Goal: Task Accomplishment & Management: Use online tool/utility

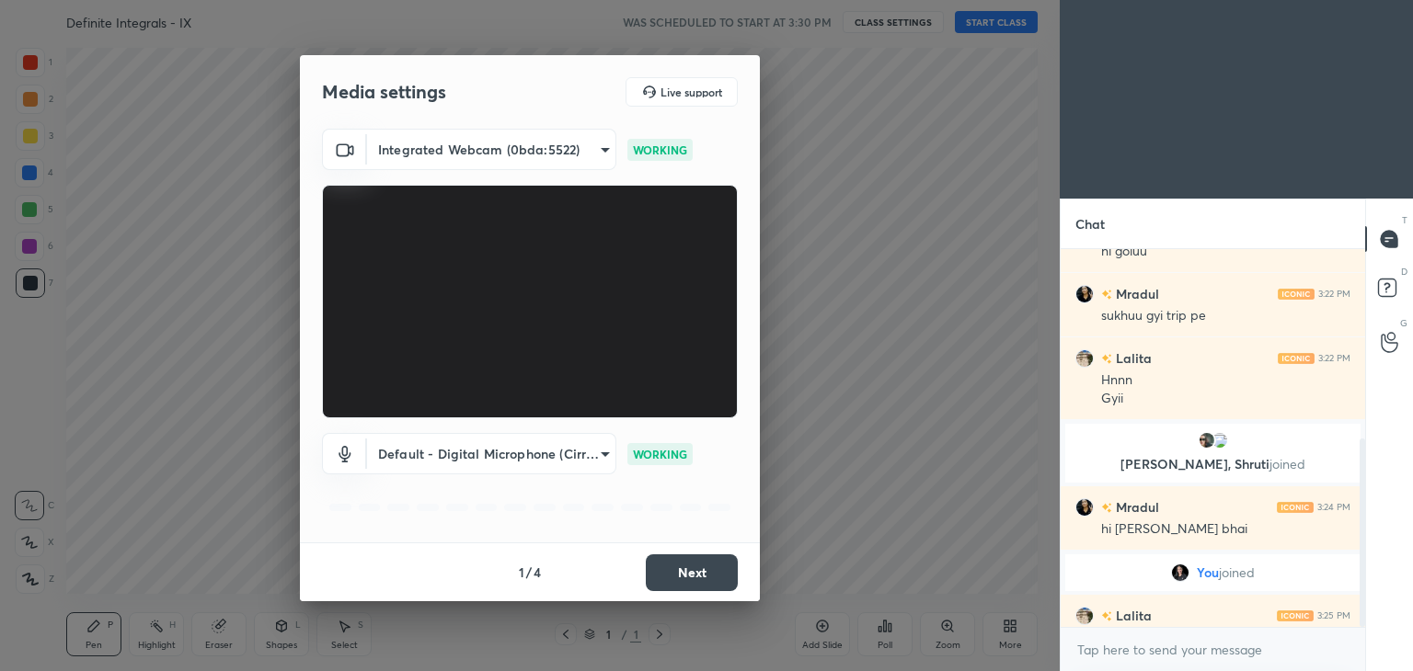
scroll to position [381, 0]
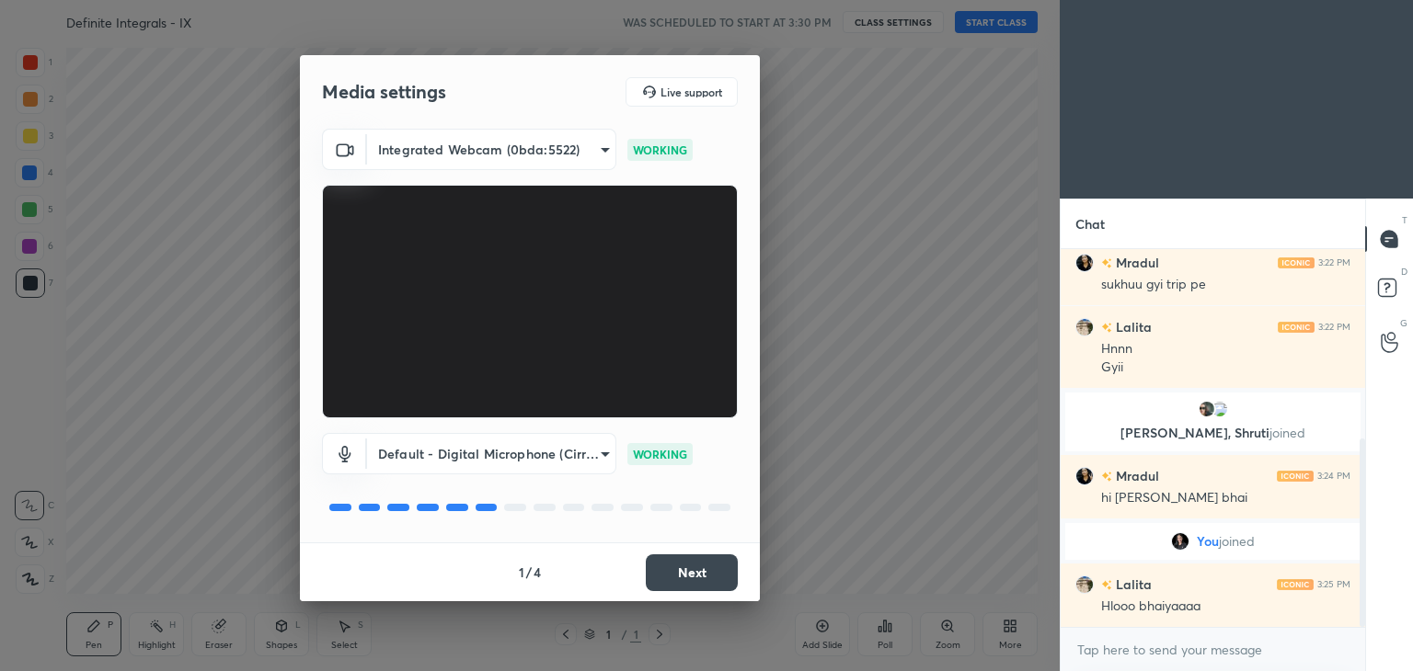
click at [692, 555] on button "Next" at bounding box center [692, 573] width 92 height 37
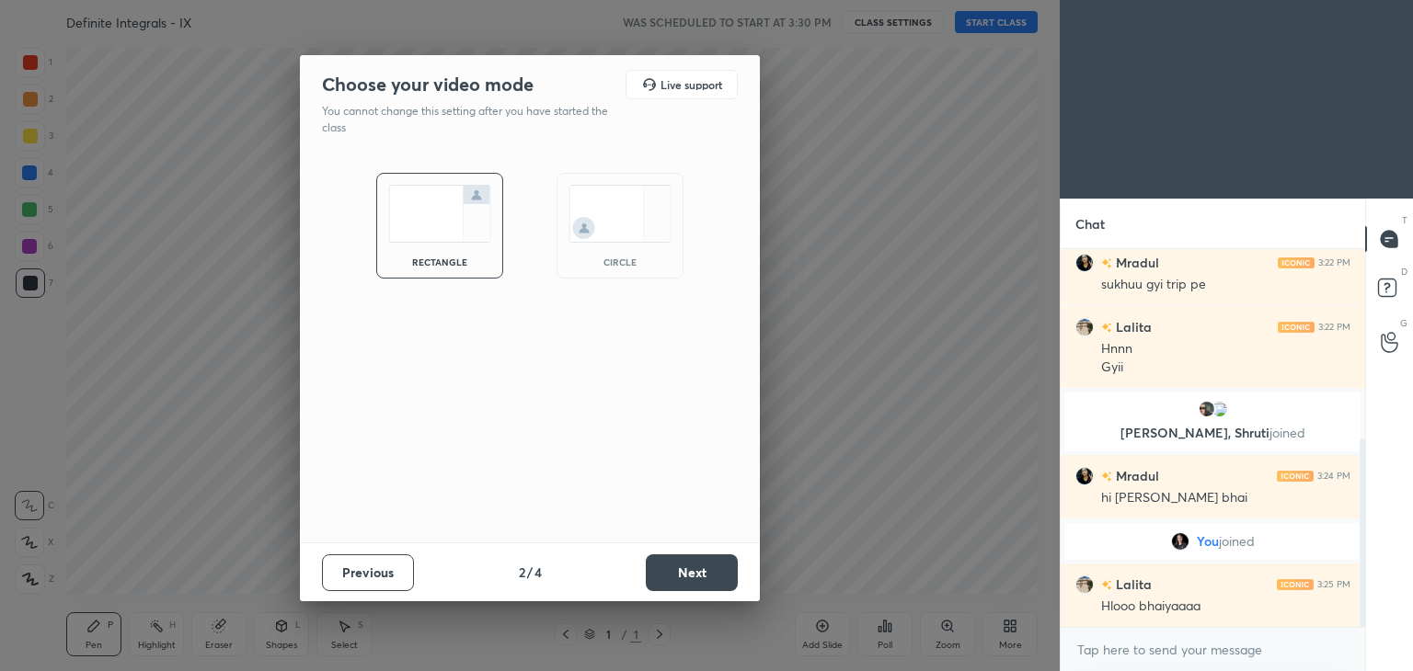
click at [692, 555] on button "Next" at bounding box center [692, 573] width 92 height 37
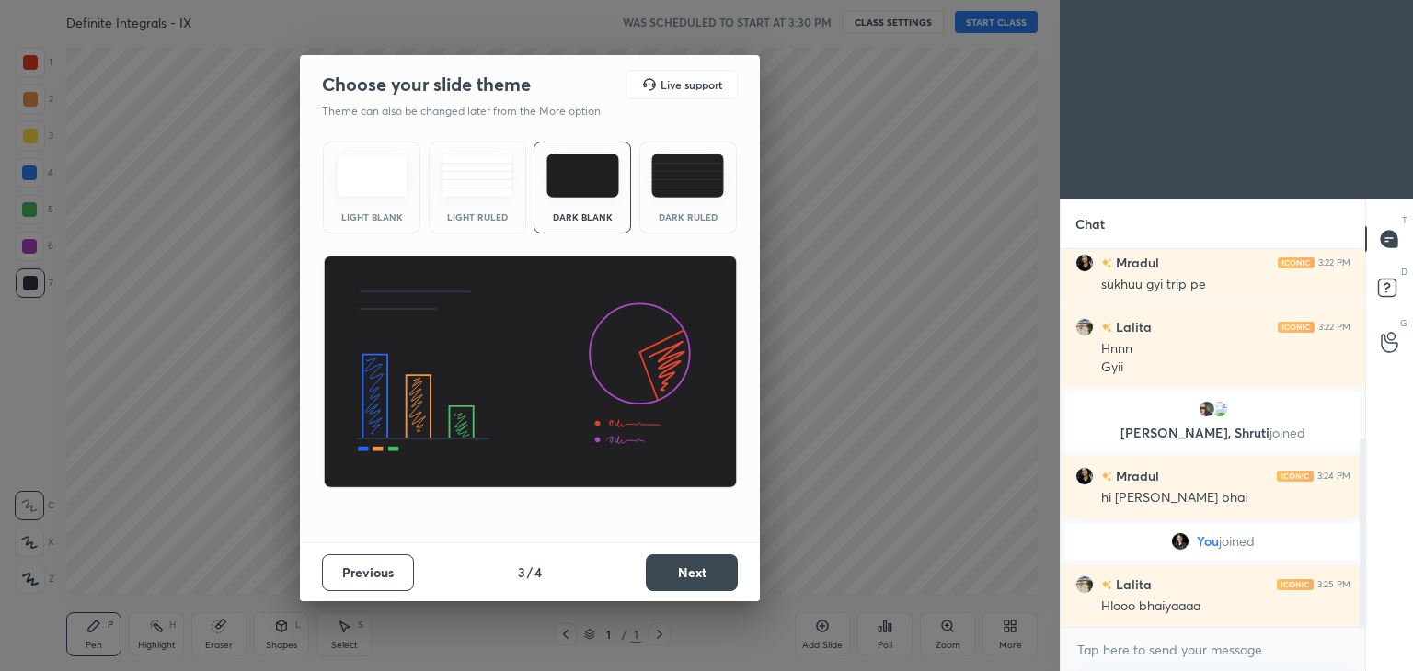
click at [692, 555] on button "Next" at bounding box center [692, 573] width 92 height 37
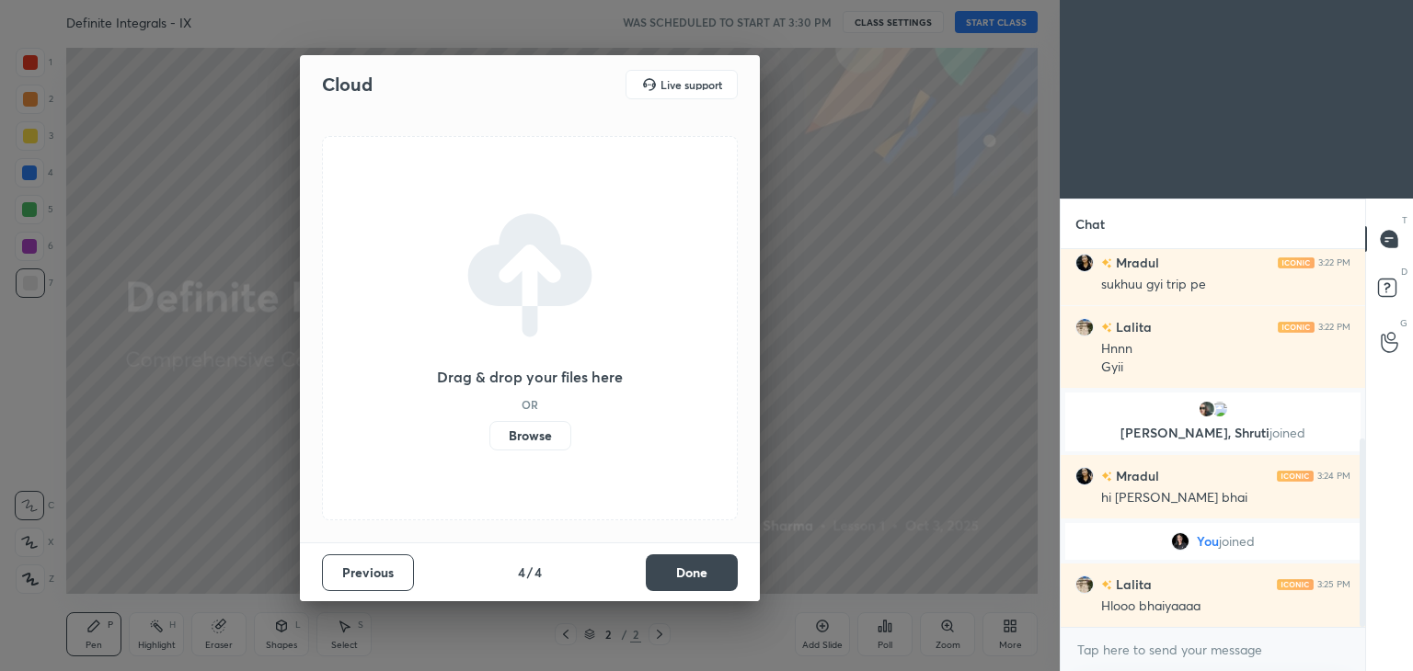
click at [692, 555] on button "Done" at bounding box center [692, 573] width 92 height 37
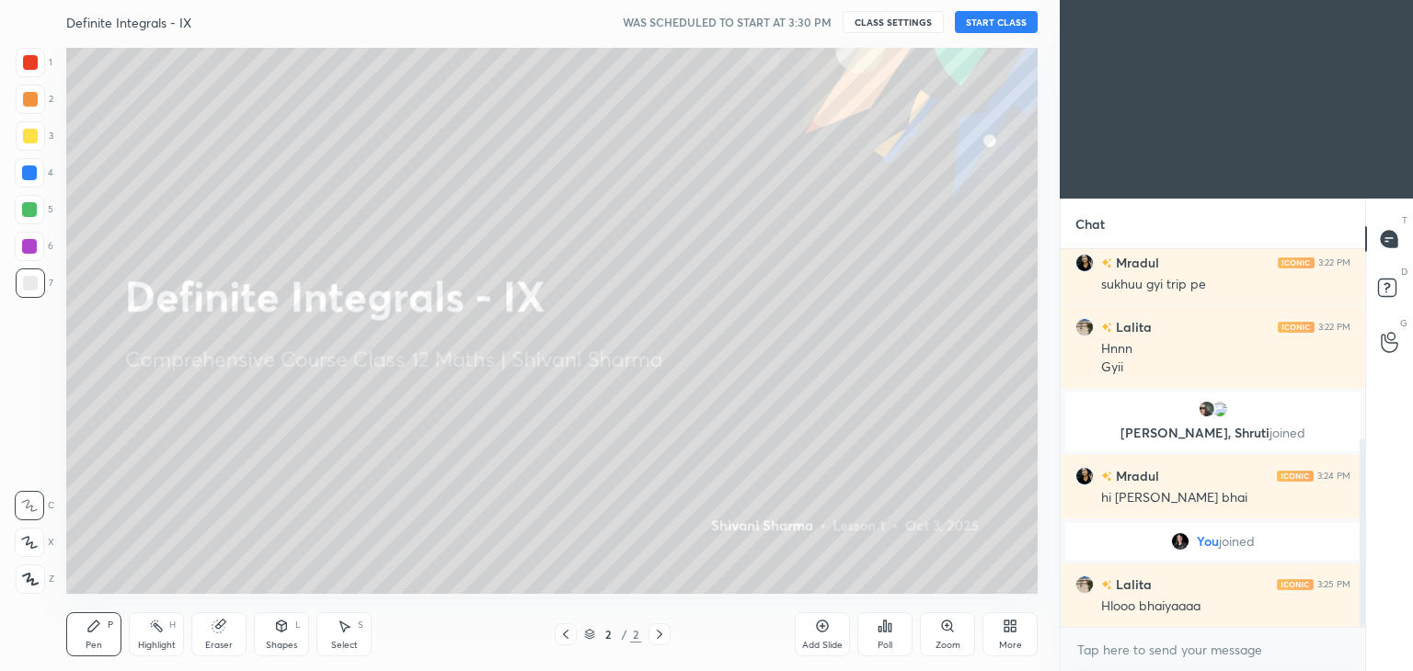
click at [1017, 645] on div "More" at bounding box center [1010, 645] width 23 height 9
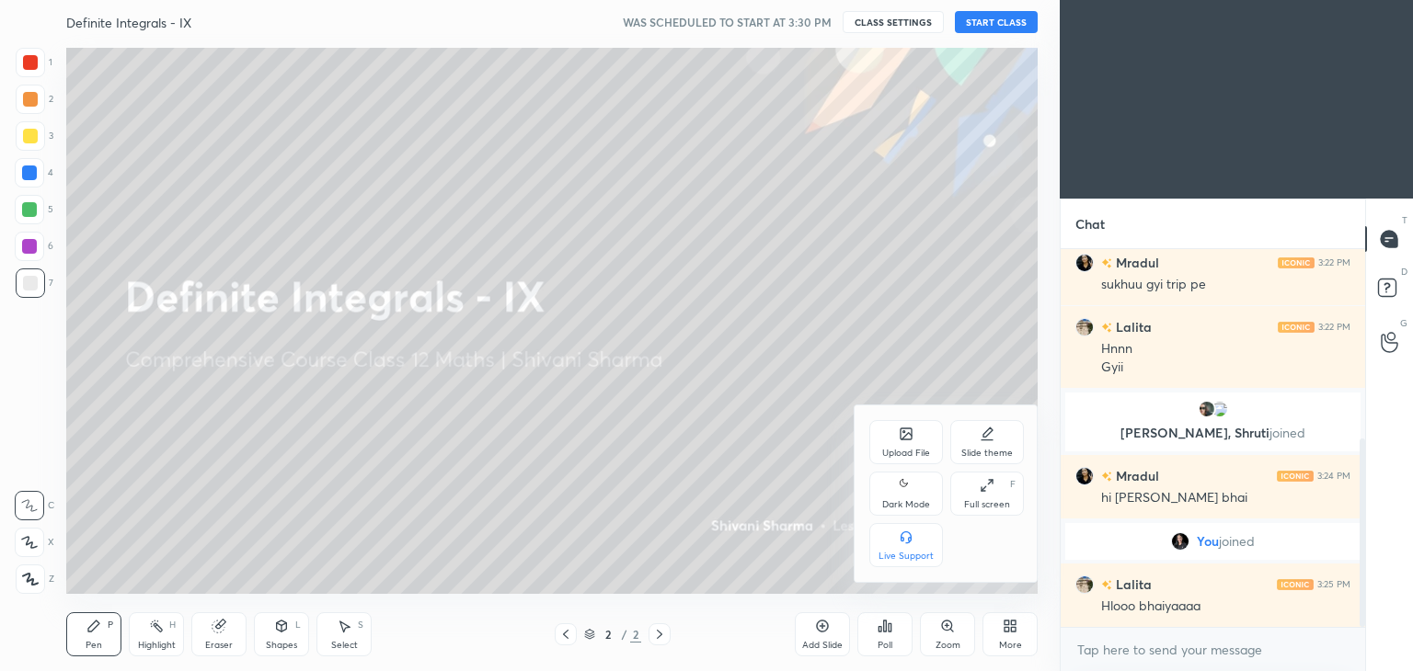
click at [887, 494] on div "Dark Mode" at bounding box center [906, 494] width 74 height 44
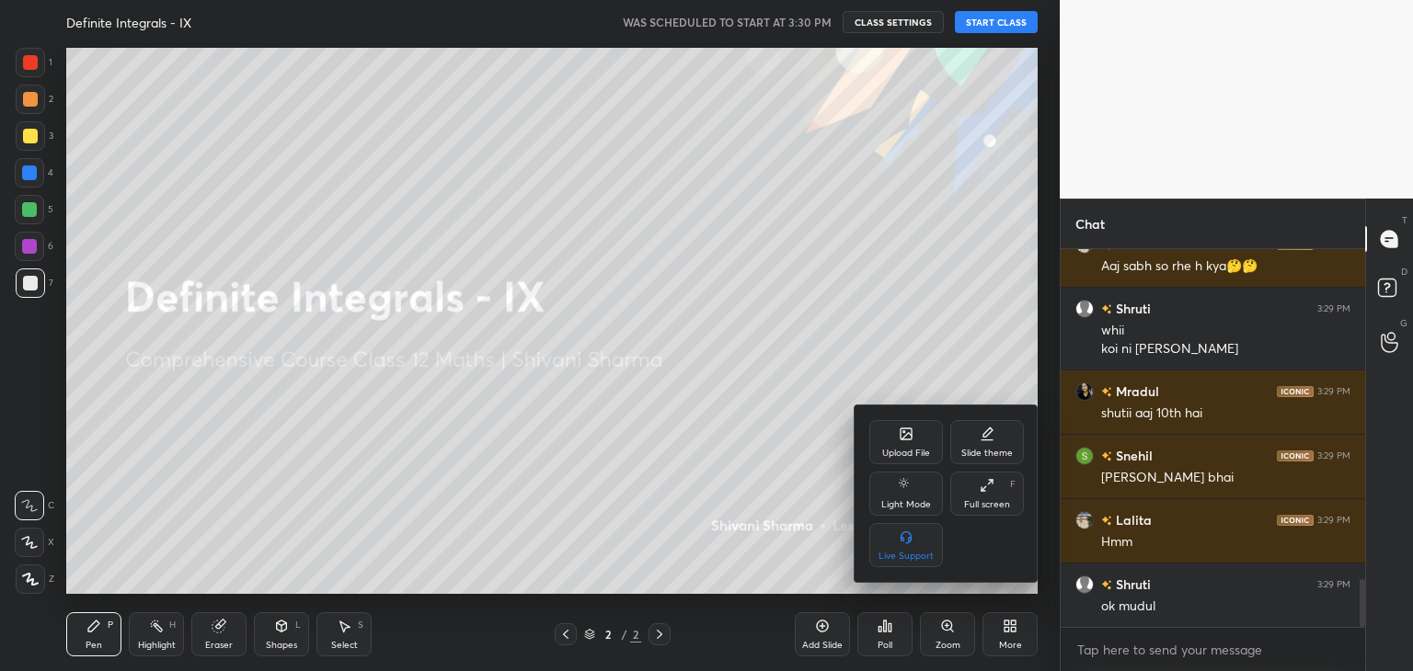
scroll to position [2702, 0]
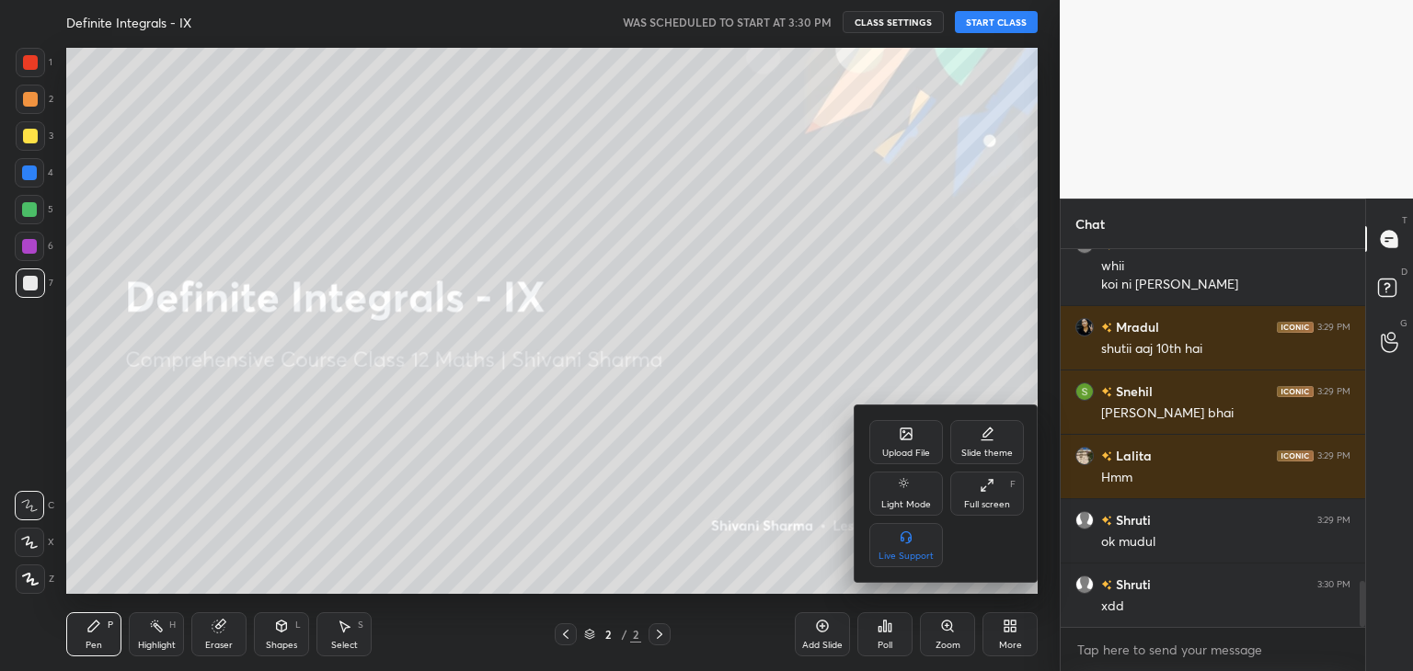
click at [989, 17] on div at bounding box center [706, 335] width 1413 height 671
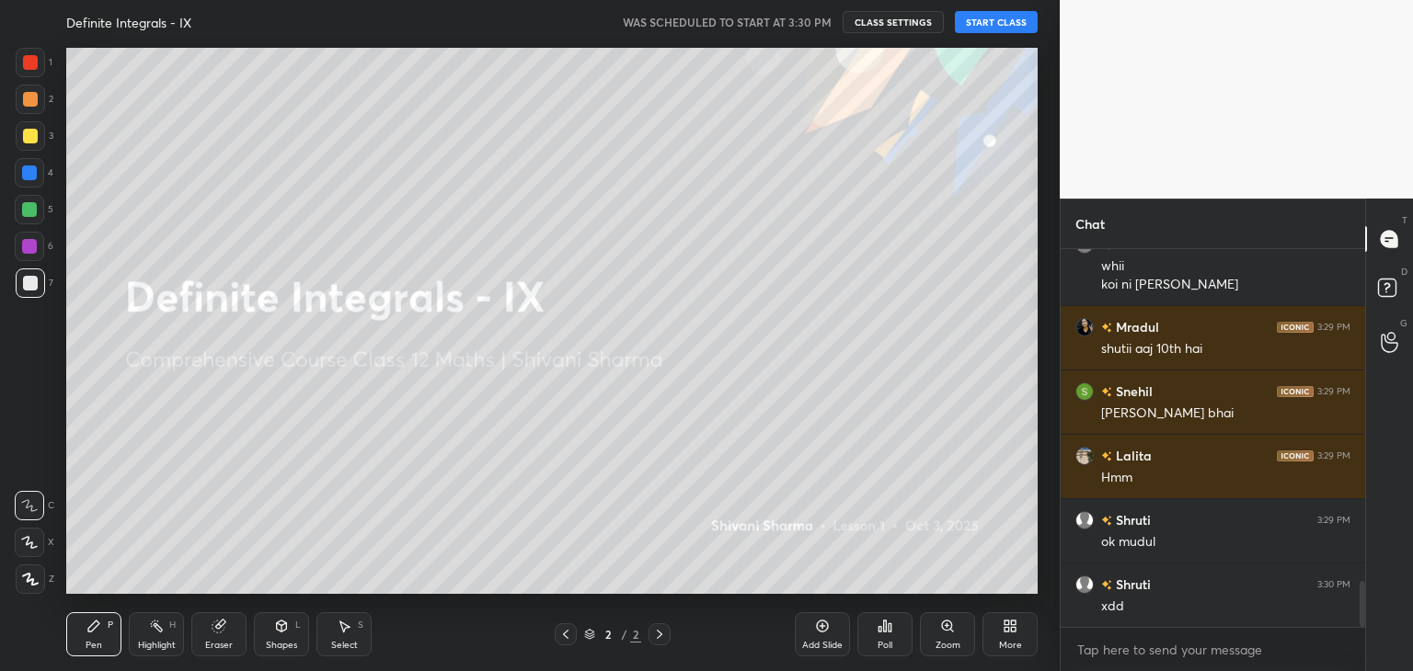
click at [989, 17] on button "START CLASS" at bounding box center [996, 22] width 83 height 22
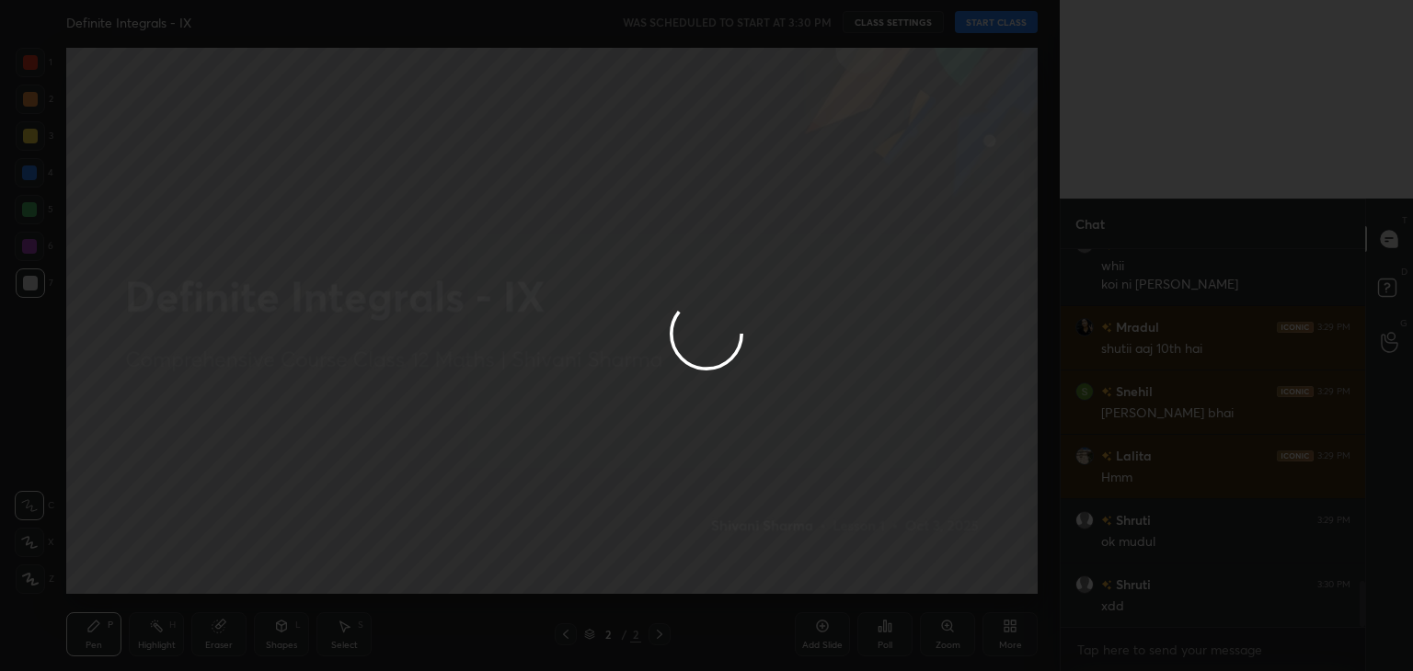
click at [989, 17] on div at bounding box center [706, 335] width 1413 height 671
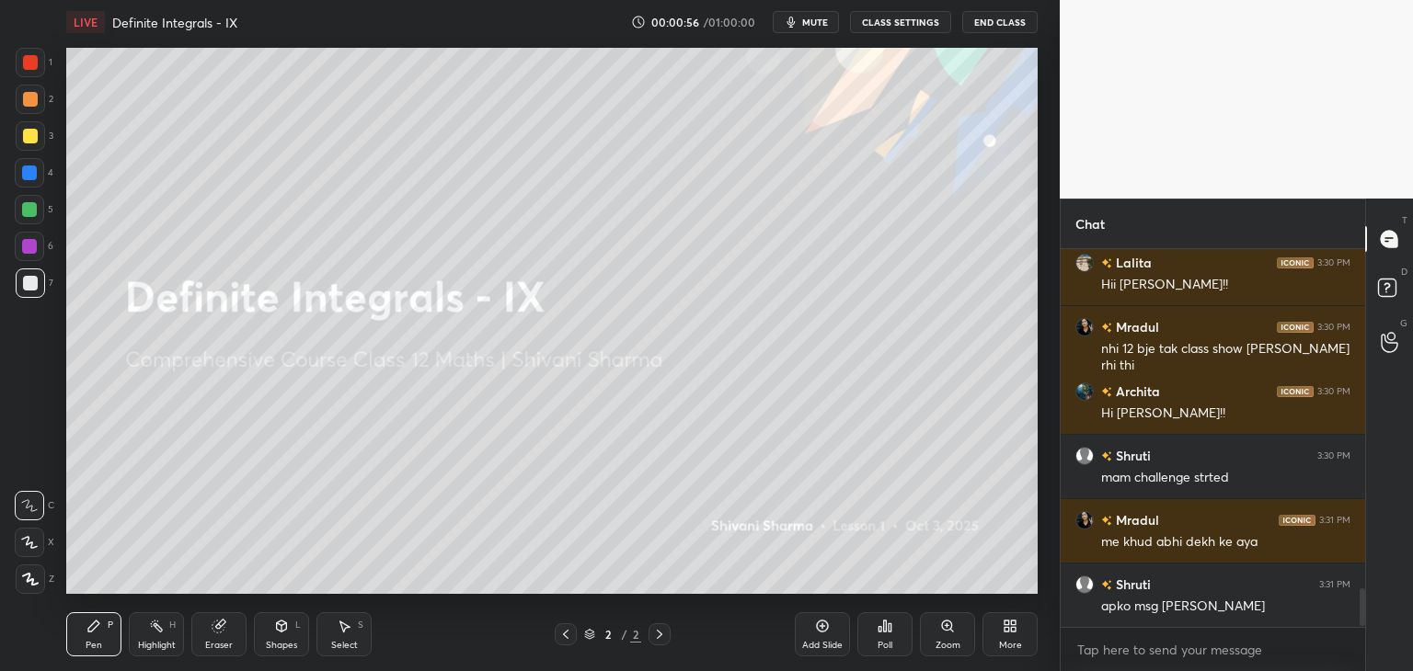
scroll to position [3369, 0]
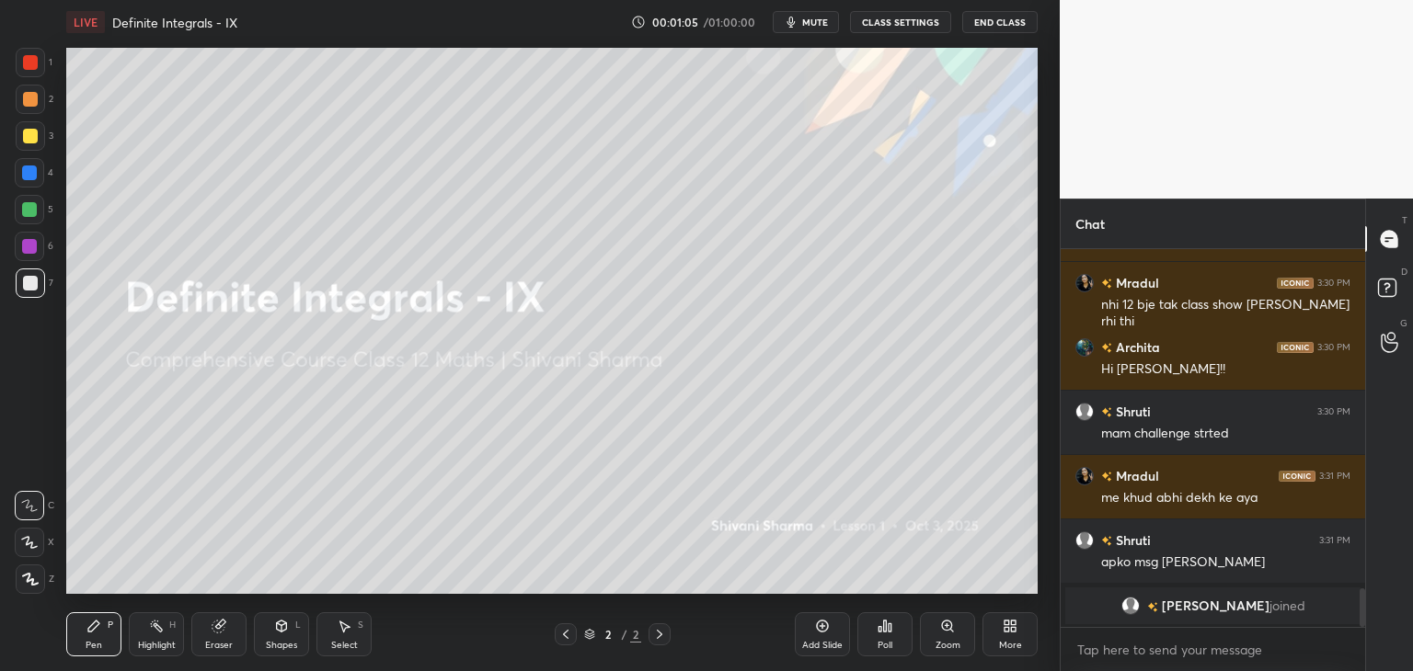
click at [1008, 630] on icon at bounding box center [1006, 629] width 5 height 5
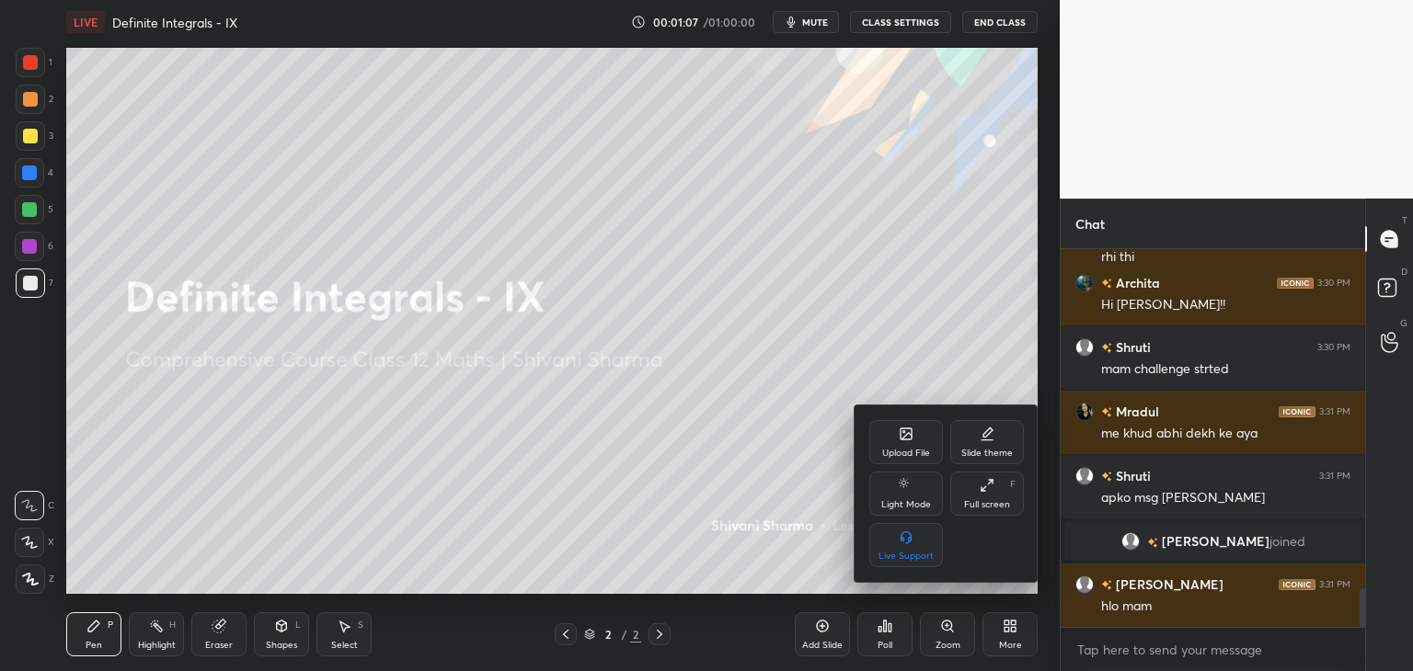
scroll to position [3333, 0]
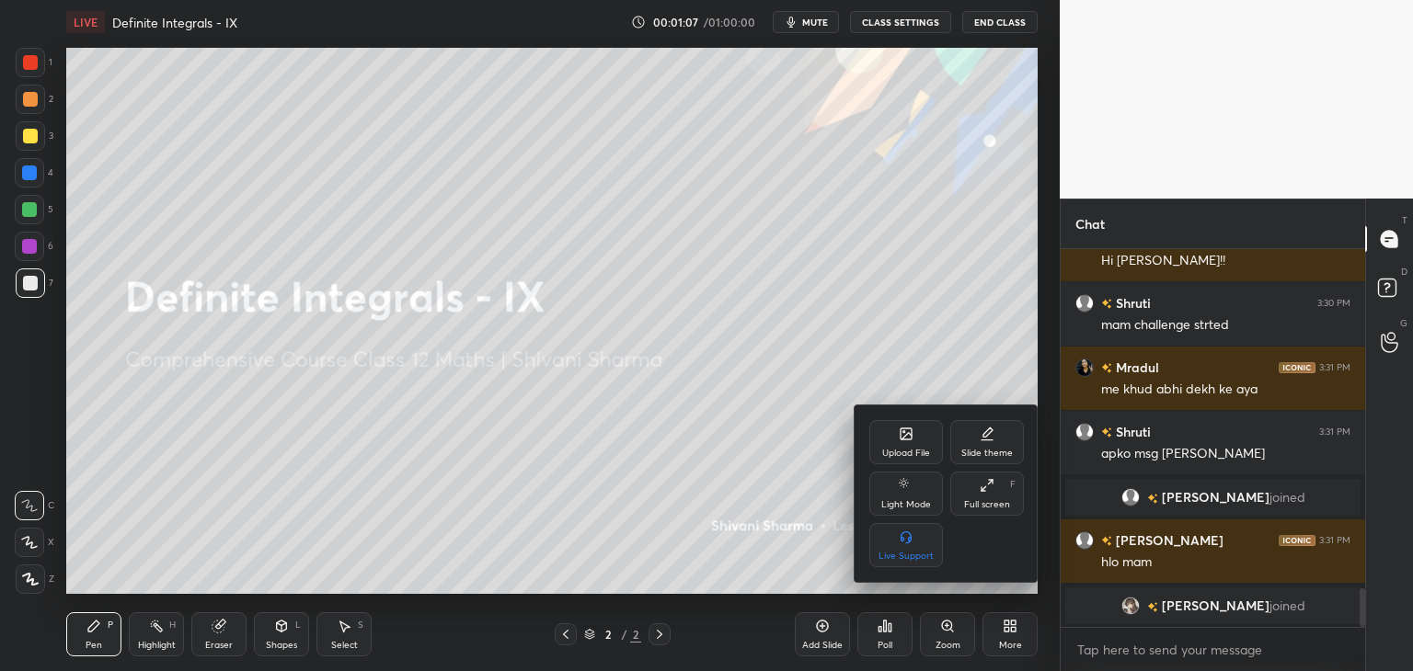
click at [915, 453] on div "Upload File" at bounding box center [906, 453] width 48 height 9
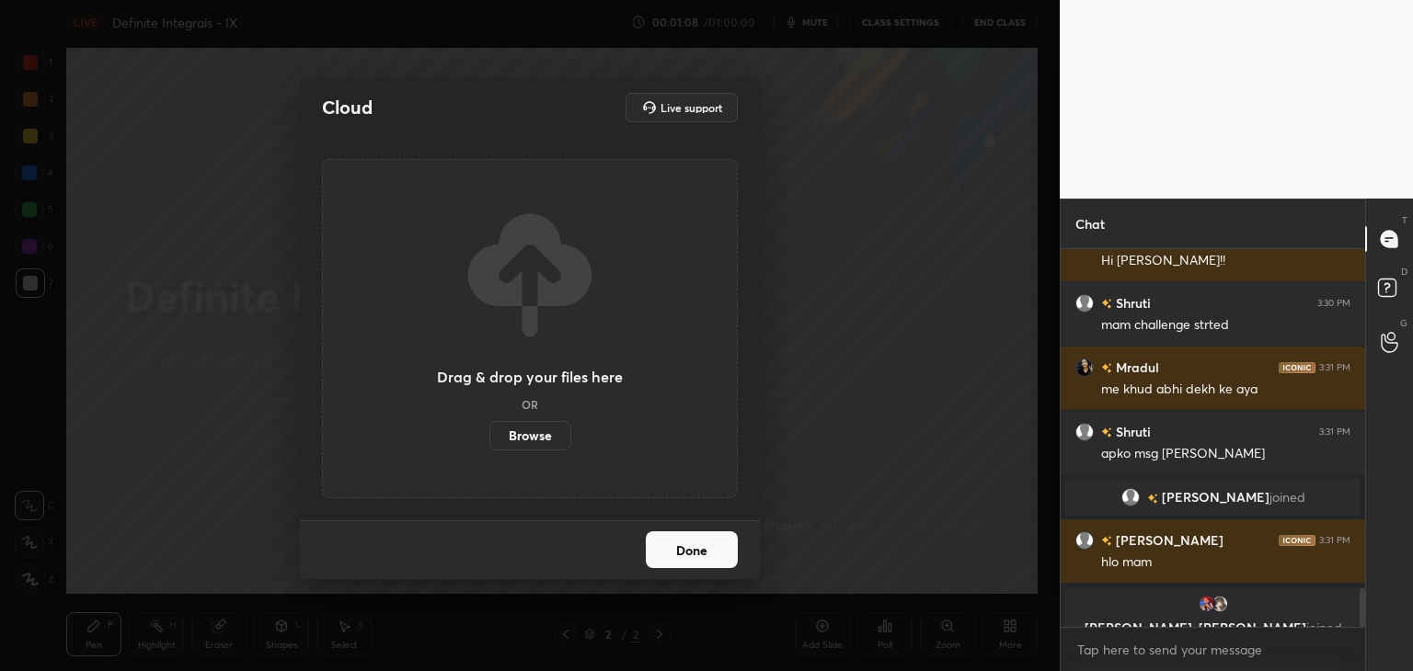
scroll to position [3355, 0]
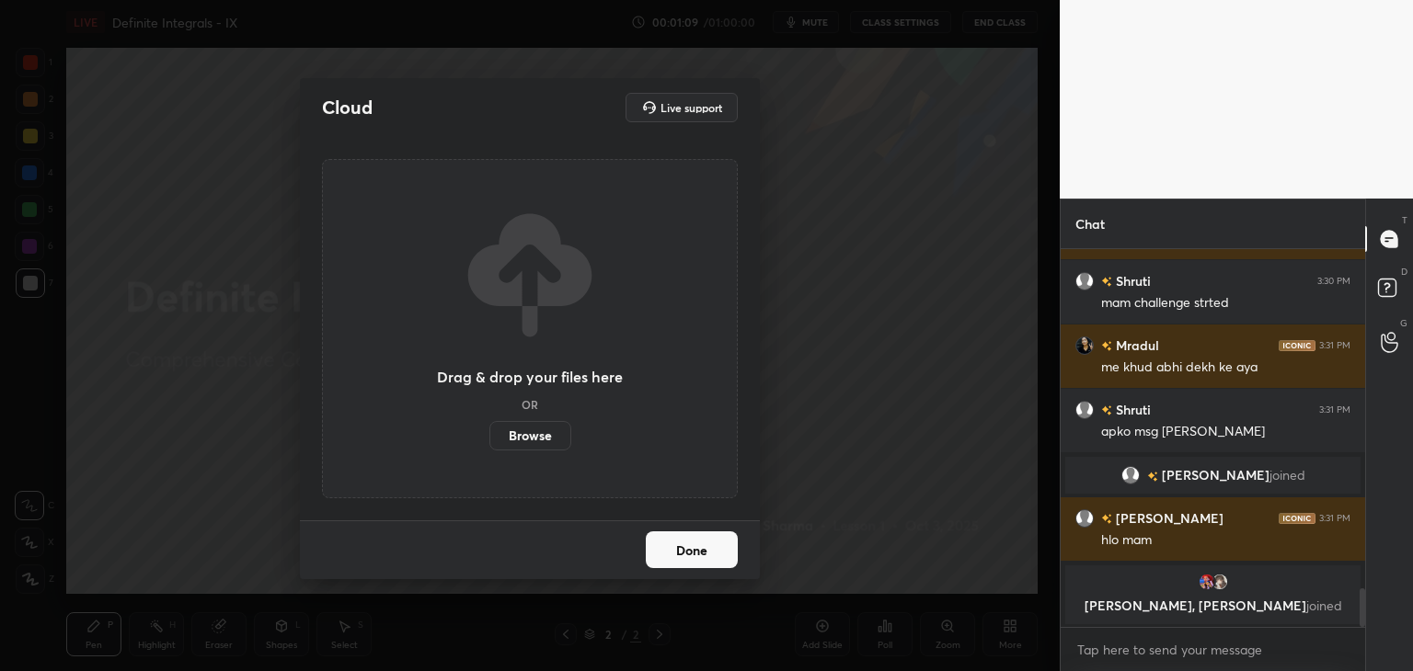
click at [550, 440] on label "Browse" at bounding box center [530, 435] width 82 height 29
click at [489, 440] on input "Browse" at bounding box center [489, 435] width 0 height 29
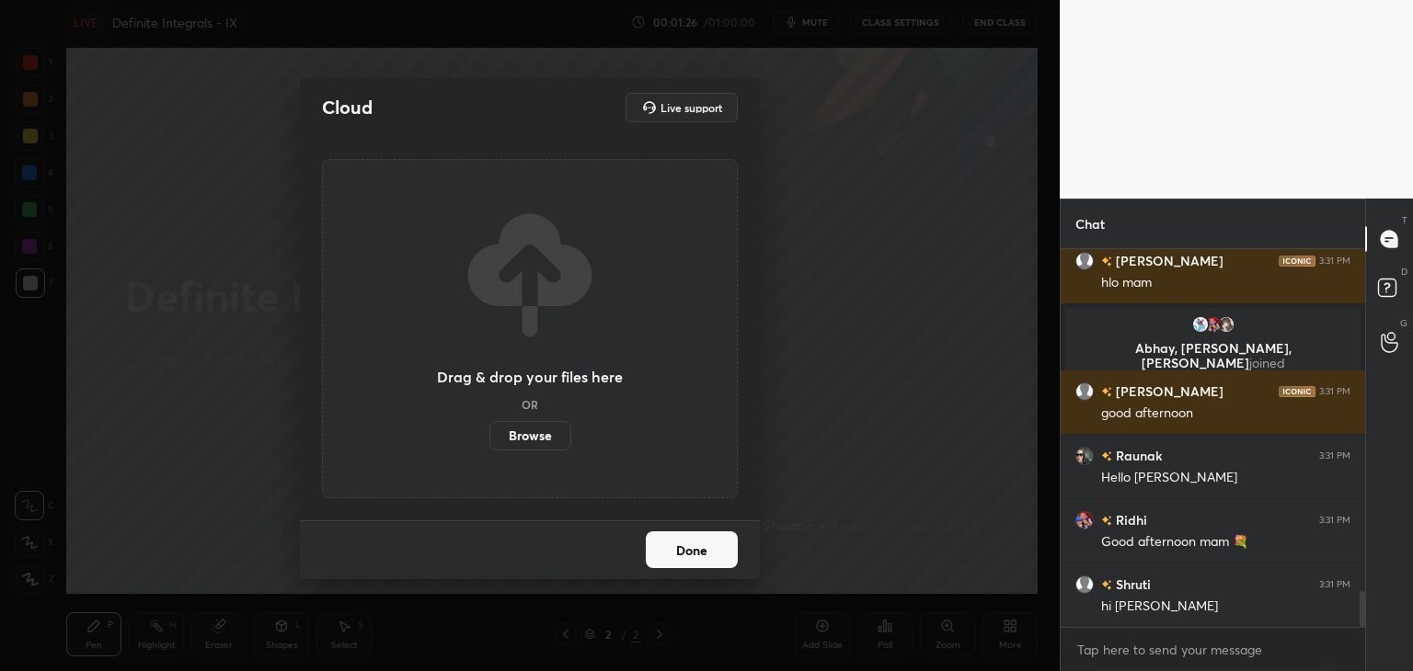
scroll to position [3656, 0]
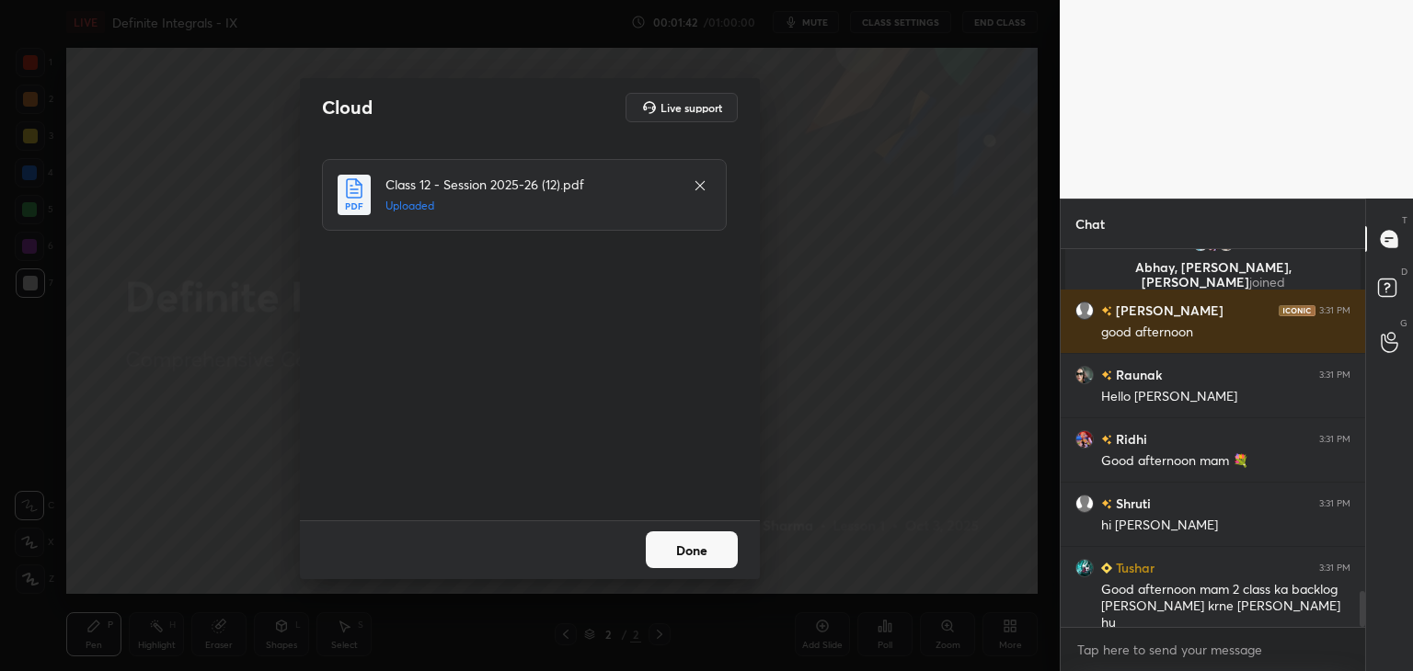
click at [669, 564] on button "Done" at bounding box center [692, 550] width 92 height 37
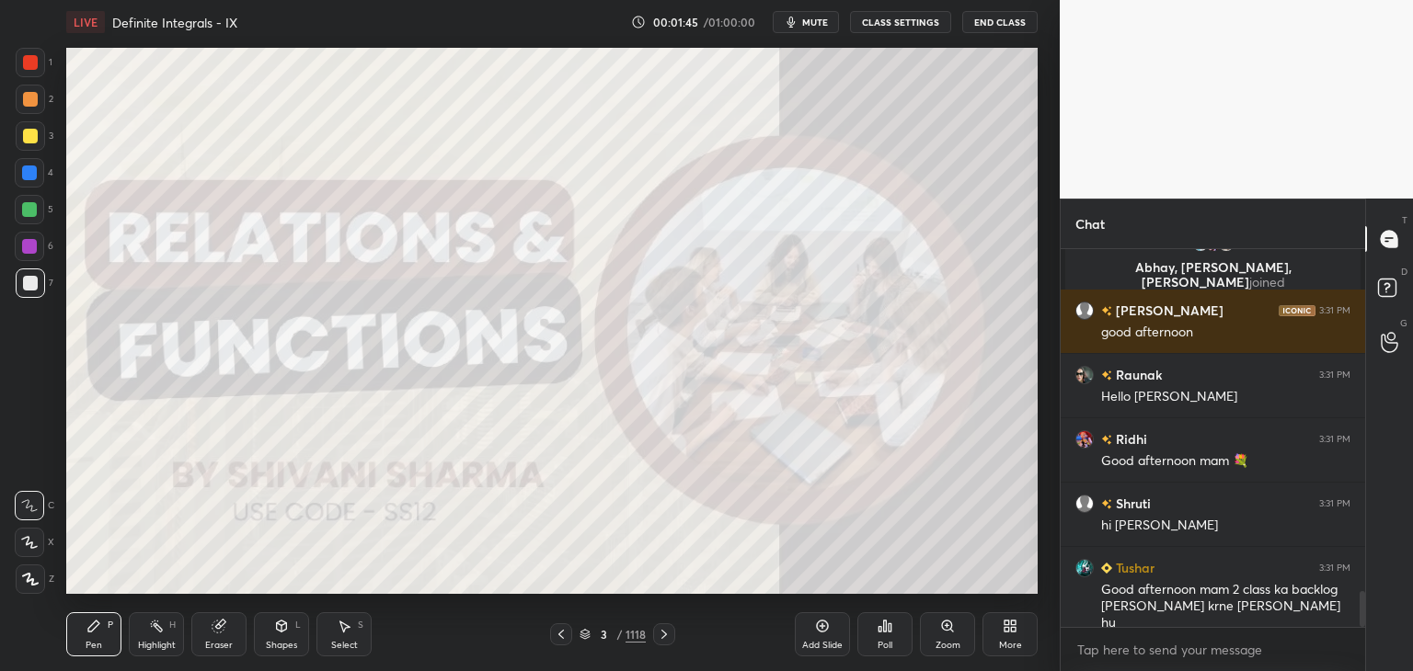
click at [618, 632] on div "/" at bounding box center [619, 634] width 6 height 11
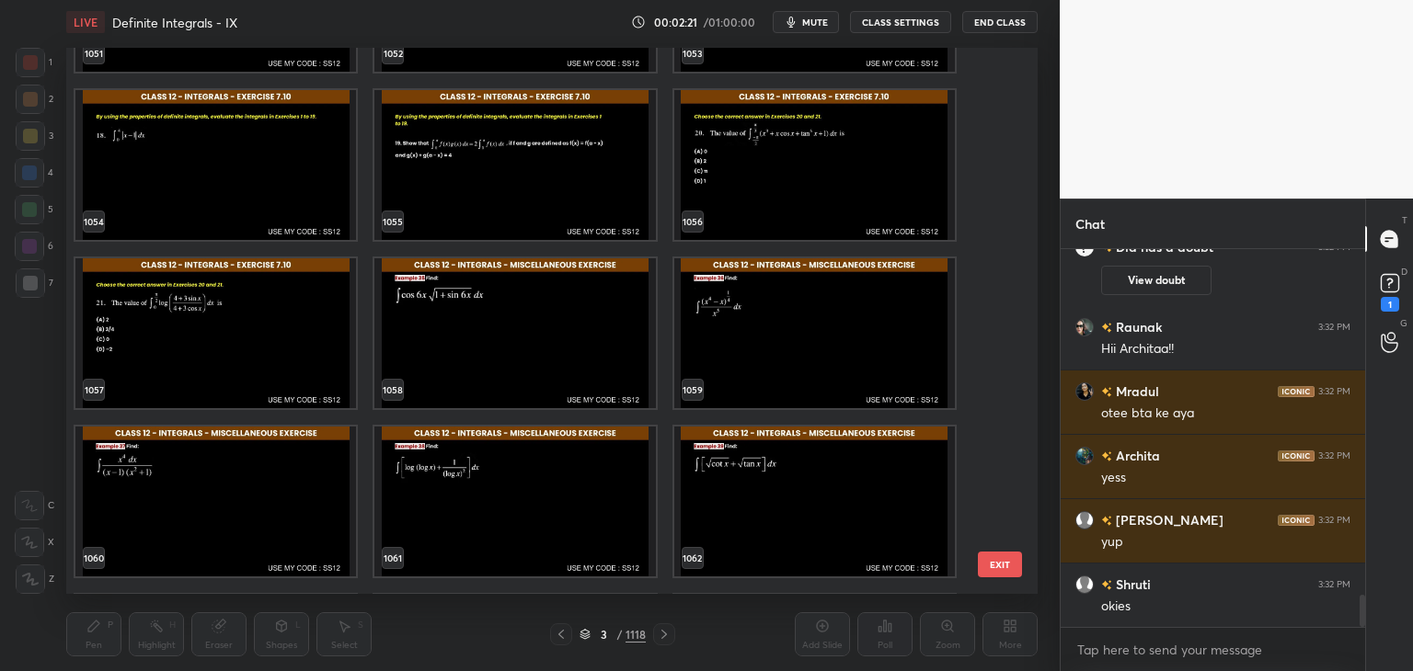
scroll to position [59516, 0]
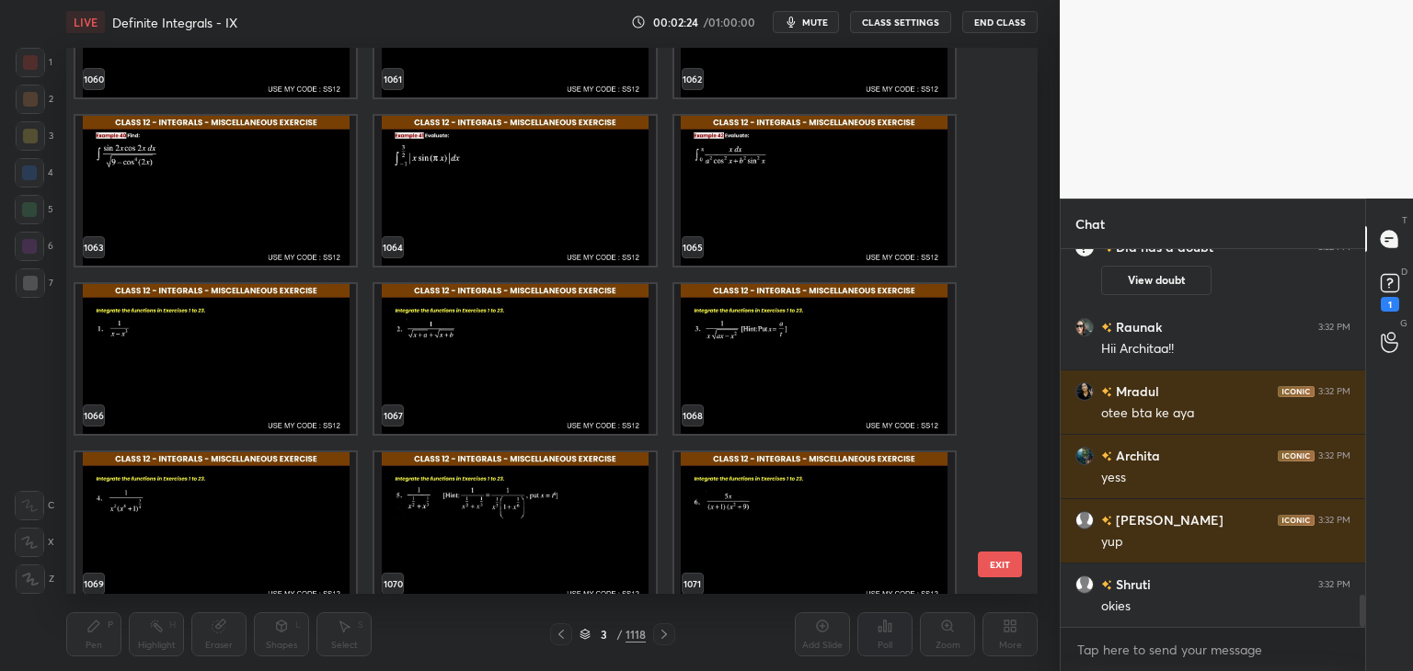
click at [787, 507] on img "grid" at bounding box center [814, 527] width 280 height 150
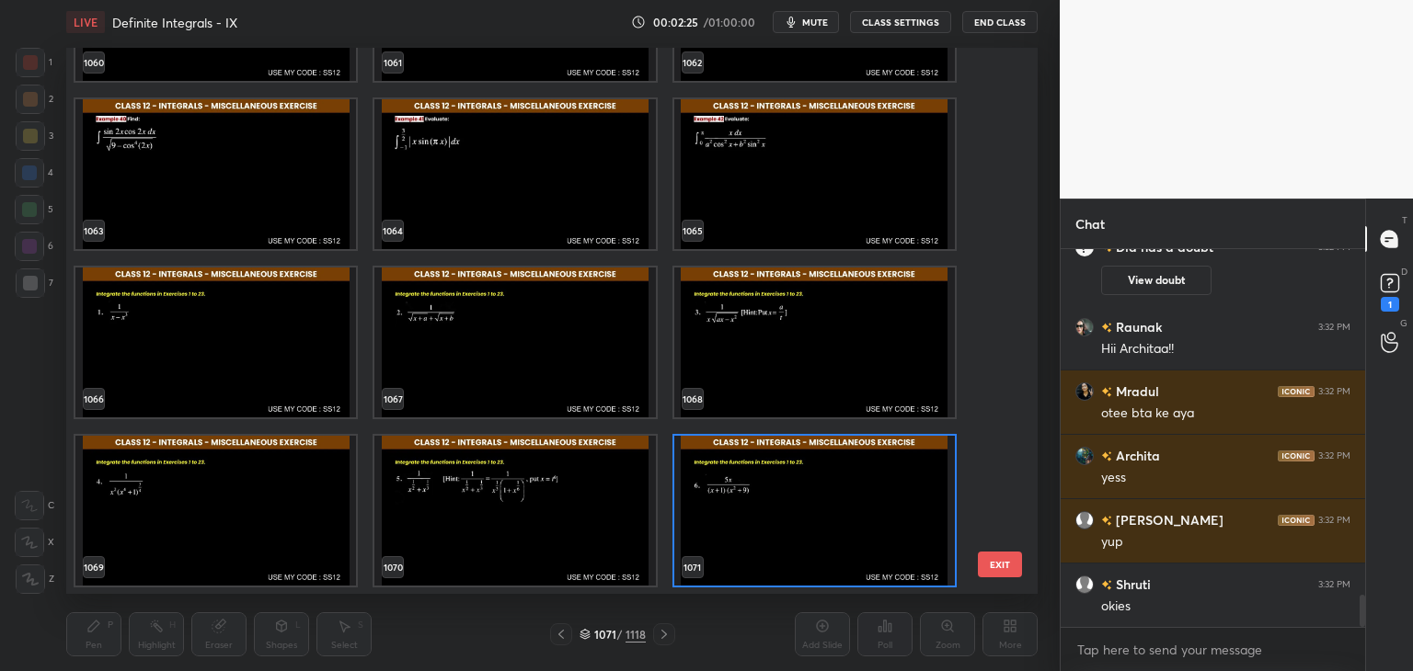
click at [787, 507] on img "grid" at bounding box center [814, 511] width 280 height 150
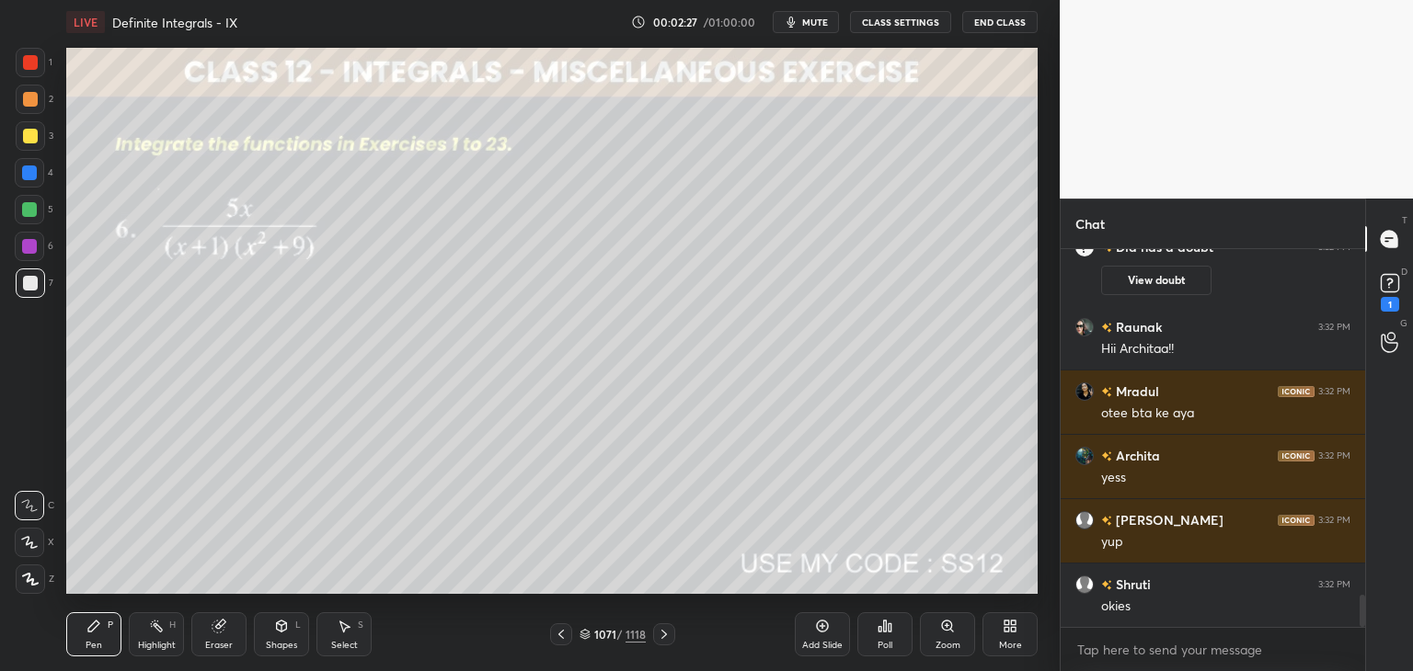
click at [665, 630] on icon at bounding box center [664, 634] width 15 height 15
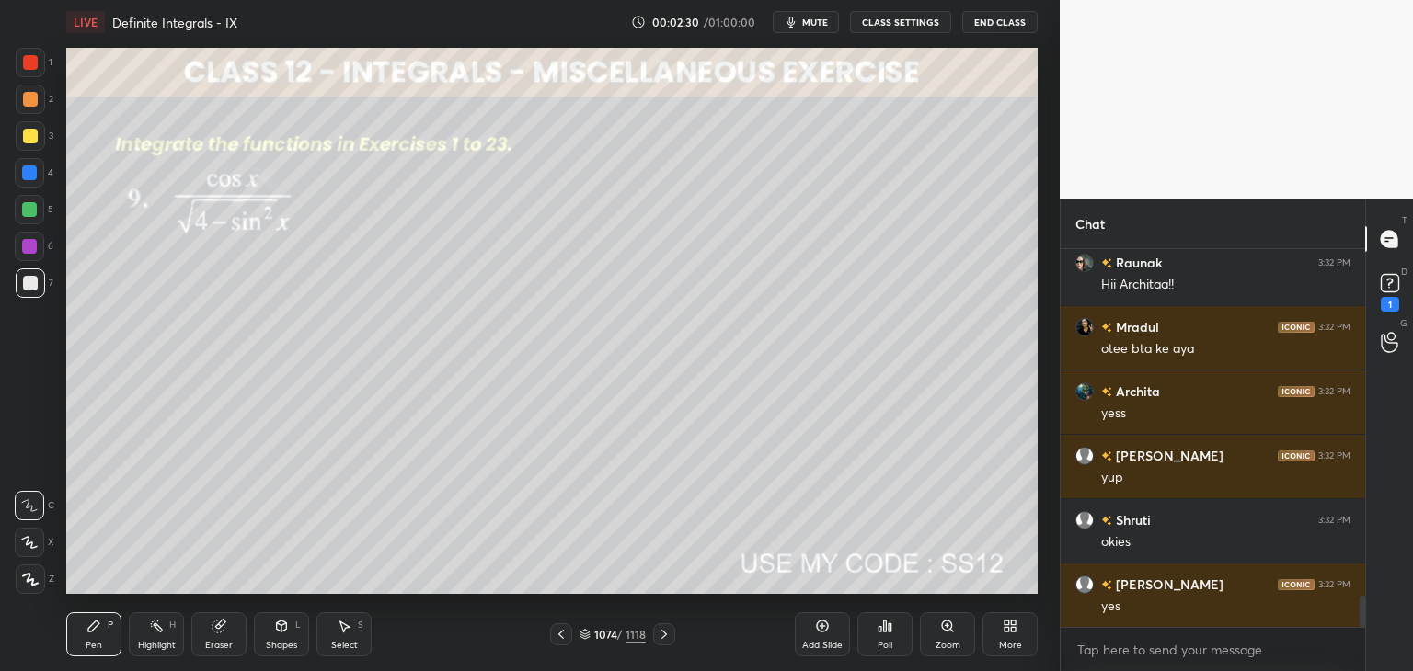
scroll to position [4278, 0]
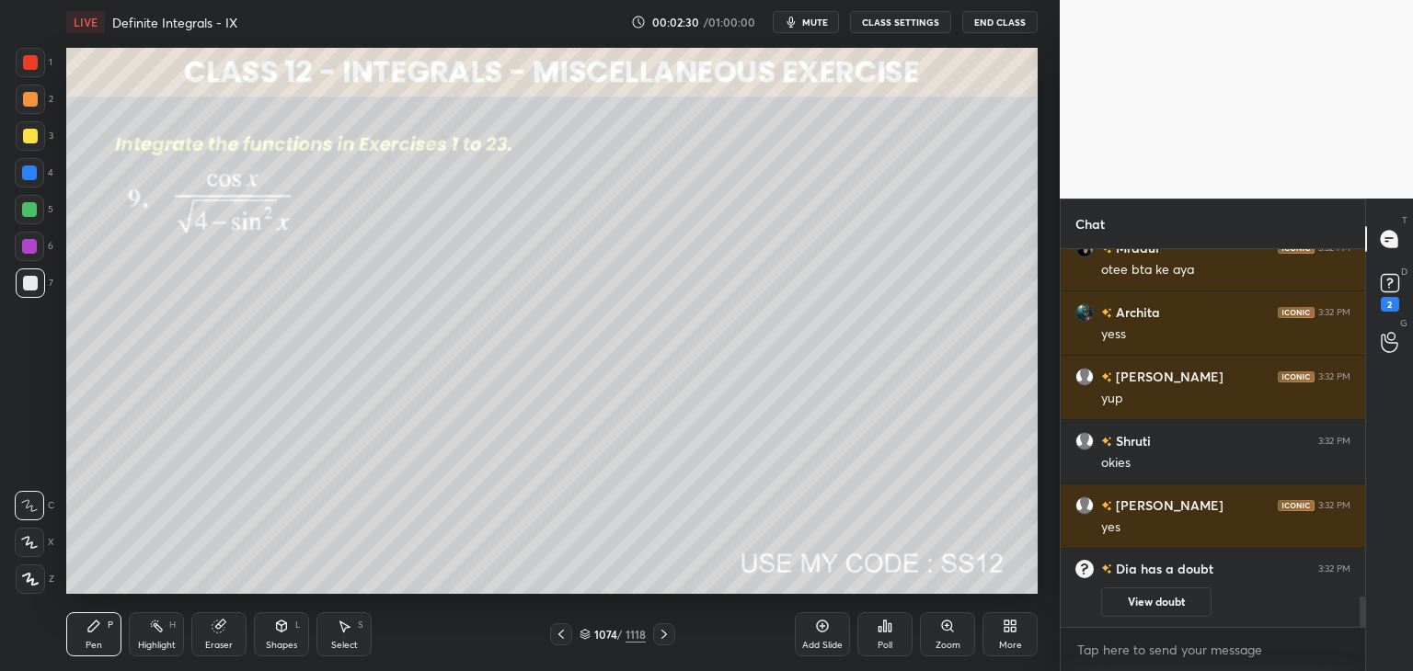
click at [665, 630] on icon at bounding box center [664, 634] width 15 height 15
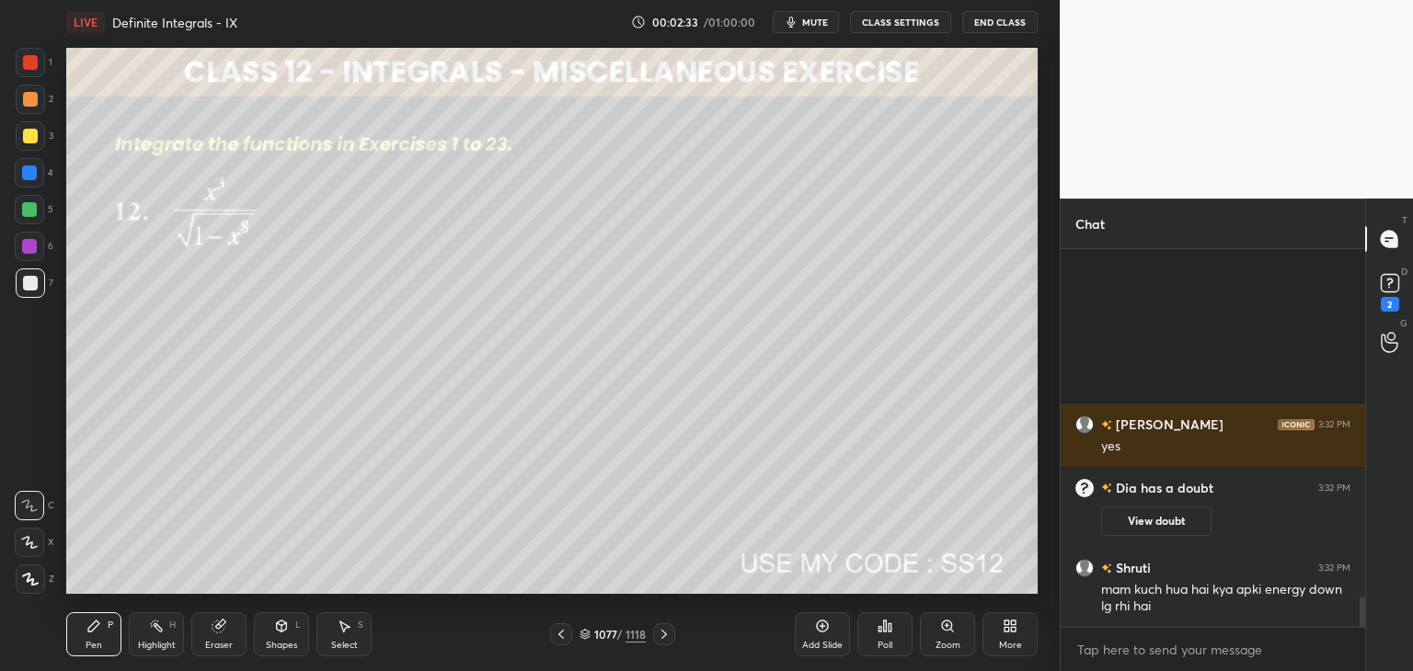
scroll to position [4267, 0]
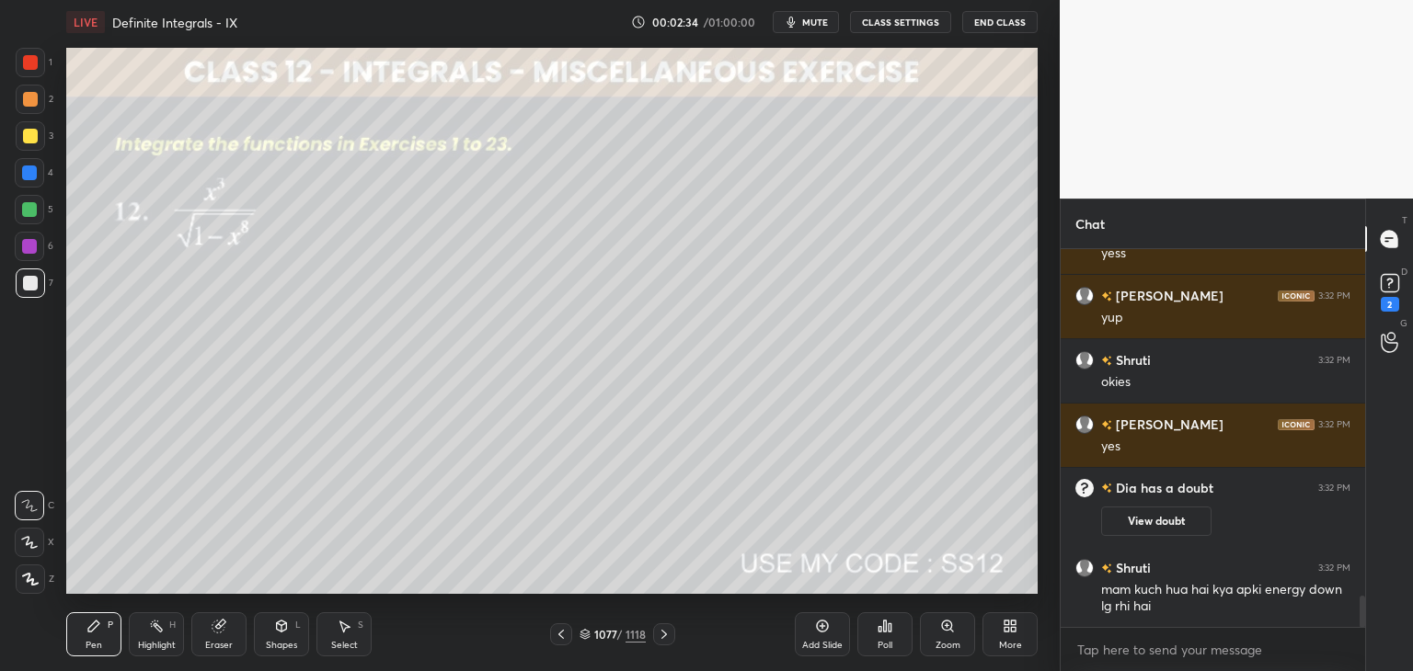
click at [665, 630] on icon at bounding box center [664, 634] width 15 height 15
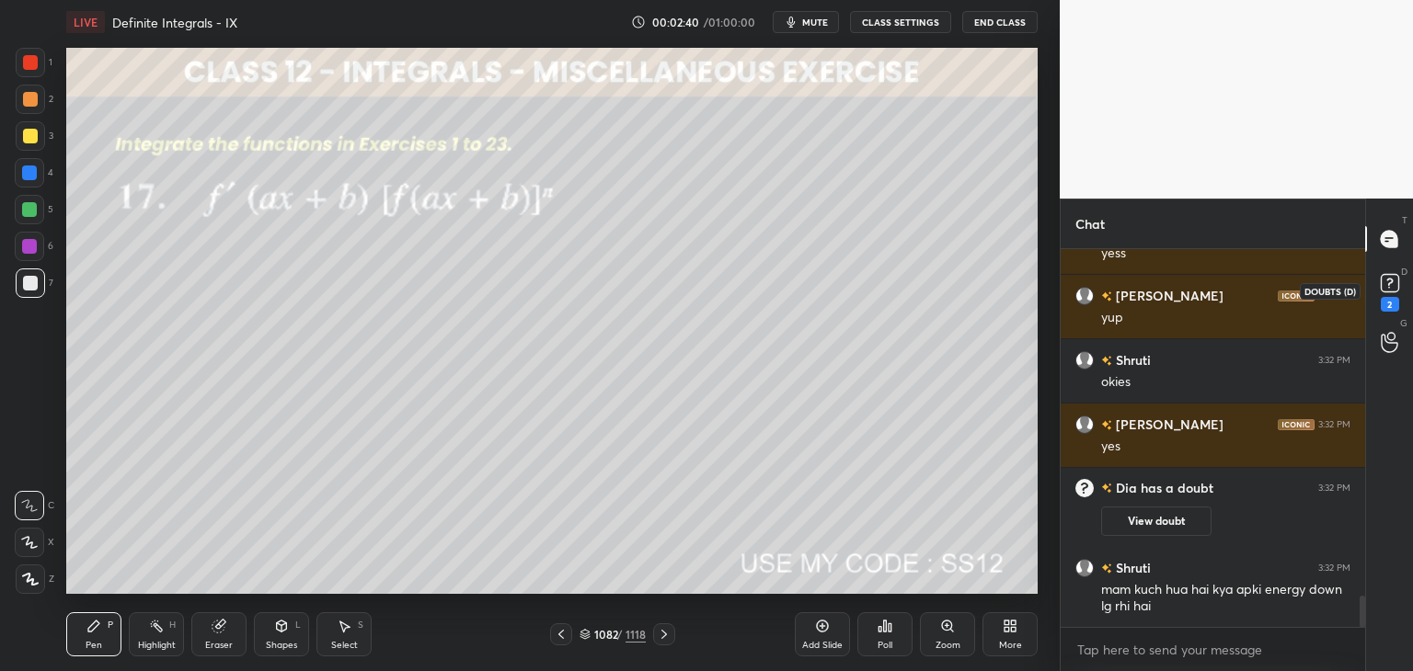
click at [1390, 276] on rect at bounding box center [1388, 283] width 17 height 17
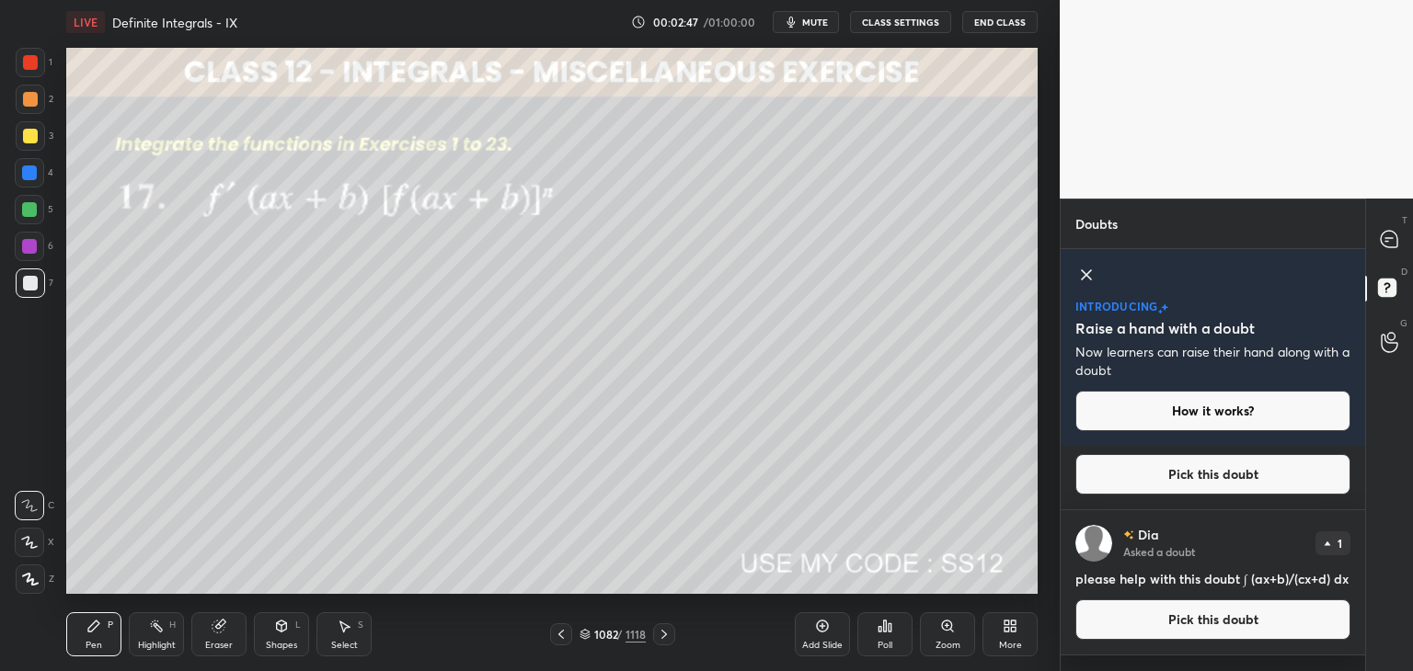
scroll to position [85, 0]
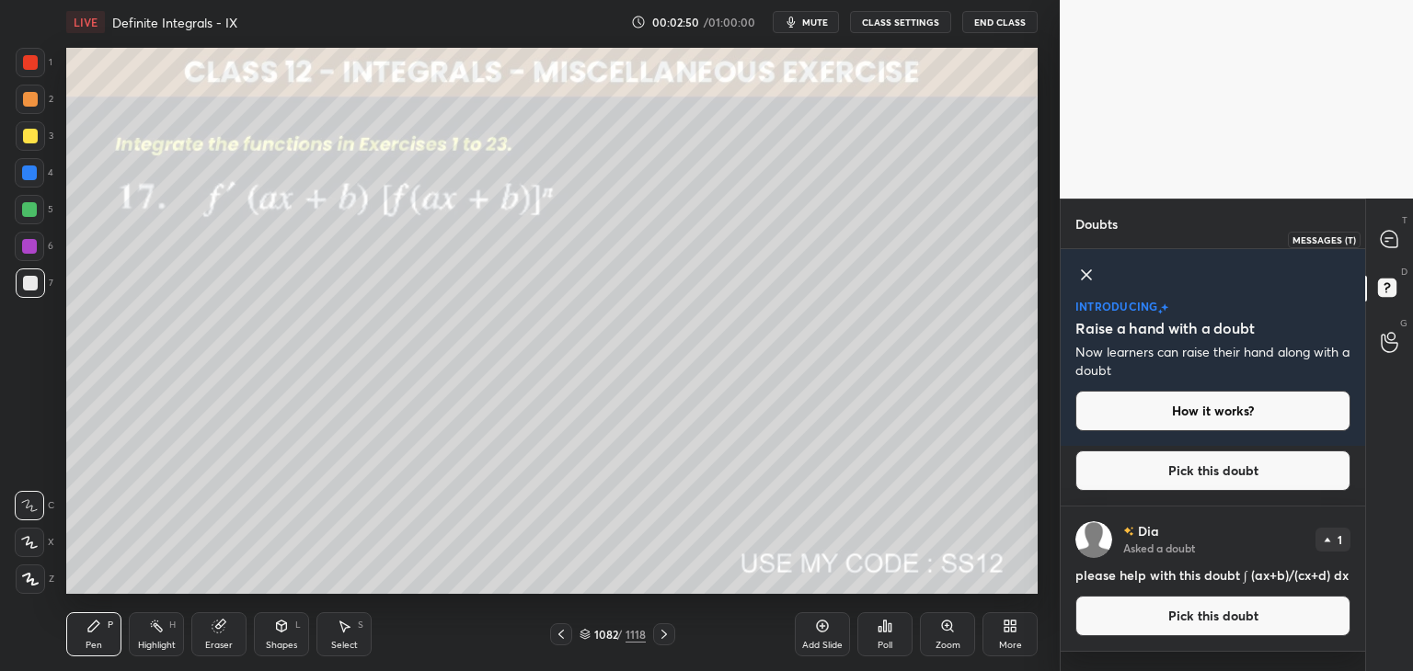
click at [1389, 238] on icon at bounding box center [1388, 238] width 7 height 0
type textarea "x"
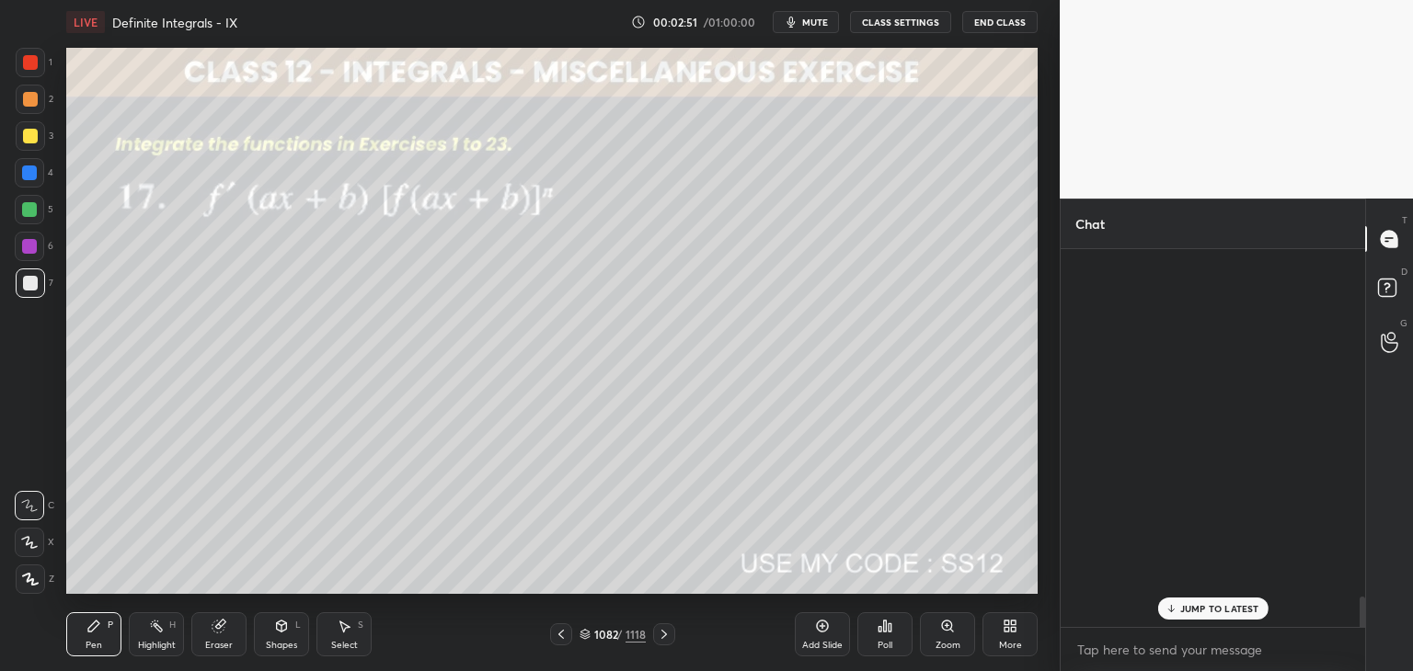
scroll to position [372, 299]
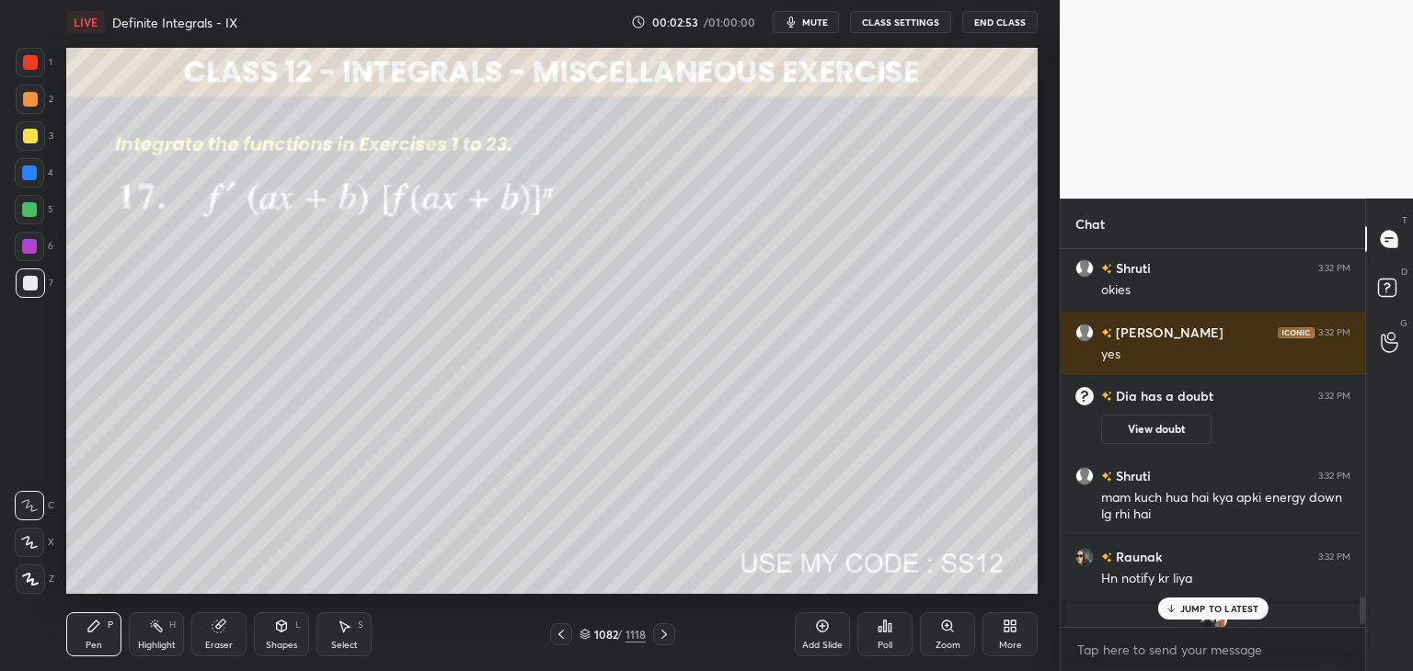
click at [1194, 603] on p "JUMP TO LATEST" at bounding box center [1219, 608] width 79 height 11
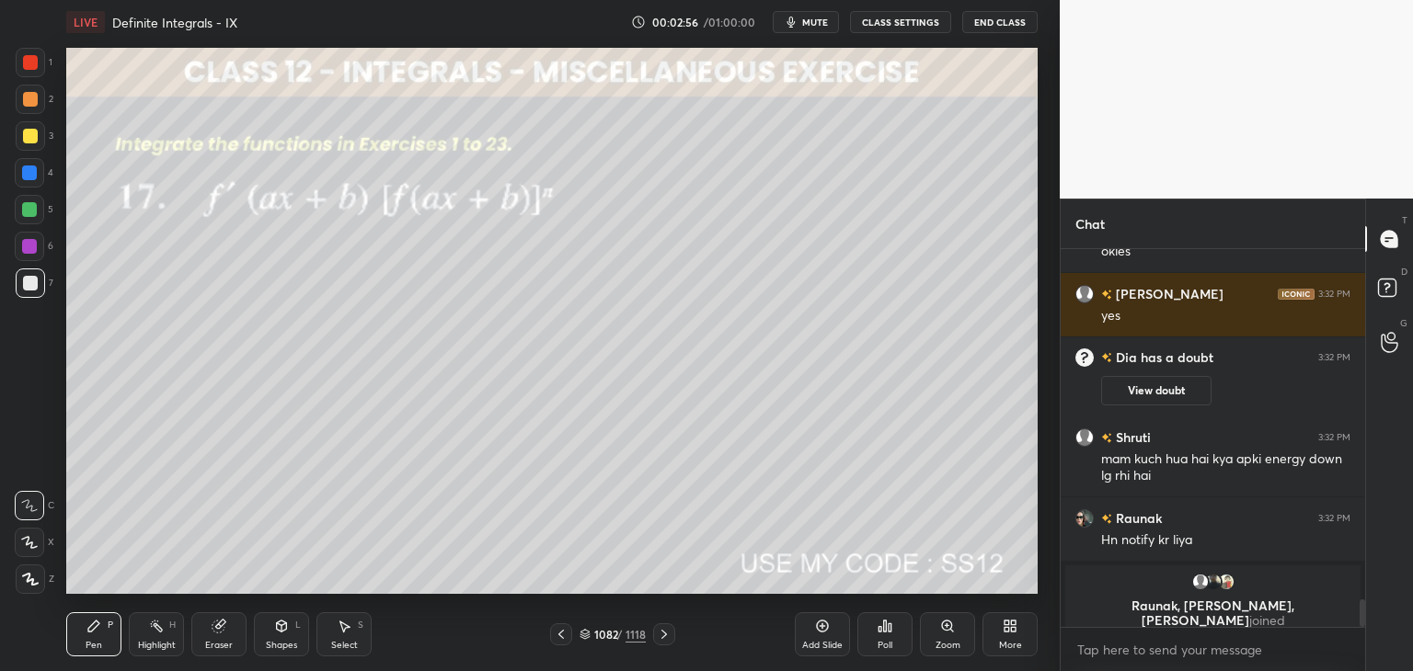
scroll to position [4872, 0]
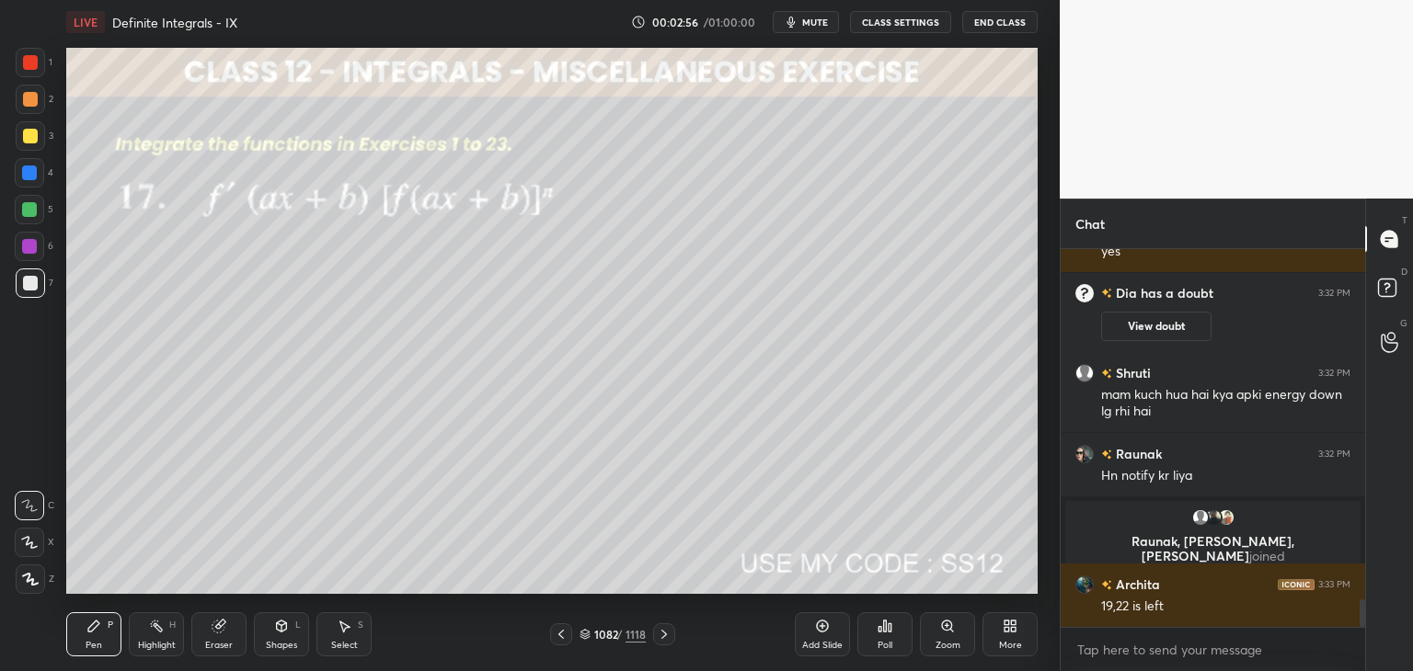
click at [658, 634] on icon at bounding box center [664, 634] width 15 height 15
click at [657, 634] on icon at bounding box center [664, 634] width 15 height 15
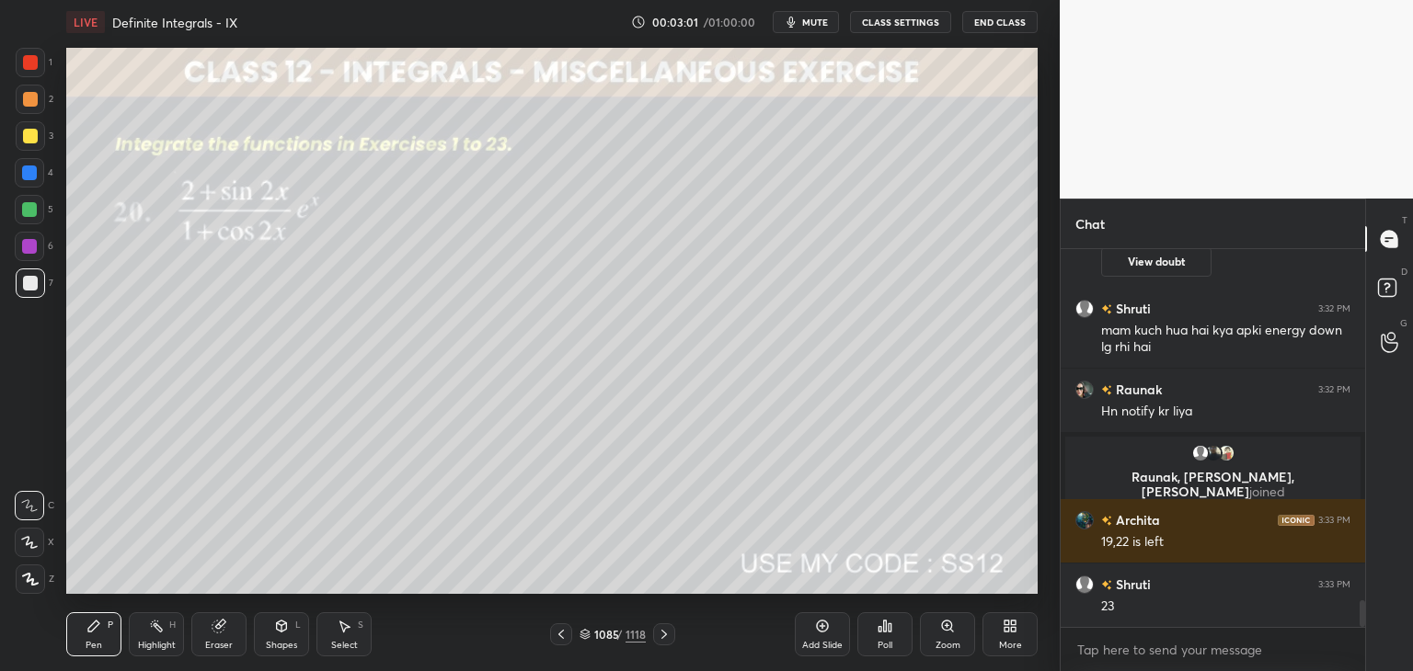
click at [657, 634] on icon at bounding box center [664, 634] width 15 height 15
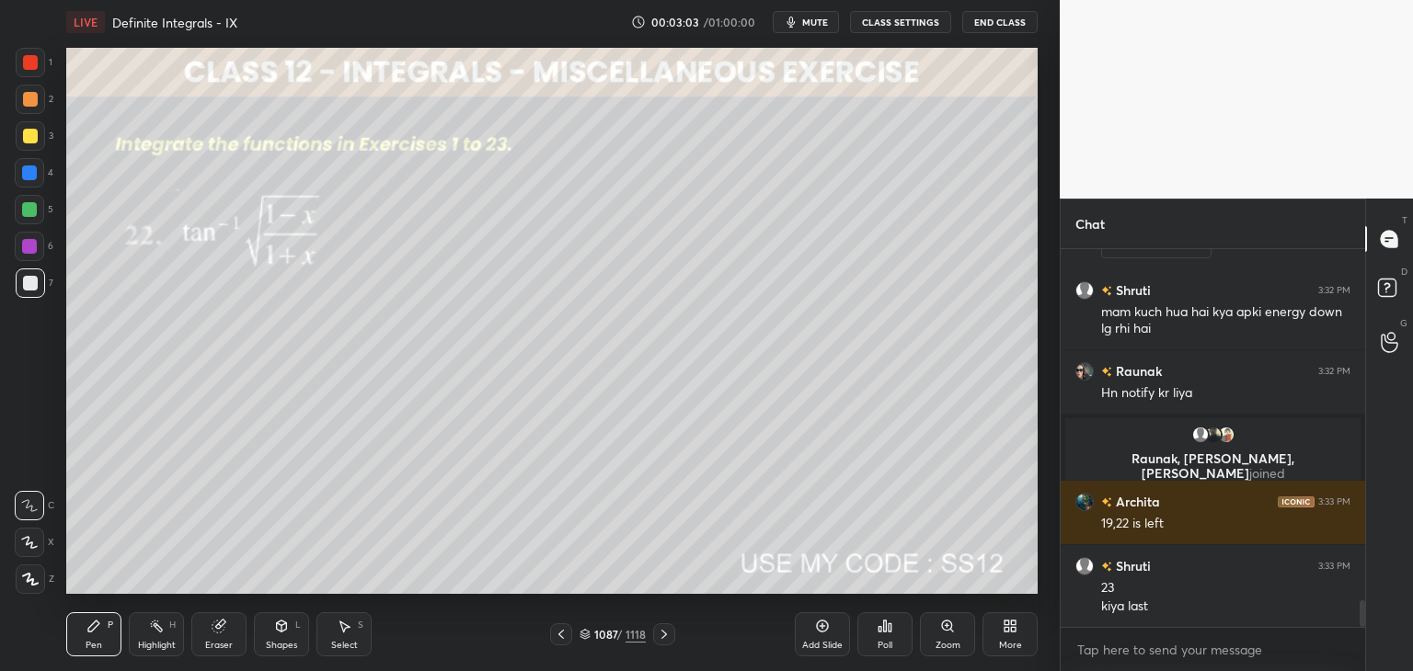
click at [657, 634] on icon at bounding box center [664, 634] width 15 height 15
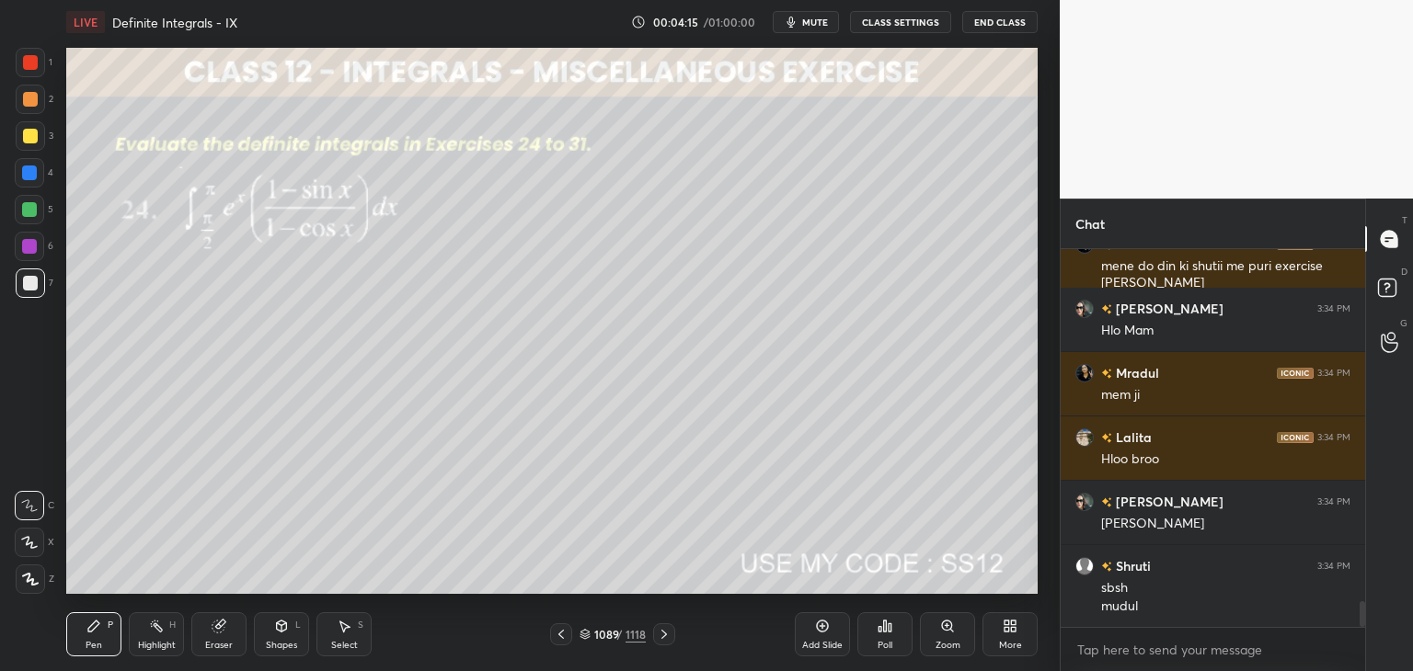
scroll to position [5249, 0]
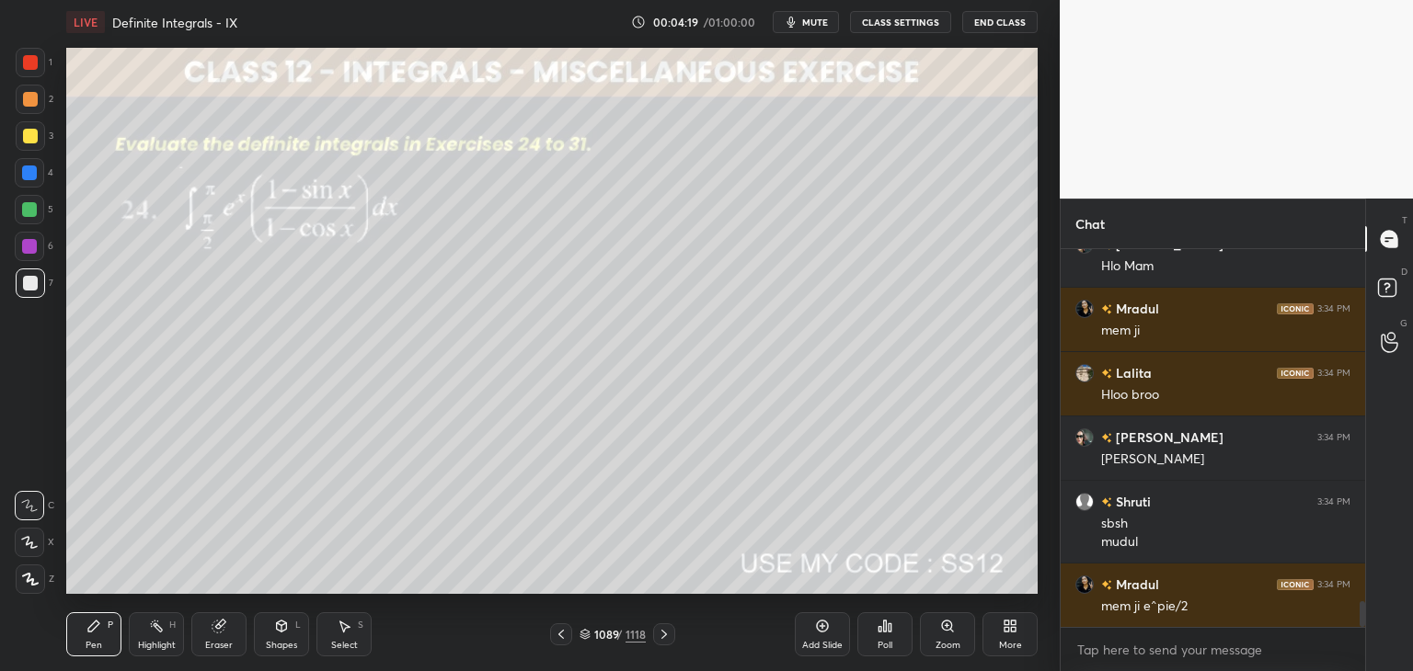
click at [895, 645] on div "Poll" at bounding box center [884, 634] width 55 height 44
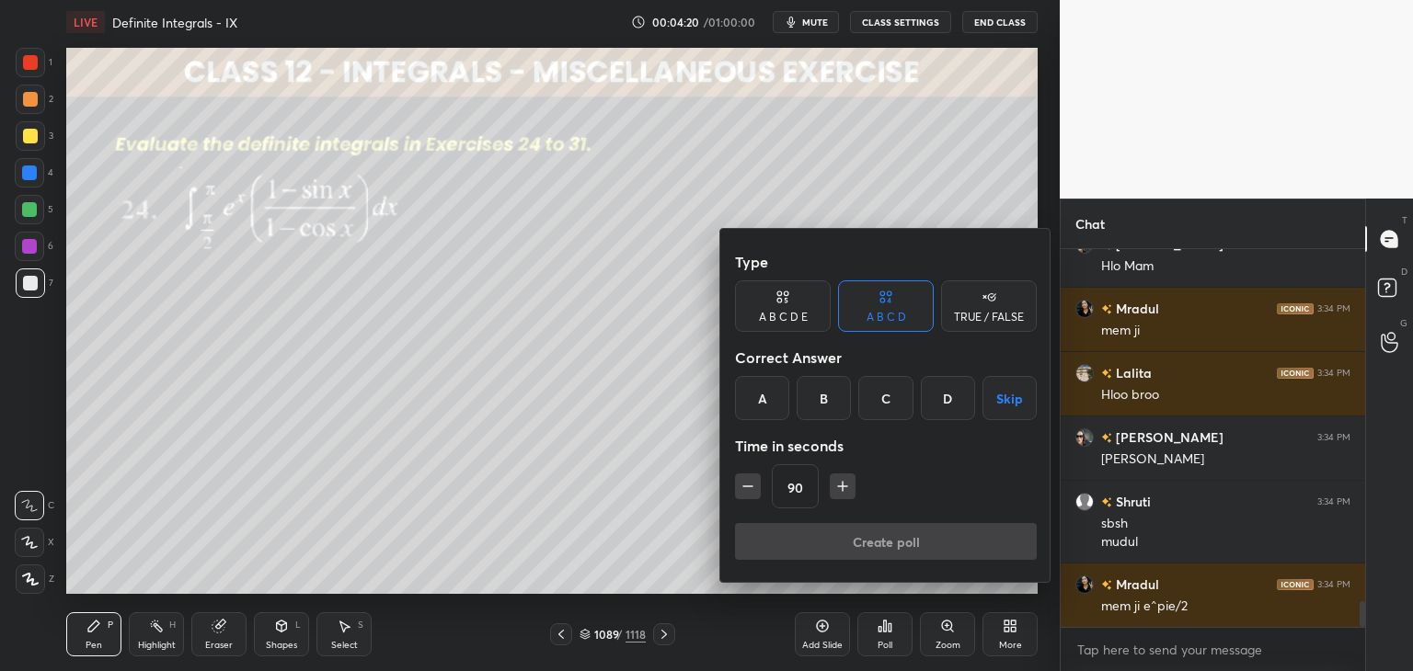
scroll to position [5268, 0]
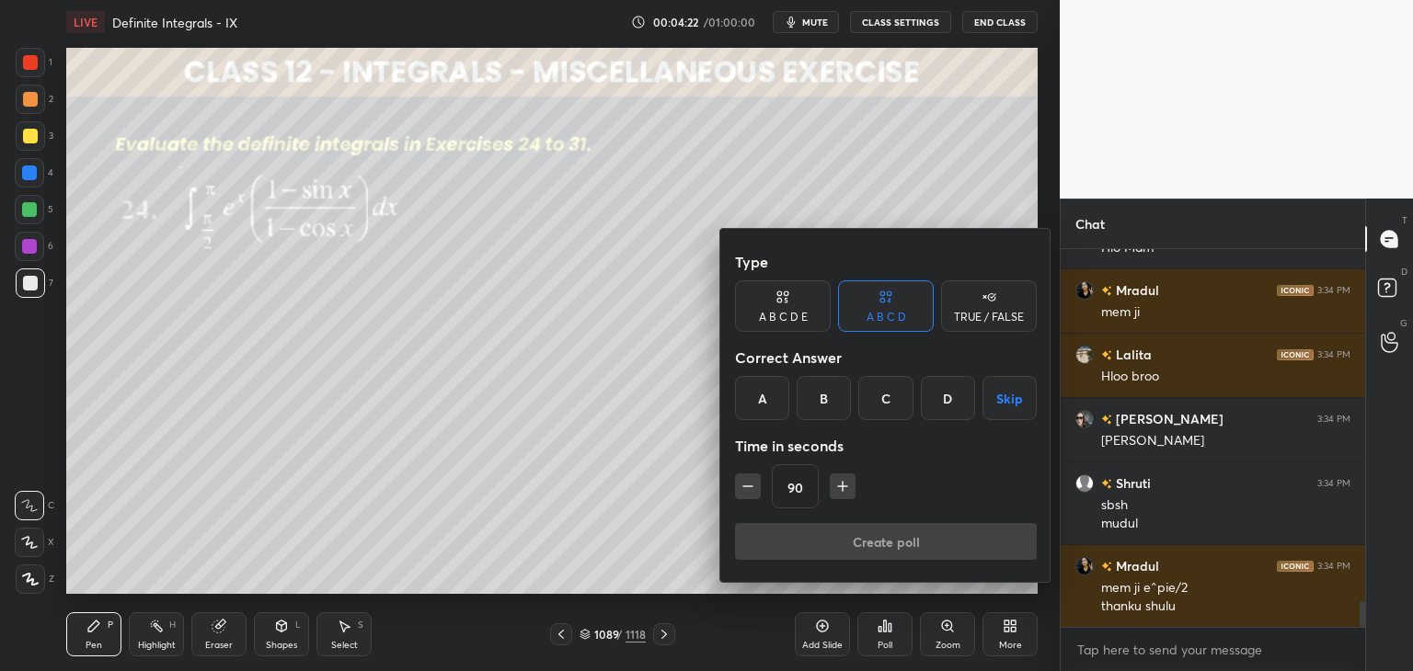
click at [736, 481] on button "button" at bounding box center [748, 487] width 26 height 26
click at [833, 489] on icon "button" at bounding box center [842, 486] width 18 height 18
type input "90"
click at [982, 402] on button "Skip" at bounding box center [1009, 398] width 54 height 44
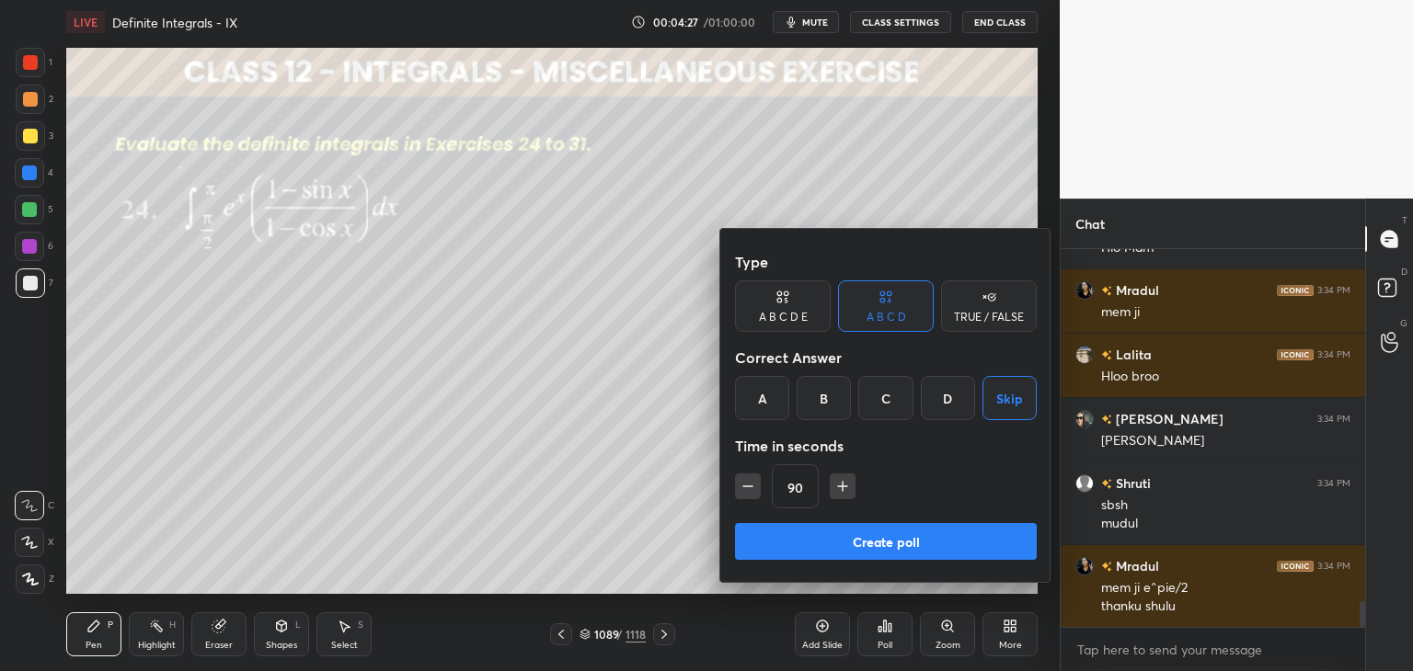
click at [756, 548] on button "Create poll" at bounding box center [886, 541] width 302 height 37
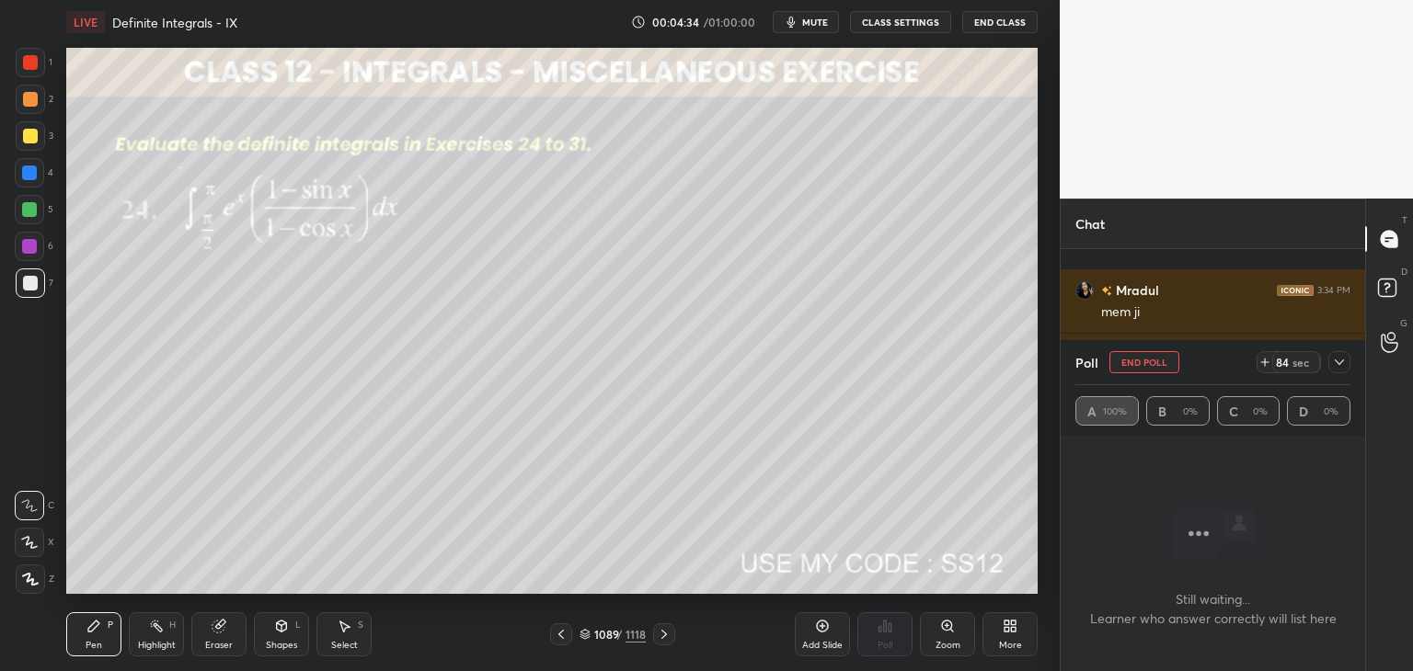
scroll to position [5382, 0]
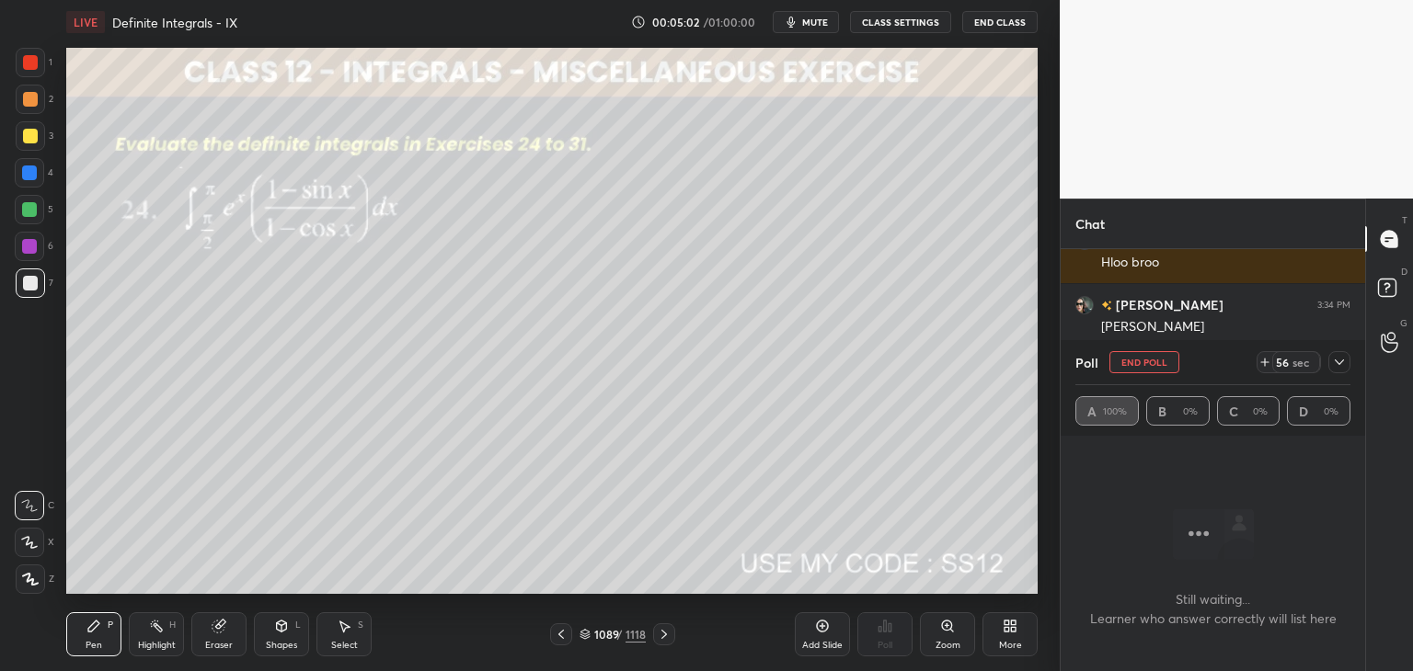
click at [1333, 364] on icon at bounding box center [1339, 362] width 15 height 15
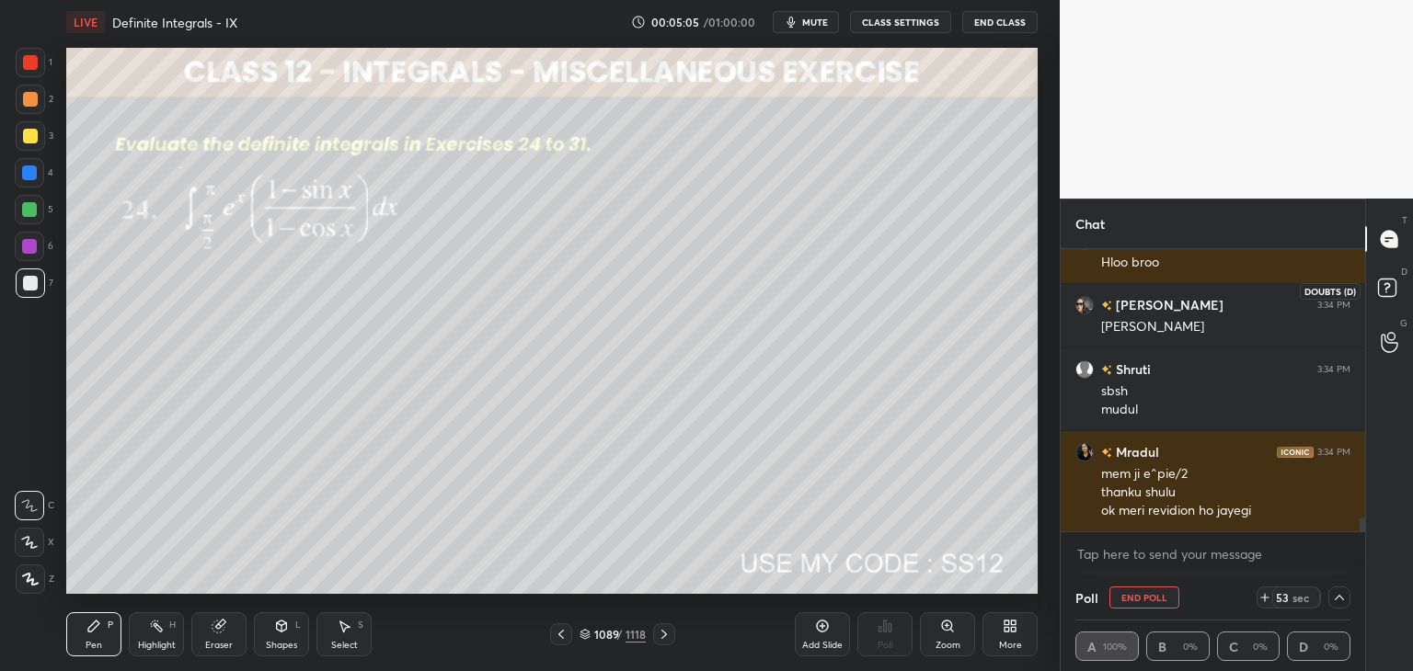
click at [1386, 298] on icon at bounding box center [1389, 290] width 33 height 33
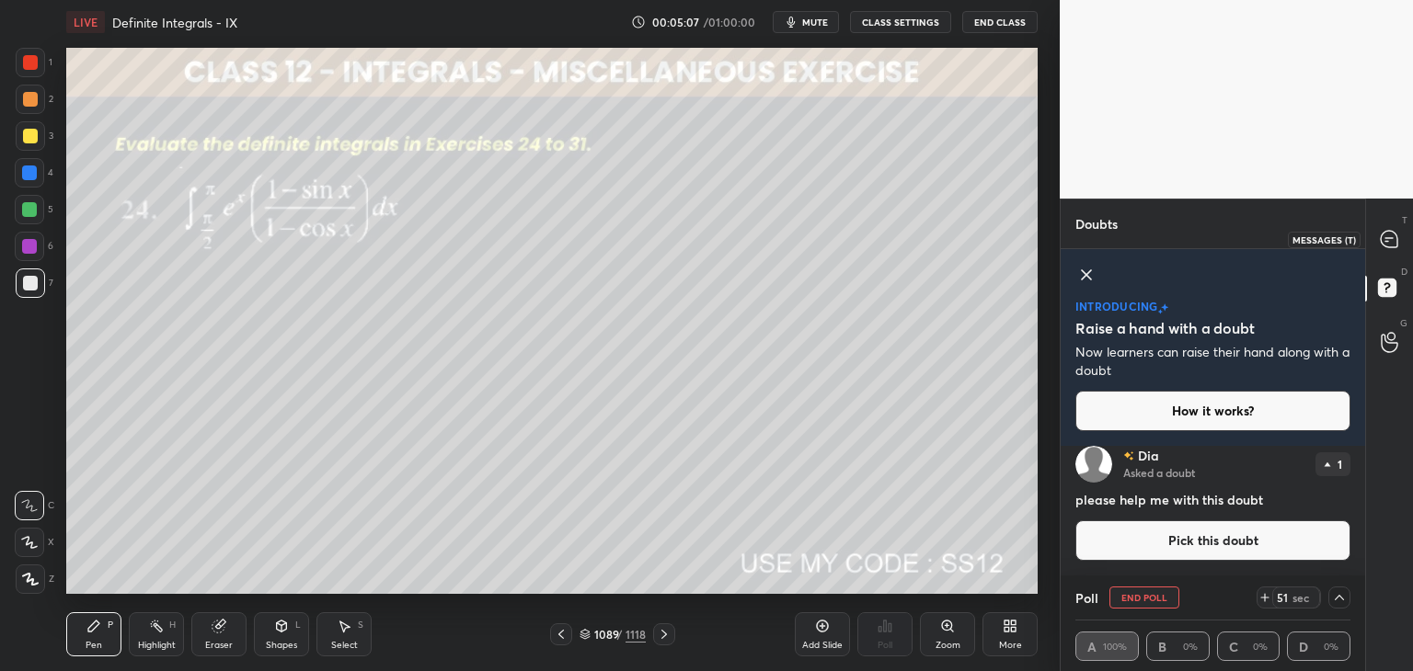
click at [1385, 241] on icon at bounding box center [1386, 241] width 3 height 0
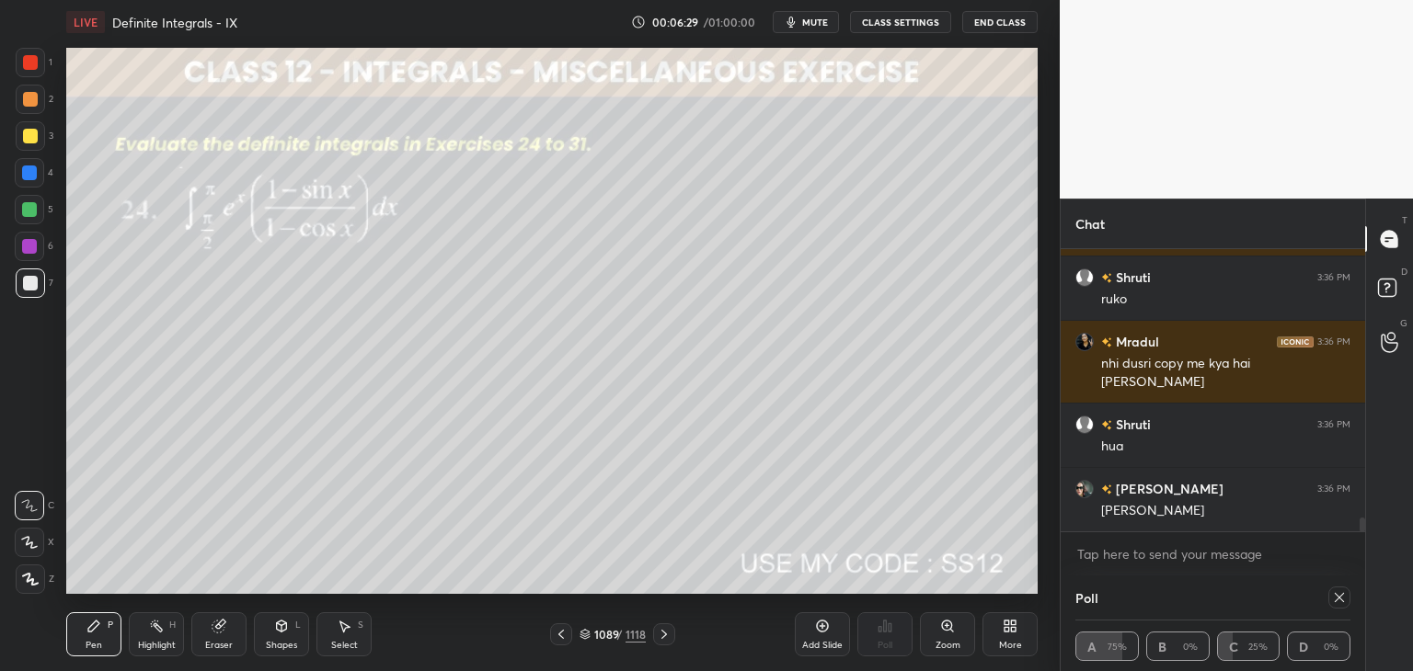
scroll to position [5560, 0]
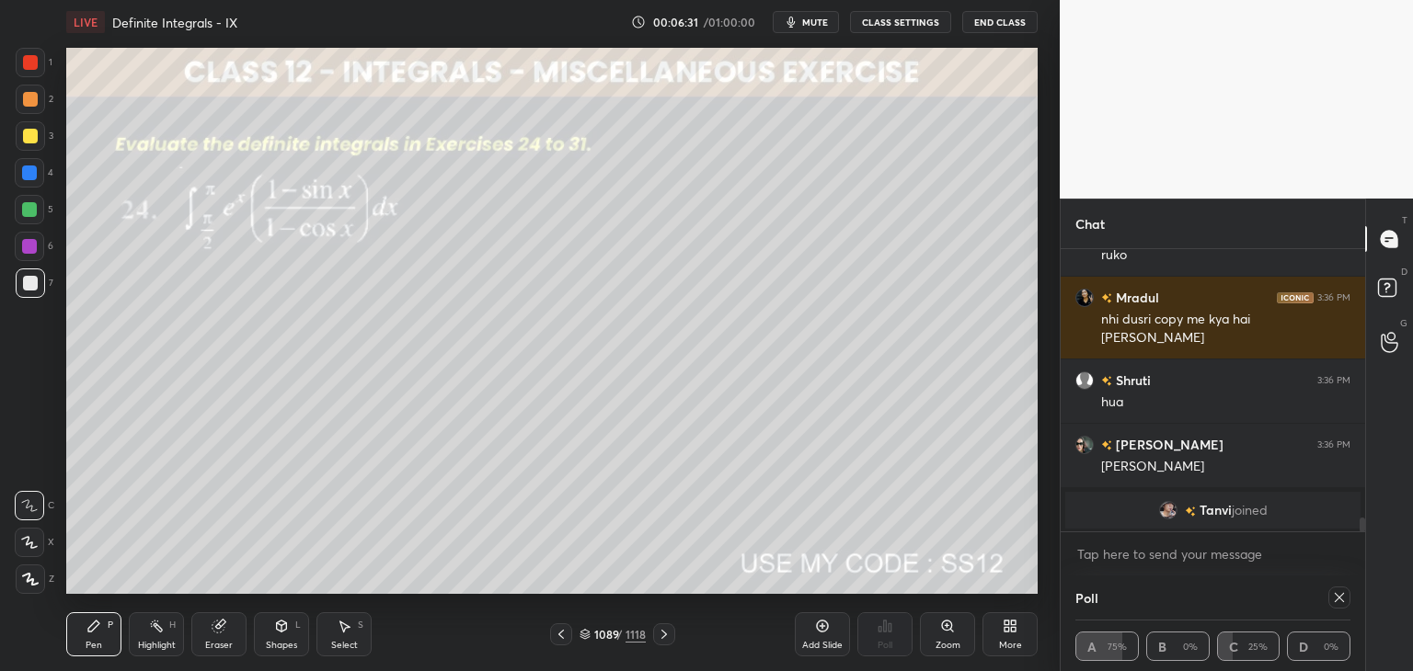
drag, startPoint x: 1339, startPoint y: 599, endPoint x: 1329, endPoint y: 603, distance: 11.1
click at [1338, 599] on icon at bounding box center [1338, 597] width 9 height 9
type textarea "x"
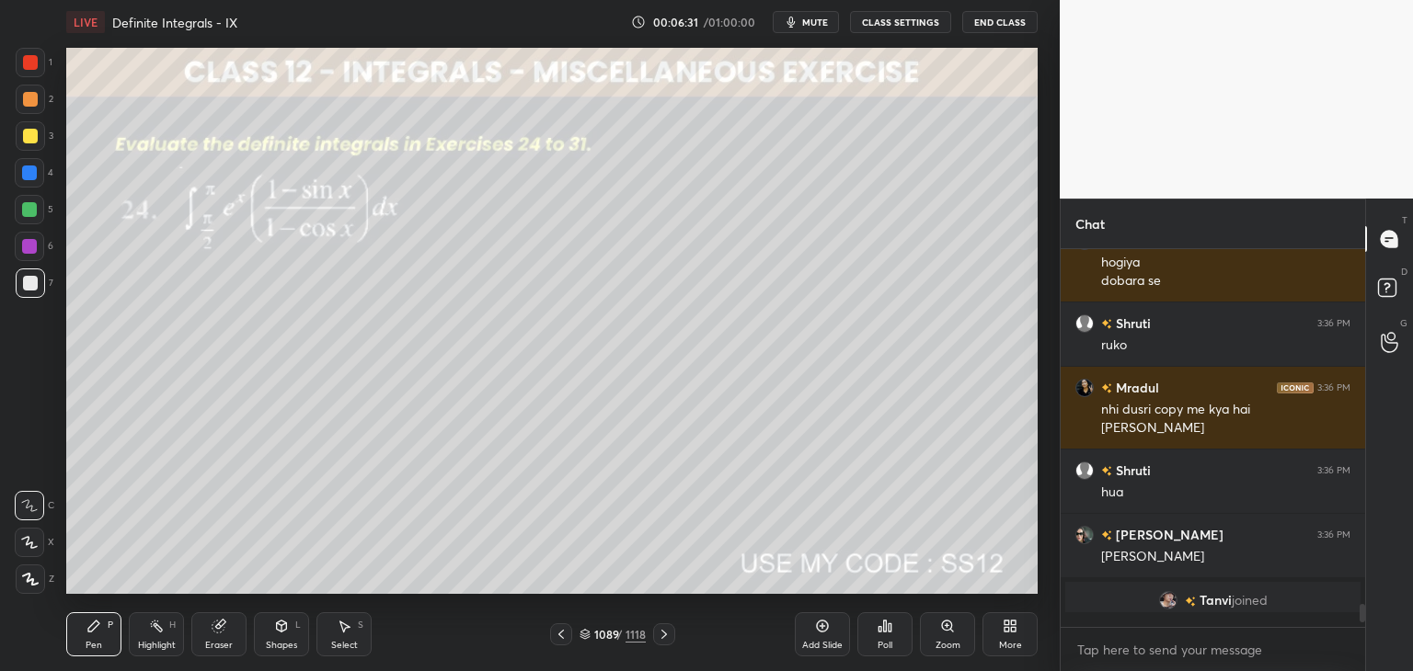
scroll to position [0, 0]
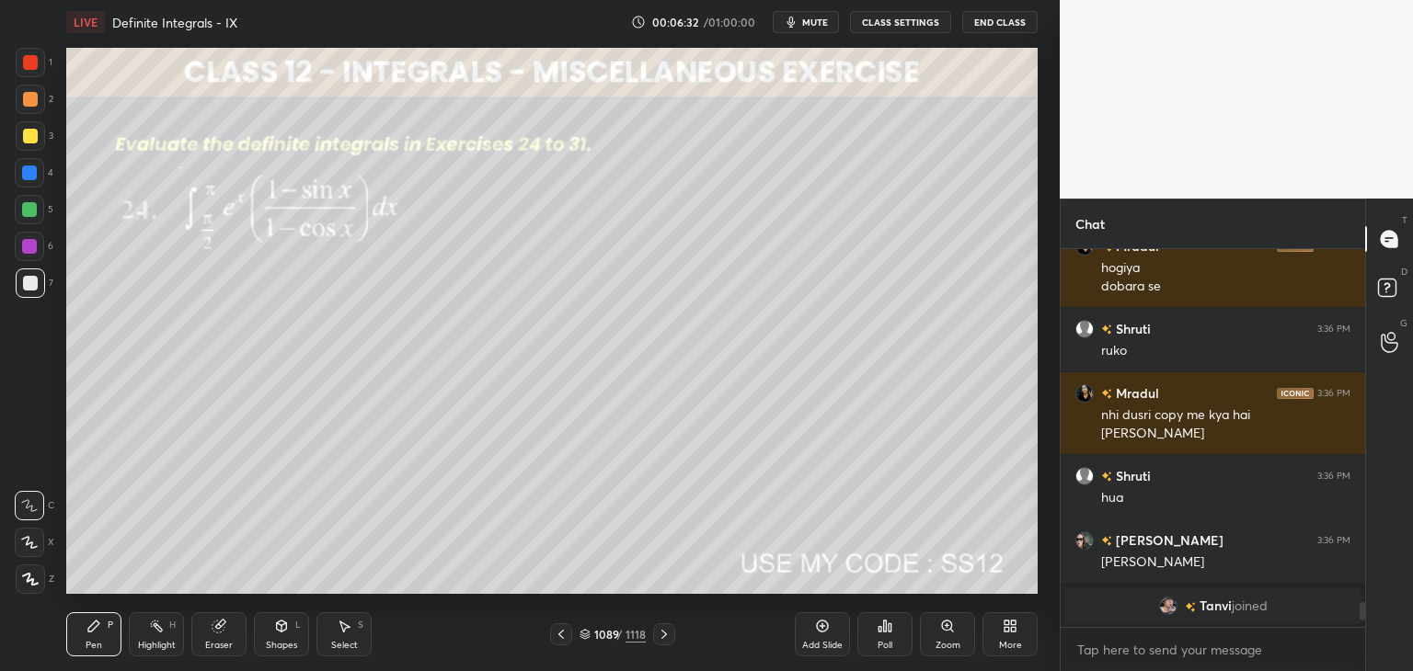
click at [36, 578] on icon at bounding box center [30, 579] width 17 height 13
click at [33, 139] on div at bounding box center [30, 136] width 15 height 15
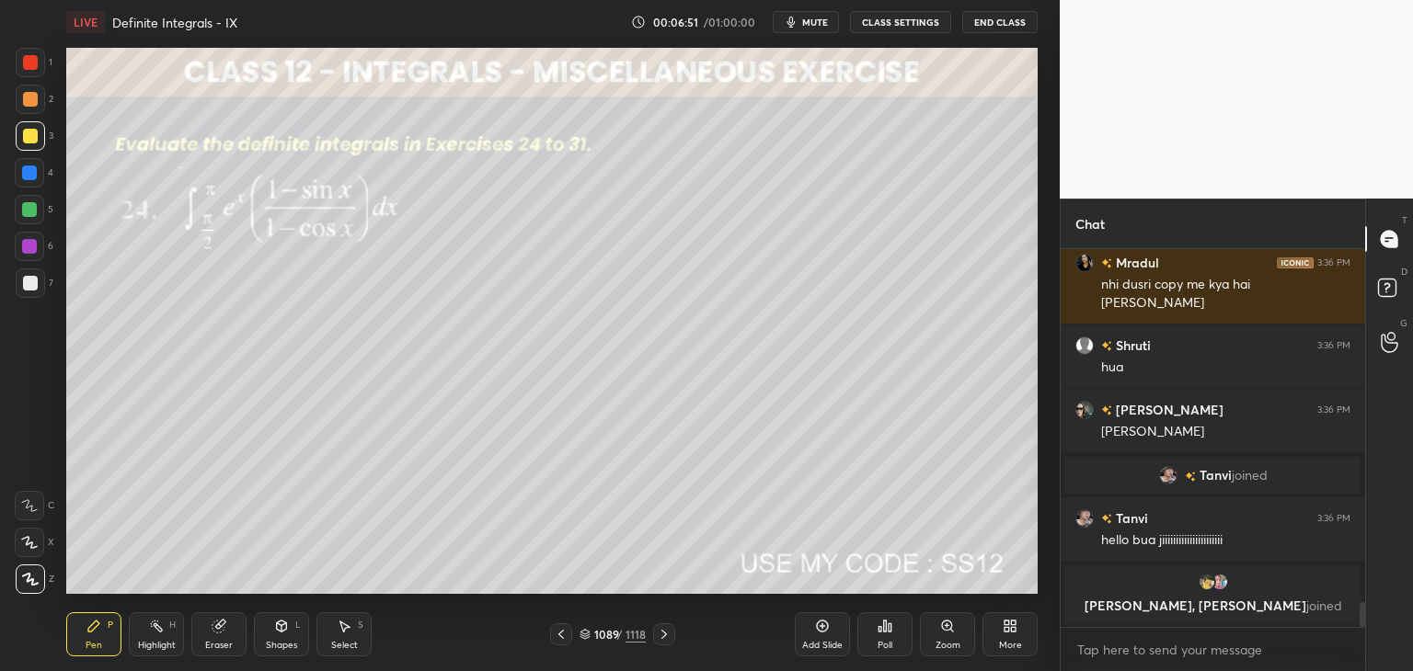
scroll to position [5514, 0]
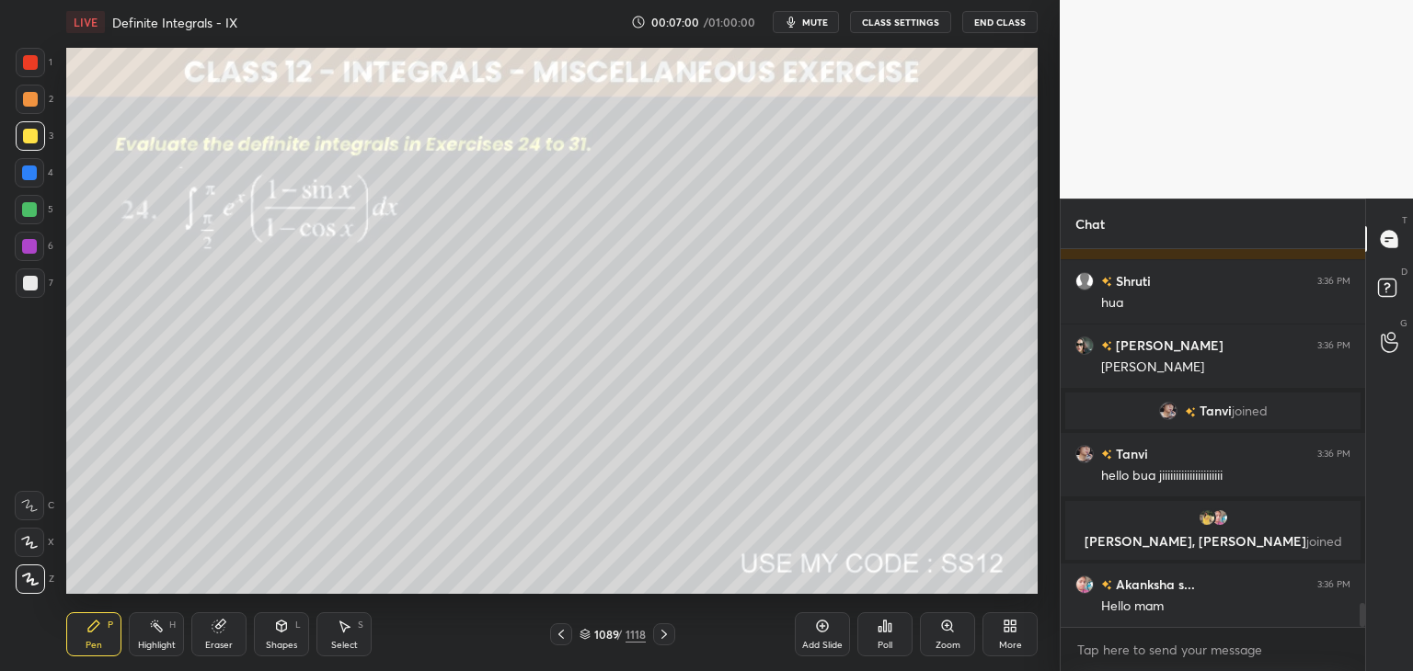
click at [220, 641] on div "Eraser" at bounding box center [219, 645] width 28 height 9
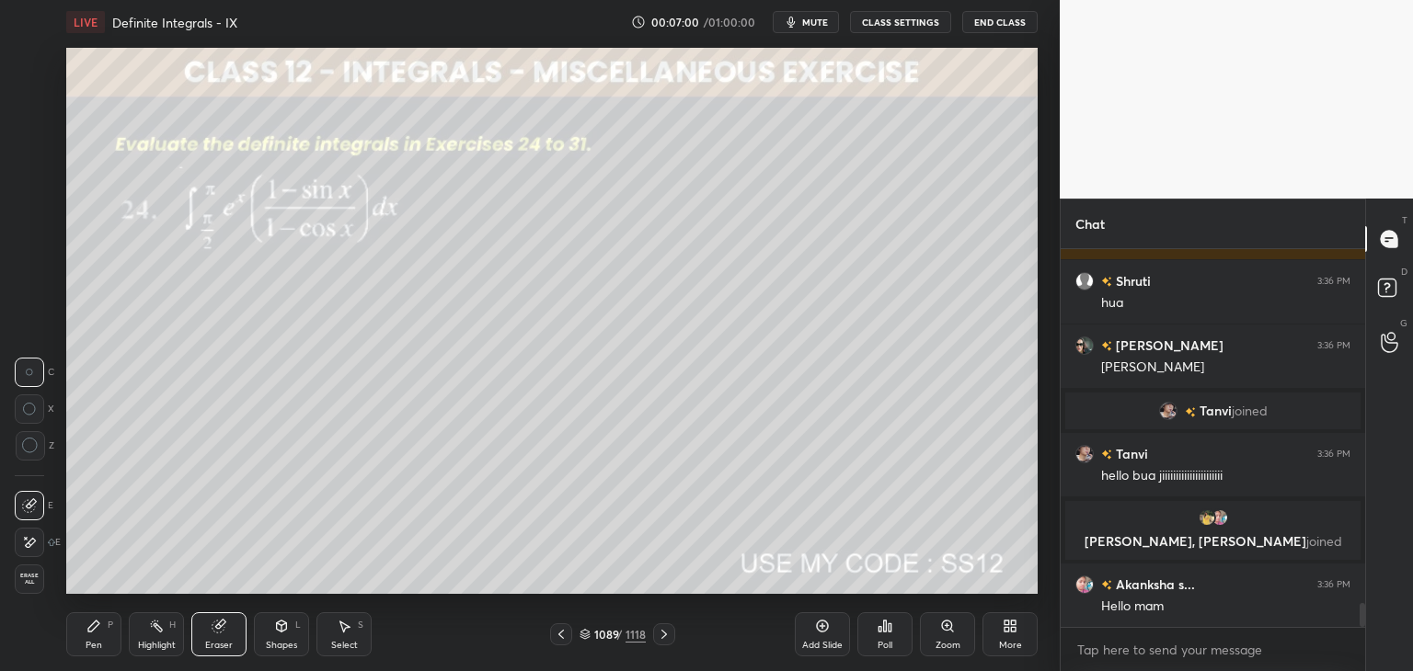
click at [280, 641] on div "Shapes" at bounding box center [281, 645] width 31 height 9
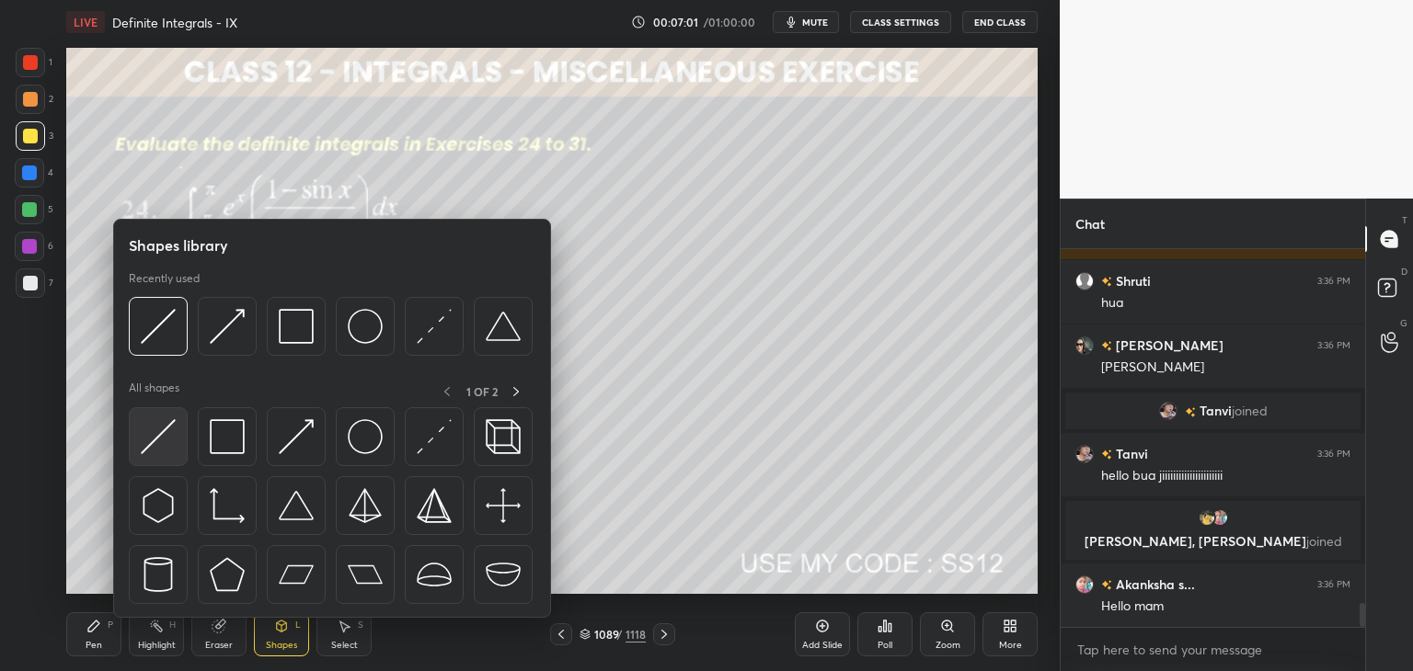
click at [151, 441] on img at bounding box center [158, 436] width 35 height 35
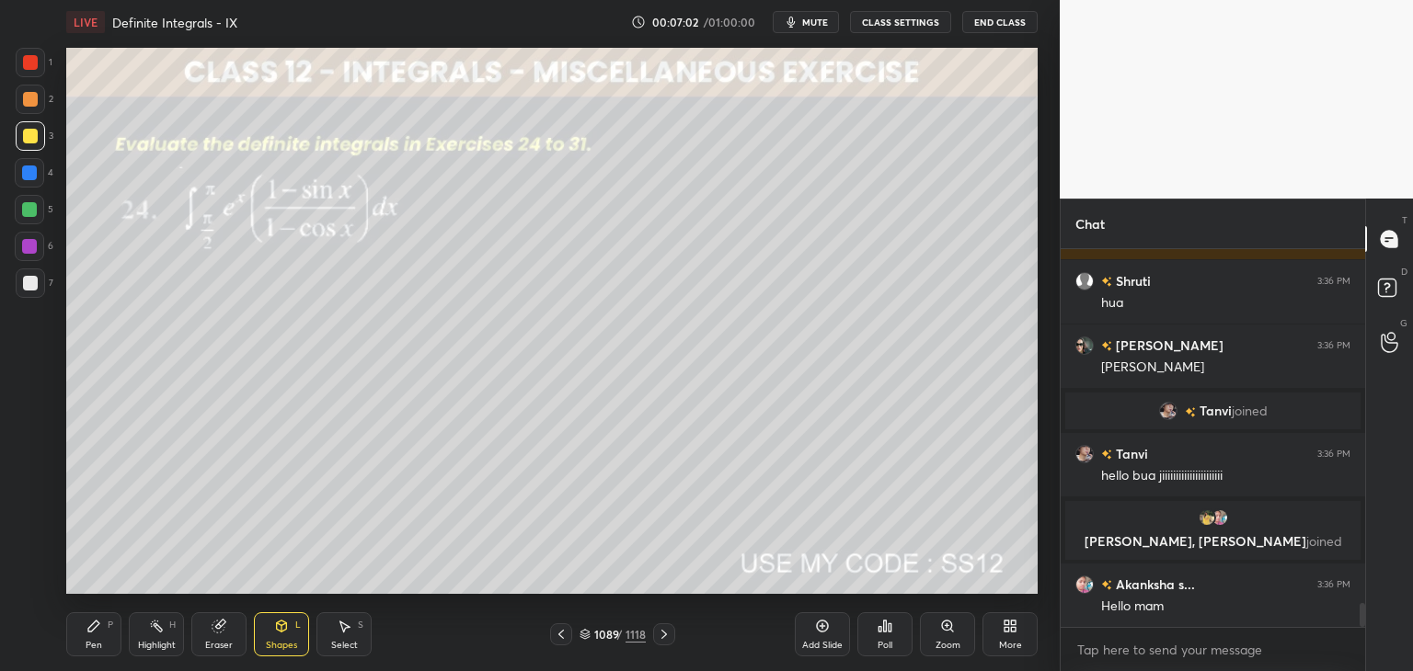
scroll to position [5578, 0]
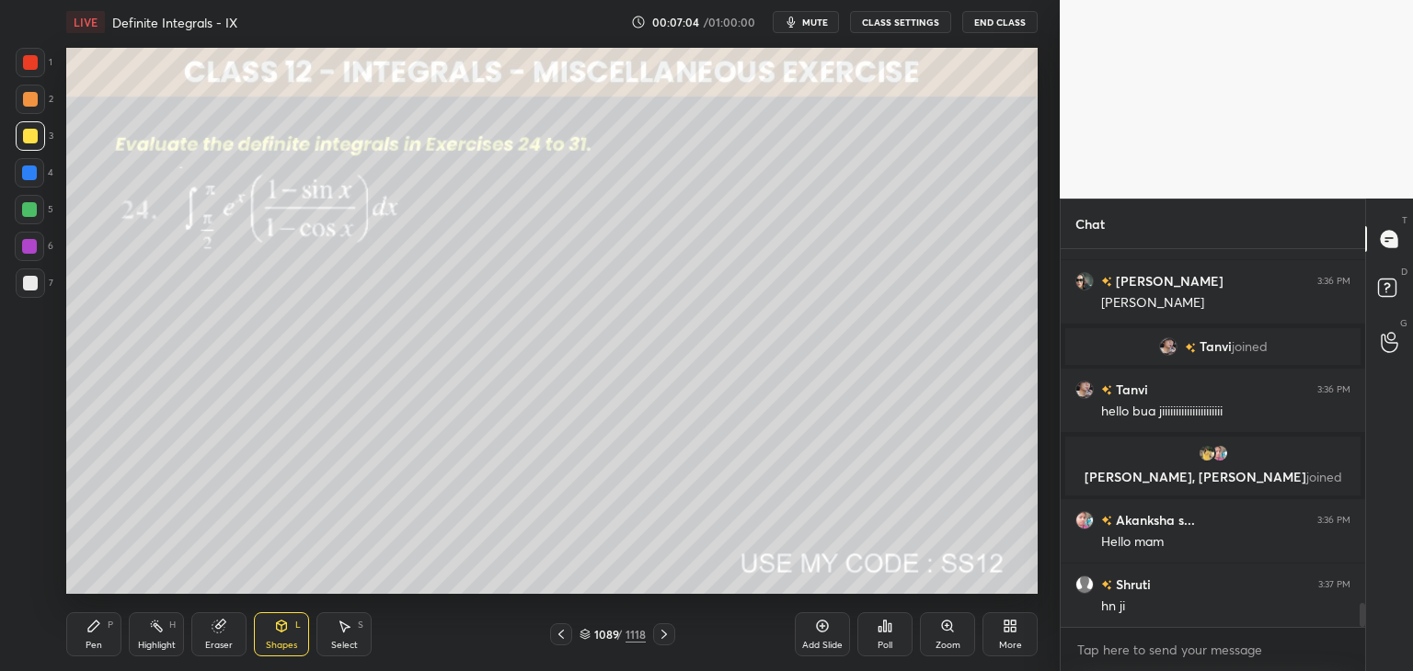
drag, startPoint x: 90, startPoint y: 648, endPoint x: 107, endPoint y: 624, distance: 29.8
click at [89, 646] on div "Pen" at bounding box center [94, 645] width 17 height 9
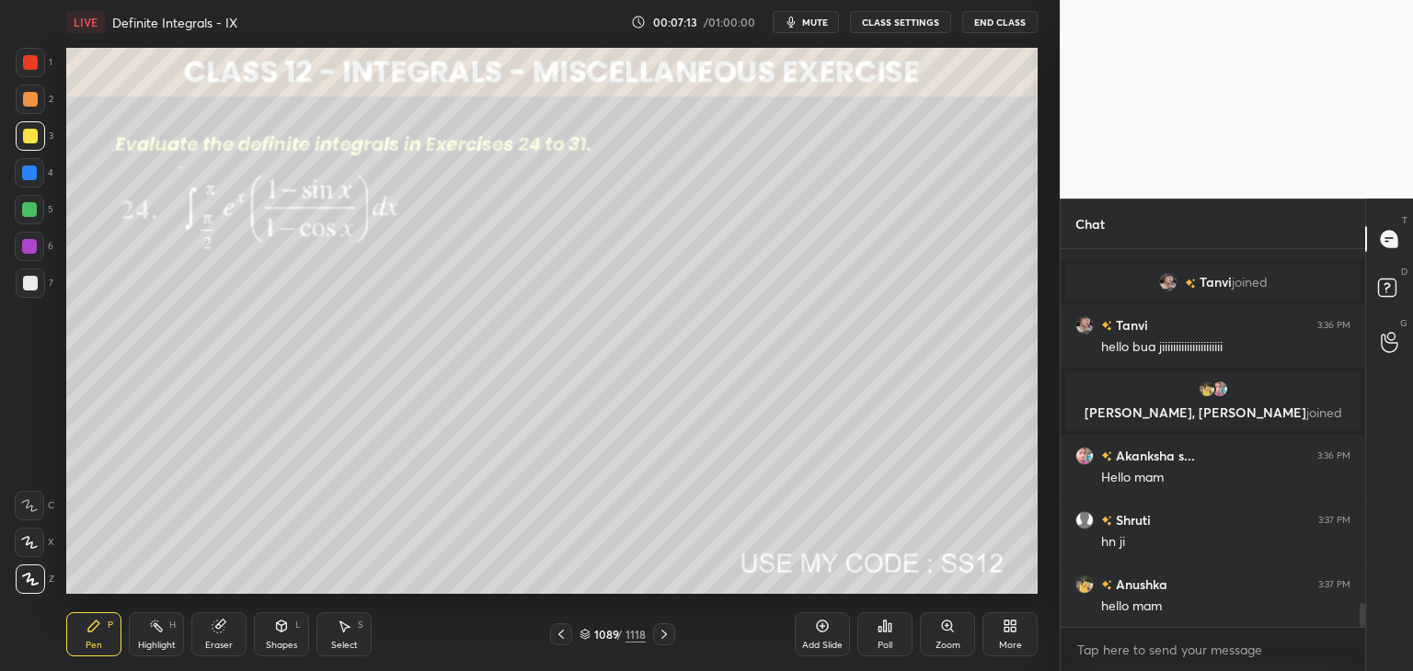
scroll to position [5707, 0]
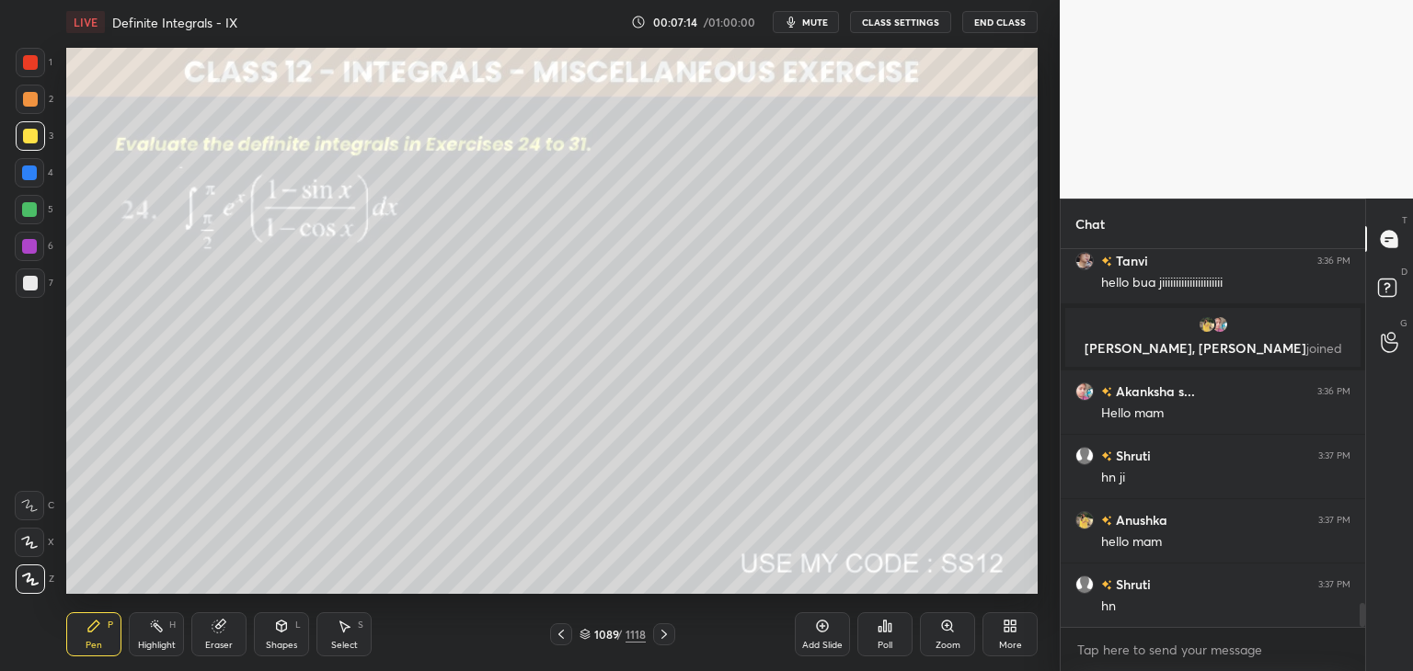
click at [345, 638] on div "Select S" at bounding box center [343, 634] width 55 height 44
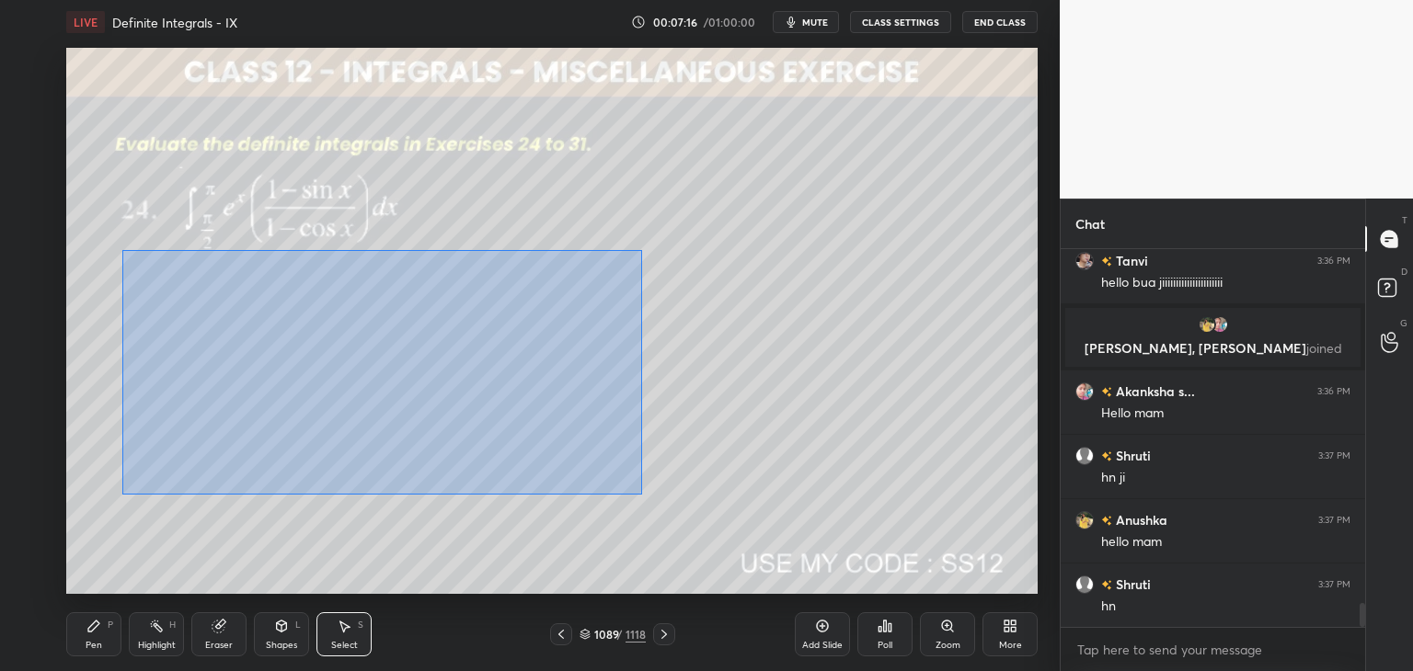
drag, startPoint x: 121, startPoint y: 250, endPoint x: 652, endPoint y: 489, distance: 582.0
click at [655, 490] on div "0 ° Undo Copy Duplicate Duplicate to new slide Delete" at bounding box center [551, 321] width 971 height 546
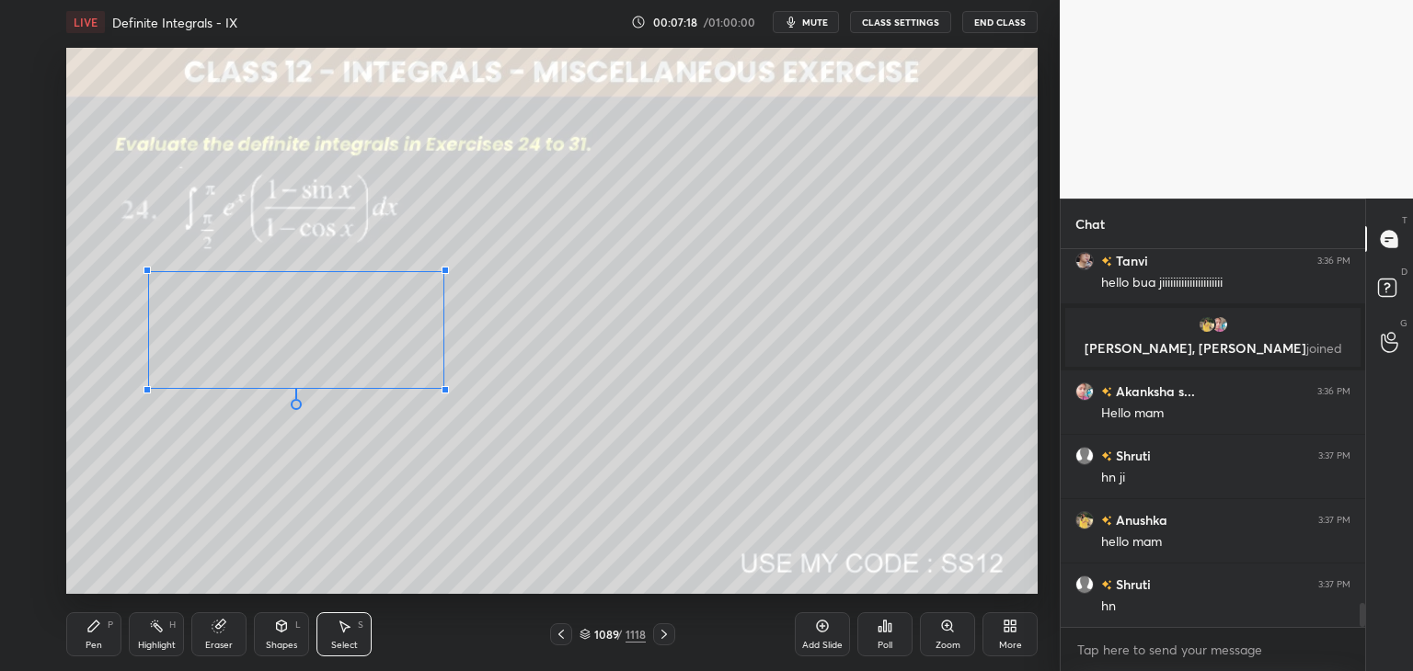
drag, startPoint x: 548, startPoint y: 412, endPoint x: 445, endPoint y: 390, distance: 105.3
click at [445, 390] on div at bounding box center [444, 389] width 7 height 7
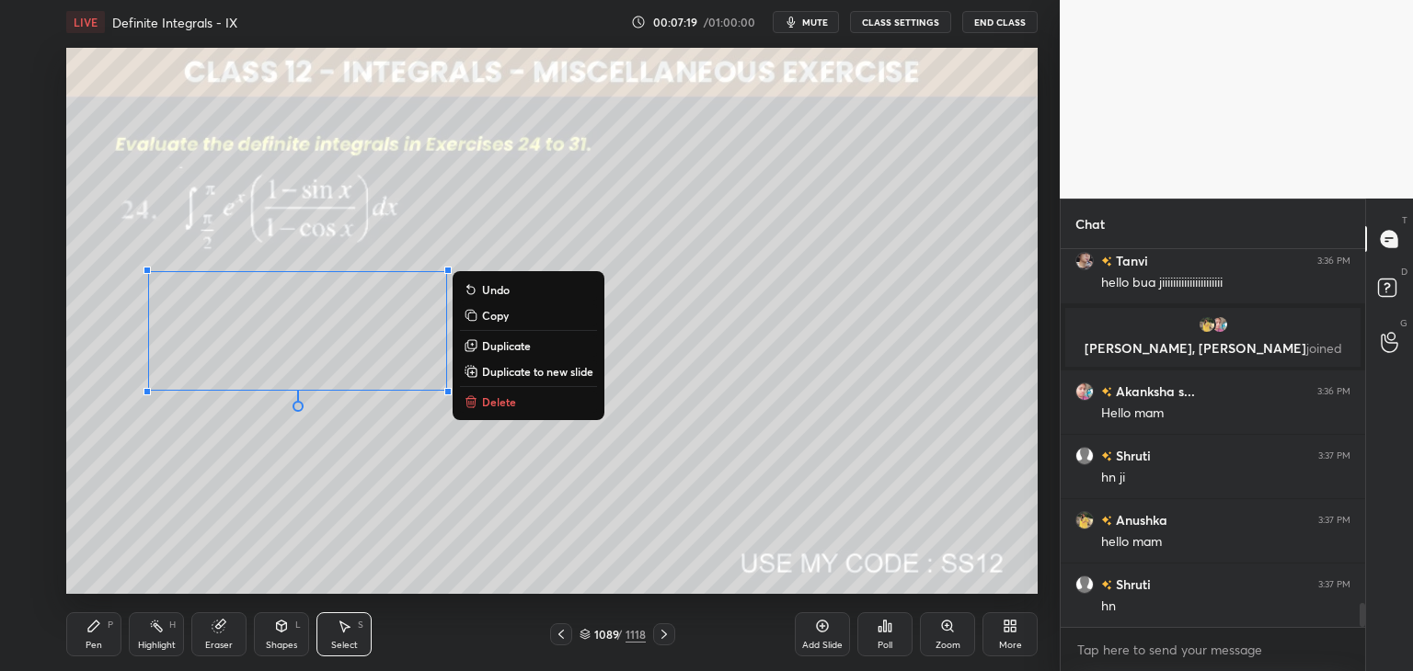
click at [342, 486] on div "0 ° Undo Copy Duplicate Duplicate to new slide Delete" at bounding box center [551, 321] width 971 height 546
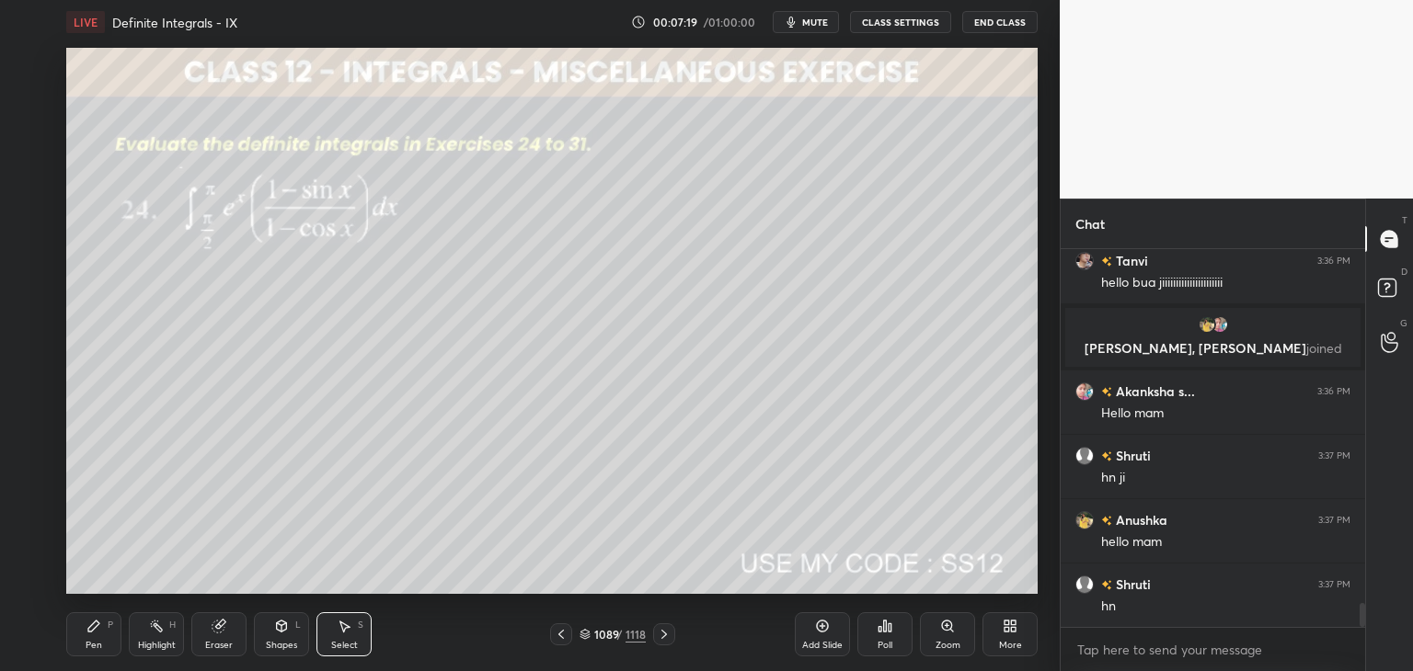
drag, startPoint x: 92, startPoint y: 641, endPoint x: 92, endPoint y: 615, distance: 25.7
click at [91, 641] on div "Pen" at bounding box center [94, 645] width 17 height 9
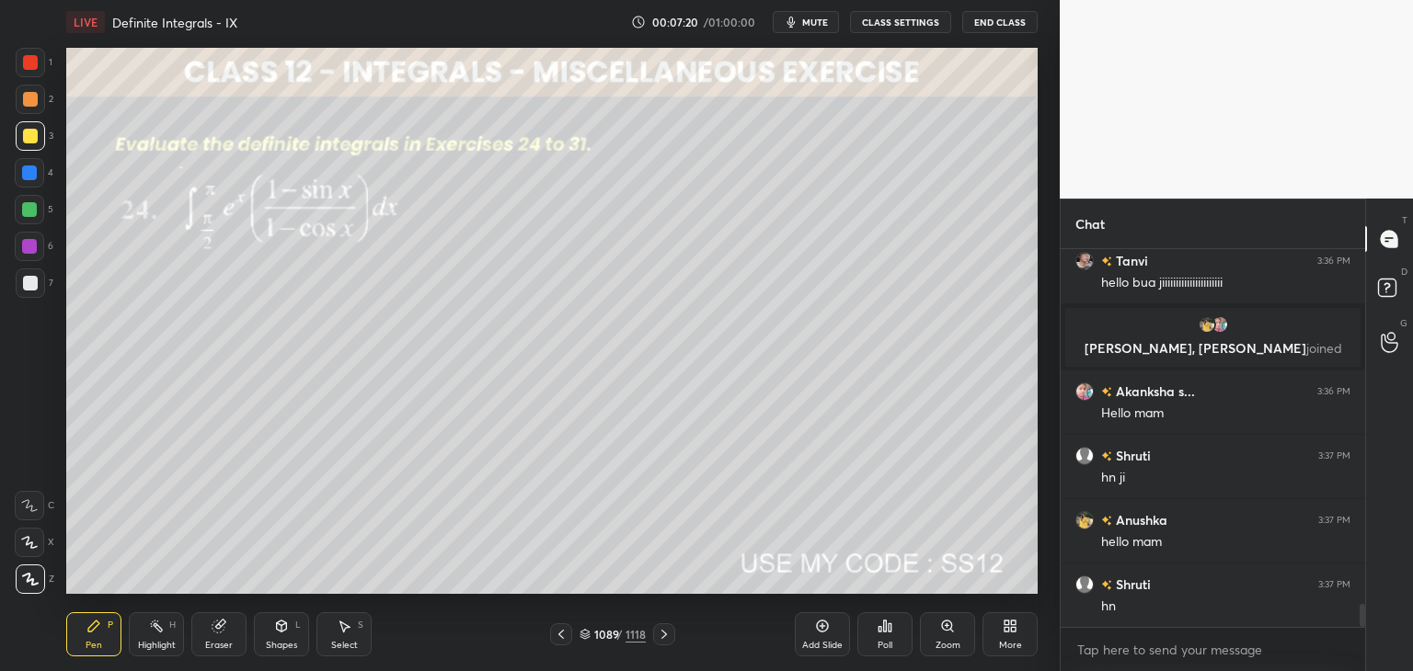
scroll to position [5772, 0]
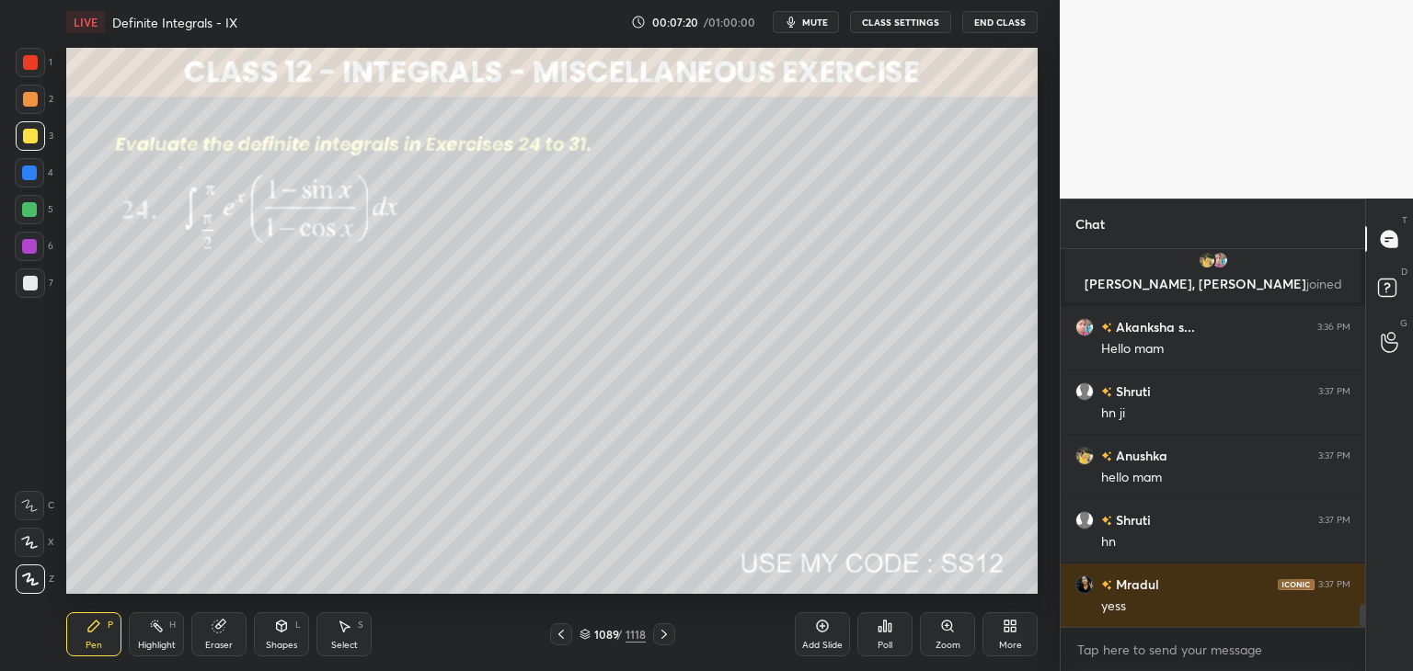
drag, startPoint x: 33, startPoint y: 283, endPoint x: 52, endPoint y: 325, distance: 45.7
click at [33, 284] on div at bounding box center [30, 283] width 15 height 15
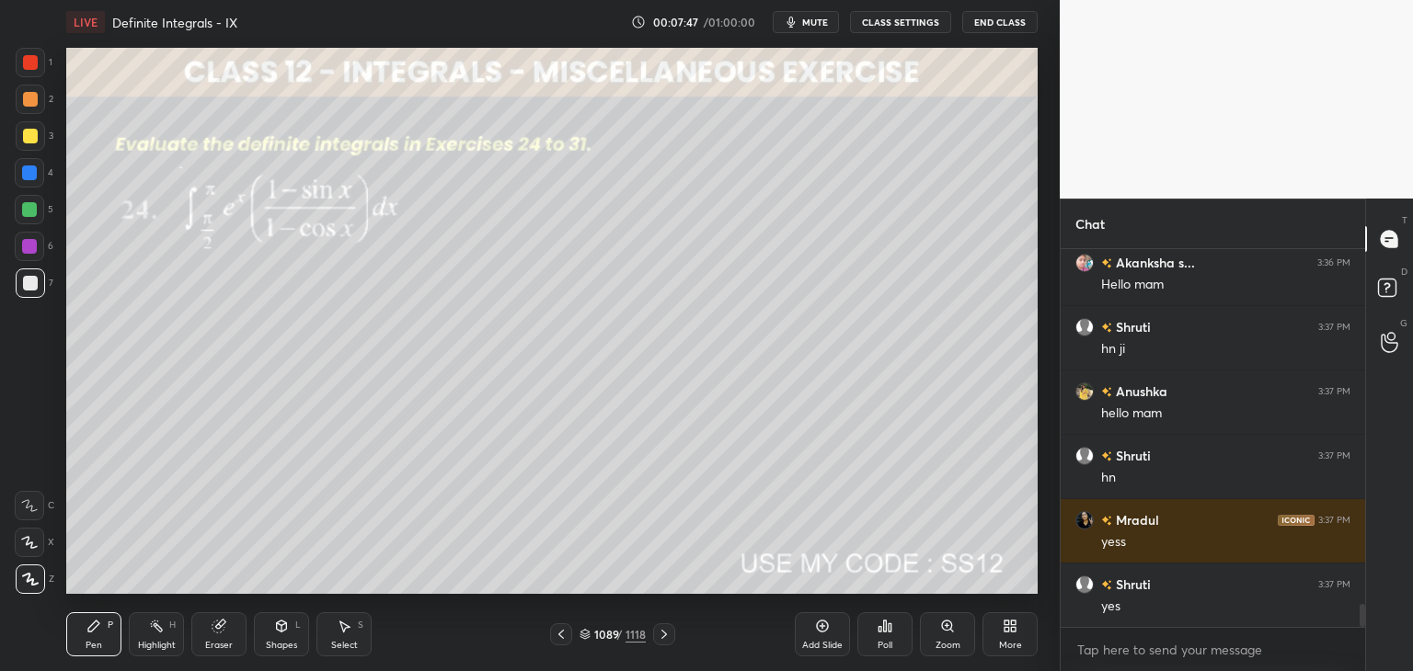
click at [27, 211] on div at bounding box center [29, 209] width 15 height 15
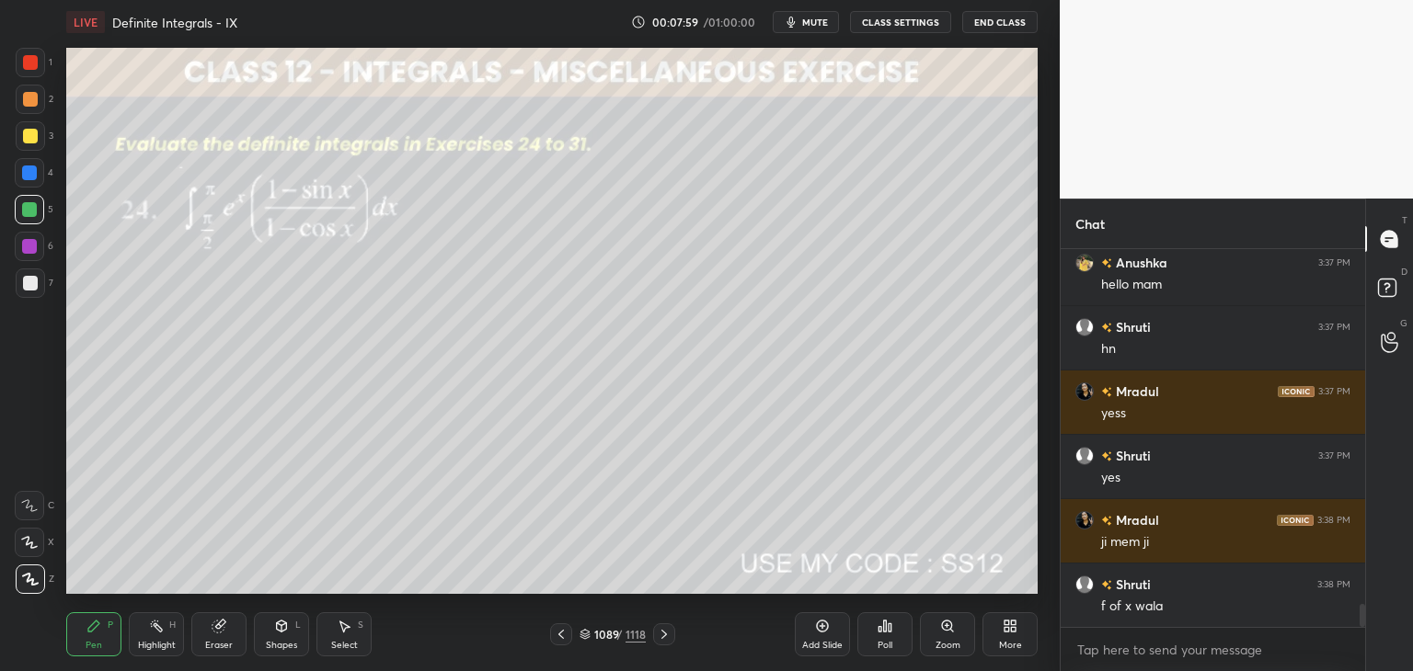
scroll to position [5983, 0]
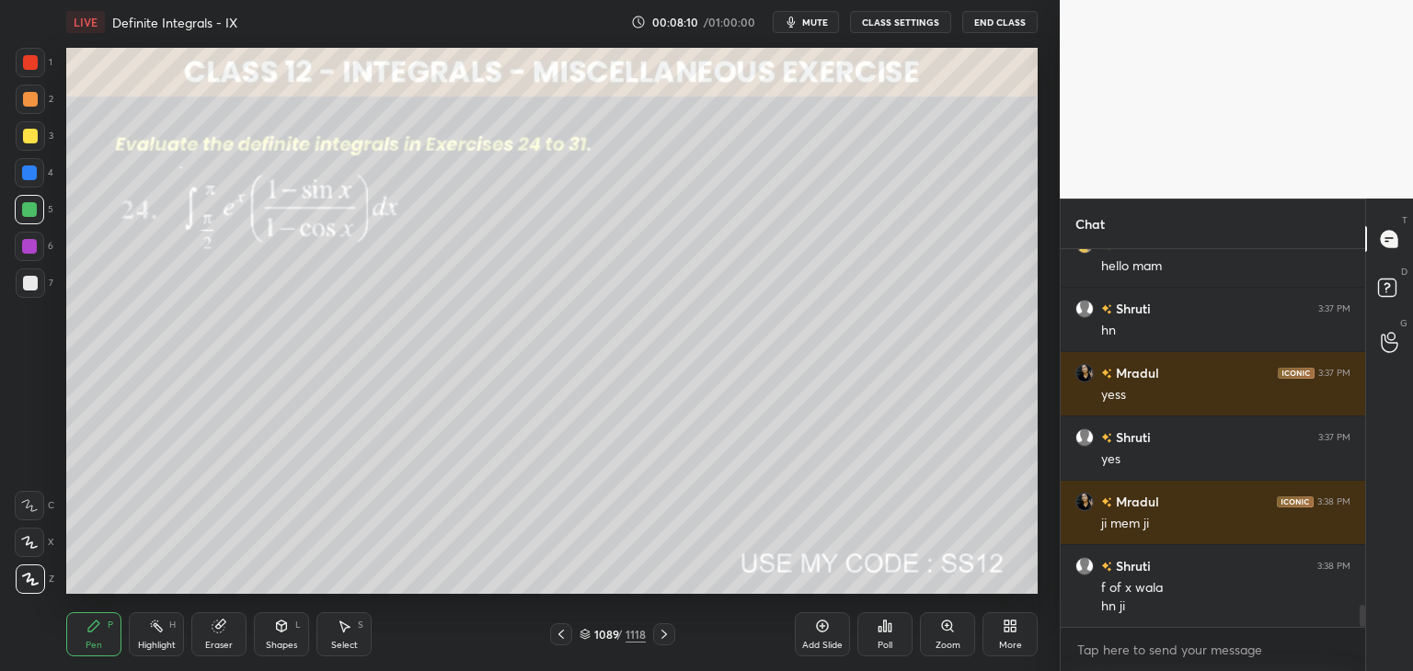
drag, startPoint x: 30, startPoint y: 283, endPoint x: 48, endPoint y: 282, distance: 17.5
click at [29, 283] on div at bounding box center [30, 283] width 15 height 15
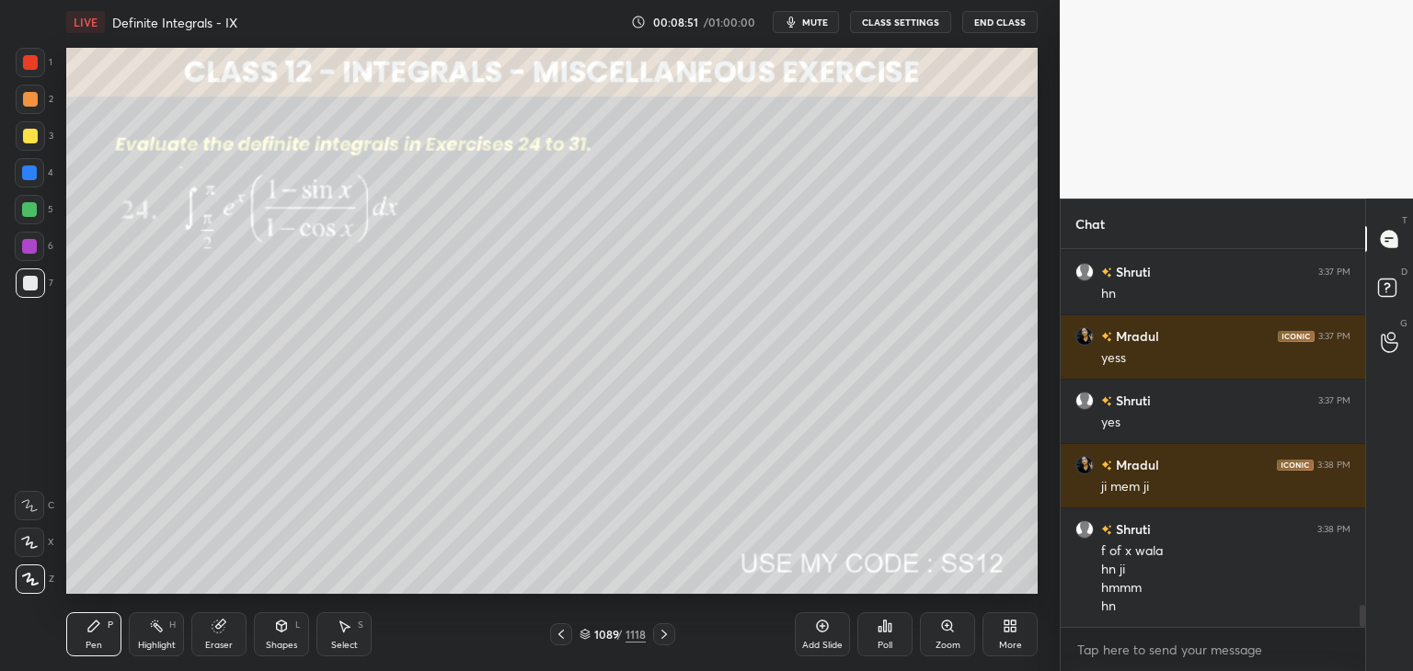
scroll to position [6064, 0]
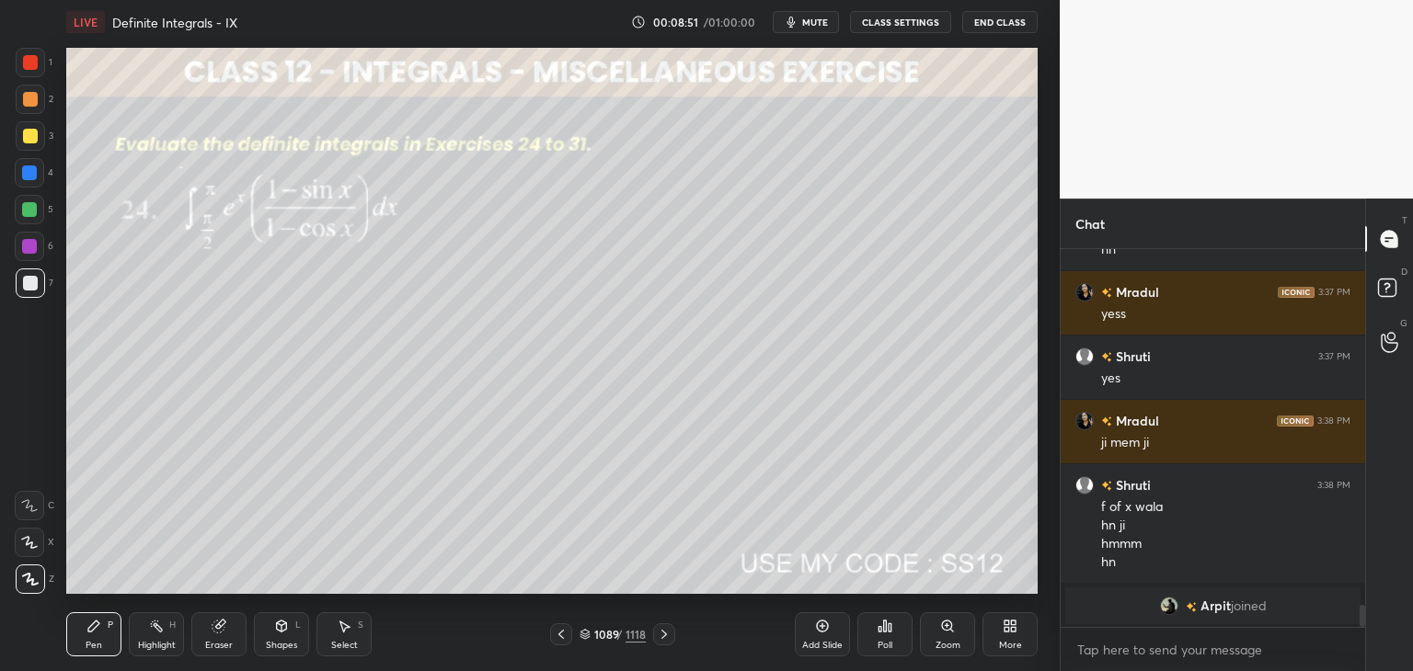
drag, startPoint x: 338, startPoint y: 635, endPoint x: 373, endPoint y: 624, distance: 36.9
click at [338, 635] on div "Select S" at bounding box center [343, 634] width 55 height 44
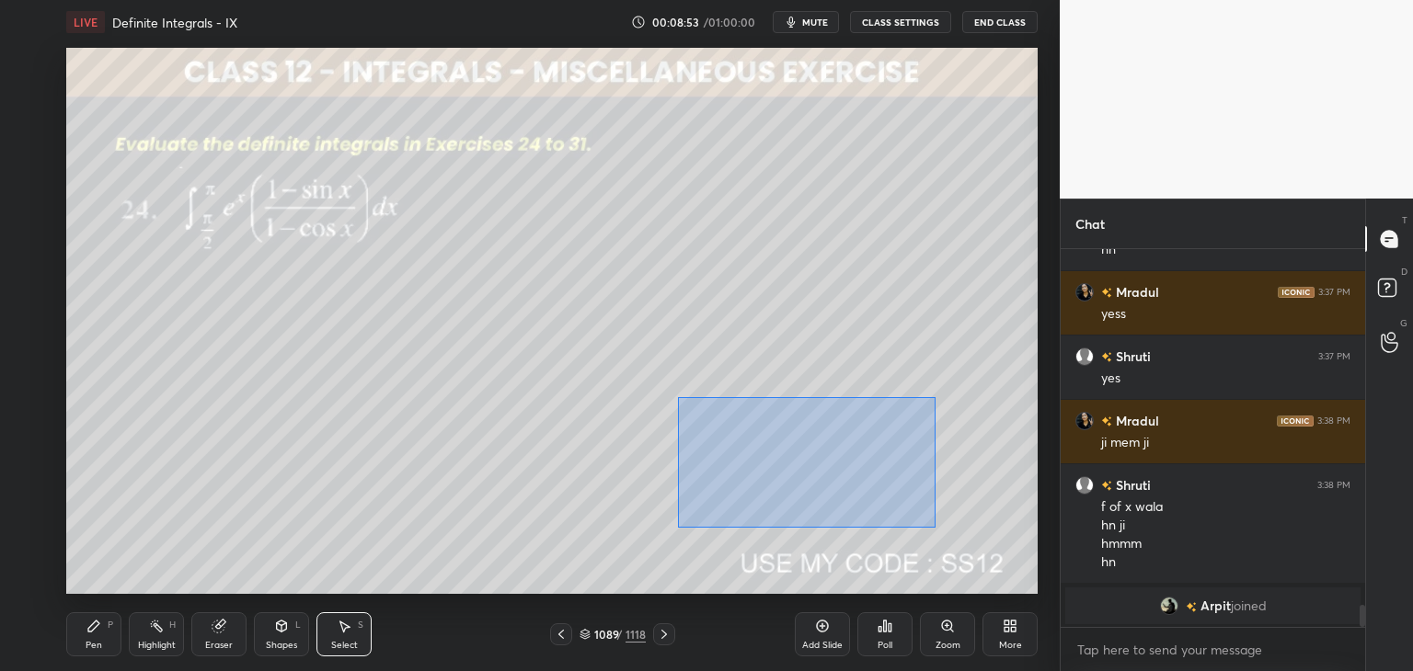
drag, startPoint x: 681, startPoint y: 403, endPoint x: 942, endPoint y: 503, distance: 279.7
click at [934, 527] on div "0 ° Undo Copy Duplicate Duplicate to new slide Delete" at bounding box center [551, 321] width 971 height 546
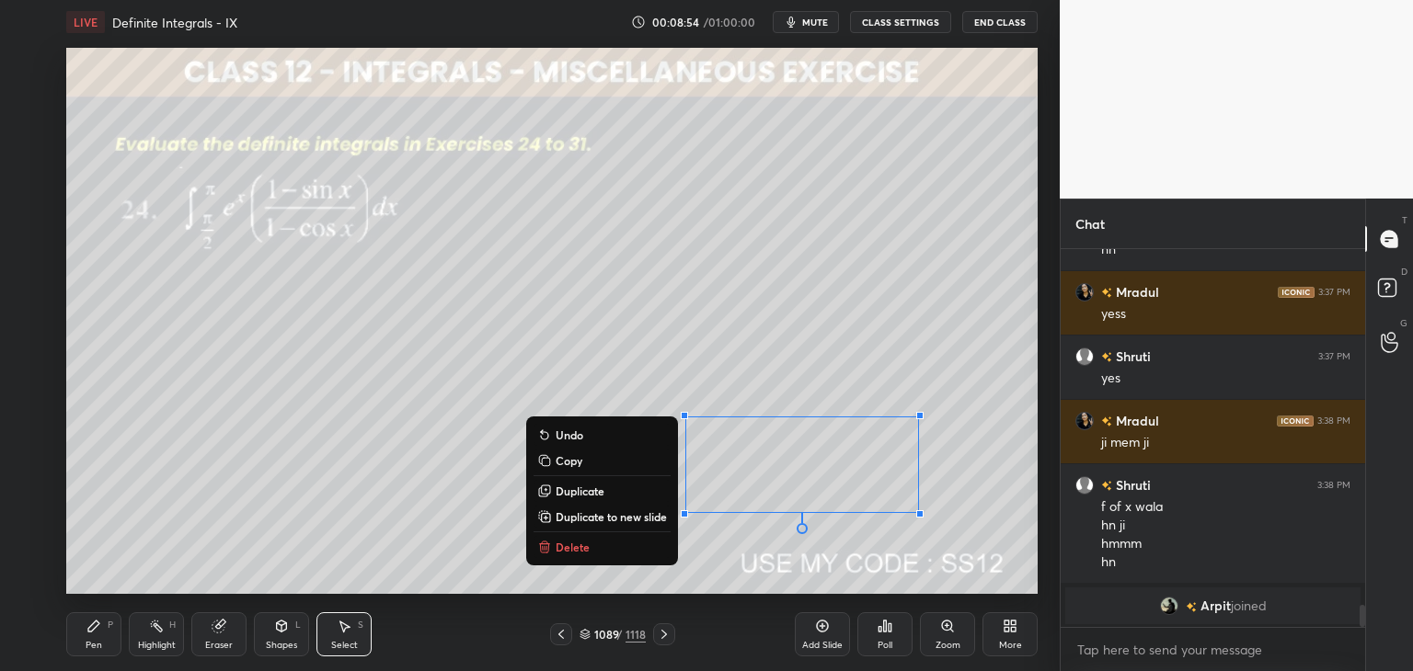
drag, startPoint x: 535, startPoint y: 459, endPoint x: 552, endPoint y: 464, distance: 17.4
click at [539, 460] on icon at bounding box center [543, 460] width 8 height 8
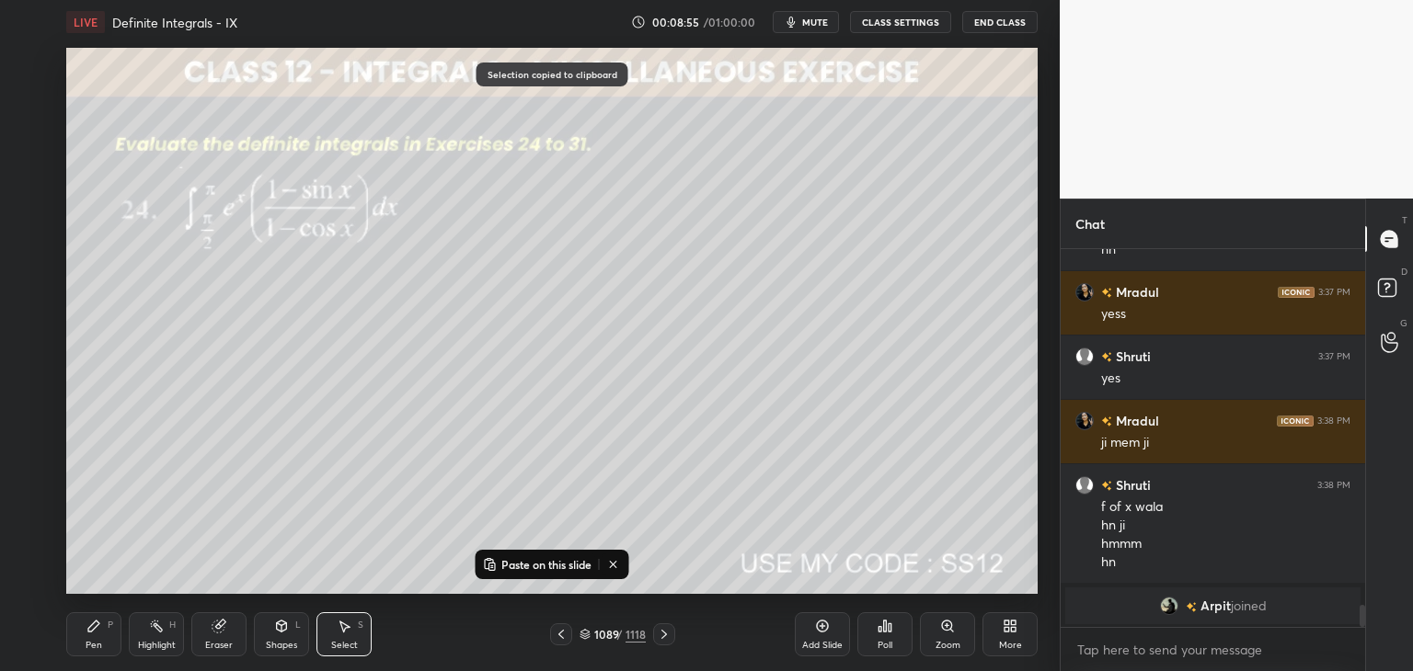
click at [815, 636] on div "Add Slide" at bounding box center [822, 634] width 55 height 44
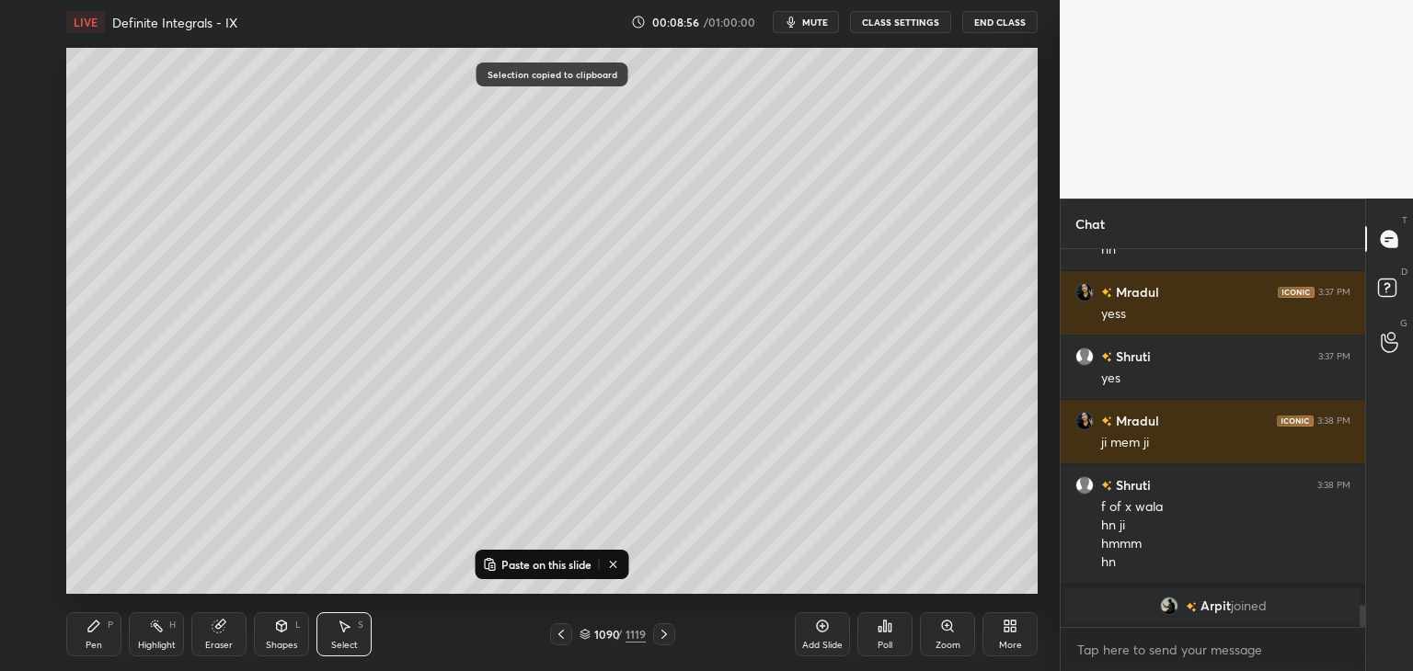
click at [493, 566] on rect at bounding box center [492, 566] width 6 height 7
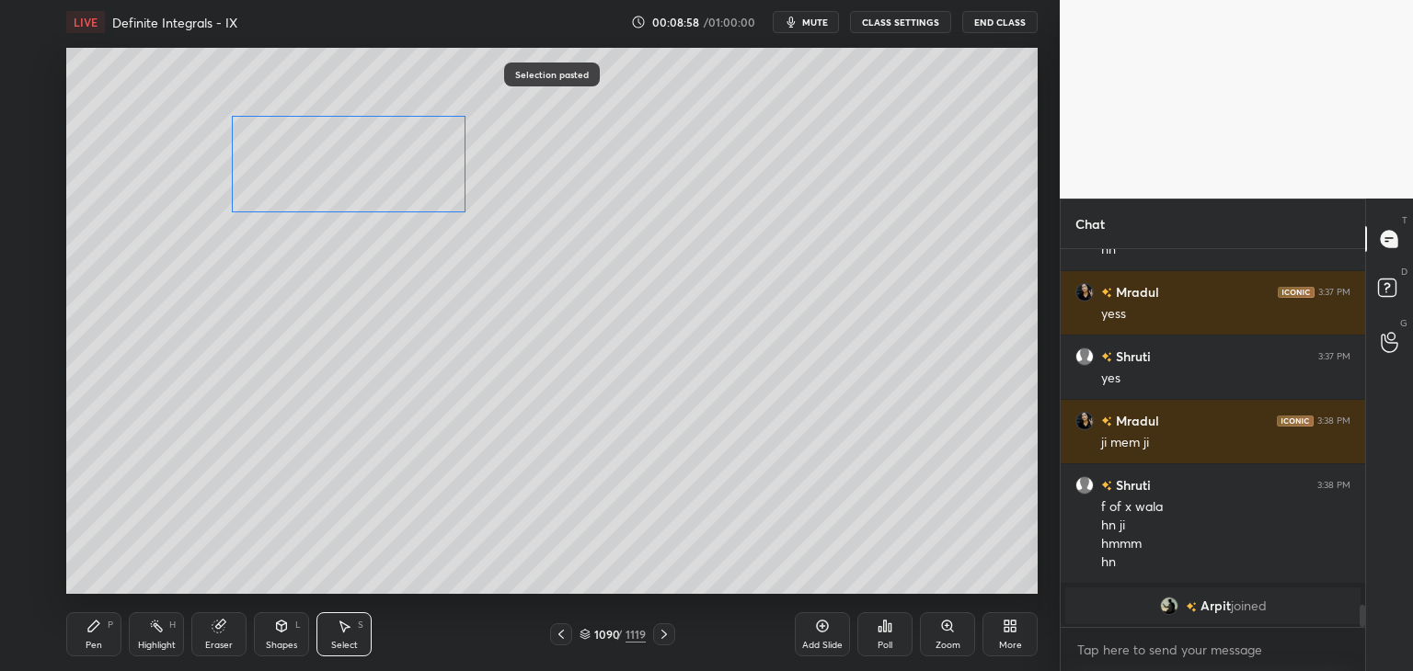
drag, startPoint x: 735, startPoint y: 475, endPoint x: 283, endPoint y: 155, distance: 553.4
click at [283, 154] on div "0 ° Undo Copy Paste here Duplicate Duplicate to new slide Delete" at bounding box center [551, 321] width 971 height 546
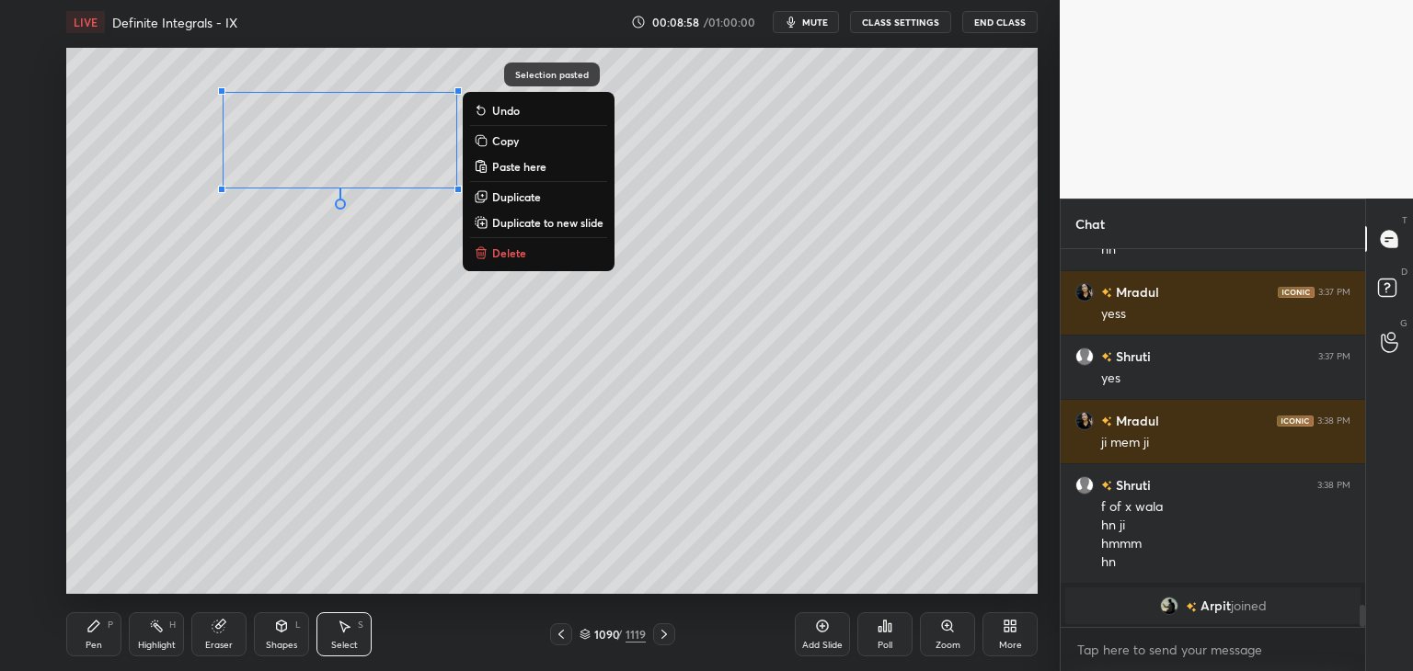
drag, startPoint x: 213, startPoint y: 325, endPoint x: 182, endPoint y: 383, distance: 65.8
click at [214, 324] on div "0 ° Undo Copy Paste here Duplicate Duplicate to new slide Delete" at bounding box center [551, 321] width 971 height 546
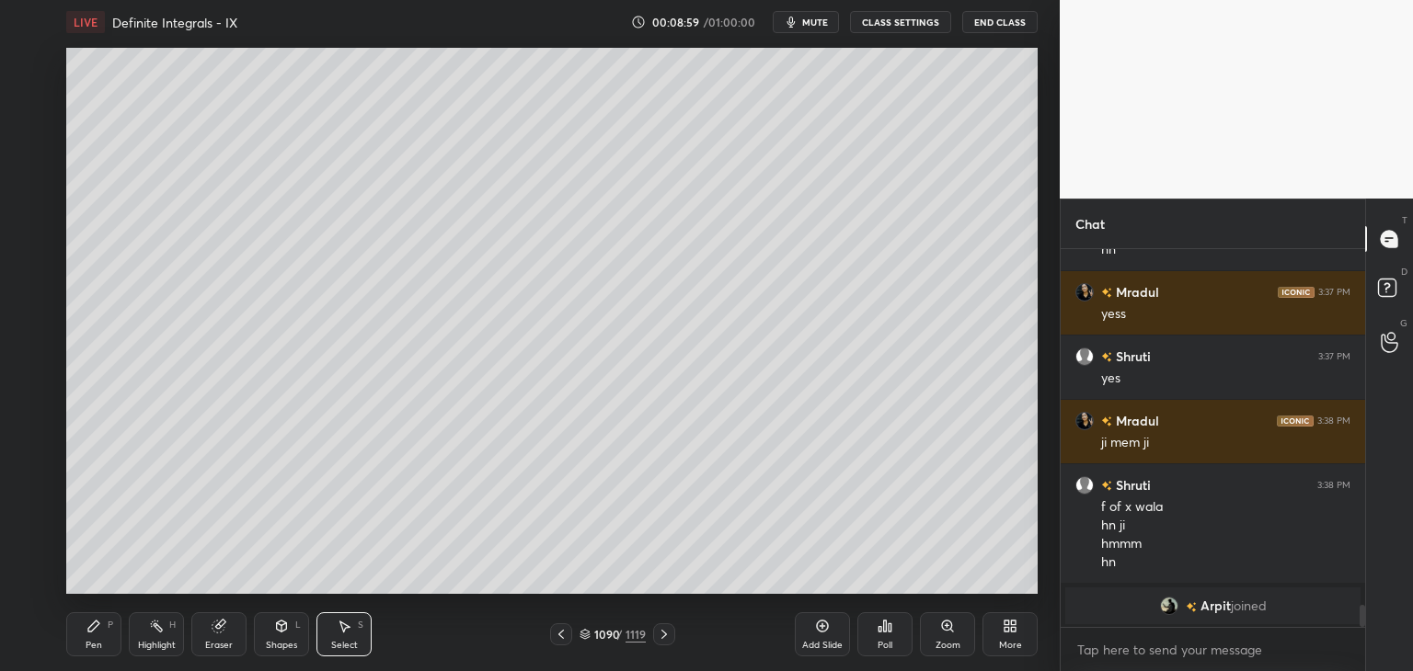
click at [97, 643] on div "Pen" at bounding box center [94, 645] width 17 height 9
click at [30, 138] on div at bounding box center [30, 136] width 15 height 15
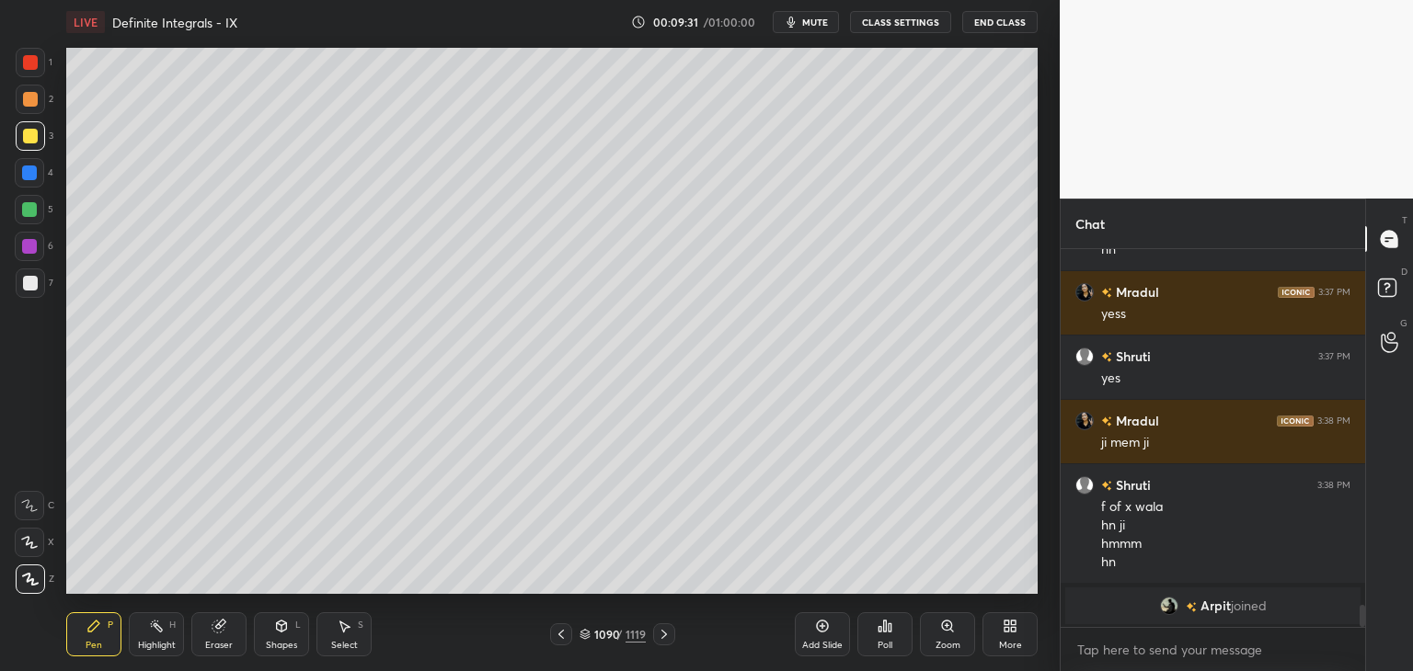
drag, startPoint x: 216, startPoint y: 646, endPoint x: 214, endPoint y: 618, distance: 27.6
click at [217, 646] on div "Eraser" at bounding box center [219, 645] width 28 height 9
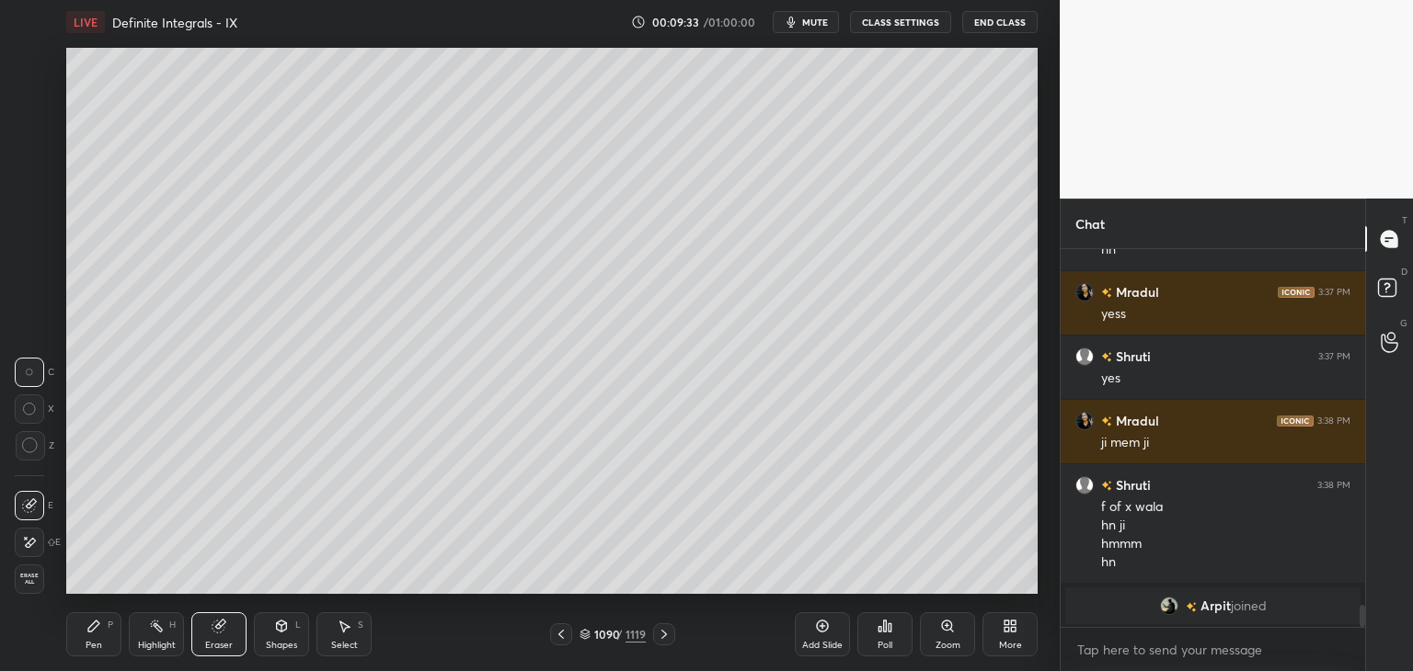
click at [99, 644] on div "Pen" at bounding box center [94, 645] width 17 height 9
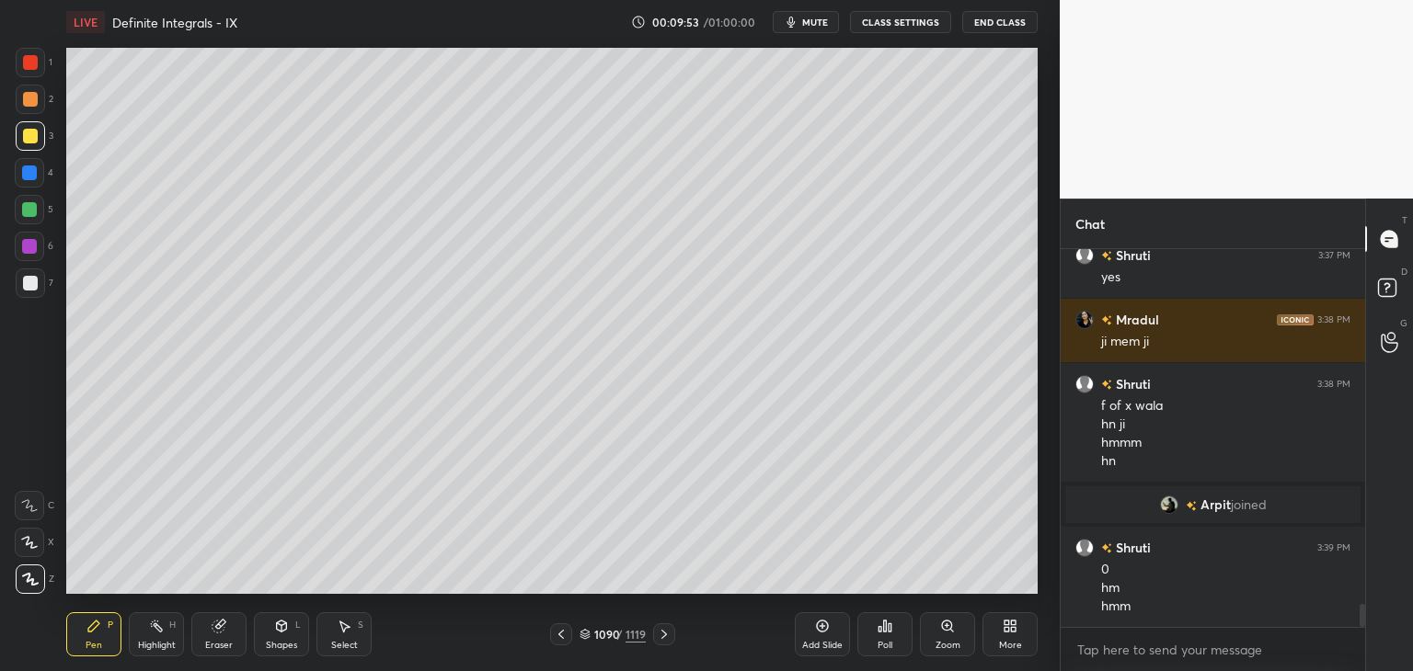
scroll to position [5990, 0]
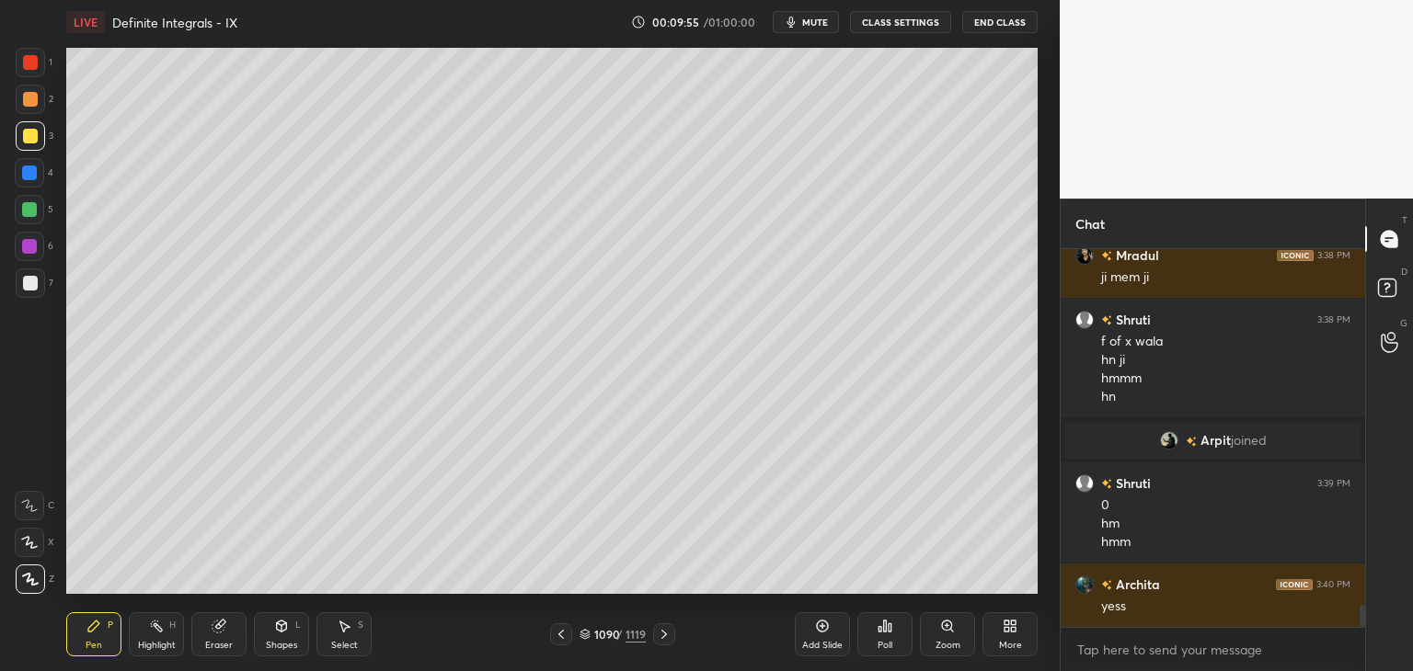
click at [560, 634] on icon at bounding box center [561, 634] width 15 height 15
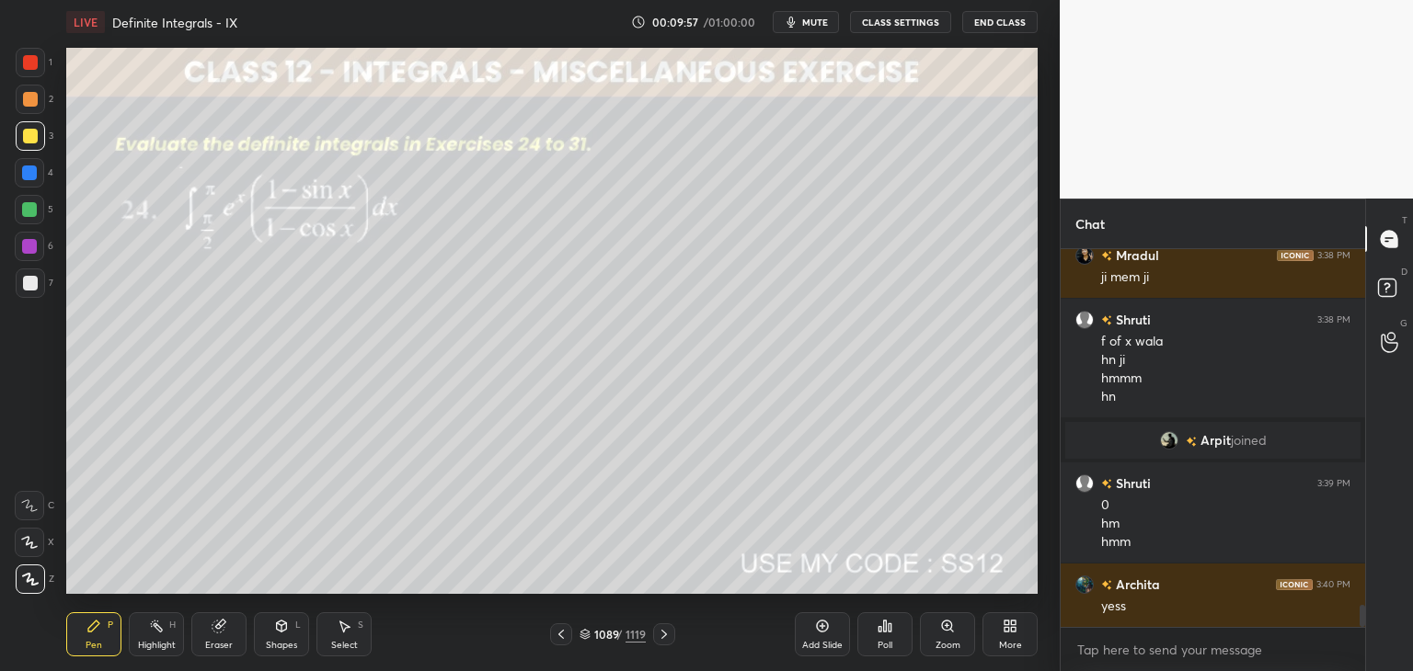
scroll to position [6055, 0]
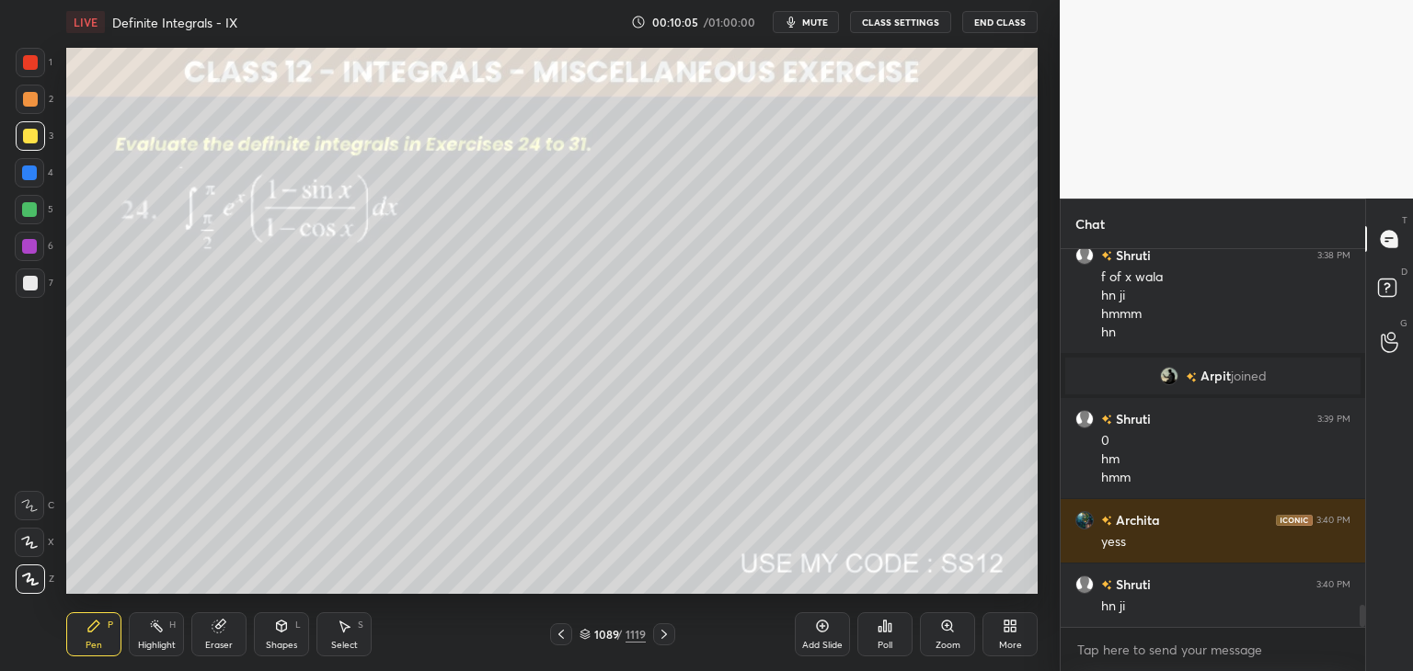
click at [658, 635] on icon at bounding box center [664, 634] width 15 height 15
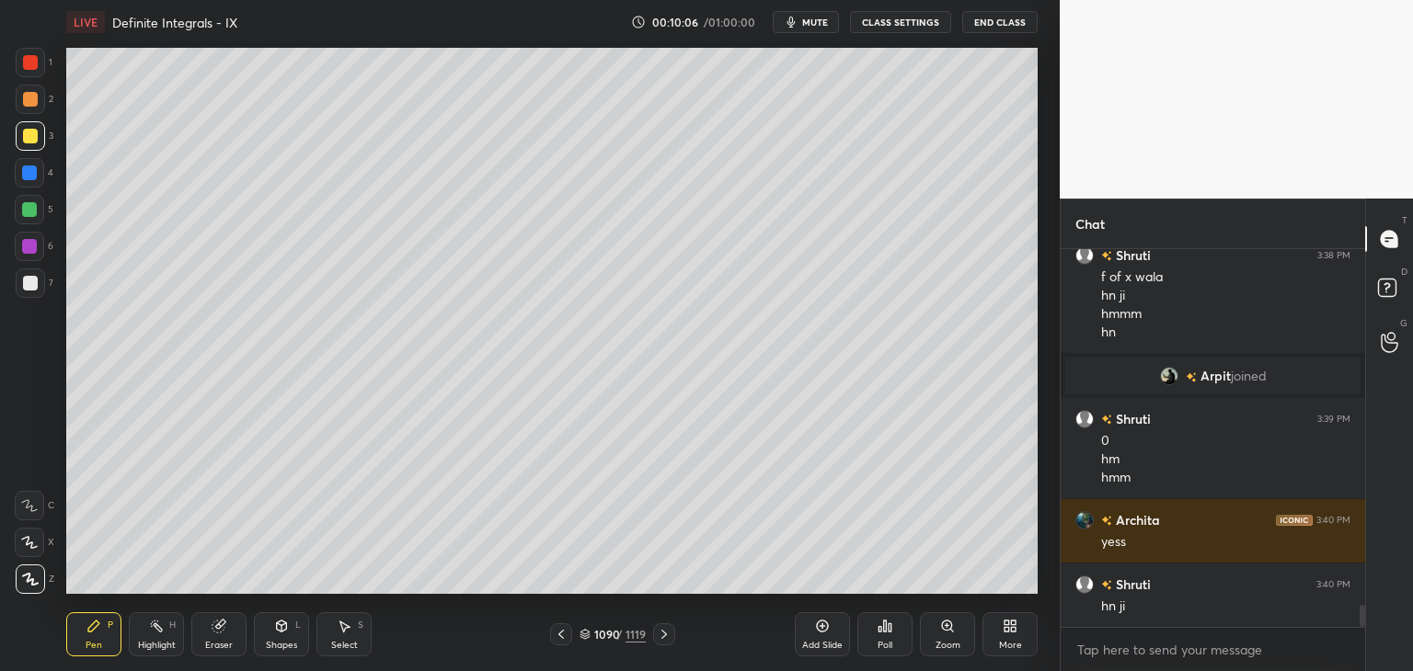
scroll to position [6073, 0]
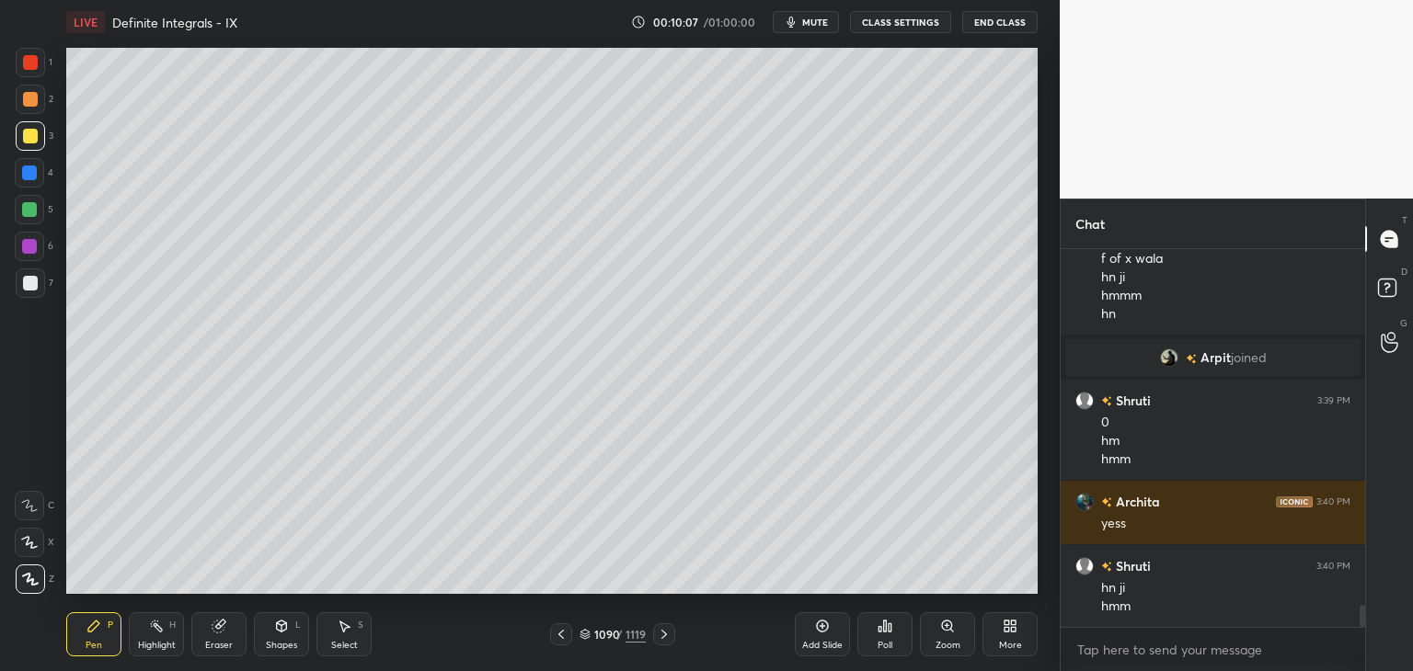
click at [659, 634] on icon at bounding box center [664, 634] width 15 height 15
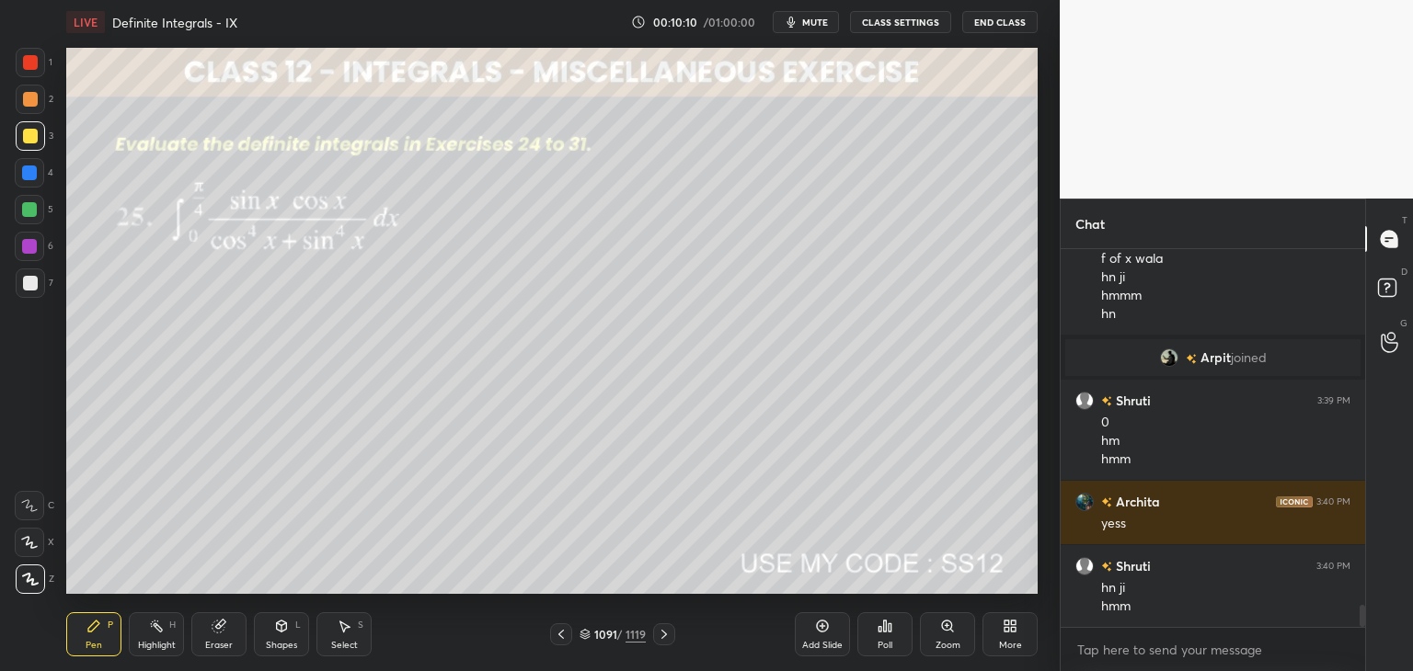
click at [883, 645] on div "Poll" at bounding box center [884, 645] width 15 height 9
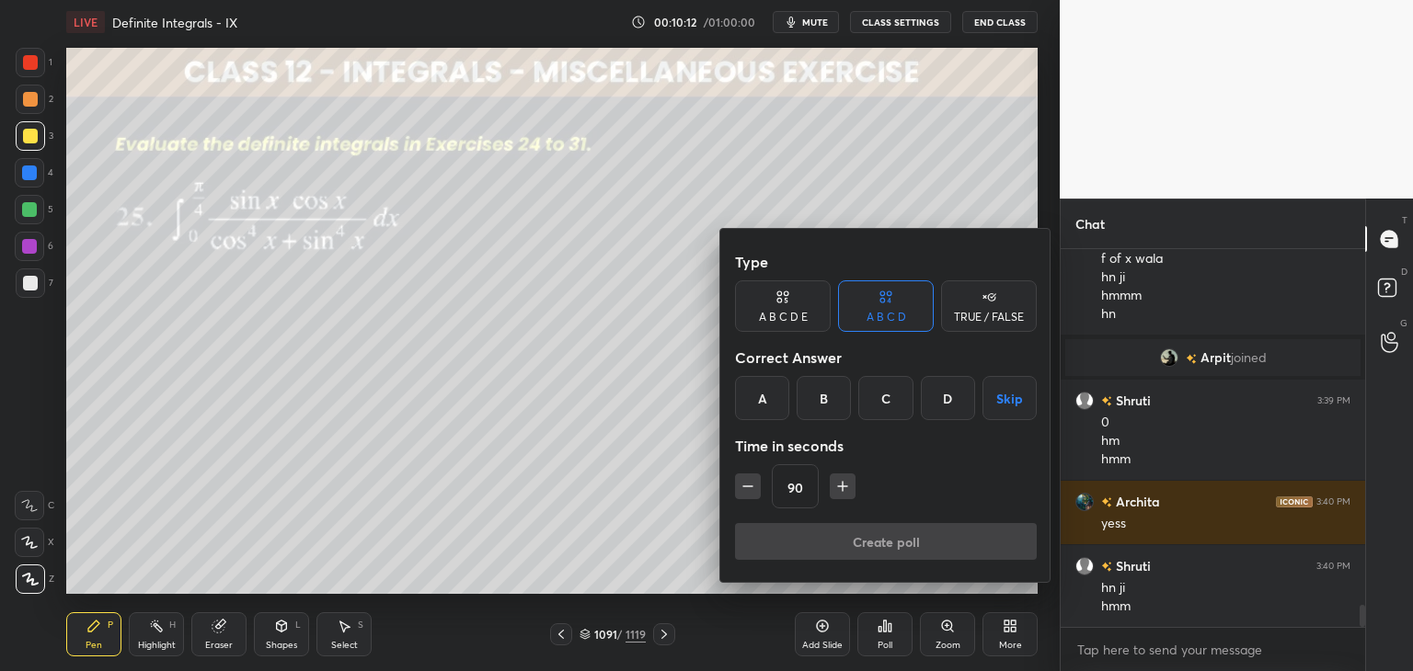
click at [1008, 405] on button "Skip" at bounding box center [1009, 398] width 54 height 44
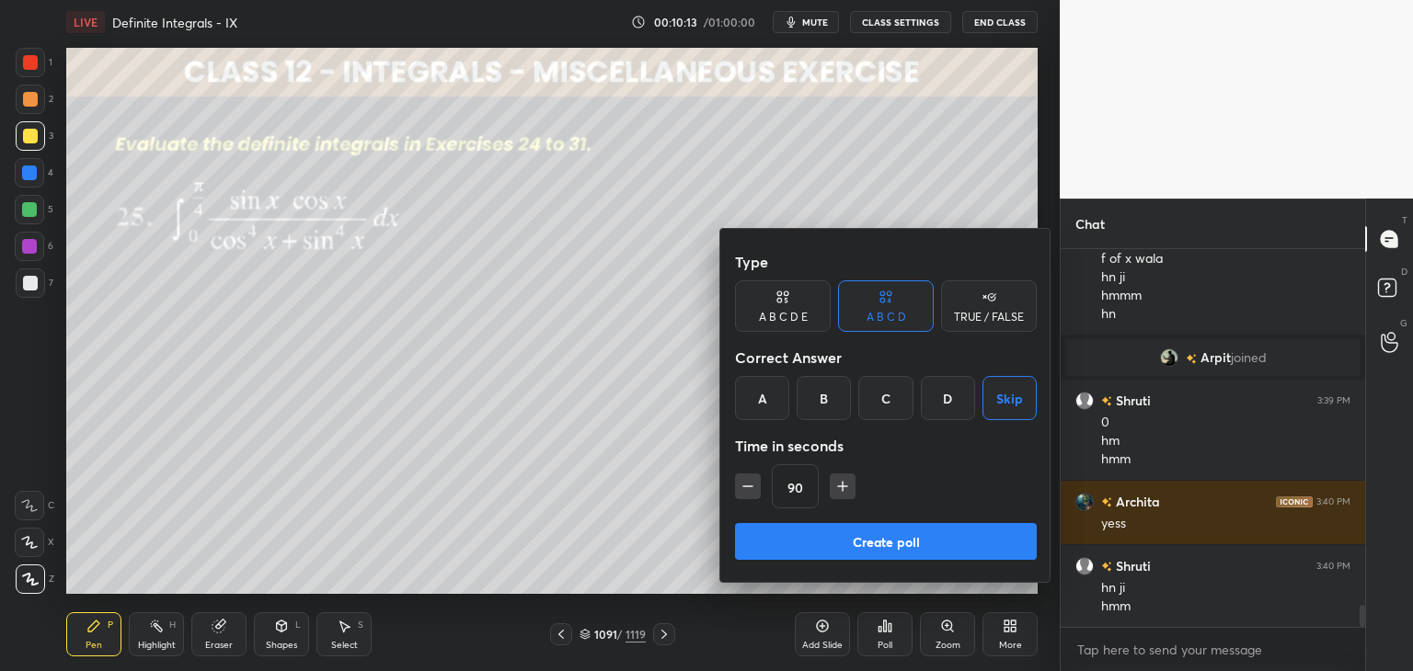
click at [840, 475] on button "button" at bounding box center [842, 487] width 26 height 26
click at [841, 483] on icon "button" at bounding box center [850, 486] width 18 height 18
type input "120"
click at [834, 538] on button "Create poll" at bounding box center [886, 541] width 302 height 37
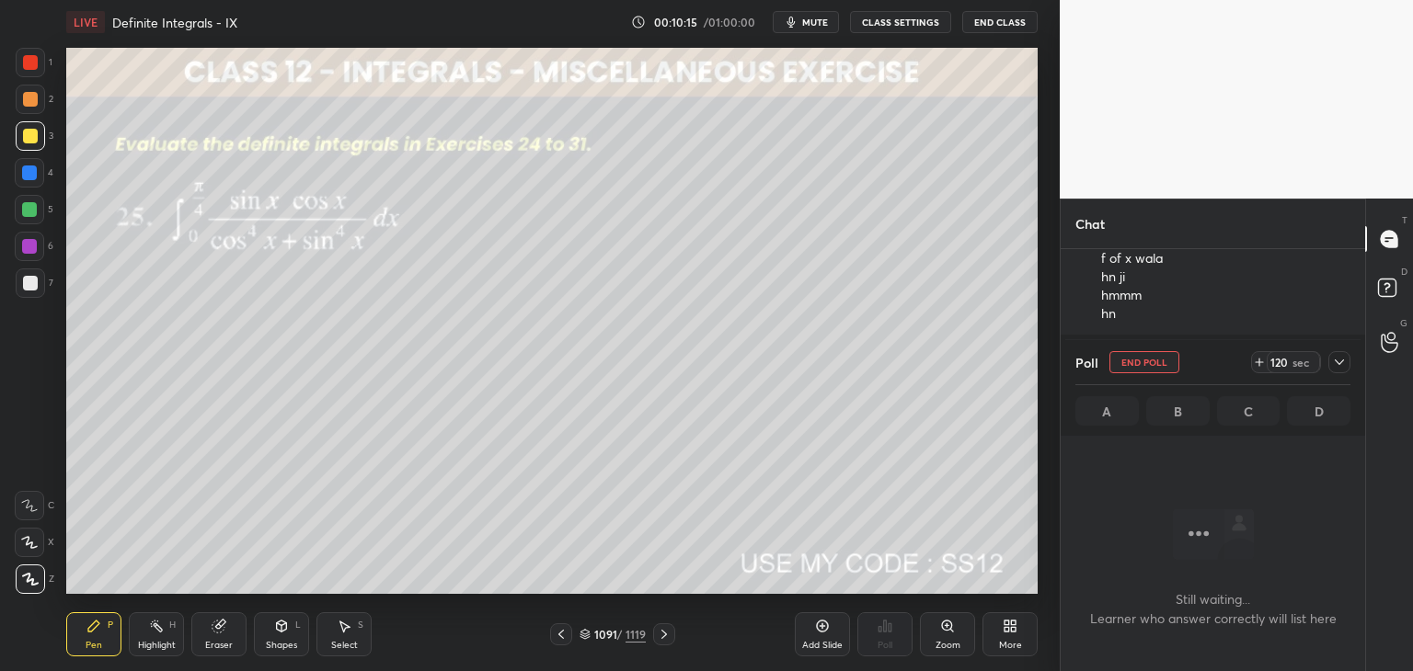
scroll to position [125, 299]
click at [1339, 357] on icon at bounding box center [1339, 362] width 15 height 15
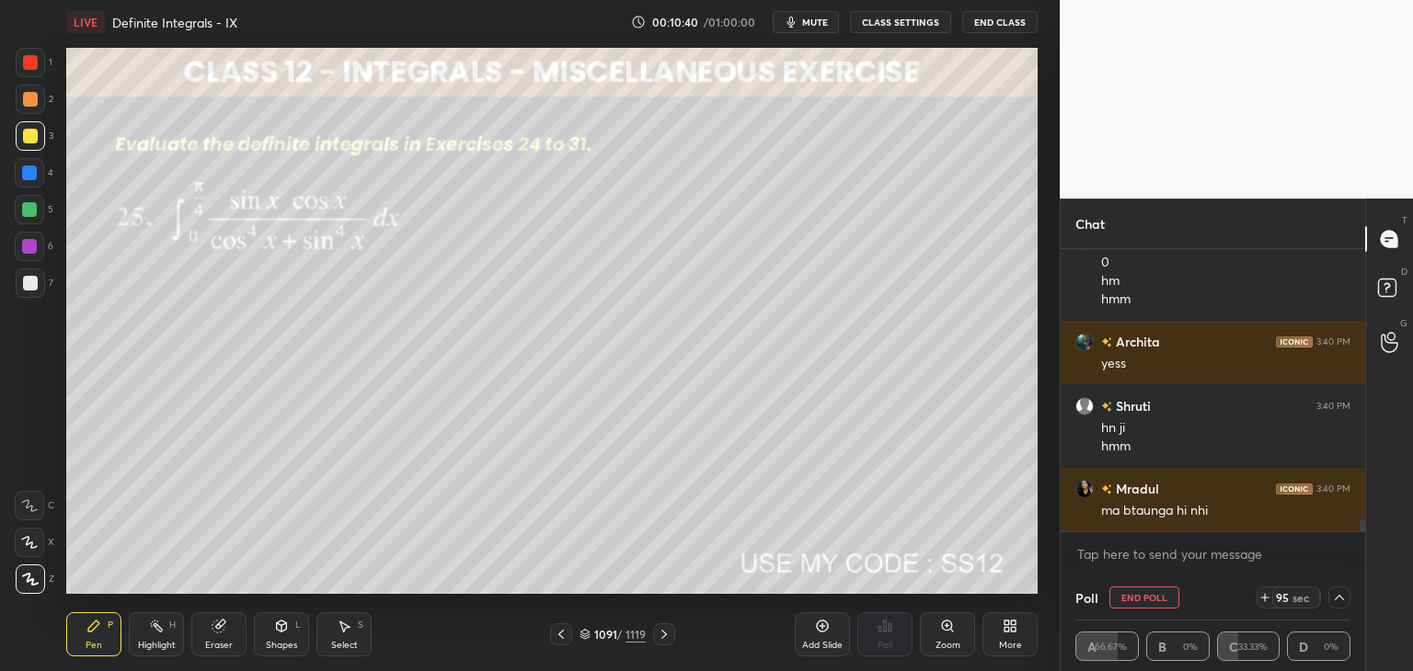
scroll to position [6252, 0]
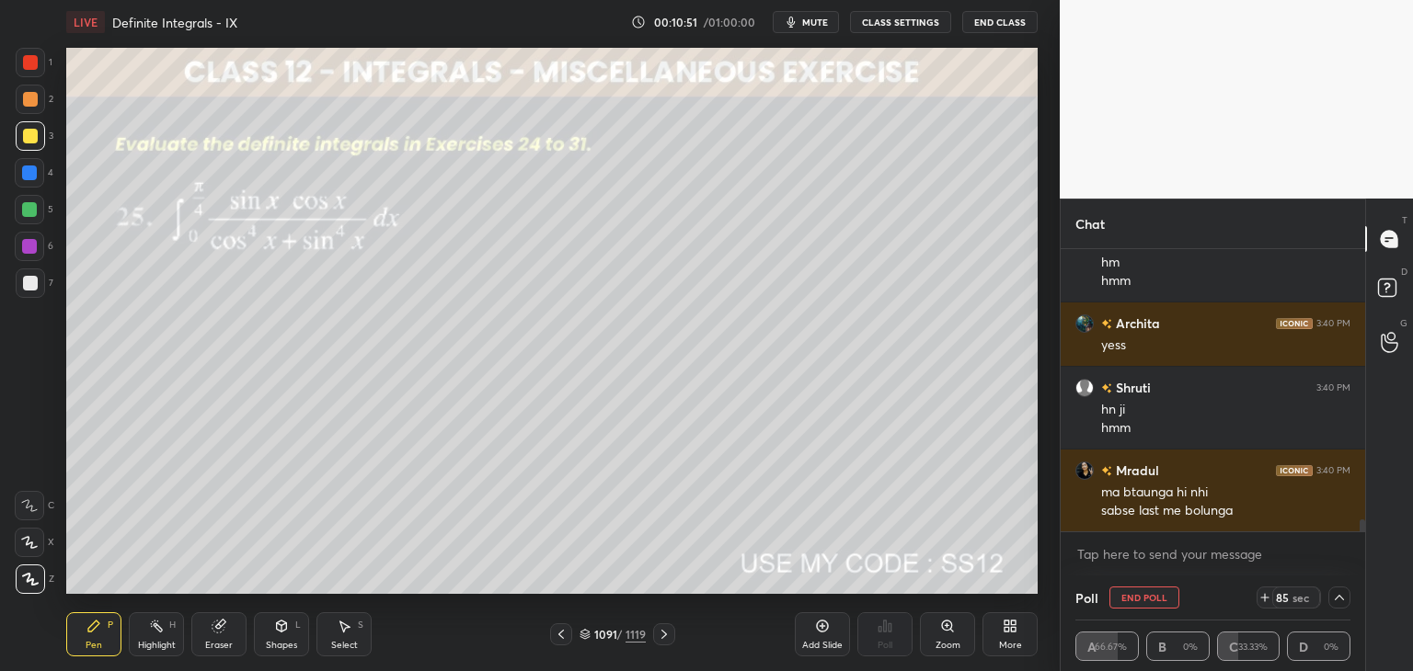
click at [1342, 593] on icon at bounding box center [1339, 597] width 15 height 15
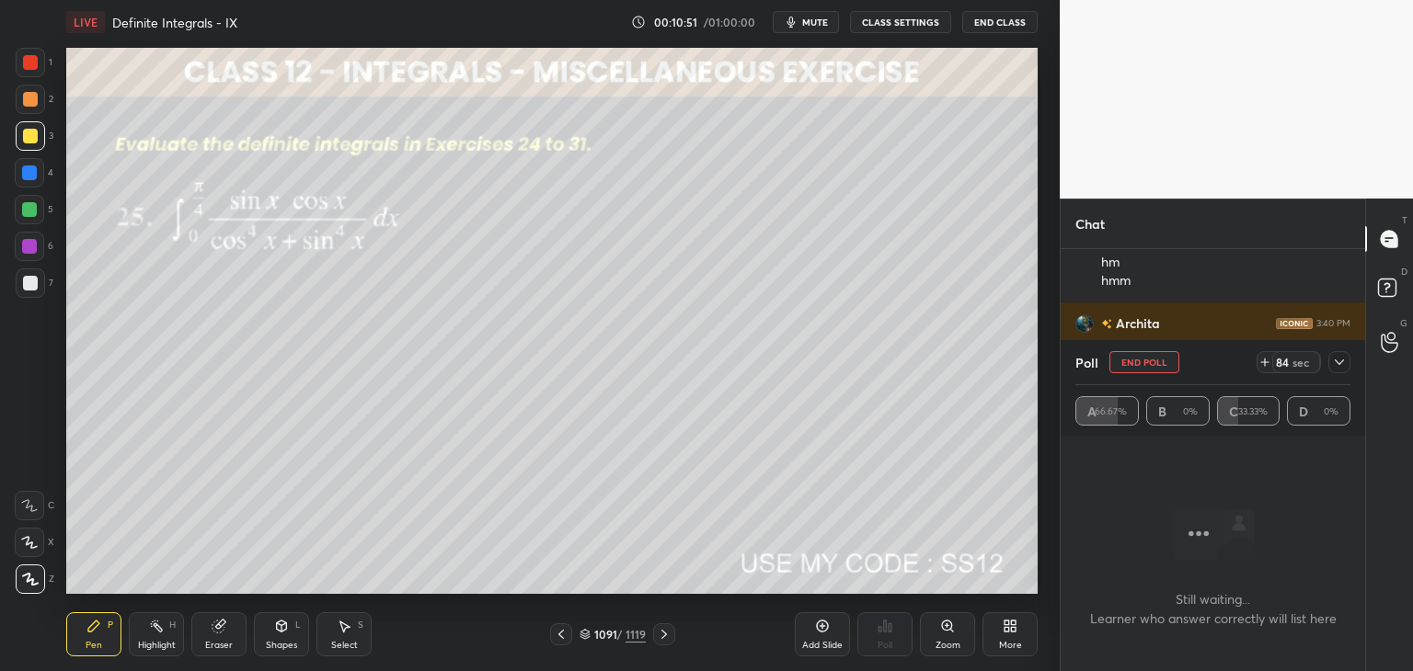
scroll to position [6296, 0]
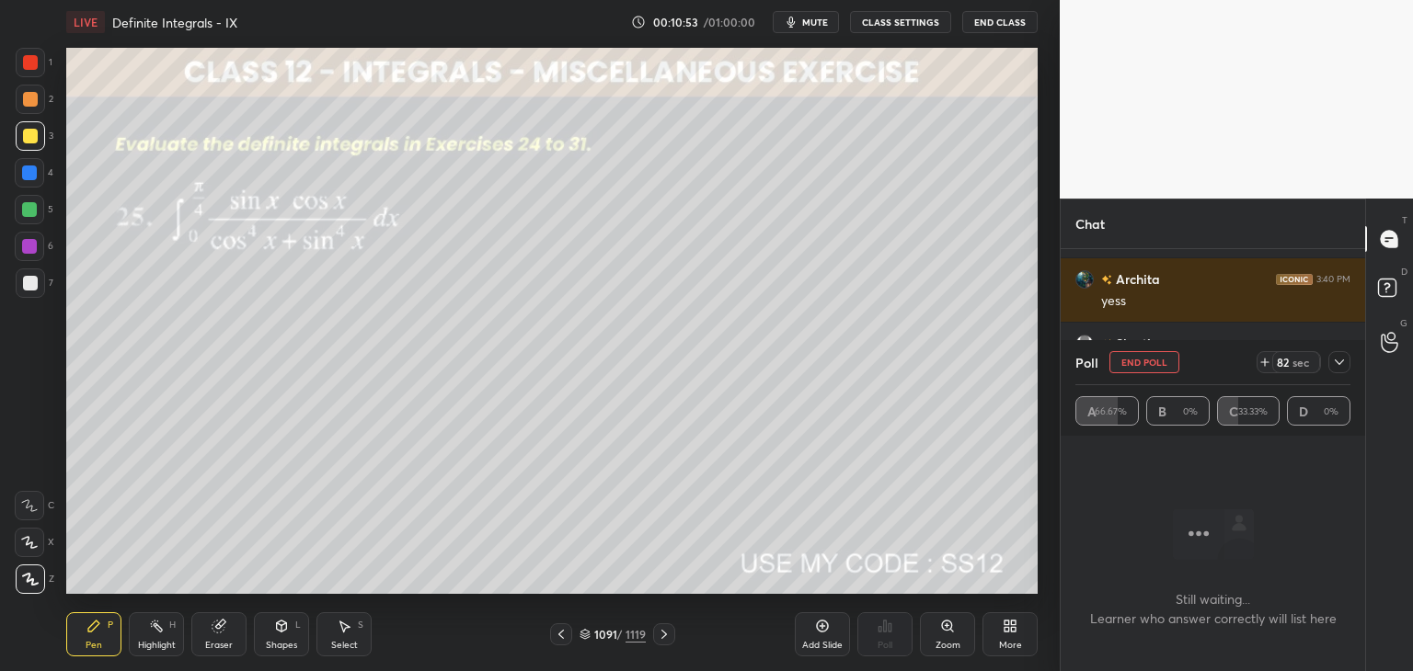
click at [1335, 364] on icon at bounding box center [1339, 362] width 15 height 15
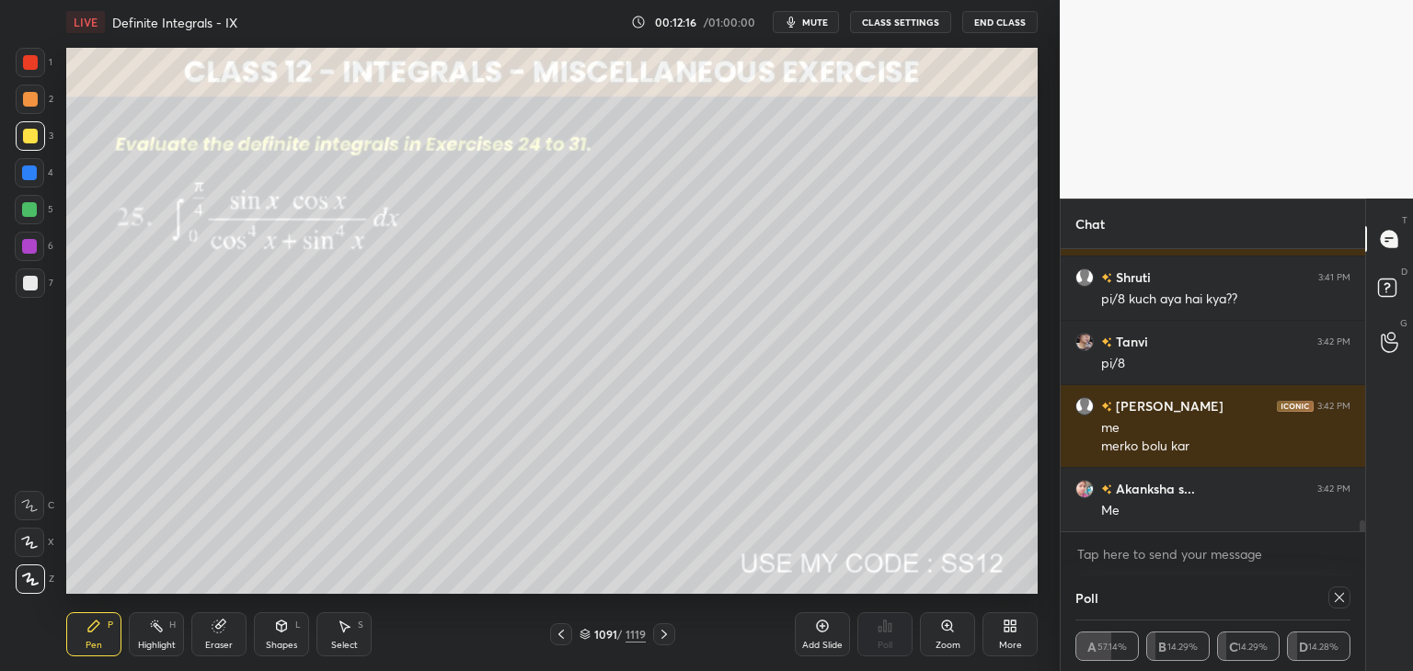
scroll to position [7123, 0]
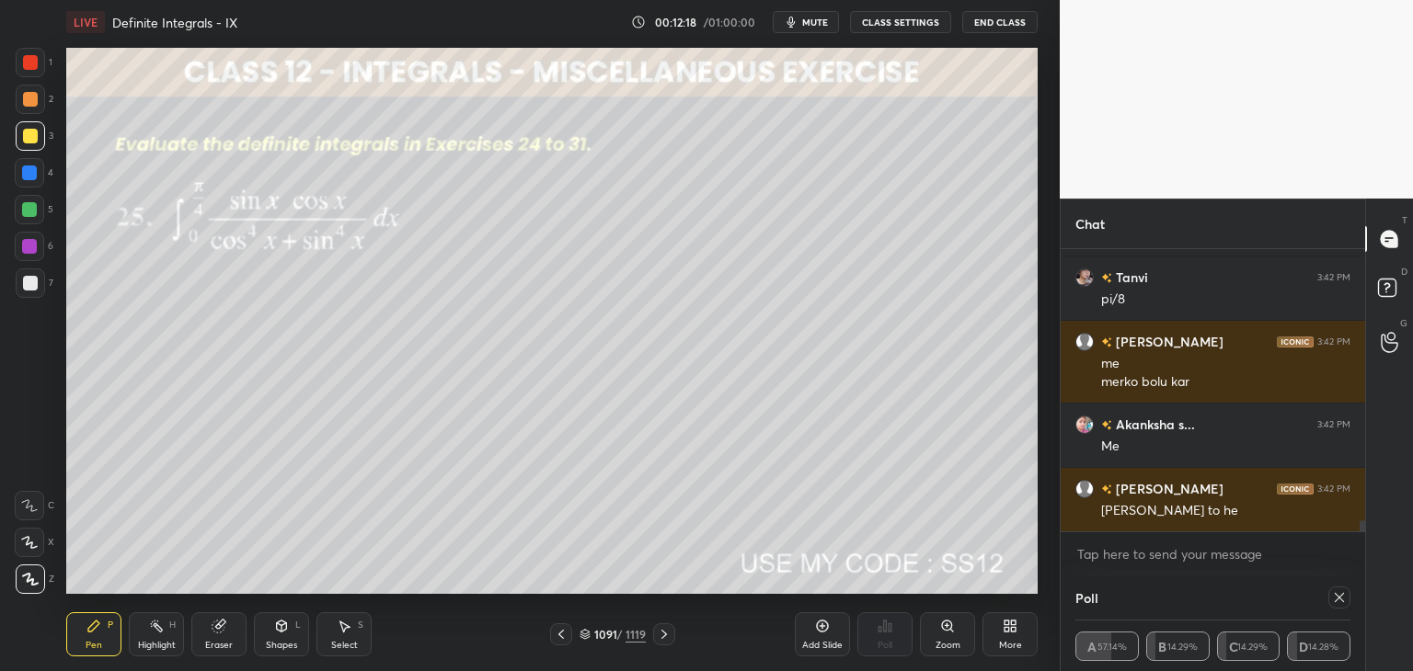
click at [1339, 597] on icon at bounding box center [1338, 597] width 9 height 9
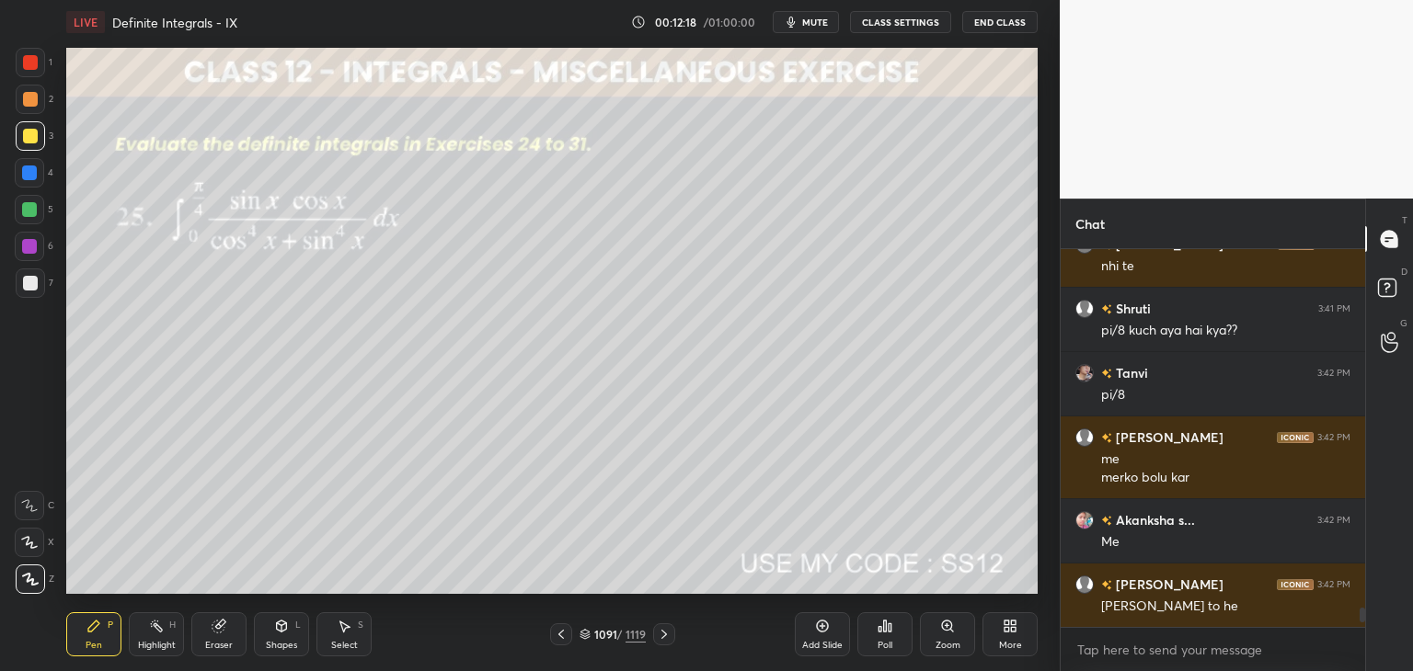
scroll to position [6, 6]
click at [28, 285] on div at bounding box center [30, 283] width 15 height 15
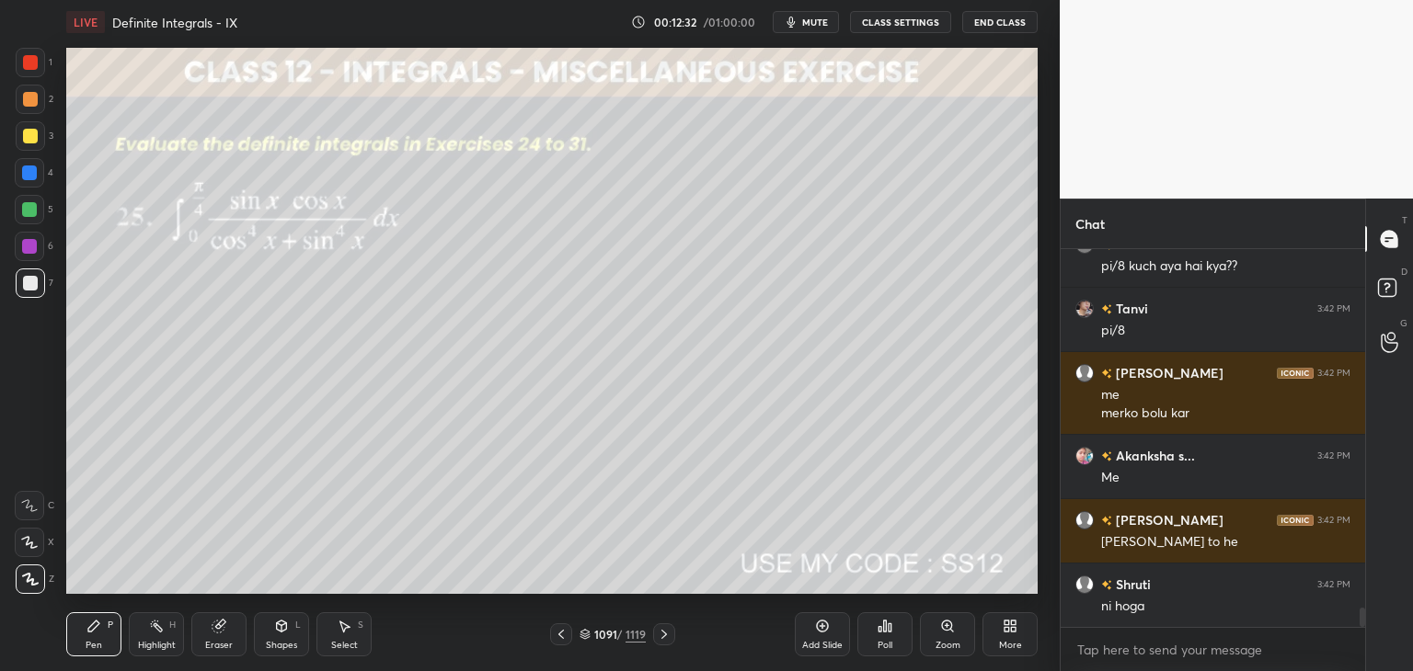
scroll to position [7111, 0]
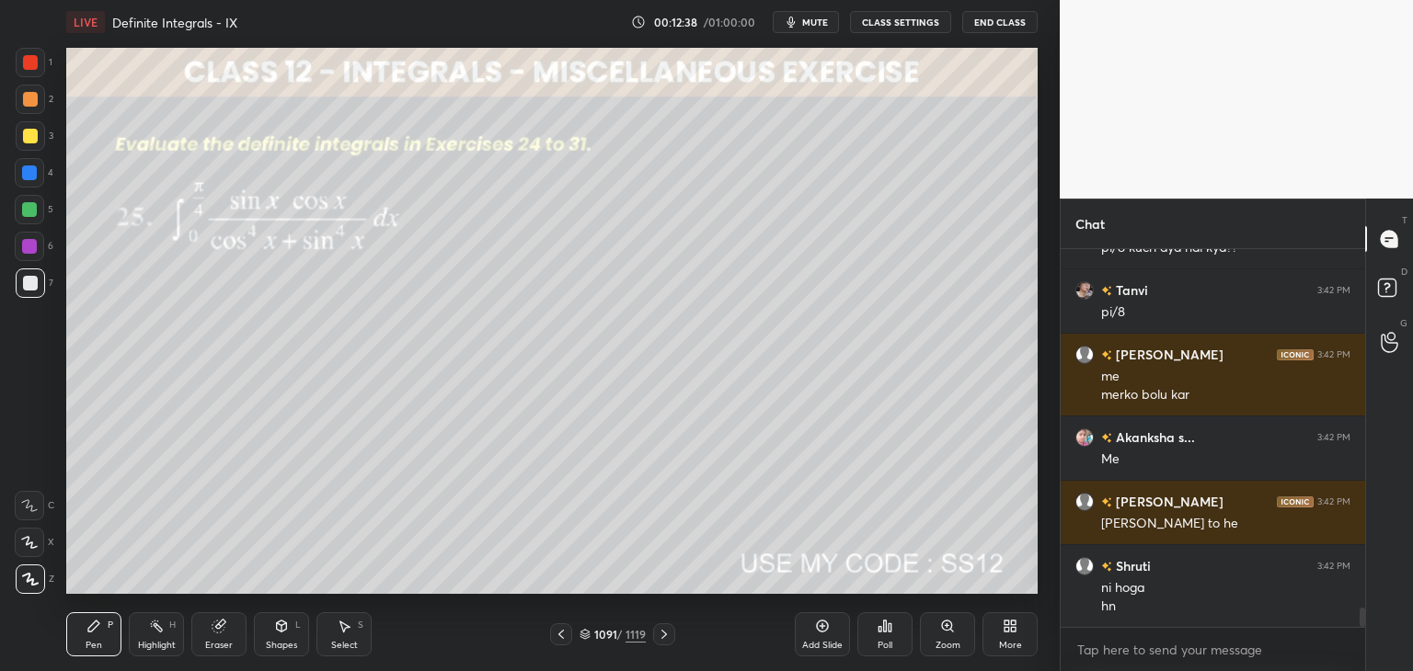
click at [29, 137] on div at bounding box center [30, 136] width 15 height 15
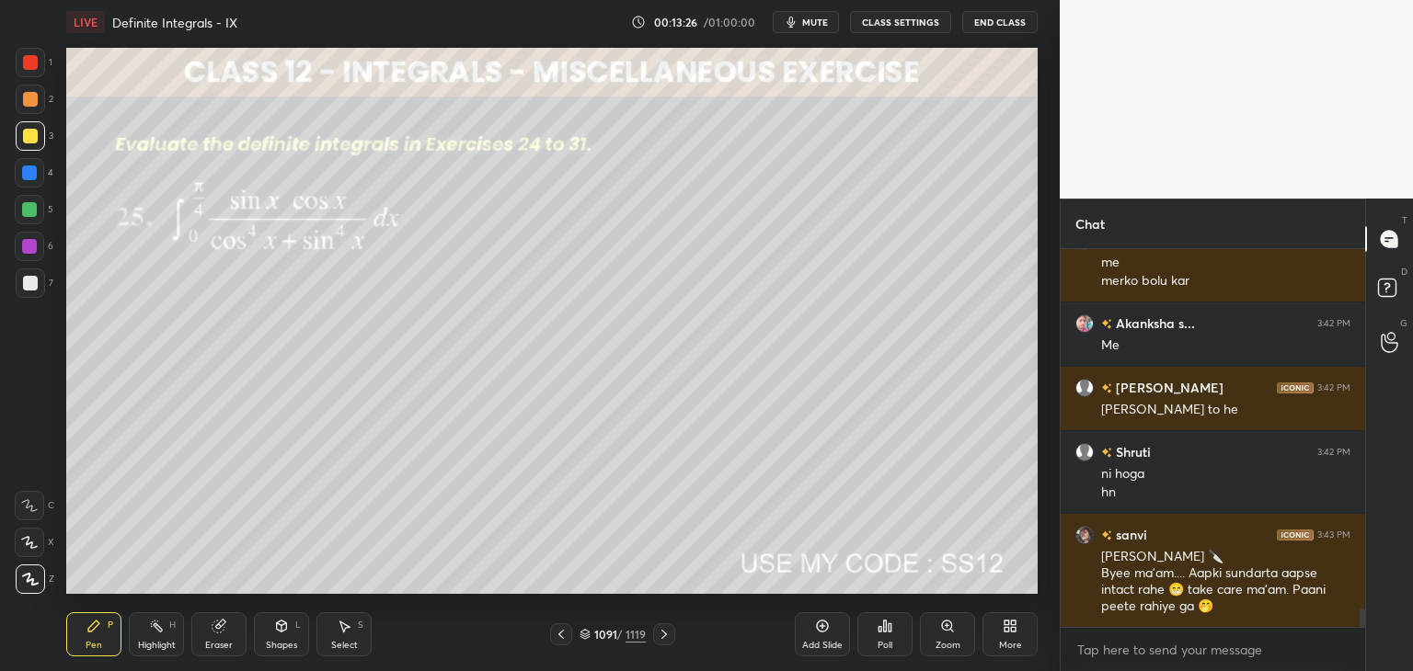
scroll to position [7305, 0]
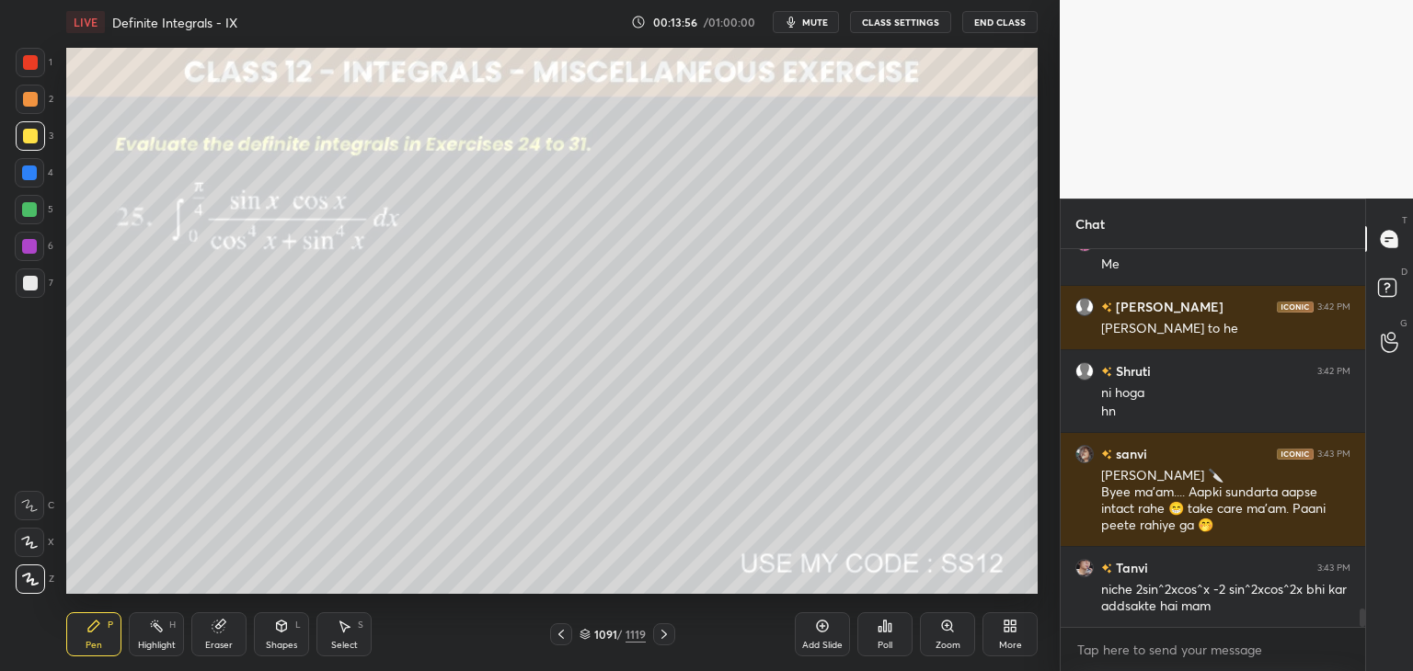
drag, startPoint x: 338, startPoint y: 637, endPoint x: 356, endPoint y: 599, distance: 42.4
click at [338, 635] on div "Select S" at bounding box center [343, 634] width 55 height 44
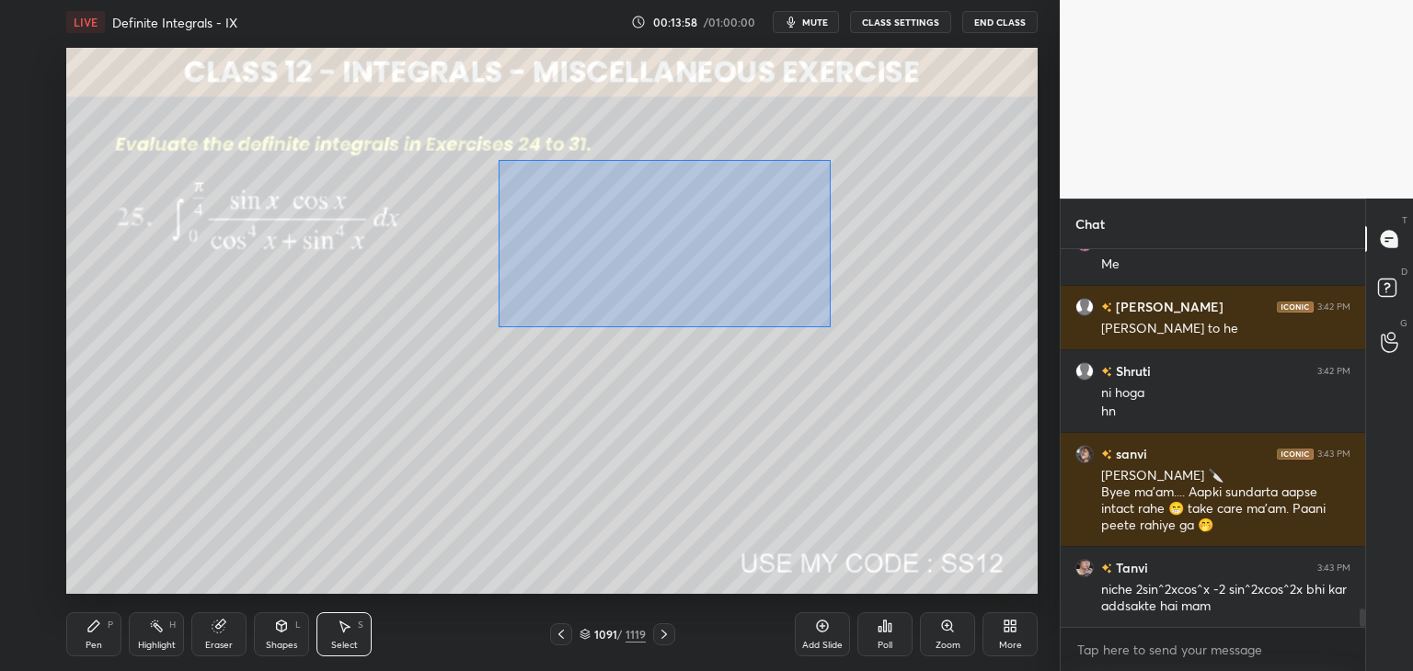
drag, startPoint x: 522, startPoint y: 203, endPoint x: 784, endPoint y: 310, distance: 282.1
click at [829, 326] on div "0 ° Undo Copy Paste here Duplicate Duplicate to new slide Delete" at bounding box center [551, 321] width 971 height 546
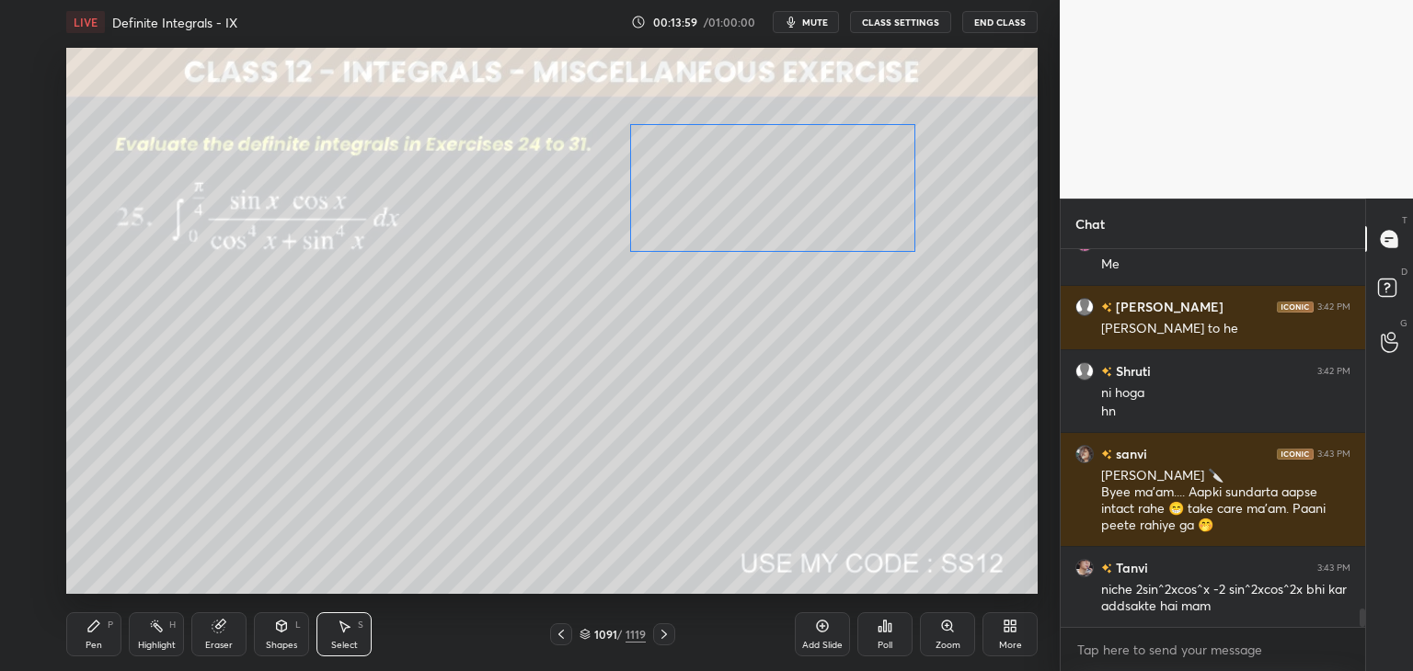
drag, startPoint x: 715, startPoint y: 244, endPoint x: 715, endPoint y: 293, distance: 49.7
click at [765, 214] on div "0 ° Undo Copy Paste here Duplicate Duplicate to new slide Delete" at bounding box center [551, 321] width 971 height 546
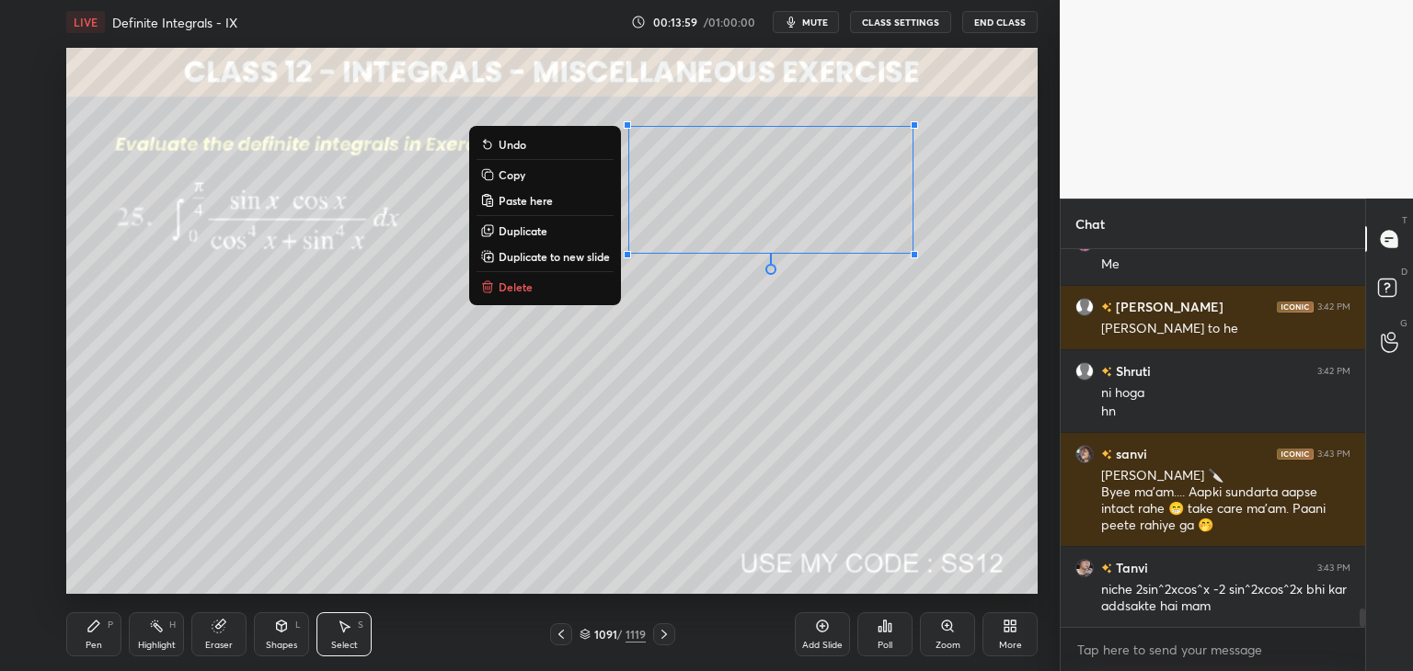
click at [633, 395] on div "0 ° Undo Copy Paste here Duplicate Duplicate to new slide Delete" at bounding box center [551, 321] width 971 height 546
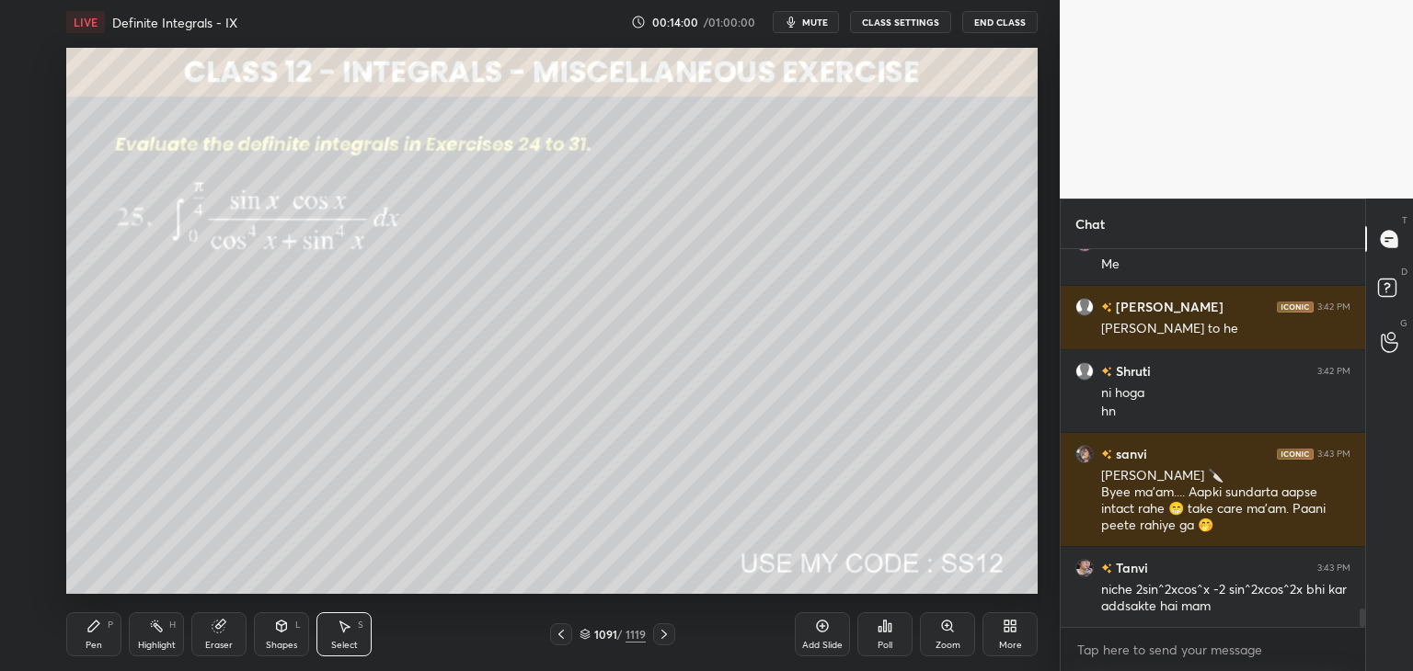
drag, startPoint x: 94, startPoint y: 635, endPoint x: 98, endPoint y: 616, distance: 19.0
click at [96, 635] on div "Pen P" at bounding box center [93, 634] width 55 height 44
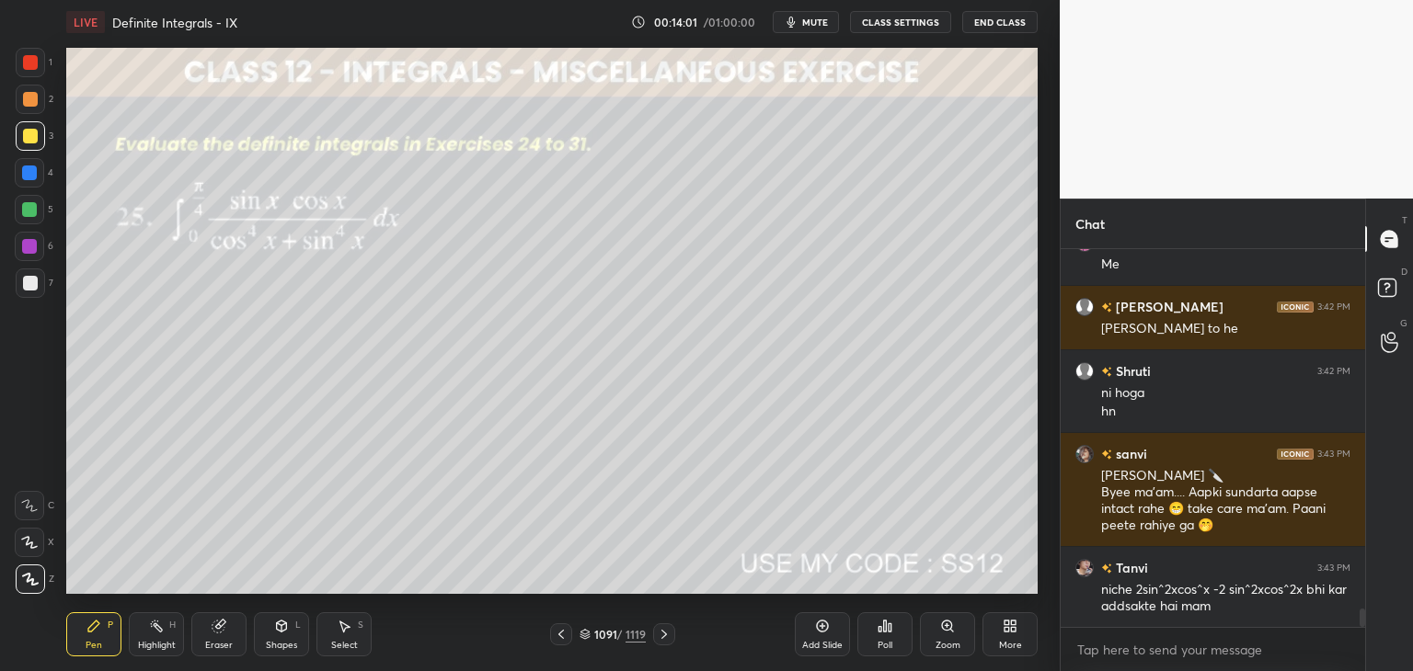
click at [26, 280] on div at bounding box center [30, 283] width 15 height 15
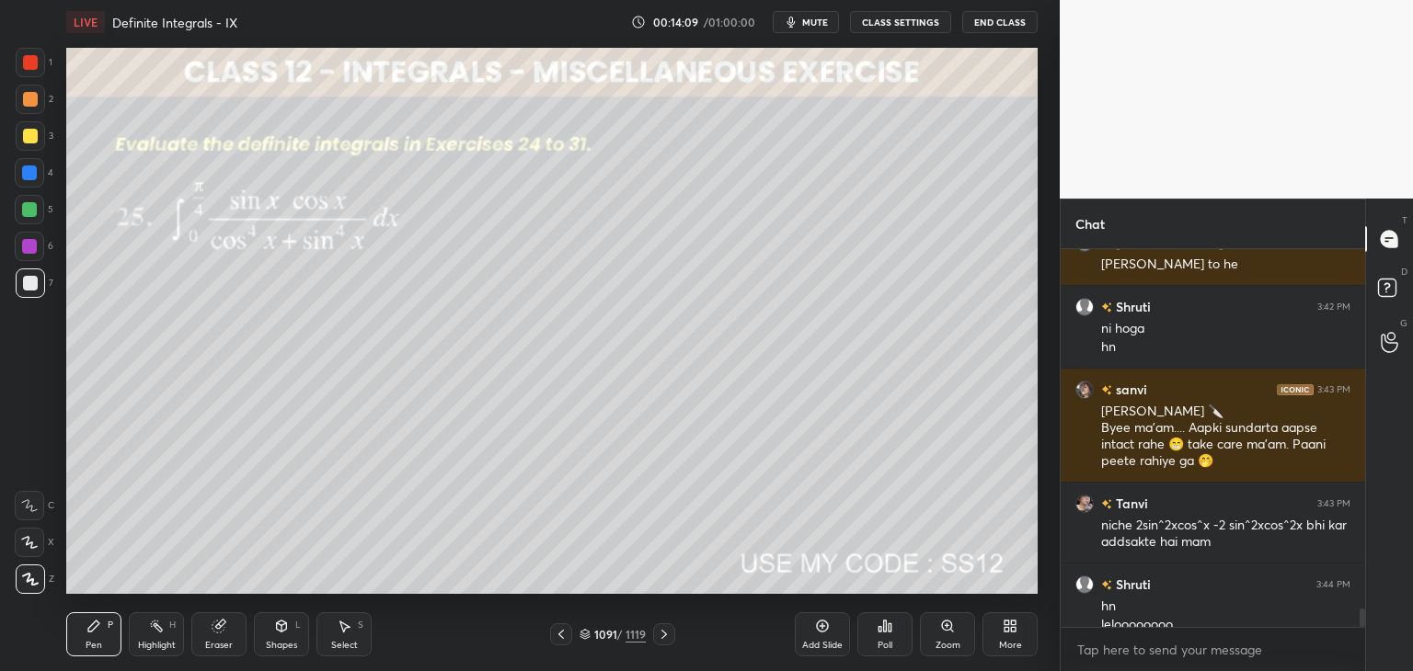
scroll to position [7388, 0]
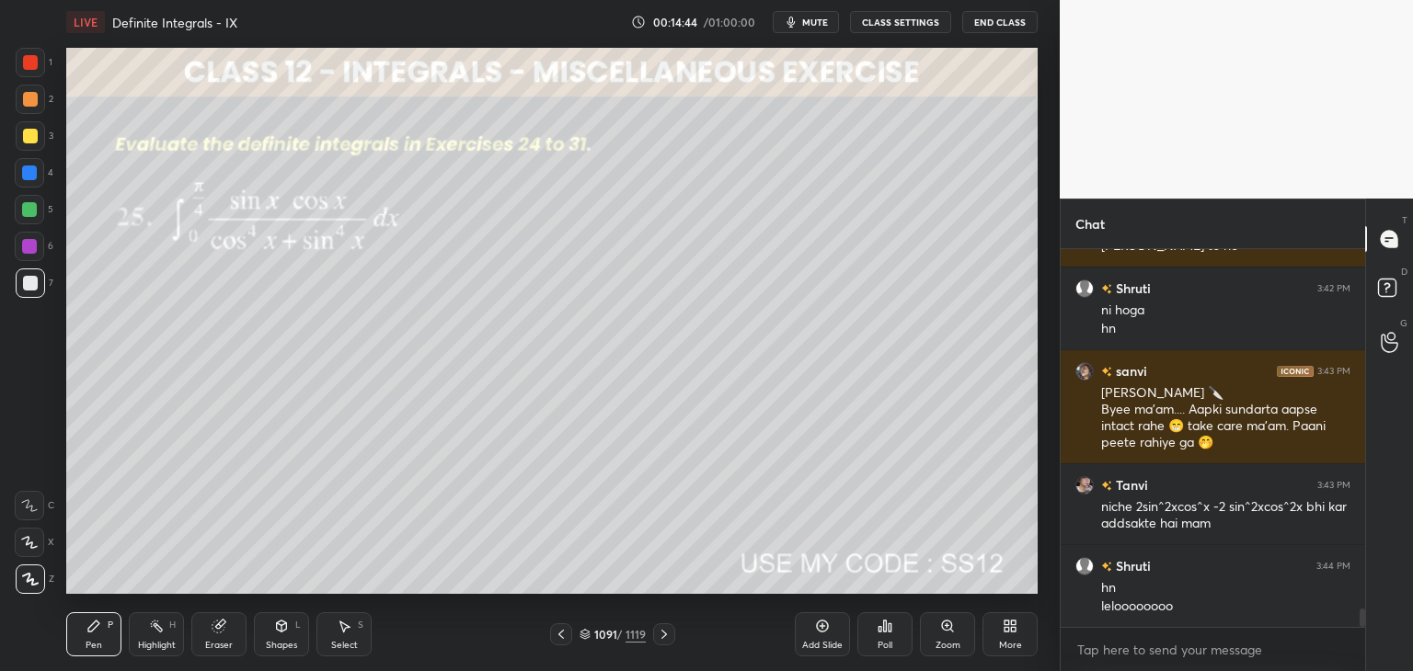
drag, startPoint x: 822, startPoint y: 630, endPoint x: 824, endPoint y: 620, distance: 10.3
click at [823, 630] on icon at bounding box center [822, 626] width 15 height 15
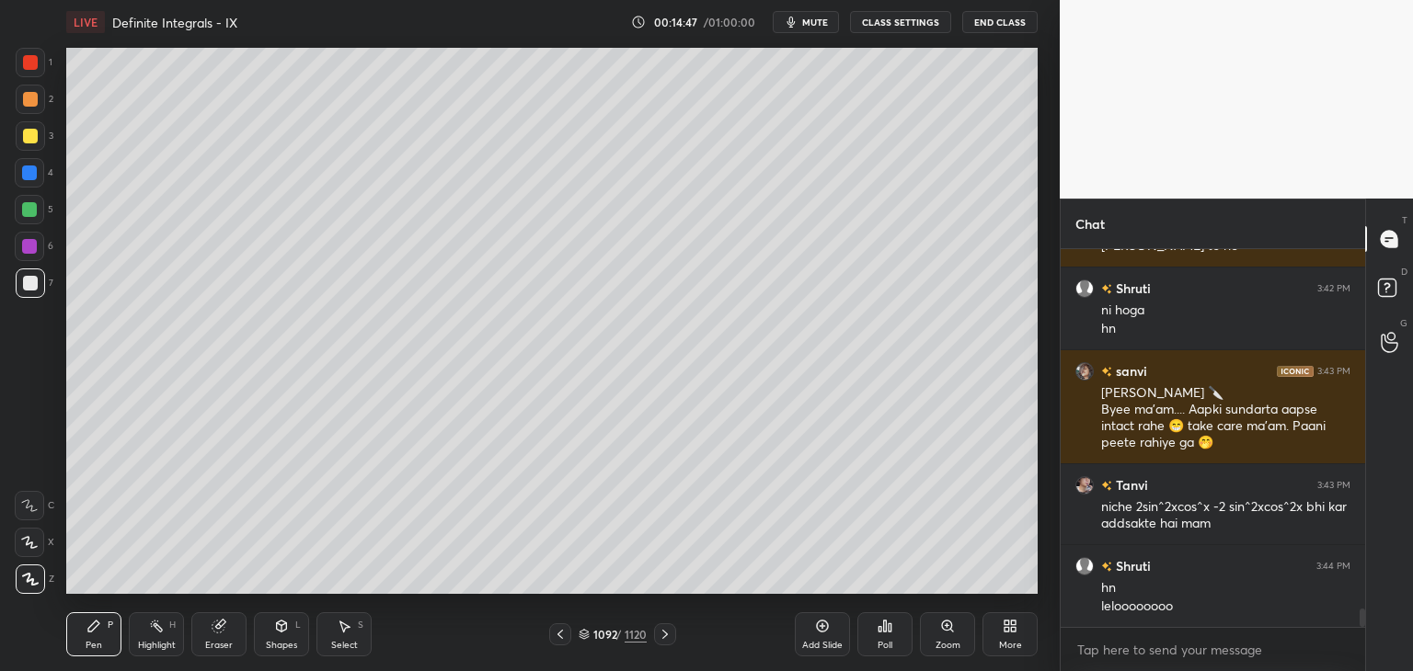
click at [559, 634] on icon at bounding box center [560, 634] width 6 height 9
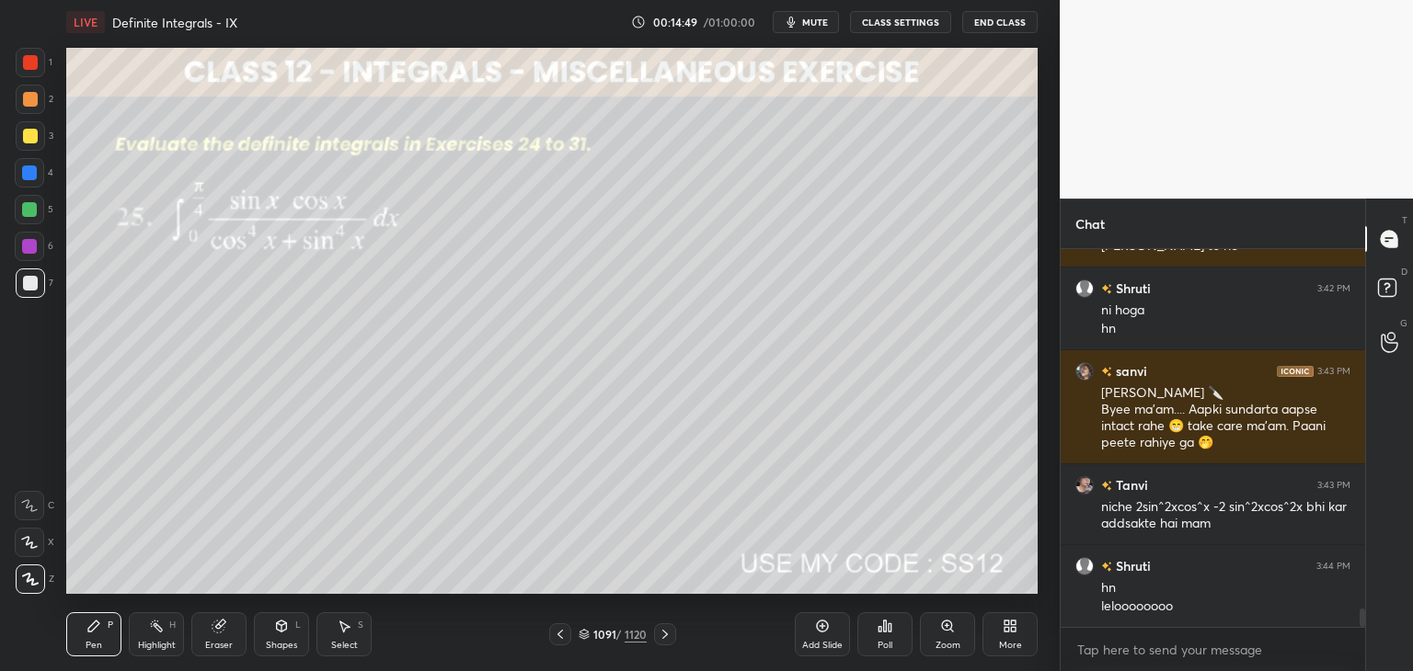
click at [664, 633] on icon at bounding box center [665, 634] width 15 height 15
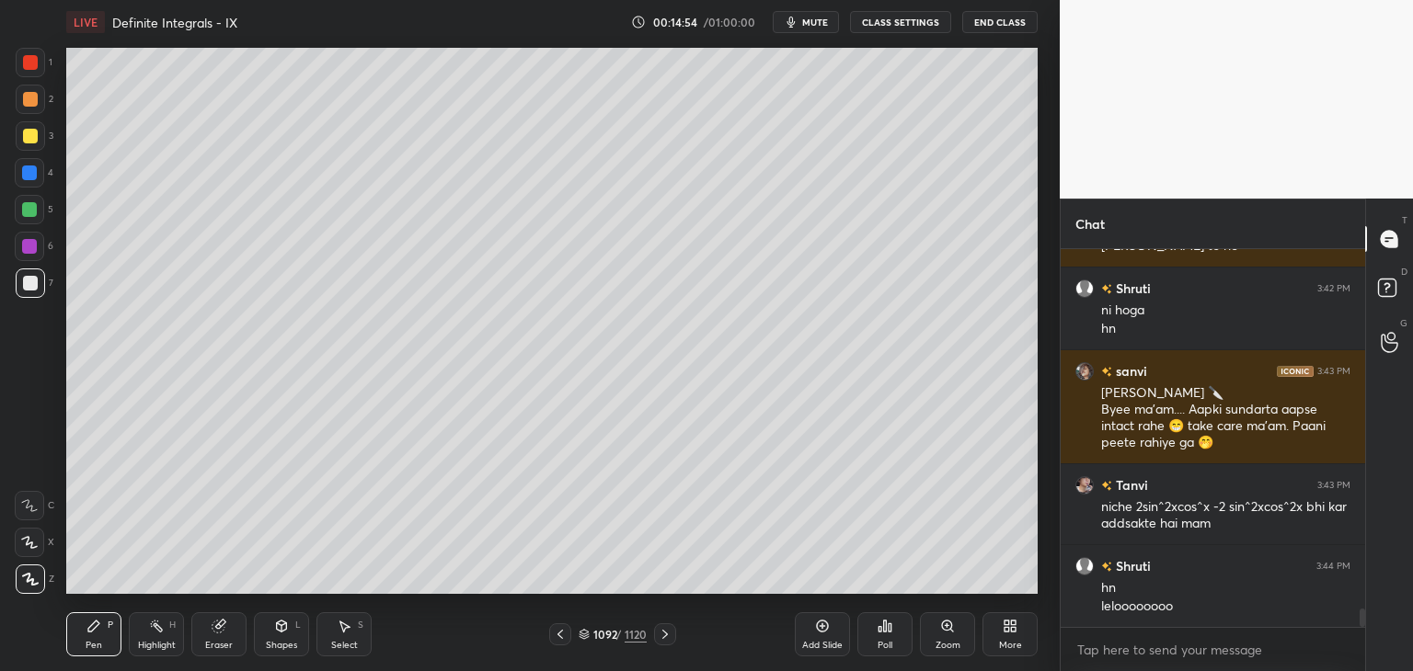
click at [557, 637] on icon at bounding box center [560, 634] width 15 height 15
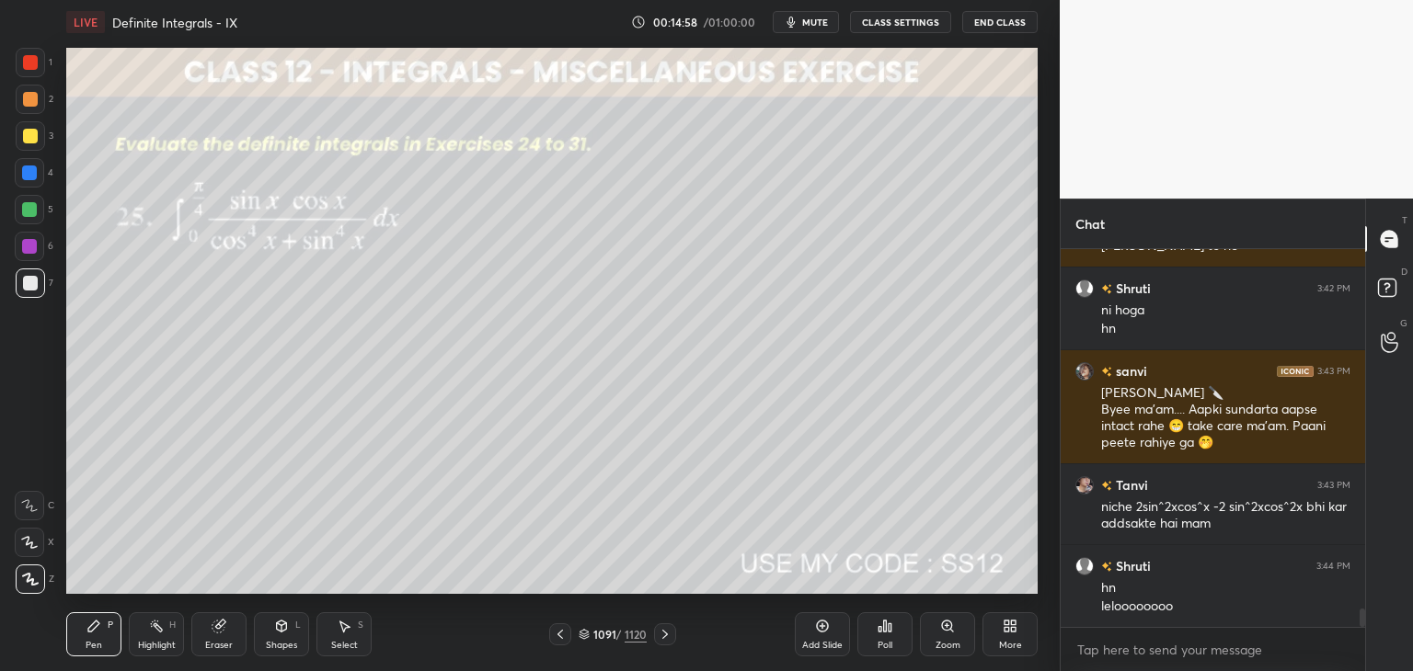
click at [666, 639] on icon at bounding box center [665, 634] width 15 height 15
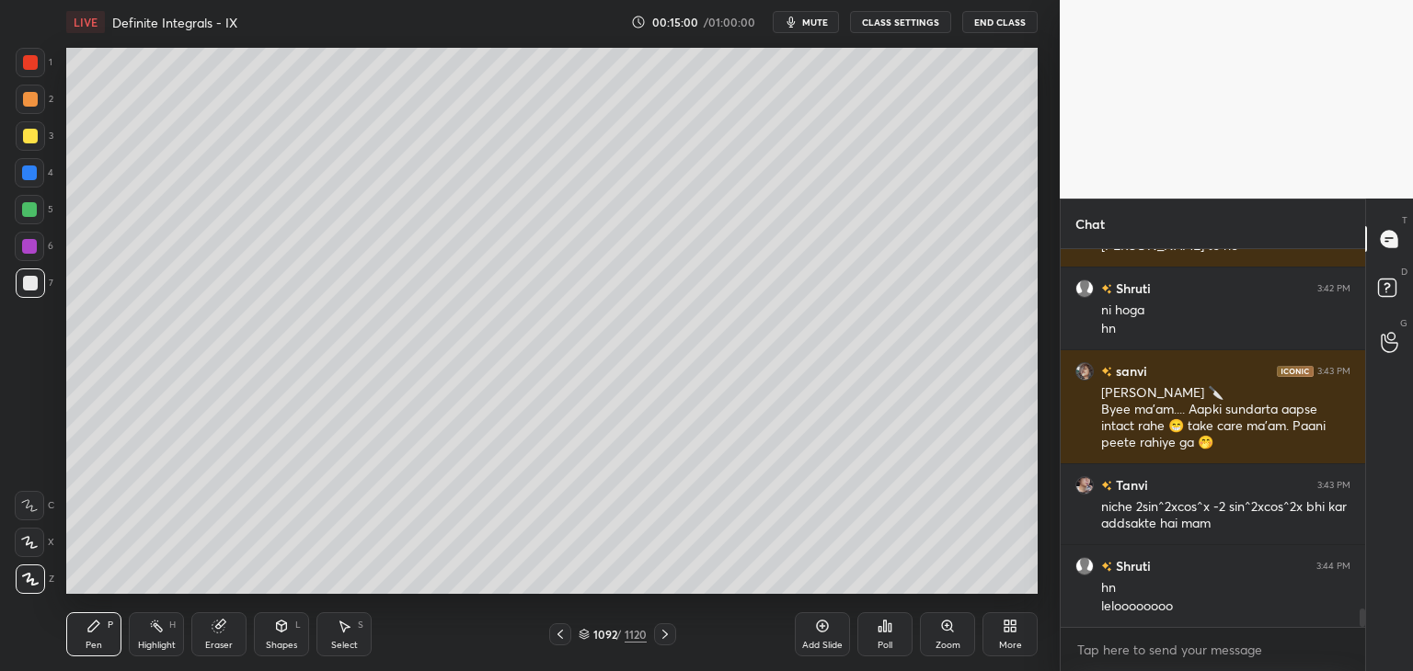
scroll to position [7453, 0]
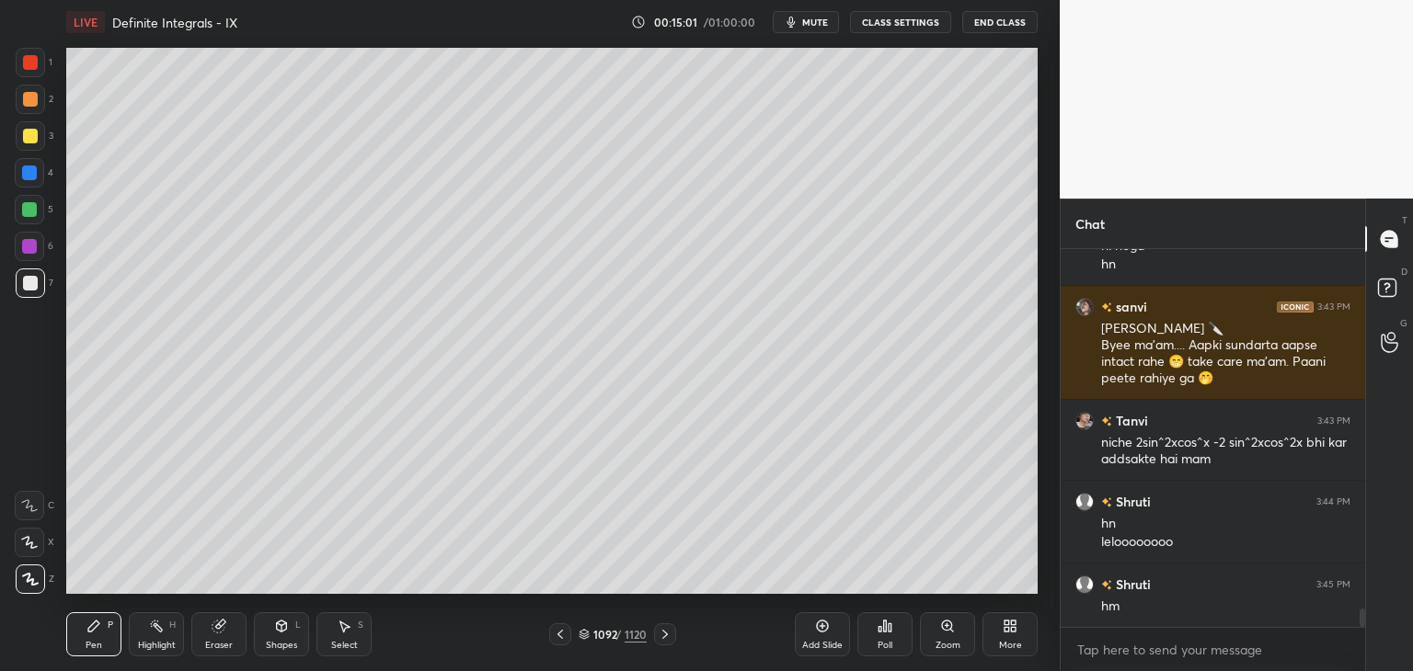
drag, startPoint x: 562, startPoint y: 637, endPoint x: 595, endPoint y: 597, distance: 52.3
click at [561, 637] on icon at bounding box center [560, 634] width 15 height 15
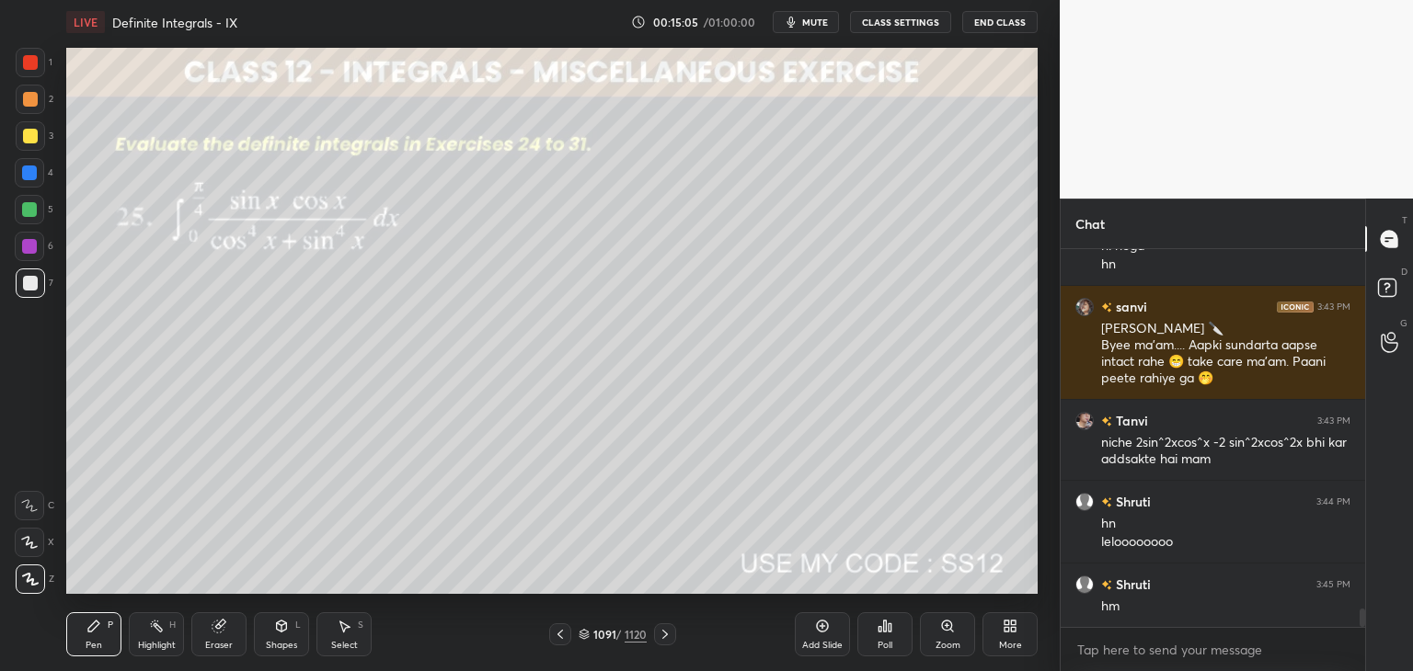
drag, startPoint x: 665, startPoint y: 638, endPoint x: 668, endPoint y: 622, distance: 16.8
click at [666, 637] on icon at bounding box center [665, 634] width 15 height 15
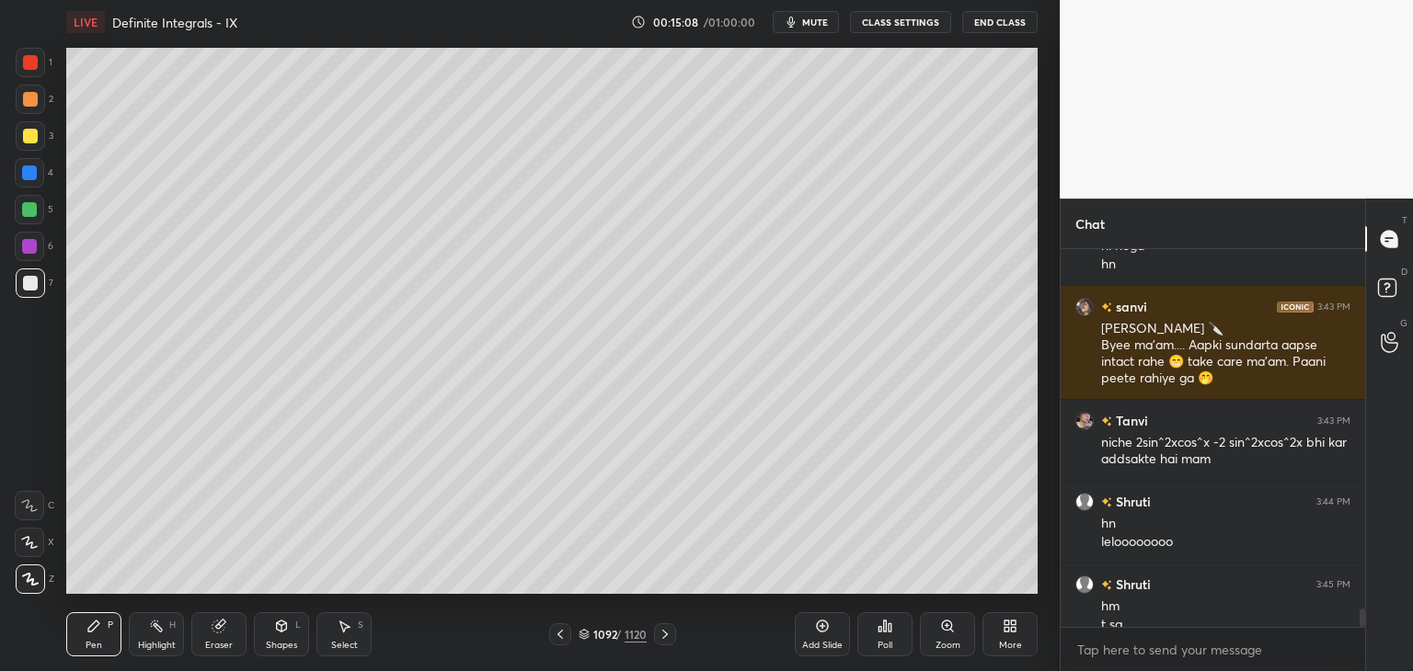
scroll to position [7471, 0]
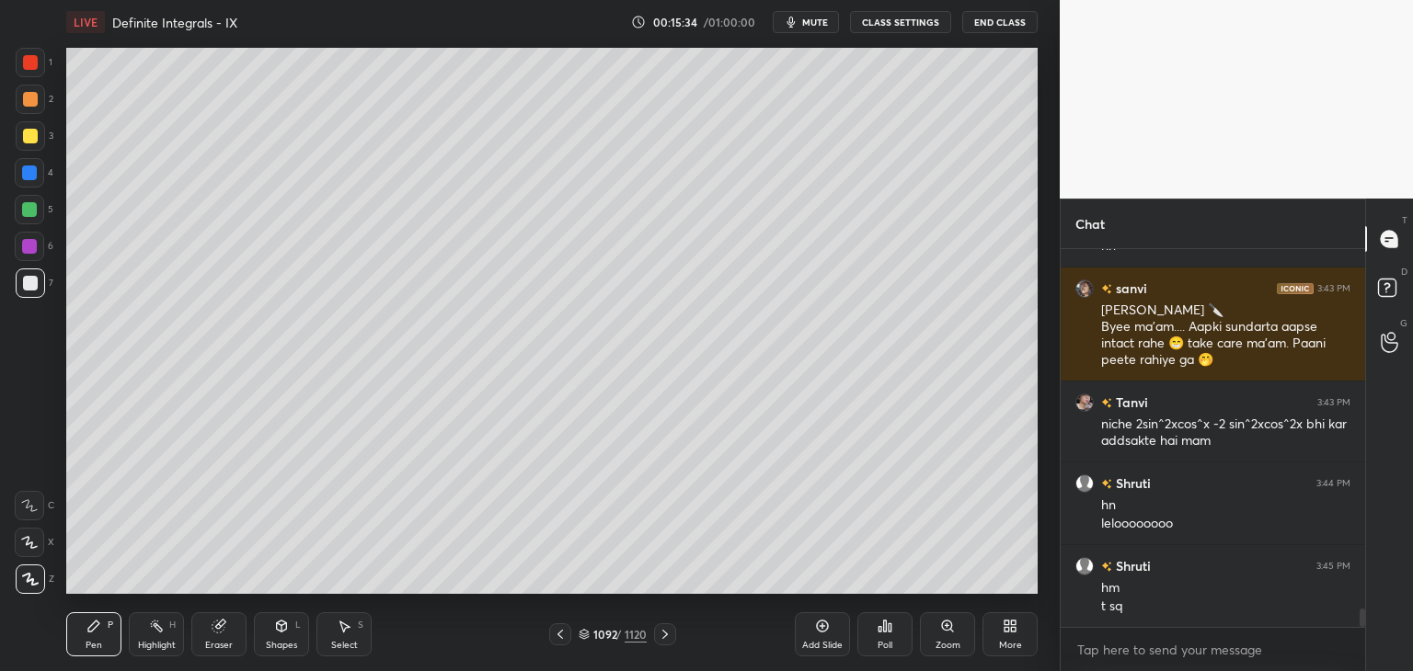
click at [561, 634] on icon at bounding box center [560, 634] width 15 height 15
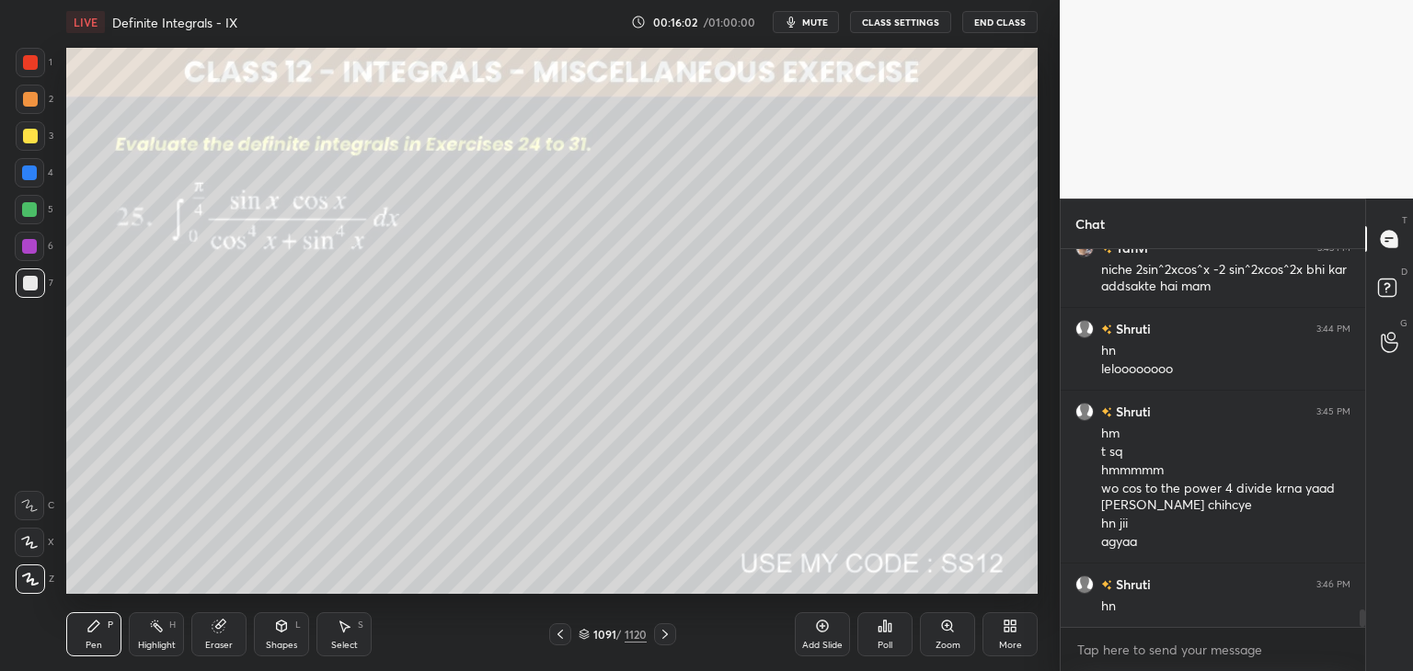
scroll to position [7644, 0]
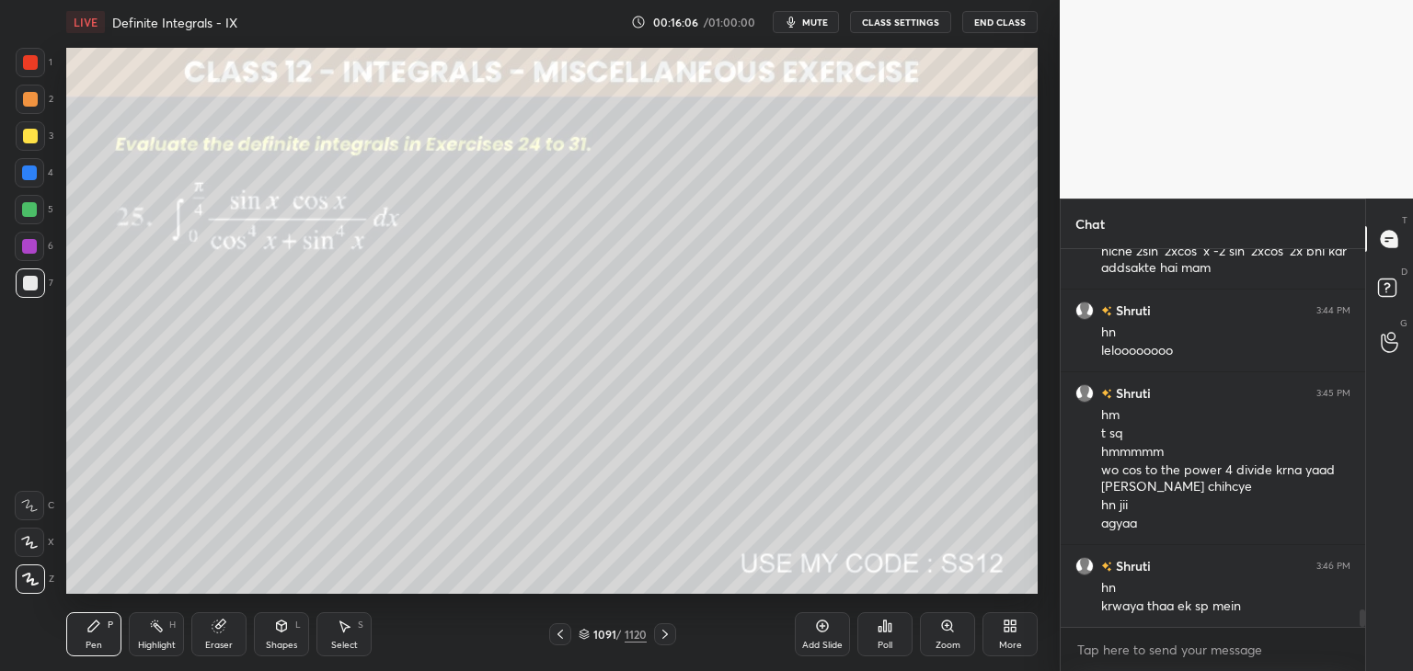
click at [660, 634] on icon at bounding box center [665, 634] width 15 height 15
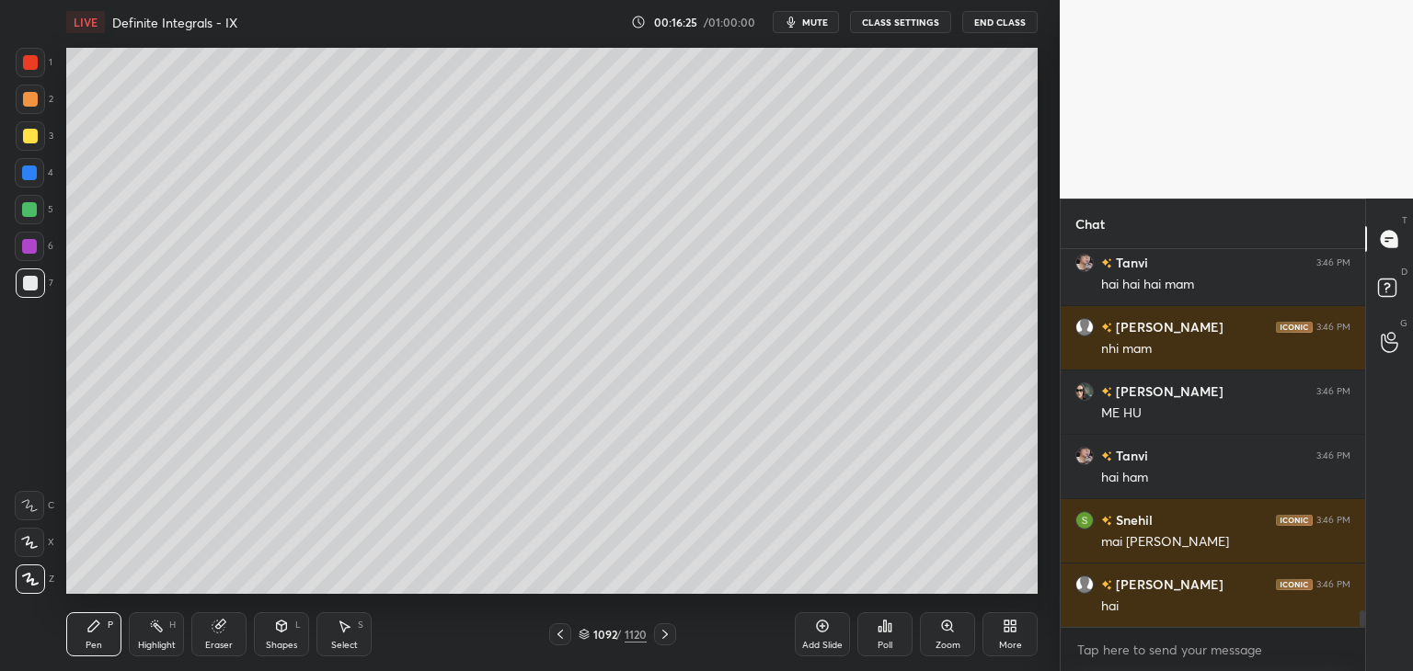
scroll to position [8352, 0]
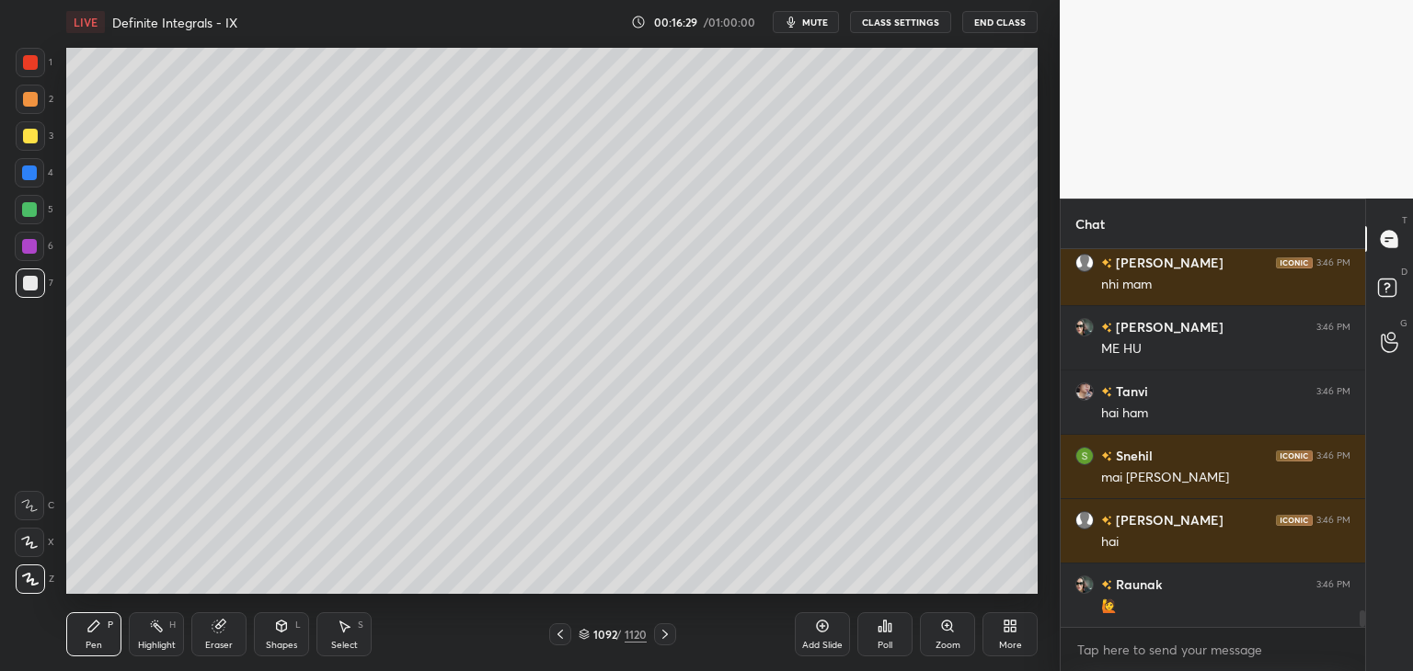
click at [559, 635] on icon at bounding box center [560, 634] width 6 height 9
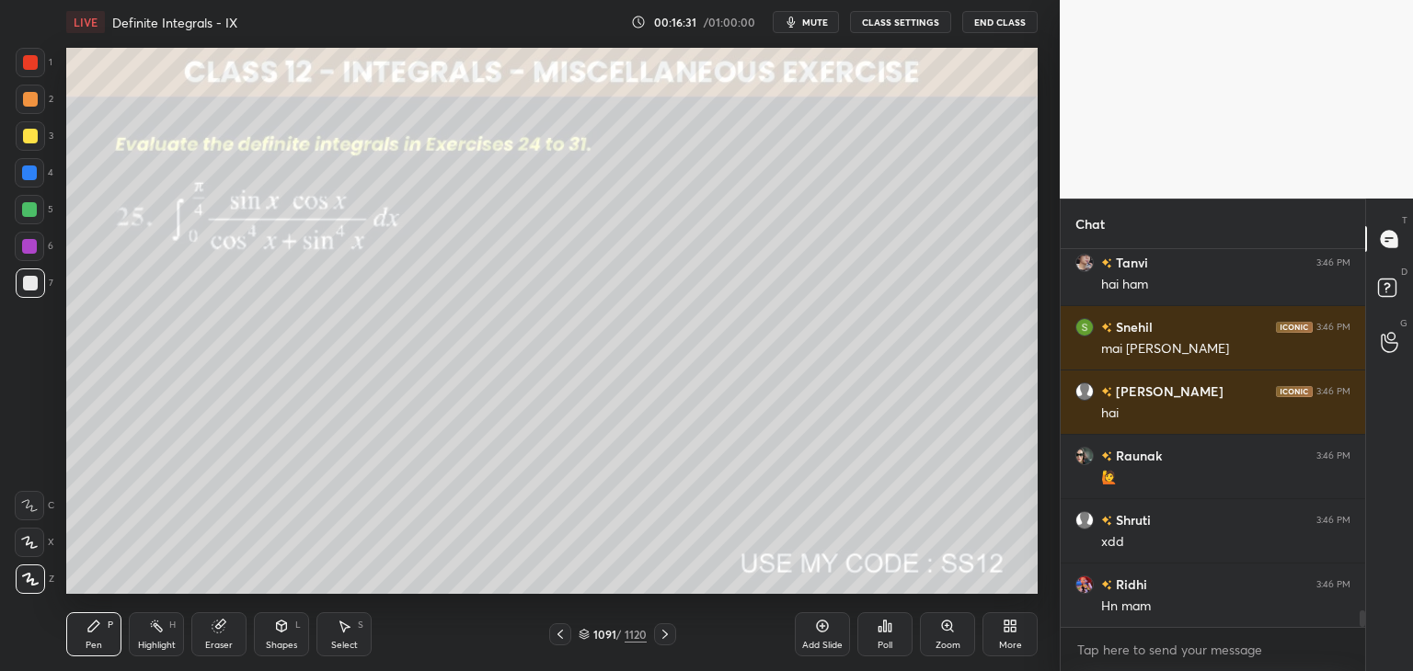
scroll to position [8545, 0]
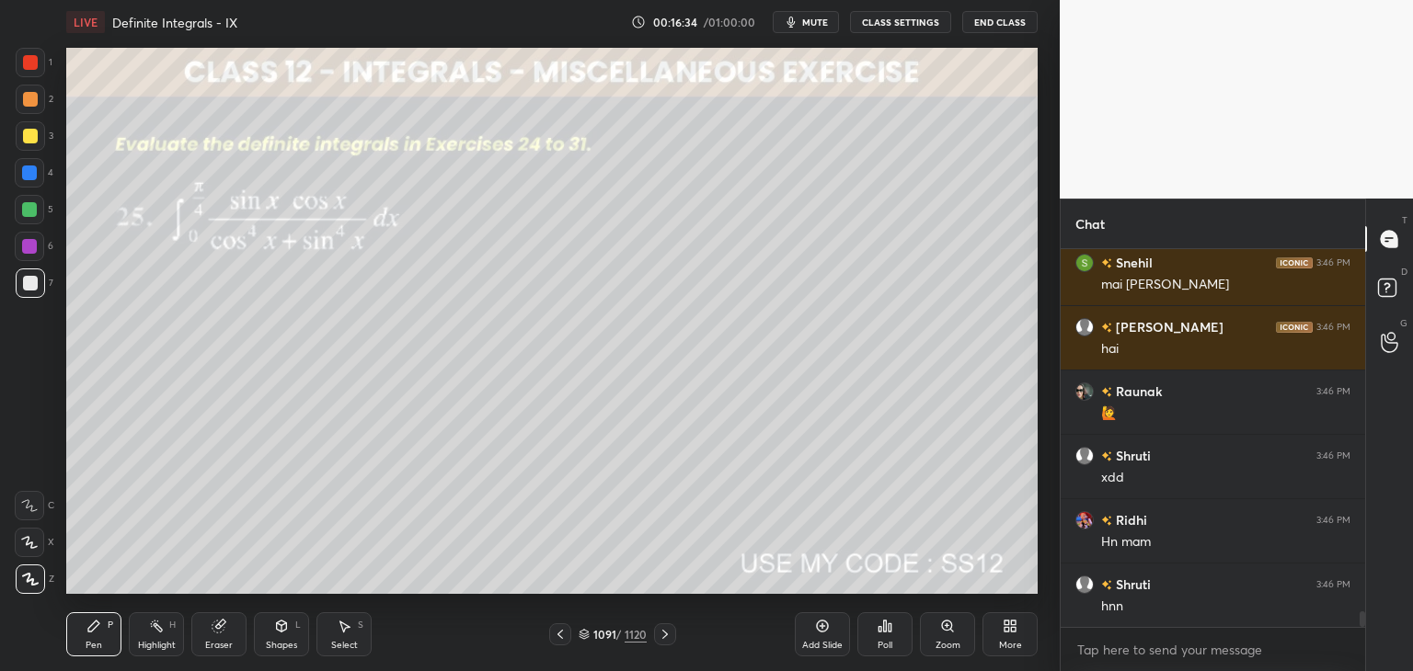
click at [658, 632] on icon at bounding box center [665, 634] width 15 height 15
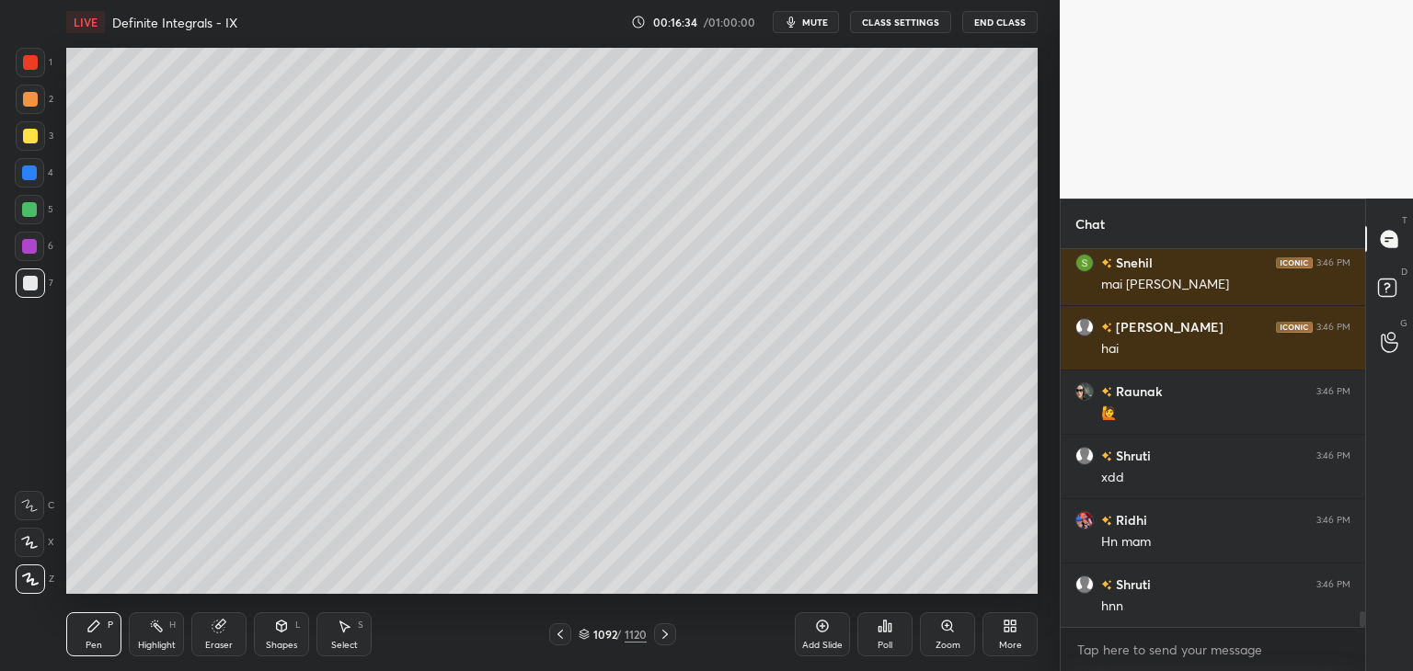
scroll to position [8564, 0]
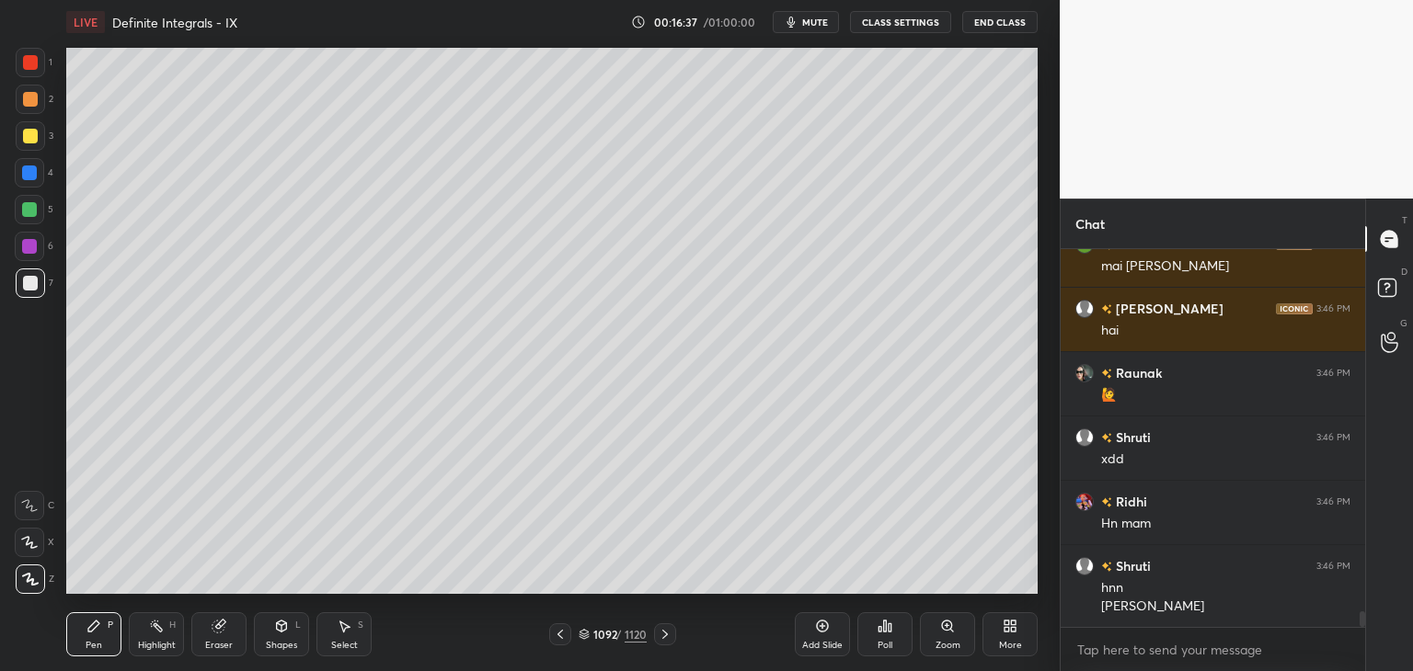
click at [659, 634] on icon at bounding box center [665, 634] width 15 height 15
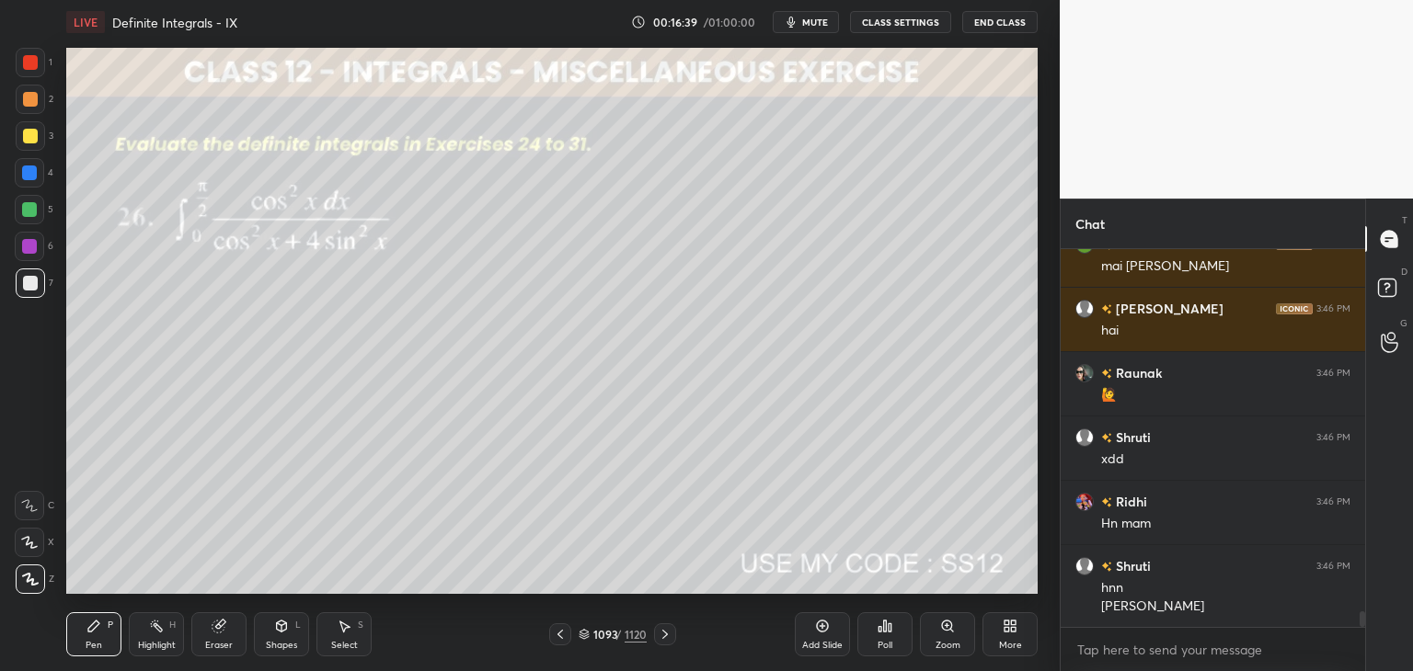
click at [883, 644] on div "Poll" at bounding box center [884, 645] width 15 height 9
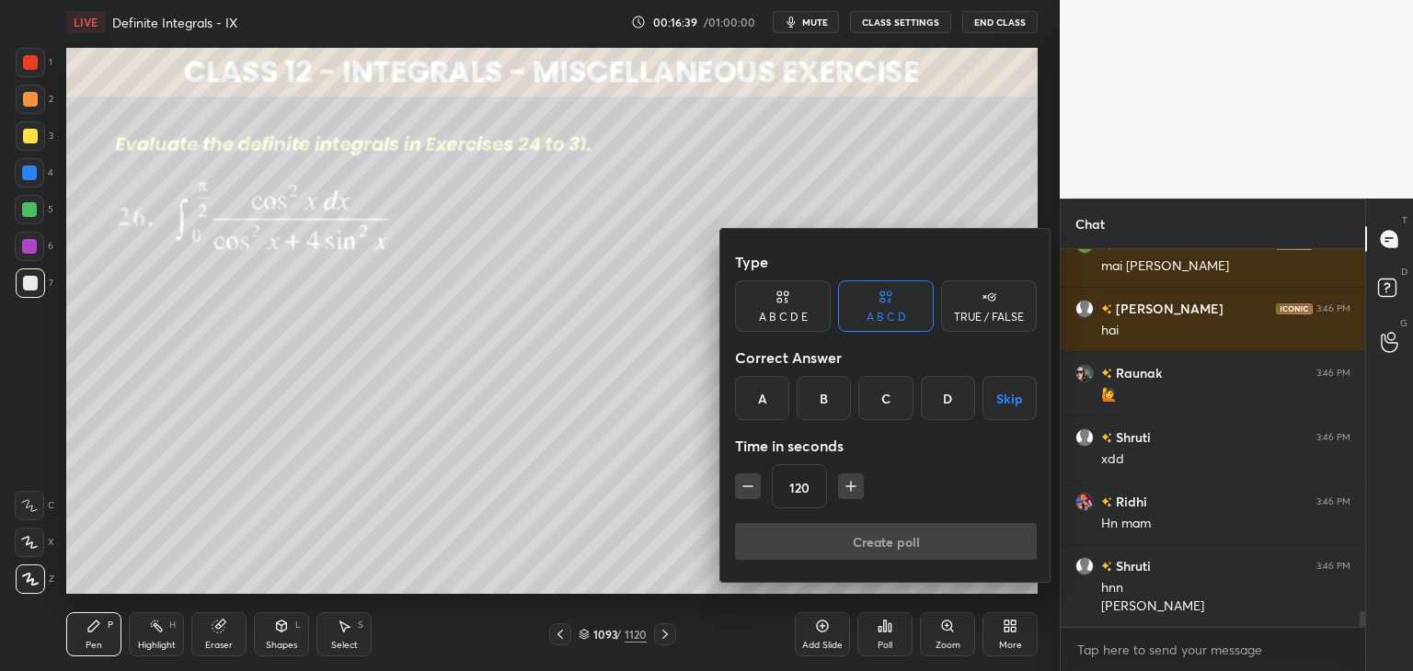
scroll to position [8582, 0]
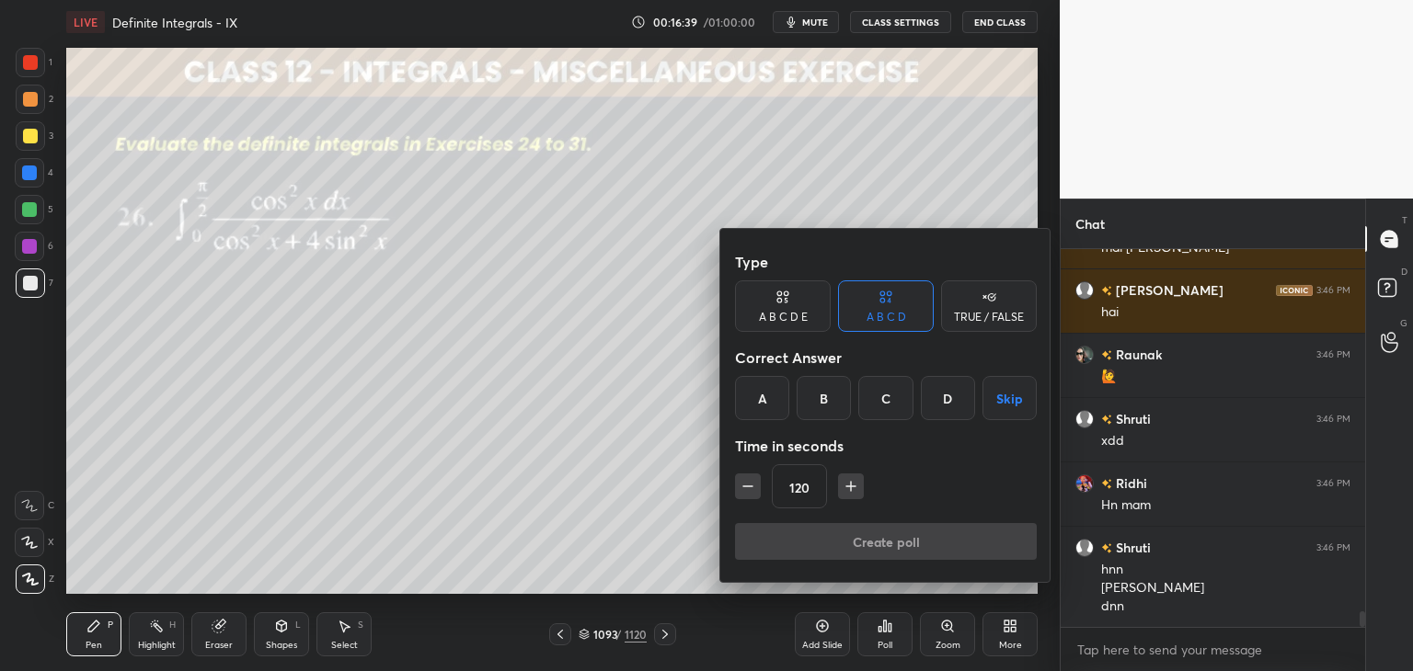
click at [1016, 403] on button "Skip" at bounding box center [1009, 398] width 54 height 44
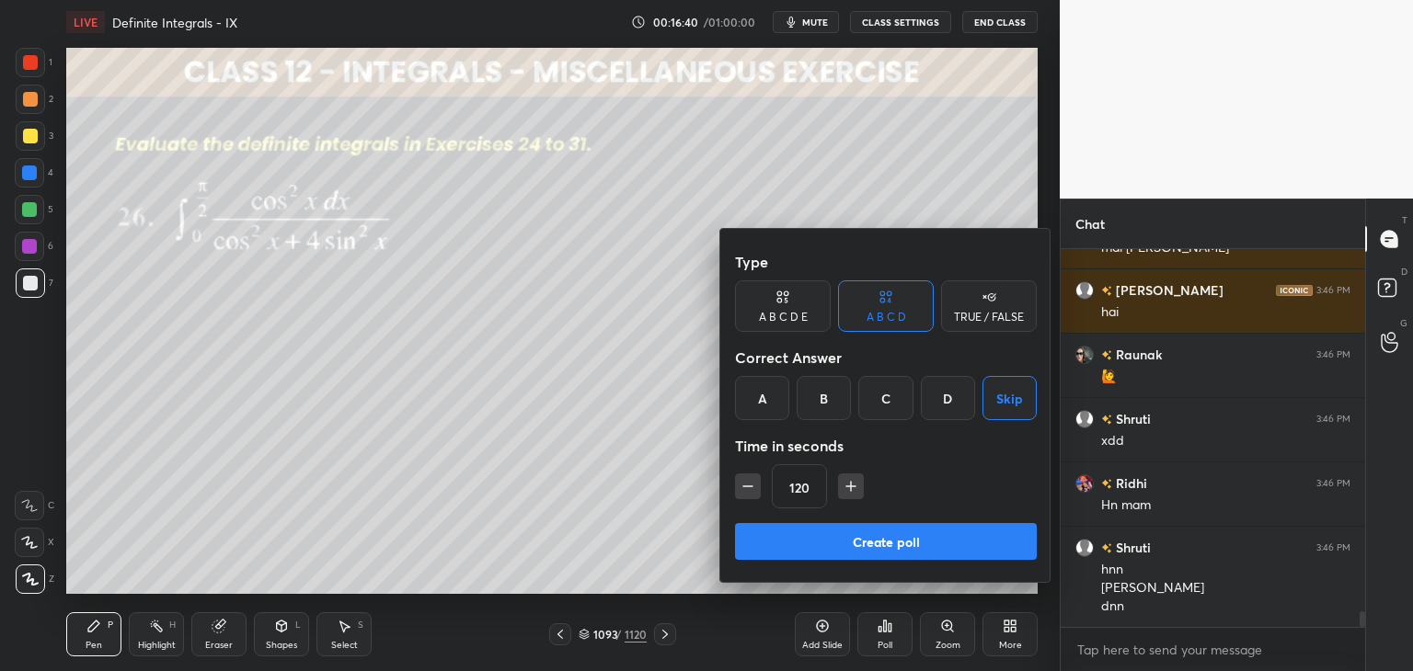
click at [892, 541] on button "Create poll" at bounding box center [886, 541] width 302 height 37
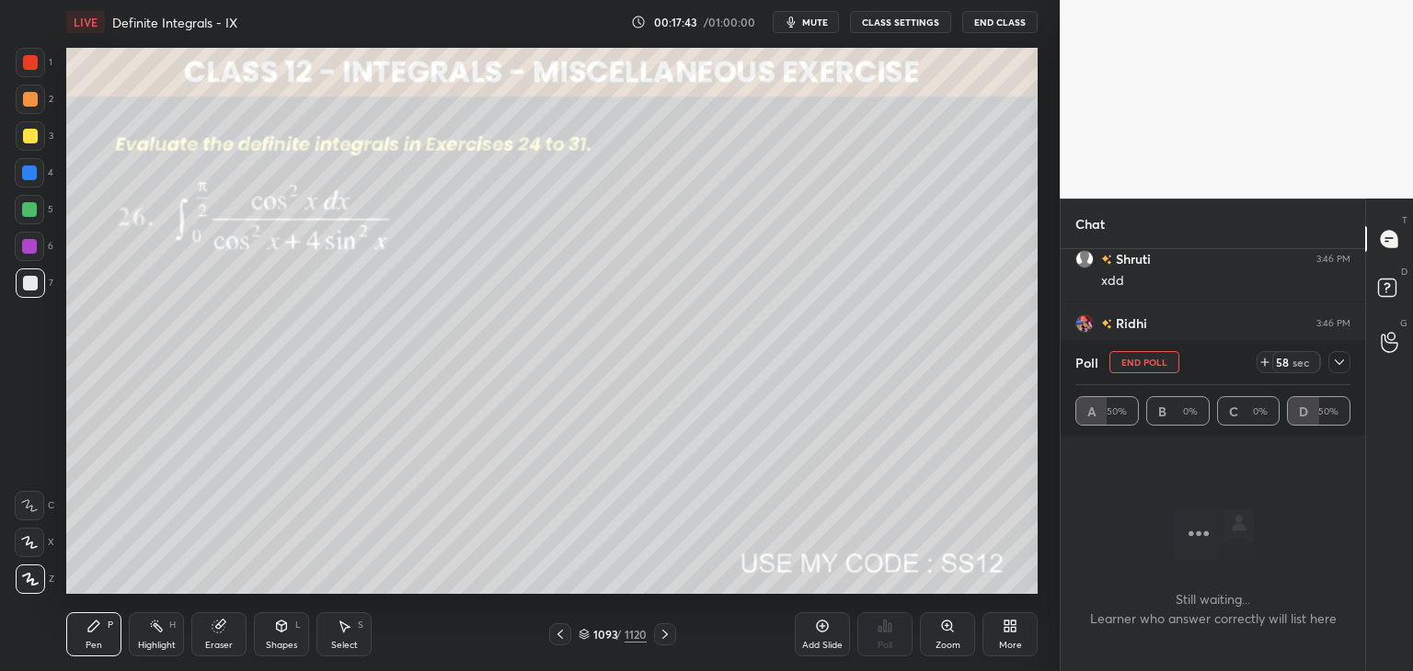
scroll to position [8806, 0]
click at [824, 23] on span "mute" at bounding box center [815, 22] width 26 height 13
click at [817, 20] on span "unmute" at bounding box center [814, 22] width 40 height 13
click at [1344, 363] on icon at bounding box center [1339, 362] width 15 height 15
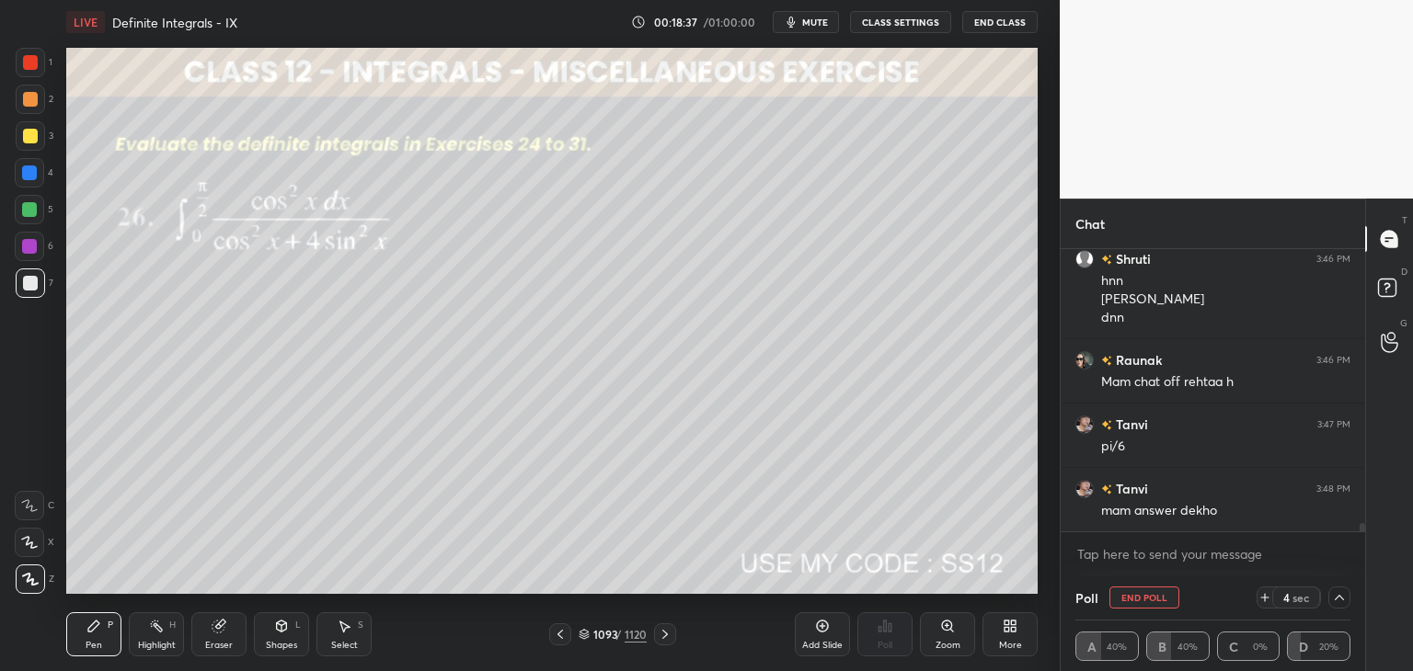
scroll to position [8935, 0]
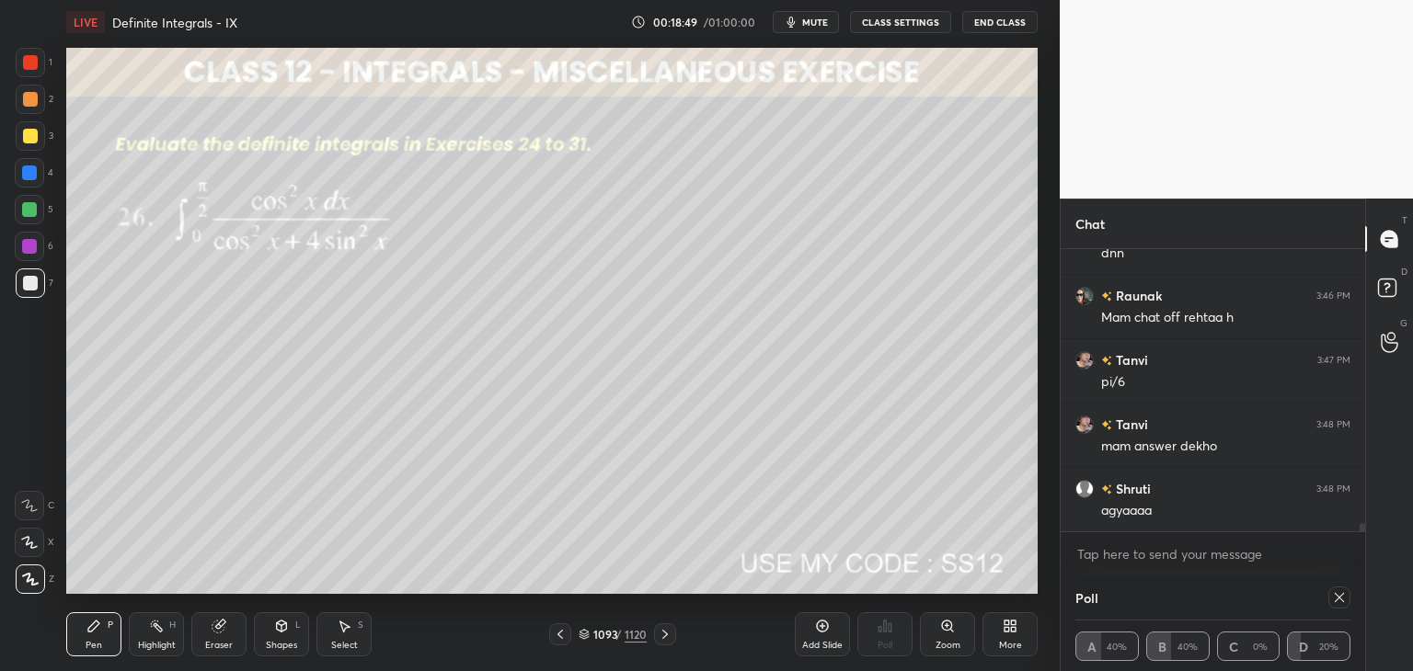
click at [1335, 595] on icon at bounding box center [1339, 597] width 15 height 15
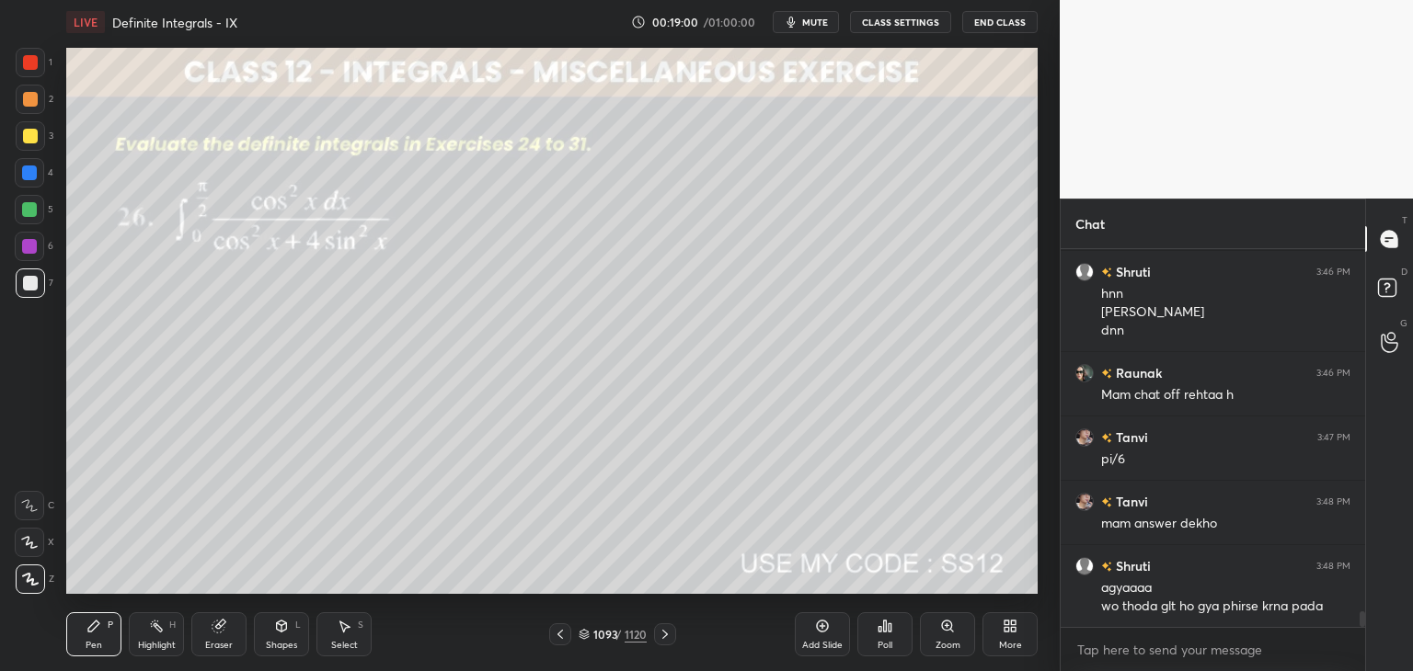
scroll to position [8922, 0]
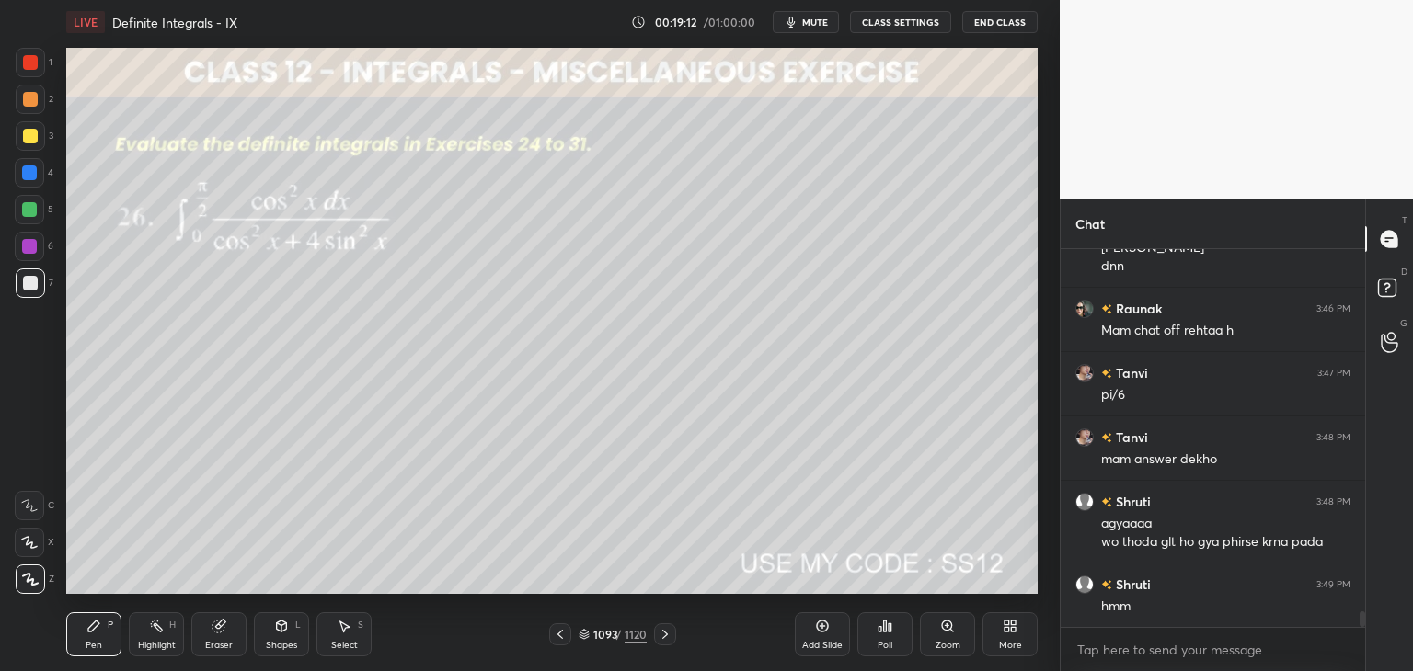
click at [278, 628] on icon at bounding box center [282, 626] width 10 height 11
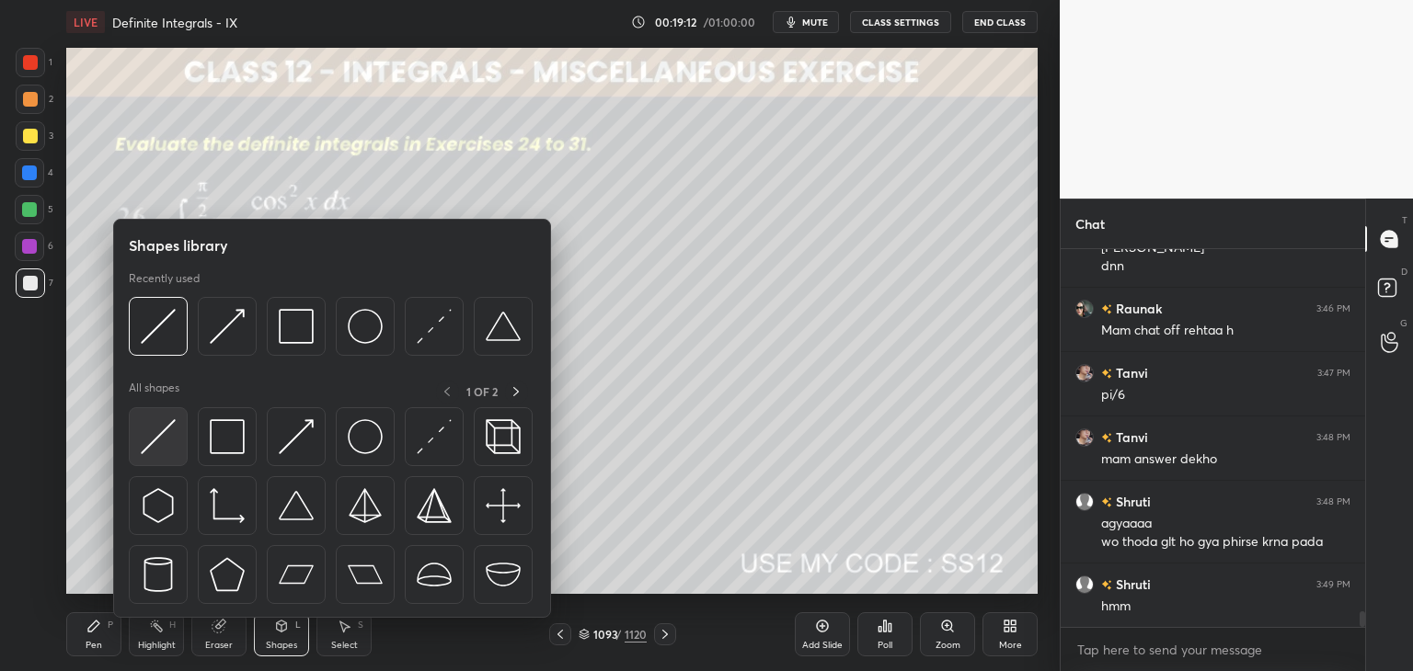
click at [161, 432] on img at bounding box center [158, 436] width 35 height 35
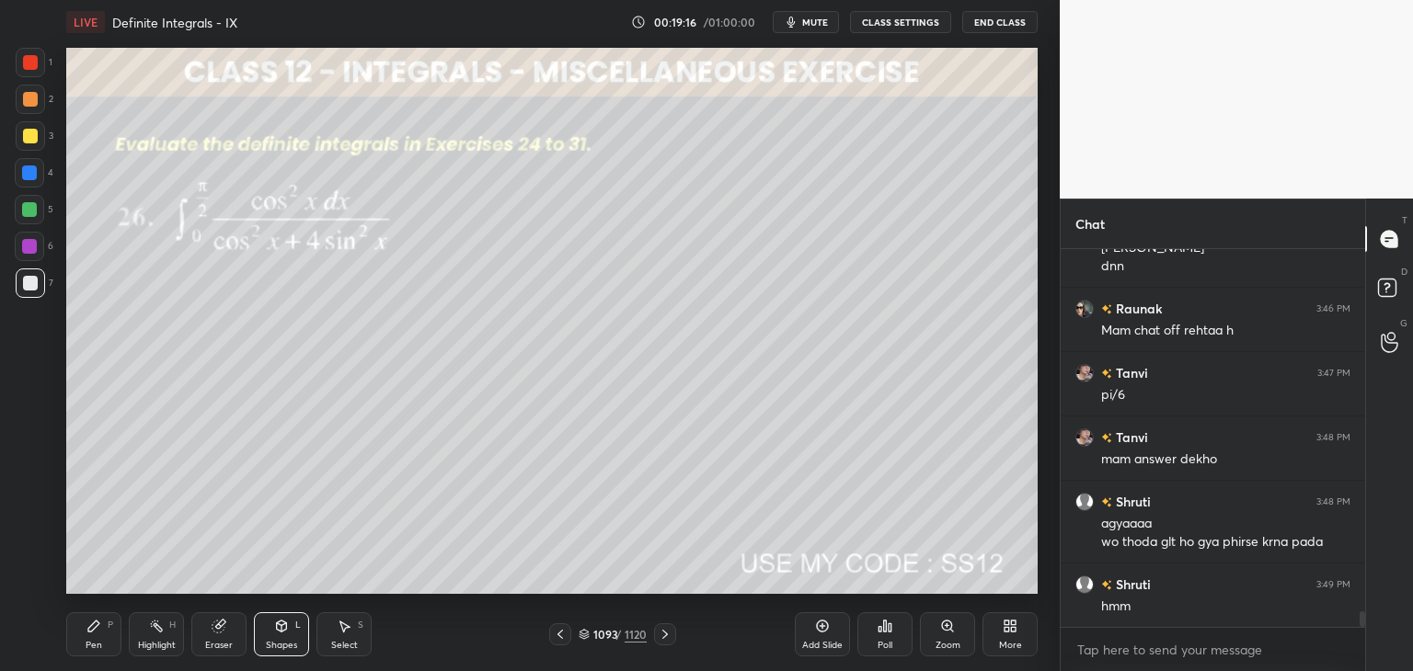
click at [88, 646] on div "Pen" at bounding box center [94, 645] width 17 height 9
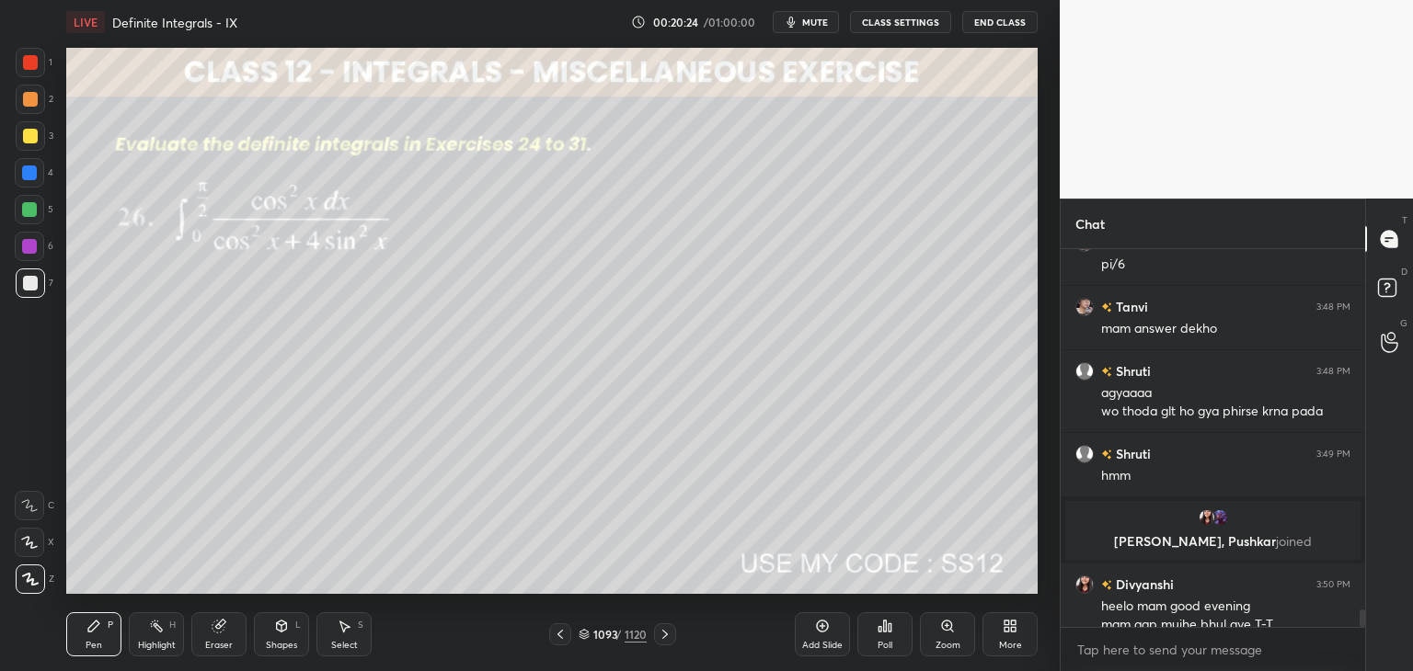
scroll to position [8001, 0]
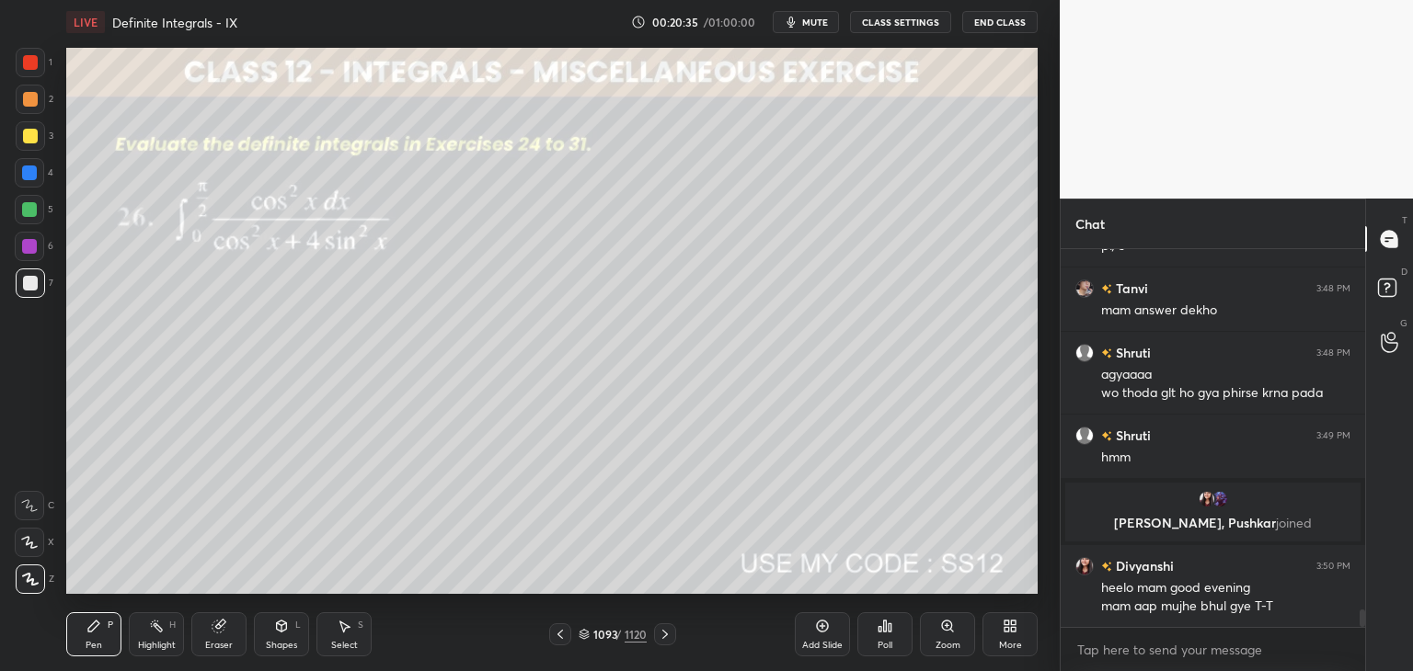
click at [350, 634] on div "Select S" at bounding box center [343, 634] width 55 height 44
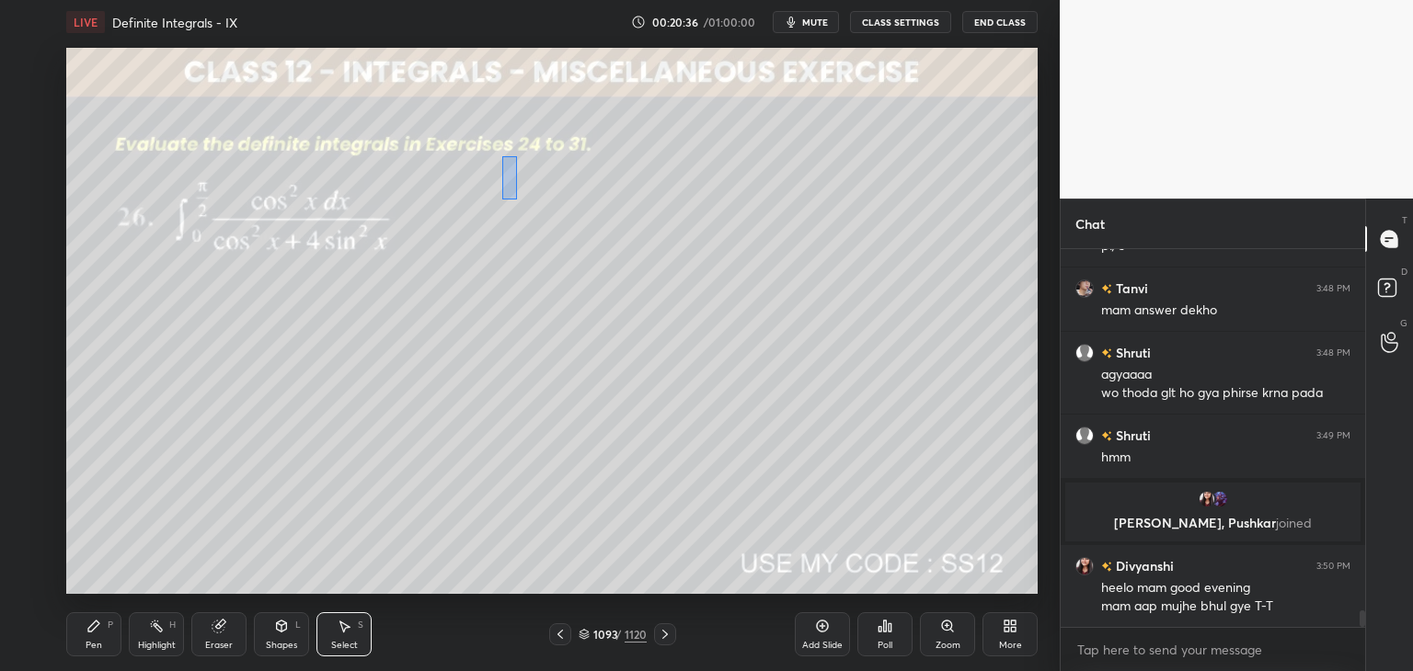
scroll to position [8065, 0]
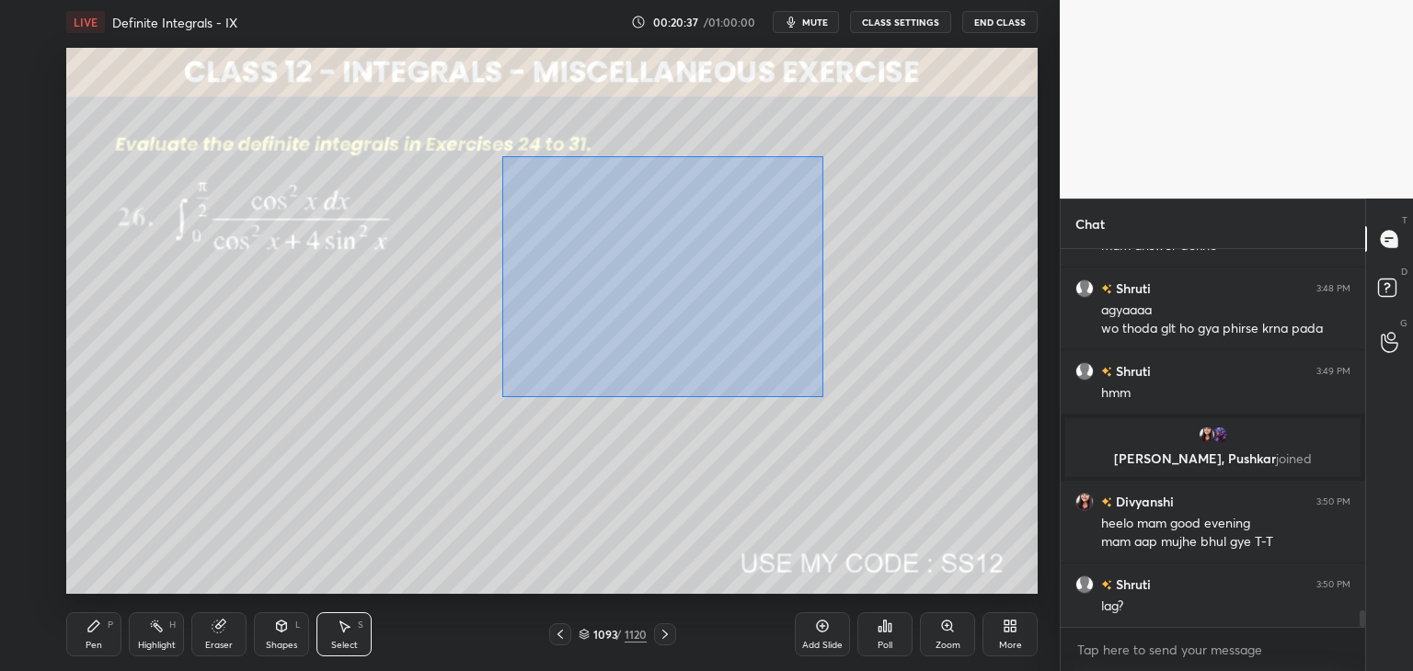
drag, startPoint x: 509, startPoint y: 171, endPoint x: 822, endPoint y: 397, distance: 385.9
click at [822, 397] on div "0 ° Undo Copy Paste here Duplicate Duplicate to new slide Delete" at bounding box center [551, 321] width 971 height 546
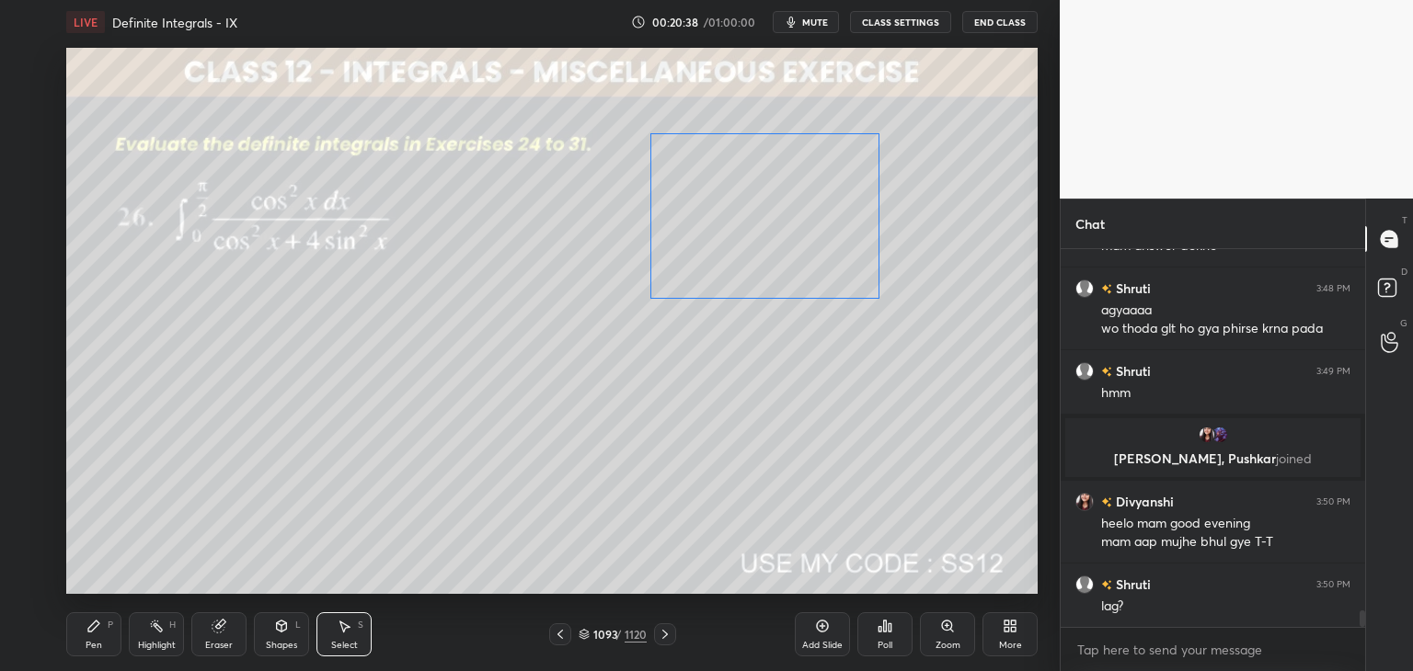
drag, startPoint x: 654, startPoint y: 288, endPoint x: 730, endPoint y: 341, distance: 93.1
click at [789, 265] on div "0 ° Undo Copy Paste here Duplicate Duplicate to new slide Delete" at bounding box center [551, 321] width 971 height 546
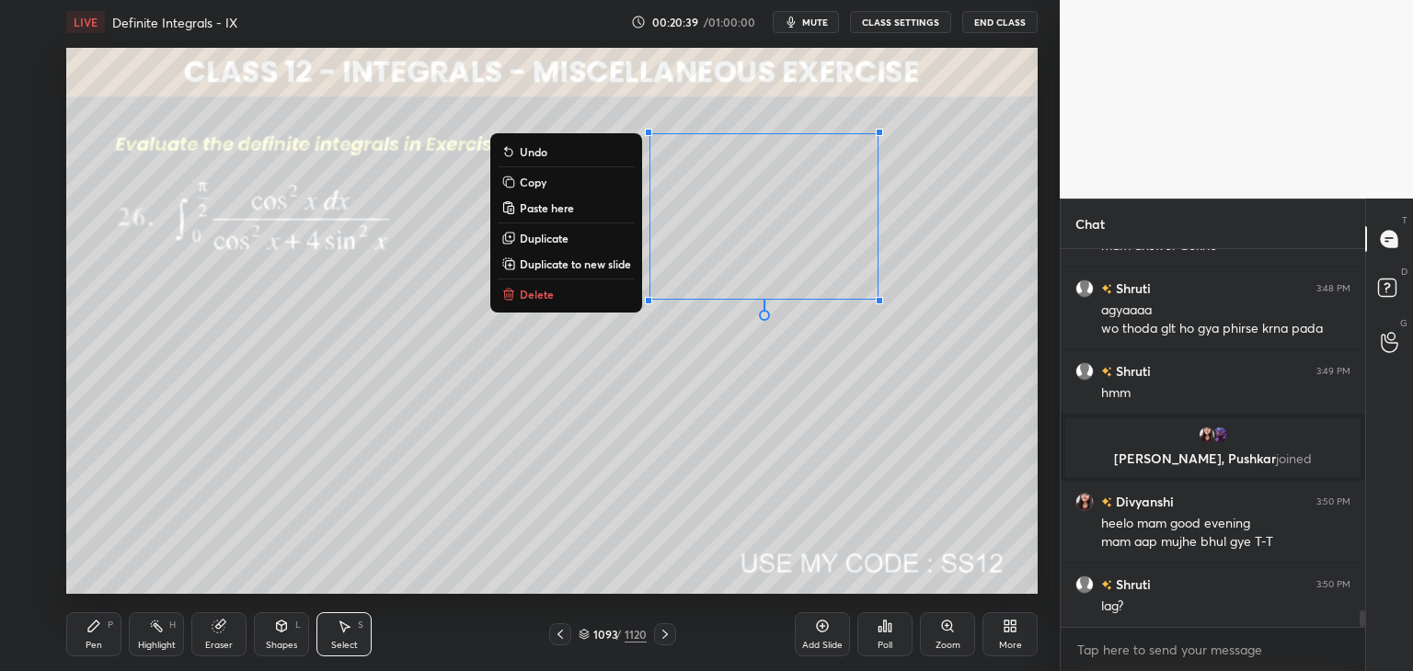
click at [647, 457] on div "0 ° Undo Copy Paste here Duplicate Duplicate to new slide Delete" at bounding box center [551, 321] width 971 height 546
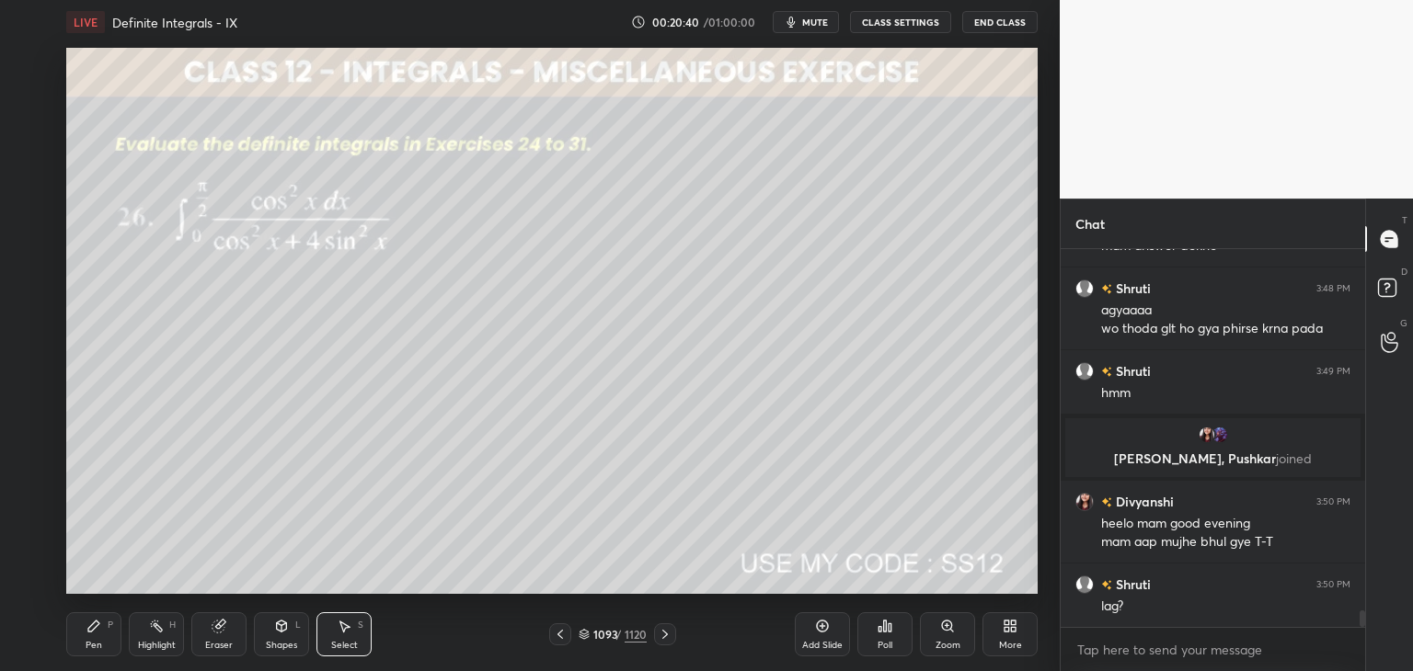
click at [91, 641] on div "Pen" at bounding box center [94, 645] width 17 height 9
click at [35, 137] on div at bounding box center [30, 136] width 15 height 15
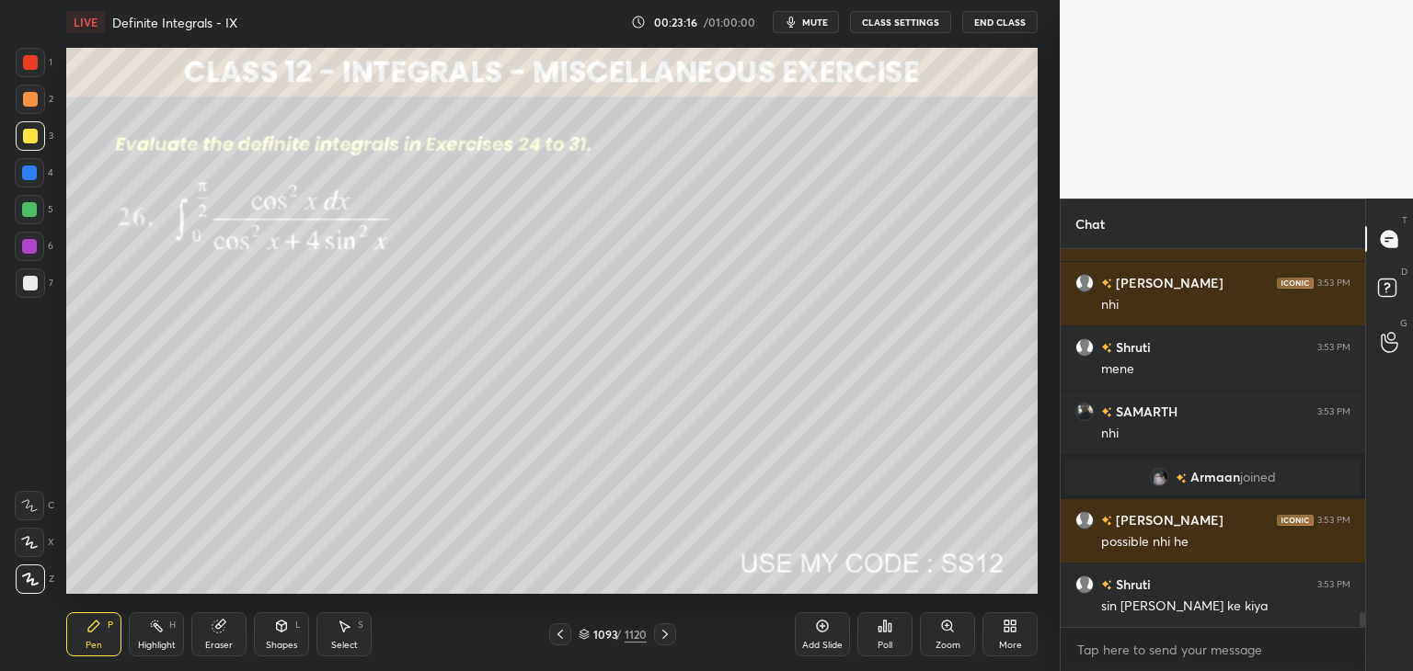
scroll to position [9102, 0]
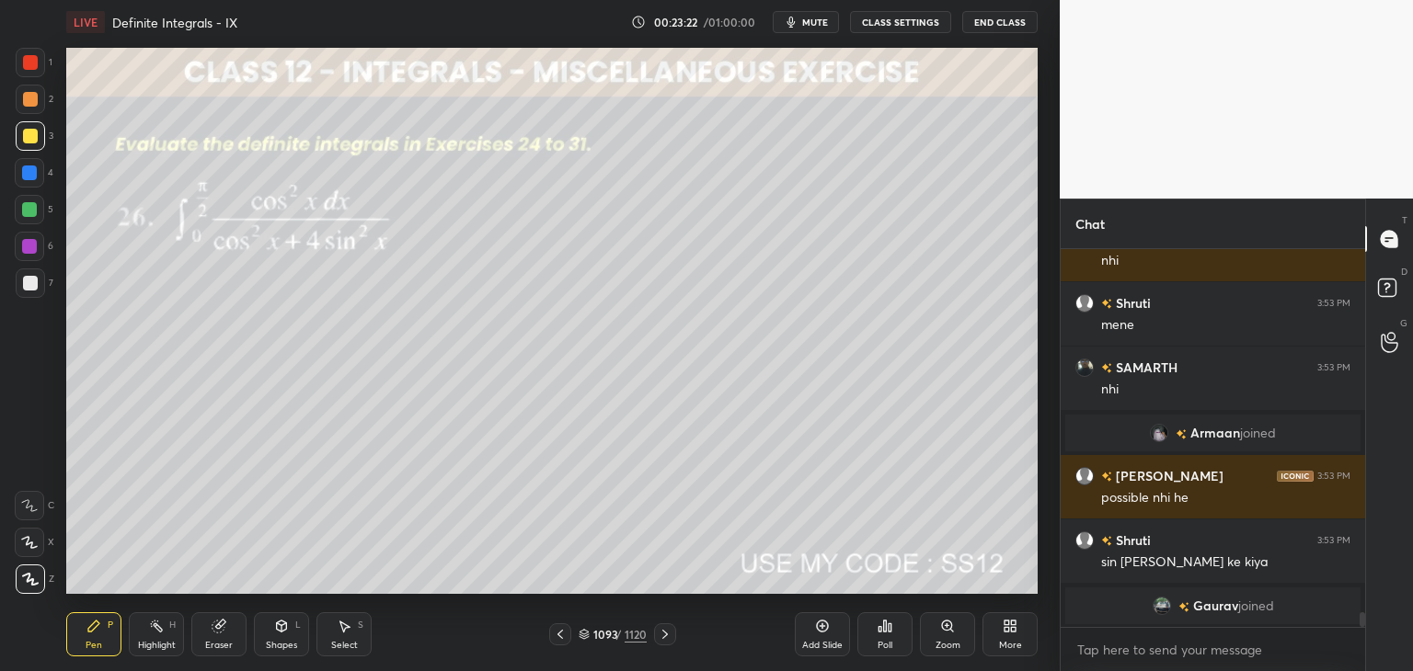
click at [31, 136] on div at bounding box center [30, 136] width 15 height 15
click at [348, 632] on icon at bounding box center [344, 626] width 15 height 15
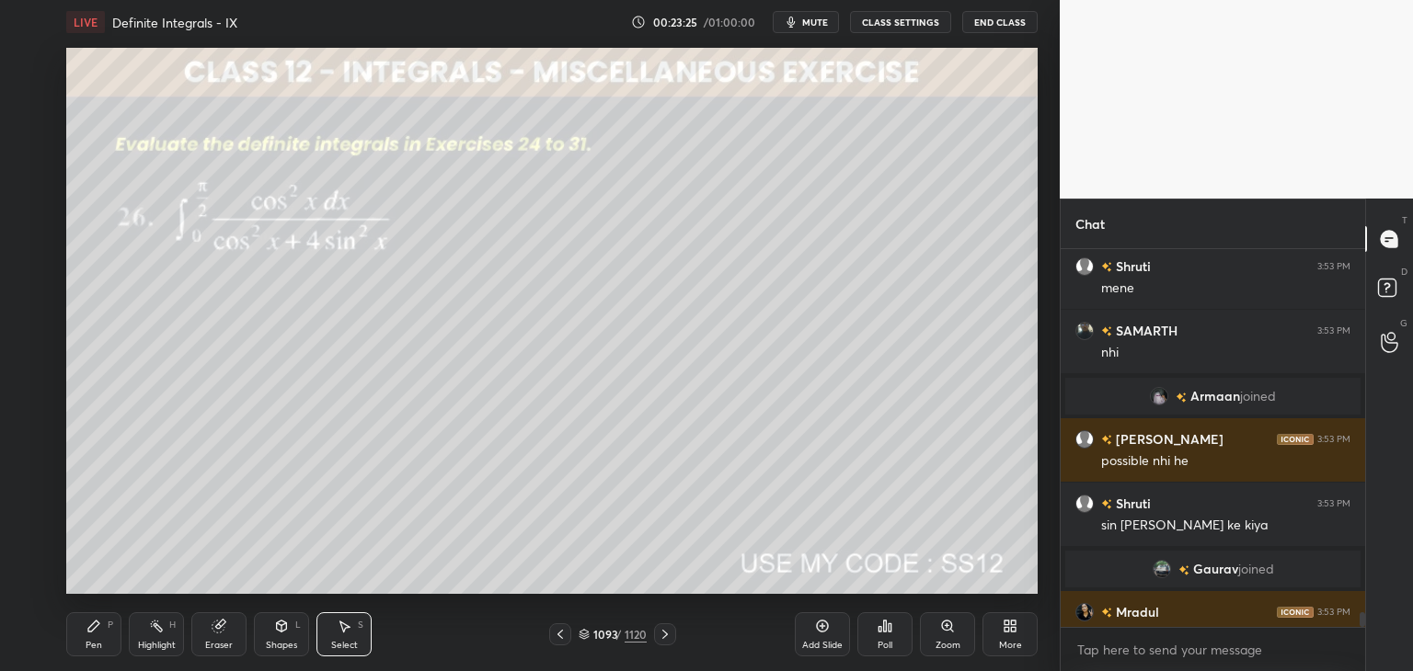
scroll to position [9130, 0]
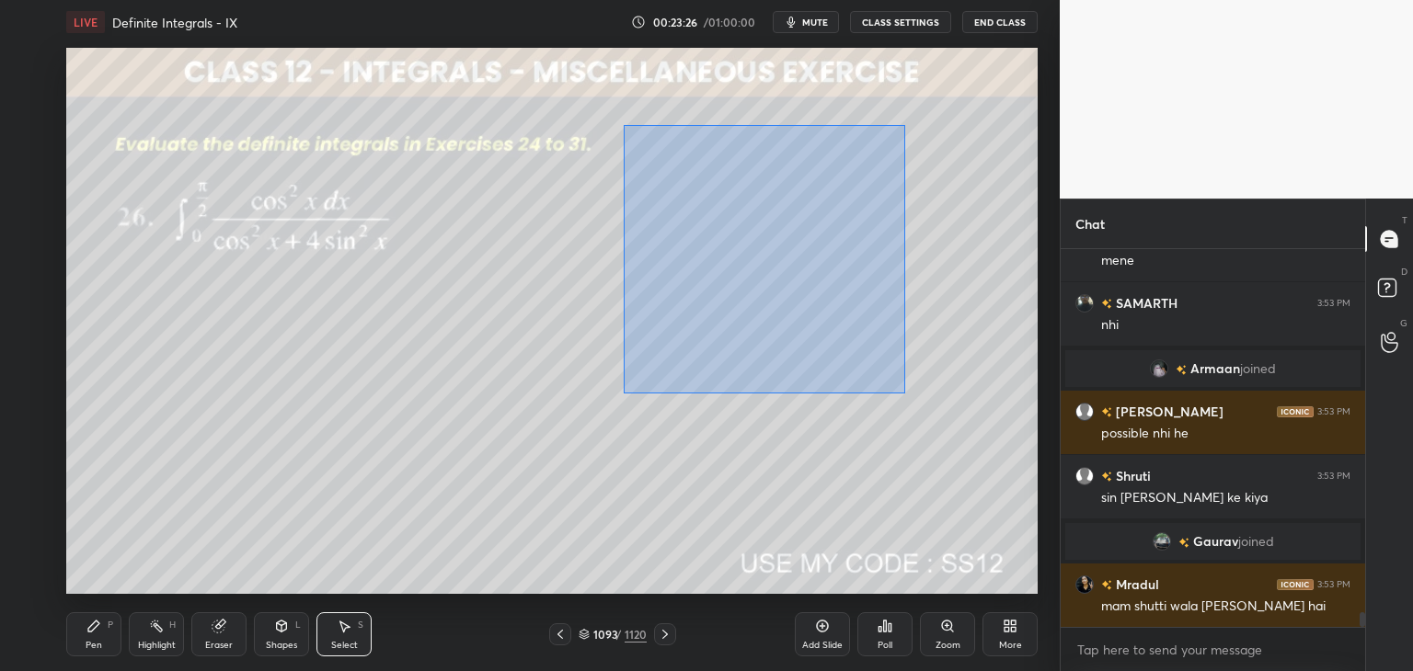
drag, startPoint x: 624, startPoint y: 125, endPoint x: 905, endPoint y: 394, distance: 389.0
click at [905, 394] on div "0 ° Undo Copy Paste here Duplicate Duplicate to new slide Delete" at bounding box center [551, 321] width 971 height 546
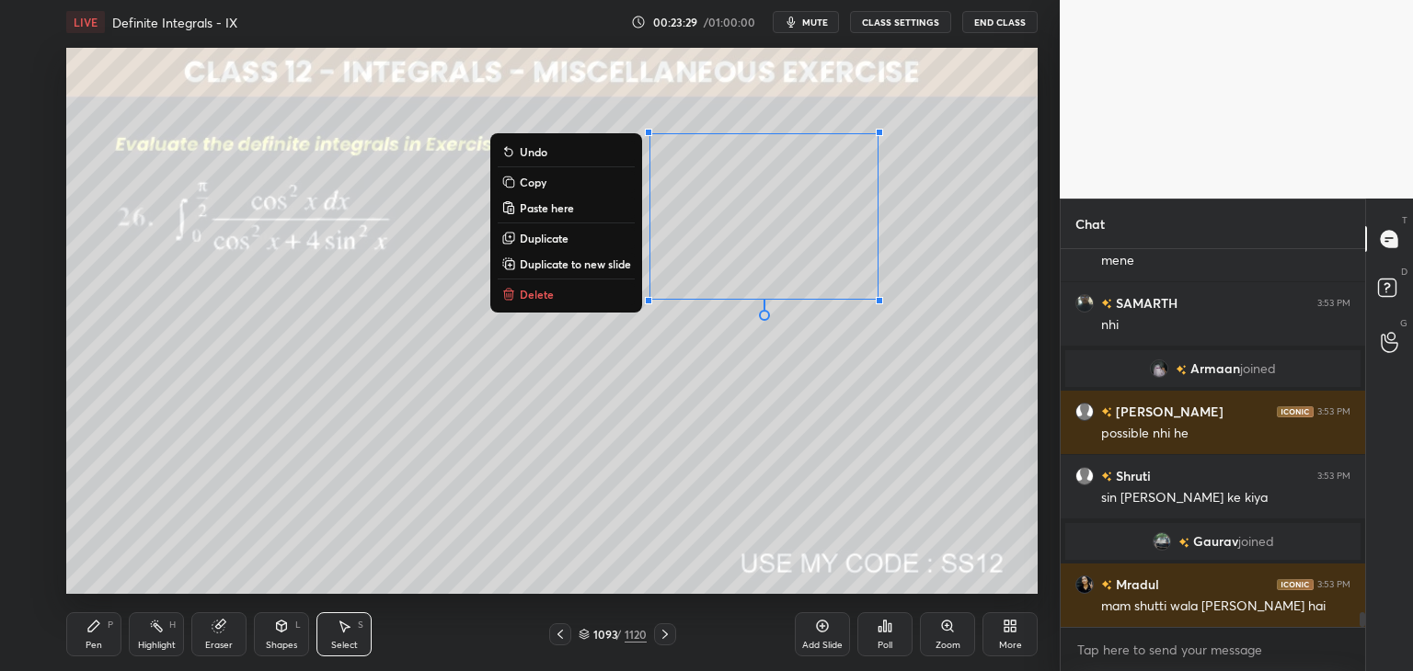
click at [524, 177] on p "Copy" at bounding box center [533, 182] width 27 height 15
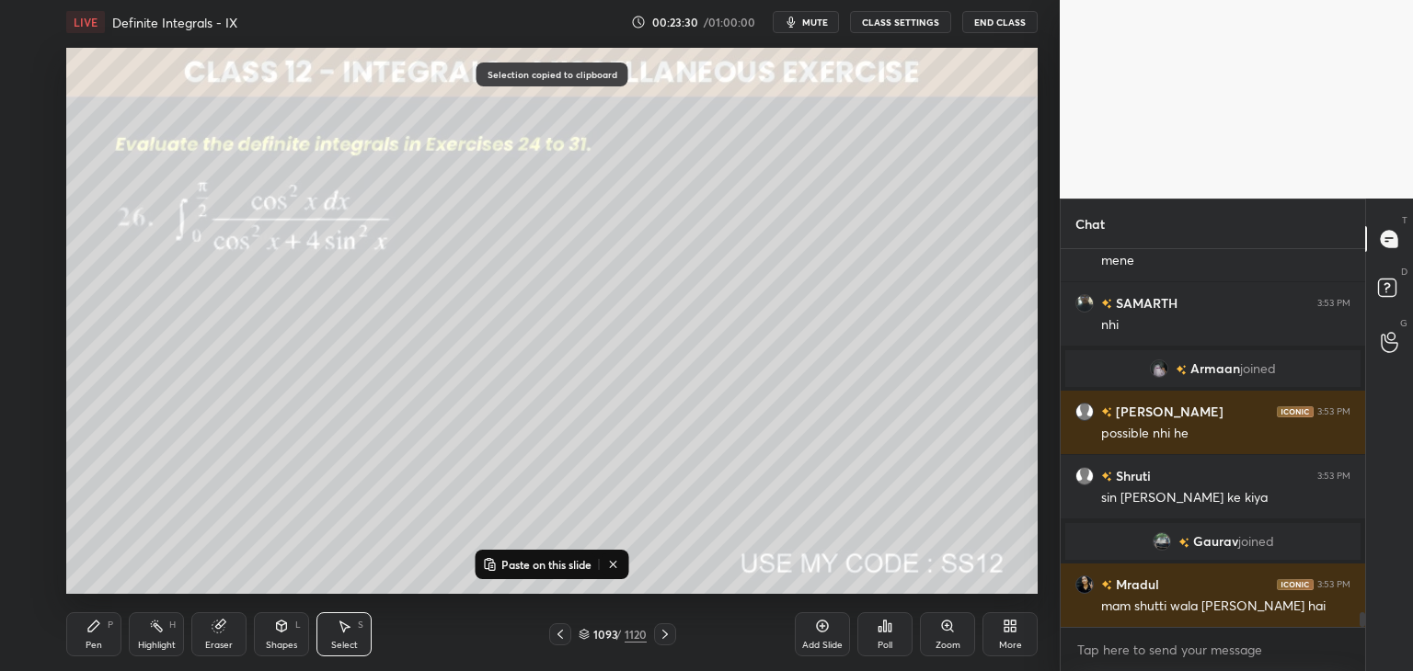
click at [824, 642] on div "Add Slide" at bounding box center [822, 645] width 40 height 9
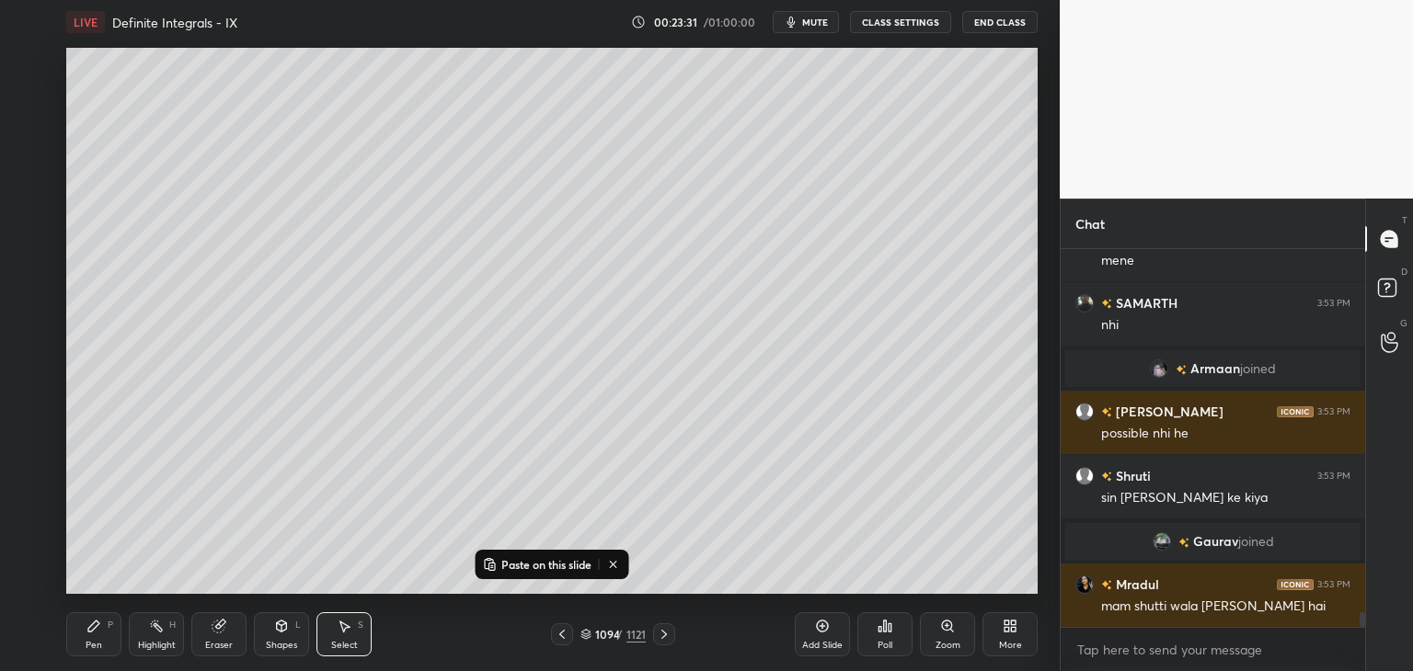
click at [486, 562] on icon at bounding box center [490, 564] width 15 height 15
drag, startPoint x: 728, startPoint y: 230, endPoint x: 185, endPoint y: 143, distance: 550.3
click at [185, 143] on div "0 ° Undo Copy Paste here Duplicate Duplicate to new slide Delete" at bounding box center [551, 321] width 971 height 546
drag, startPoint x: 320, startPoint y: 179, endPoint x: 346, endPoint y: 176, distance: 26.0
click at [335, 170] on div at bounding box center [330, 166] width 7 height 7
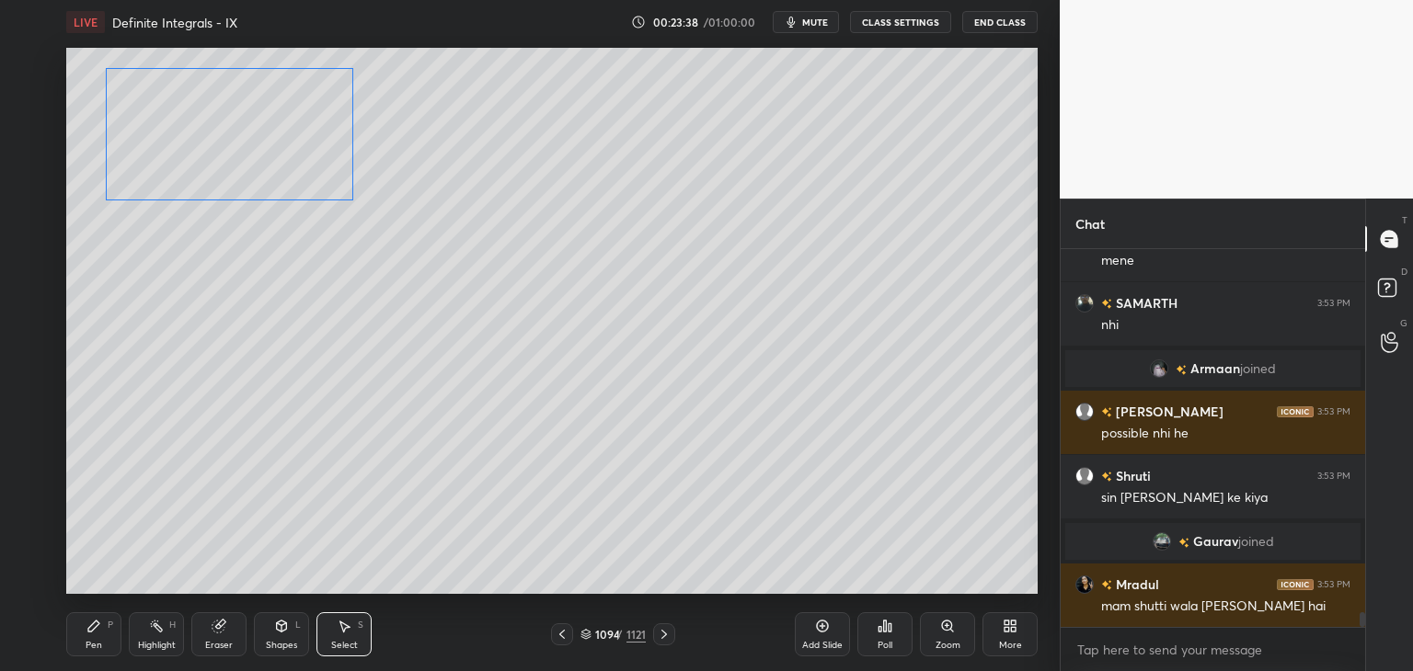
drag, startPoint x: 269, startPoint y: 167, endPoint x: 261, endPoint y: 218, distance: 51.3
click at [270, 167] on div "0 ° Undo Copy Paste here Duplicate Duplicate to new slide Delete" at bounding box center [551, 321] width 971 height 546
click at [209, 351] on div "0 ° Undo Copy Paste here Duplicate Duplicate to new slide Delete" at bounding box center [551, 321] width 971 height 546
click at [91, 635] on div "Pen P" at bounding box center [93, 634] width 55 height 44
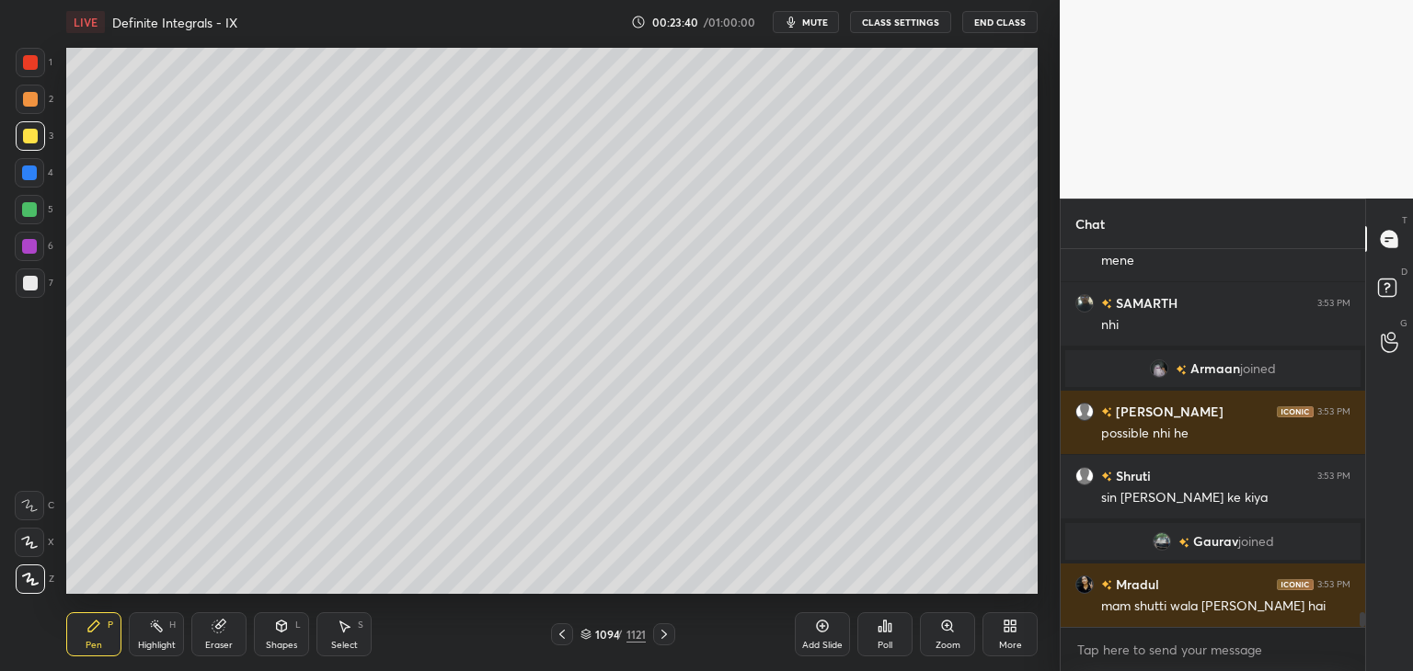
click at [23, 129] on div at bounding box center [30, 136] width 15 height 15
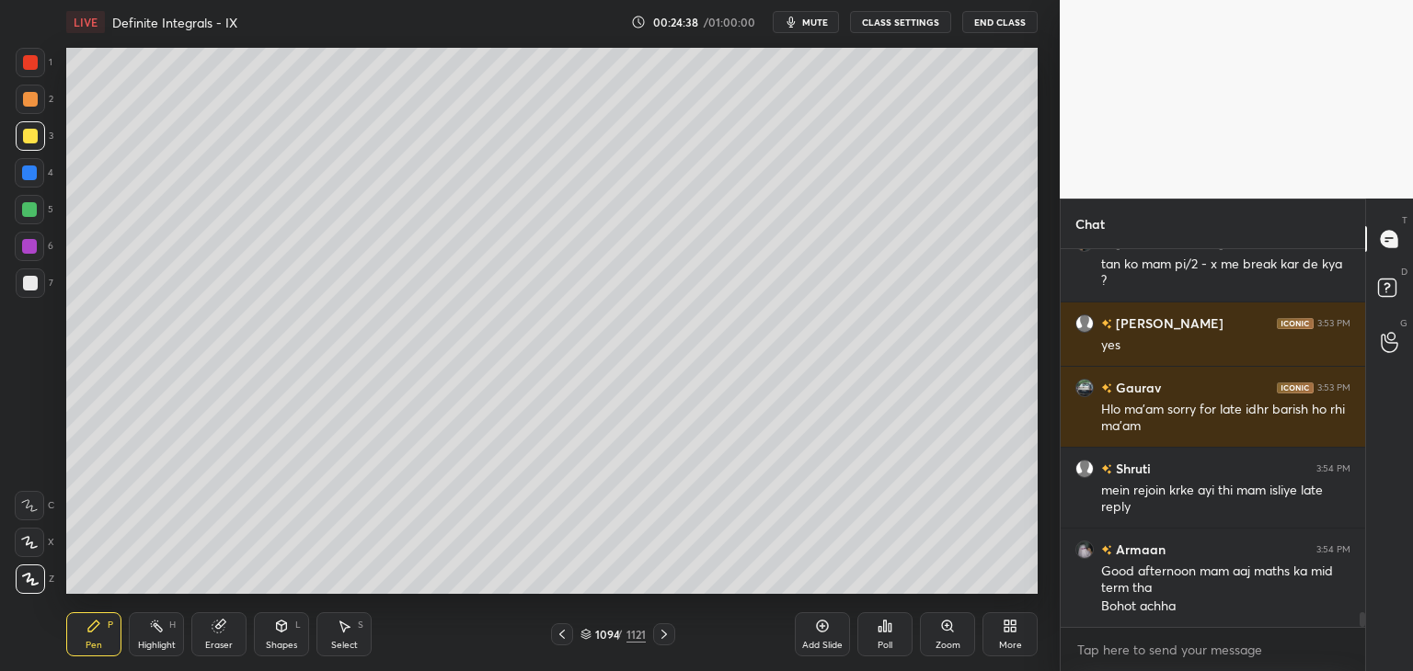
scroll to position [9601, 0]
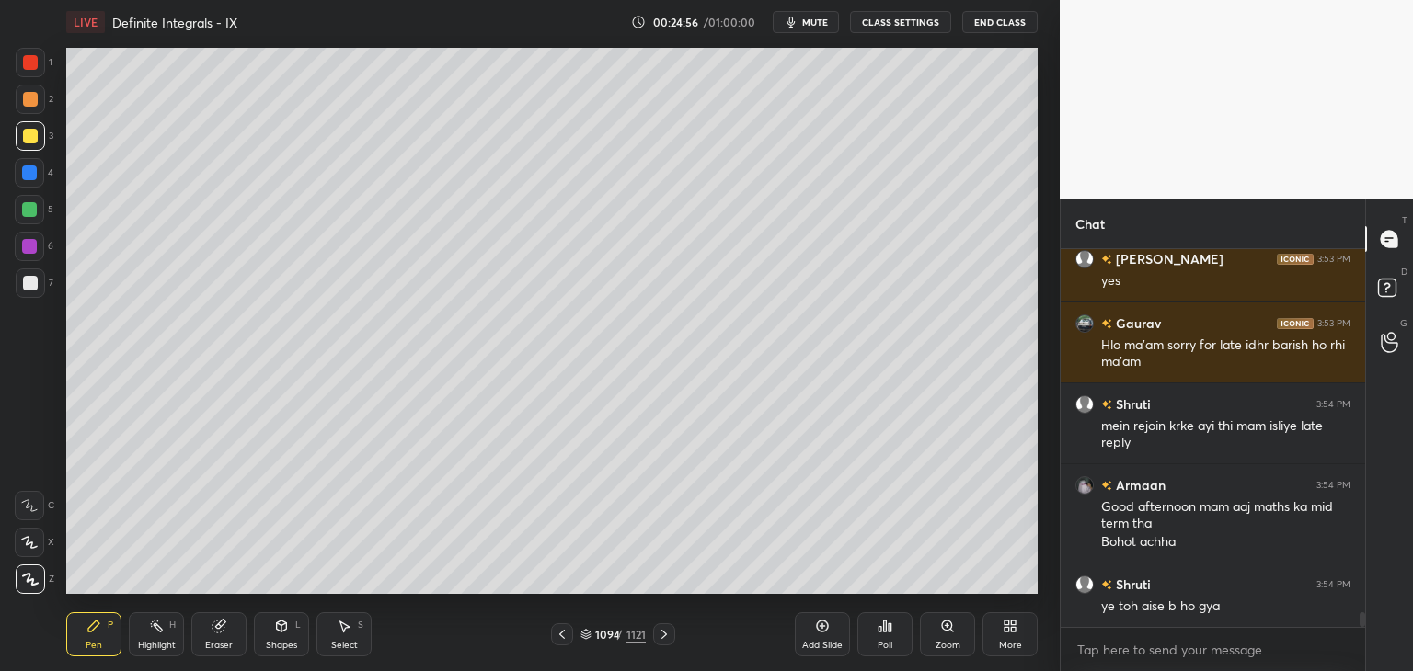
click at [352, 637] on div "Select S" at bounding box center [343, 634] width 55 height 44
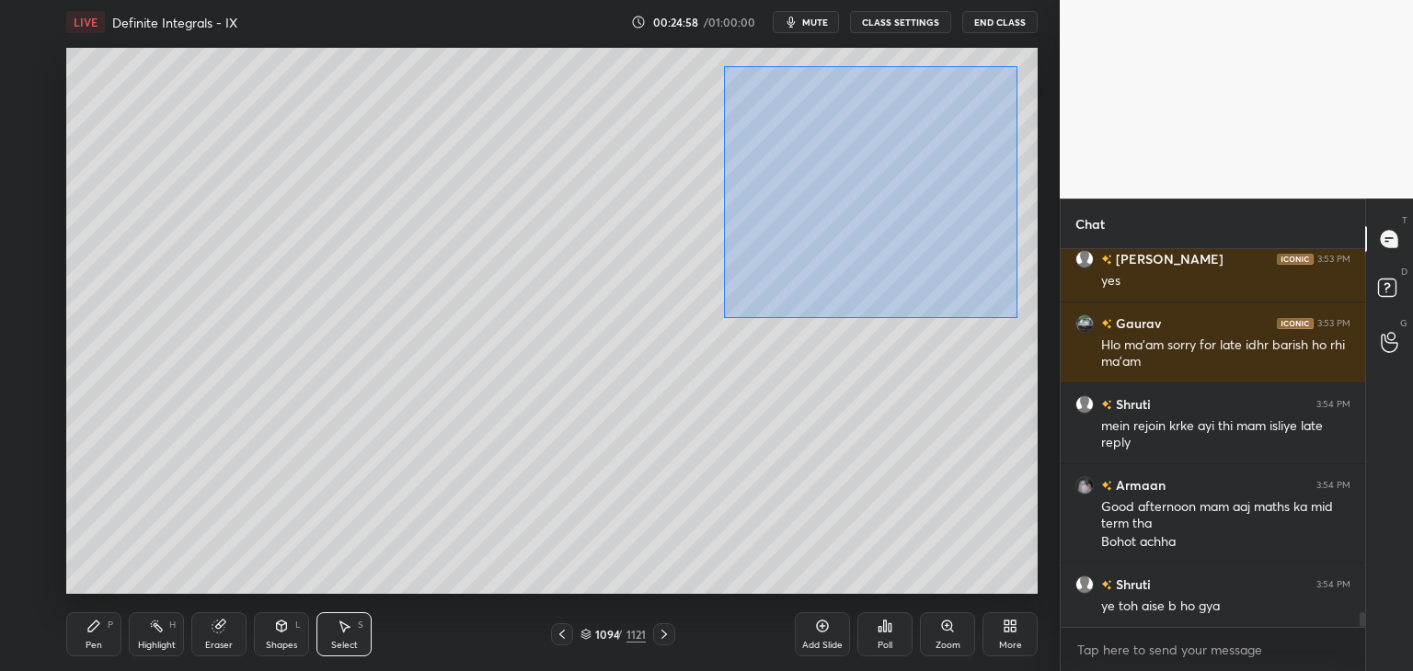
drag, startPoint x: 727, startPoint y: 70, endPoint x: 1013, endPoint y: 320, distance: 380.6
click at [1015, 319] on div "0 ° Undo Copy Paste here Duplicate Duplicate to new slide Delete" at bounding box center [551, 321] width 971 height 546
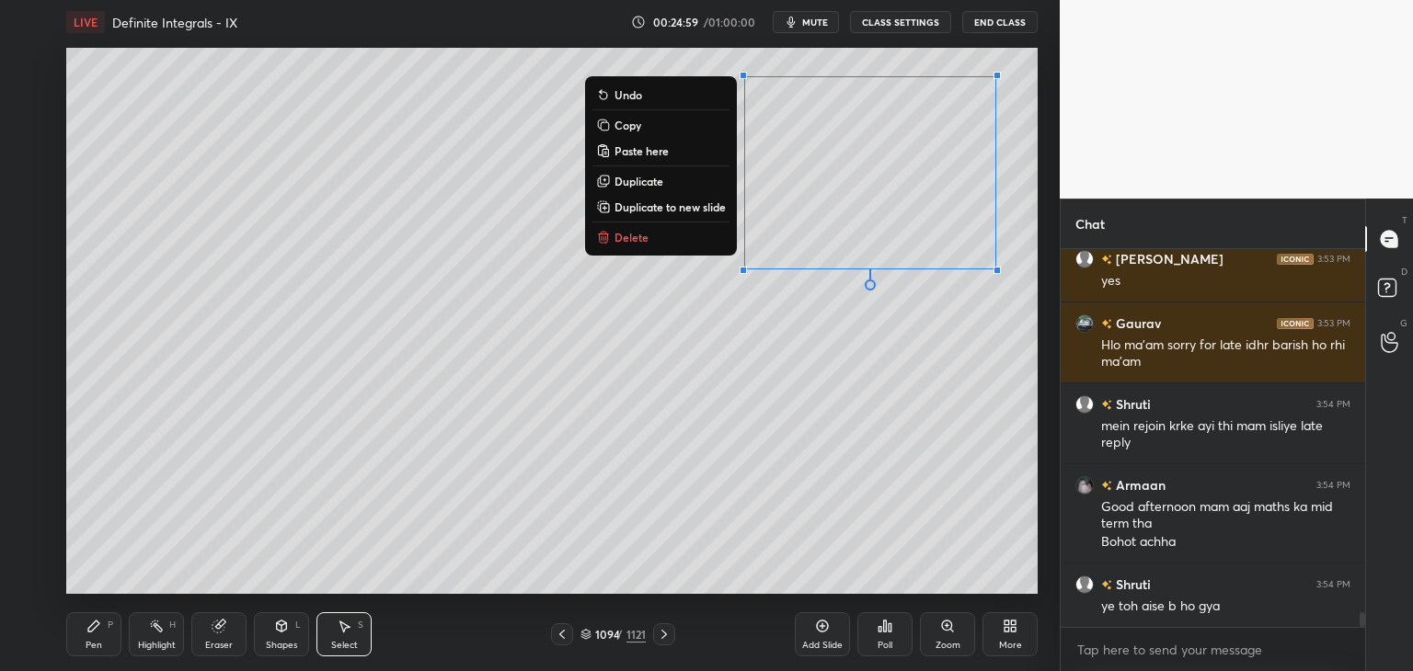
click at [626, 128] on p "Copy" at bounding box center [627, 125] width 27 height 15
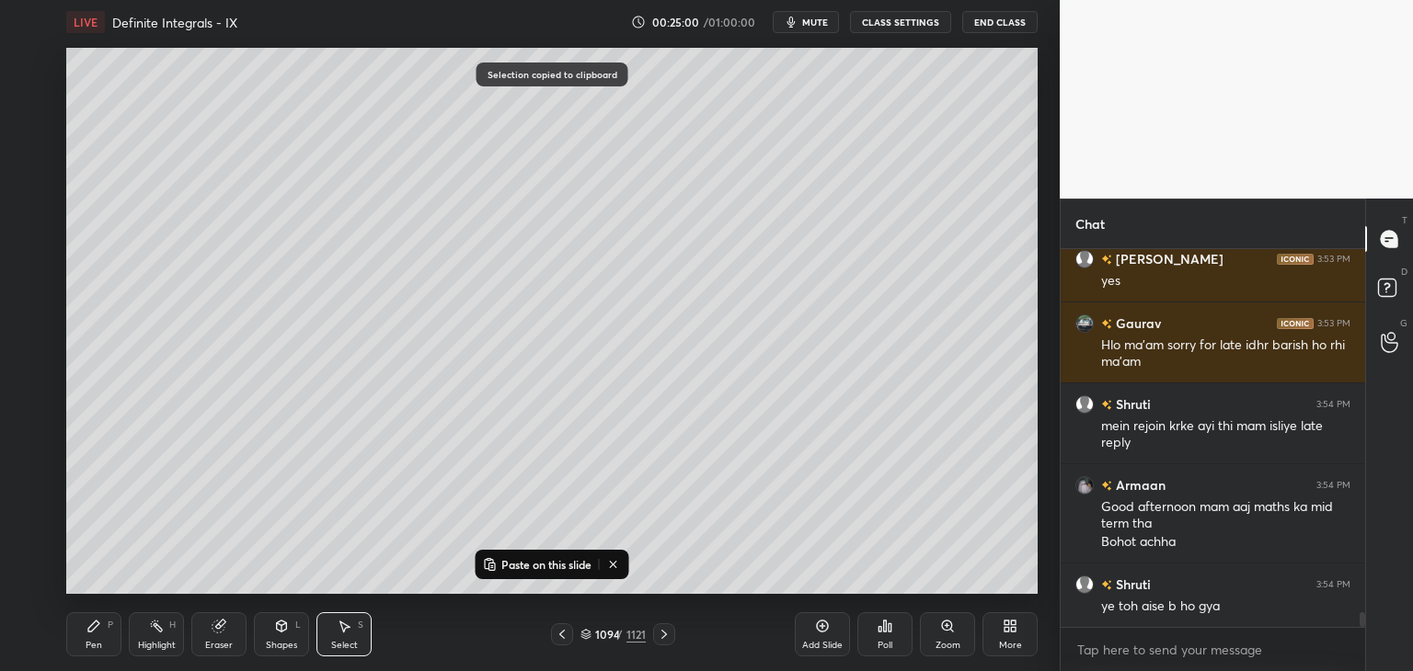
click at [817, 661] on div "Add Slide Poll Zoom More" at bounding box center [916, 634] width 243 height 103
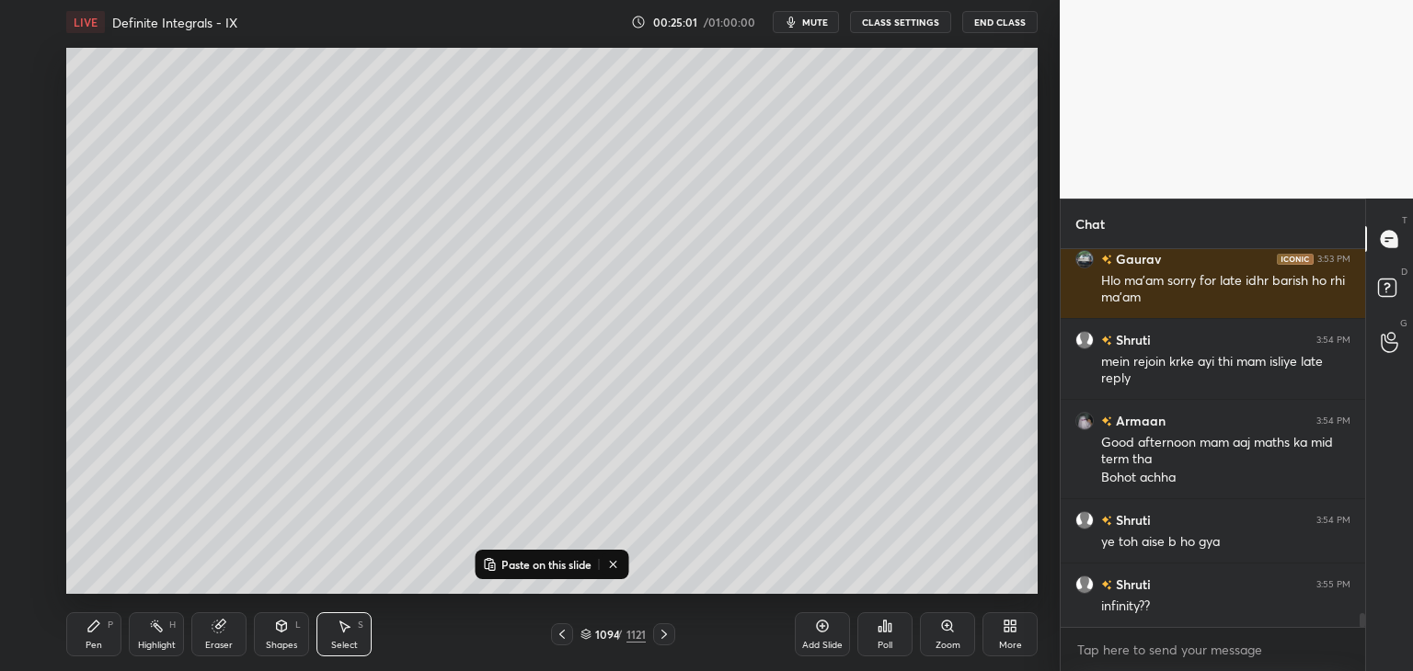
click at [519, 563] on p "Paste on this slide" at bounding box center [546, 564] width 90 height 15
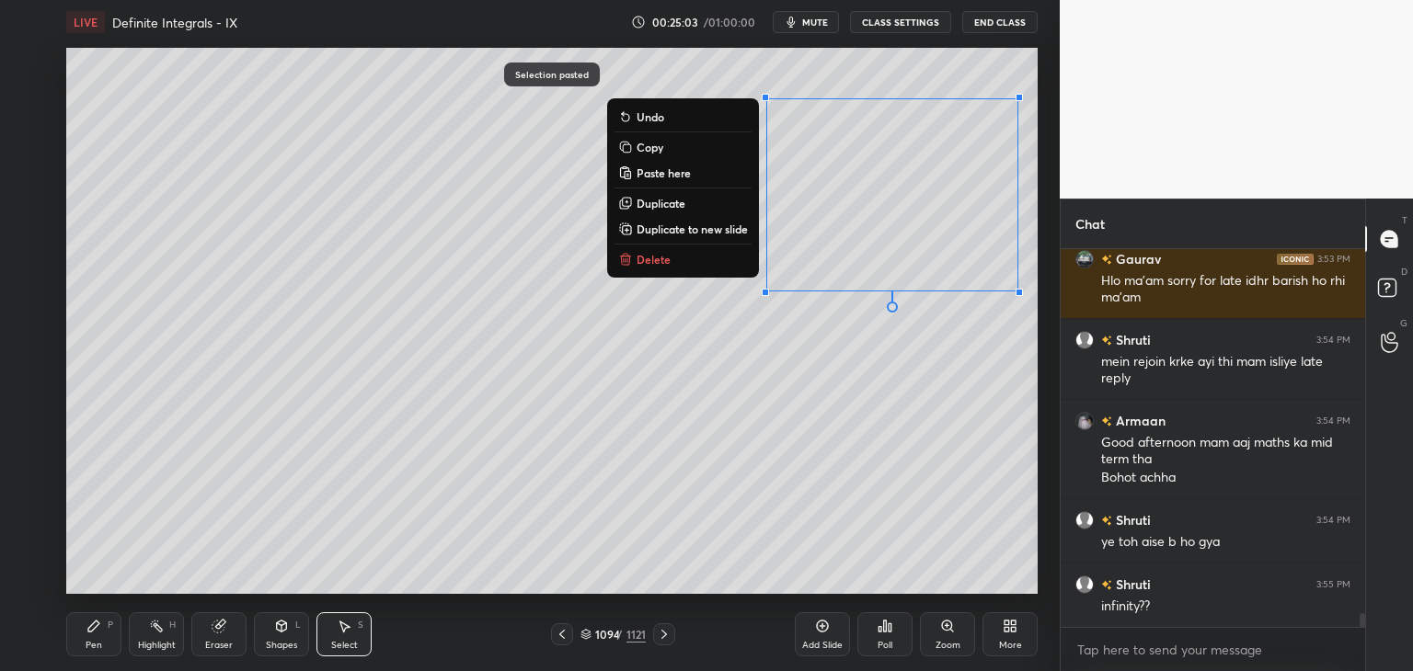
scroll to position [9763, 0]
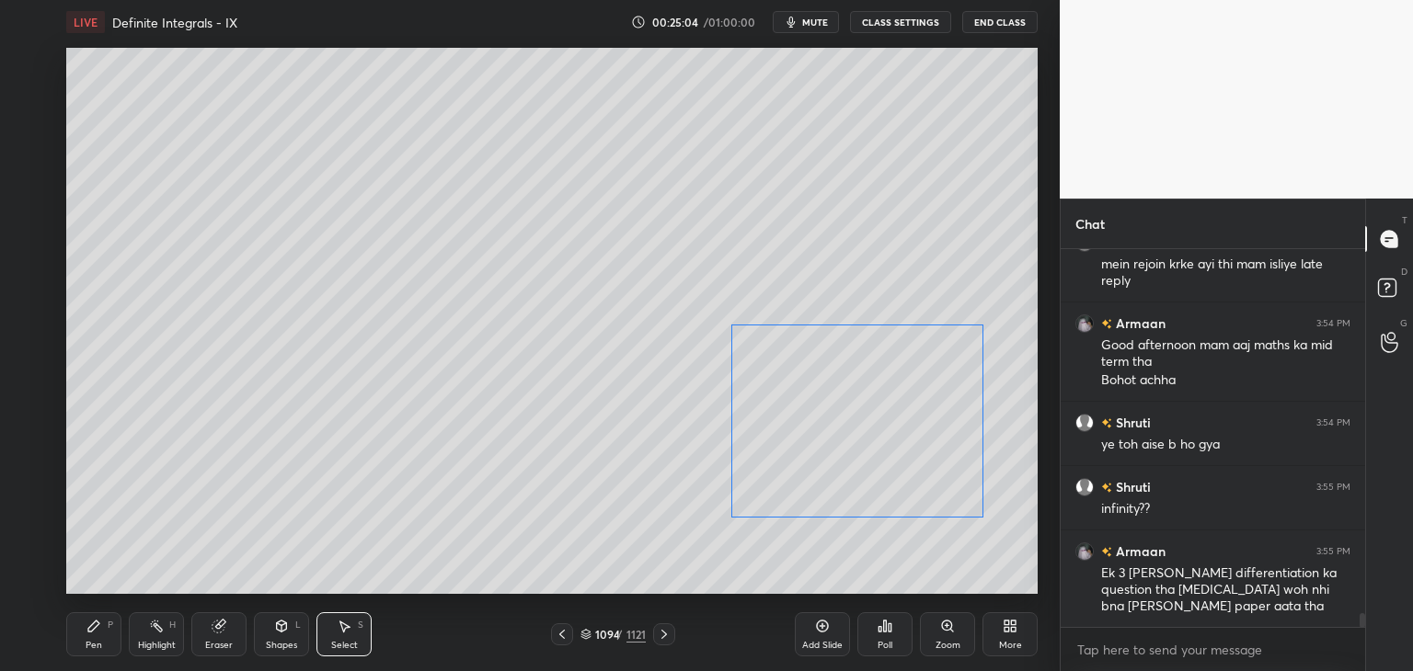
drag, startPoint x: 845, startPoint y: 280, endPoint x: 810, endPoint y: 506, distance: 228.9
click at [810, 506] on div "0 ° Undo Copy Paste here Duplicate Duplicate to new slide Delete" at bounding box center [551, 321] width 971 height 546
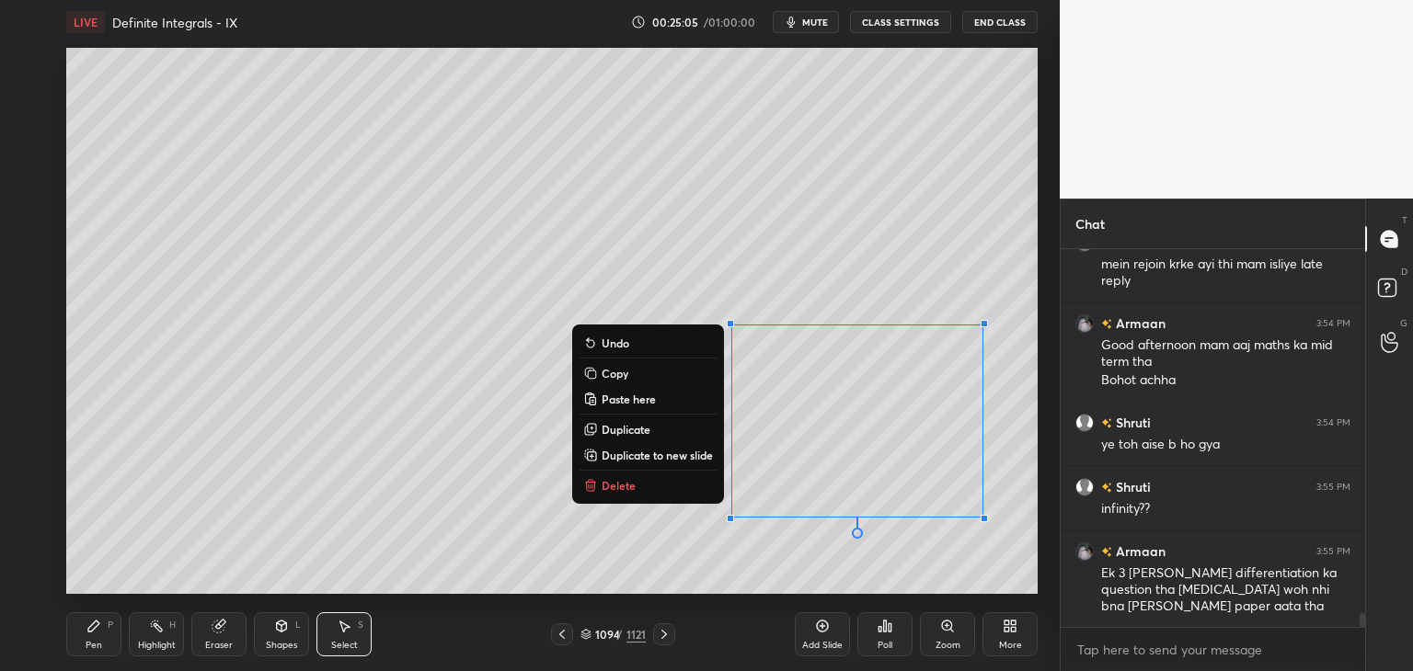
drag, startPoint x: 622, startPoint y: 375, endPoint x: 628, endPoint y: 412, distance: 37.3
click at [622, 377] on p "Copy" at bounding box center [614, 373] width 27 height 15
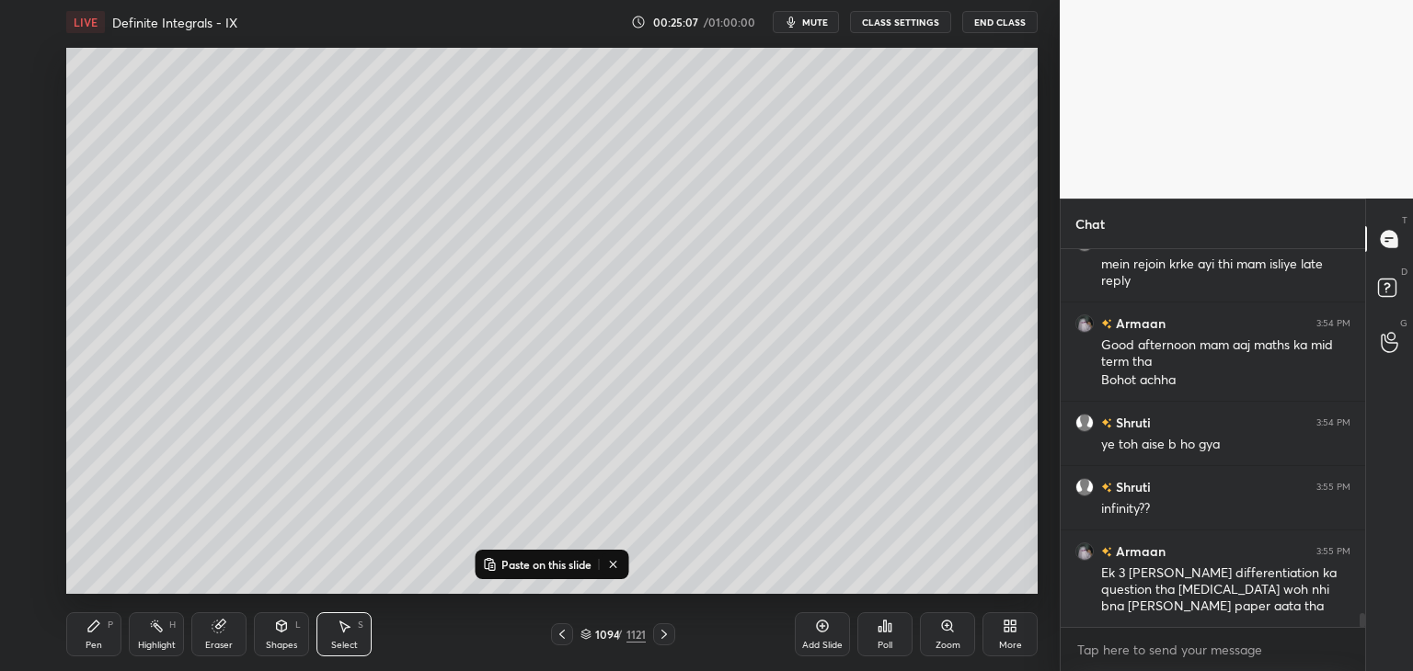
click at [820, 646] on div "Add Slide" at bounding box center [822, 645] width 40 height 9
click at [502, 560] on p "Paste on this slide" at bounding box center [546, 564] width 90 height 15
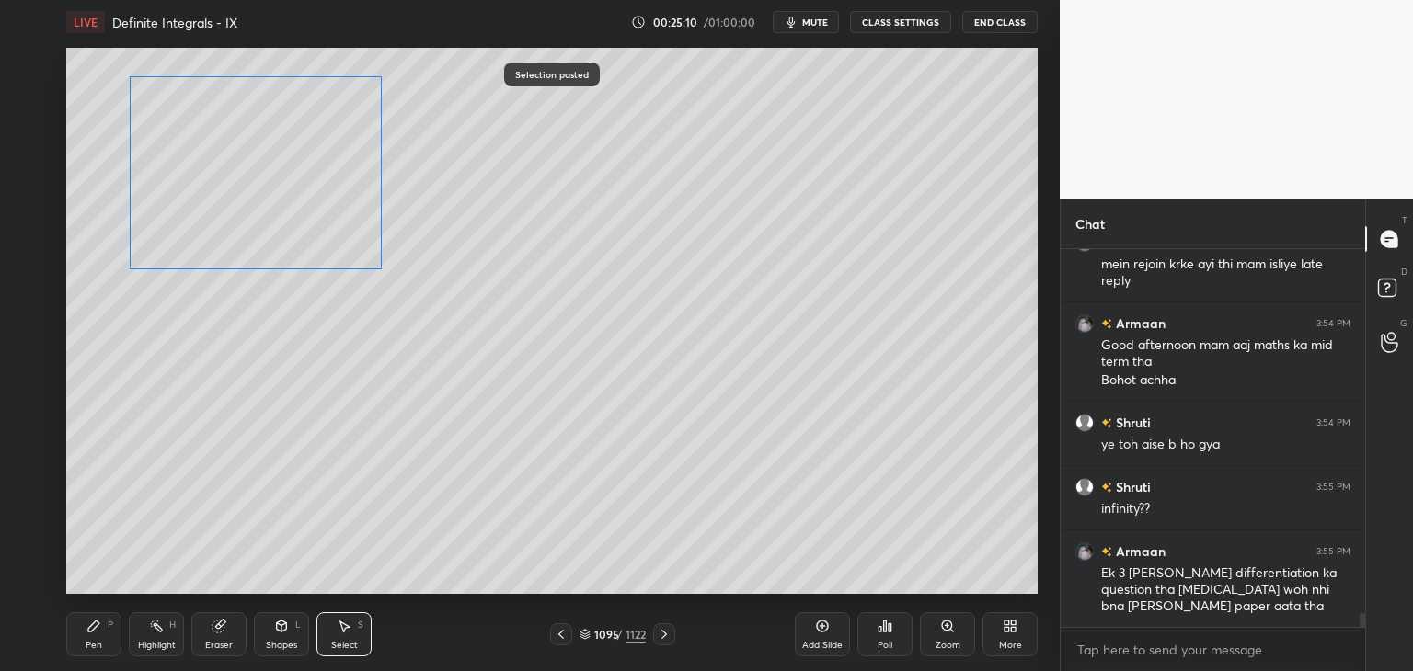
drag, startPoint x: 798, startPoint y: 426, endPoint x: 220, endPoint y: 185, distance: 626.6
click at [222, 183] on div "0 ° Undo Copy Paste here Duplicate Duplicate to new slide Delete" at bounding box center [551, 321] width 971 height 546
drag, startPoint x: 386, startPoint y: 272, endPoint x: 408, endPoint y: 262, distance: 24.3
click at [407, 222] on div at bounding box center [409, 224] width 7 height 7
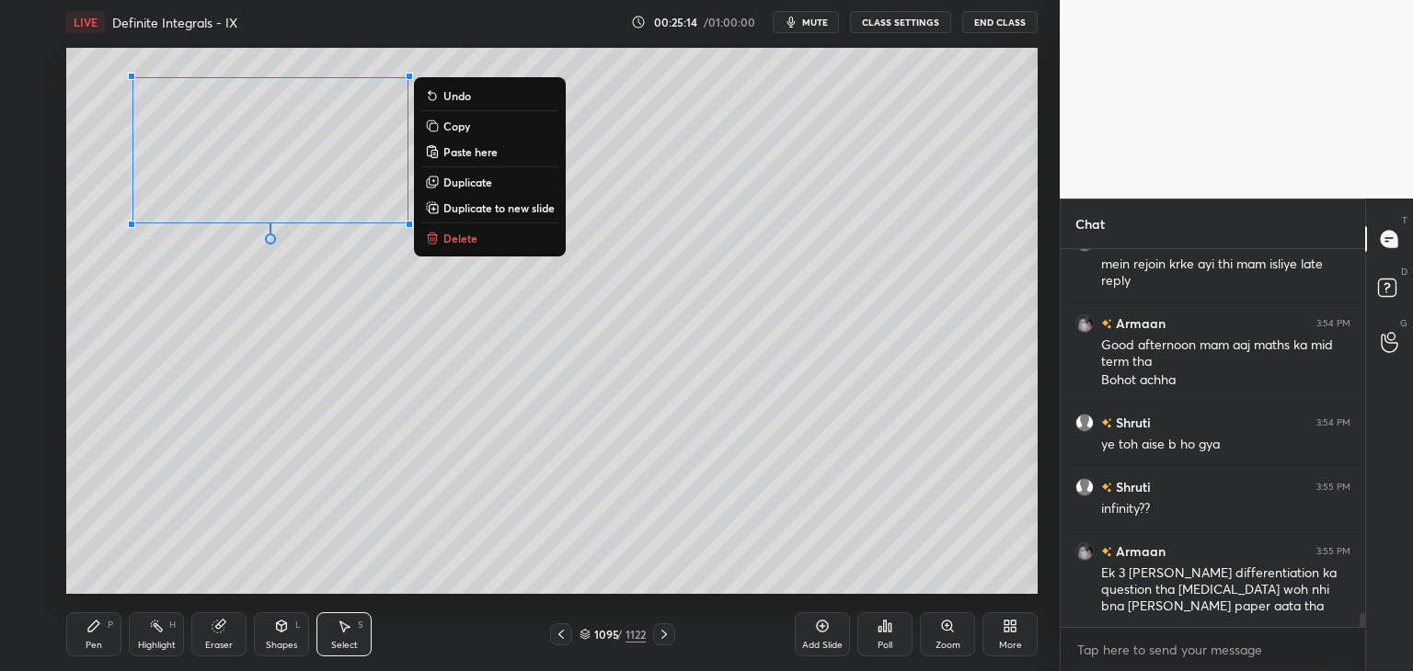
scroll to position [9827, 0]
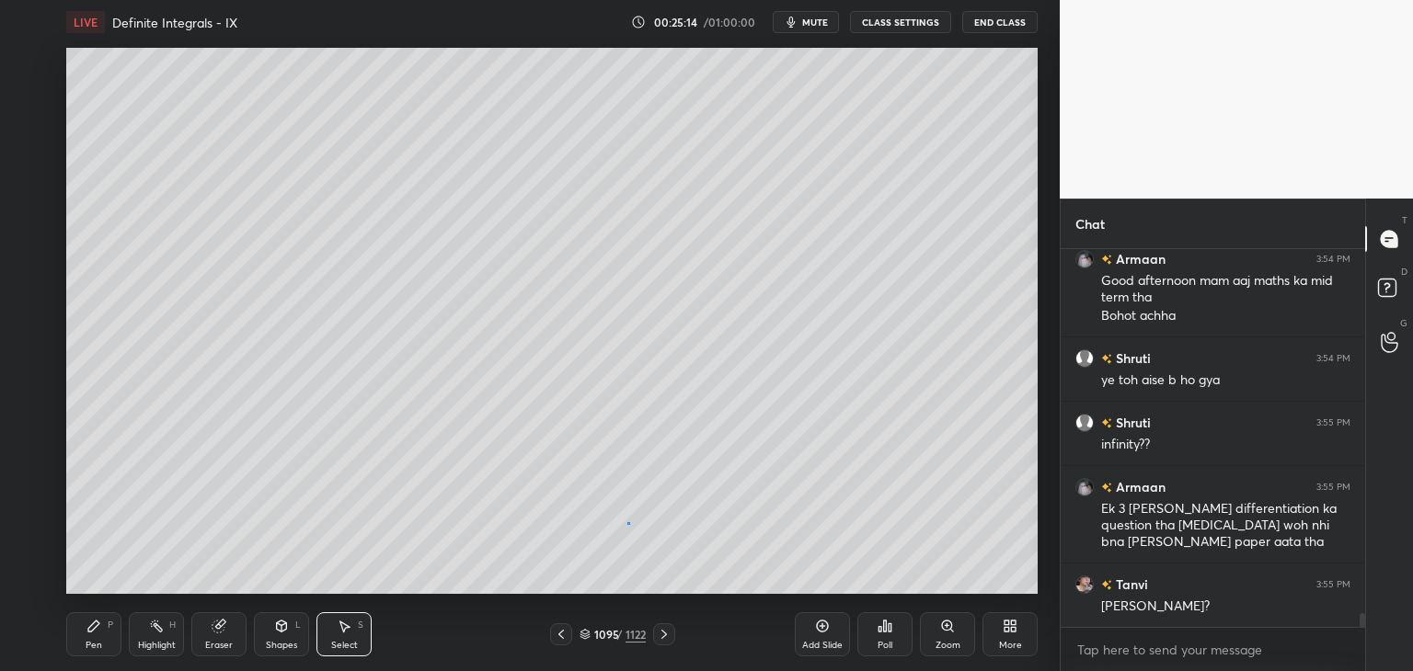
click at [628, 523] on div "0 ° Undo Copy Paste here Duplicate Duplicate to new slide Delete" at bounding box center [551, 321] width 971 height 546
click at [560, 636] on icon at bounding box center [561, 634] width 15 height 15
drag, startPoint x: 363, startPoint y: 641, endPoint x: 434, endPoint y: 578, distance: 94.5
click at [364, 639] on div "Select S" at bounding box center [343, 634] width 55 height 44
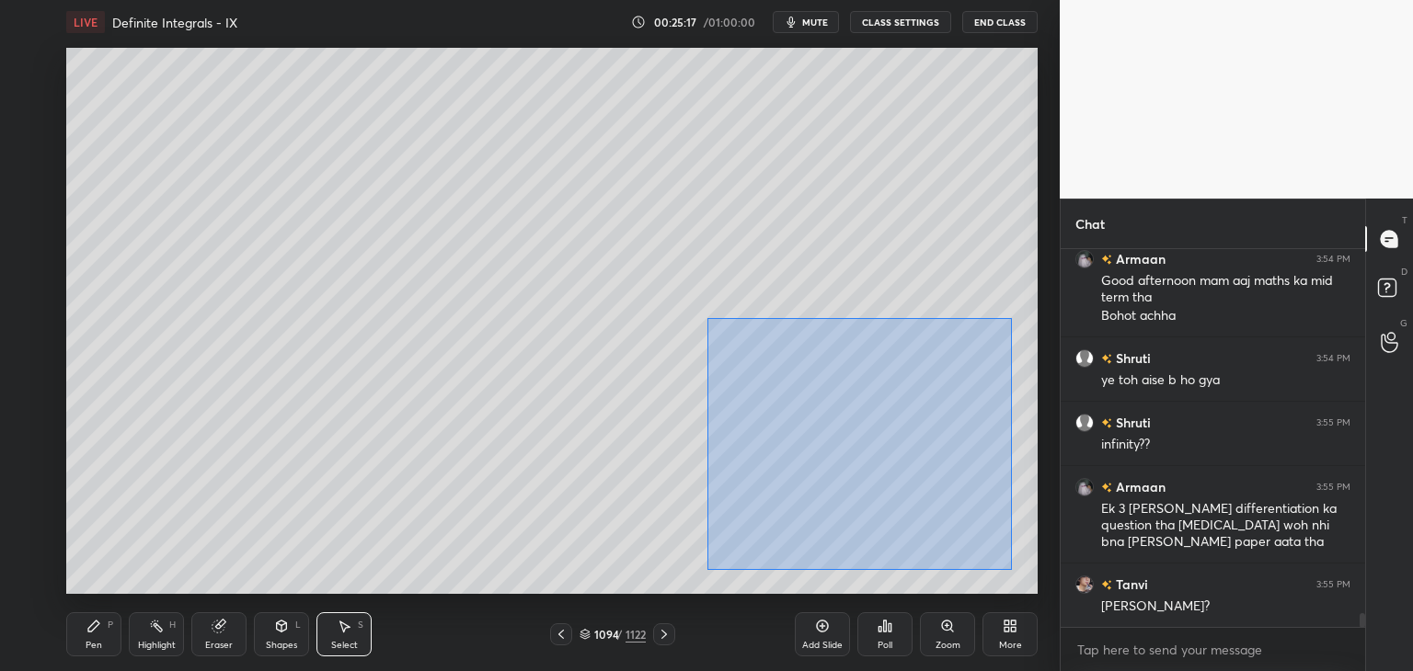
drag, startPoint x: 706, startPoint y: 317, endPoint x: 1011, endPoint y: 571, distance: 396.3
click at [1011, 571] on div "0 ° Undo Copy Paste here Duplicate Duplicate to new slide Delete" at bounding box center [551, 321] width 971 height 546
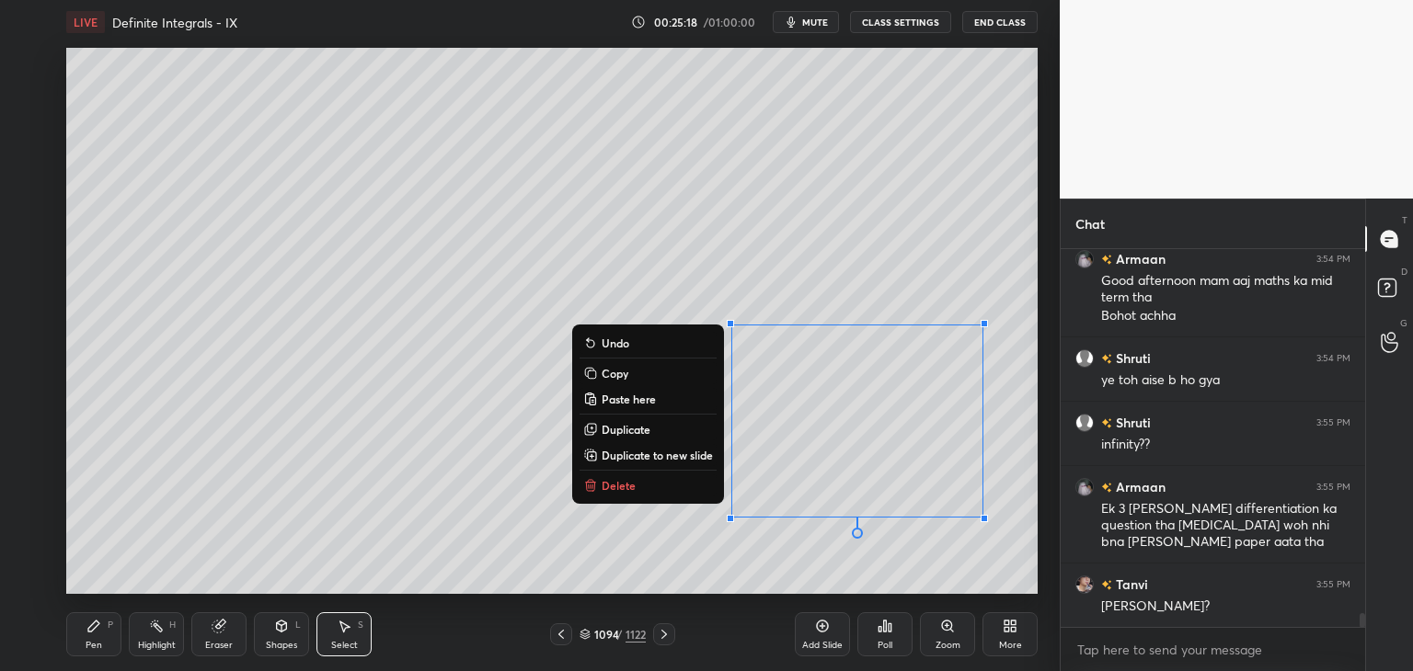
click at [619, 486] on p "Delete" at bounding box center [618, 485] width 34 height 15
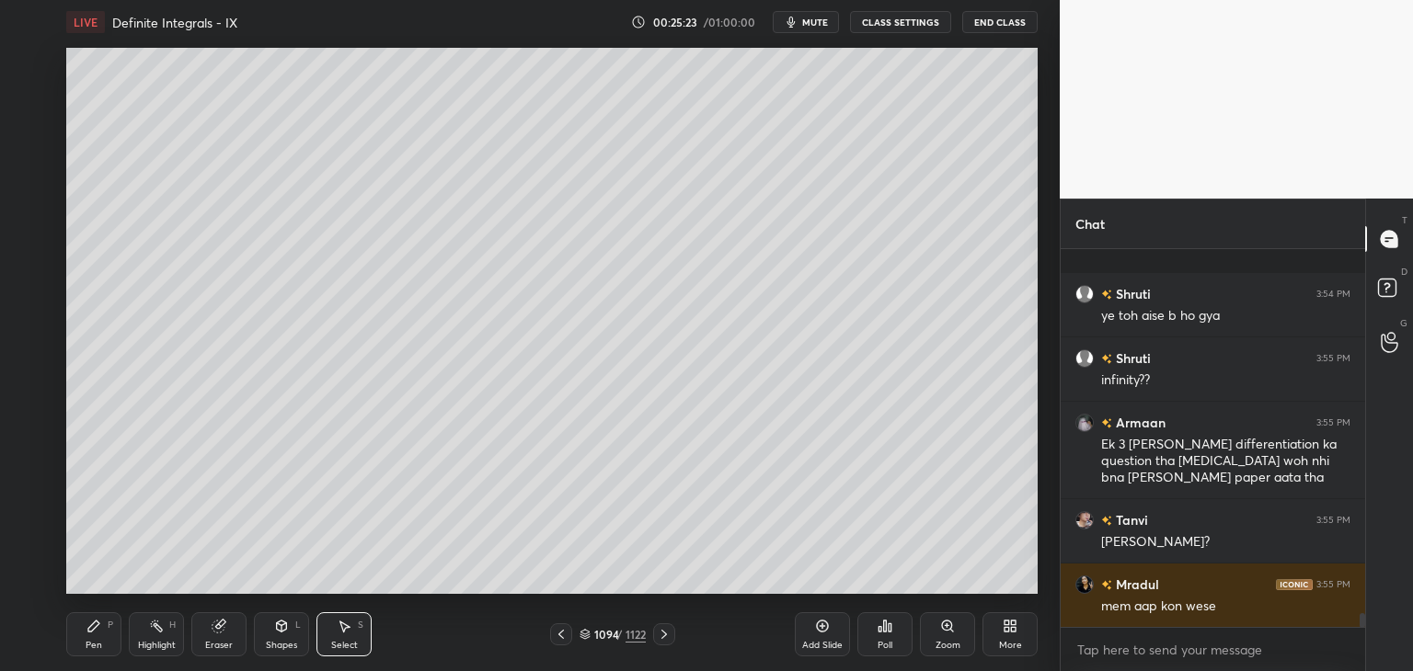
scroll to position [10020, 0]
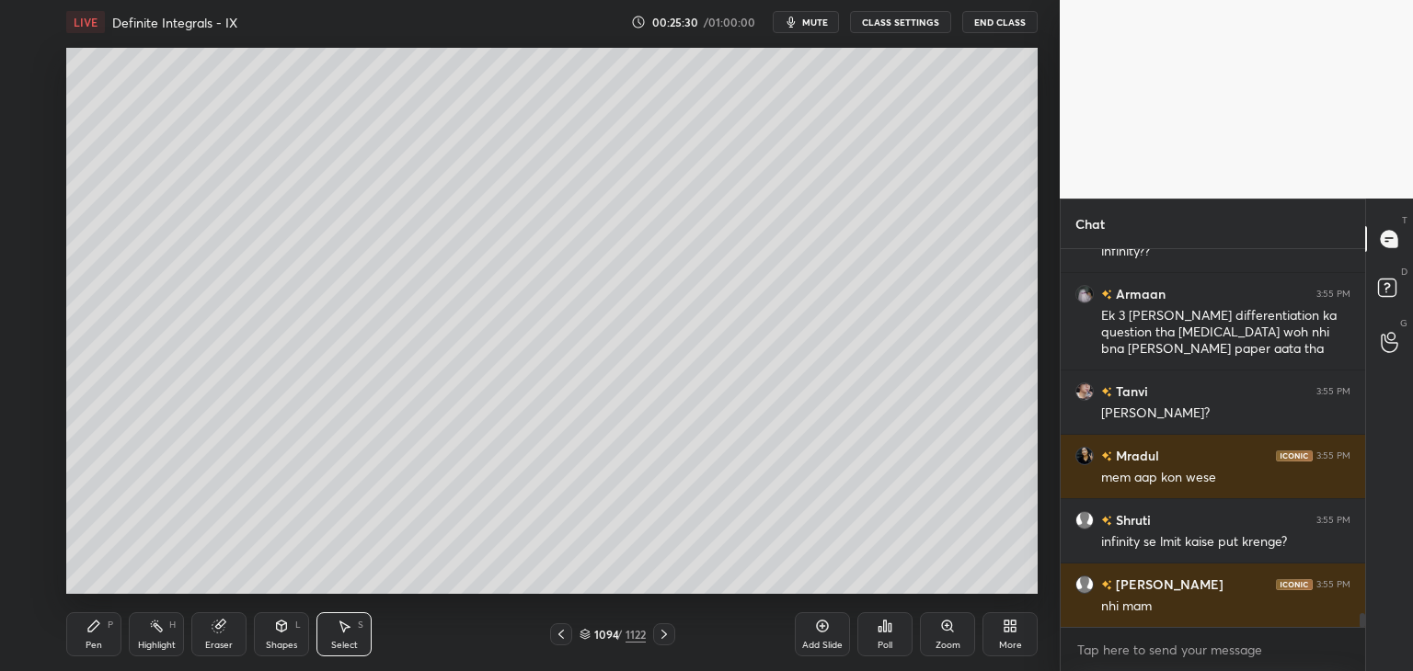
click at [665, 640] on icon at bounding box center [664, 634] width 15 height 15
click at [89, 648] on div "Pen" at bounding box center [94, 645] width 17 height 9
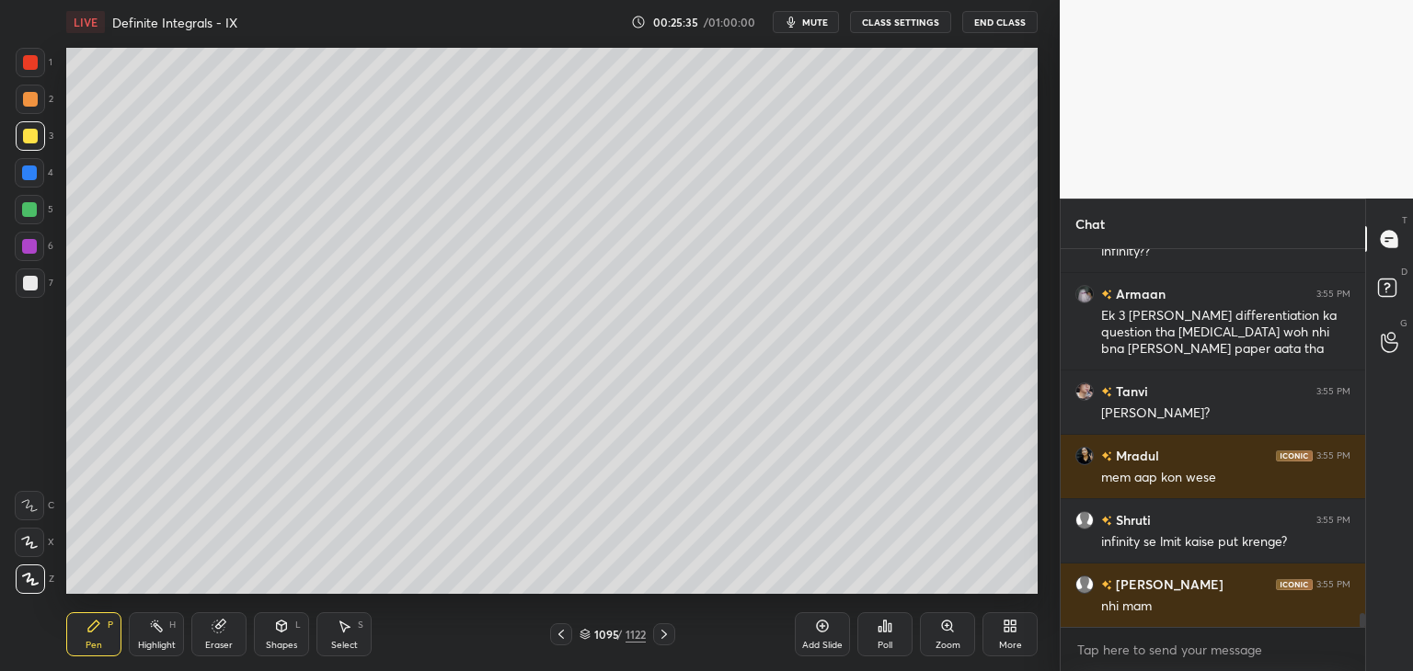
click at [33, 285] on div at bounding box center [30, 283] width 15 height 15
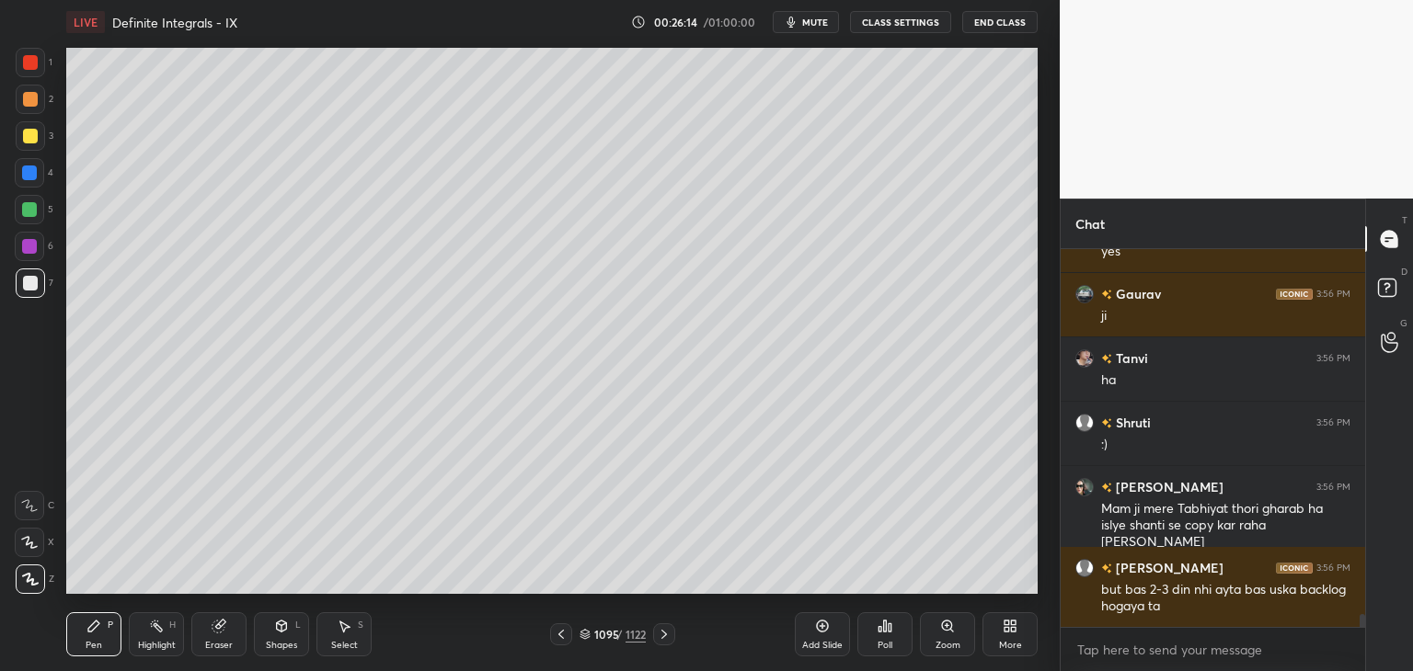
scroll to position [10539, 0]
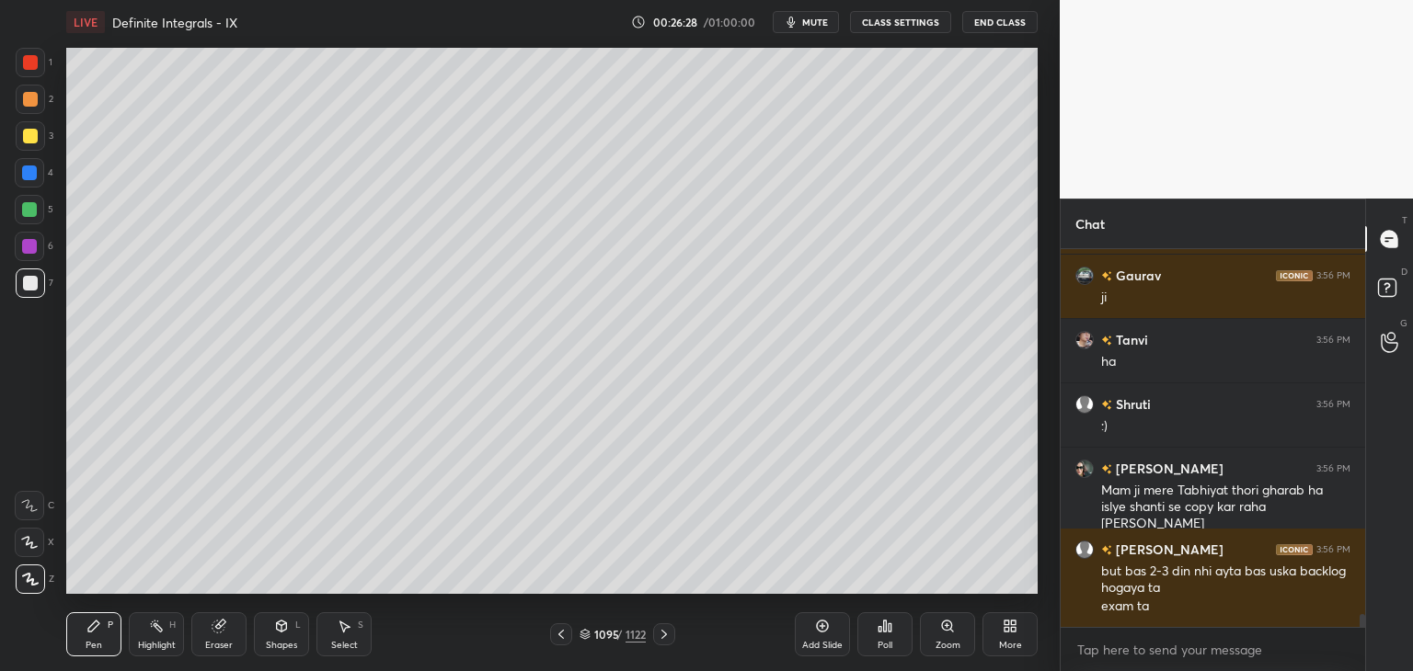
click at [347, 637] on div "Select S" at bounding box center [343, 634] width 55 height 44
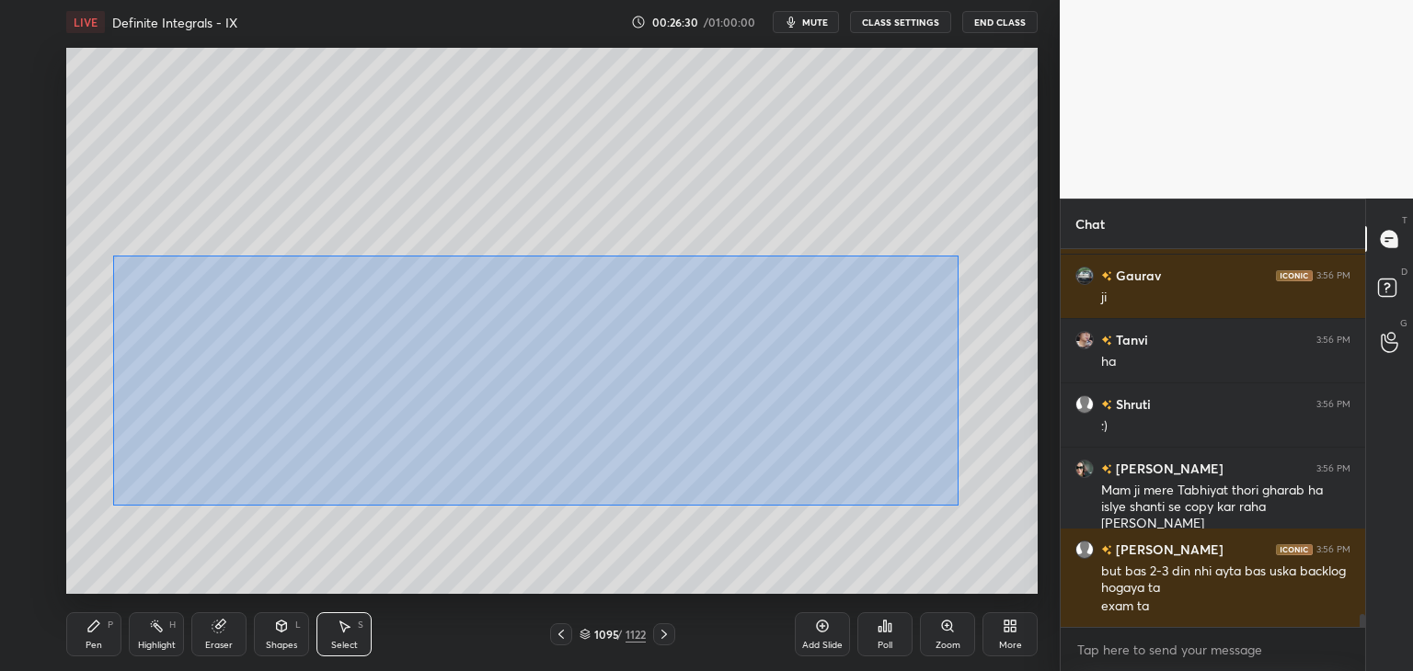
drag, startPoint x: 132, startPoint y: 288, endPoint x: 995, endPoint y: 531, distance: 896.1
click at [1004, 538] on div "0 ° Undo Copy Paste here Duplicate Duplicate to new slide Delete" at bounding box center [551, 321] width 971 height 546
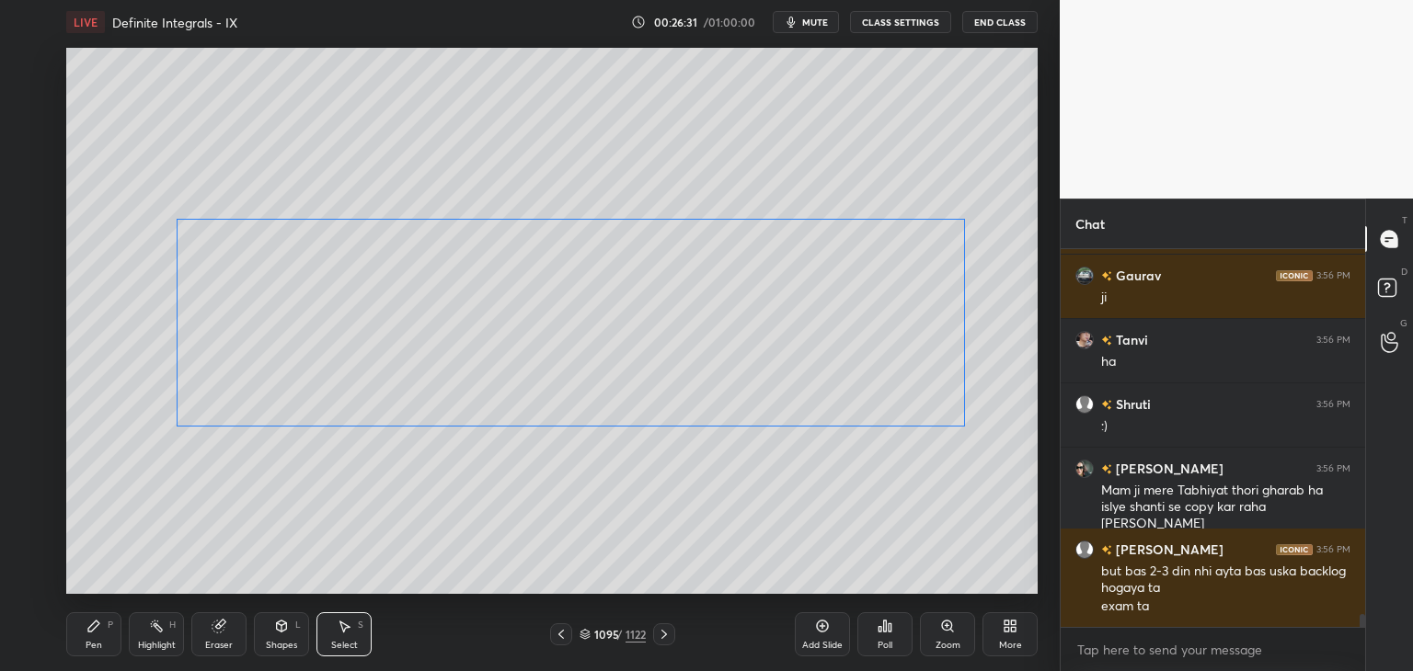
drag, startPoint x: 693, startPoint y: 396, endPoint x: 681, endPoint y: 451, distance: 55.6
click at [747, 354] on div "0 ° Undo Copy Paste here Duplicate Duplicate to new slide Delete" at bounding box center [551, 321] width 971 height 546
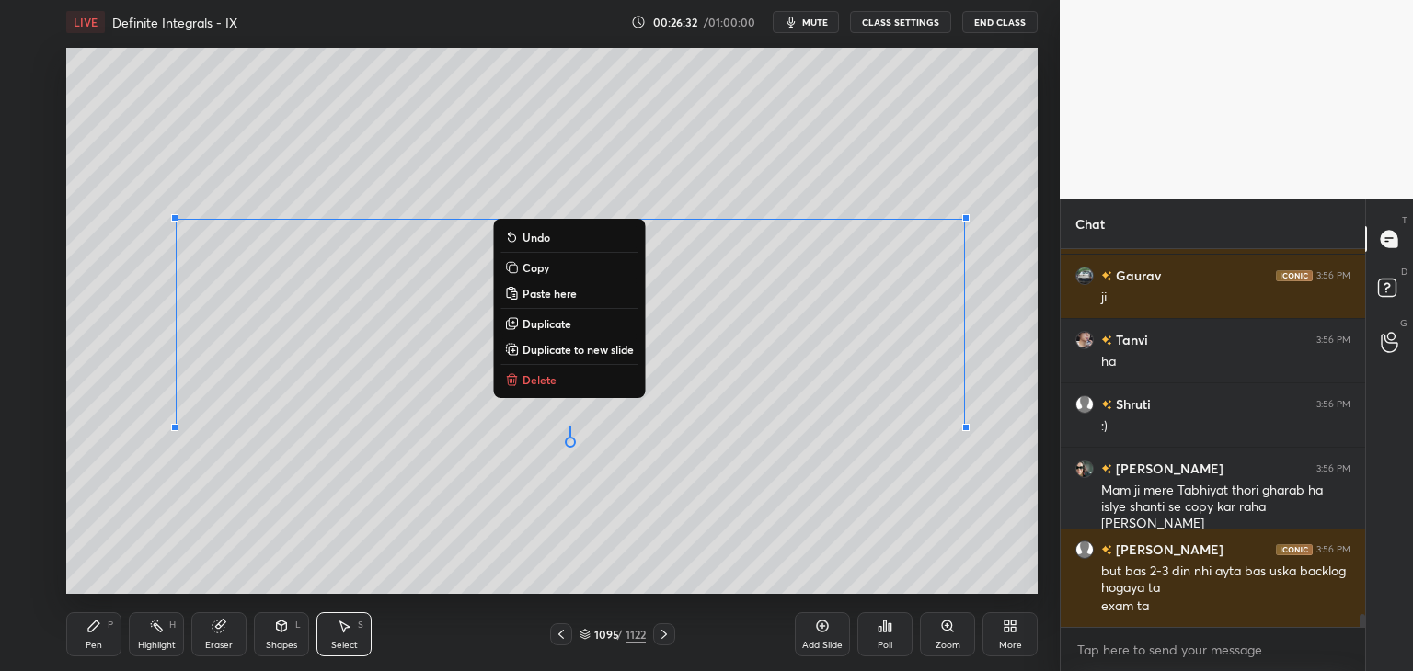
drag, startPoint x: 596, startPoint y: 536, endPoint x: 563, endPoint y: 545, distance: 34.4
click at [596, 536] on div "0 ° Undo Copy Paste here Duplicate Duplicate to new slide Delete" at bounding box center [551, 321] width 971 height 546
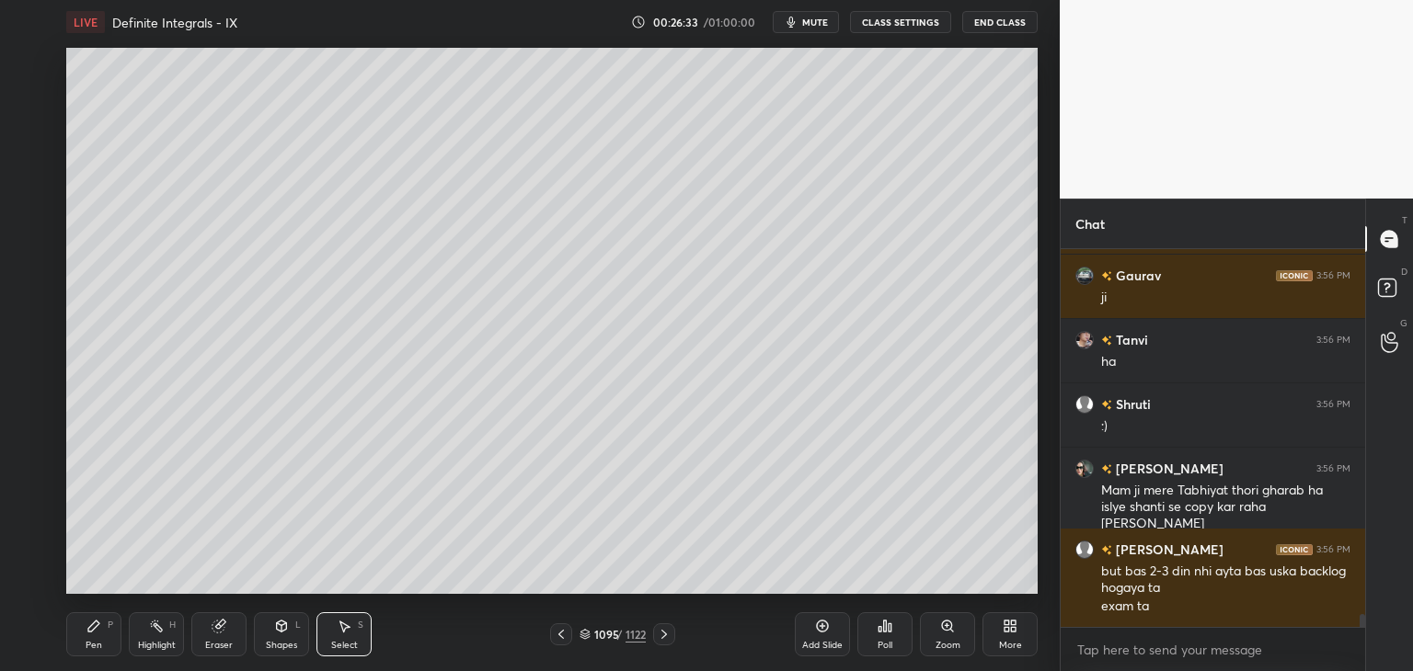
click at [90, 645] on div "Pen" at bounding box center [94, 645] width 17 height 9
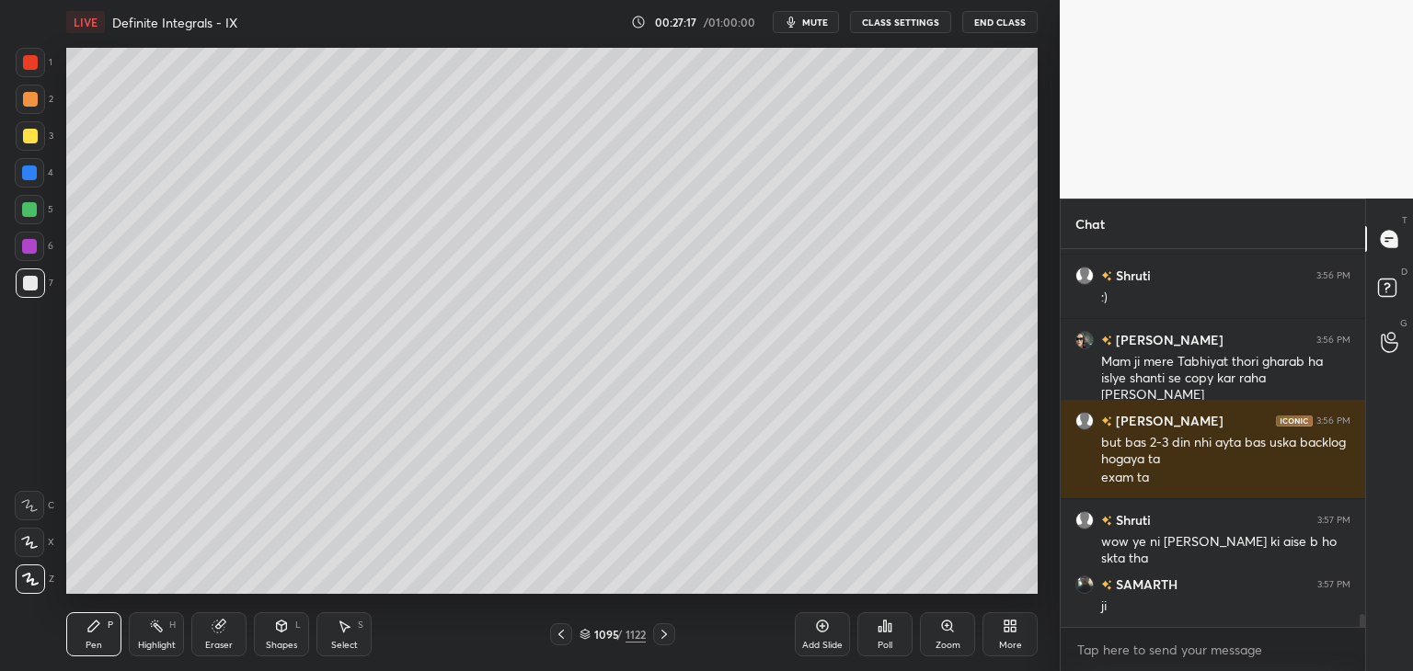
scroll to position [10732, 0]
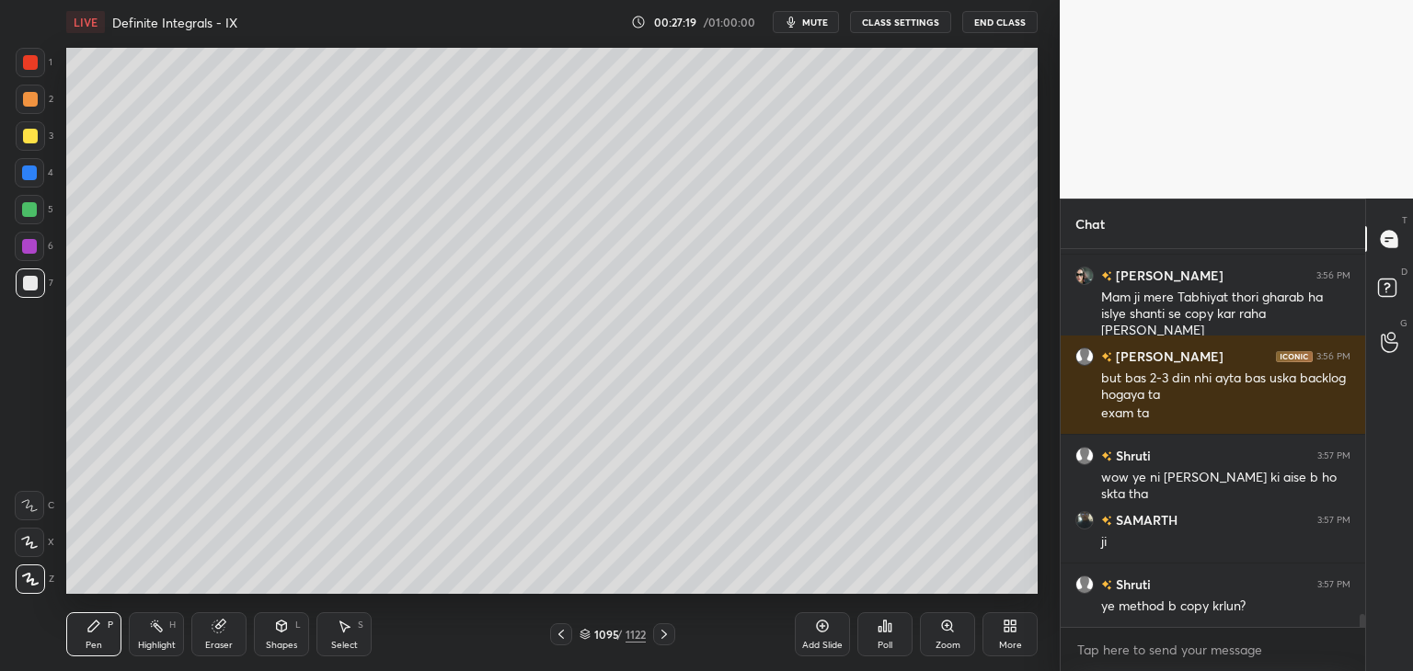
click at [344, 637] on div "Select S" at bounding box center [343, 634] width 55 height 44
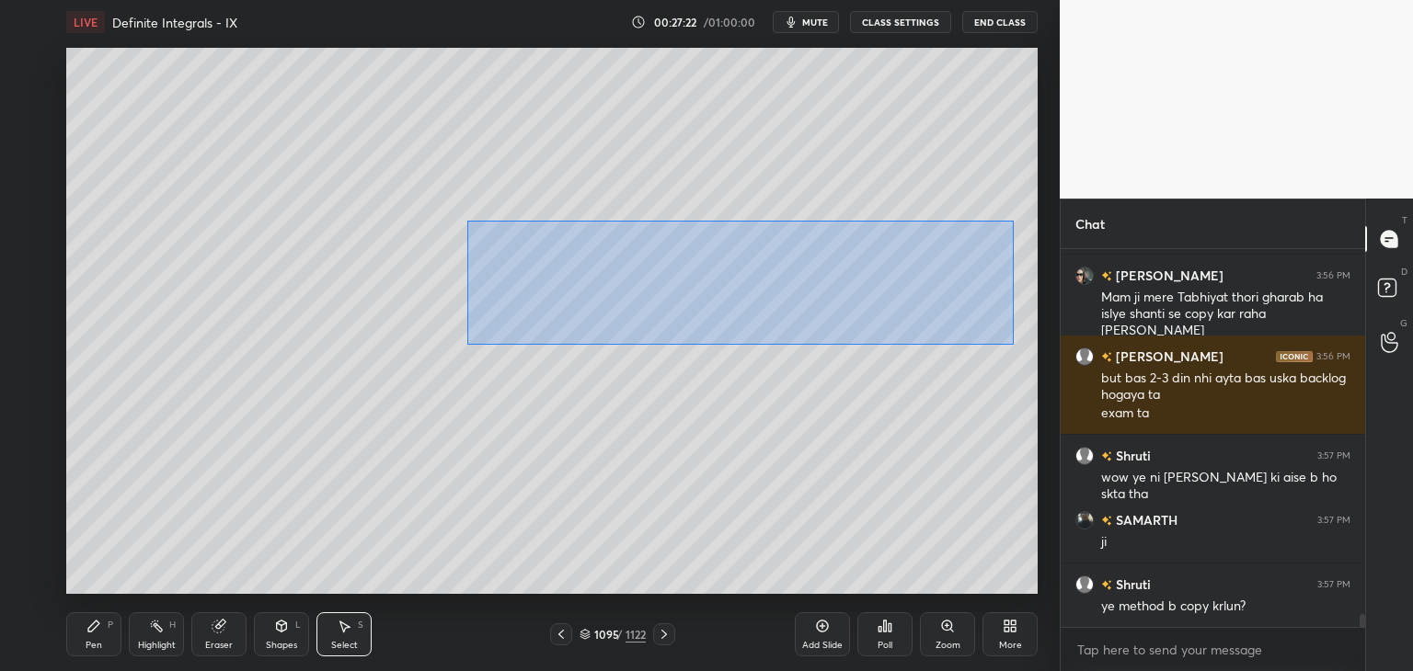
drag, startPoint x: 467, startPoint y: 221, endPoint x: 1002, endPoint y: 349, distance: 550.3
click at [1007, 350] on div "0 ° Undo Copy Paste here Duplicate Duplicate to new slide Delete" at bounding box center [551, 321] width 971 height 546
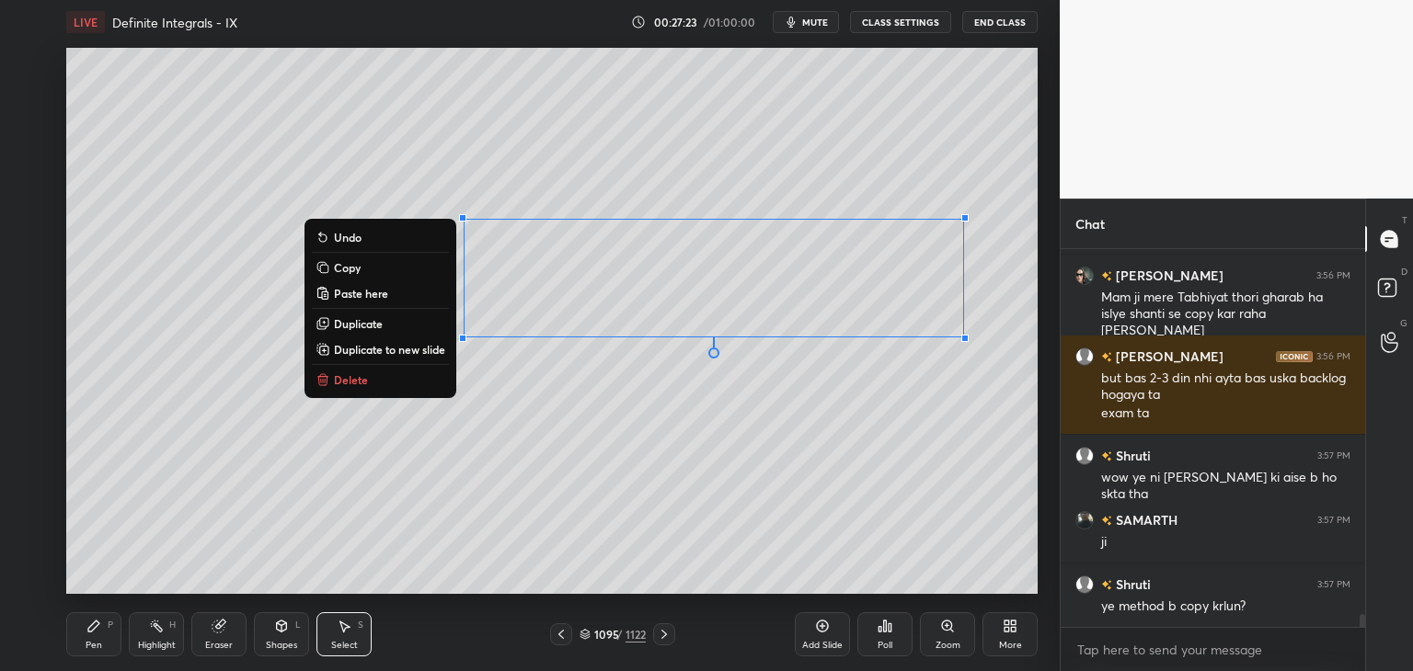
click at [342, 270] on p "Copy" at bounding box center [347, 267] width 27 height 15
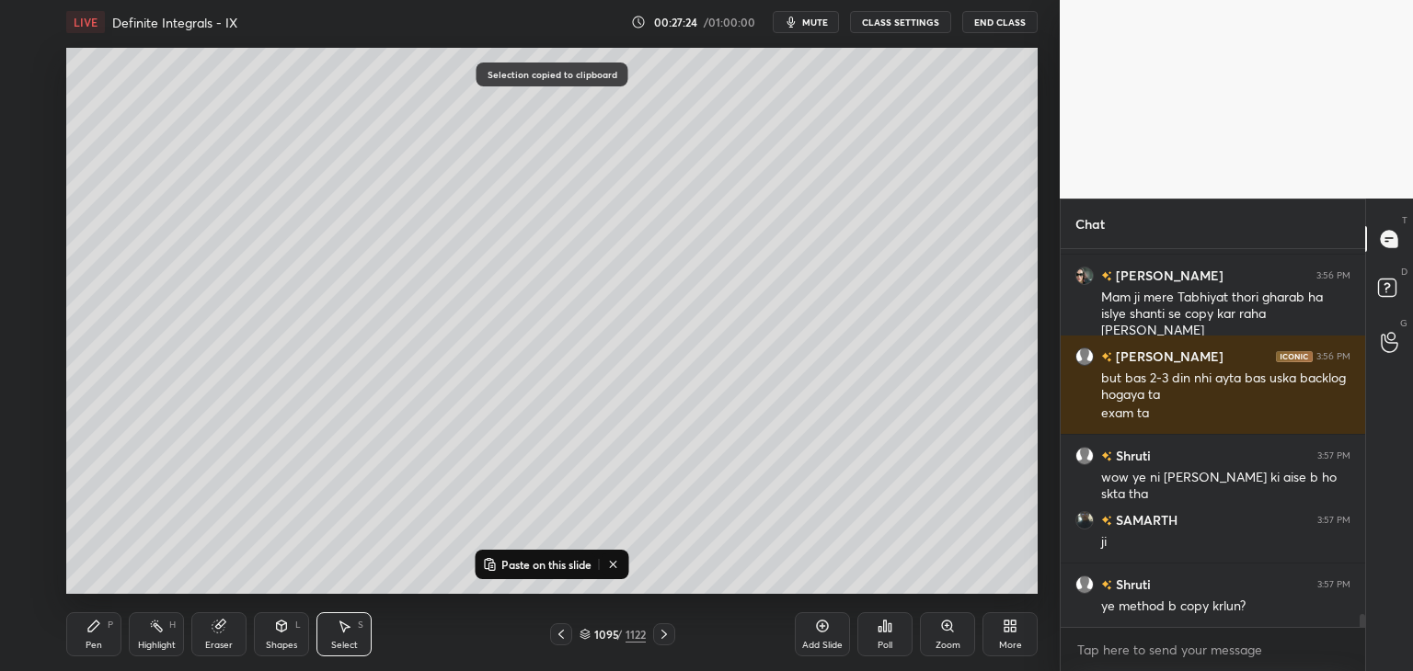
click at [829, 650] on div "Add Slide" at bounding box center [822, 645] width 40 height 9
drag, startPoint x: 487, startPoint y: 556, endPoint x: 498, endPoint y: 547, distance: 13.7
click at [486, 556] on button "Paste on this slide" at bounding box center [537, 565] width 116 height 22
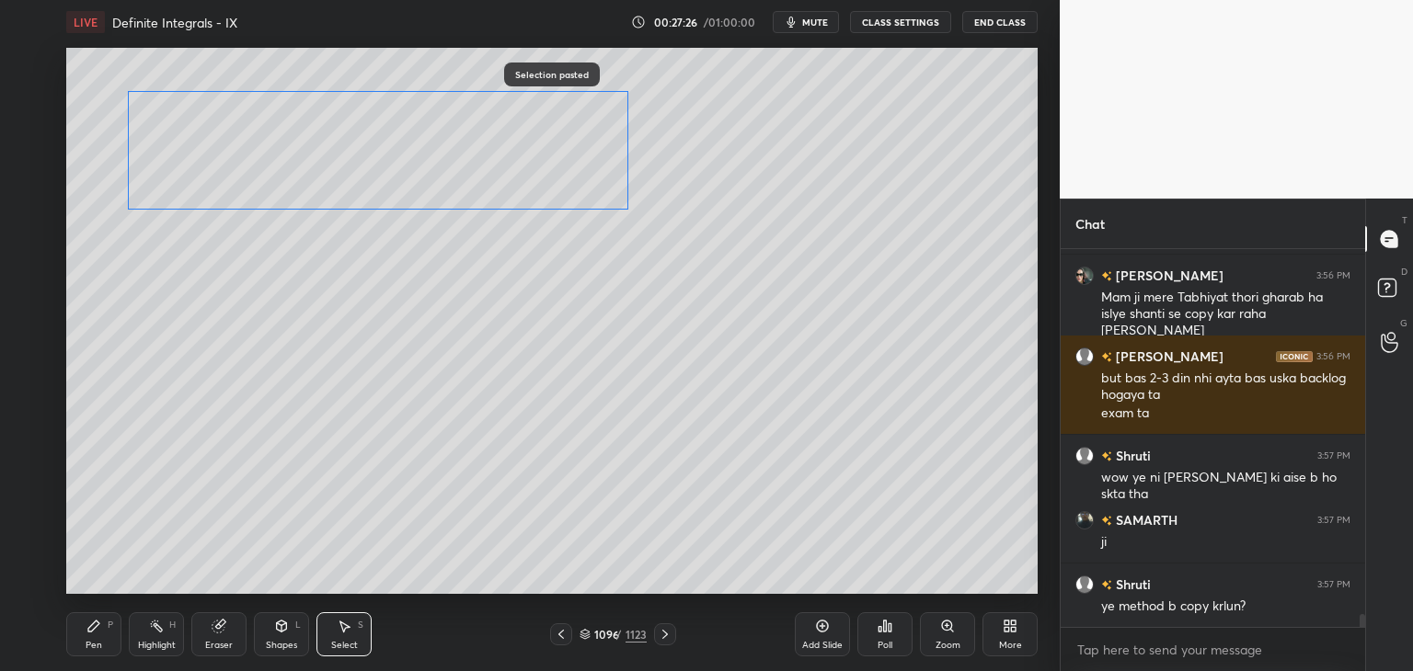
drag, startPoint x: 596, startPoint y: 280, endPoint x: 336, endPoint y: 167, distance: 283.8
click at [333, 163] on div "0 ° Undo Copy Paste here Duplicate Duplicate to new slide Delete" at bounding box center [551, 321] width 971 height 546
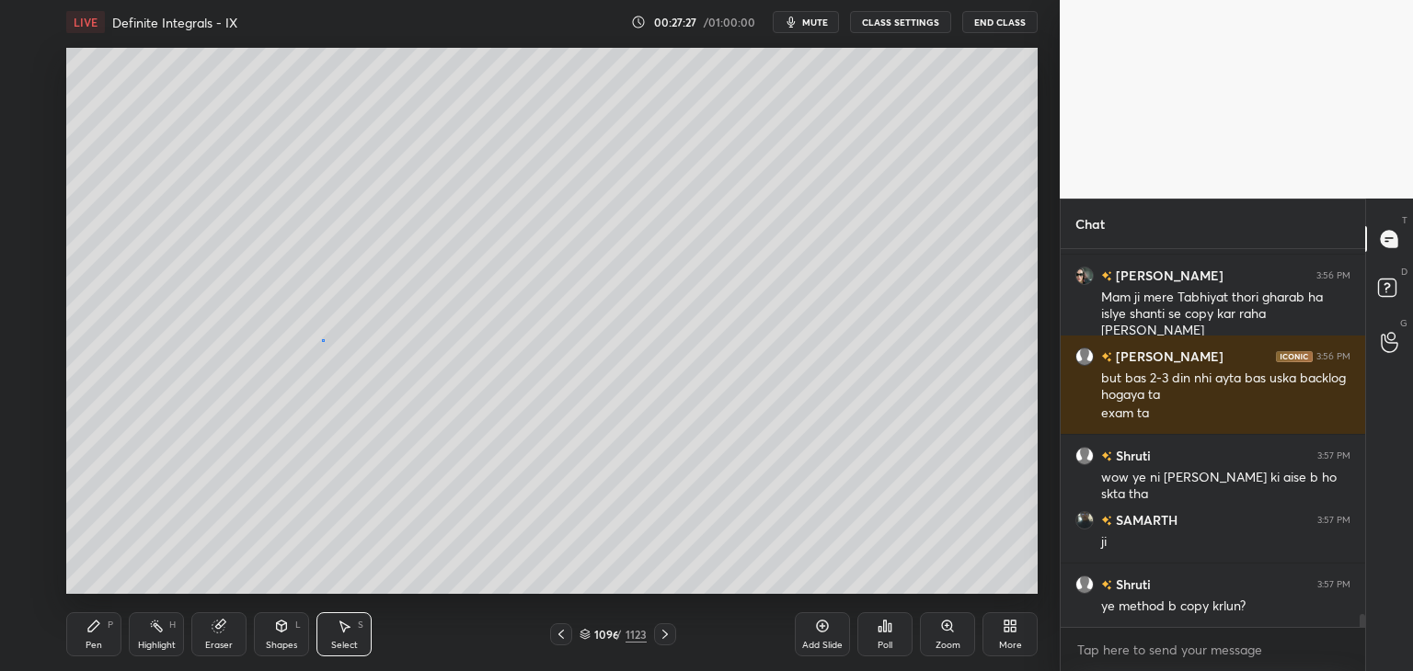
drag, startPoint x: 324, startPoint y: 339, endPoint x: 337, endPoint y: 383, distance: 46.0
click at [323, 340] on div "0 ° Undo Copy Paste here Duplicate Duplicate to new slide Delete" at bounding box center [551, 321] width 971 height 546
click at [564, 636] on icon at bounding box center [561, 634] width 15 height 15
click at [666, 635] on icon at bounding box center [665, 634] width 15 height 15
click at [221, 641] on div "Eraser" at bounding box center [219, 645] width 28 height 9
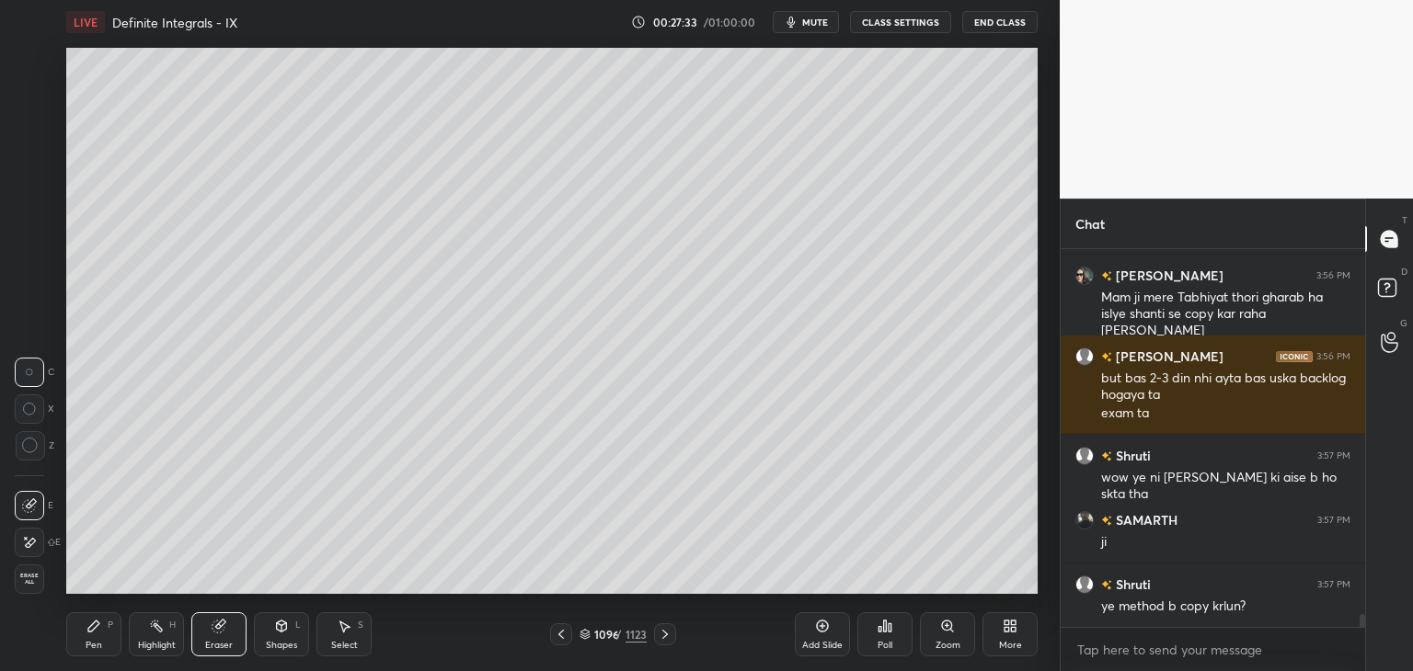
click at [562, 630] on icon at bounding box center [561, 634] width 15 height 15
click at [659, 637] on icon at bounding box center [665, 634] width 15 height 15
click at [97, 641] on div "Pen" at bounding box center [94, 645] width 17 height 9
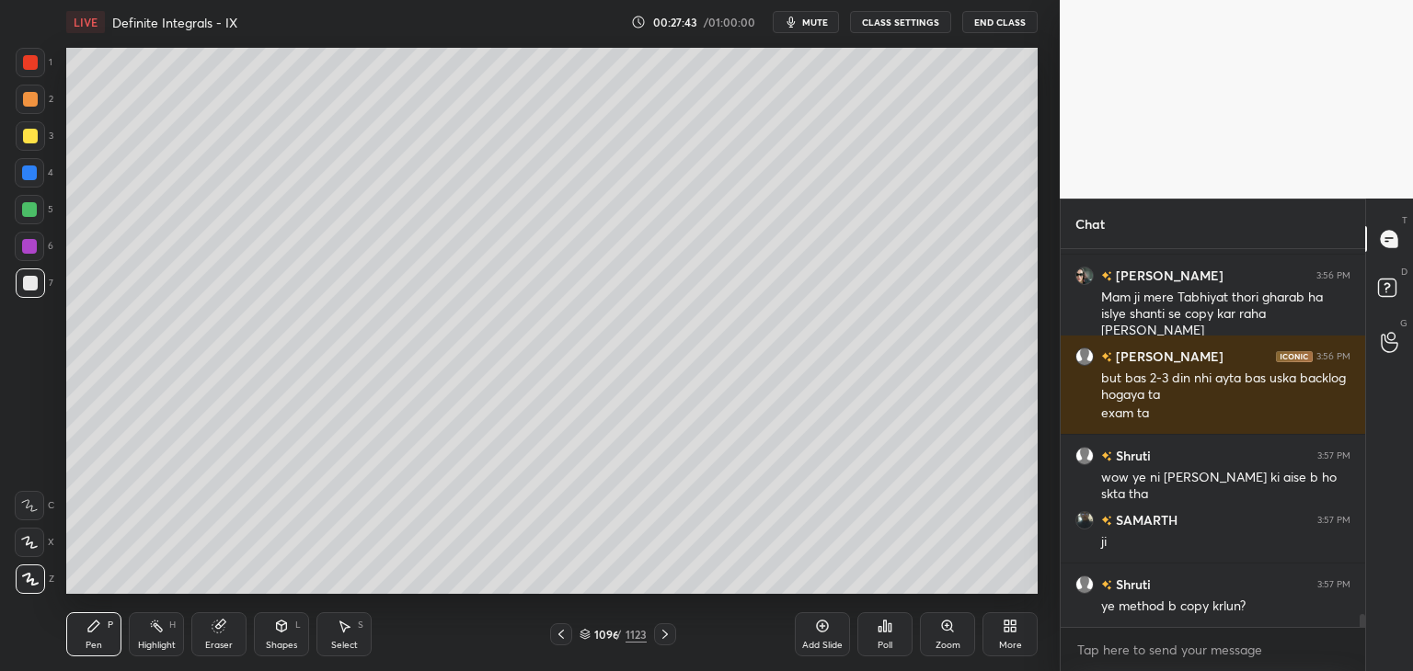
scroll to position [10829, 0]
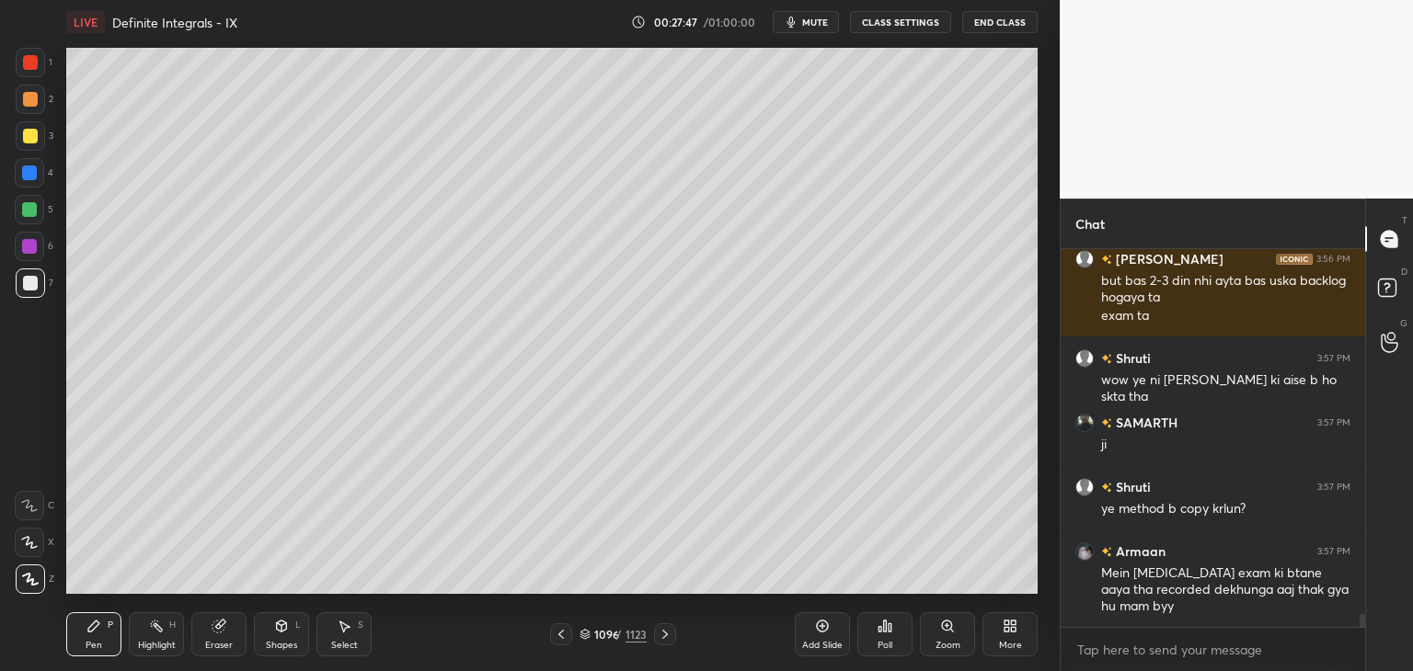
click at [224, 641] on div "Eraser" at bounding box center [219, 645] width 28 height 9
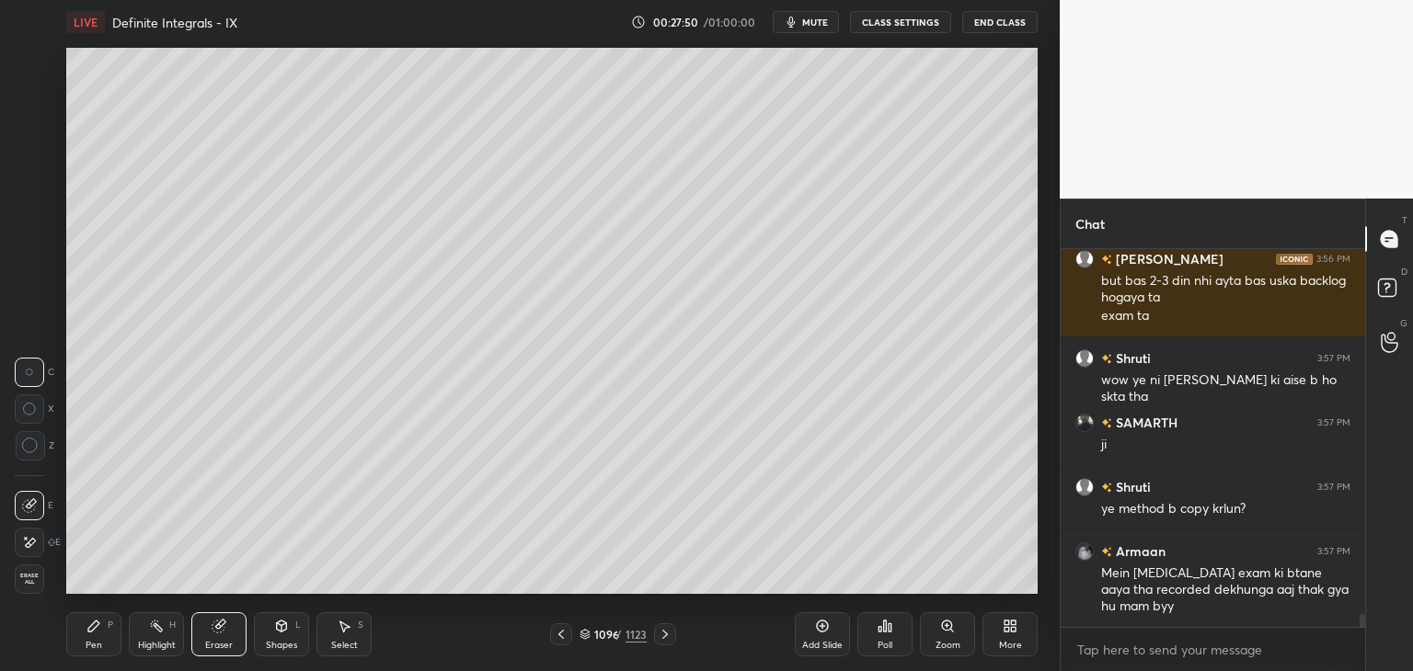
click at [96, 641] on div "Pen" at bounding box center [94, 645] width 17 height 9
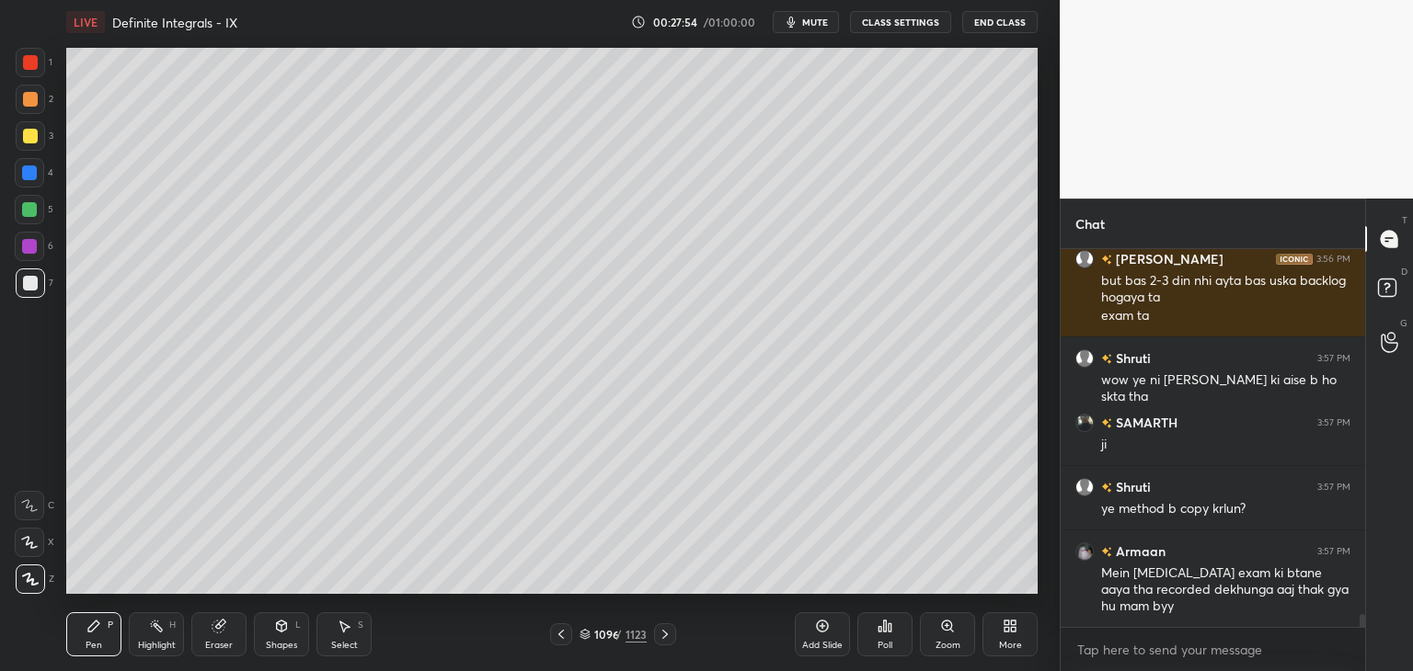
click at [212, 638] on div "Eraser" at bounding box center [218, 634] width 55 height 44
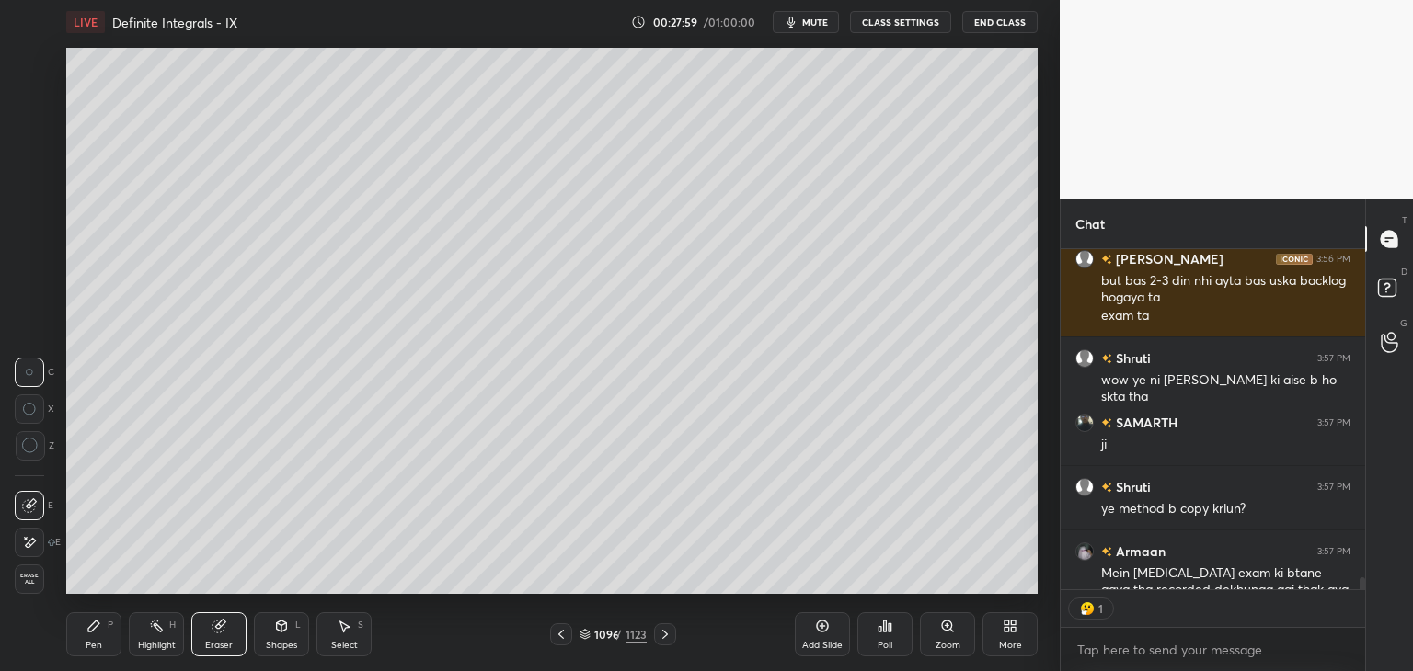
scroll to position [6, 6]
click at [561, 634] on icon at bounding box center [561, 634] width 15 height 15
click at [663, 634] on icon at bounding box center [665, 634] width 15 height 15
click at [98, 645] on div "Pen" at bounding box center [94, 645] width 17 height 9
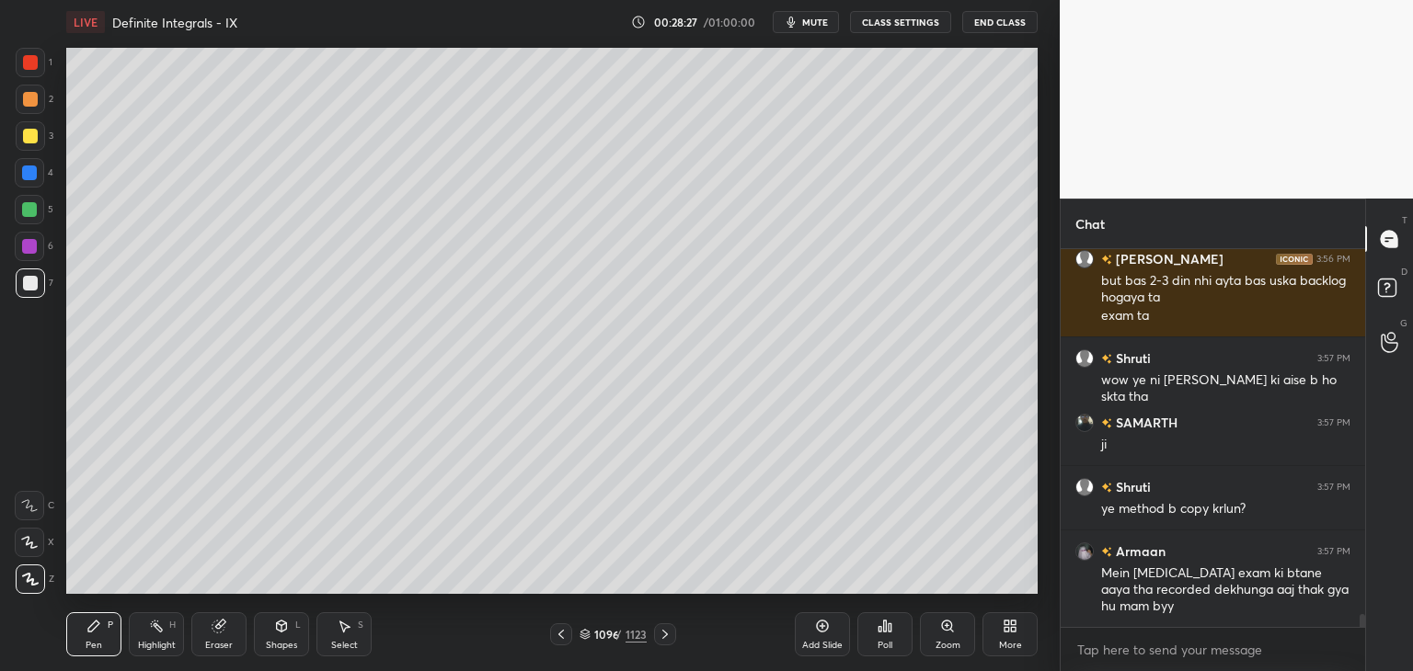
scroll to position [10894, 0]
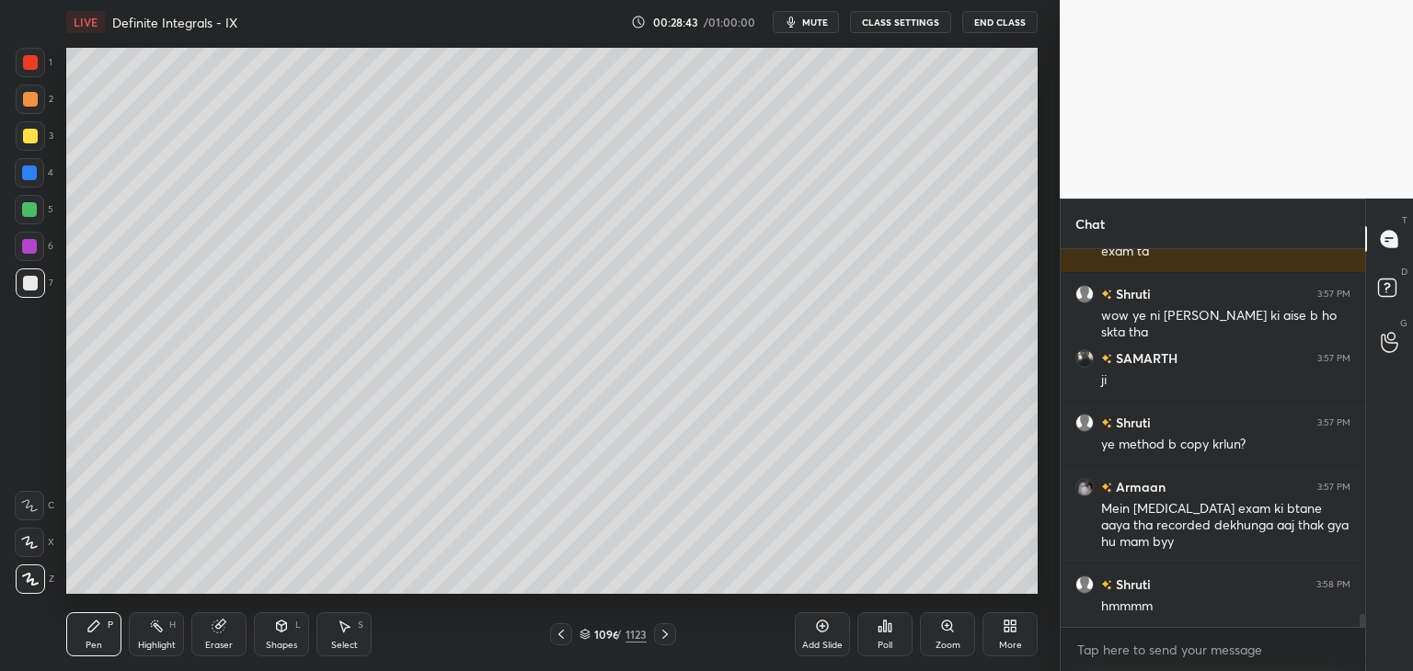
click at [346, 627] on icon at bounding box center [345, 627] width 10 height 11
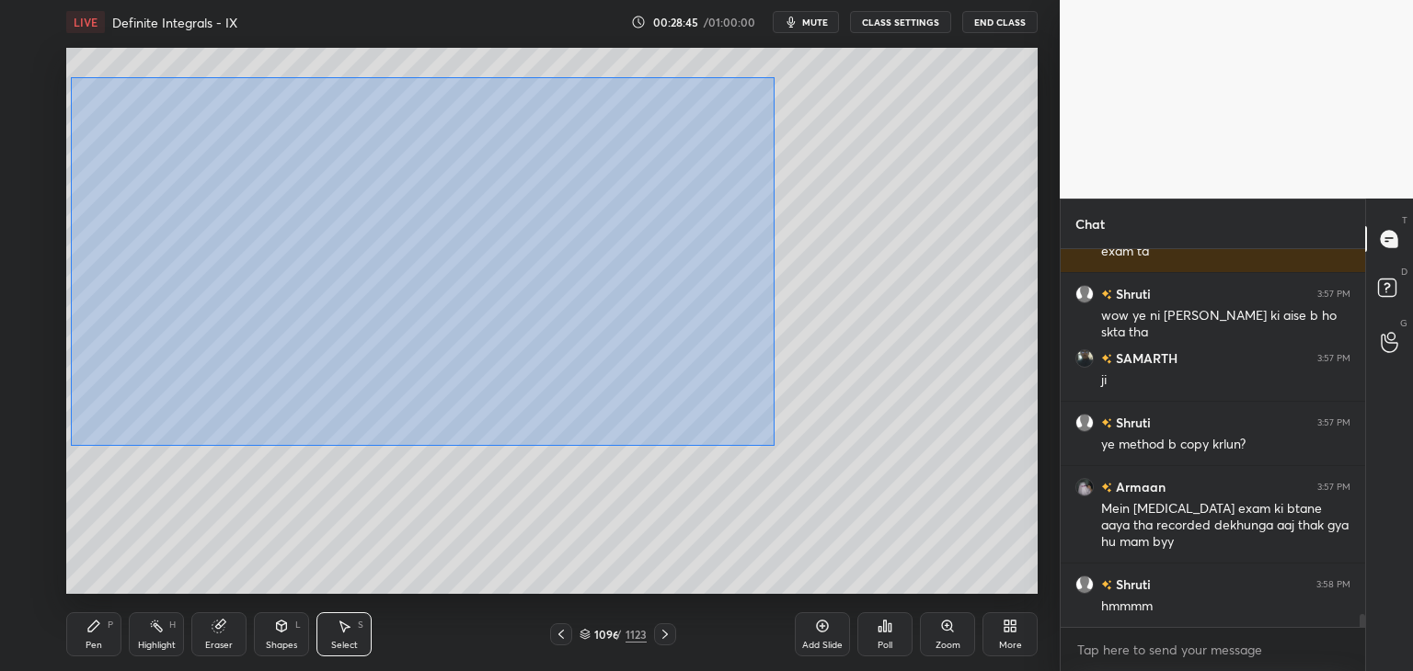
drag, startPoint x: 73, startPoint y: 82, endPoint x: 771, endPoint y: 445, distance: 786.9
click at [769, 443] on div "0 ° Undo Copy Paste here Duplicate Duplicate to new slide Delete" at bounding box center [551, 321] width 971 height 546
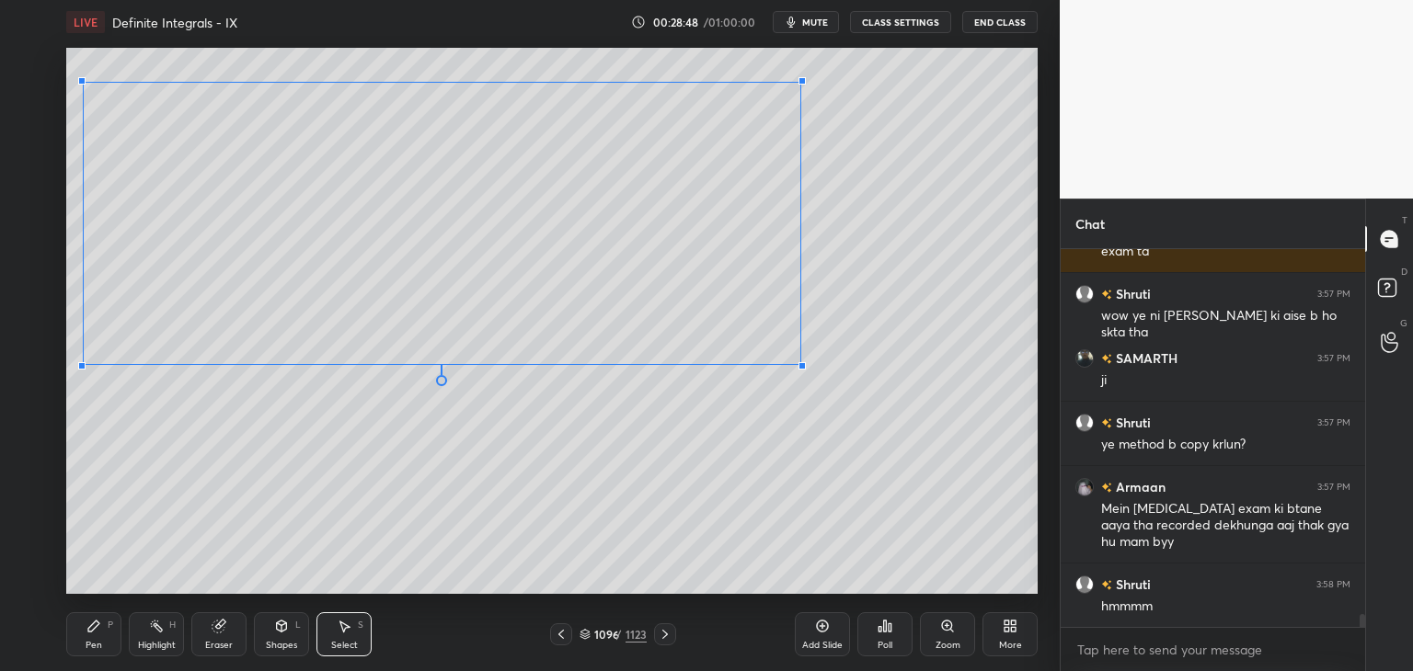
drag, startPoint x: 721, startPoint y: 429, endPoint x: 797, endPoint y: 374, distance: 93.6
click at [799, 365] on div at bounding box center [801, 365] width 7 height 7
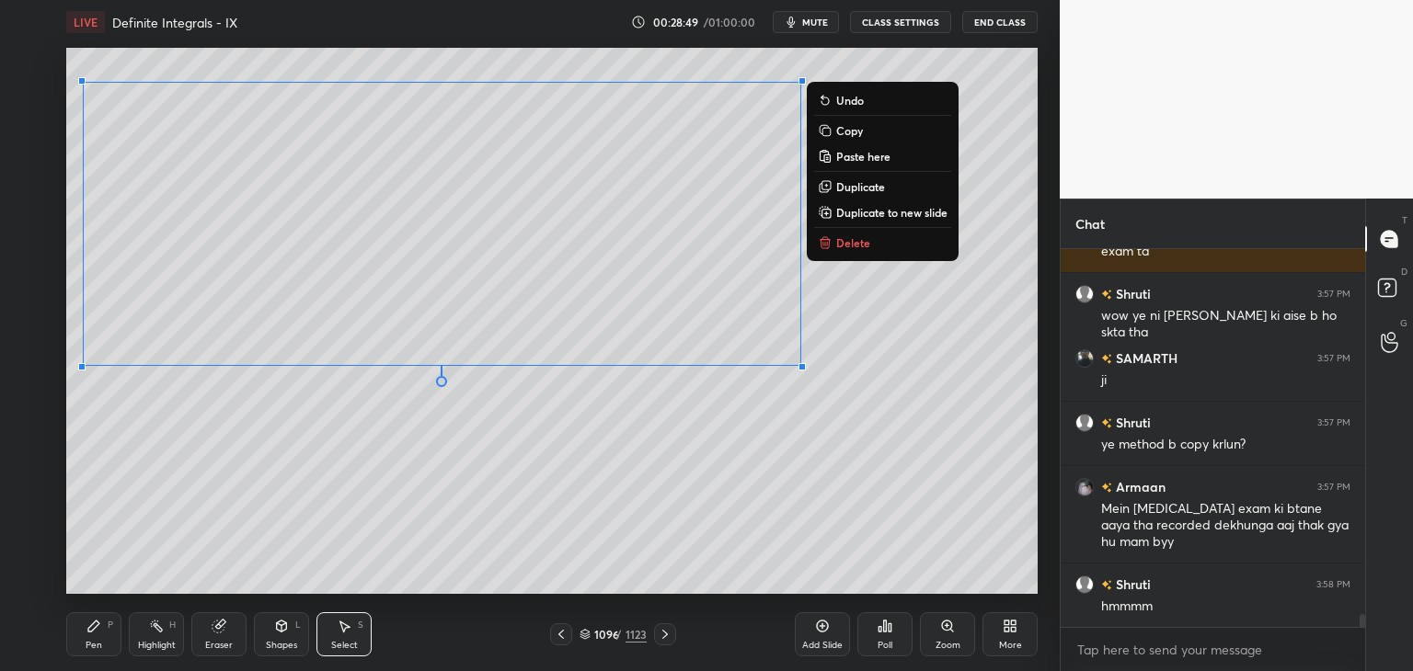
click at [749, 480] on div "0 ° Undo Copy Paste here Duplicate Duplicate to new slide Delete" at bounding box center [551, 321] width 971 height 546
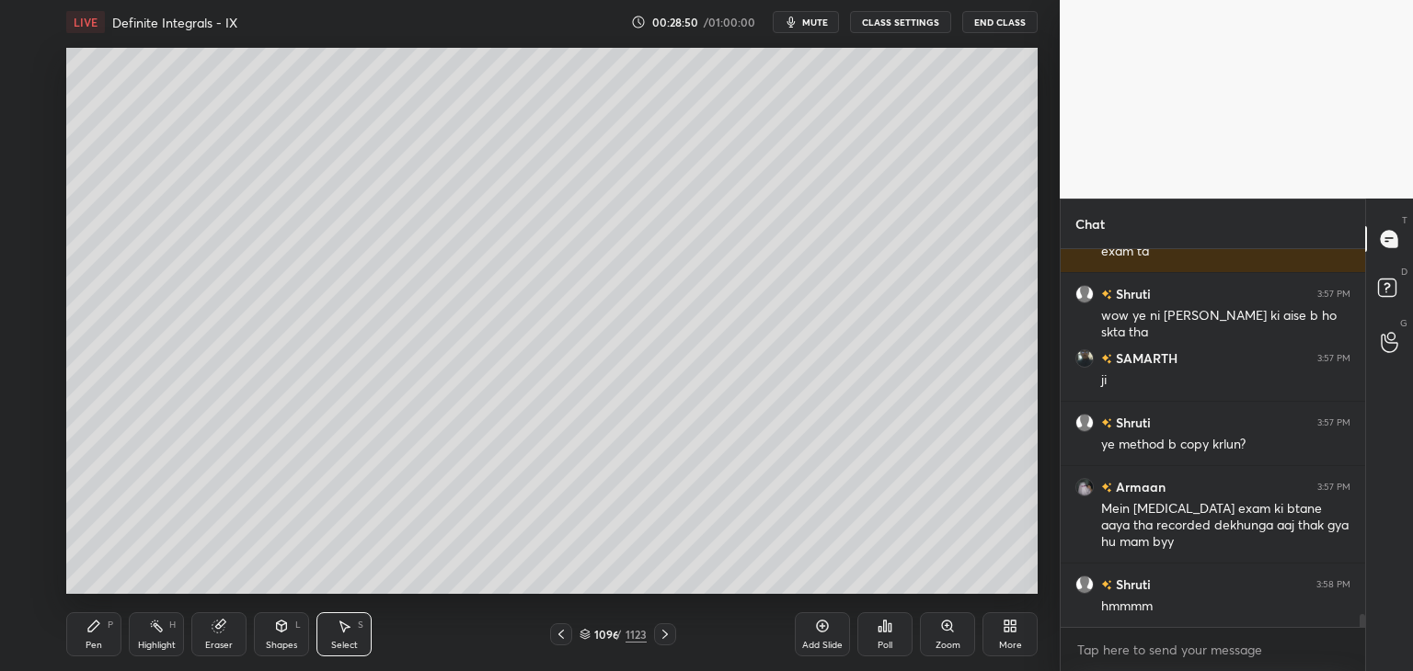
click at [85, 639] on div "Pen P" at bounding box center [93, 634] width 55 height 44
click at [569, 635] on div at bounding box center [561, 635] width 22 height 22
click at [664, 635] on icon at bounding box center [665, 634] width 15 height 15
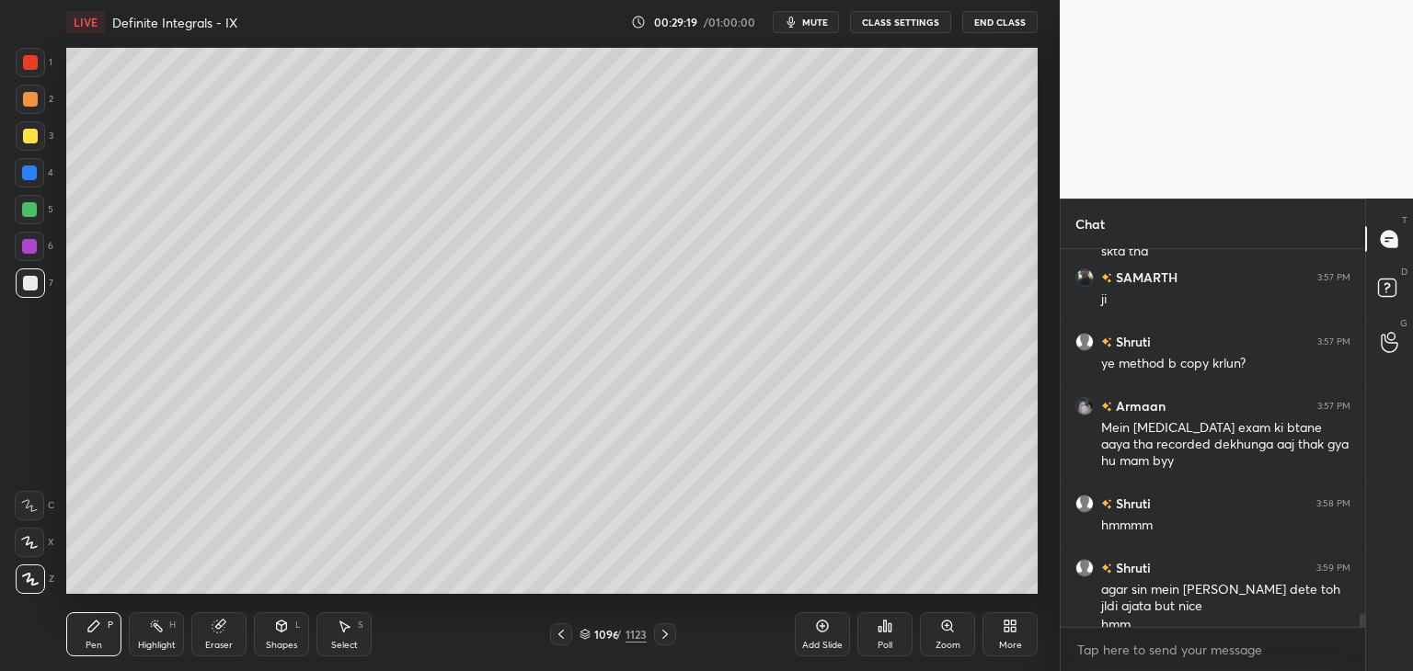
scroll to position [10993, 0]
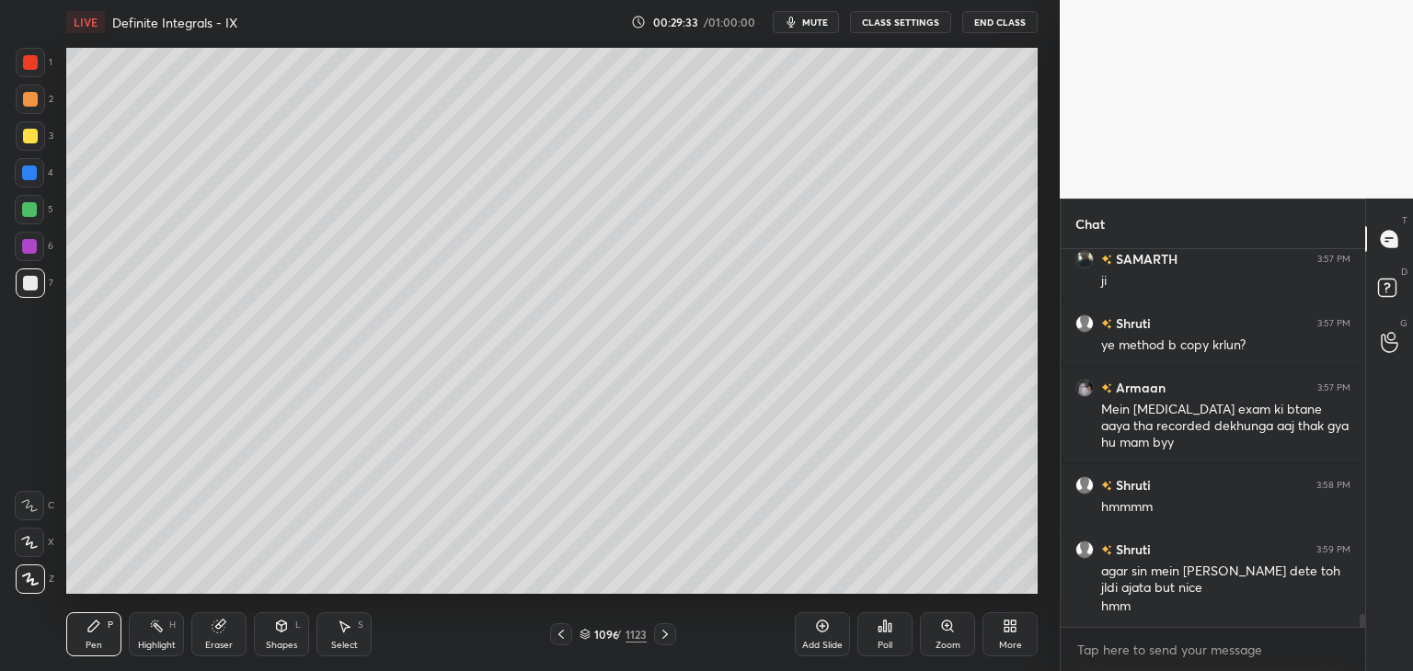
drag, startPoint x: 349, startPoint y: 628, endPoint x: 349, endPoint y: 616, distance: 12.0
click at [349, 629] on icon at bounding box center [344, 626] width 15 height 15
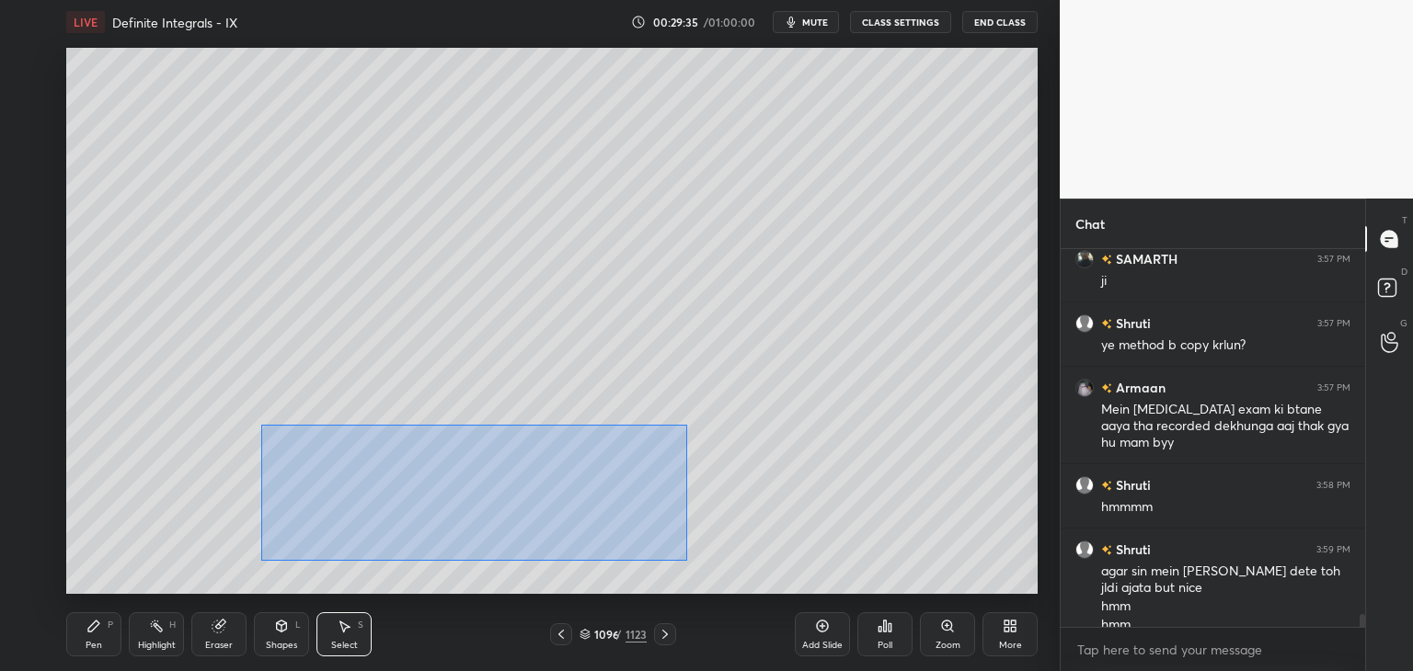
scroll to position [11012, 0]
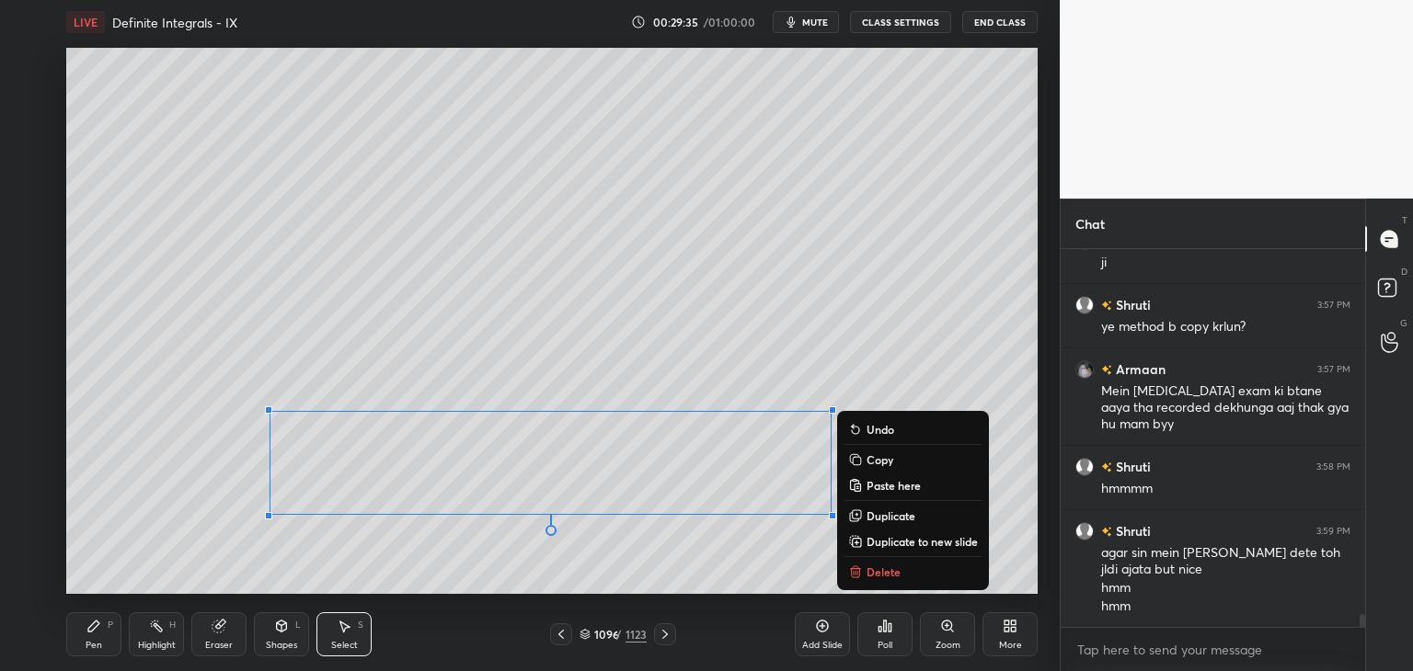
drag, startPoint x: 261, startPoint y: 424, endPoint x: 891, endPoint y: 585, distance: 650.2
click at [897, 583] on div "LIVE Definite Integrals - IX 00:29:35 / 01:00:00 mute CLASS SETTINGS End Class …" at bounding box center [552, 335] width 986 height 671
click at [877, 454] on p "Copy" at bounding box center [879, 459] width 27 height 15
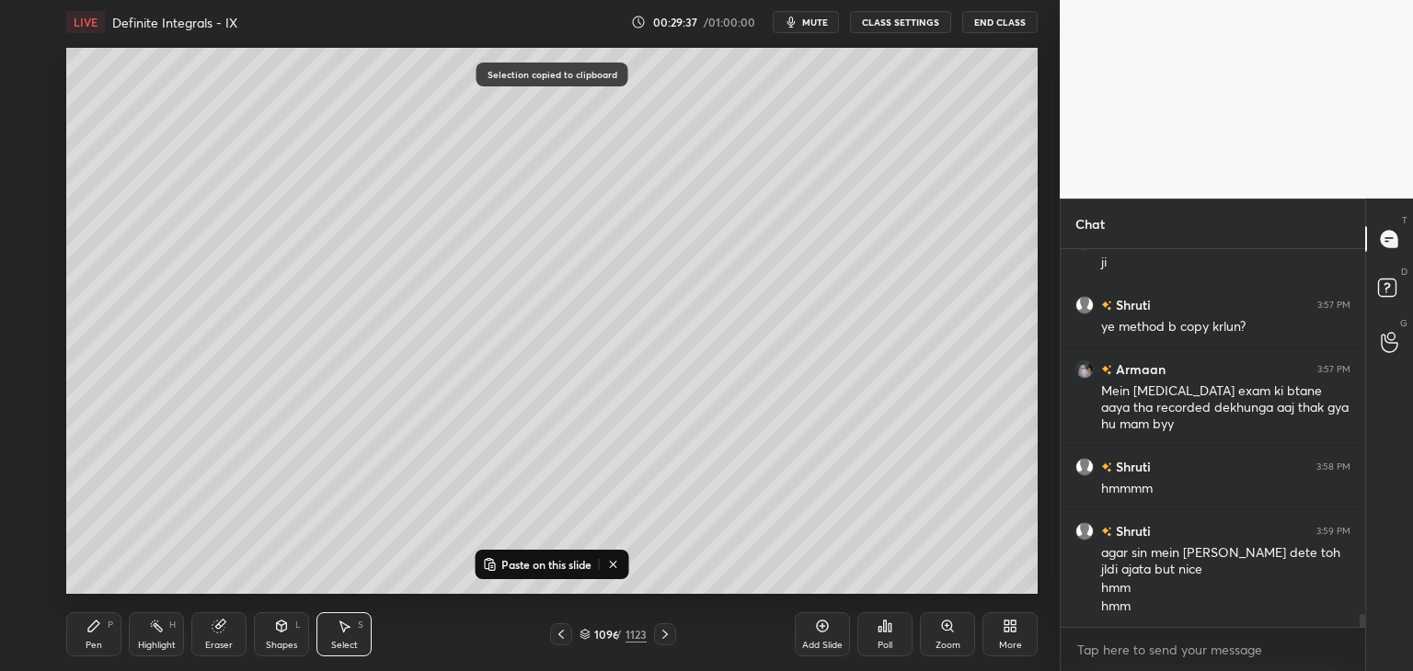
click at [828, 631] on icon at bounding box center [822, 626] width 15 height 15
click at [517, 566] on p "Paste on this slide" at bounding box center [546, 564] width 90 height 15
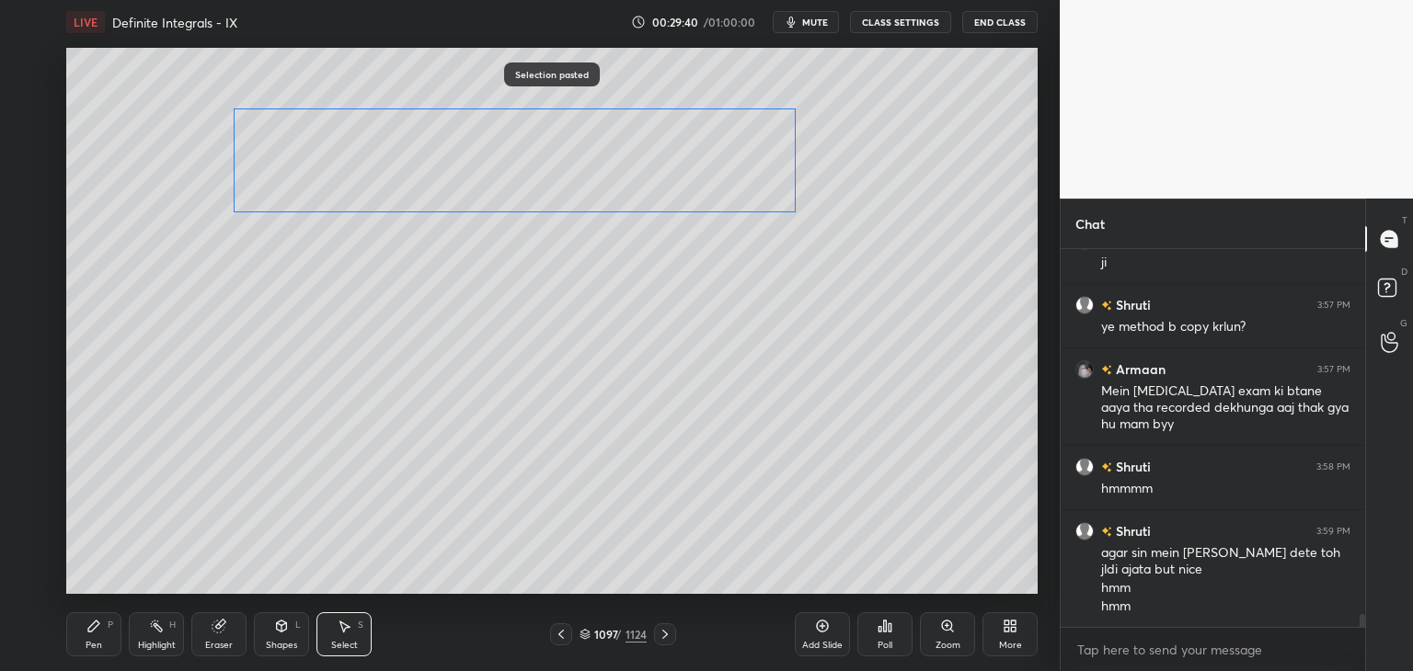
drag, startPoint x: 427, startPoint y: 476, endPoint x: 395, endPoint y: 188, distance: 290.4
click at [394, 182] on div "0 ° Undo Copy Paste here Duplicate Duplicate to new slide Delete" at bounding box center [551, 321] width 971 height 546
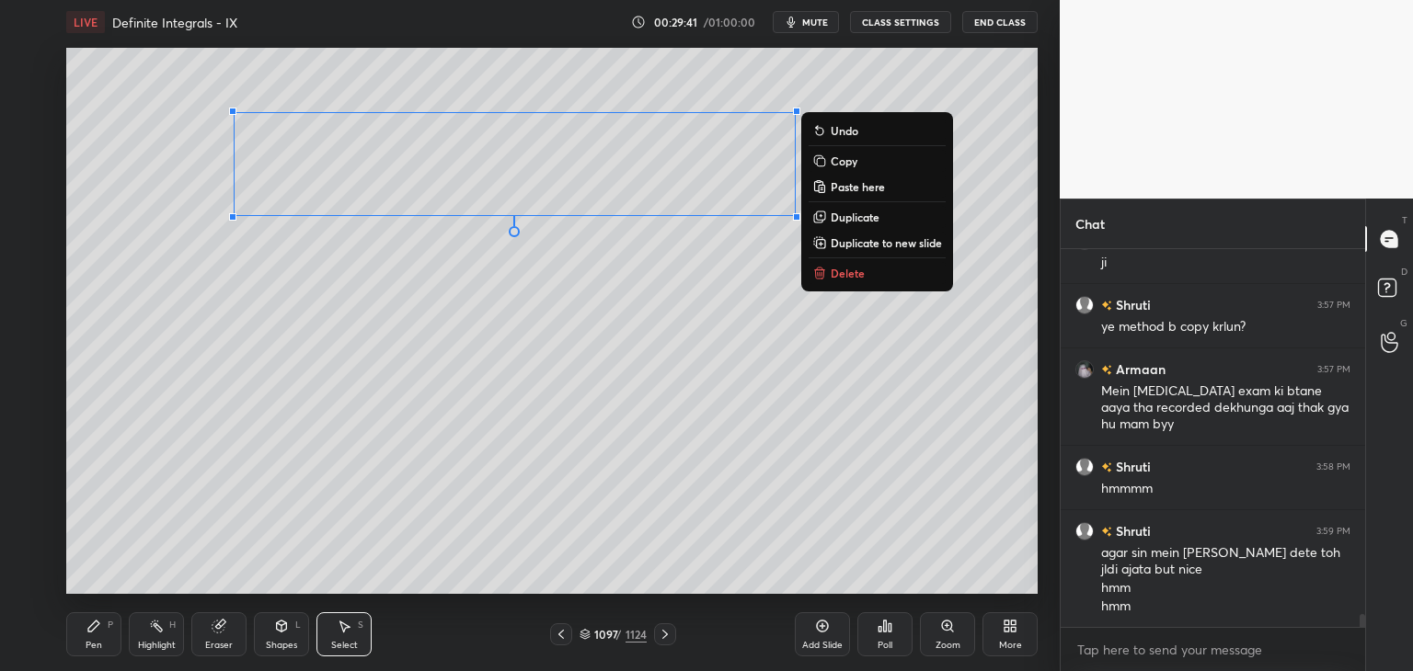
click at [349, 304] on div "0 ° Undo Copy Paste here Duplicate Duplicate to new slide Delete" at bounding box center [551, 321] width 971 height 546
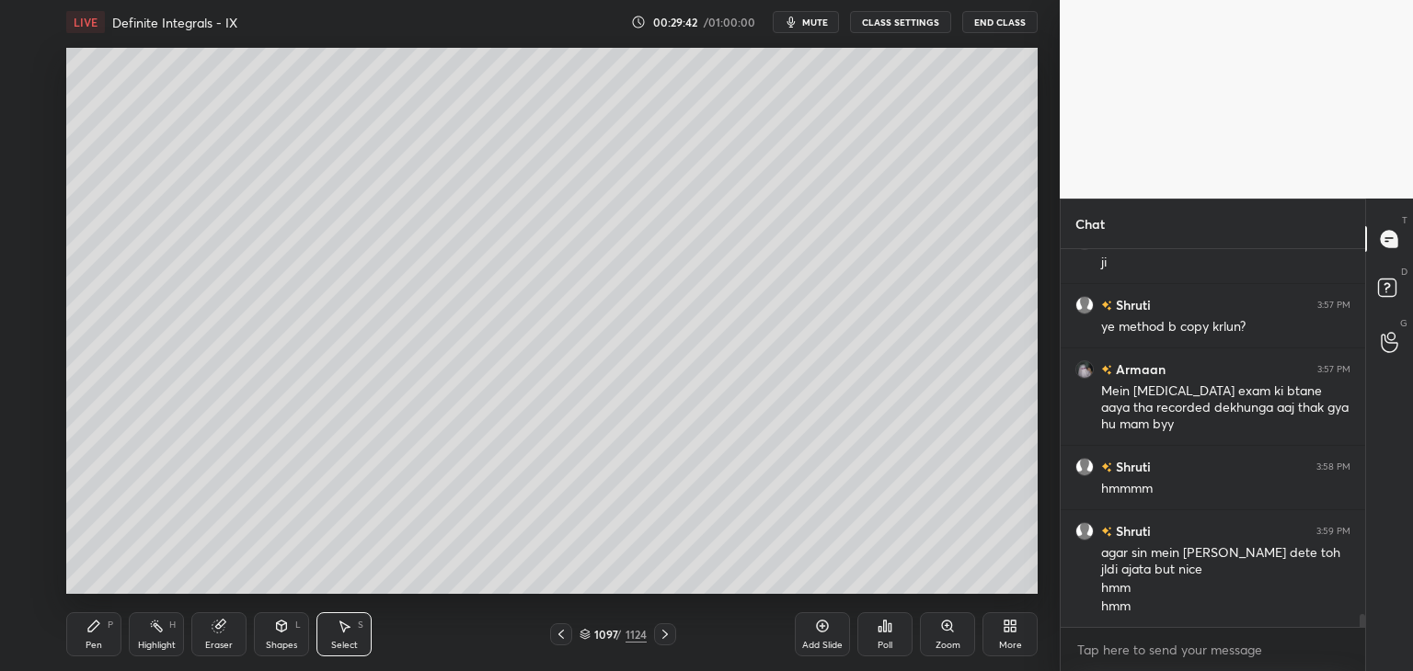
click at [99, 639] on div "Pen P" at bounding box center [93, 634] width 55 height 44
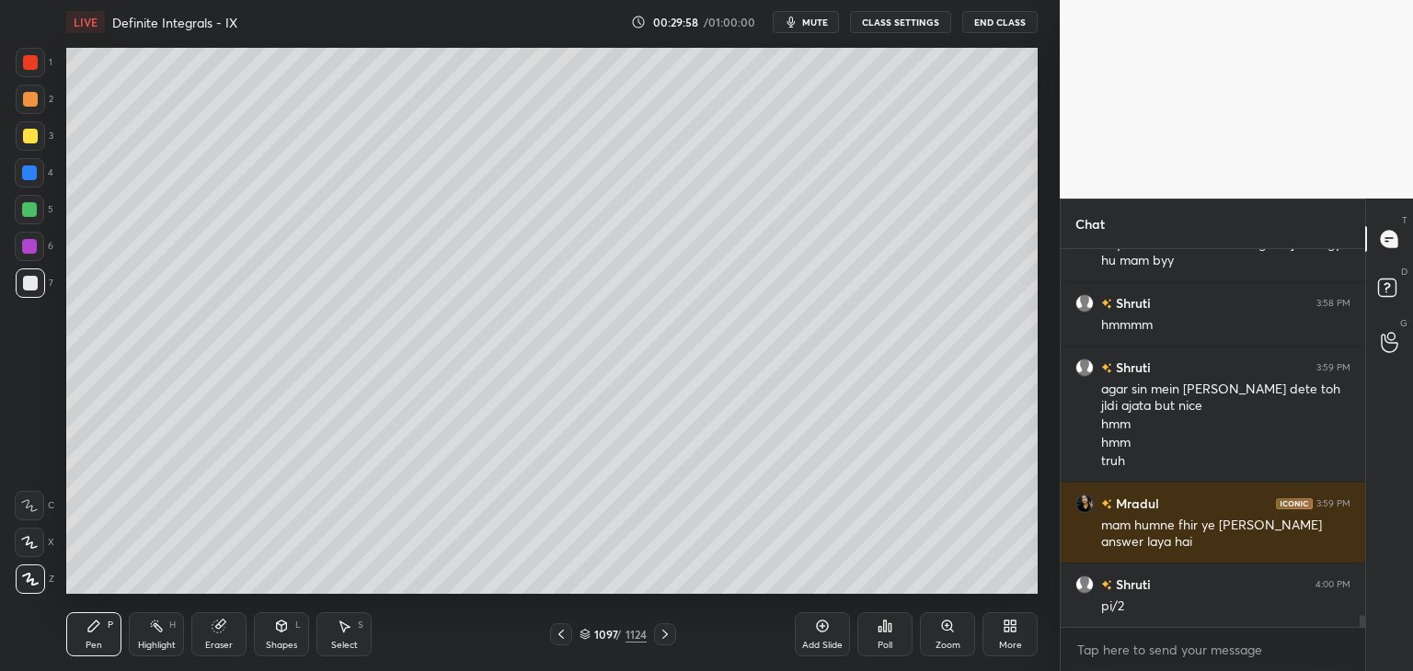
scroll to position [11194, 0]
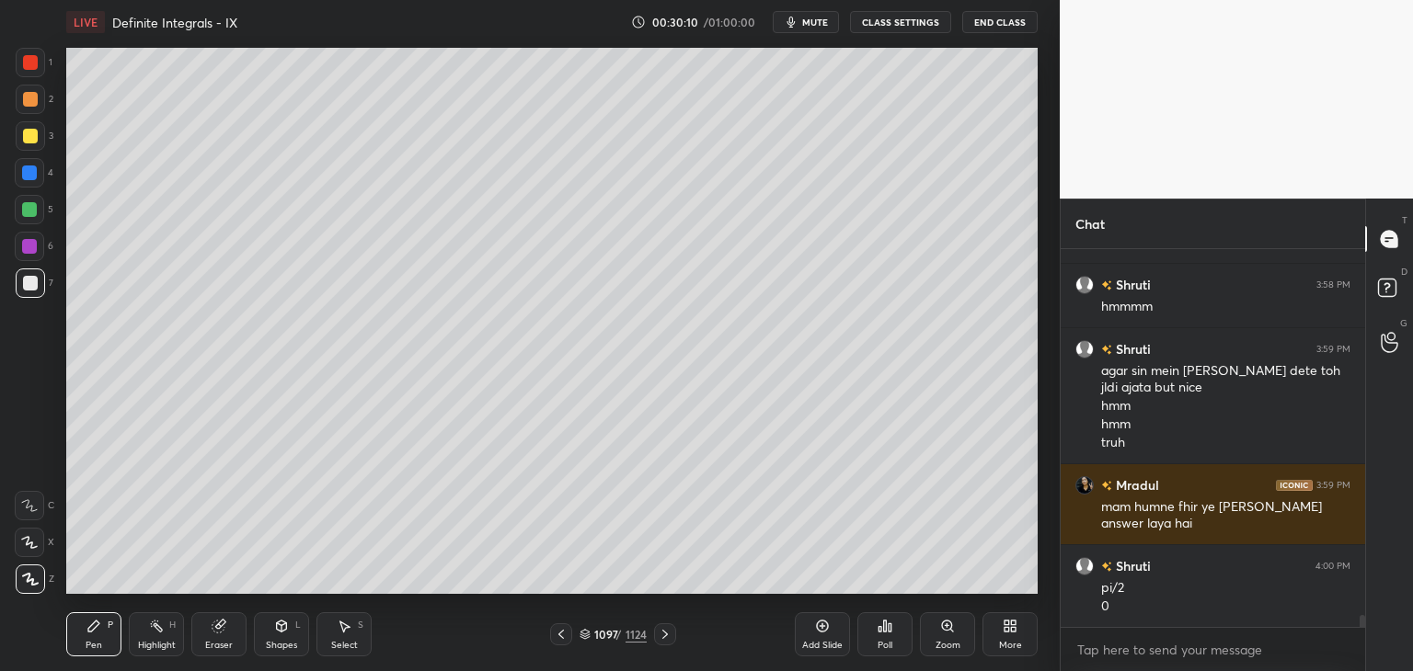
click at [555, 638] on icon at bounding box center [561, 634] width 15 height 15
click at [565, 641] on icon at bounding box center [561, 634] width 15 height 15
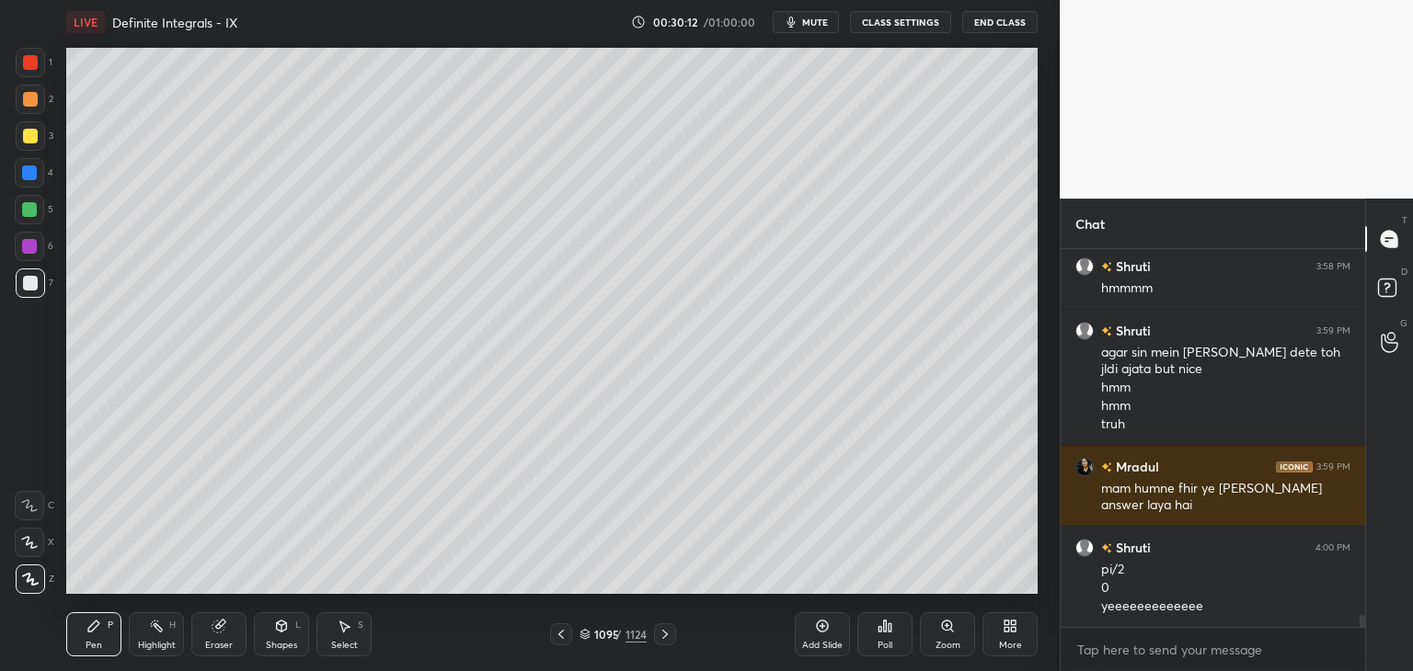
click at [570, 635] on div at bounding box center [561, 635] width 22 height 22
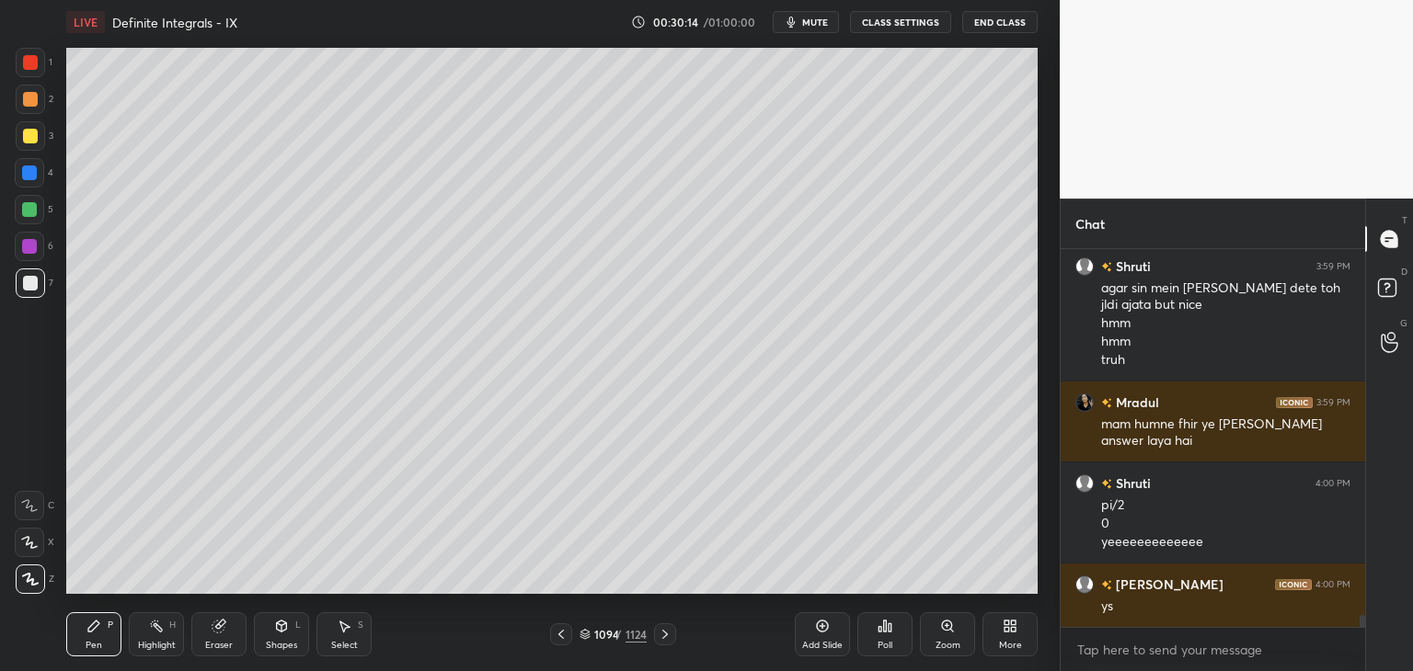
click at [662, 637] on icon at bounding box center [665, 634] width 15 height 15
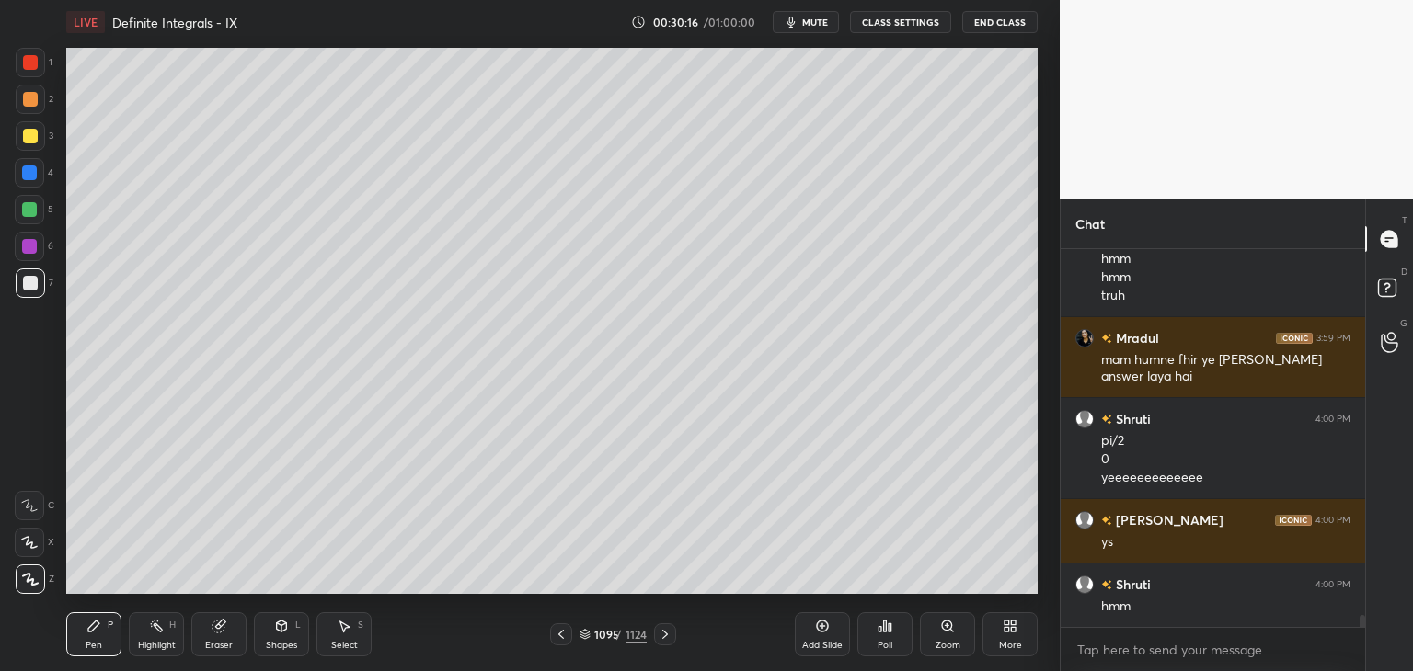
click at [666, 637] on icon at bounding box center [665, 634] width 15 height 15
click at [665, 638] on icon at bounding box center [665, 634] width 15 height 15
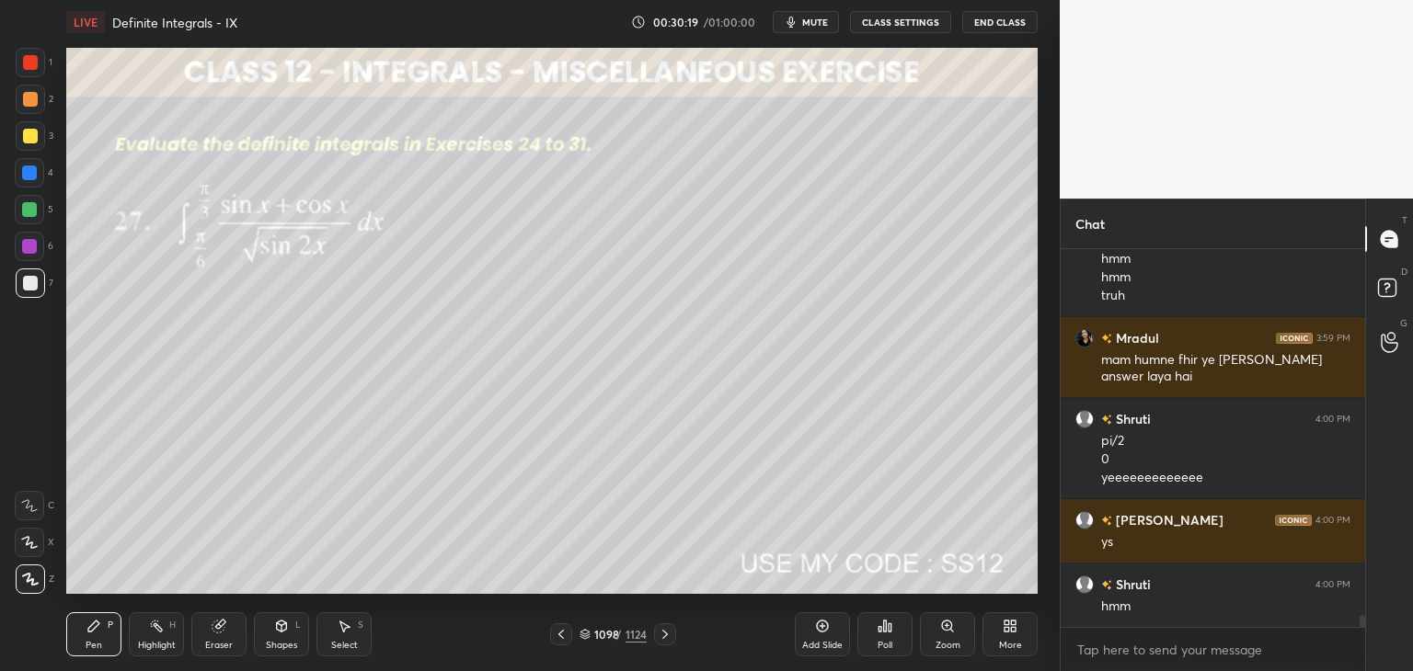
click at [562, 634] on icon at bounding box center [561, 634] width 15 height 15
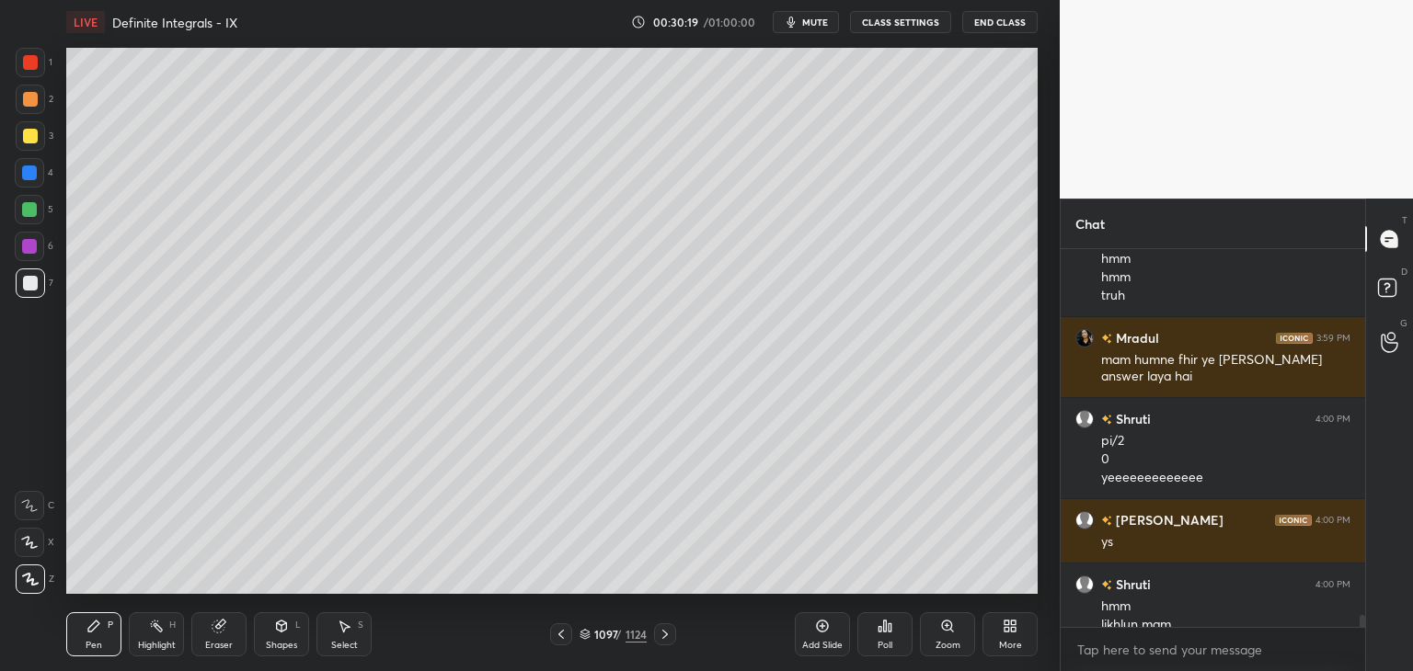
scroll to position [11359, 0]
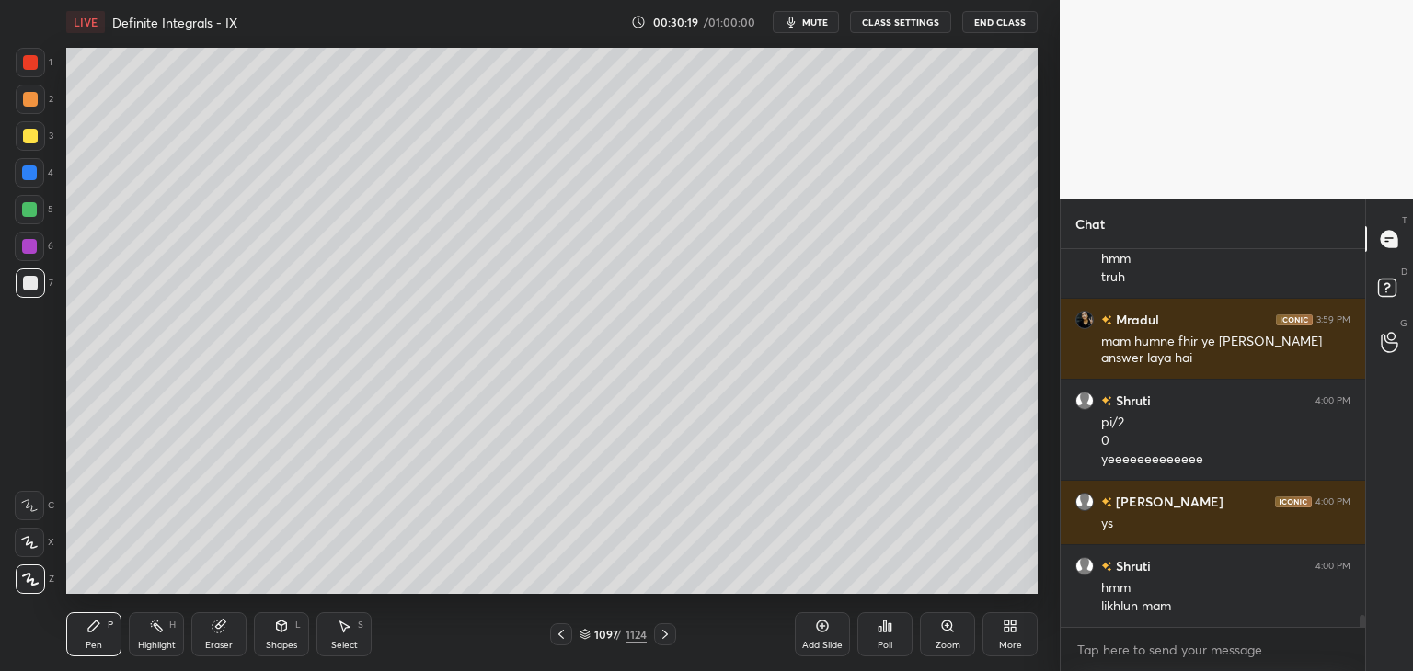
click at [564, 634] on icon at bounding box center [561, 634] width 15 height 15
click at [566, 633] on icon at bounding box center [561, 634] width 15 height 15
click at [569, 630] on div at bounding box center [561, 635] width 22 height 22
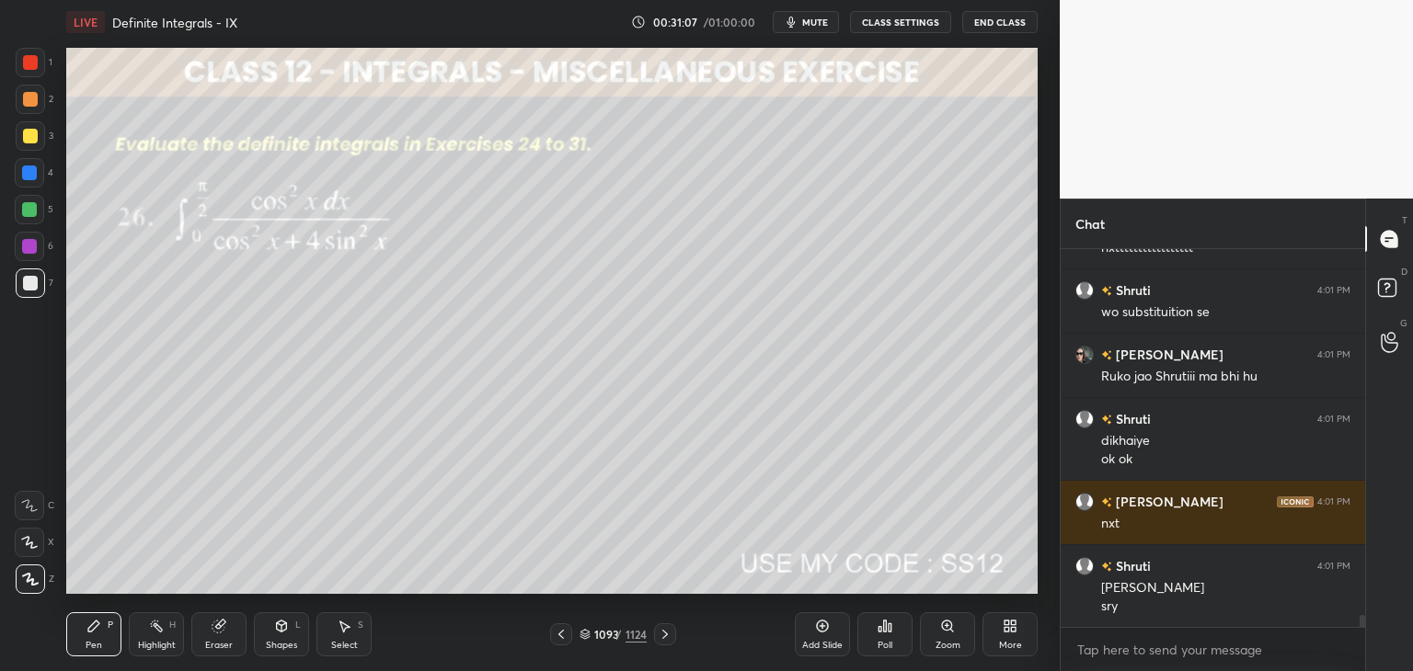
scroll to position [11948, 0]
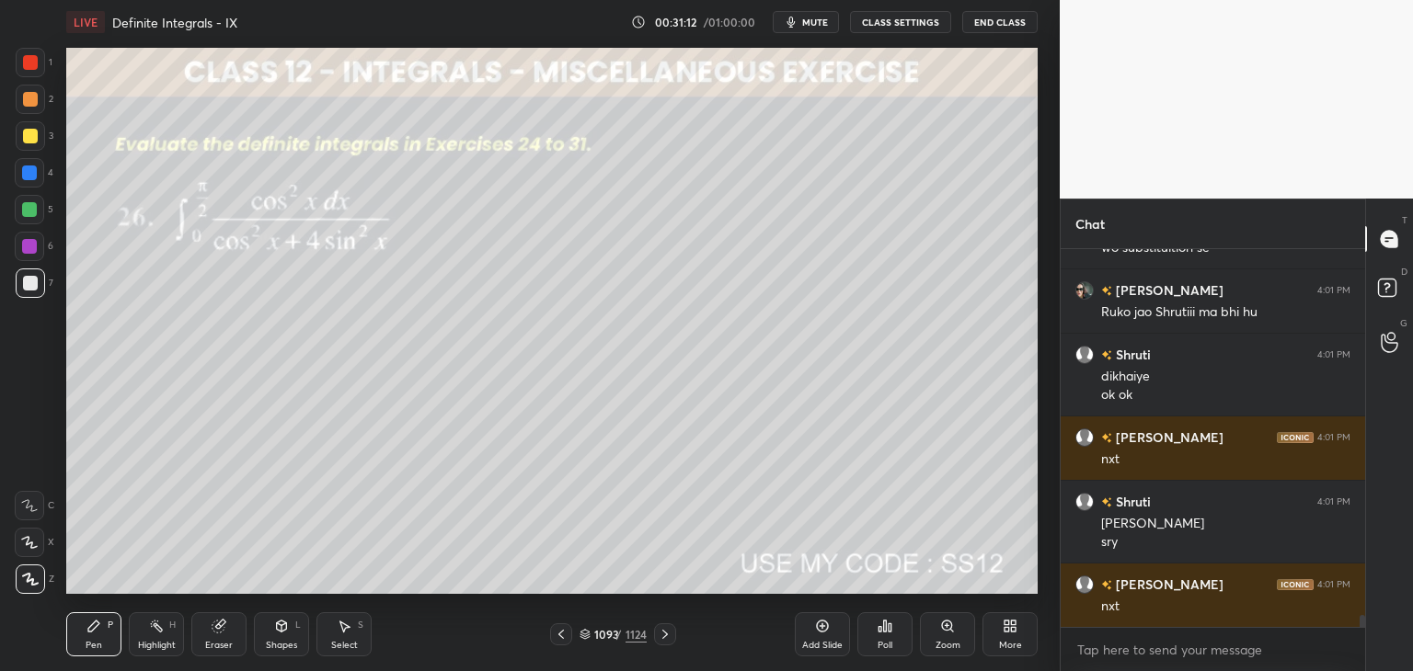
click at [660, 636] on icon at bounding box center [665, 634] width 15 height 15
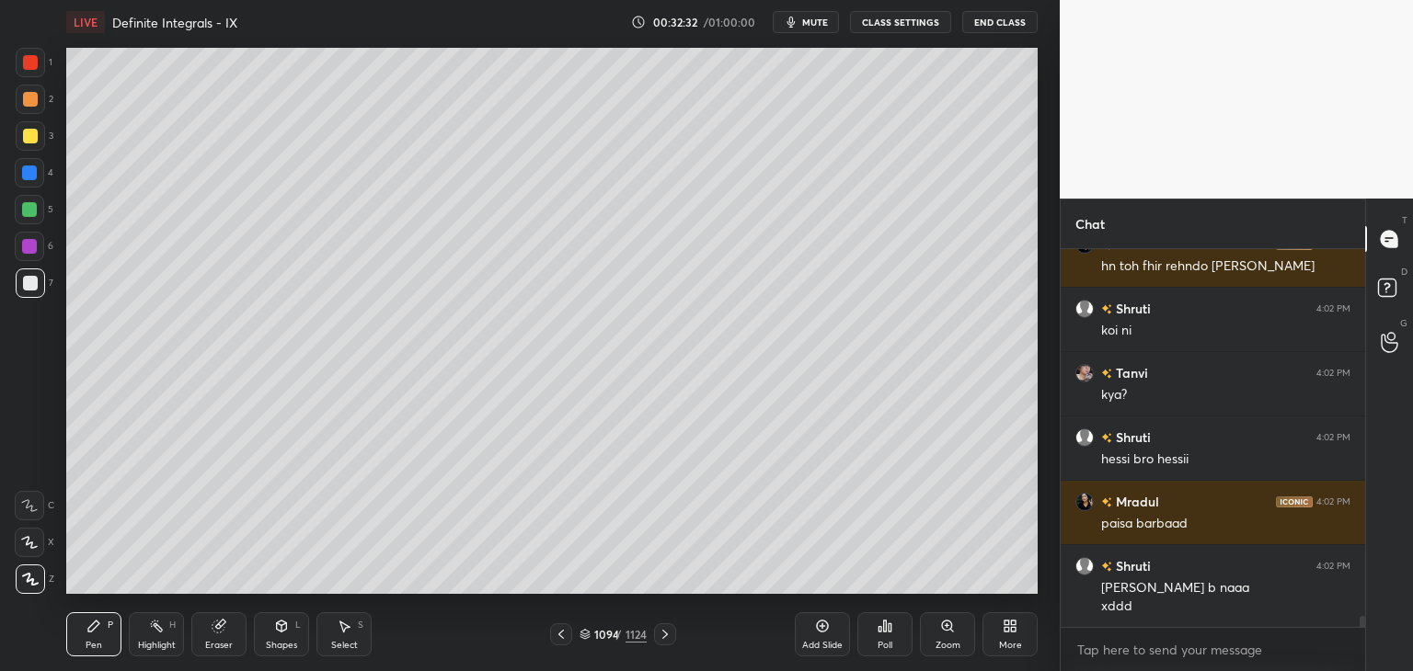
scroll to position [12829, 0]
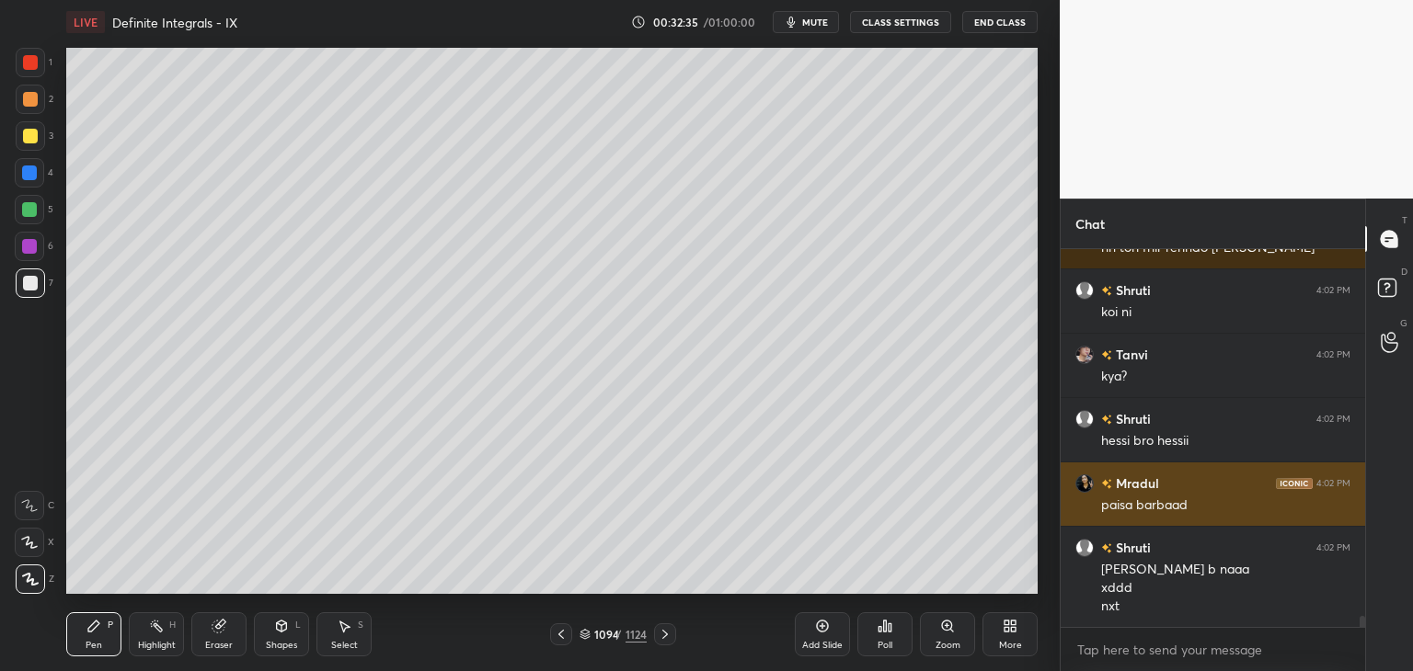
click at [1085, 481] on img "grid" at bounding box center [1084, 484] width 18 height 18
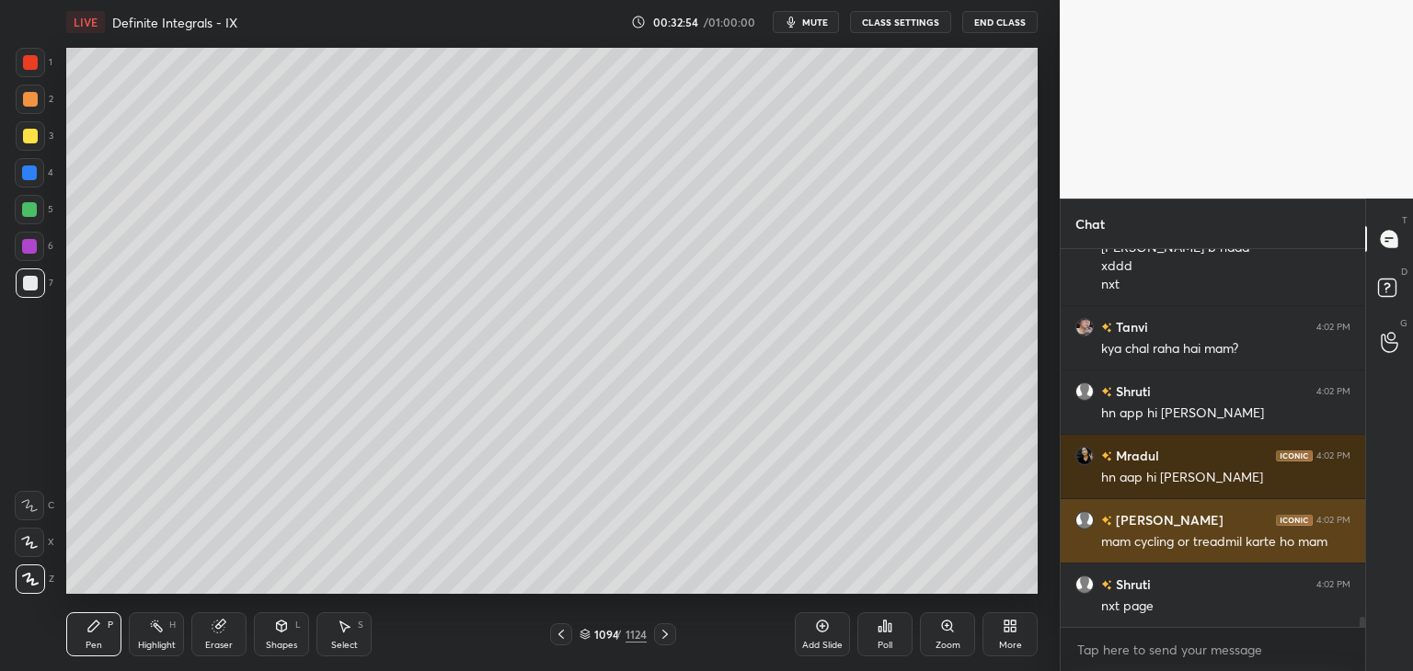
scroll to position [13215, 0]
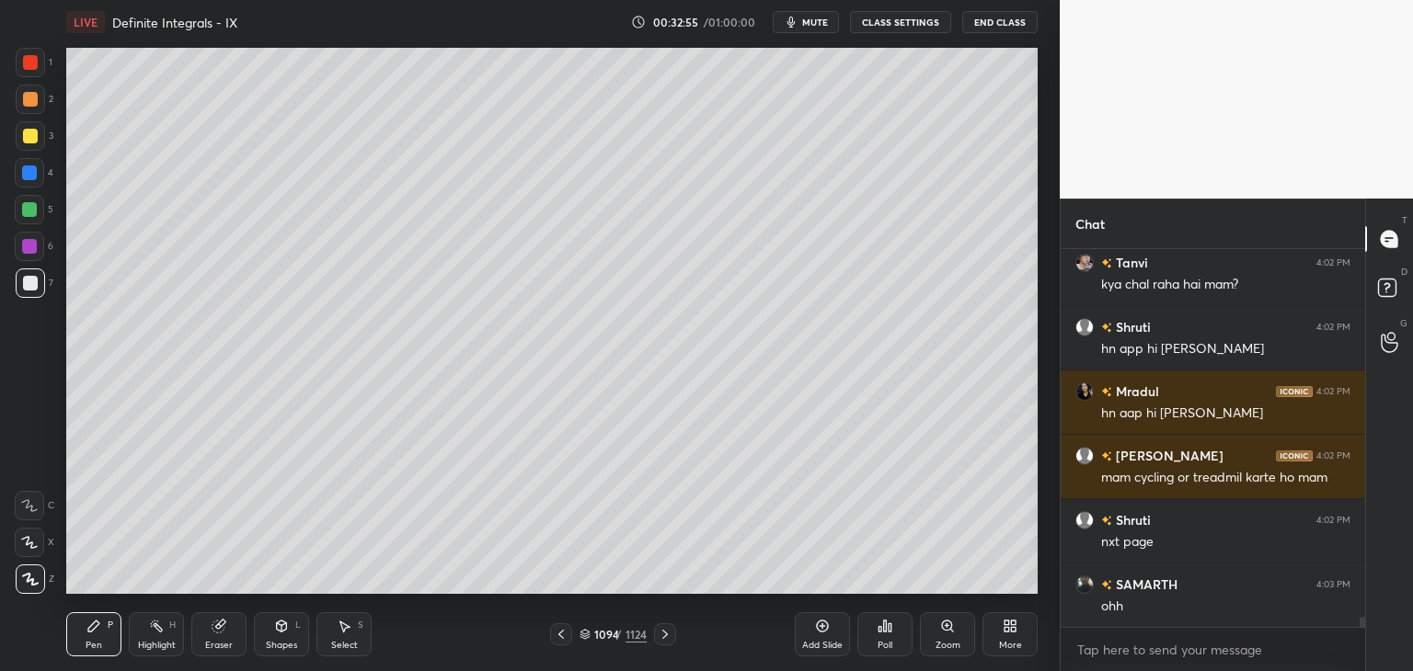
click at [658, 637] on icon at bounding box center [665, 634] width 15 height 15
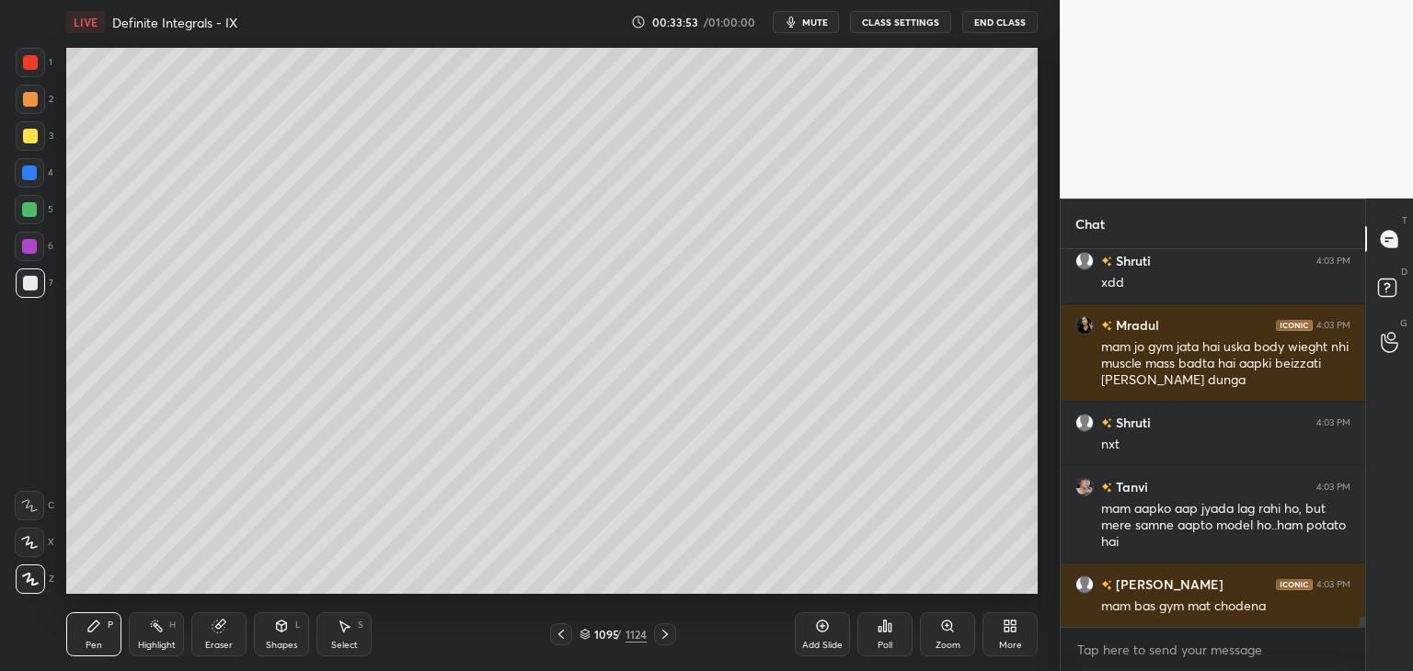
scroll to position [14135, 0]
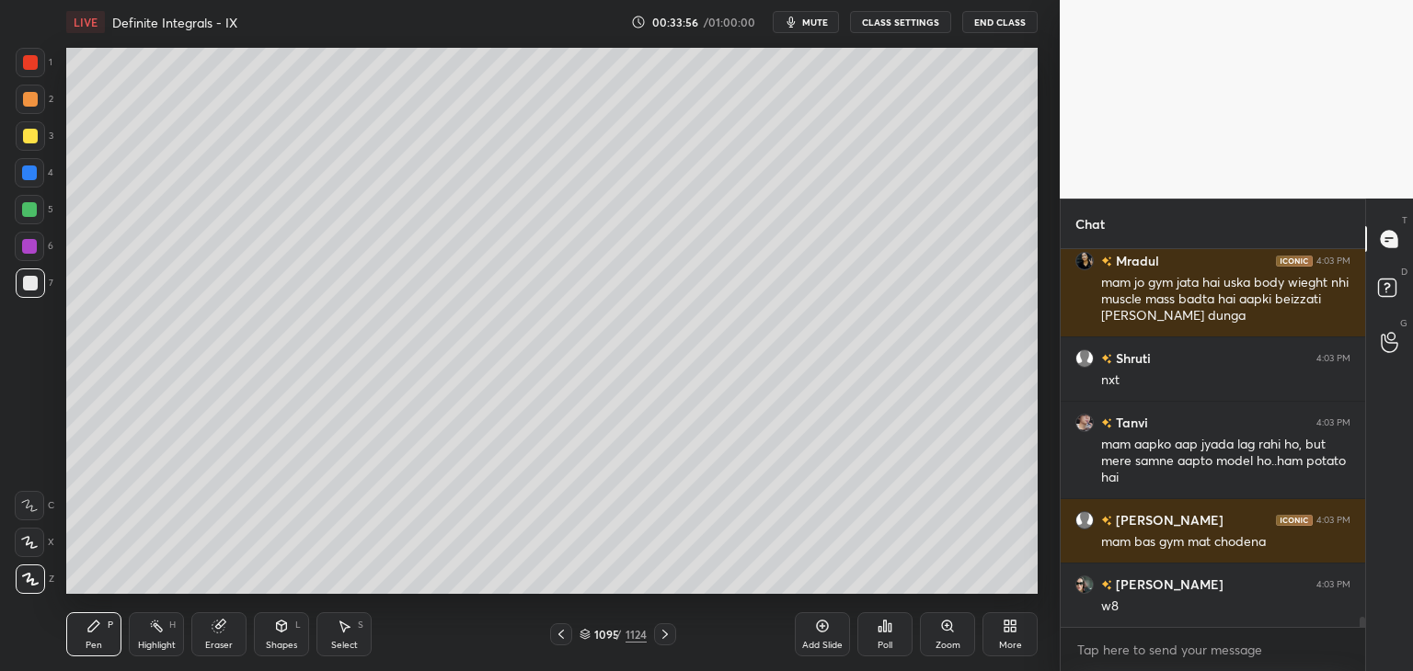
click at [670, 637] on icon at bounding box center [665, 634] width 15 height 15
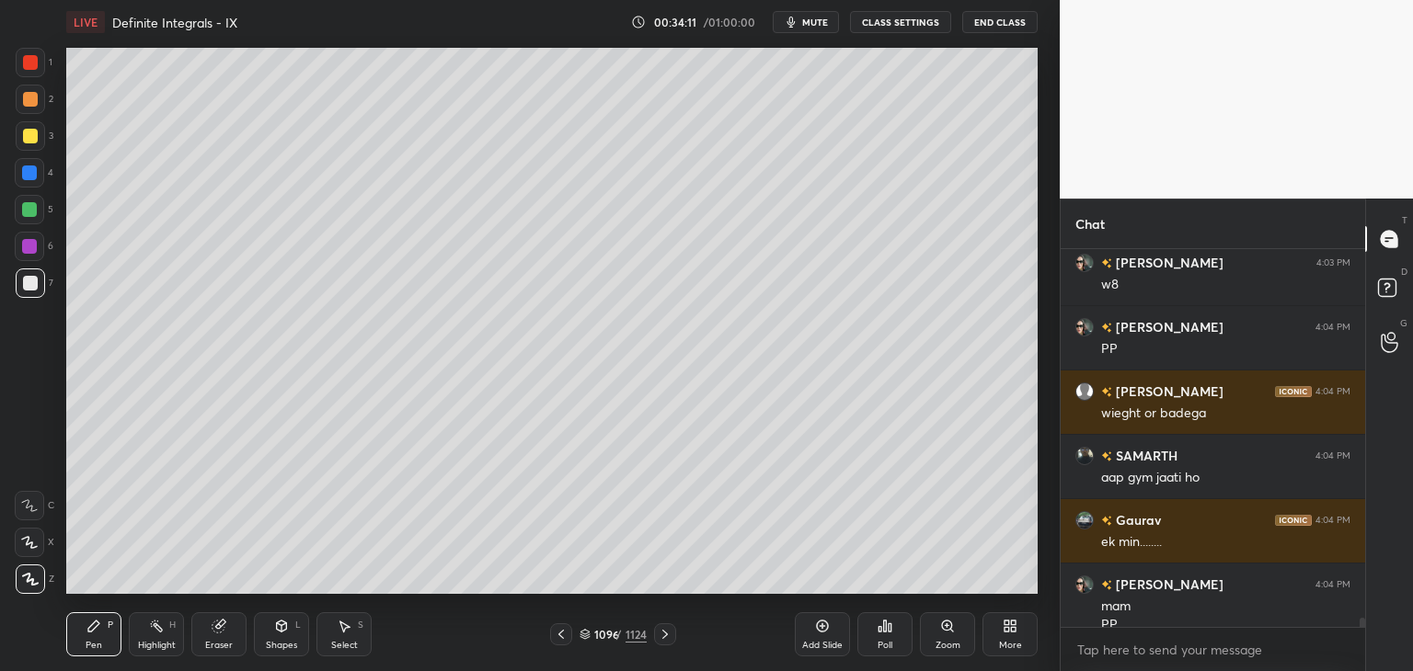
scroll to position [14475, 0]
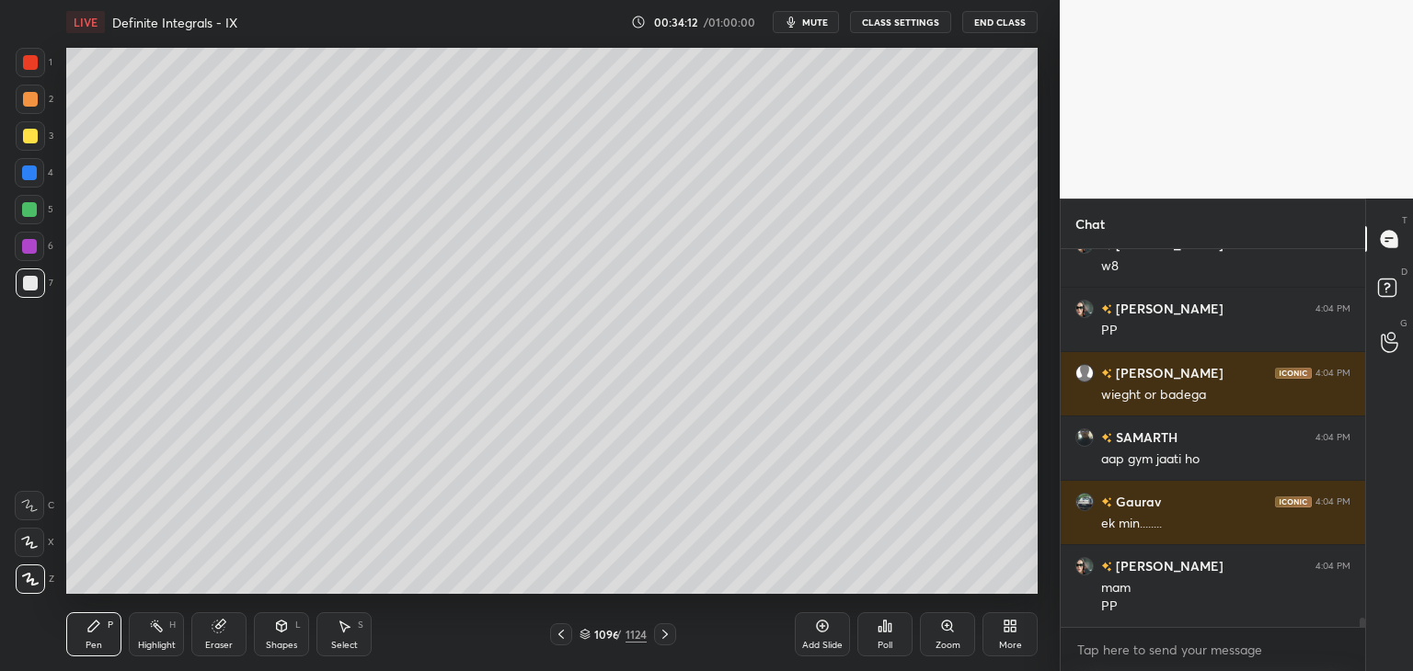
click at [561, 634] on icon at bounding box center [561, 634] width 15 height 15
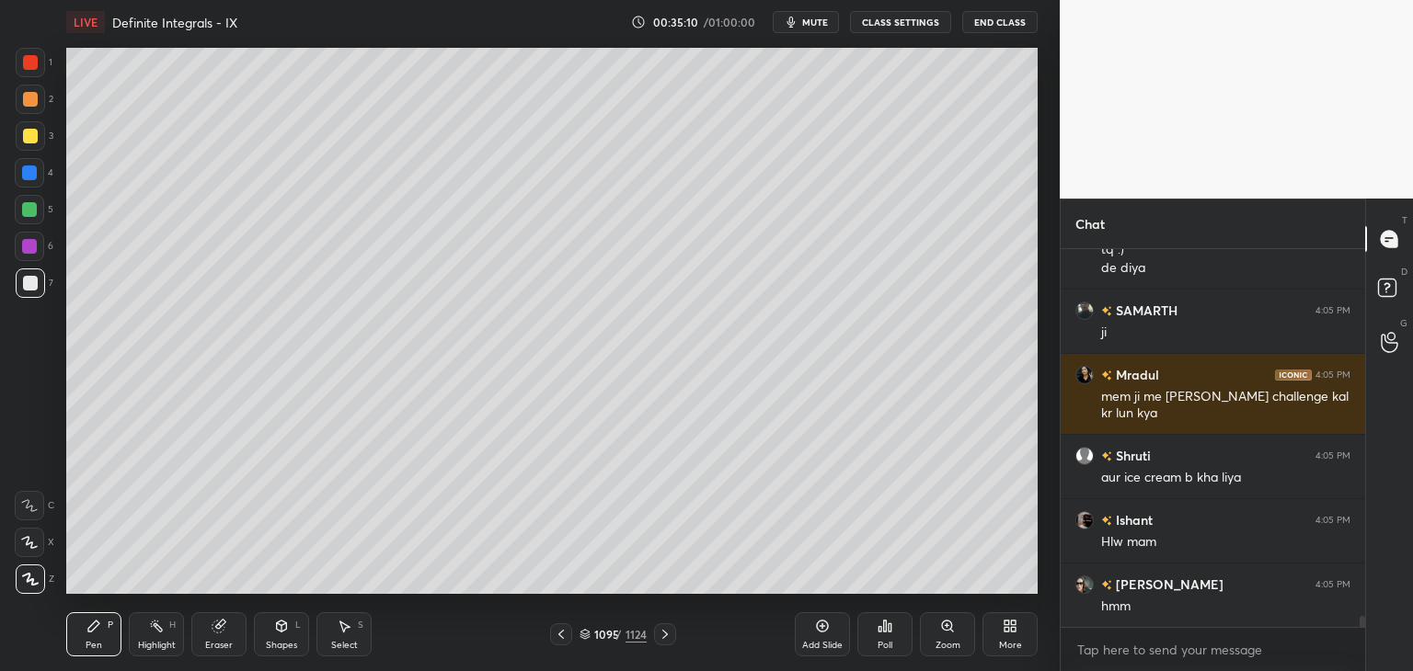
scroll to position [13143, 0]
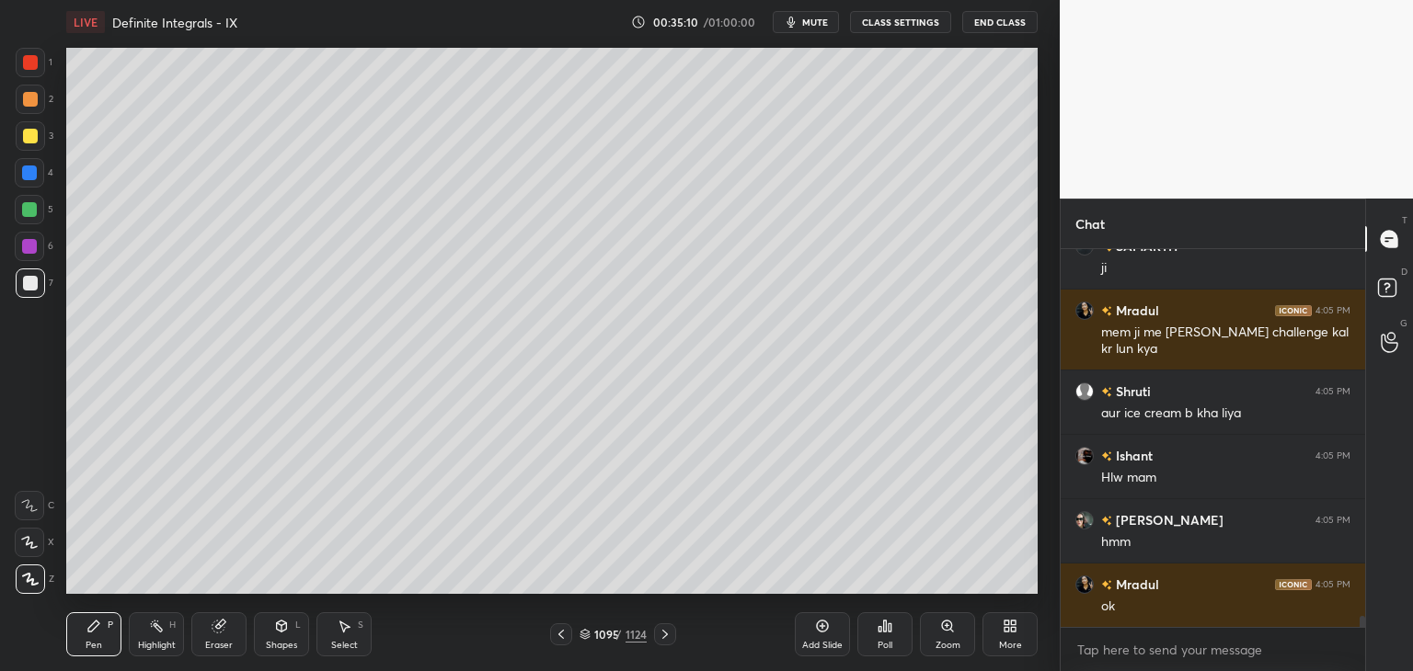
click at [670, 638] on icon at bounding box center [665, 634] width 15 height 15
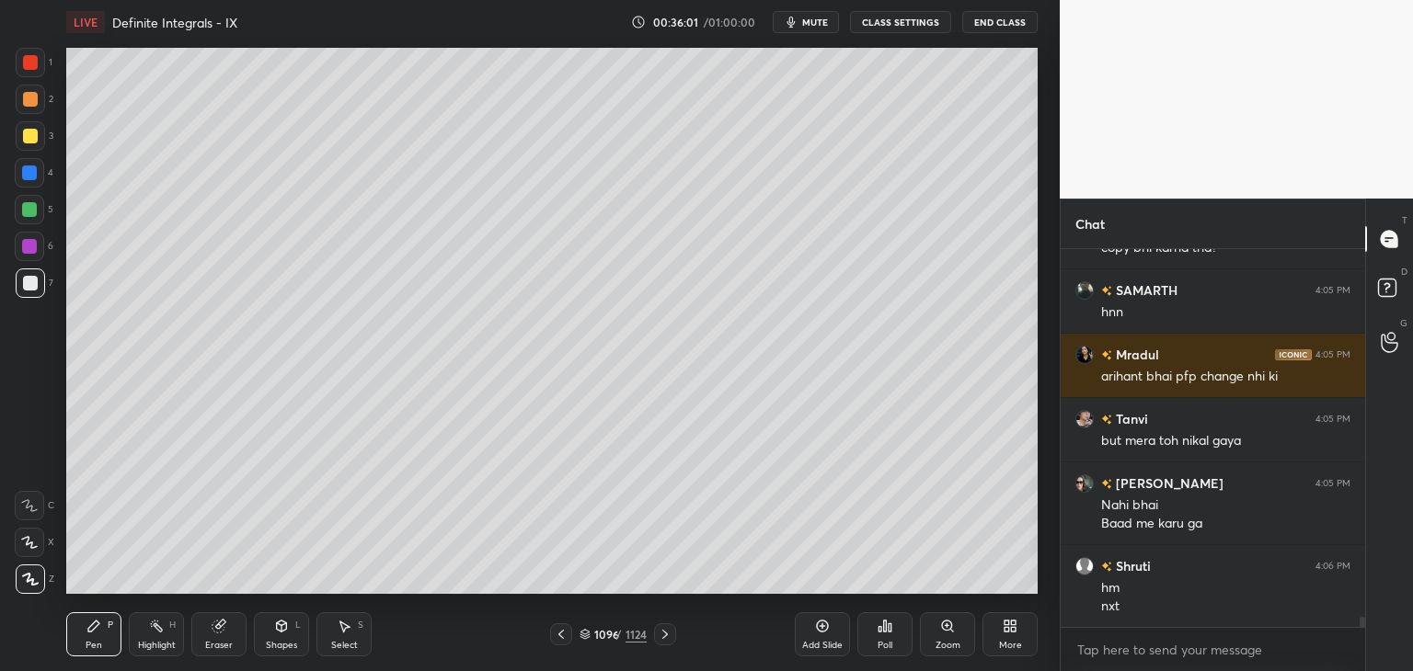
scroll to position [13695, 0]
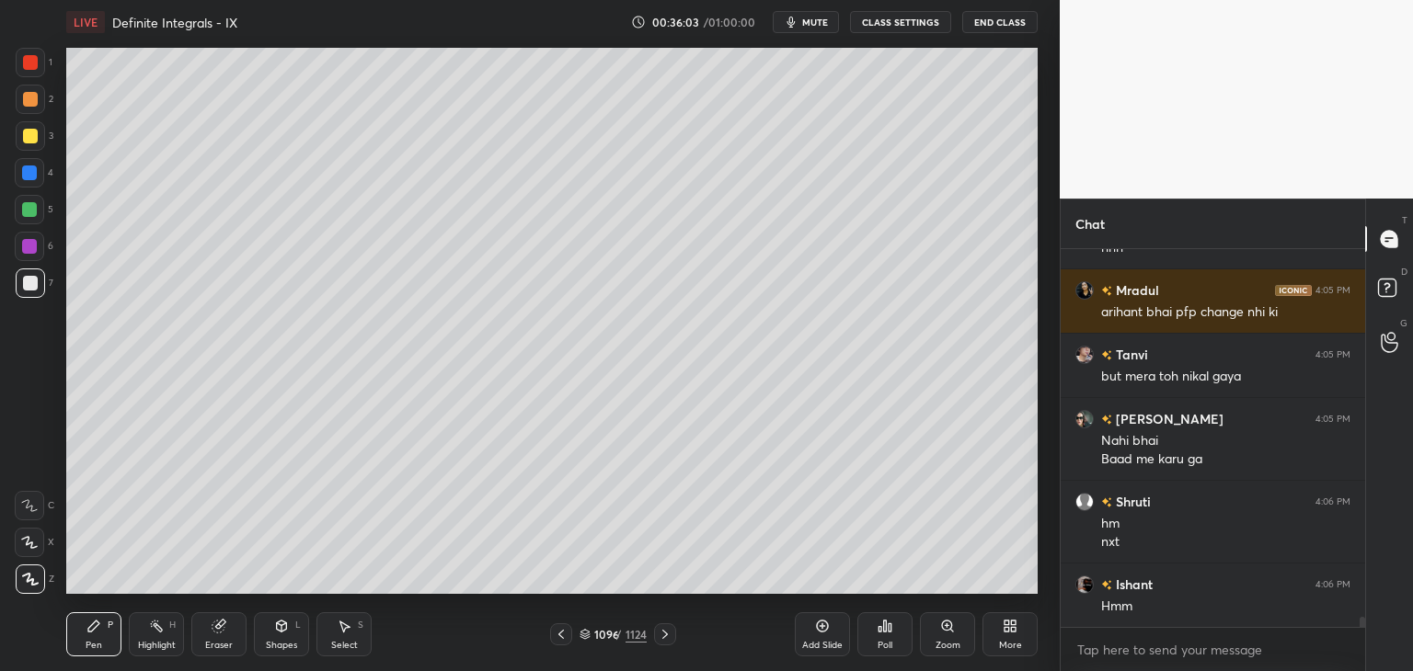
click at [658, 633] on icon at bounding box center [665, 634] width 15 height 15
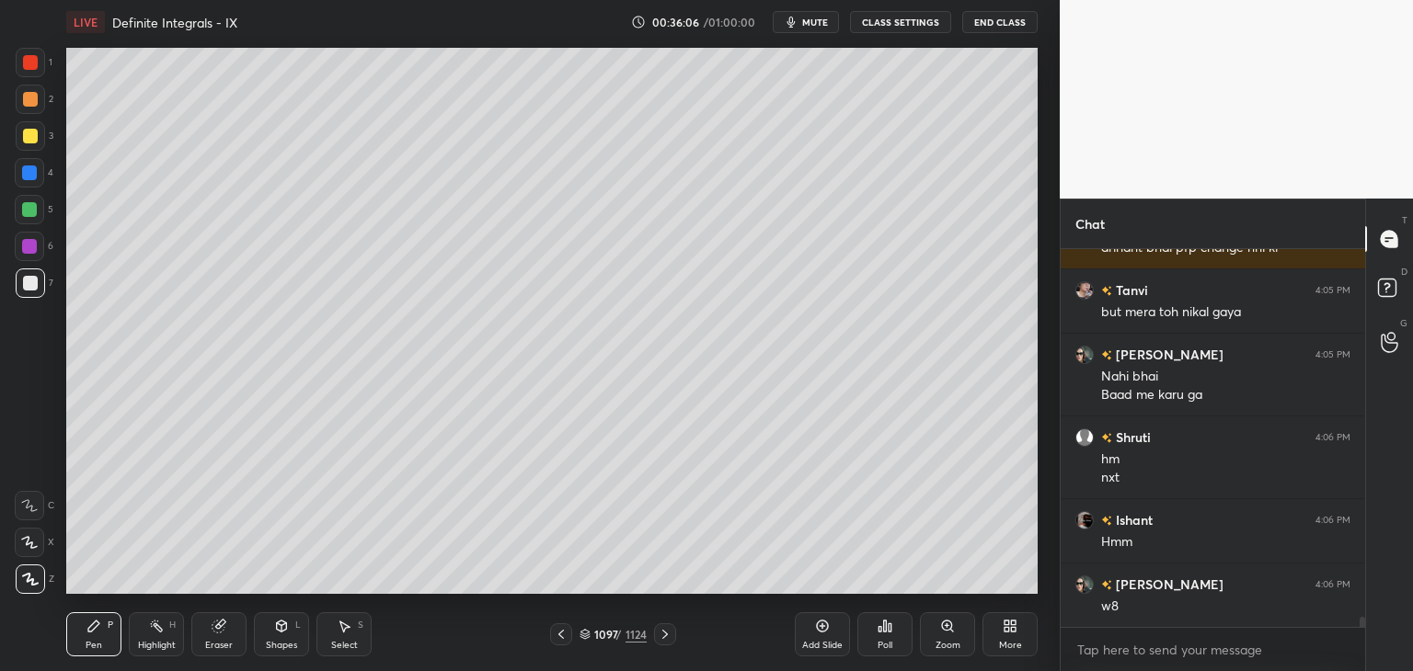
click at [564, 635] on icon at bounding box center [561, 634] width 15 height 15
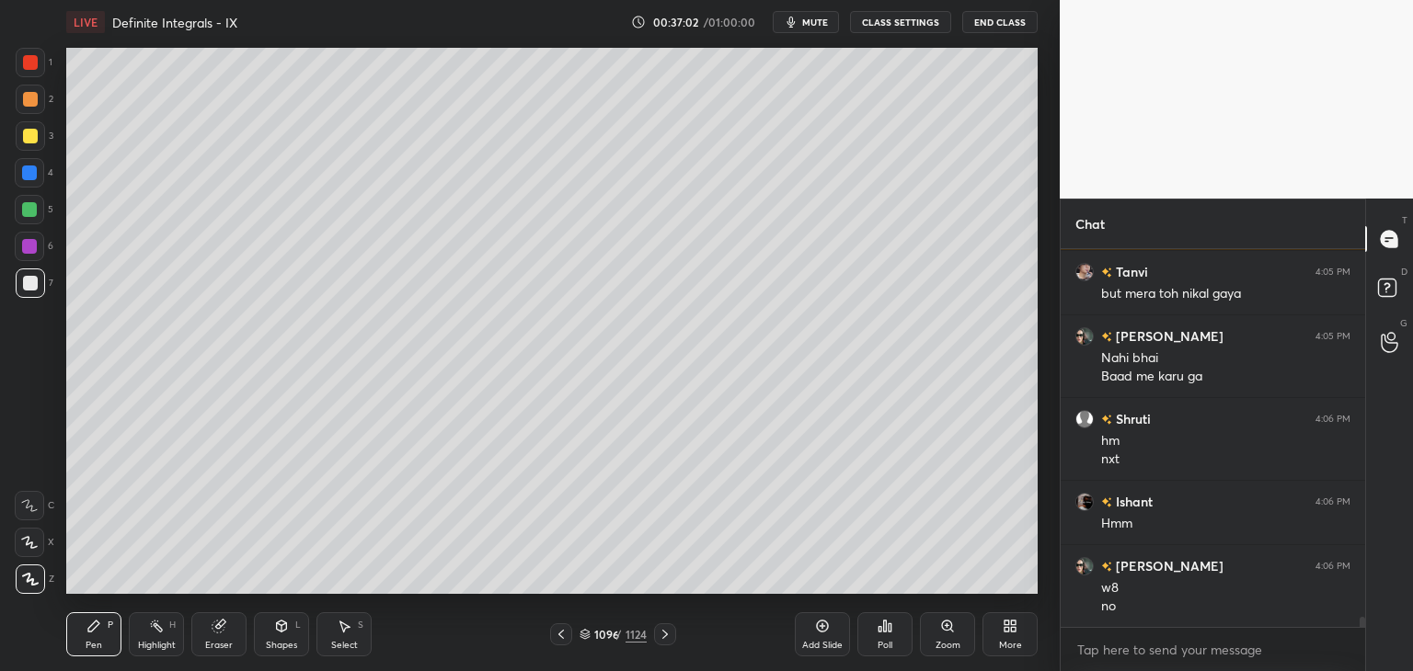
scroll to position [13842, 0]
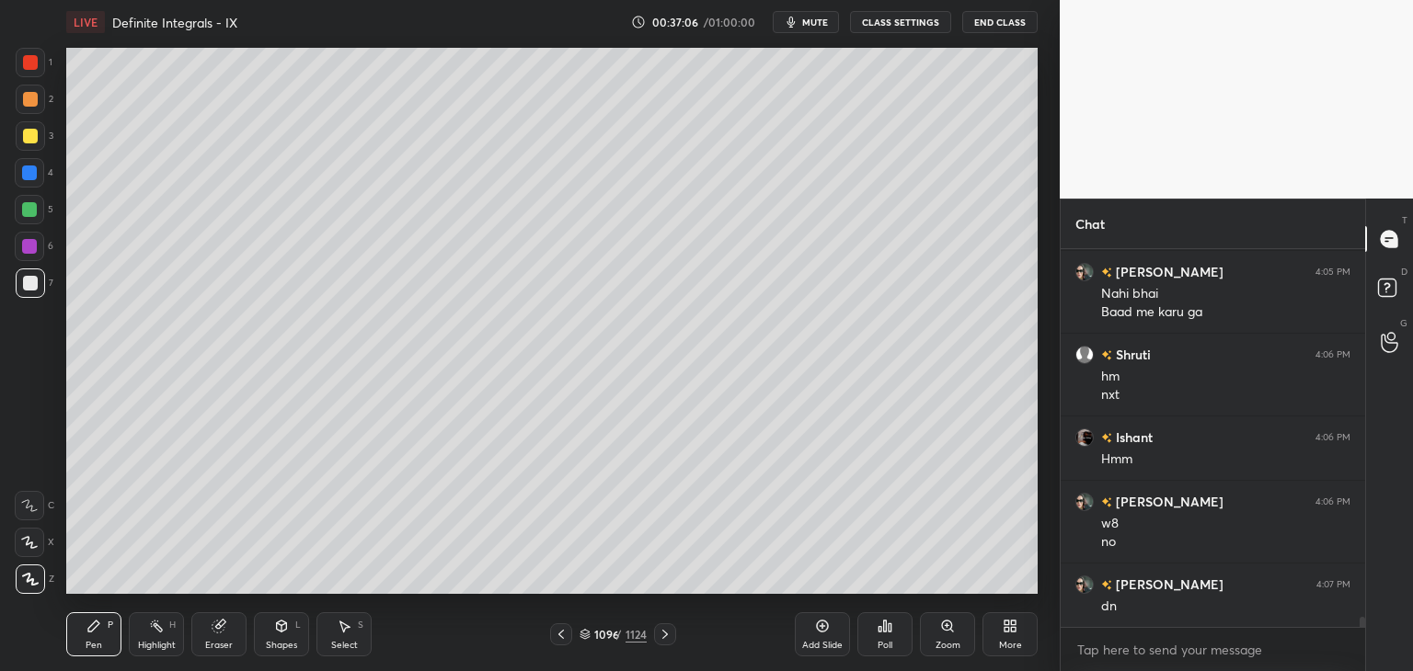
click at [666, 636] on icon at bounding box center [665, 634] width 15 height 15
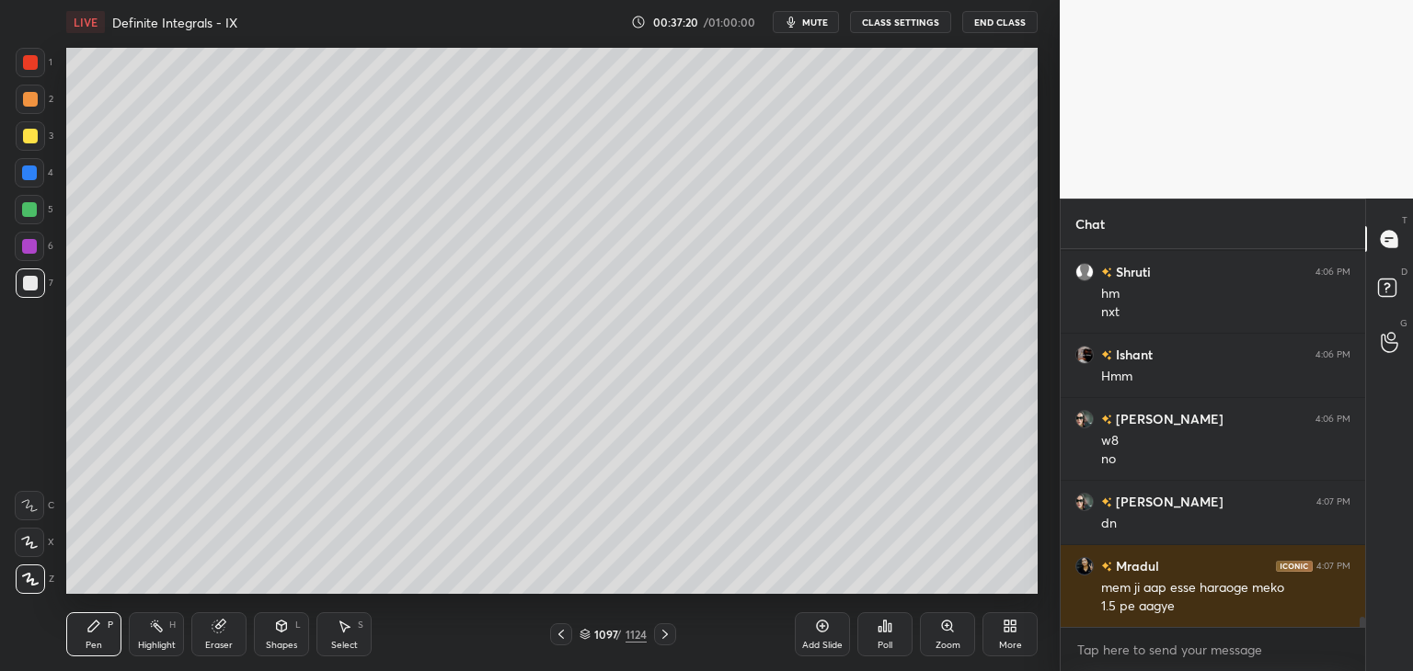
scroll to position [13989, 0]
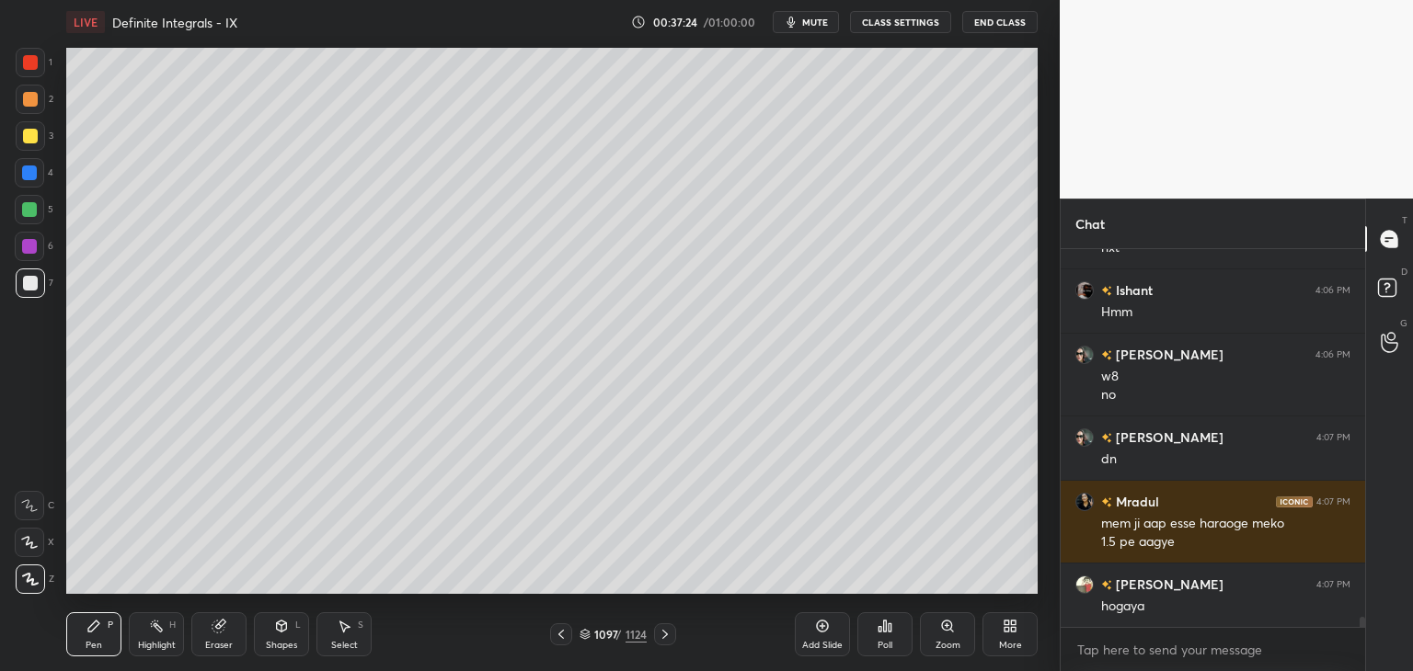
click at [666, 636] on icon at bounding box center [665, 634] width 15 height 15
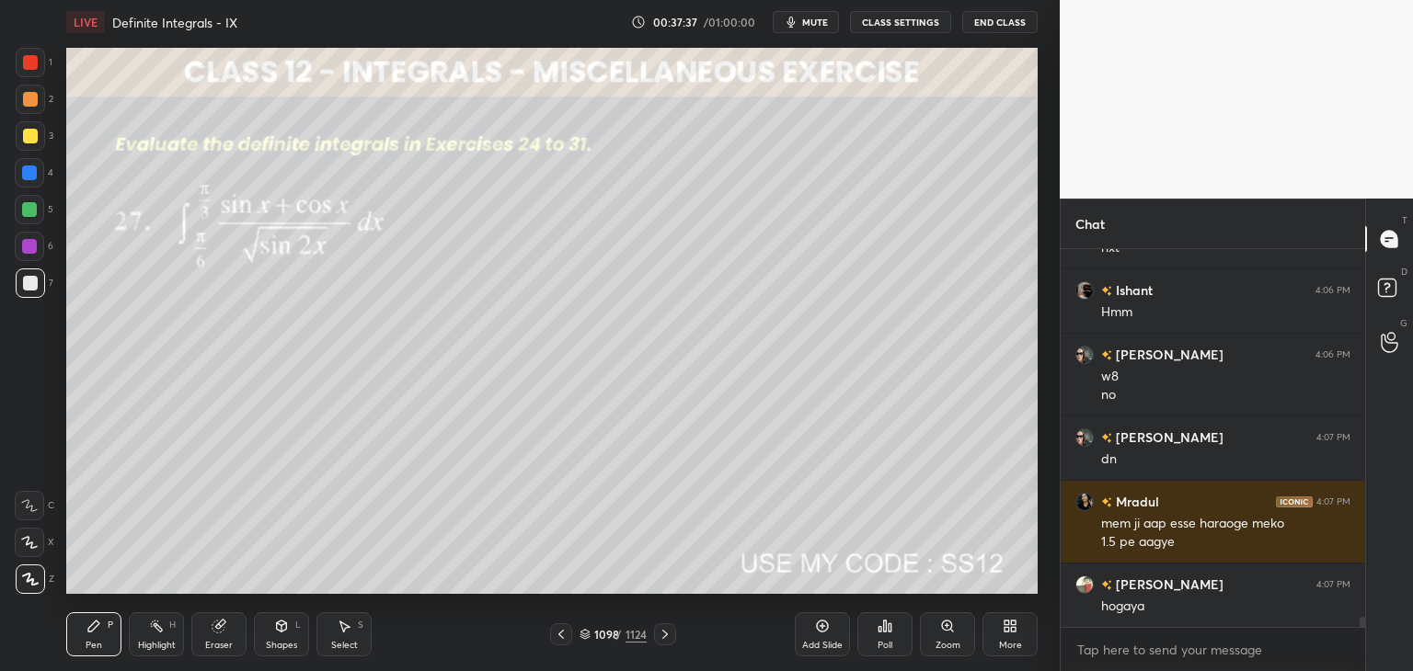
click at [884, 643] on div "Poll" at bounding box center [884, 645] width 15 height 9
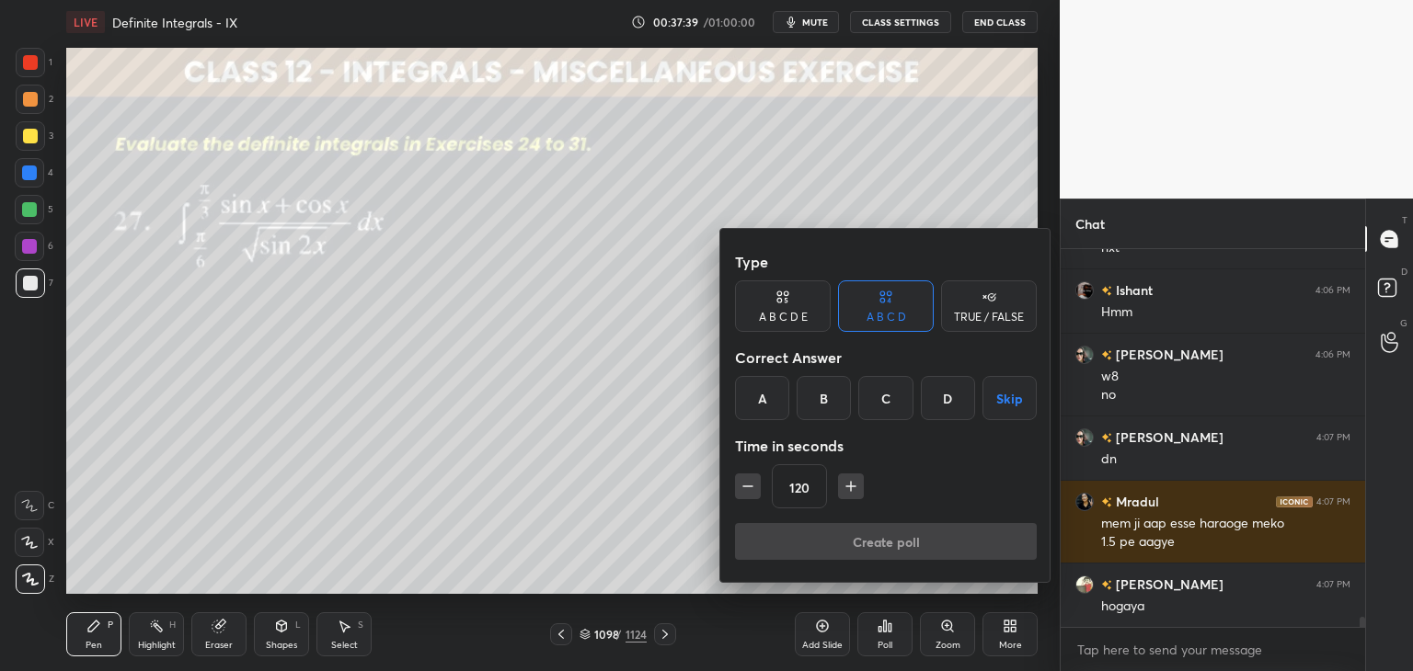
drag, startPoint x: 1001, startPoint y: 403, endPoint x: 970, endPoint y: 443, distance: 51.1
click at [1001, 405] on button "Skip" at bounding box center [1009, 398] width 54 height 44
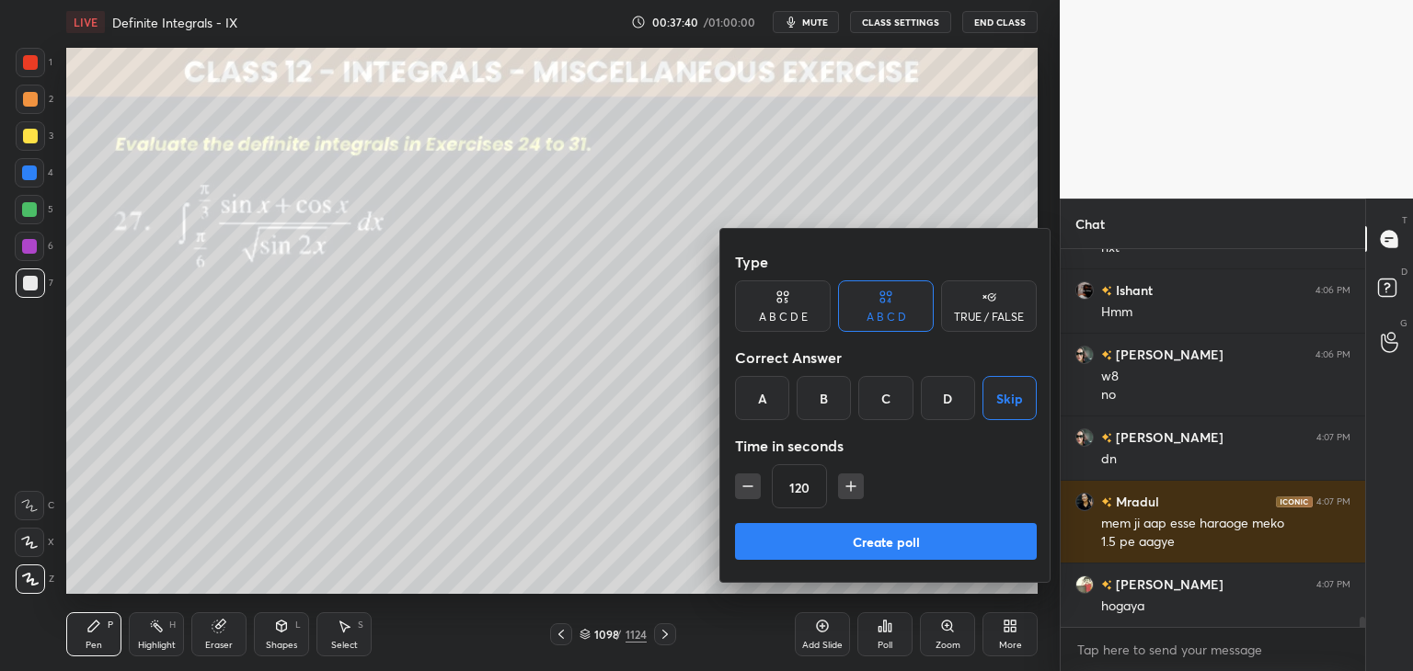
click at [842, 534] on button "Create poll" at bounding box center [886, 541] width 302 height 37
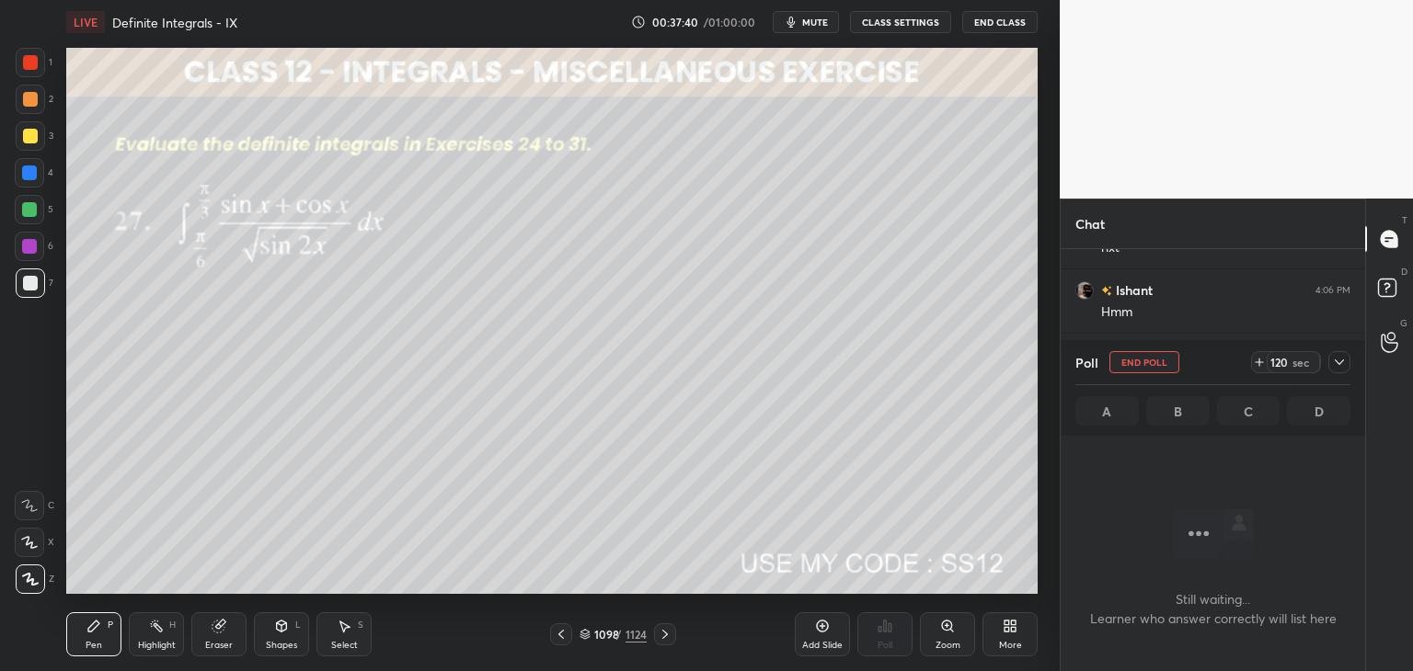
scroll to position [125, 299]
drag, startPoint x: 1342, startPoint y: 366, endPoint x: 1334, endPoint y: 376, distance: 12.5
click at [1342, 368] on icon at bounding box center [1339, 362] width 15 height 15
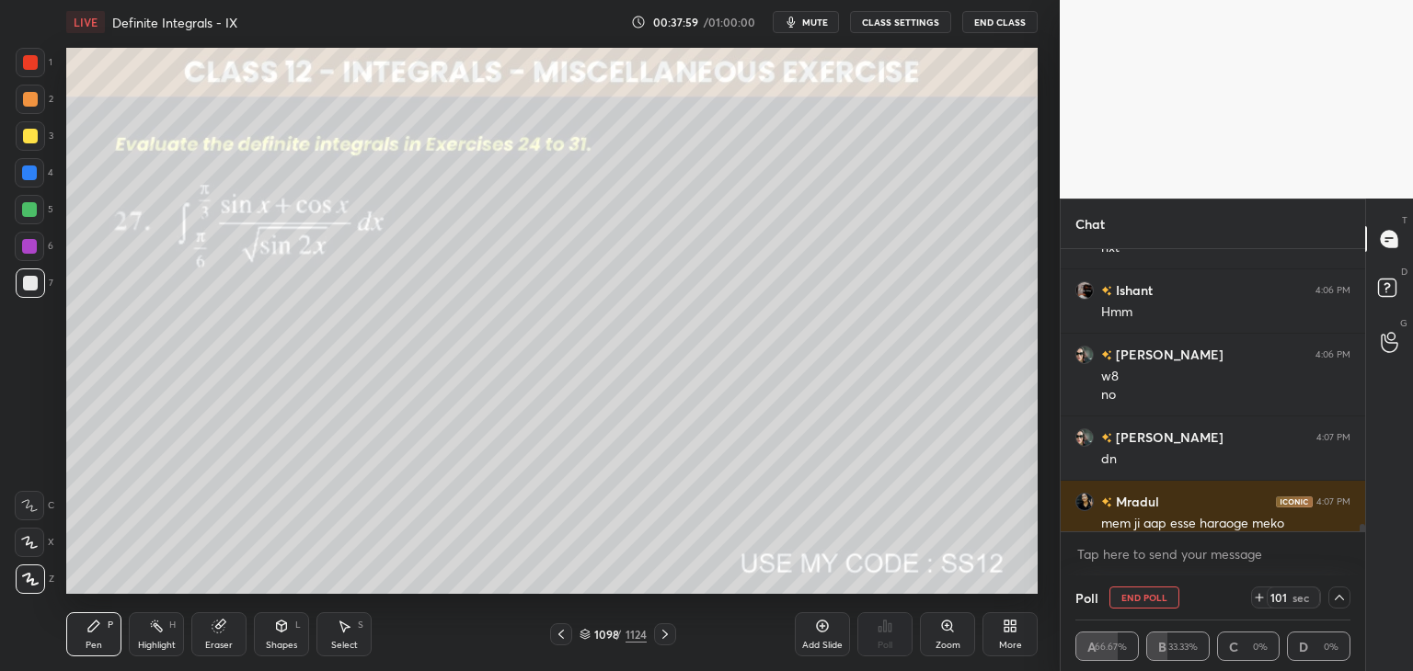
click at [814, 21] on span "mute" at bounding box center [815, 22] width 26 height 13
click at [817, 19] on span "unmute" at bounding box center [814, 22] width 40 height 13
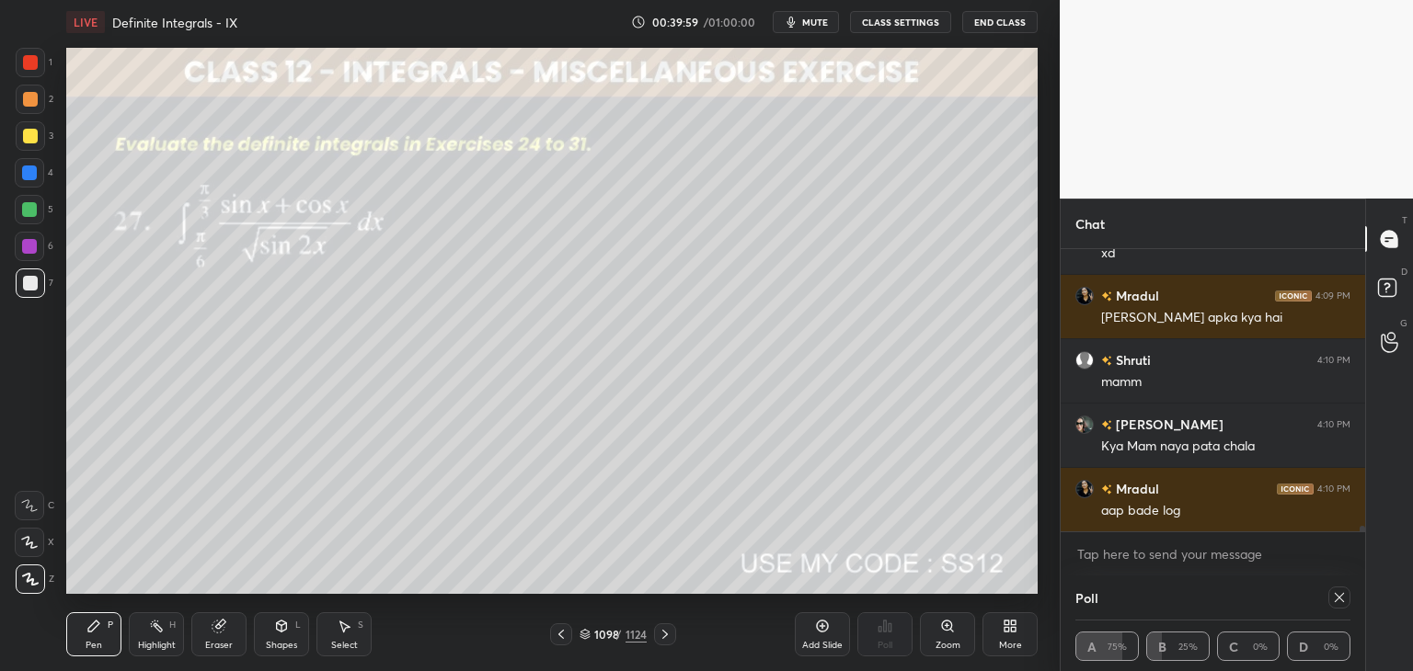
scroll to position [14957, 0]
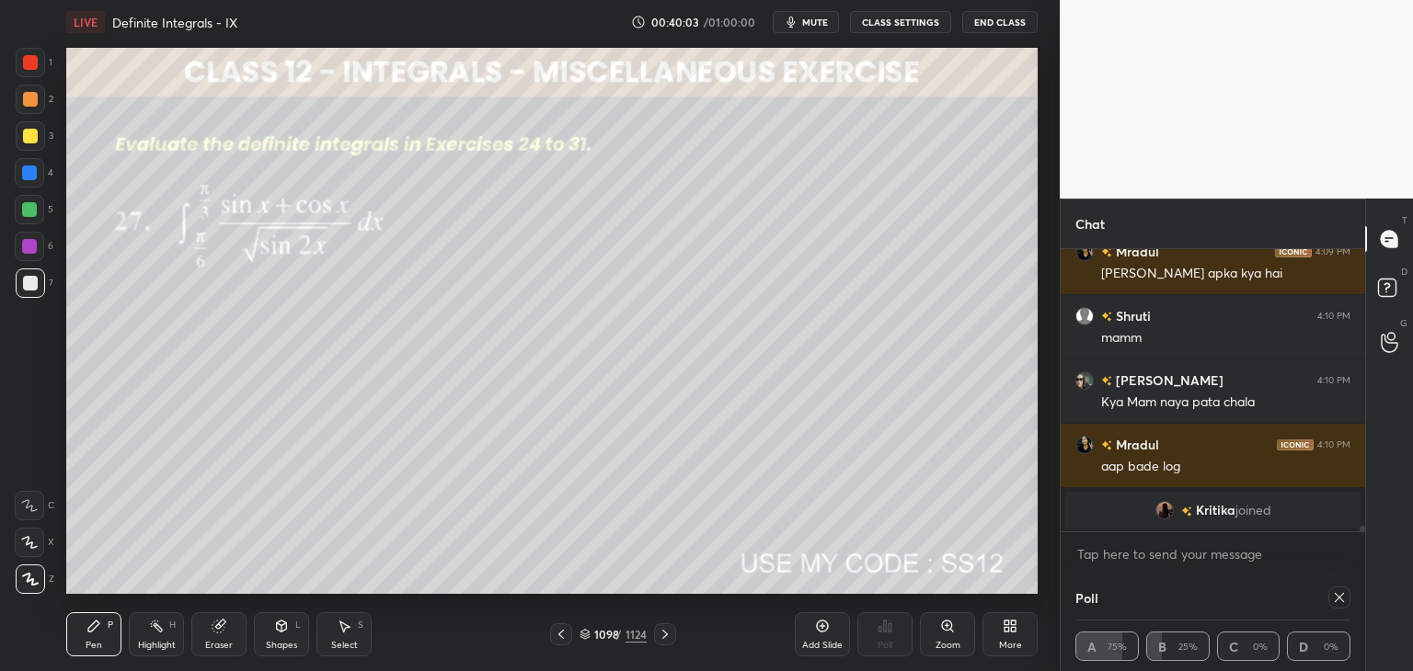
click at [1343, 601] on icon at bounding box center [1338, 597] width 9 height 9
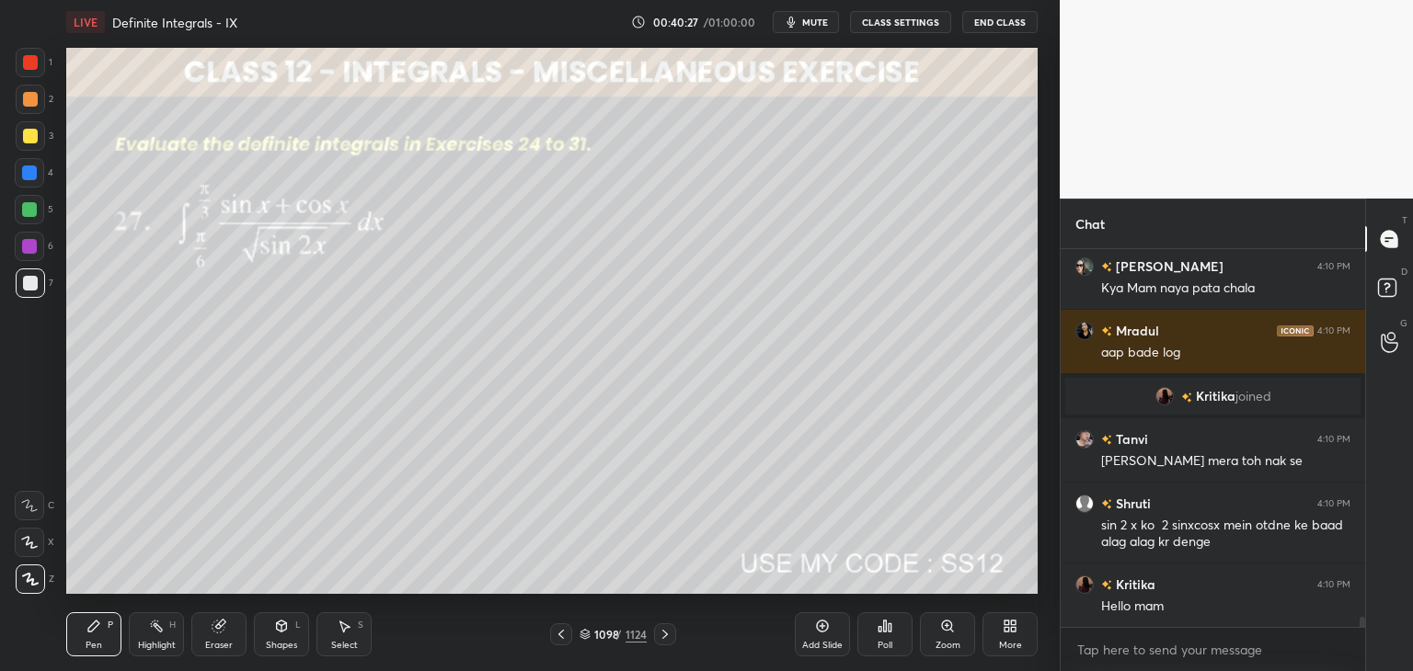
scroll to position [14304, 0]
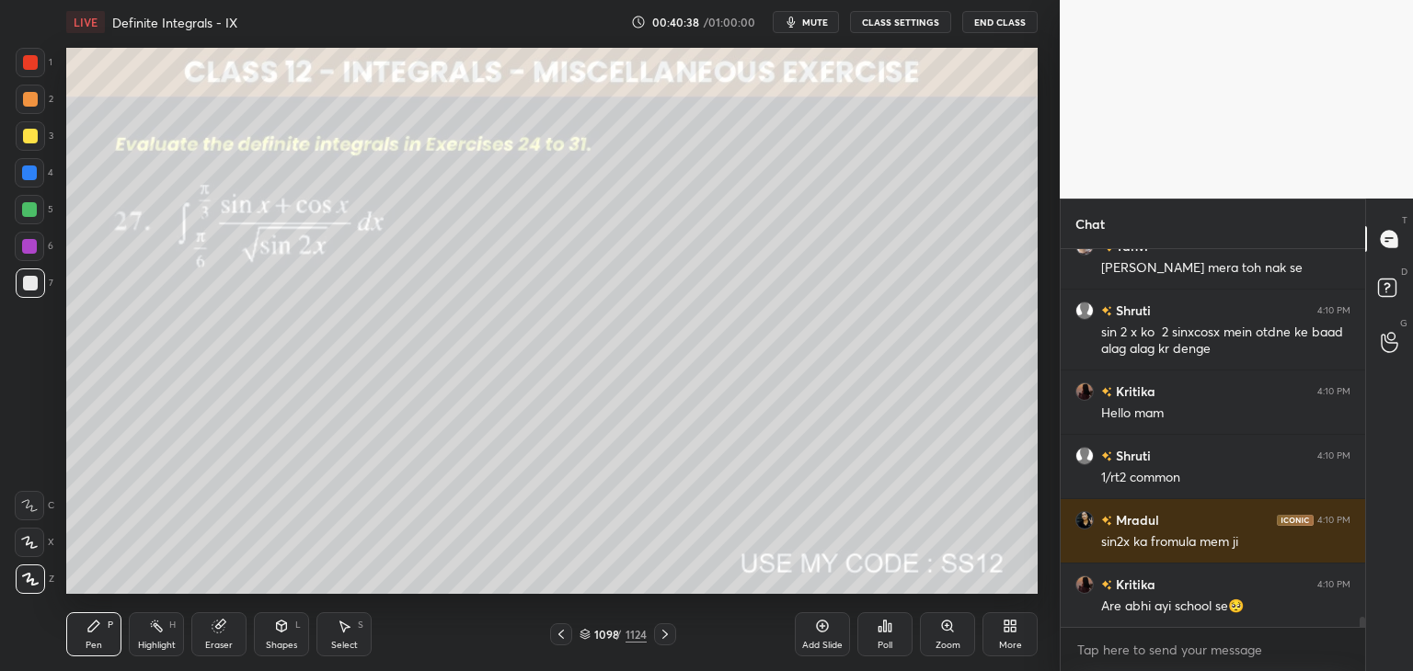
drag, startPoint x: 30, startPoint y: 139, endPoint x: 39, endPoint y: 144, distance: 9.9
click at [30, 140] on div at bounding box center [30, 136] width 15 height 15
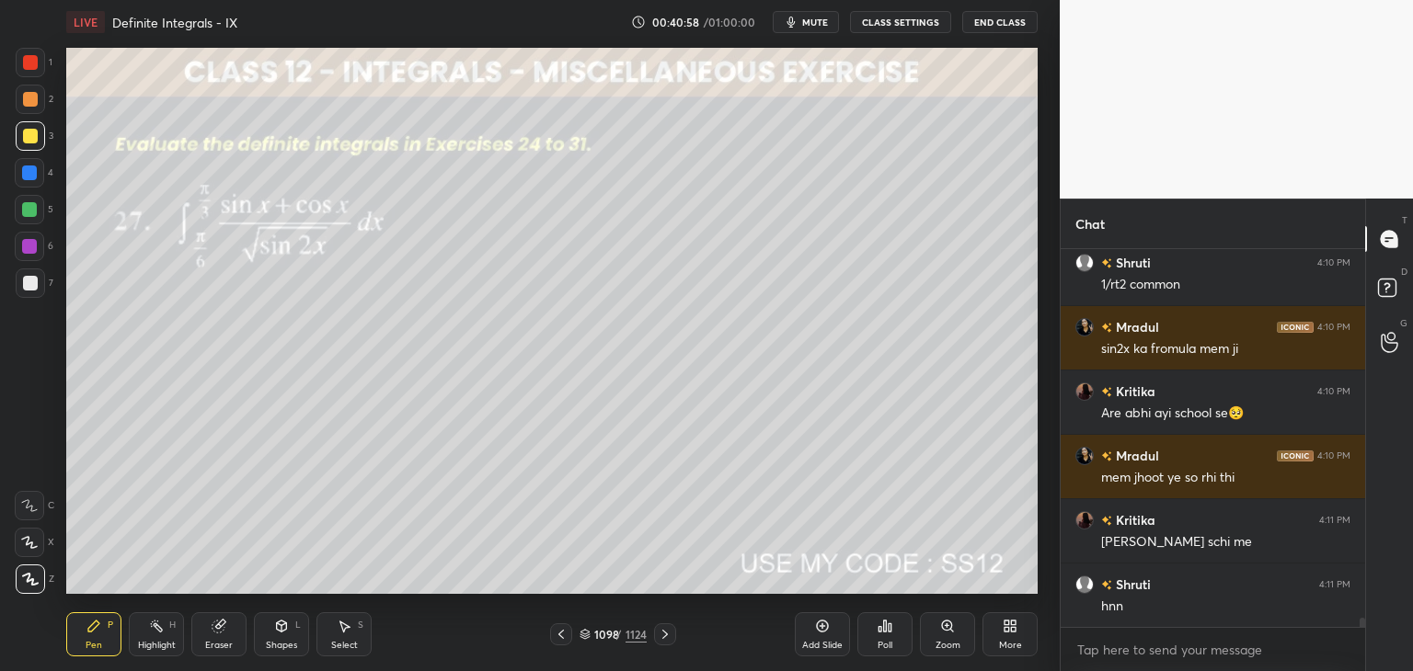
scroll to position [14644, 0]
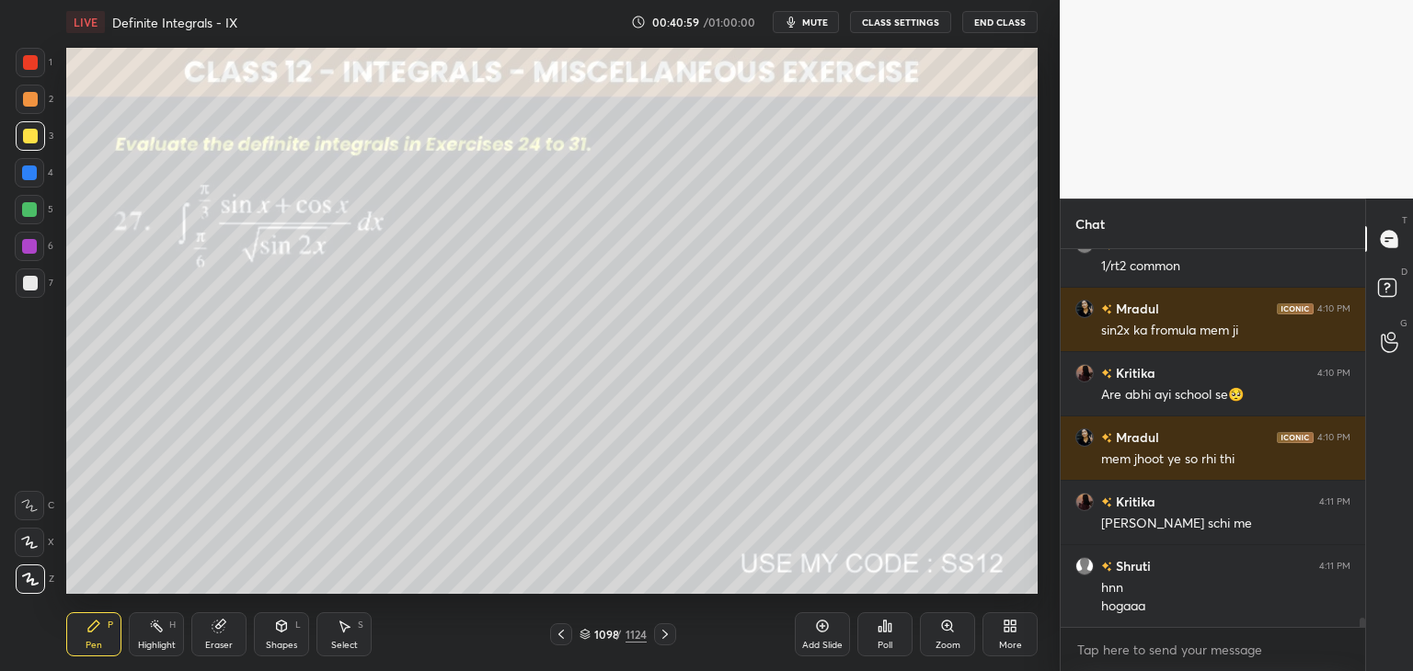
drag, startPoint x: 282, startPoint y: 640, endPoint x: 291, endPoint y: 622, distance: 20.2
click at [283, 641] on div "Shapes" at bounding box center [281, 645] width 31 height 9
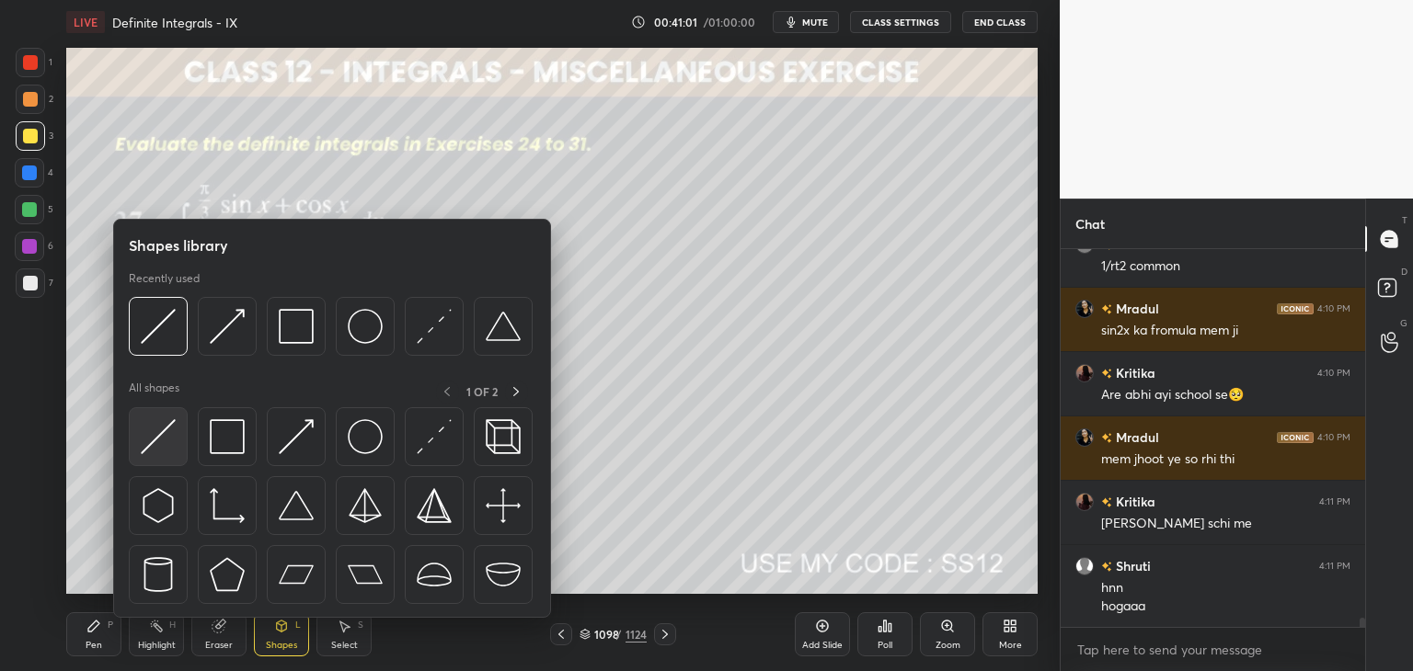
scroll to position [14708, 0]
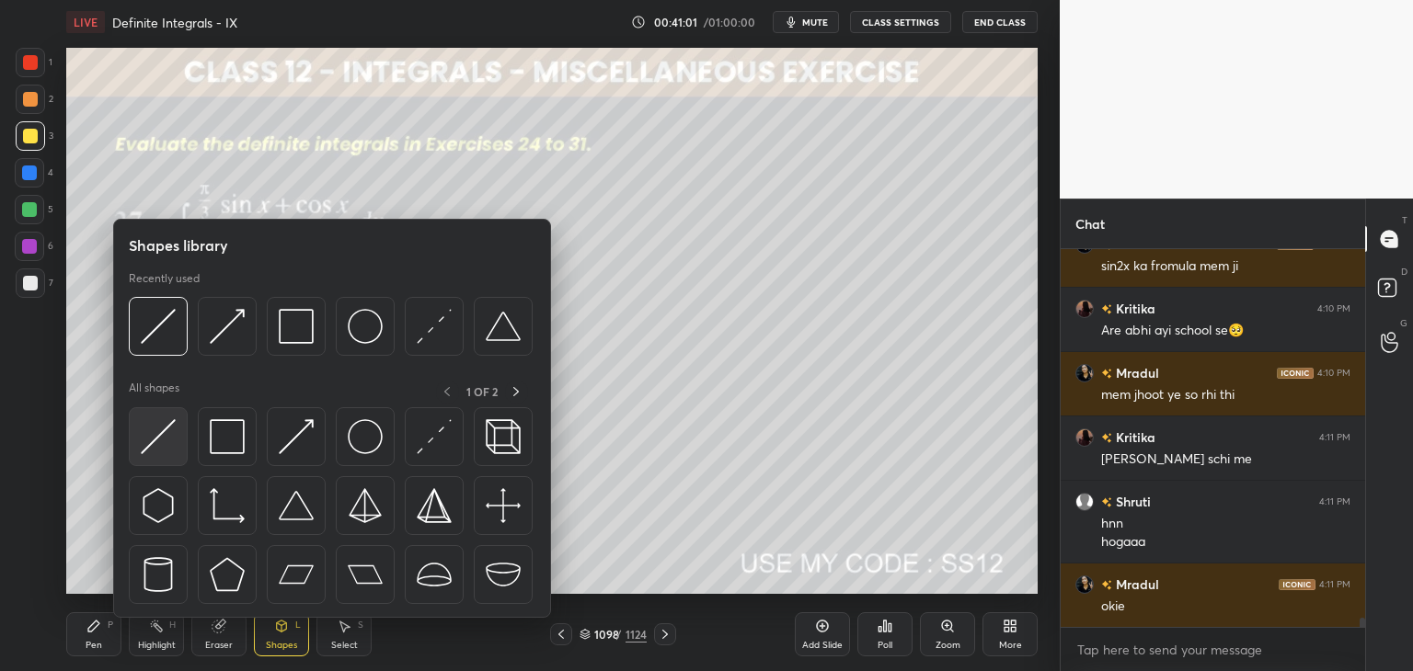
click at [161, 431] on img at bounding box center [158, 436] width 35 height 35
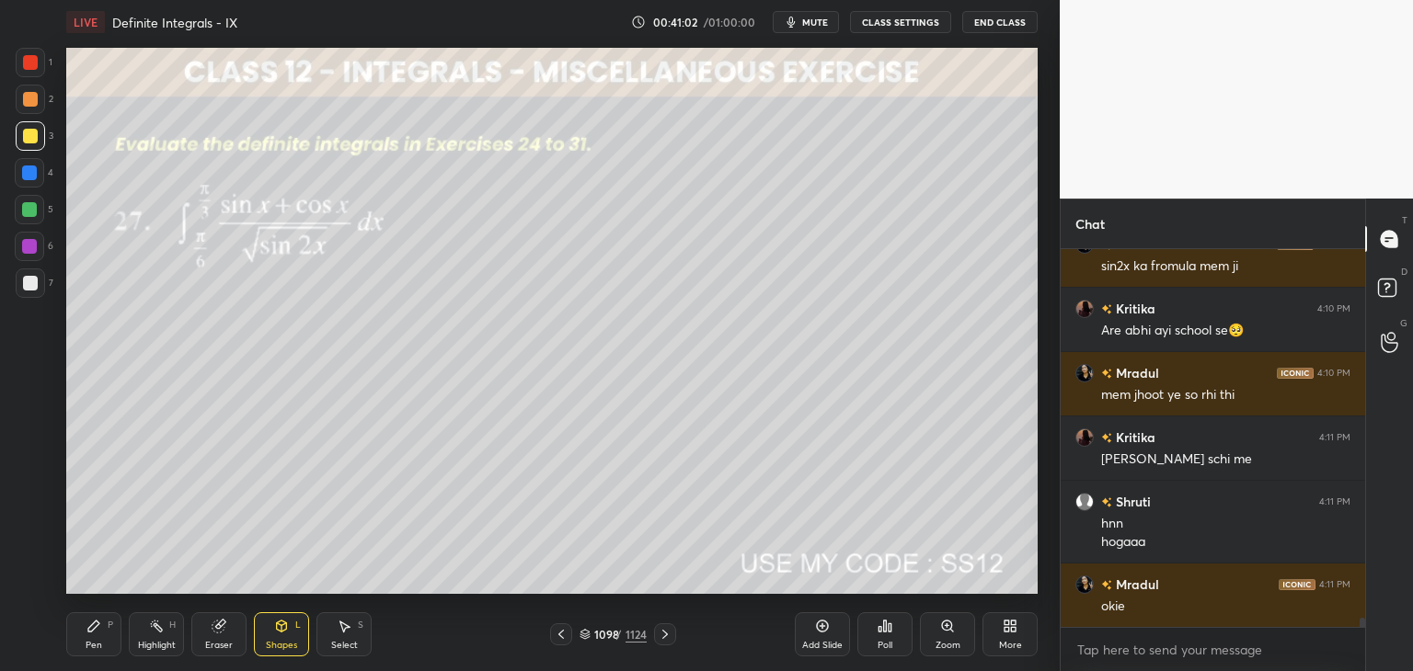
scroll to position [14773, 0]
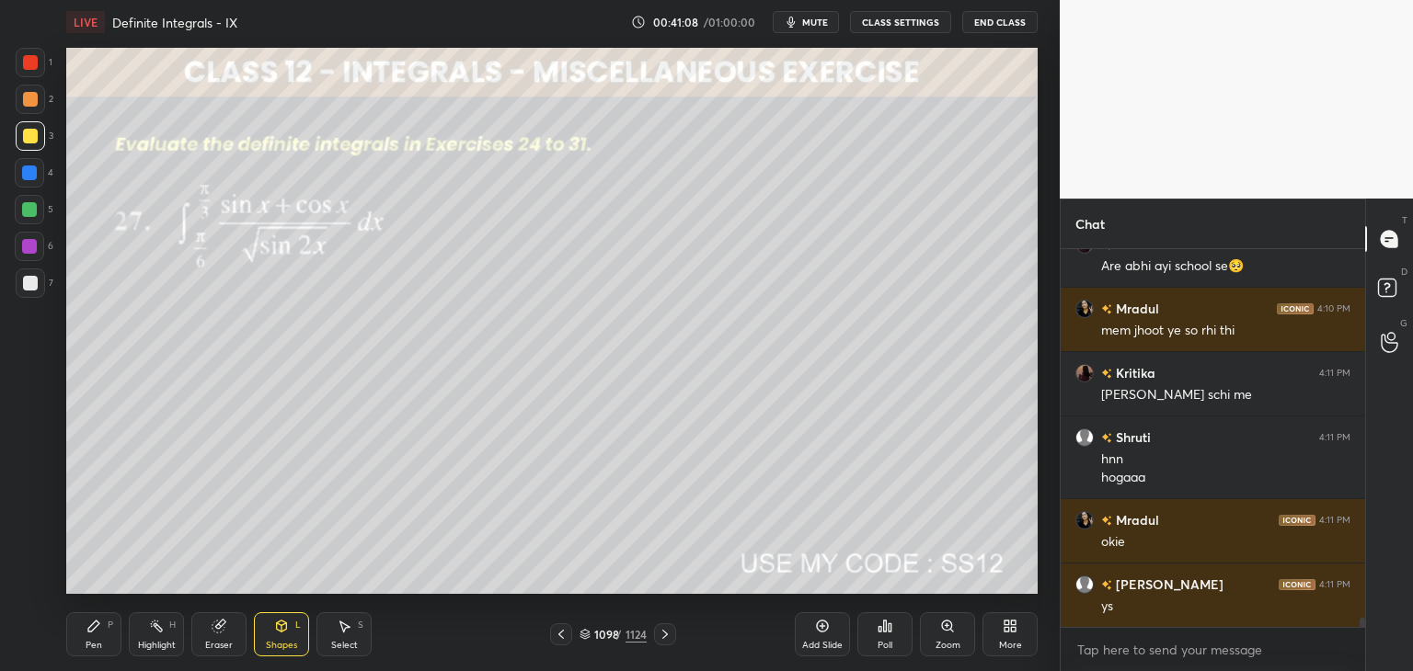
click at [92, 645] on div "Pen" at bounding box center [94, 645] width 17 height 9
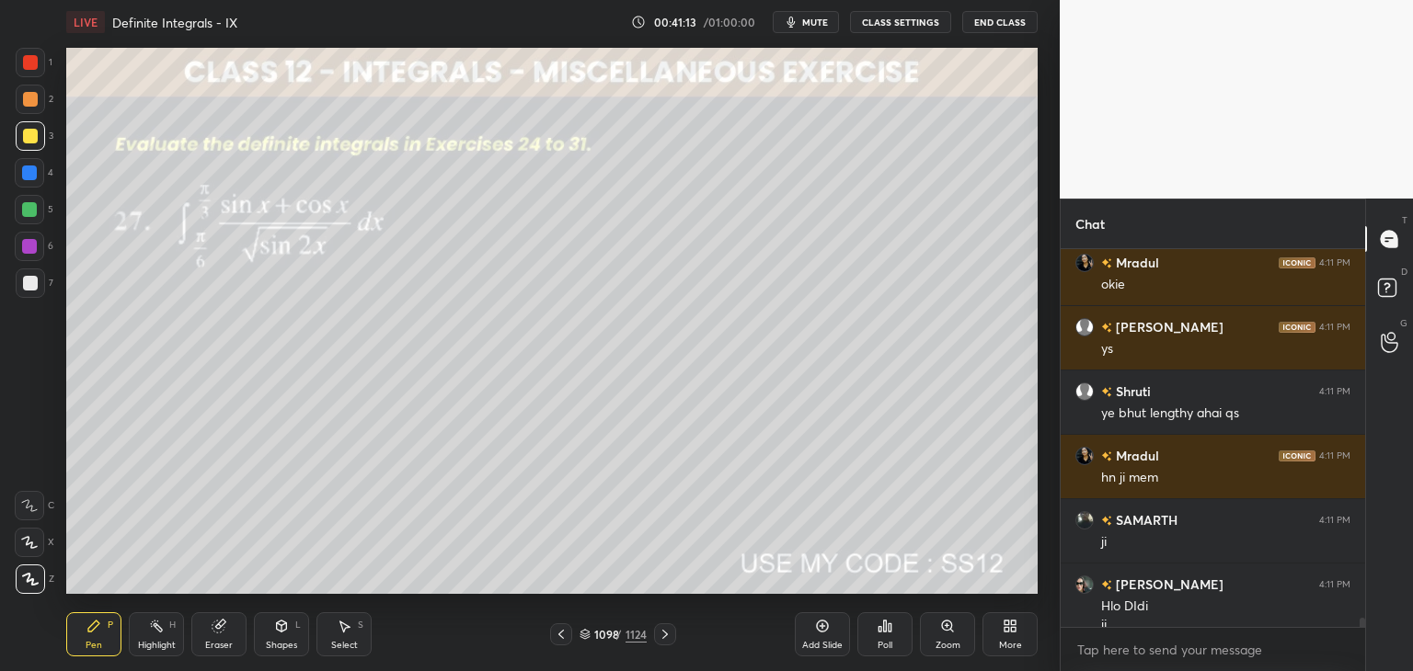
scroll to position [15049, 0]
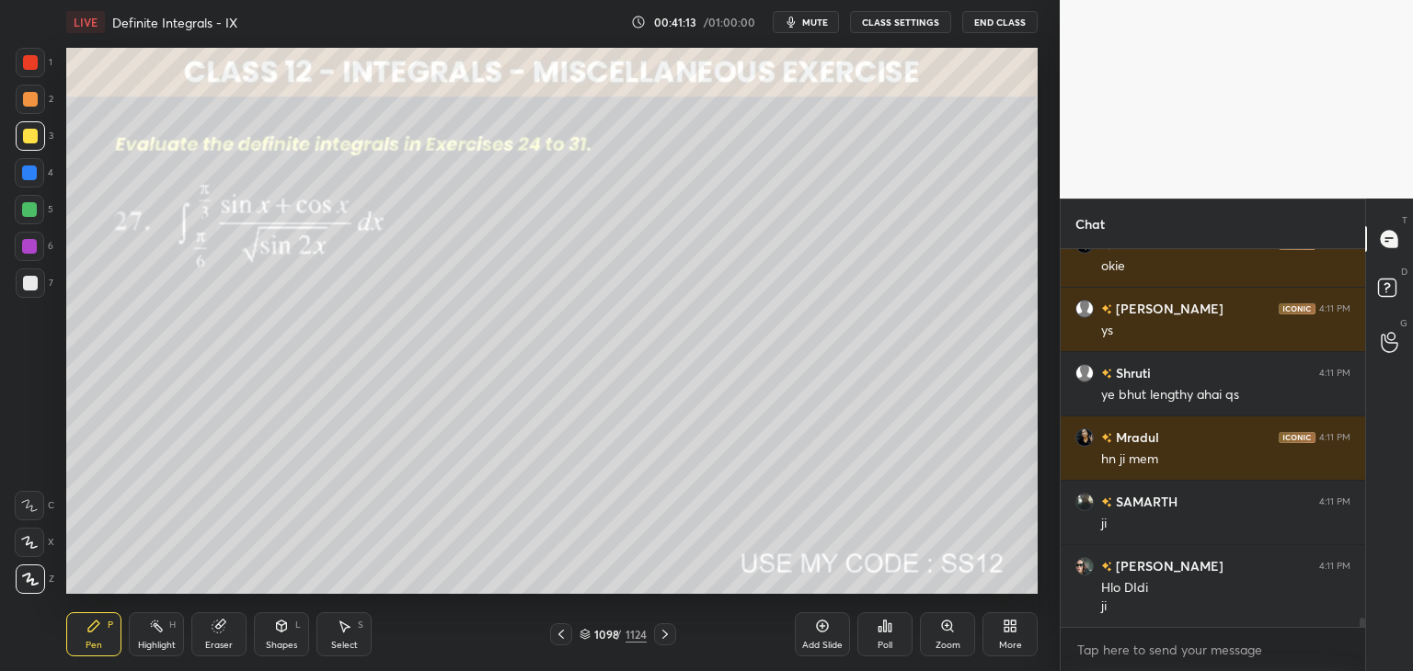
click at [31, 284] on div at bounding box center [30, 283] width 15 height 15
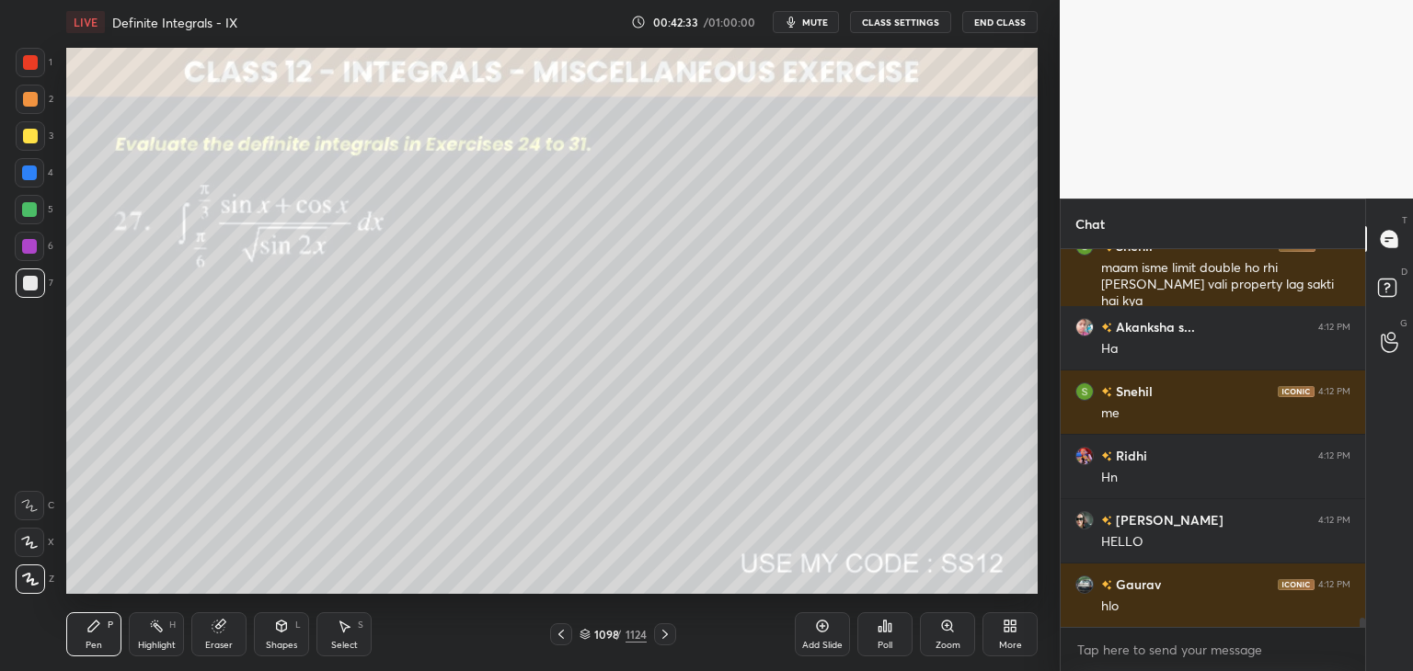
scroll to position [15838, 0]
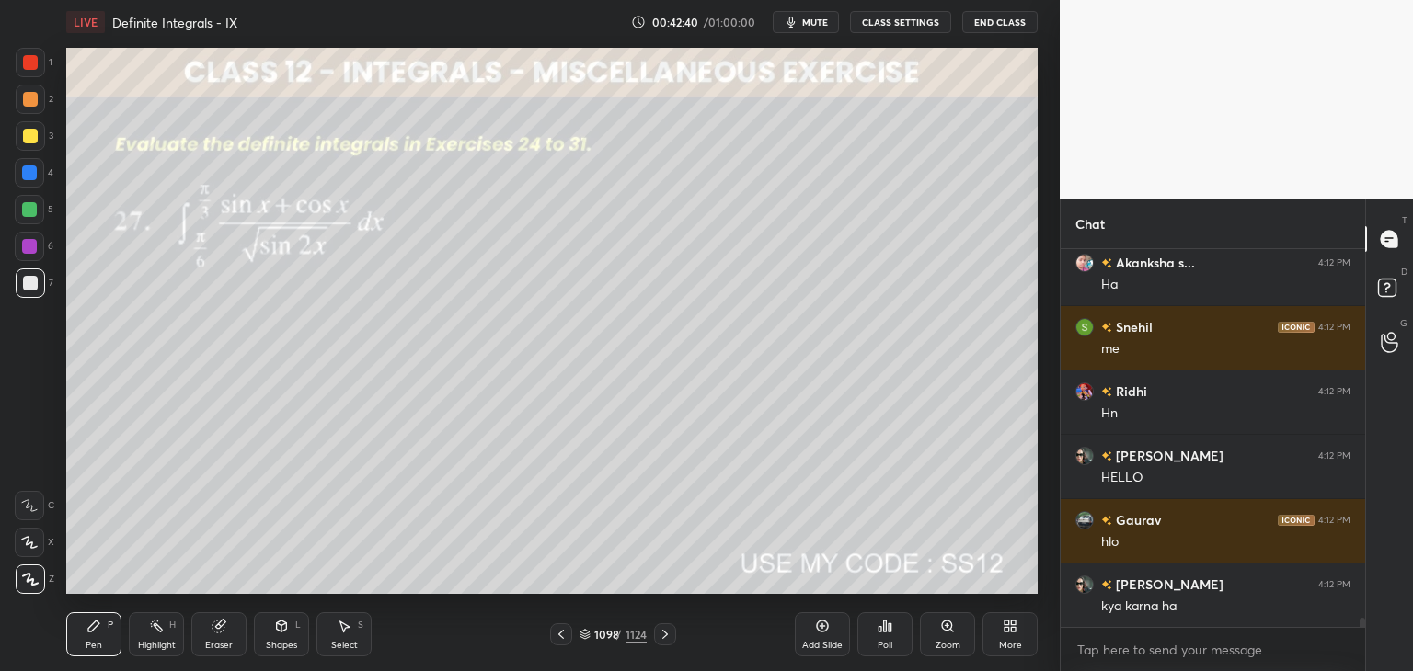
click at [212, 641] on div "Eraser" at bounding box center [219, 645] width 28 height 9
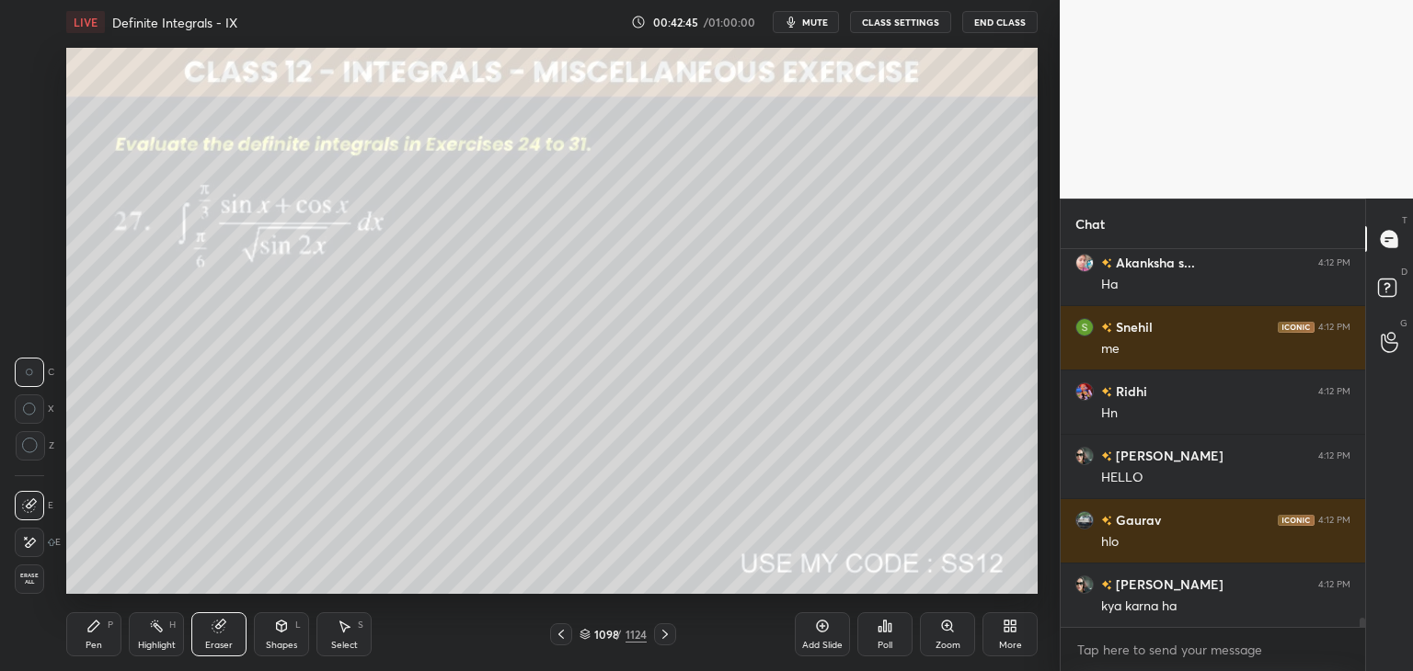
scroll to position [16005, 0]
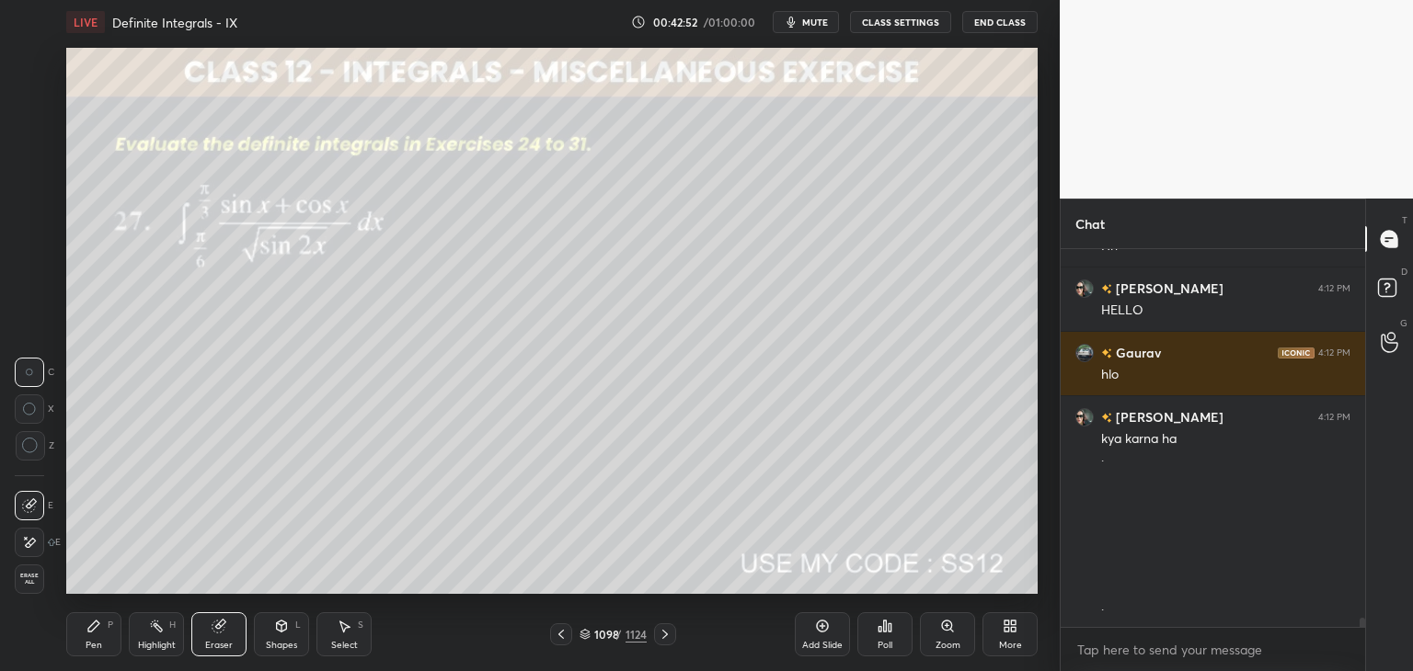
drag, startPoint x: 348, startPoint y: 641, endPoint x: 346, endPoint y: 599, distance: 42.3
click at [349, 641] on div "Select" at bounding box center [344, 645] width 27 height 9
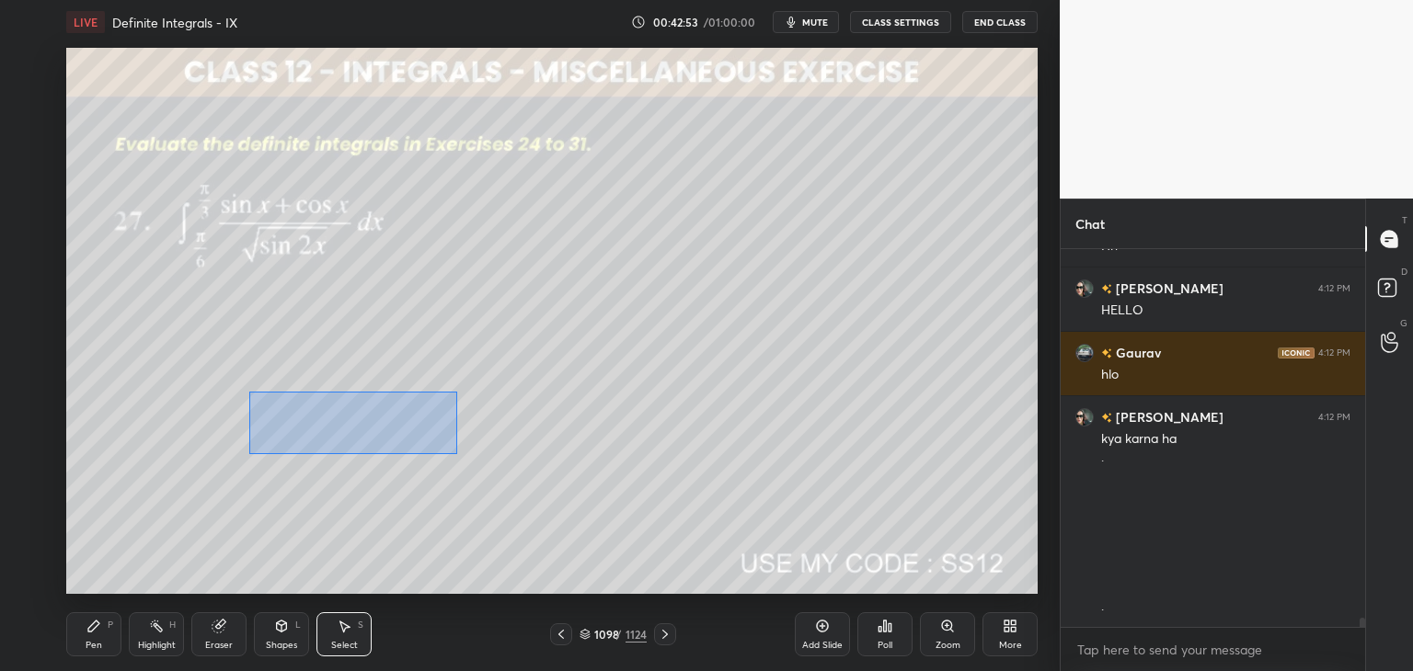
drag, startPoint x: 249, startPoint y: 392, endPoint x: 463, endPoint y: 454, distance: 223.2
click at [456, 452] on div "0 ° Undo Copy Paste here Duplicate Duplicate to new slide Delete" at bounding box center [551, 321] width 971 height 546
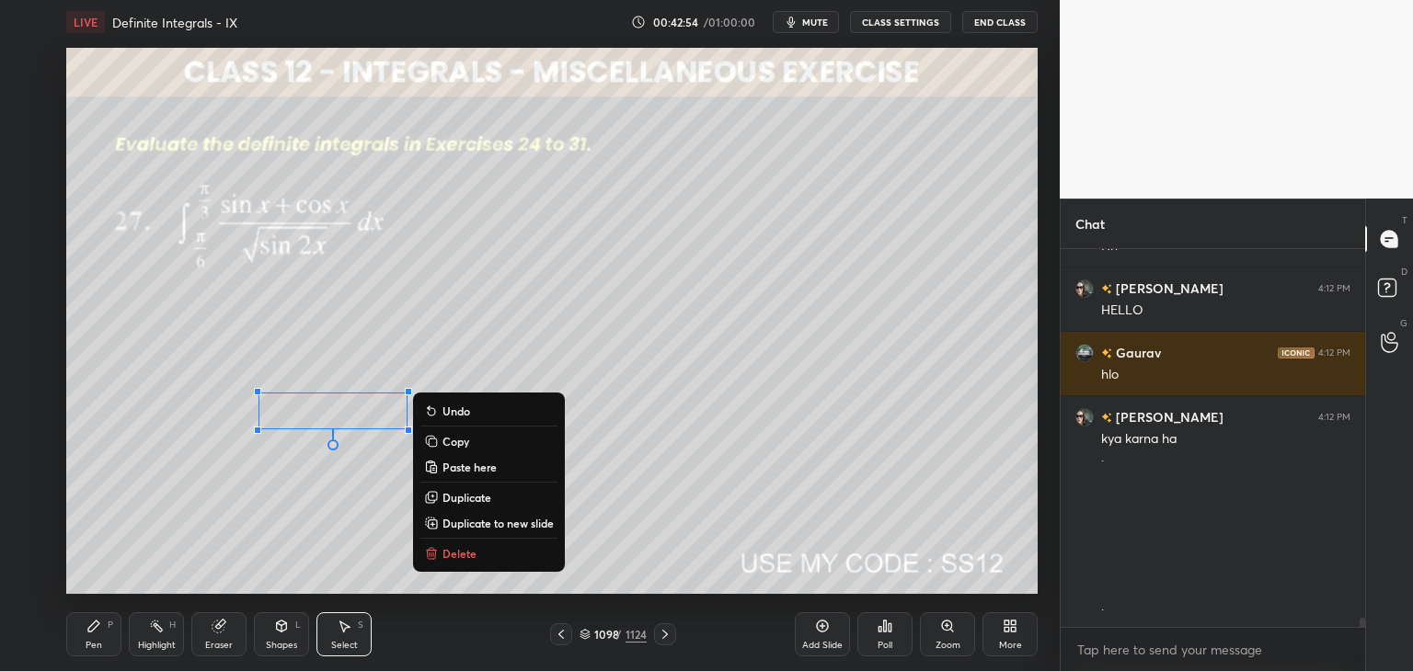
click at [433, 560] on icon at bounding box center [431, 553] width 15 height 15
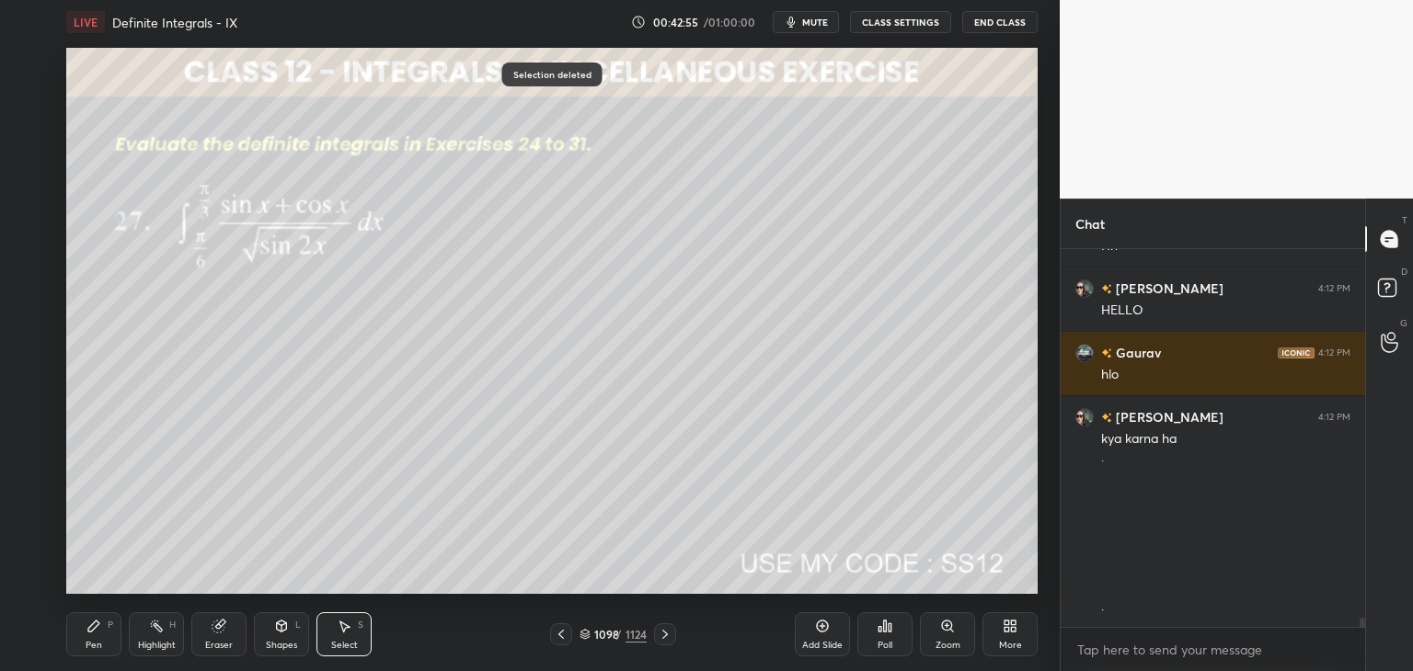
drag, startPoint x: 93, startPoint y: 641, endPoint x: 140, endPoint y: 594, distance: 66.3
click at [93, 642] on div "Pen" at bounding box center [94, 645] width 17 height 9
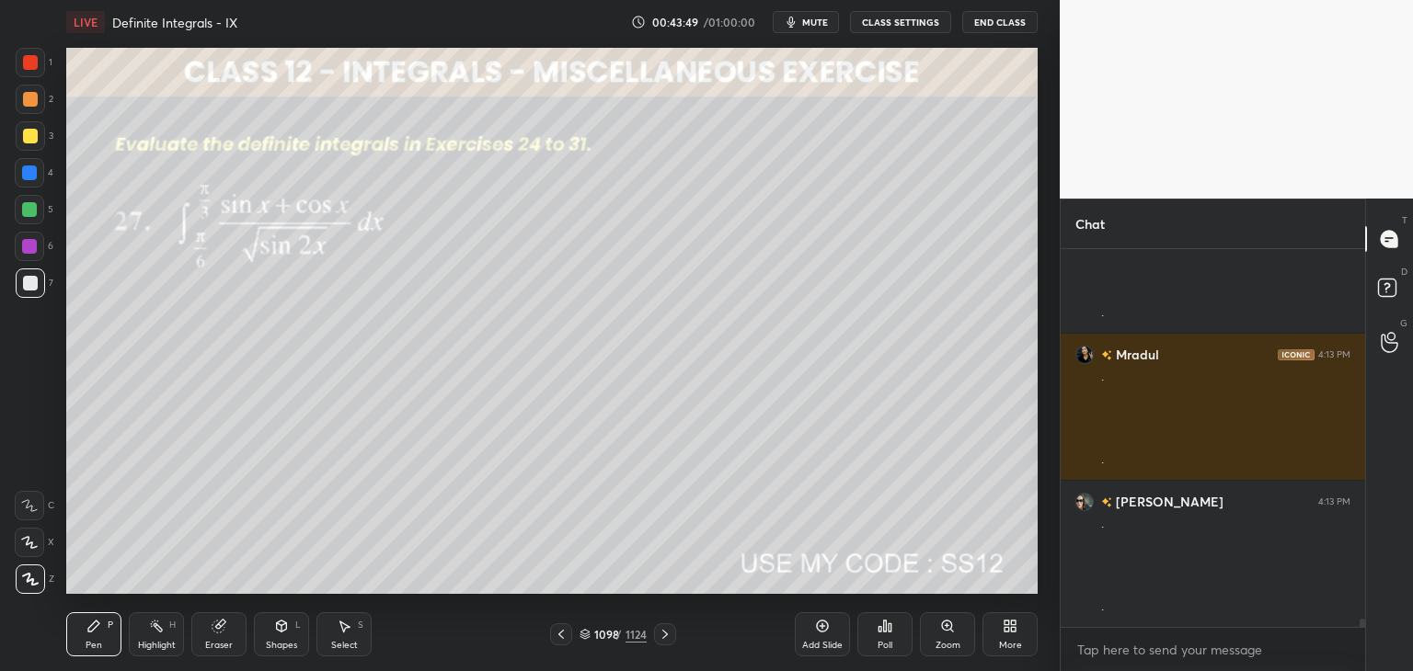
scroll to position [16364, 0]
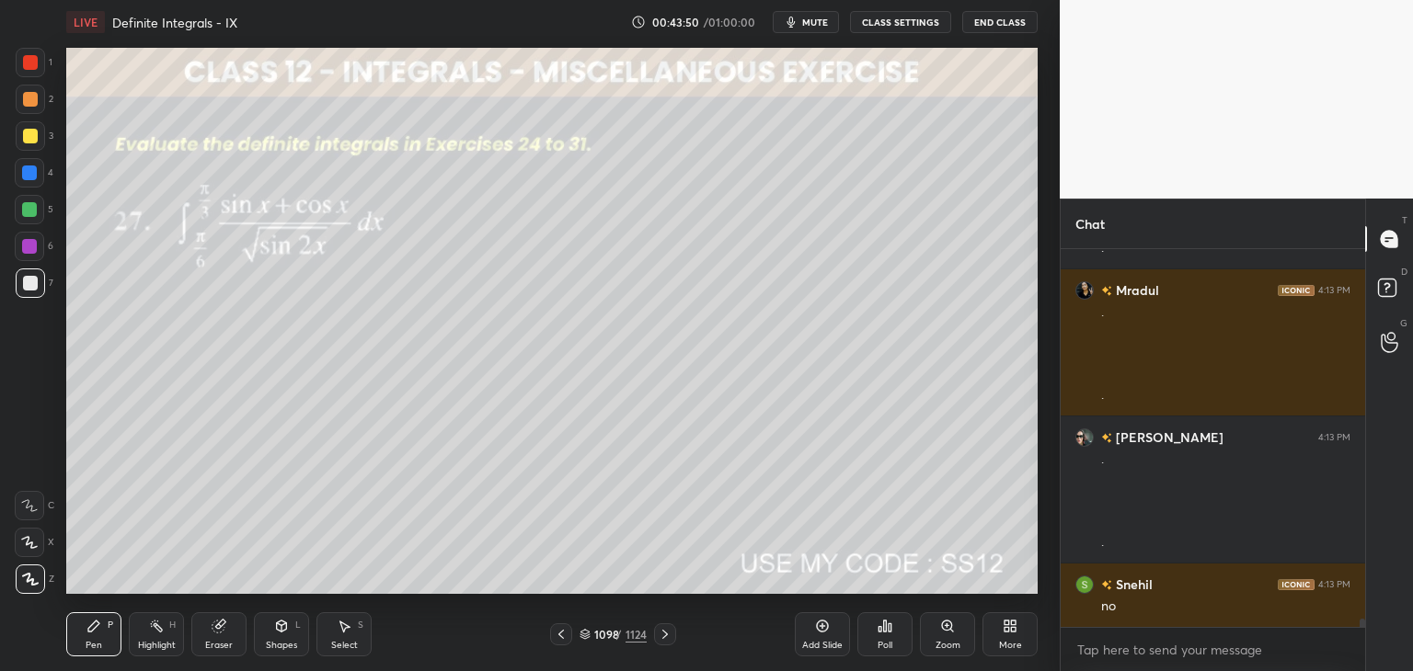
click at [207, 641] on div "Eraser" at bounding box center [219, 645] width 28 height 9
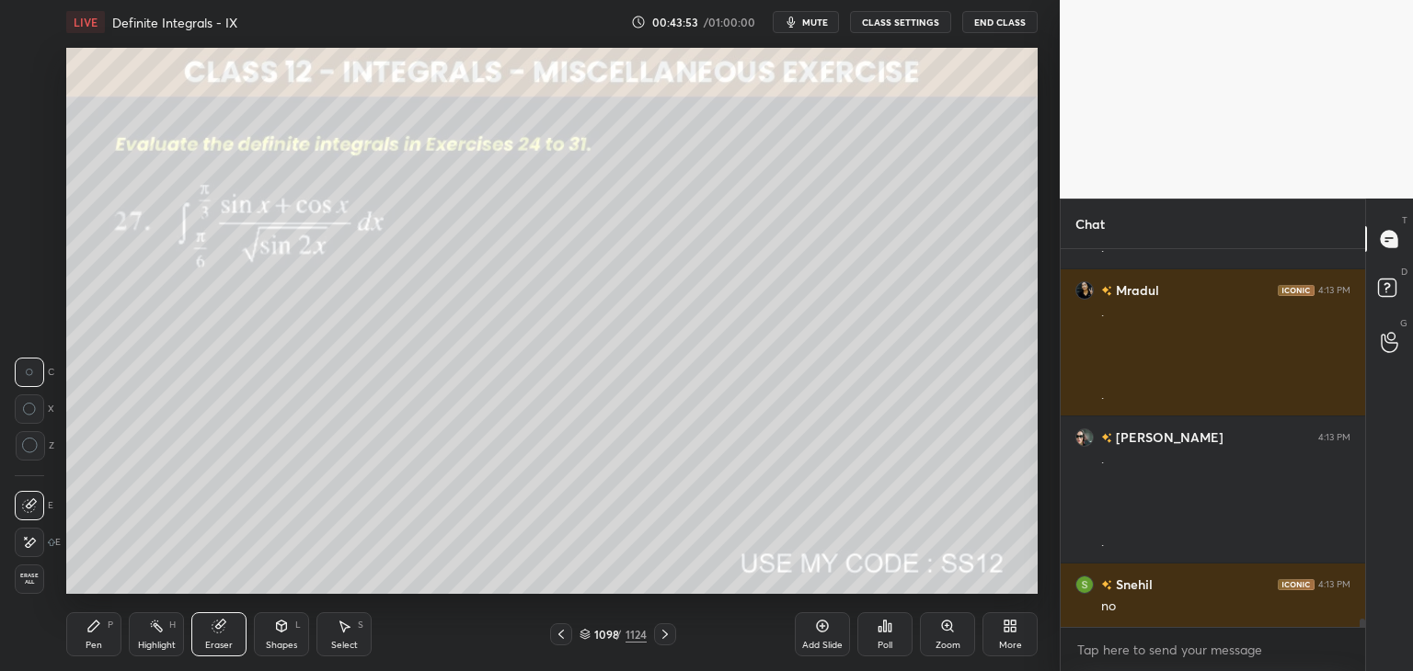
drag, startPoint x: 91, startPoint y: 638, endPoint x: 97, endPoint y: 630, distance: 10.5
click at [92, 638] on div "Pen P" at bounding box center [93, 634] width 55 height 44
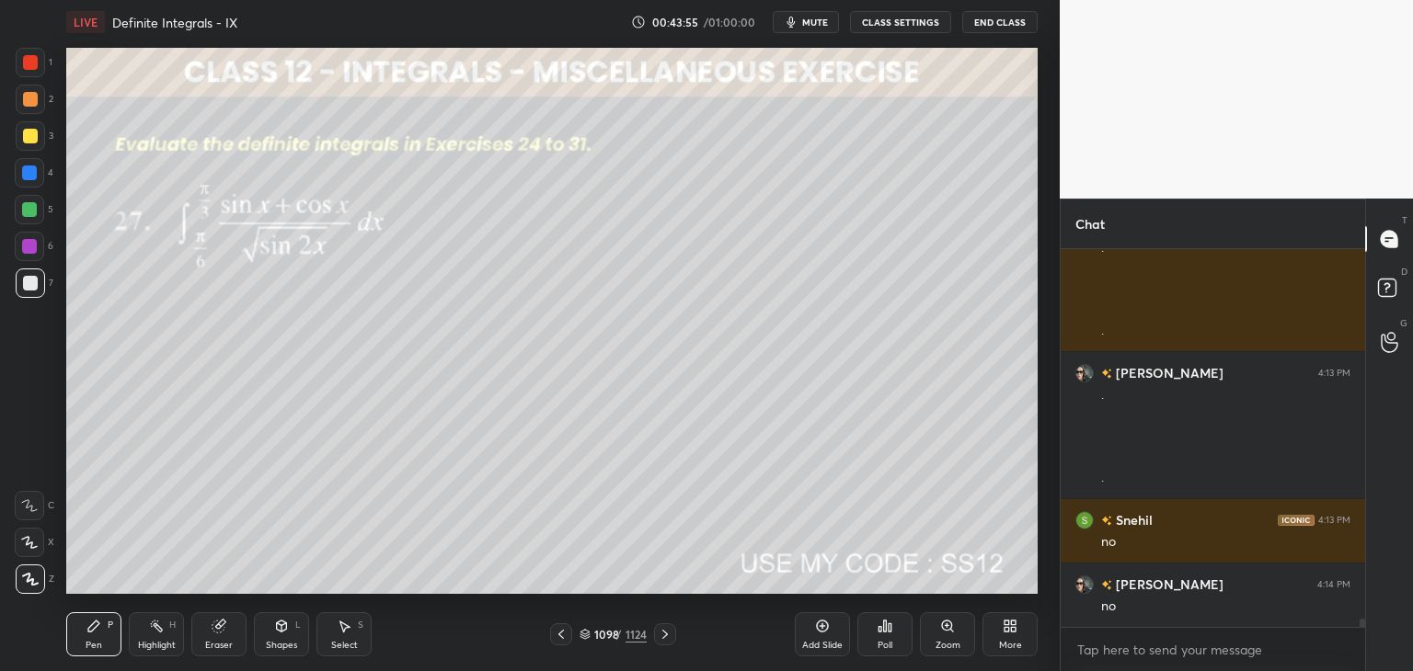
scroll to position [16492, 0]
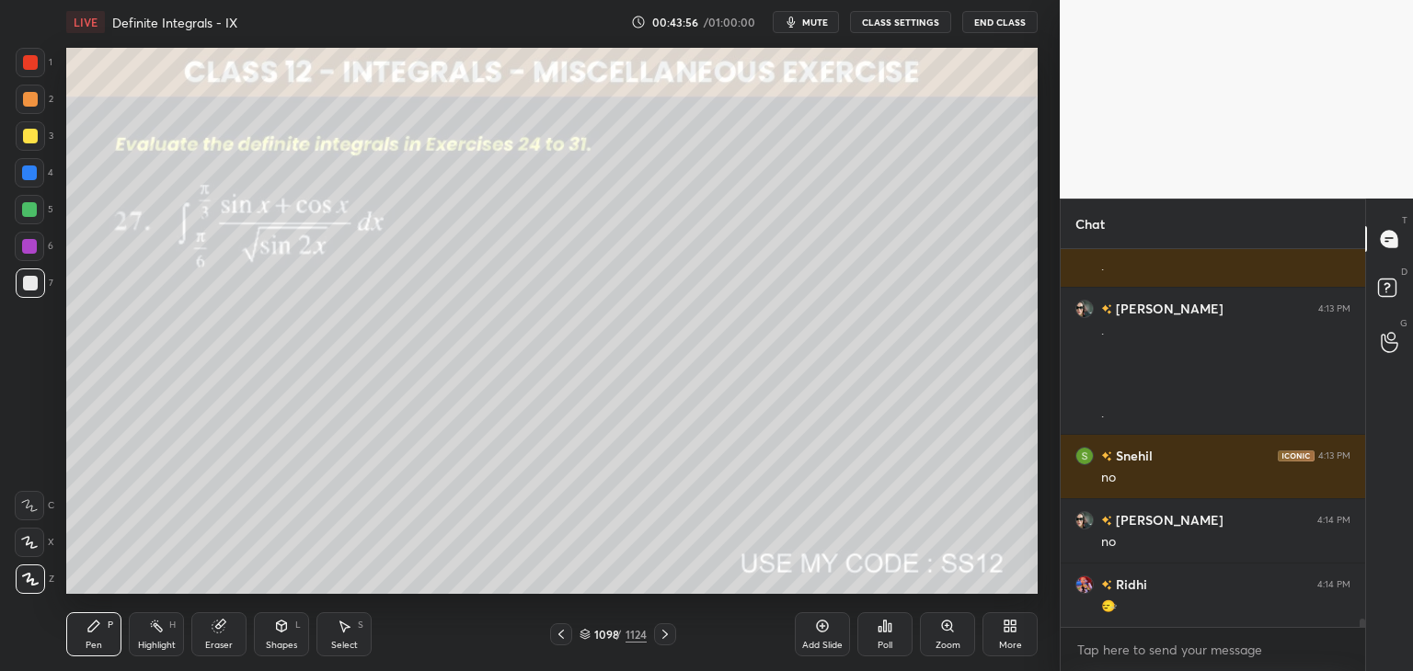
click at [221, 638] on div "Eraser" at bounding box center [218, 634] width 55 height 44
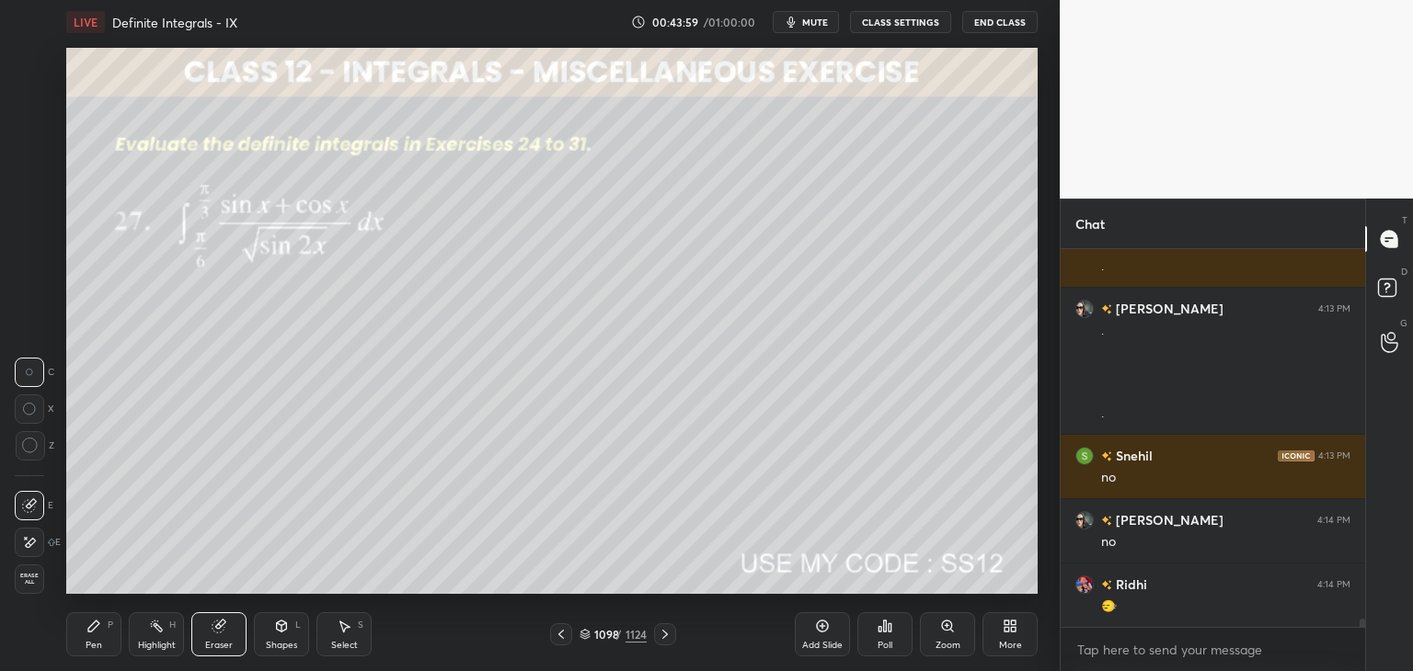
click at [97, 635] on div "Pen P" at bounding box center [93, 634] width 55 height 44
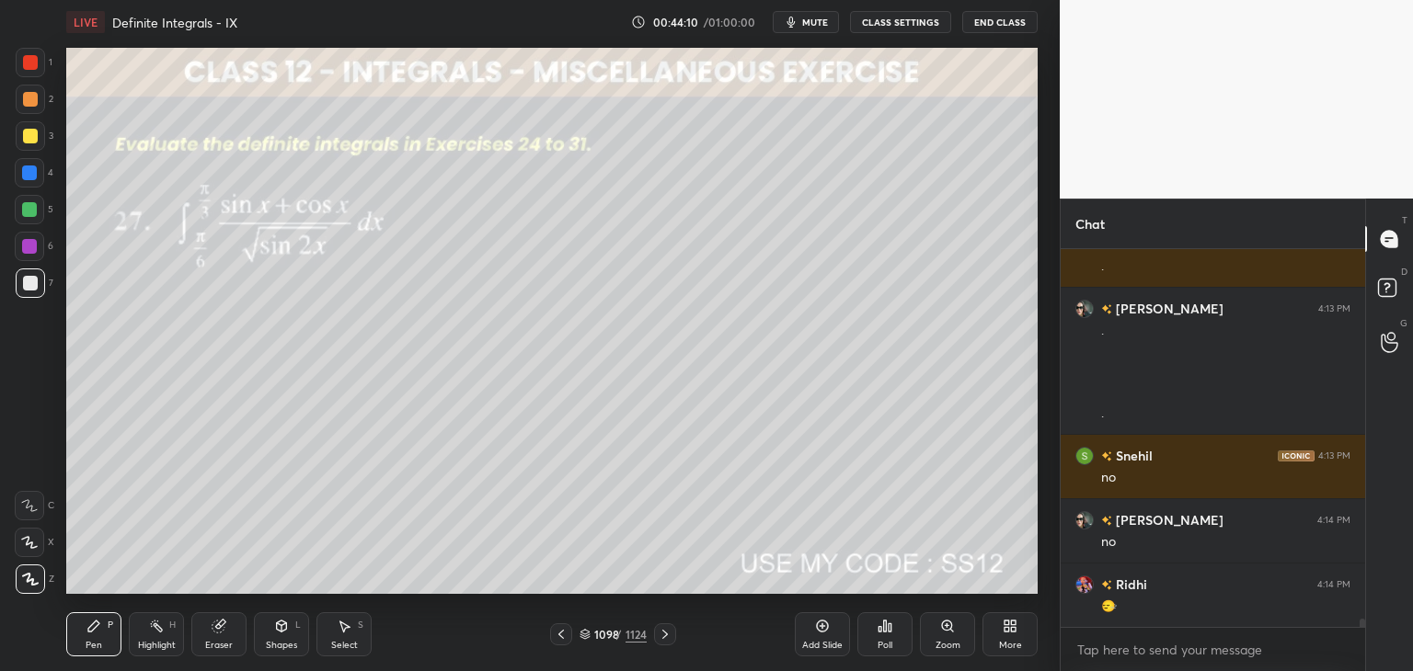
drag, startPoint x: 332, startPoint y: 641, endPoint x: 324, endPoint y: 594, distance: 47.6
click at [332, 641] on div "Select" at bounding box center [344, 645] width 27 height 9
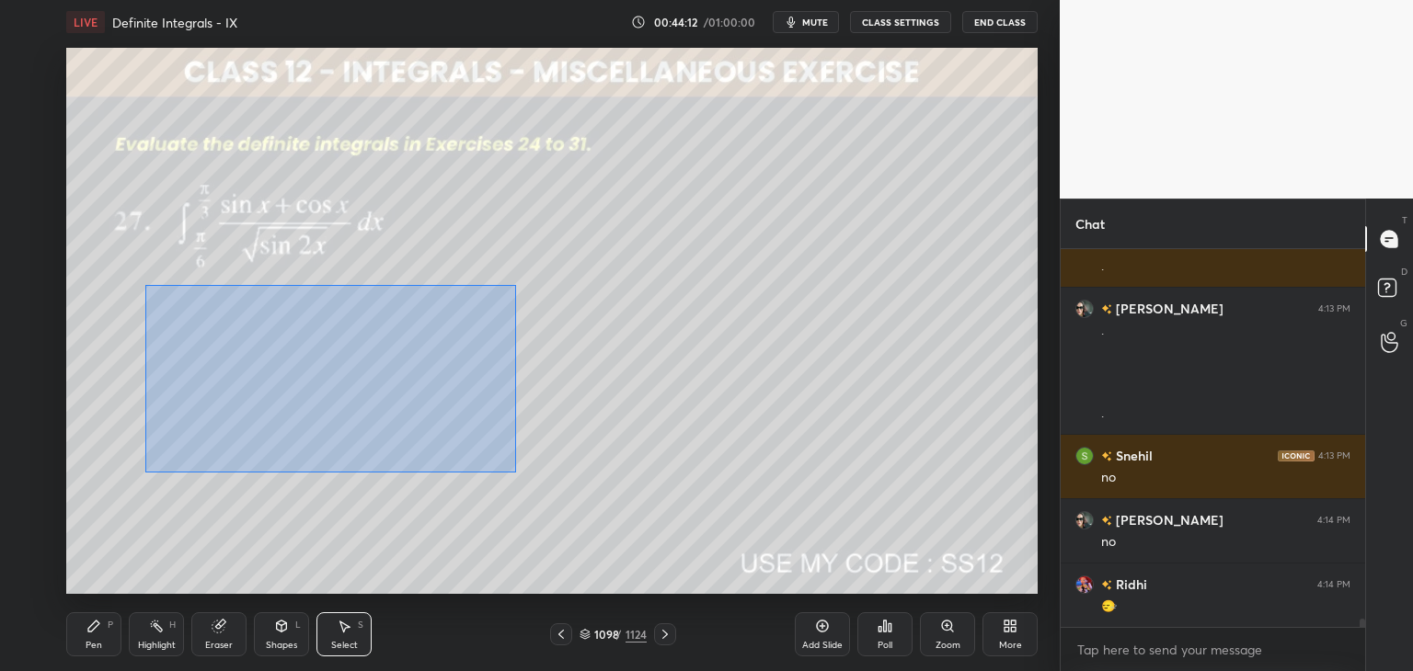
drag, startPoint x: 152, startPoint y: 292, endPoint x: 515, endPoint y: 472, distance: 405.1
click at [515, 472] on div "0 ° Undo Copy Paste here Duplicate Duplicate to new slide Delete" at bounding box center [551, 321] width 971 height 546
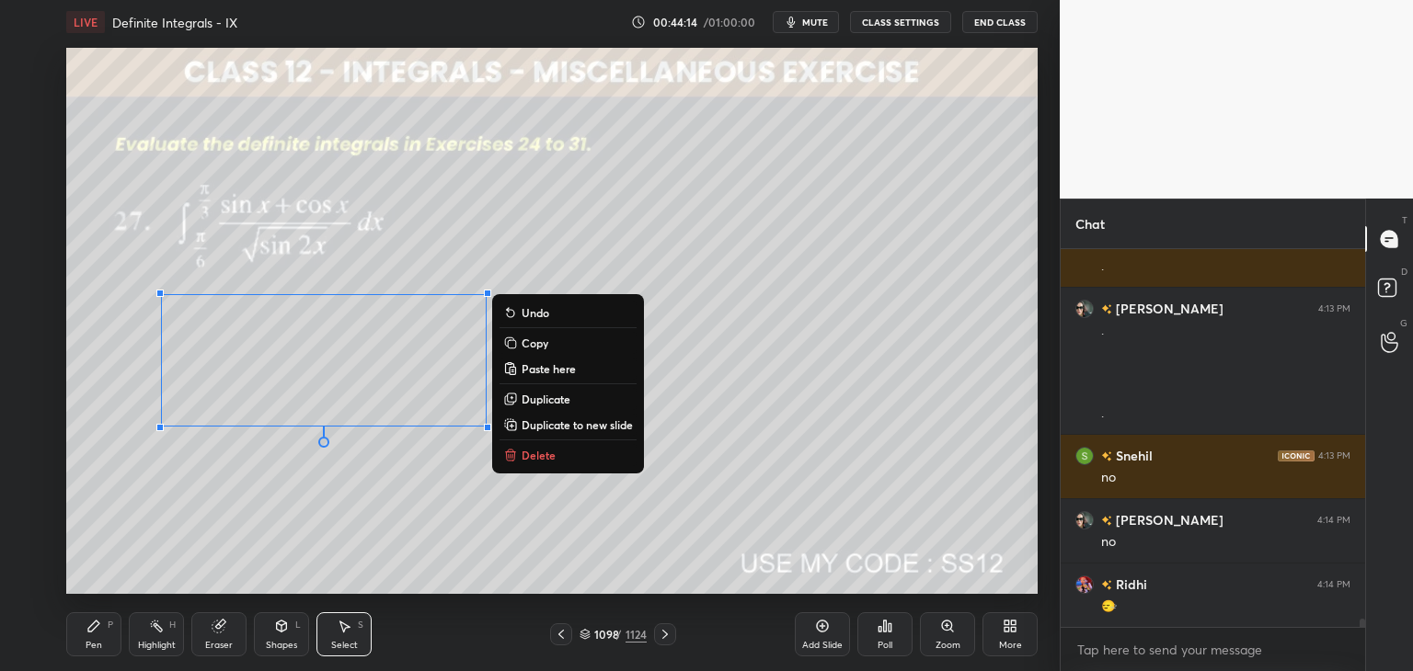
click at [543, 344] on p "Copy" at bounding box center [534, 343] width 27 height 15
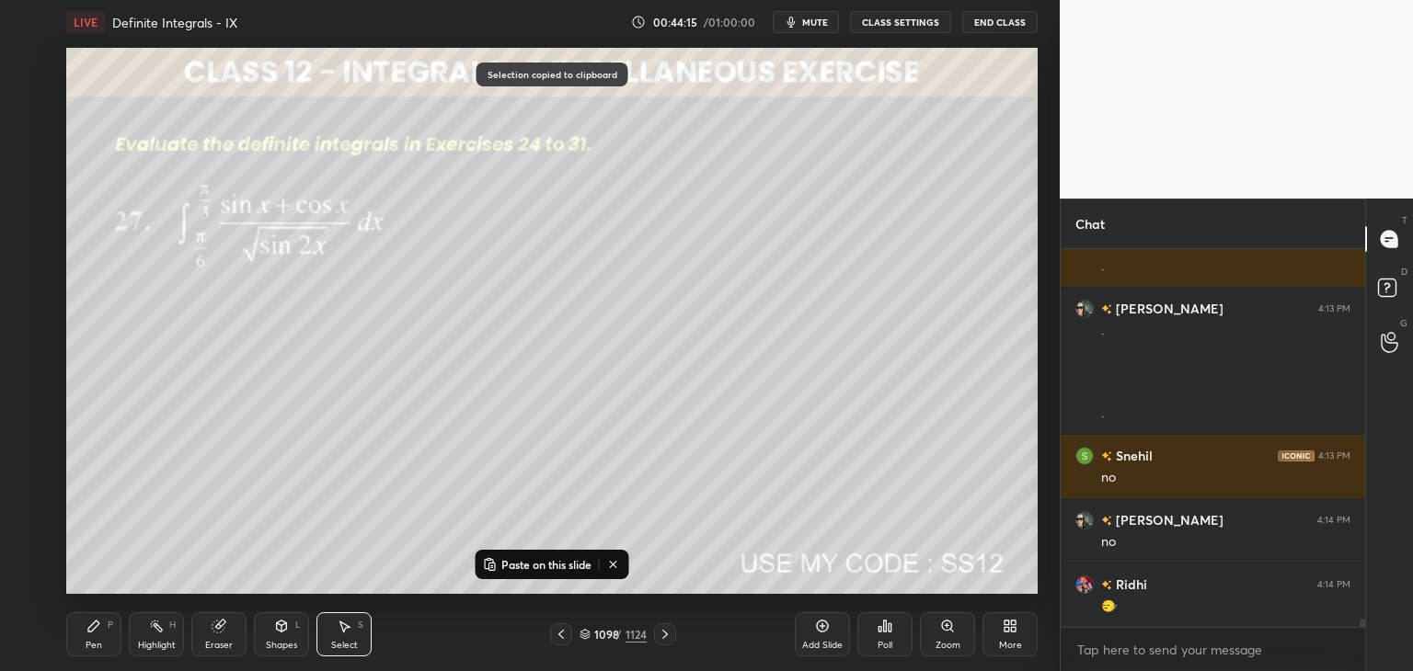
click at [820, 638] on div "Add Slide" at bounding box center [822, 634] width 55 height 44
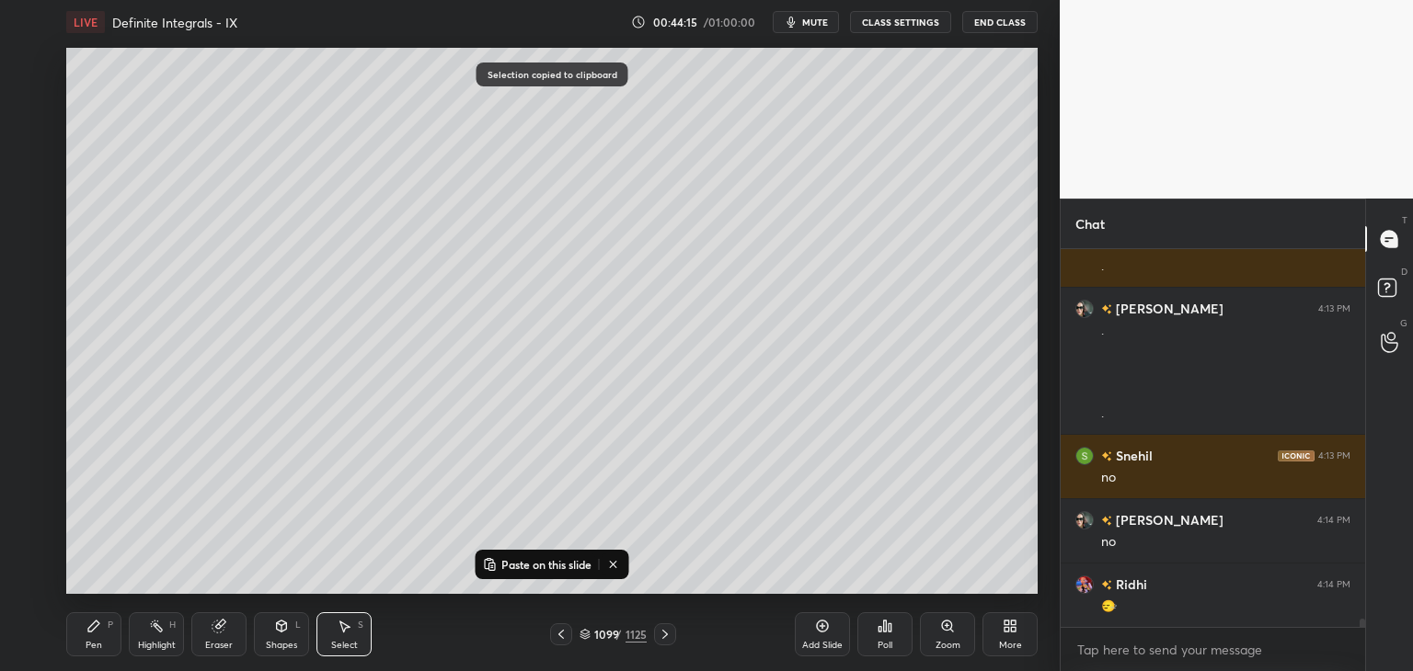
click at [490, 564] on rect at bounding box center [492, 566] width 6 height 7
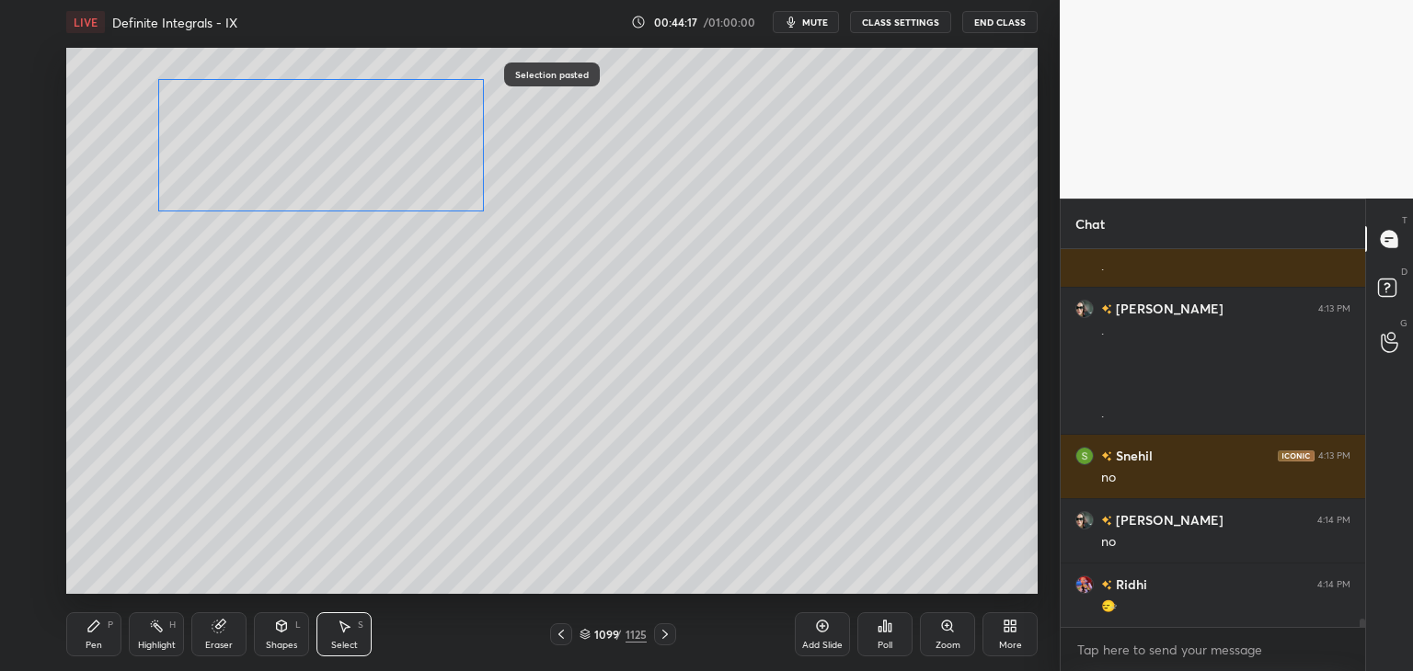
drag, startPoint x: 290, startPoint y: 393, endPoint x: 279, endPoint y: 195, distance: 198.0
click at [284, 179] on div "0 ° Undo Copy Paste here Duplicate Duplicate to new slide Delete" at bounding box center [551, 321] width 971 height 546
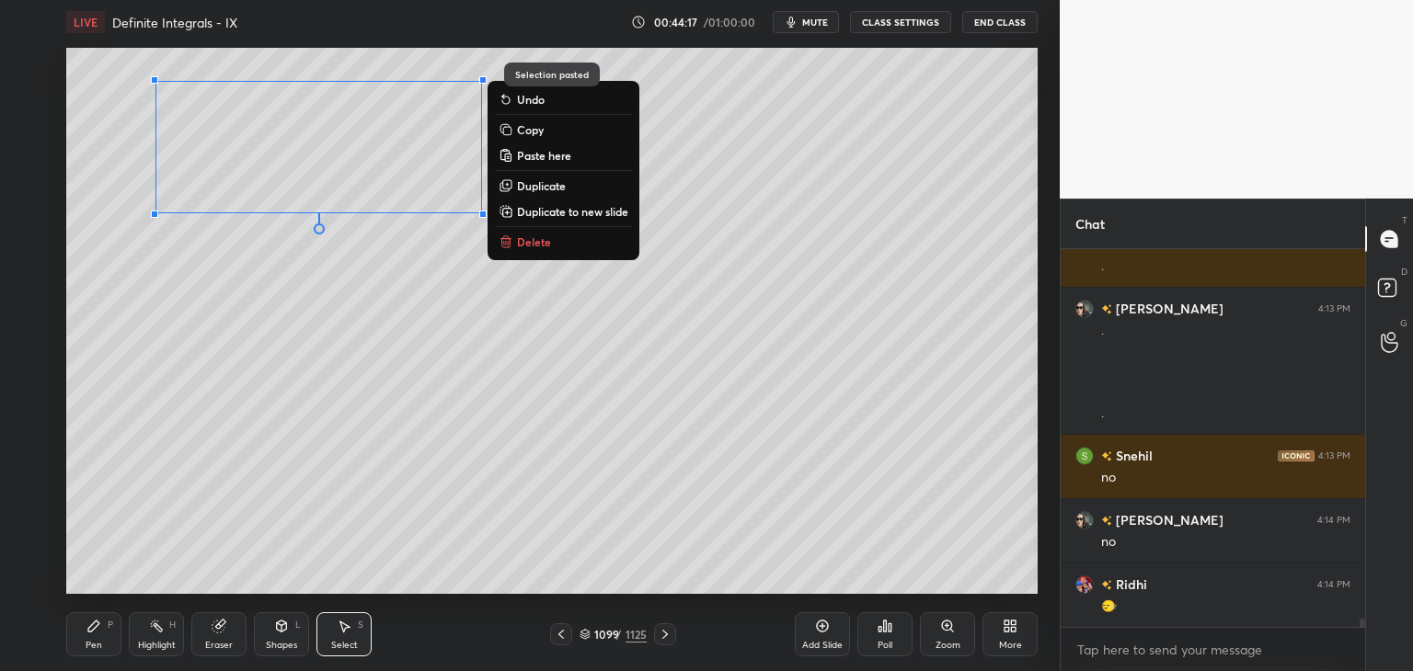
click at [216, 330] on div "0 ° Undo Copy Paste here Duplicate Duplicate to new slide Delete" at bounding box center [551, 321] width 971 height 546
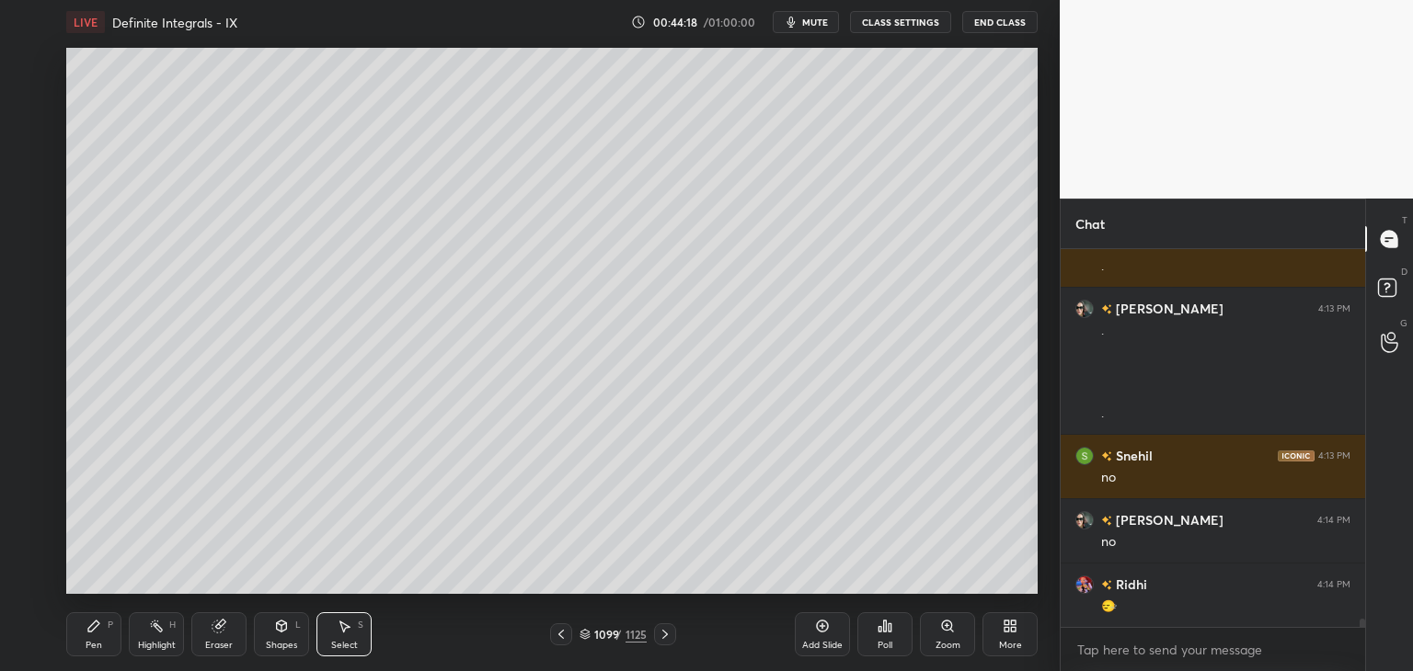
drag, startPoint x: 80, startPoint y: 648, endPoint x: 96, endPoint y: 608, distance: 43.4
click at [81, 648] on div "Pen P" at bounding box center [93, 634] width 55 height 44
drag, startPoint x: 26, startPoint y: 144, endPoint x: 42, endPoint y: 170, distance: 30.6
click at [26, 145] on div at bounding box center [30, 135] width 29 height 29
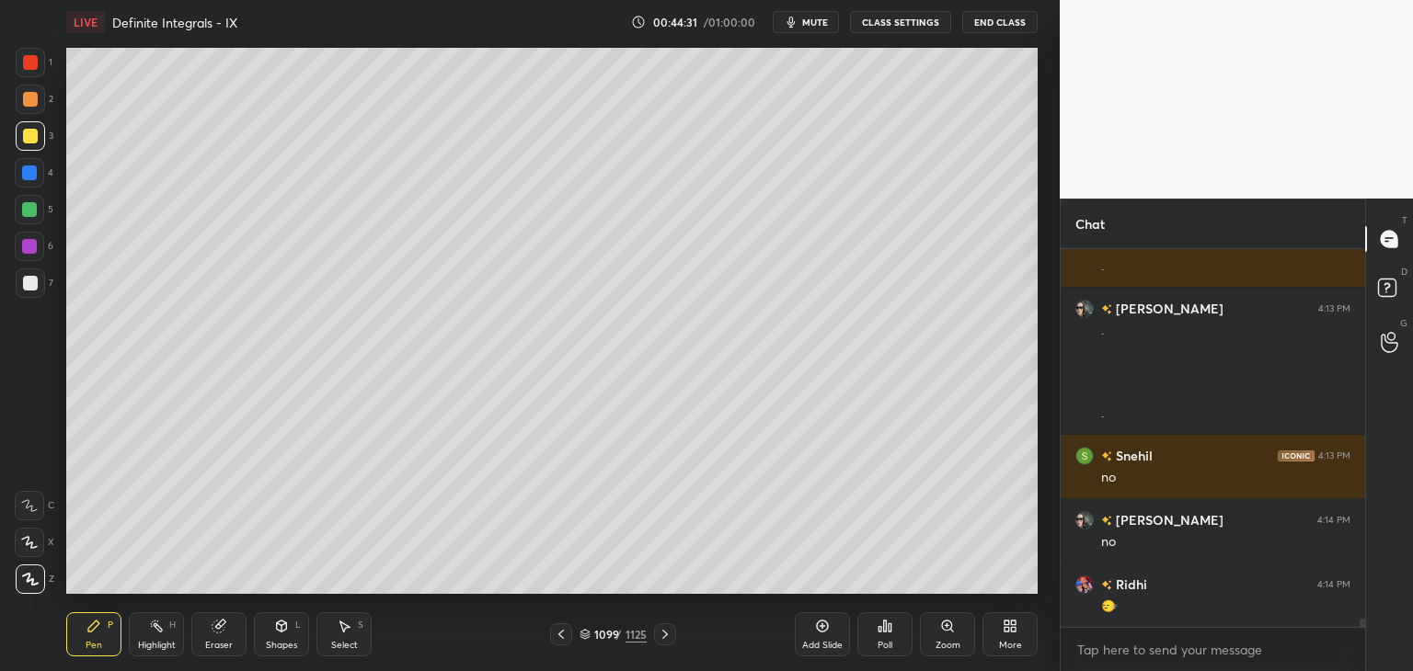
drag, startPoint x: 283, startPoint y: 639, endPoint x: 276, endPoint y: 619, distance: 21.5
click at [283, 638] on div "Shapes L" at bounding box center [281, 634] width 55 height 44
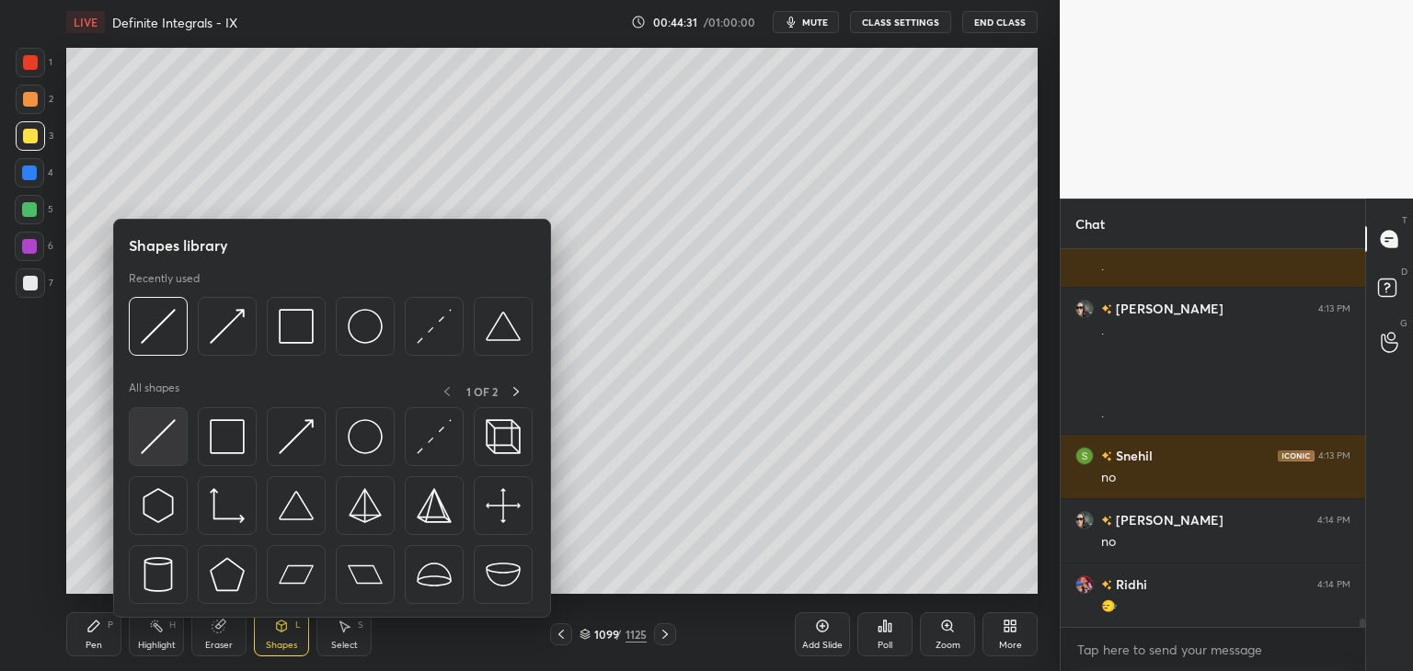
click at [167, 444] on img at bounding box center [158, 436] width 35 height 35
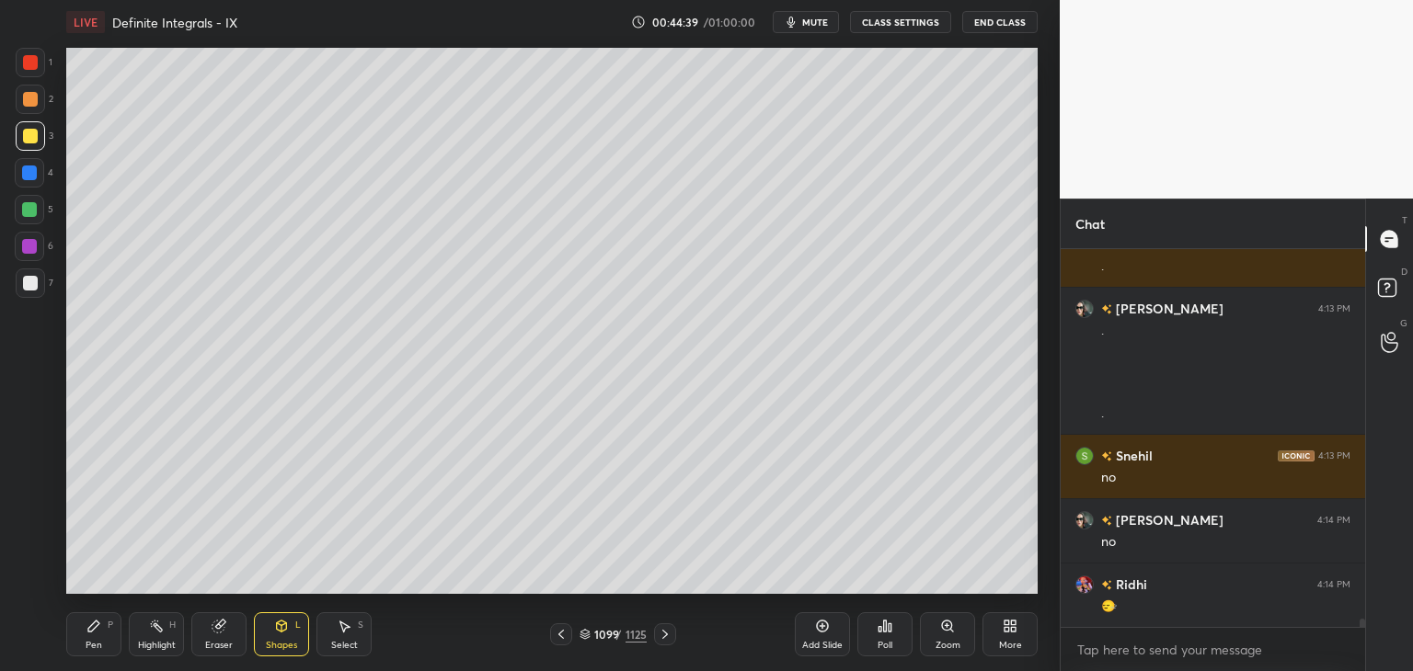
click at [87, 635] on div "Pen P" at bounding box center [93, 634] width 55 height 44
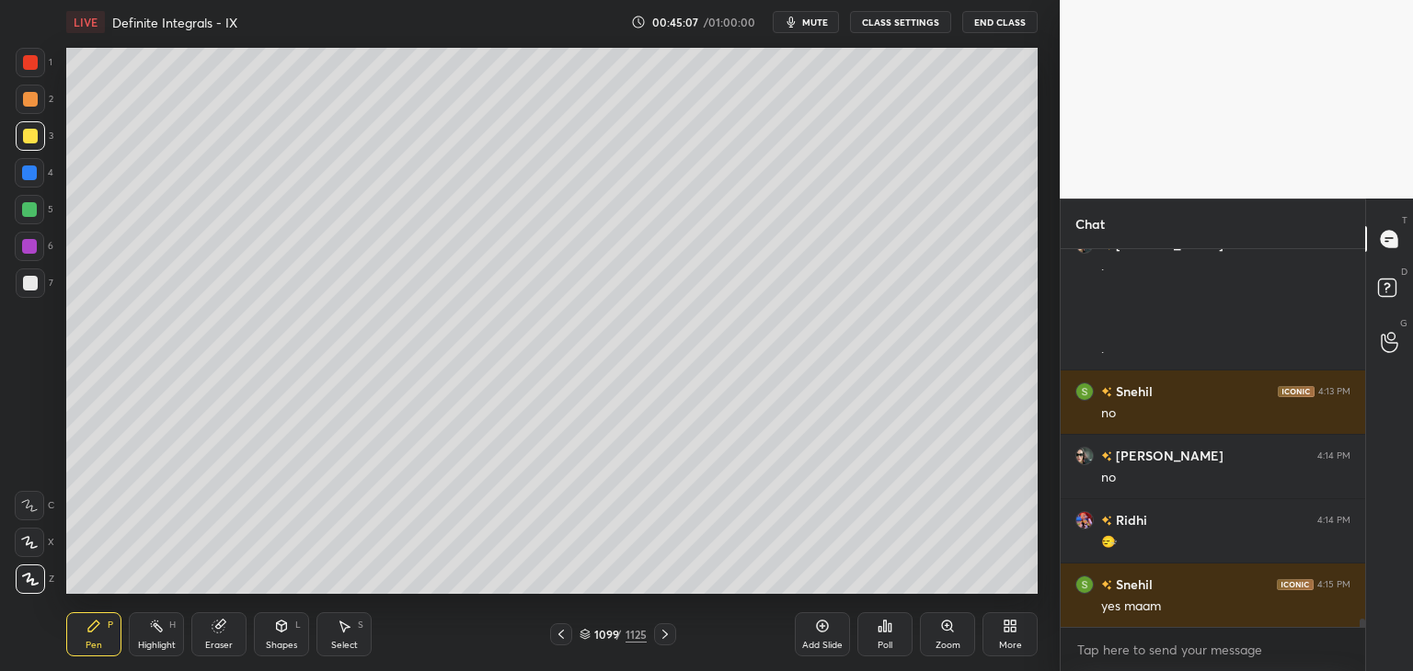
scroll to position [16621, 0]
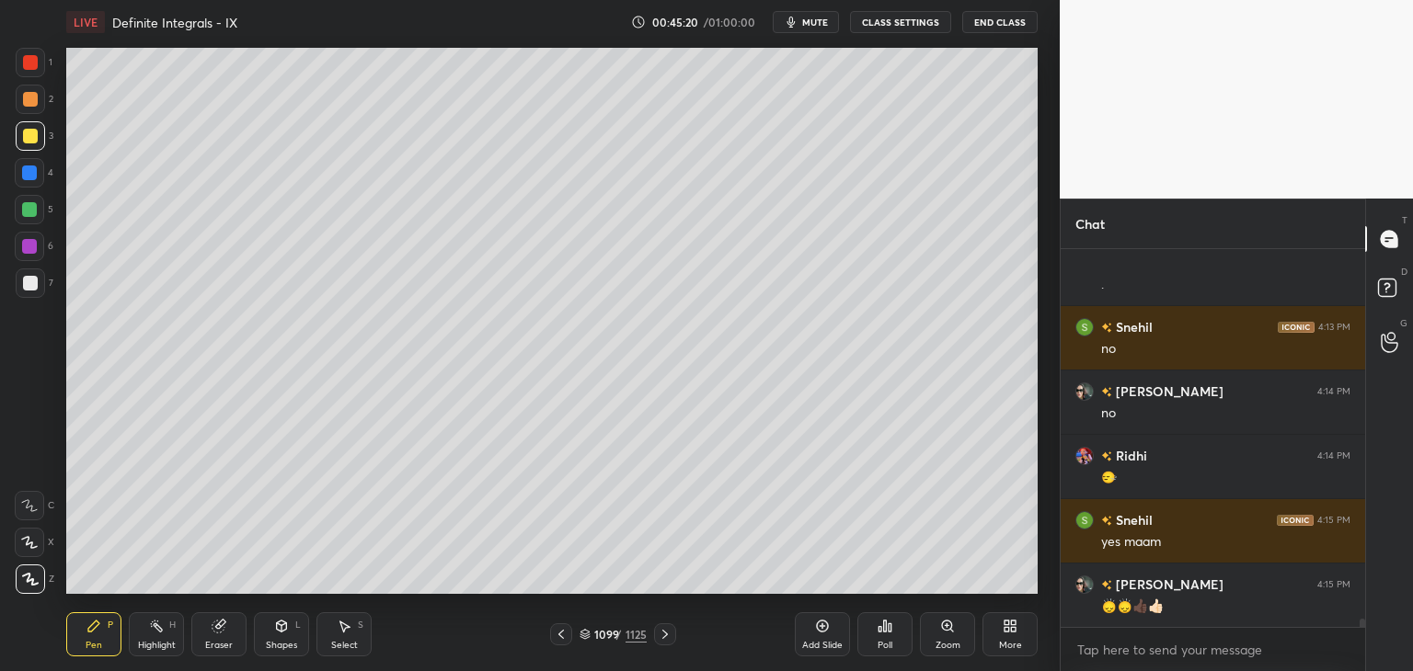
click at [341, 630] on icon at bounding box center [344, 626] width 15 height 15
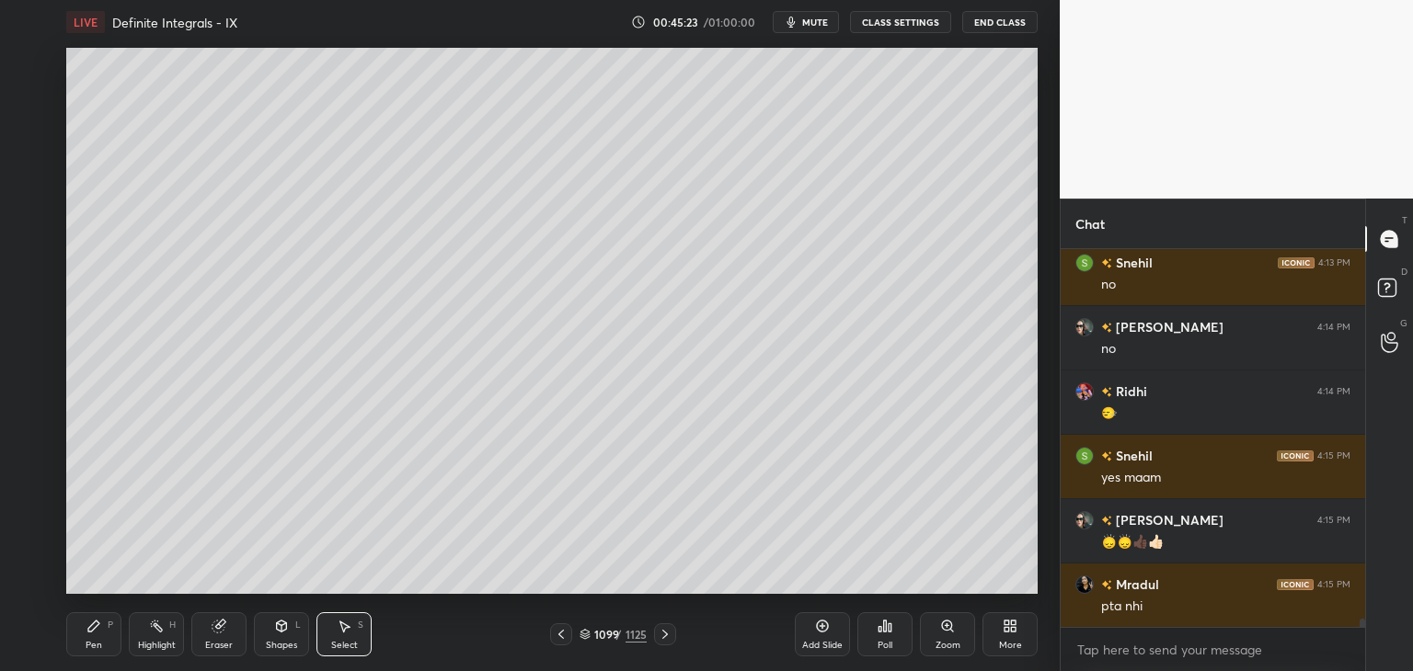
scroll to position [16750, 0]
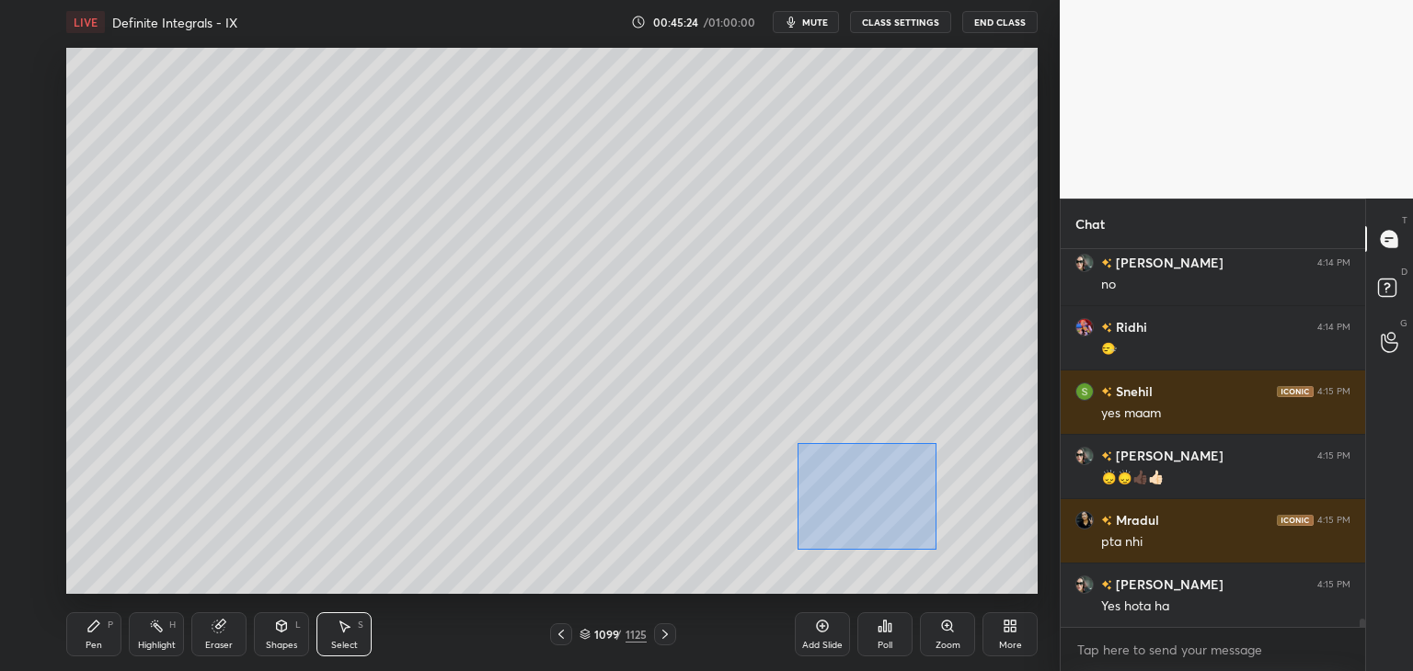
drag, startPoint x: 799, startPoint y: 449, endPoint x: 932, endPoint y: 551, distance: 167.2
click at [938, 549] on div "0 ° Undo Copy Paste here Duplicate Duplicate to new slide Delete" at bounding box center [551, 321] width 971 height 546
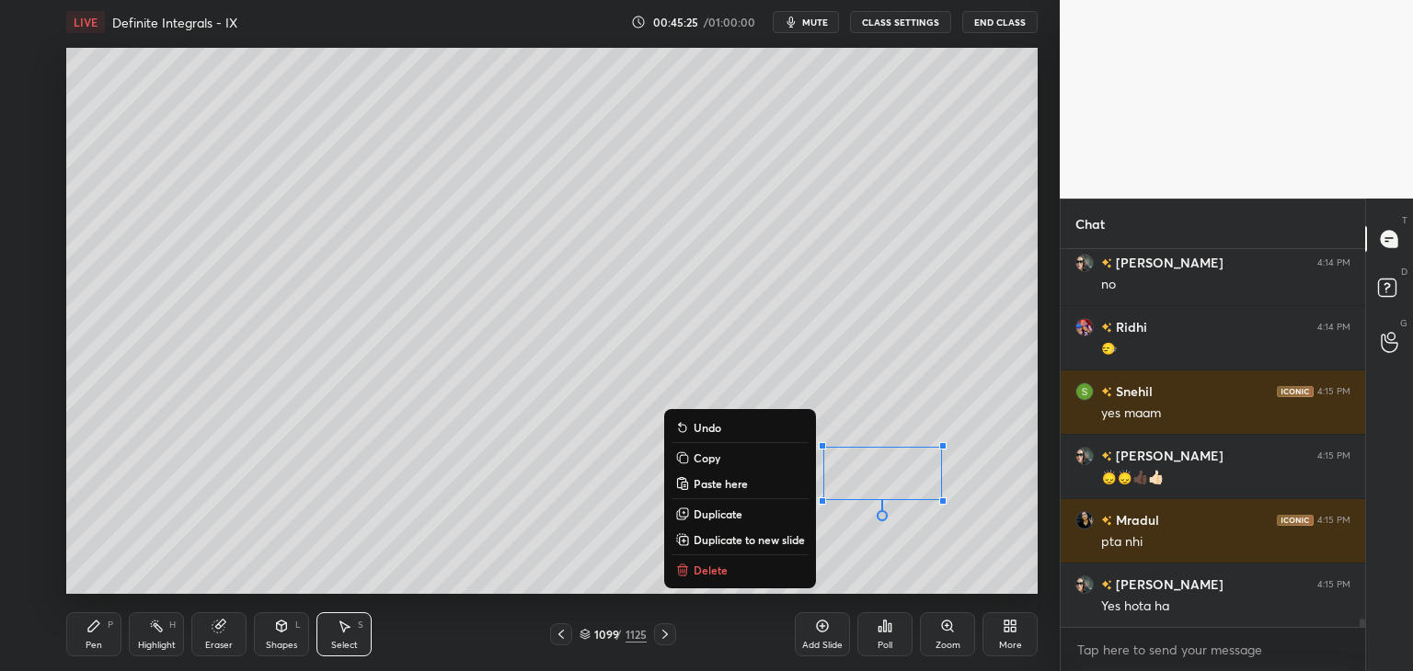
click at [693, 572] on p "Delete" at bounding box center [710, 570] width 34 height 15
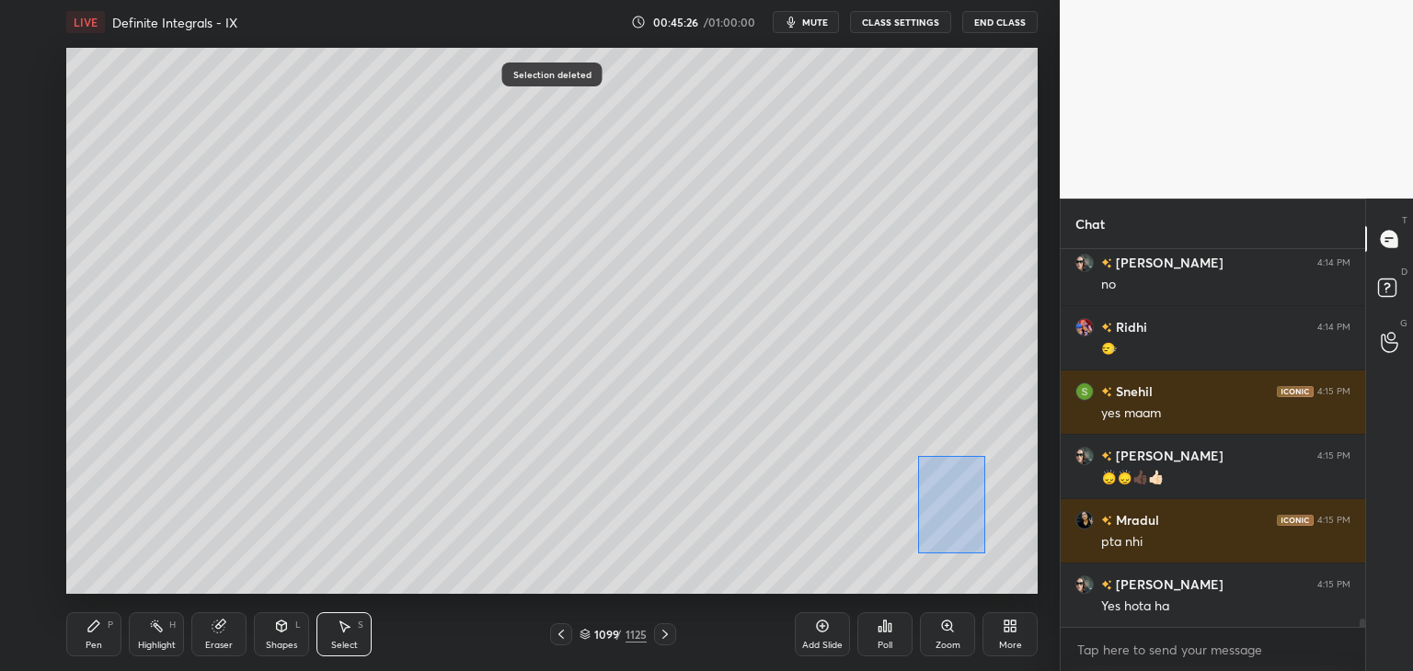
drag, startPoint x: 917, startPoint y: 456, endPoint x: 978, endPoint y: 552, distance: 113.8
click at [982, 553] on div "0 ° Undo Copy Paste here Duplicate Duplicate to new slide Delete" at bounding box center [551, 321] width 971 height 546
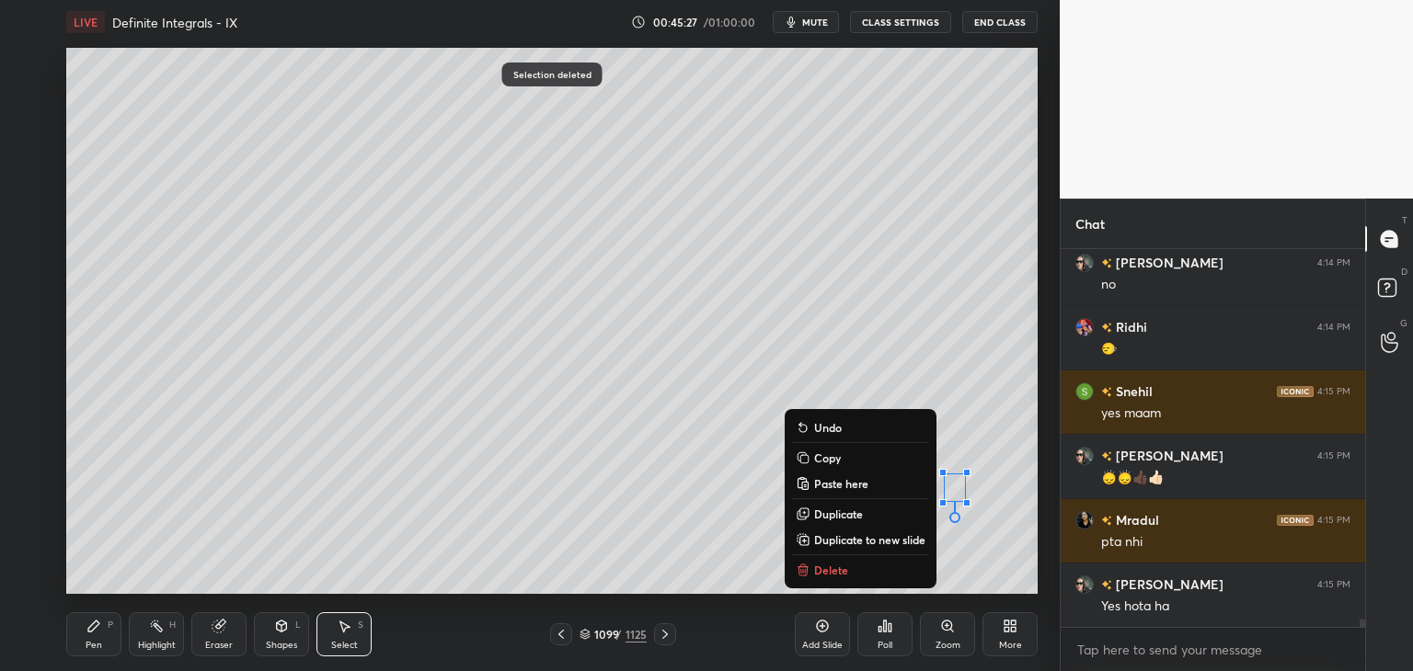
click at [871, 575] on button "Delete" at bounding box center [860, 570] width 137 height 22
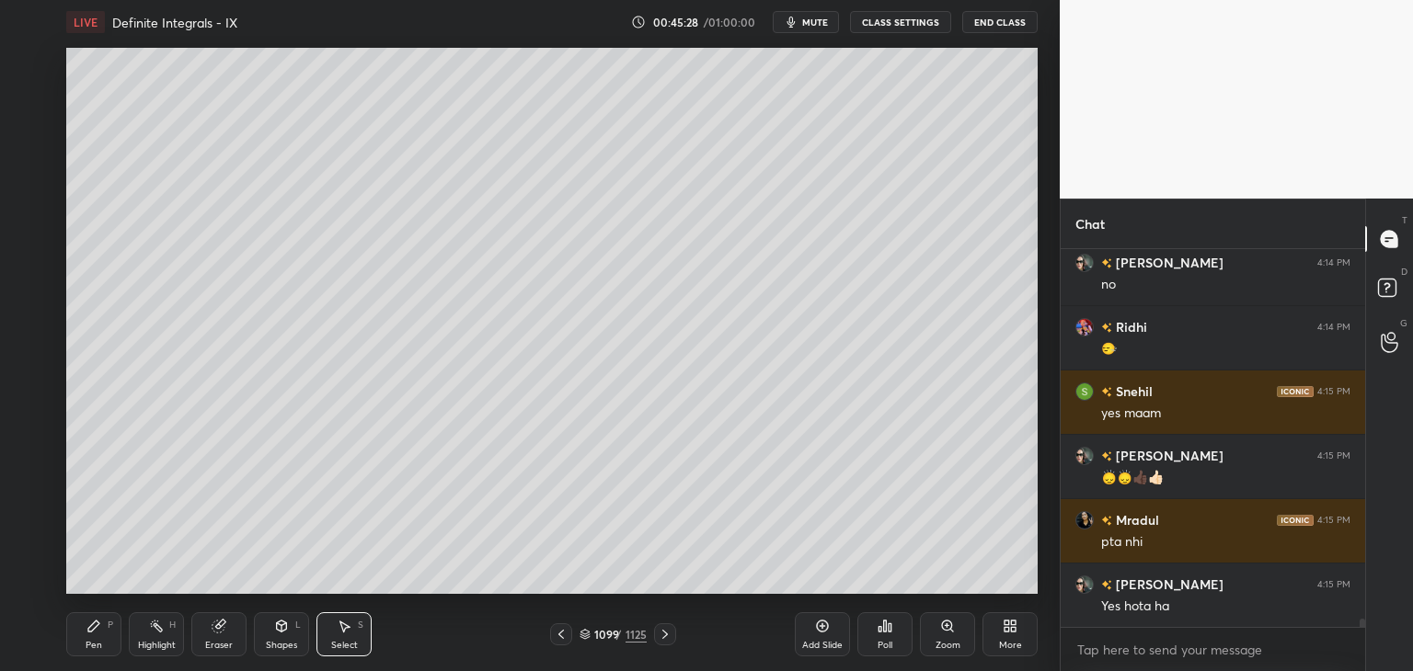
click at [97, 638] on div "Pen P" at bounding box center [93, 634] width 55 height 44
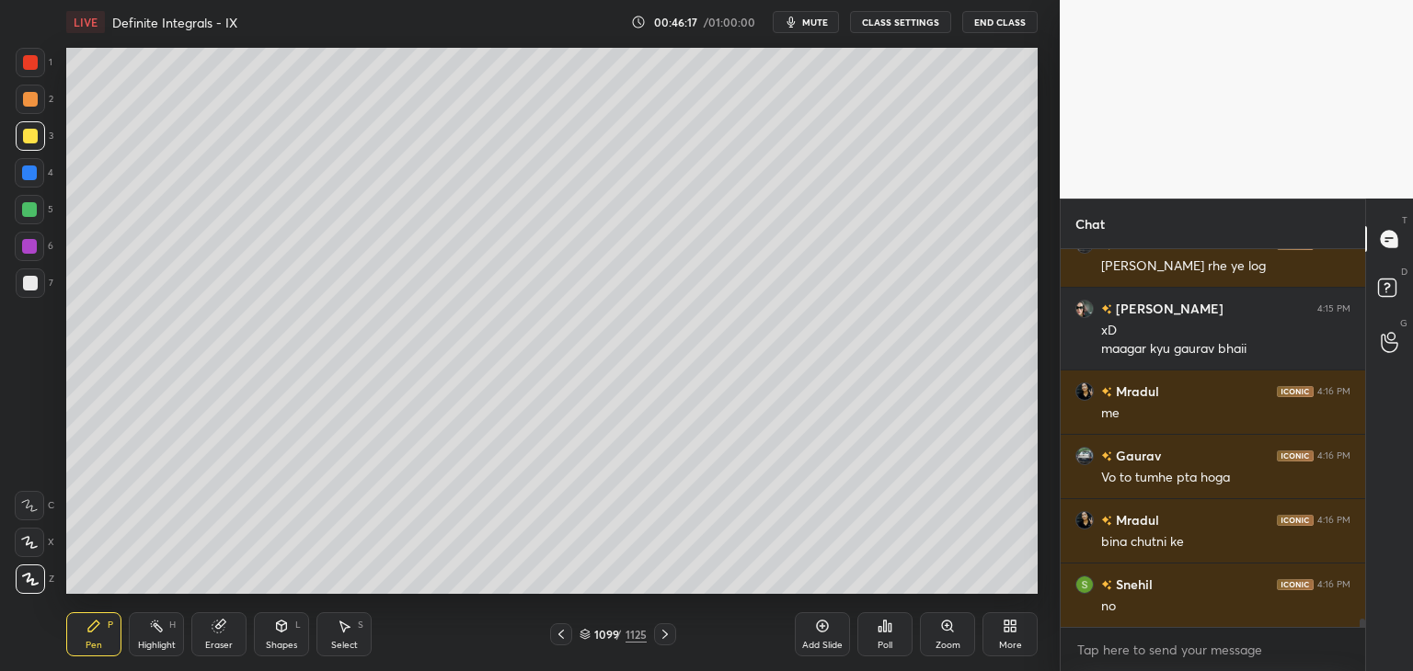
scroll to position [17283, 0]
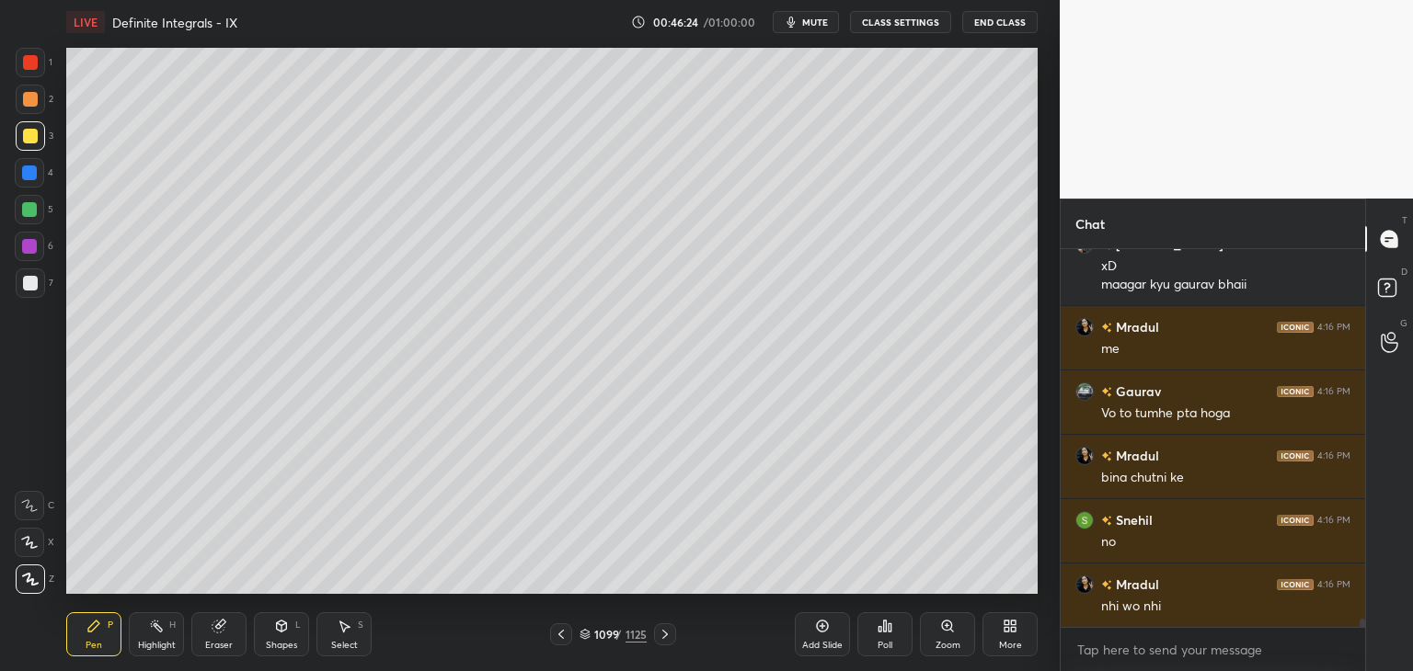
drag, startPoint x: 33, startPoint y: 287, endPoint x: 63, endPoint y: 304, distance: 34.2
click at [34, 288] on div at bounding box center [30, 283] width 15 height 15
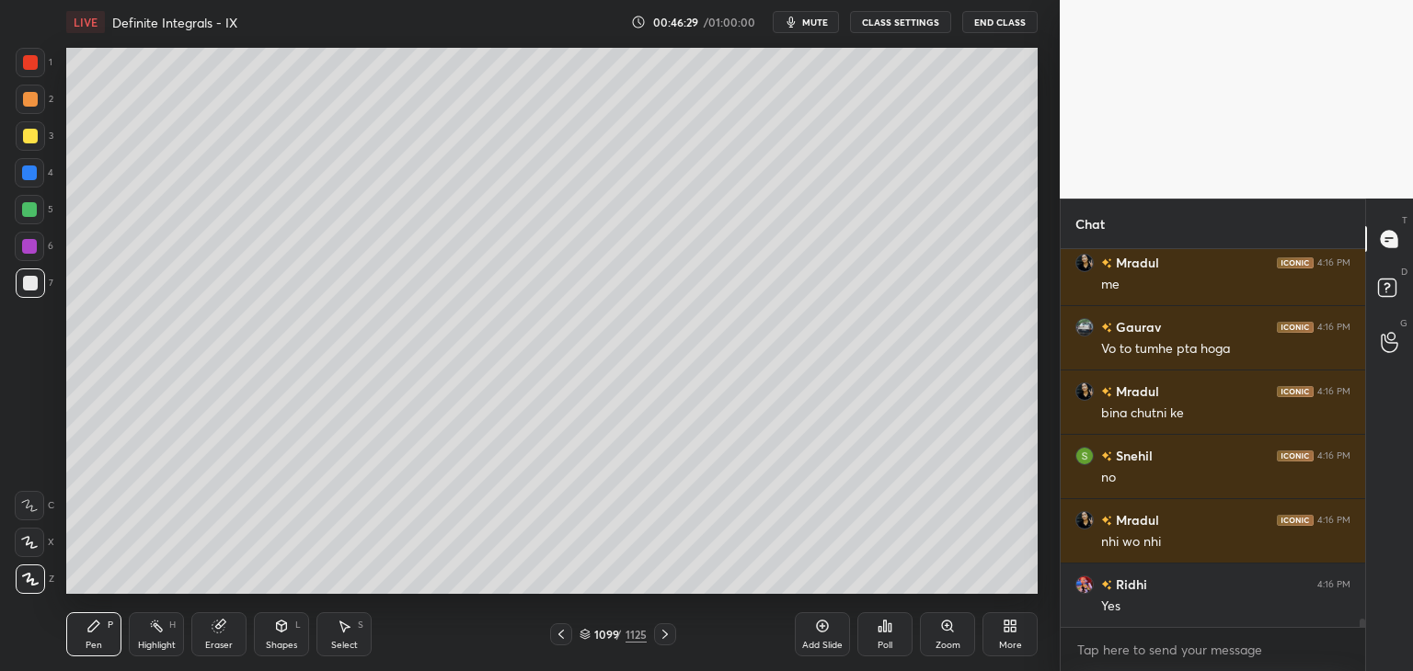
scroll to position [17412, 0]
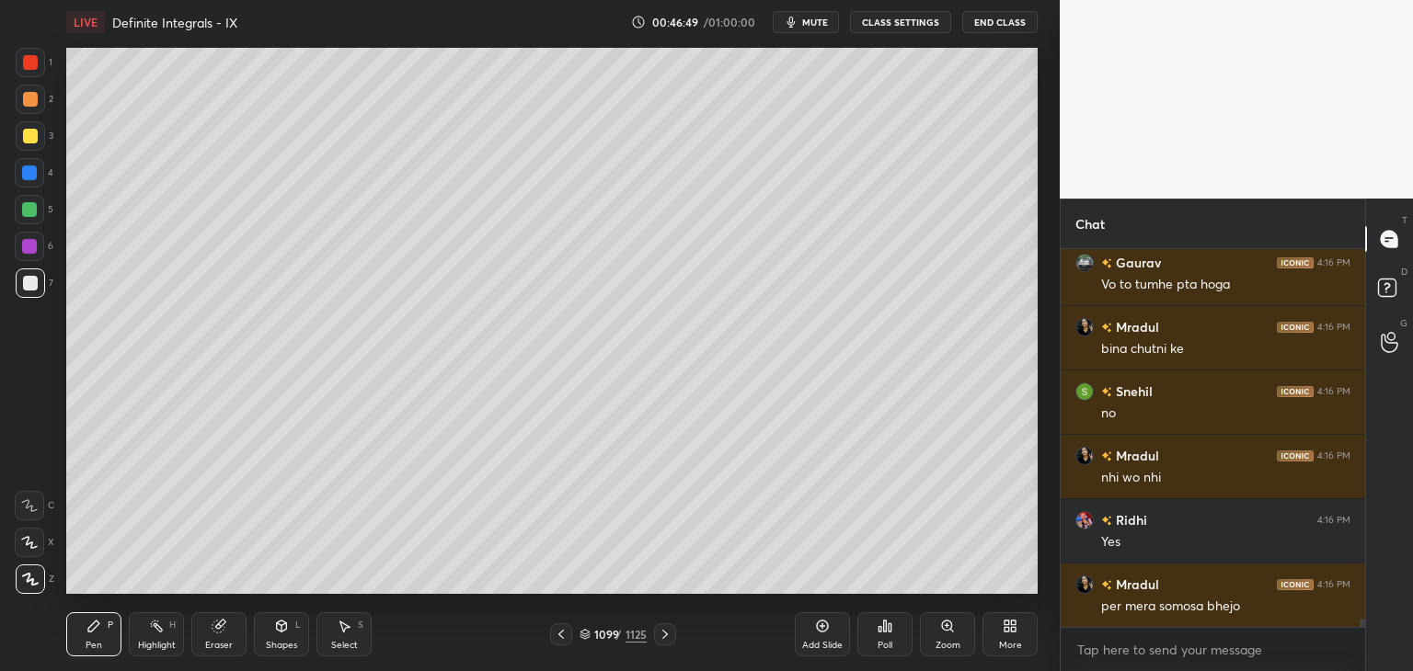
click at [343, 638] on div "Select S" at bounding box center [343, 634] width 55 height 44
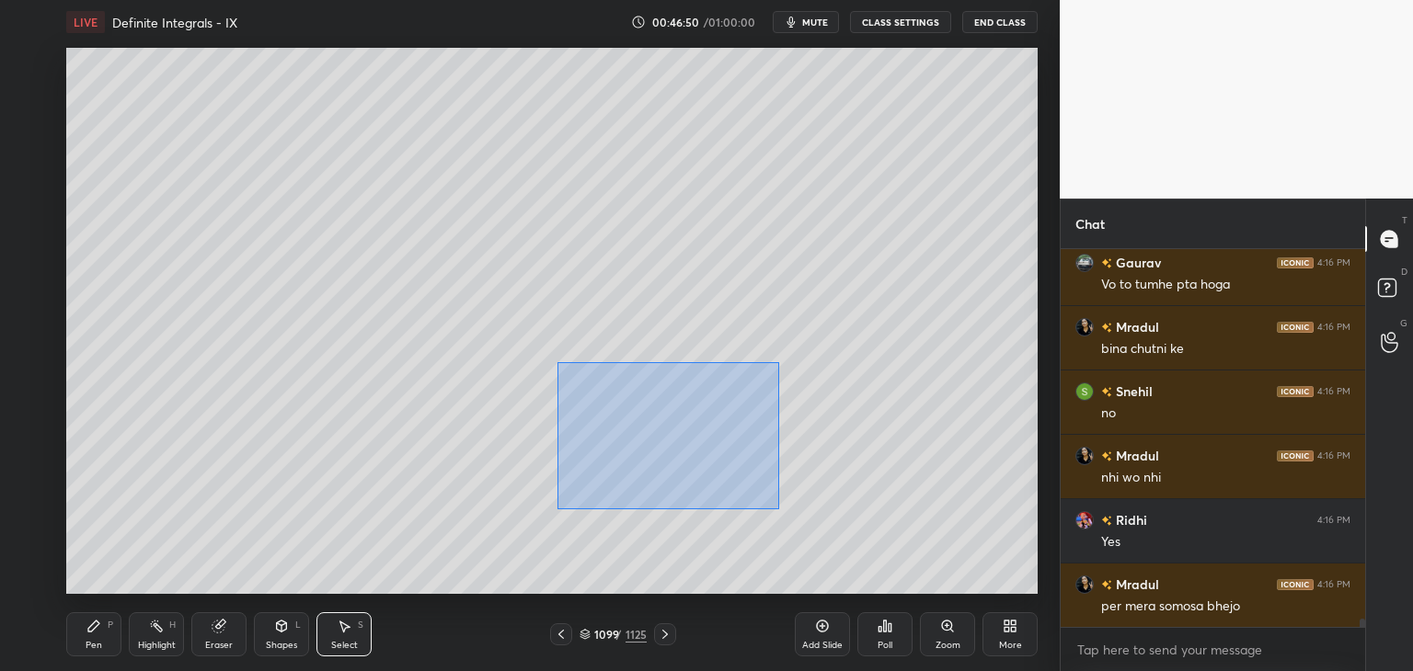
drag, startPoint x: 556, startPoint y: 361, endPoint x: 910, endPoint y: 531, distance: 392.4
click at [915, 534] on div "0 ° Undo Copy Paste here Duplicate Duplicate to new slide Delete" at bounding box center [551, 321] width 971 height 546
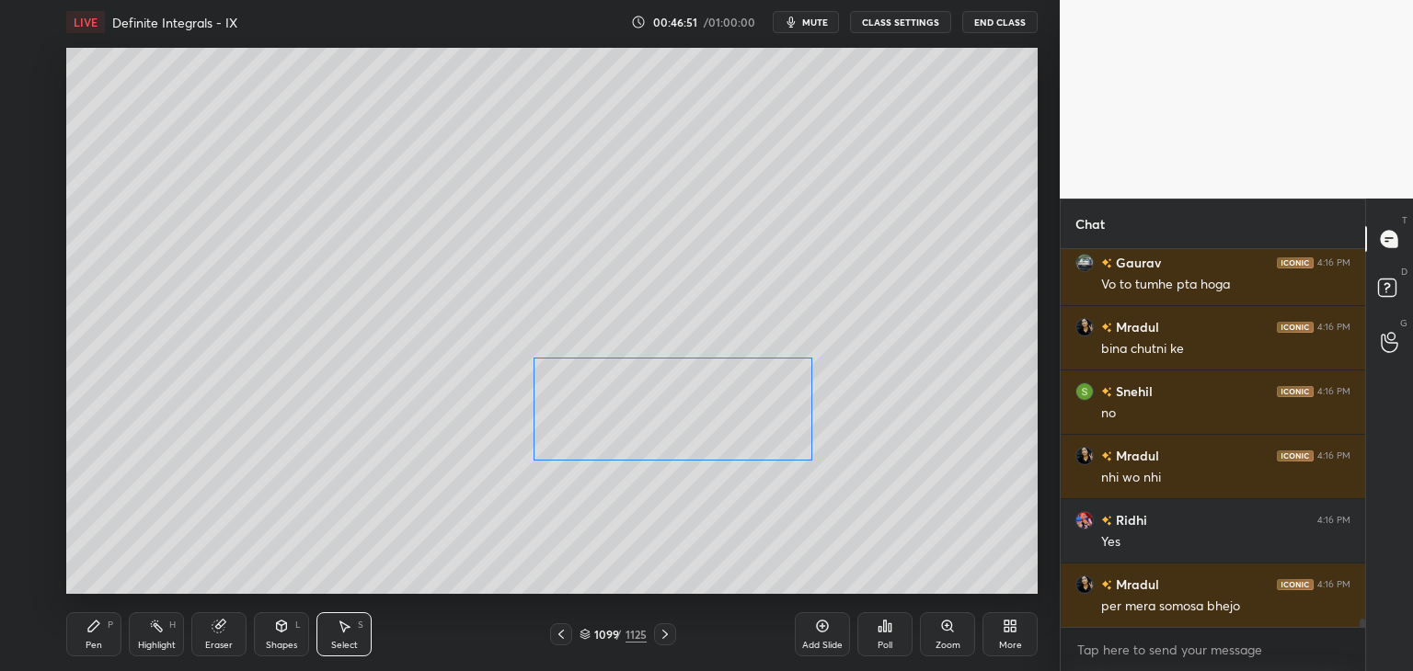
drag, startPoint x: 694, startPoint y: 453, endPoint x: 651, endPoint y: 446, distance: 43.8
click at [650, 435] on div "0 ° Undo Copy Paste here Duplicate Duplicate to new slide Delete" at bounding box center [551, 321] width 971 height 546
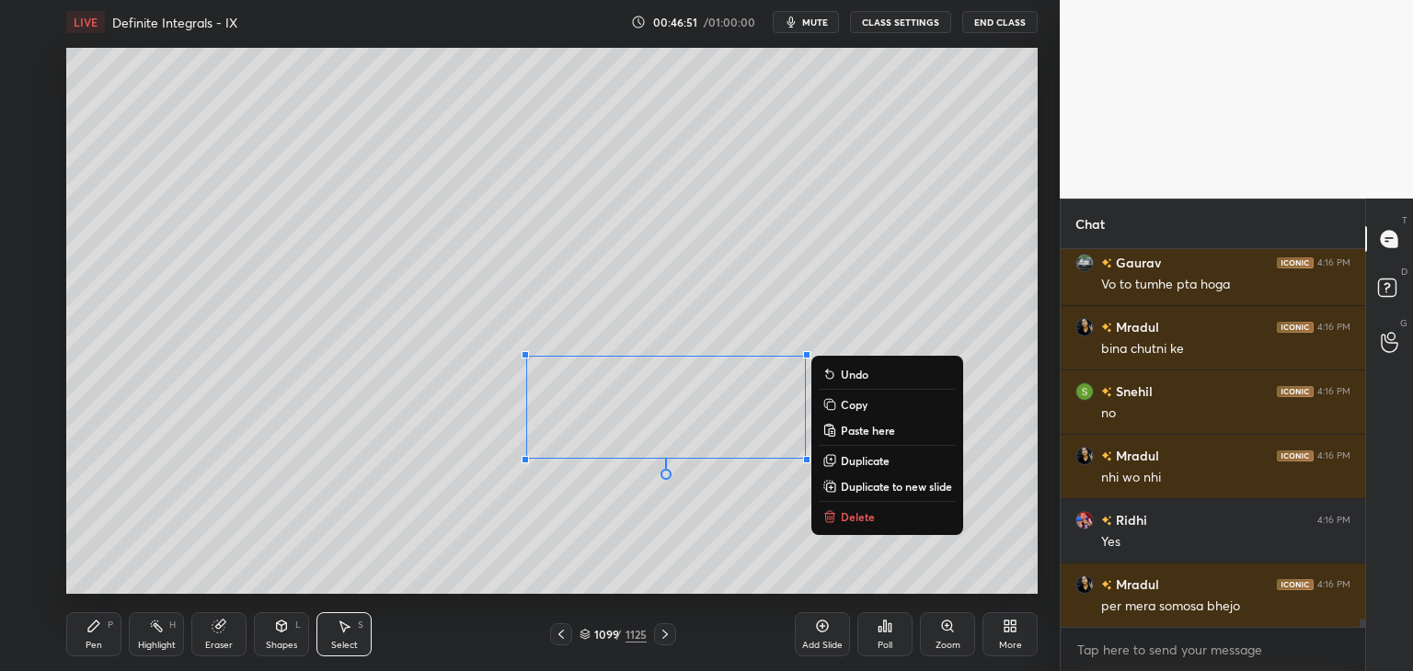
drag, startPoint x: 570, startPoint y: 538, endPoint x: 566, endPoint y: 549, distance: 11.6
click at [570, 538] on div "0 ° Undo Copy Paste here Duplicate Duplicate to new slide Delete" at bounding box center [551, 321] width 971 height 546
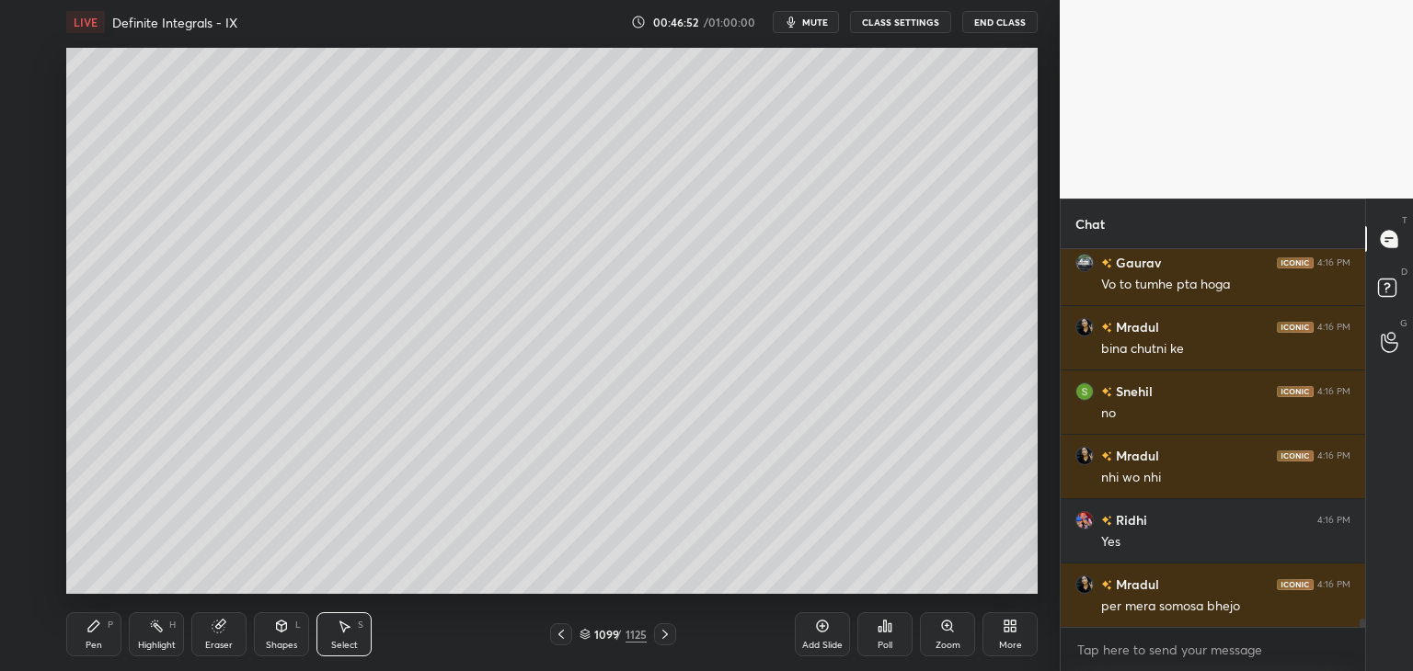
click at [100, 637] on div "Pen P" at bounding box center [93, 634] width 55 height 44
click at [29, 131] on div at bounding box center [30, 136] width 15 height 15
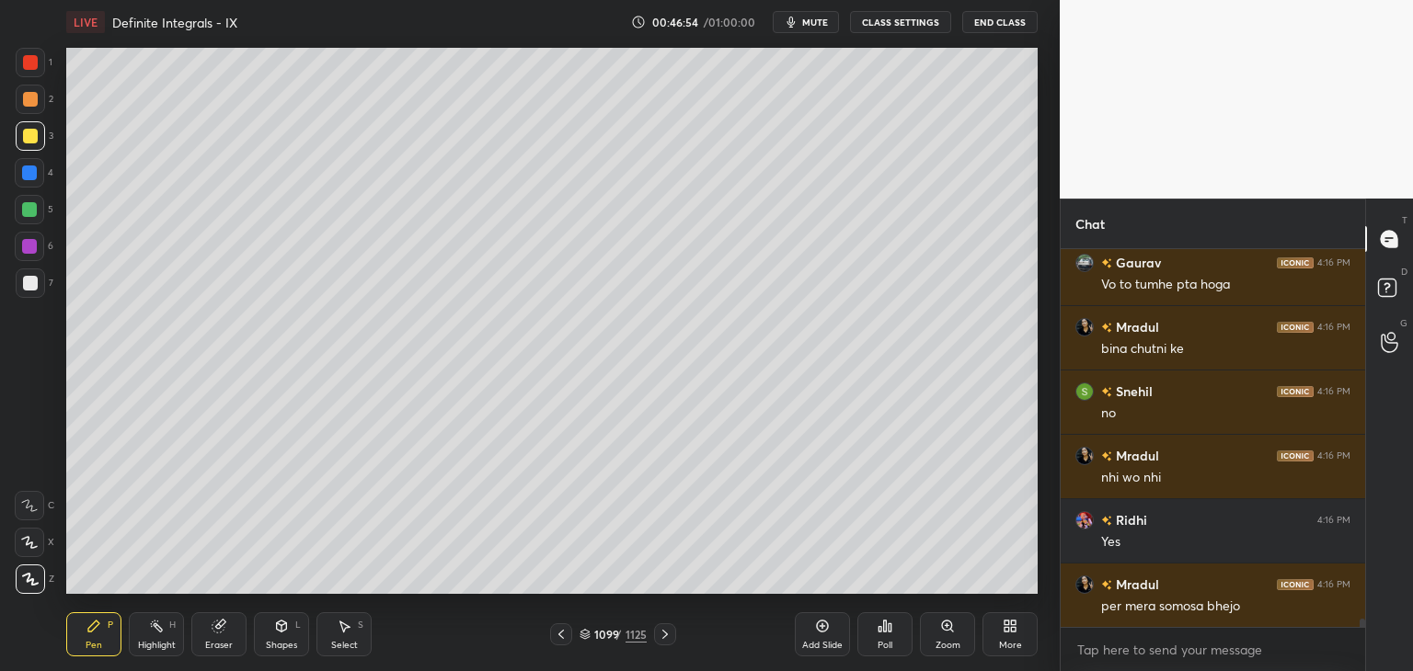
click at [33, 132] on div at bounding box center [30, 136] width 15 height 15
click at [823, 642] on div "Add Slide" at bounding box center [822, 645] width 40 height 9
click at [568, 641] on div at bounding box center [561, 635] width 22 height 22
click at [663, 641] on icon at bounding box center [665, 634] width 15 height 15
drag, startPoint x: 561, startPoint y: 644, endPoint x: 597, endPoint y: 626, distance: 39.9
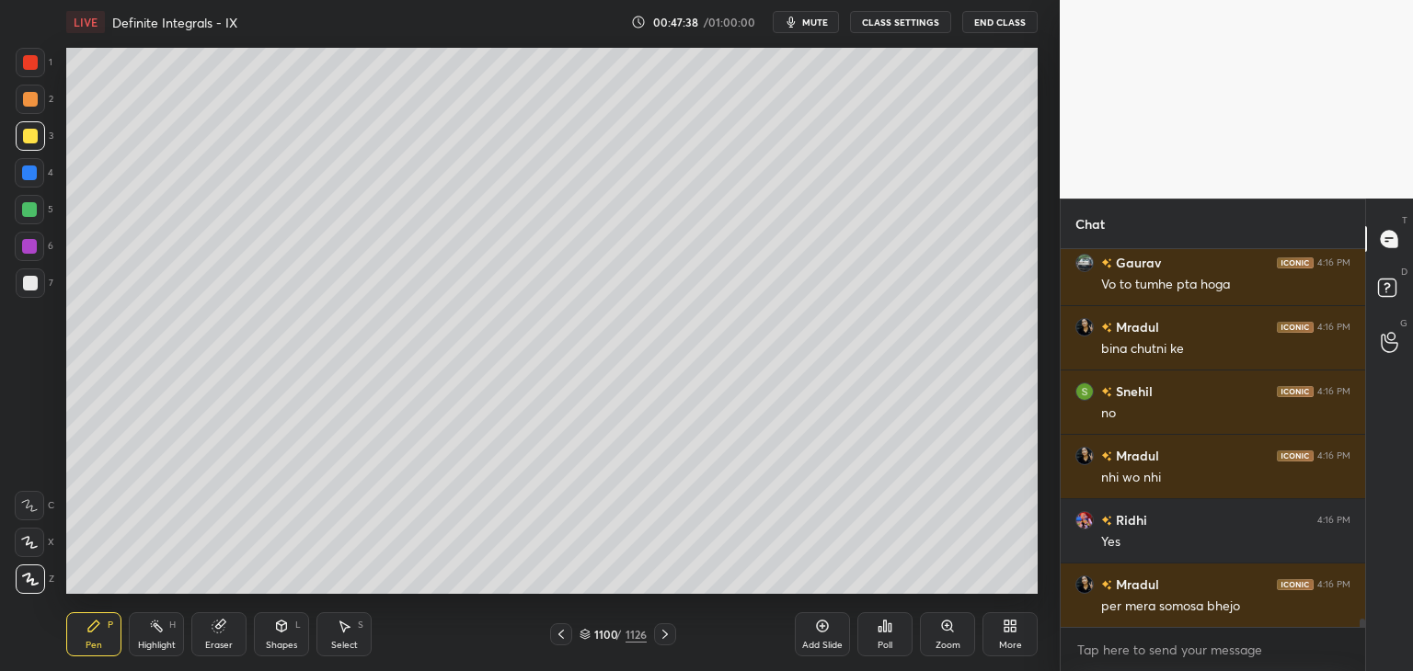
click at [560, 644] on div at bounding box center [561, 635] width 22 height 22
click at [660, 641] on icon at bounding box center [665, 634] width 15 height 15
click at [568, 636] on div at bounding box center [561, 635] width 22 height 22
click at [668, 643] on div at bounding box center [665, 635] width 22 height 22
click at [560, 641] on icon at bounding box center [561, 634] width 15 height 15
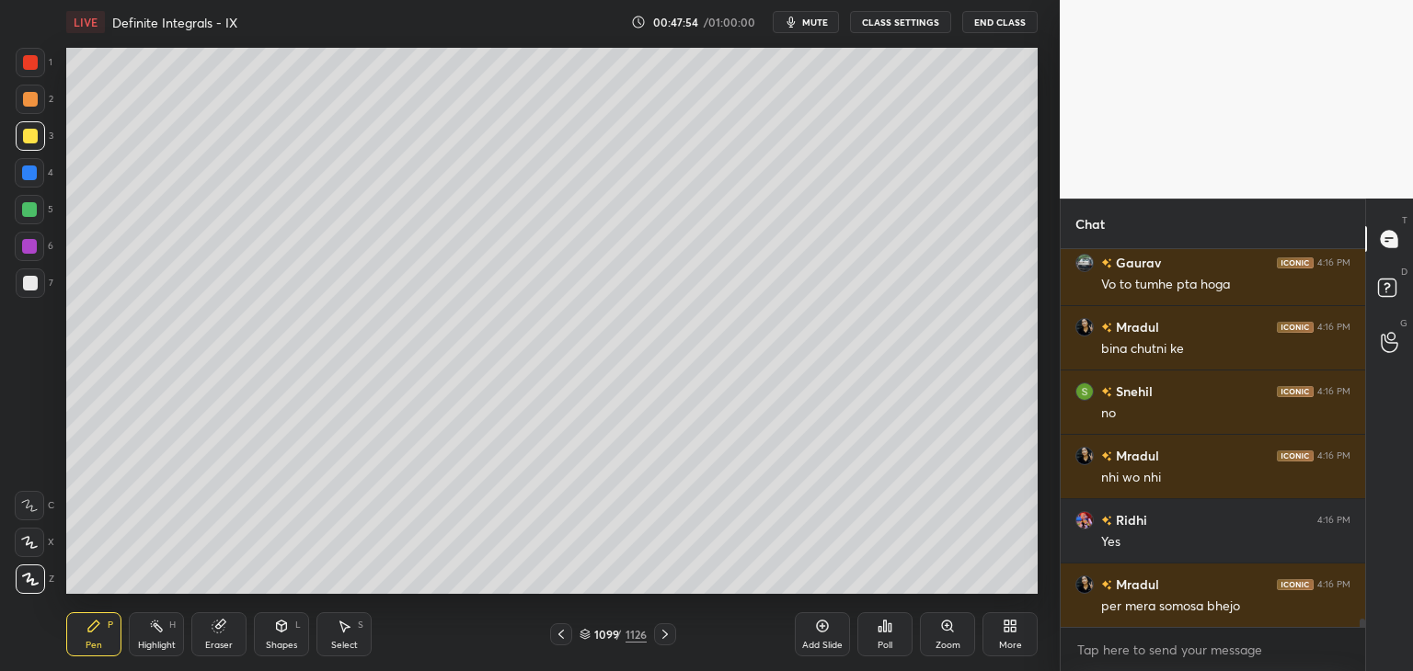
click at [669, 636] on icon at bounding box center [665, 634] width 15 height 15
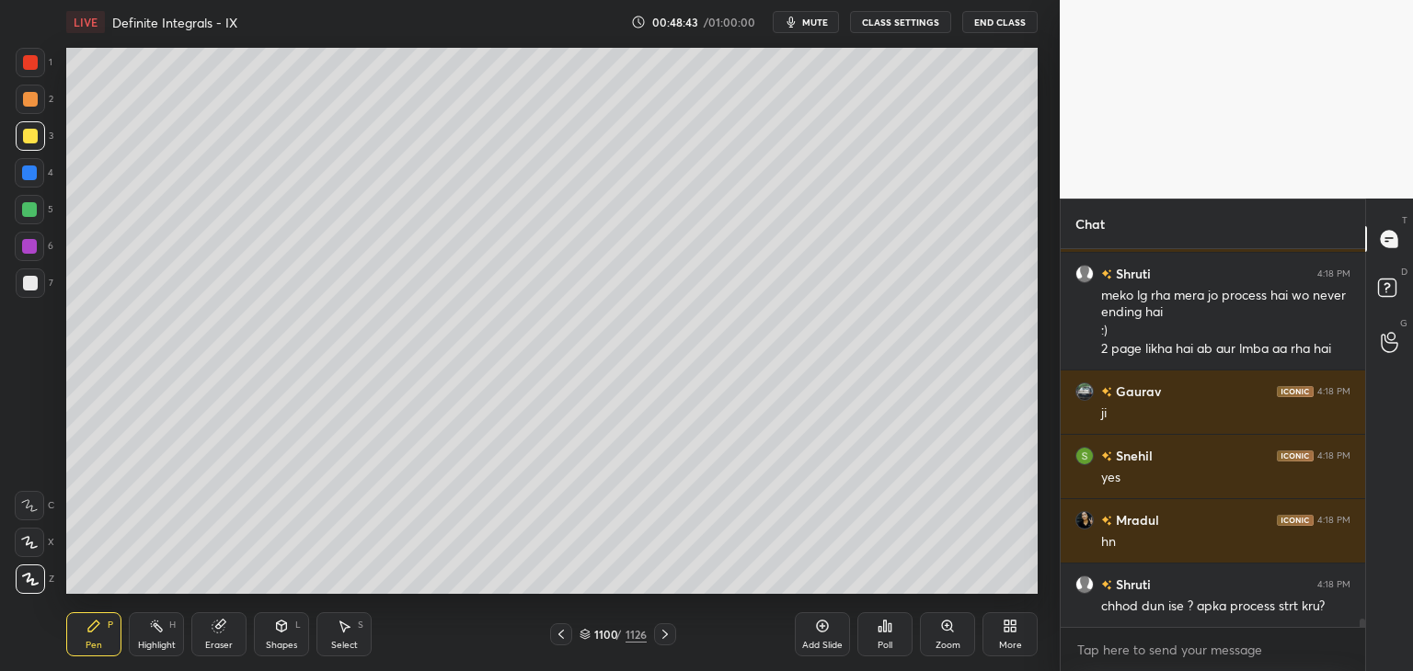
scroll to position [17916, 0]
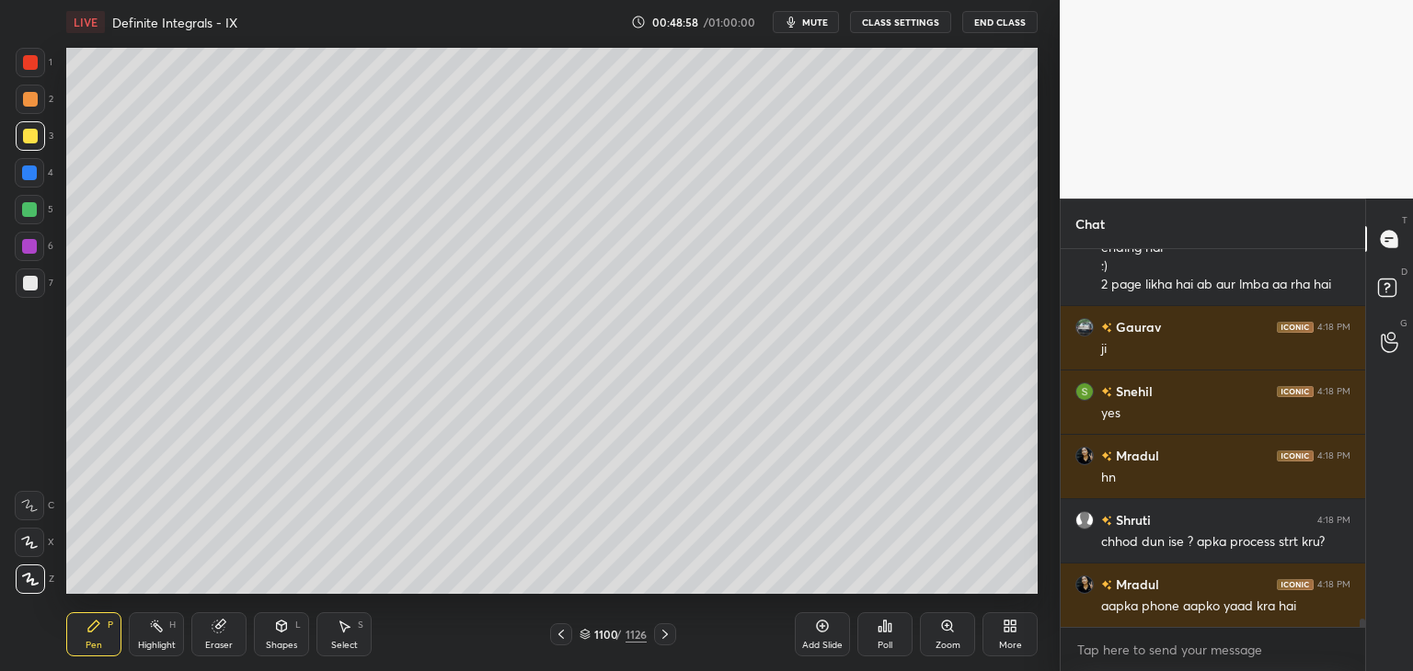
click at [346, 631] on icon at bounding box center [344, 626] width 15 height 15
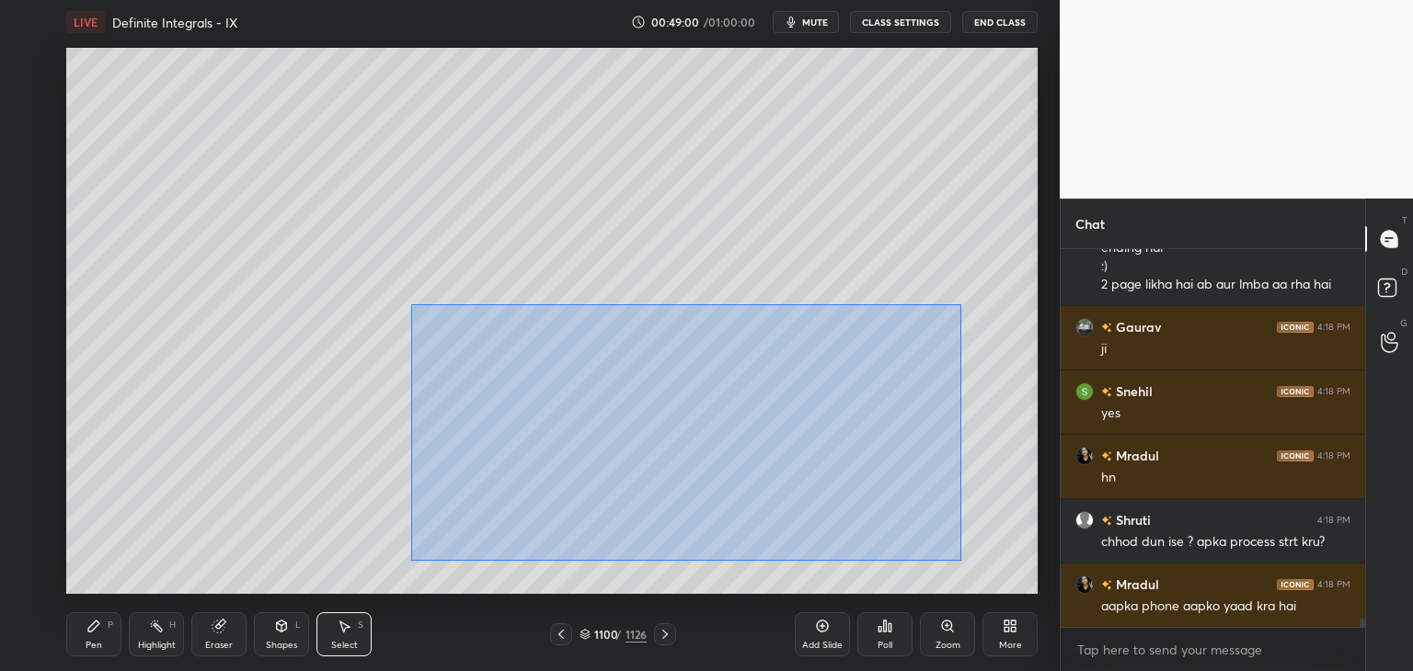
drag, startPoint x: 416, startPoint y: 310, endPoint x: 931, endPoint y: 537, distance: 562.9
click at [955, 556] on div "0 ° Undo Copy Paste here Duplicate Duplicate to new slide Delete" at bounding box center [551, 321] width 971 height 546
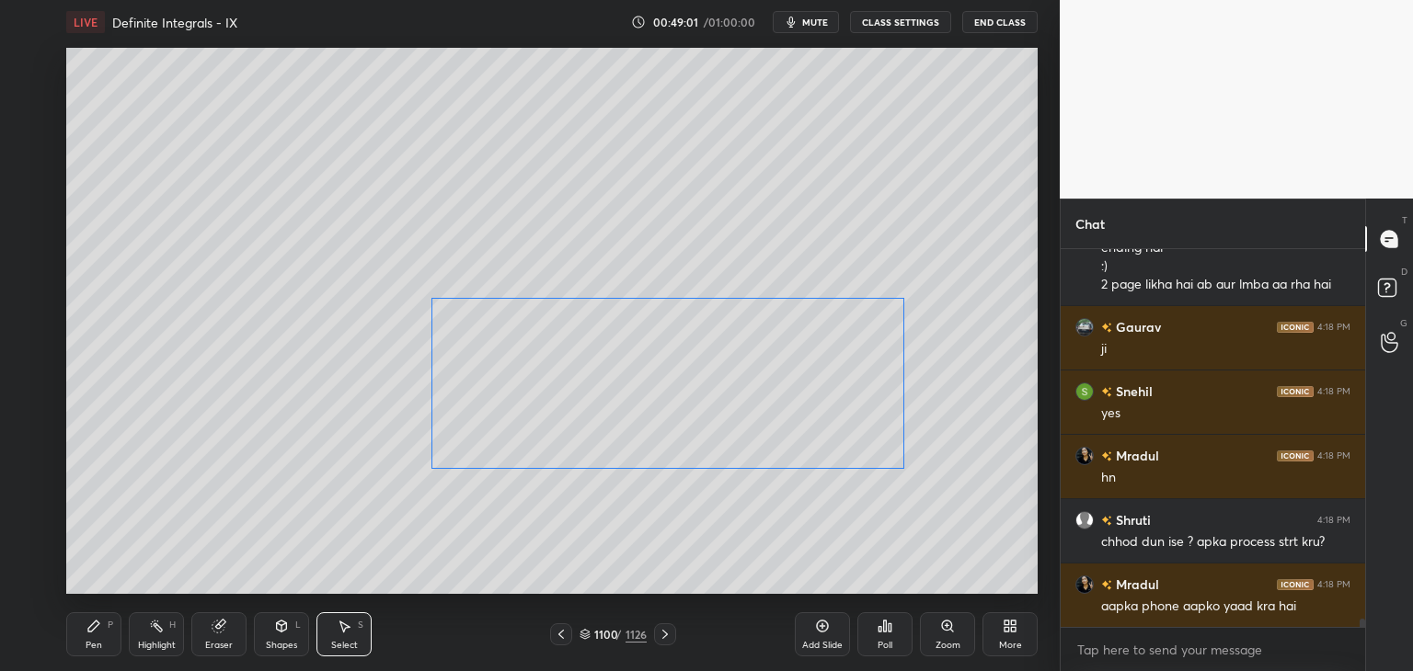
click at [695, 402] on div "0 ° Undo Copy Paste here Duplicate Duplicate to new slide Delete" at bounding box center [551, 321] width 971 height 546
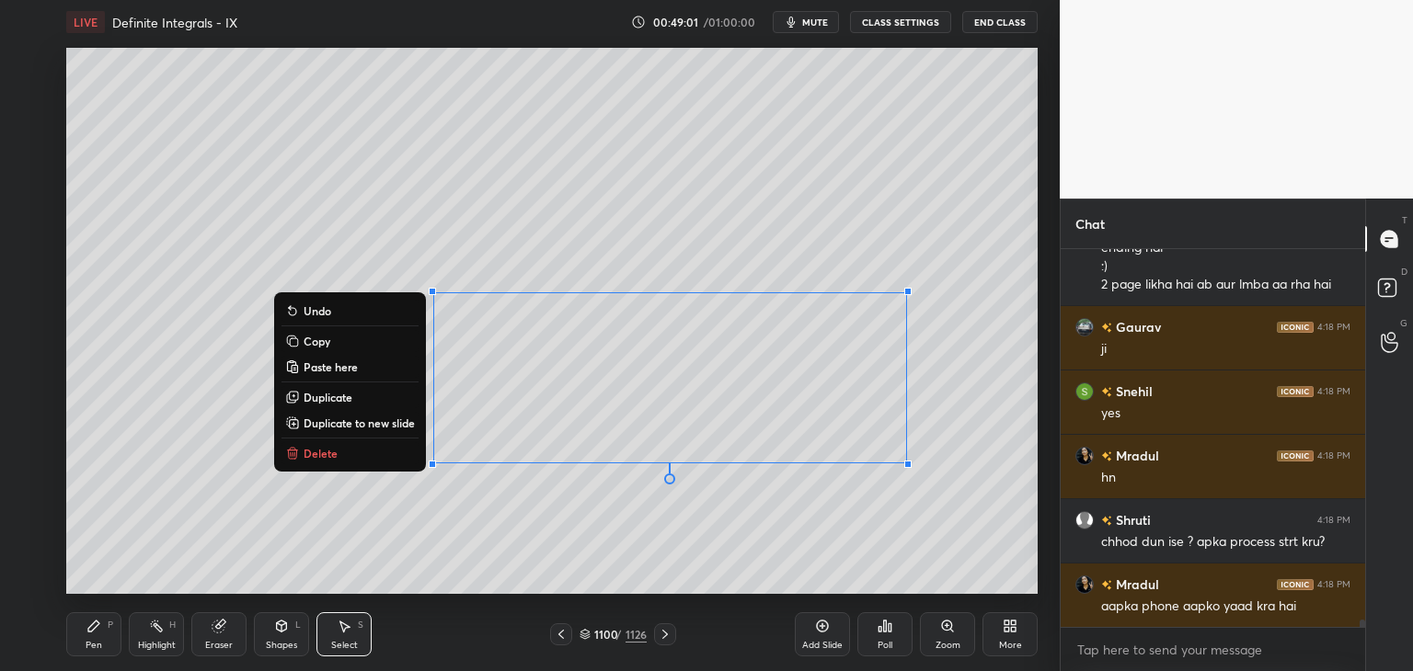
scroll to position [17980, 0]
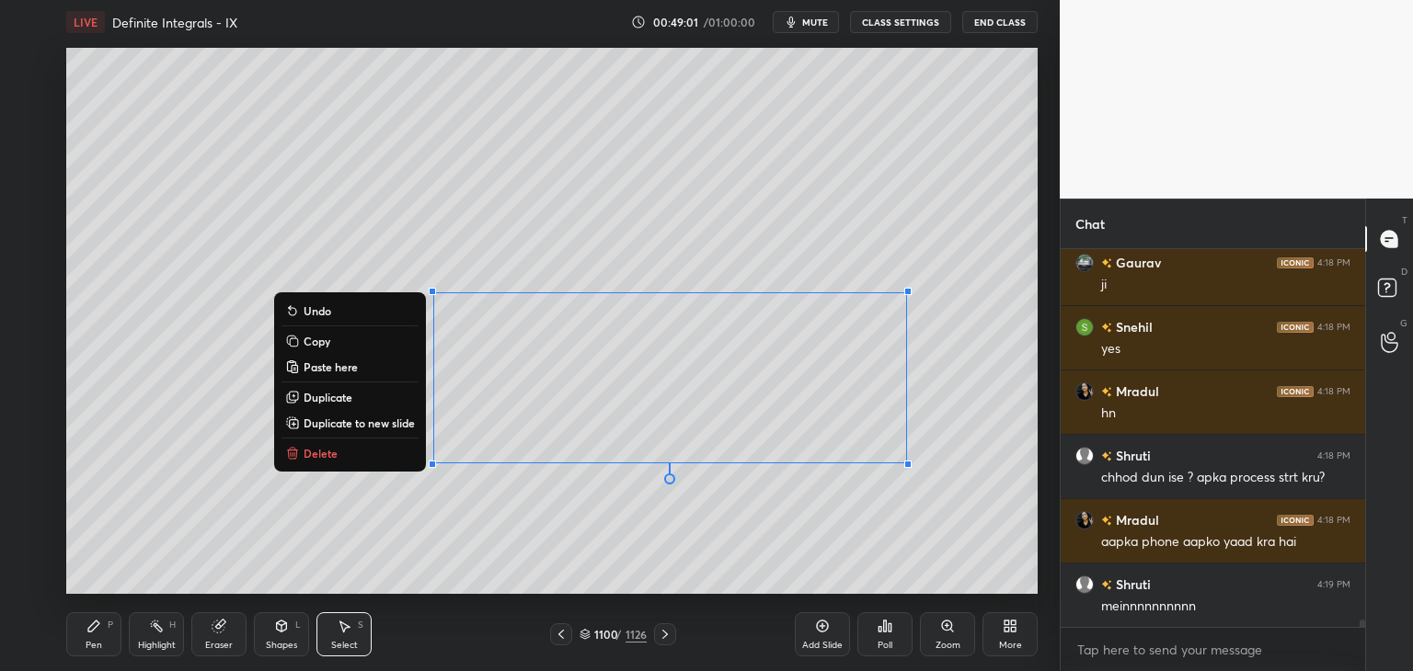
click at [173, 417] on div "0 ° Undo Copy Paste here Duplicate Duplicate to new slide Delete" at bounding box center [551, 321] width 971 height 546
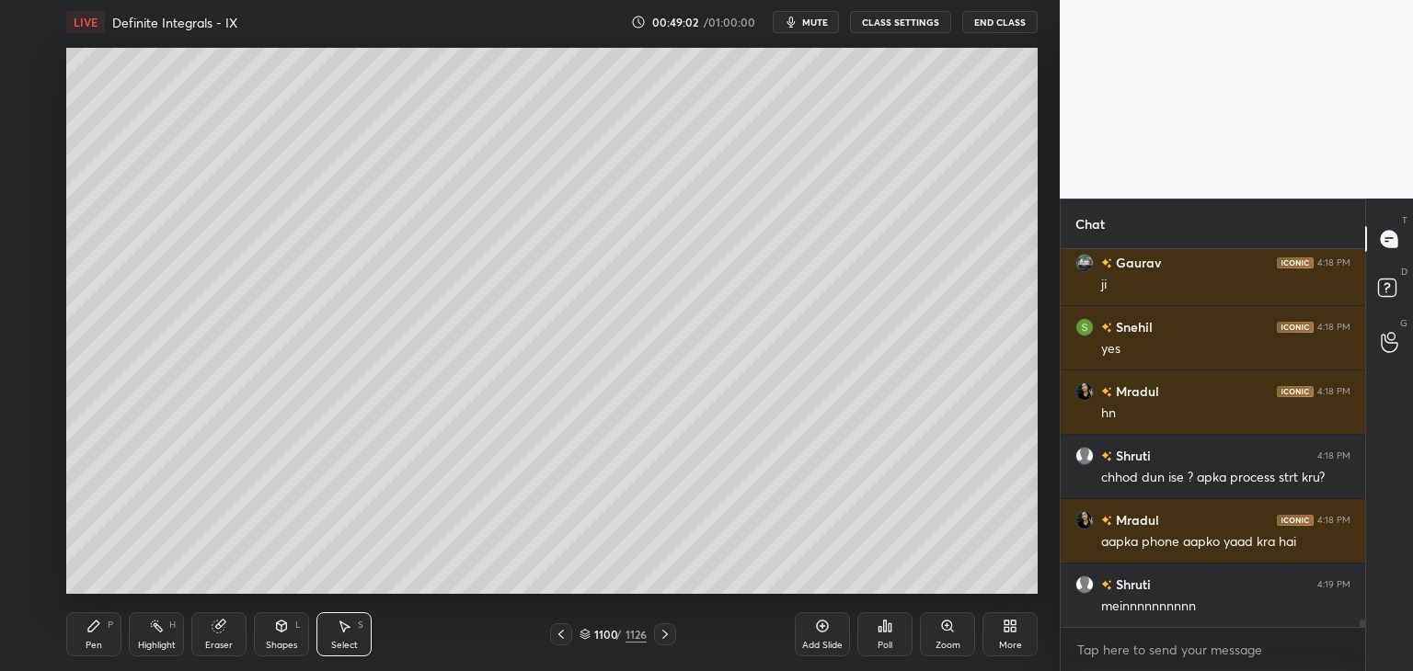
click at [74, 637] on div "Pen P" at bounding box center [93, 634] width 55 height 44
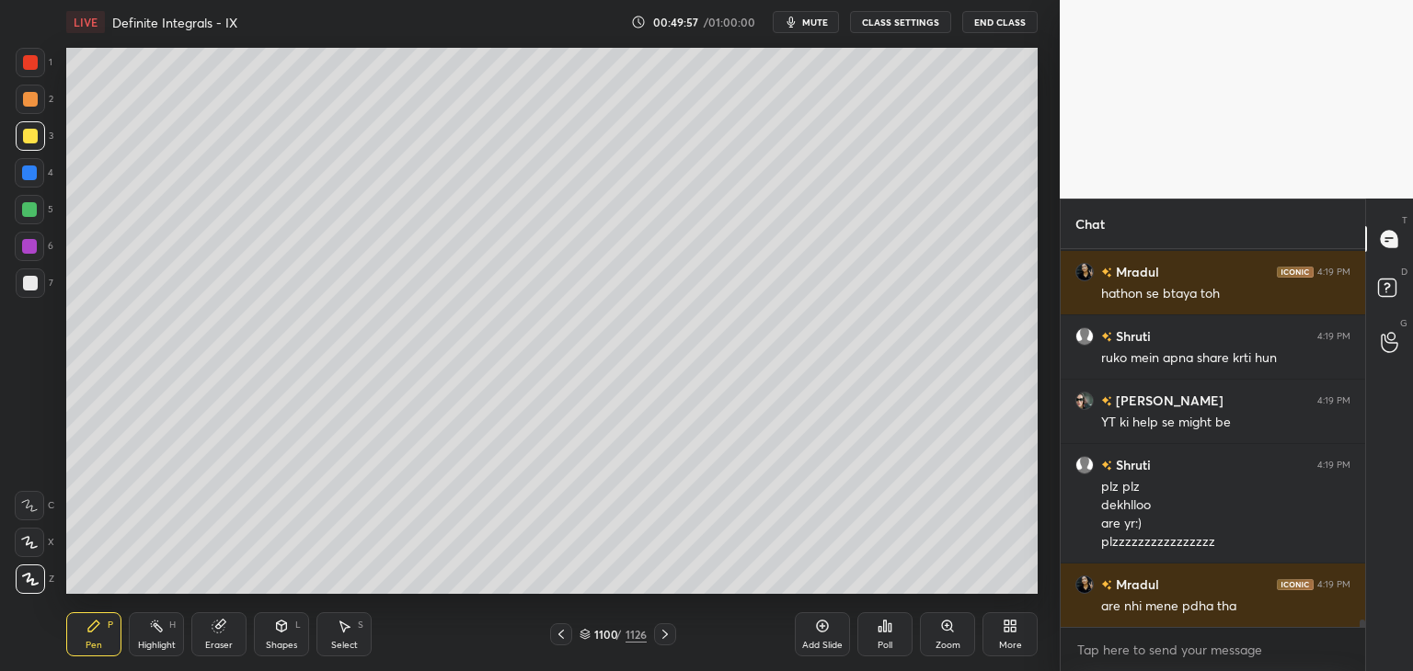
scroll to position [18615, 0]
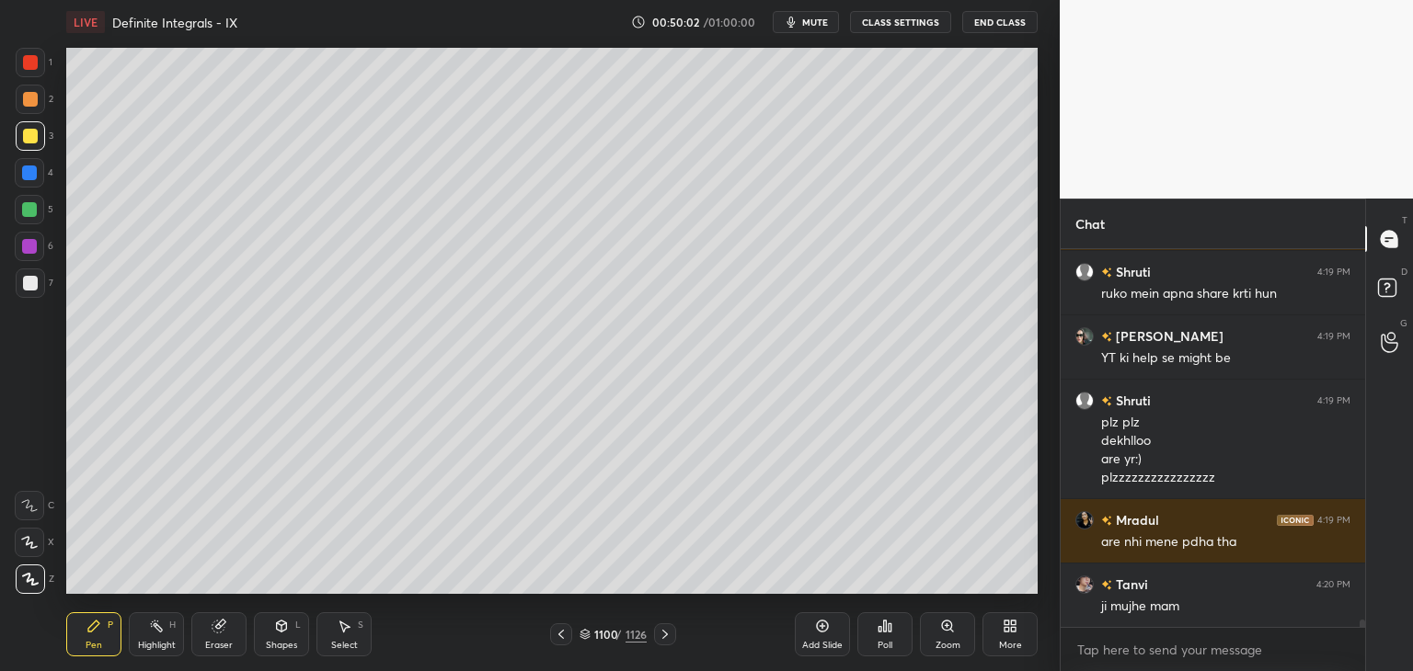
click at [566, 634] on icon at bounding box center [561, 634] width 15 height 15
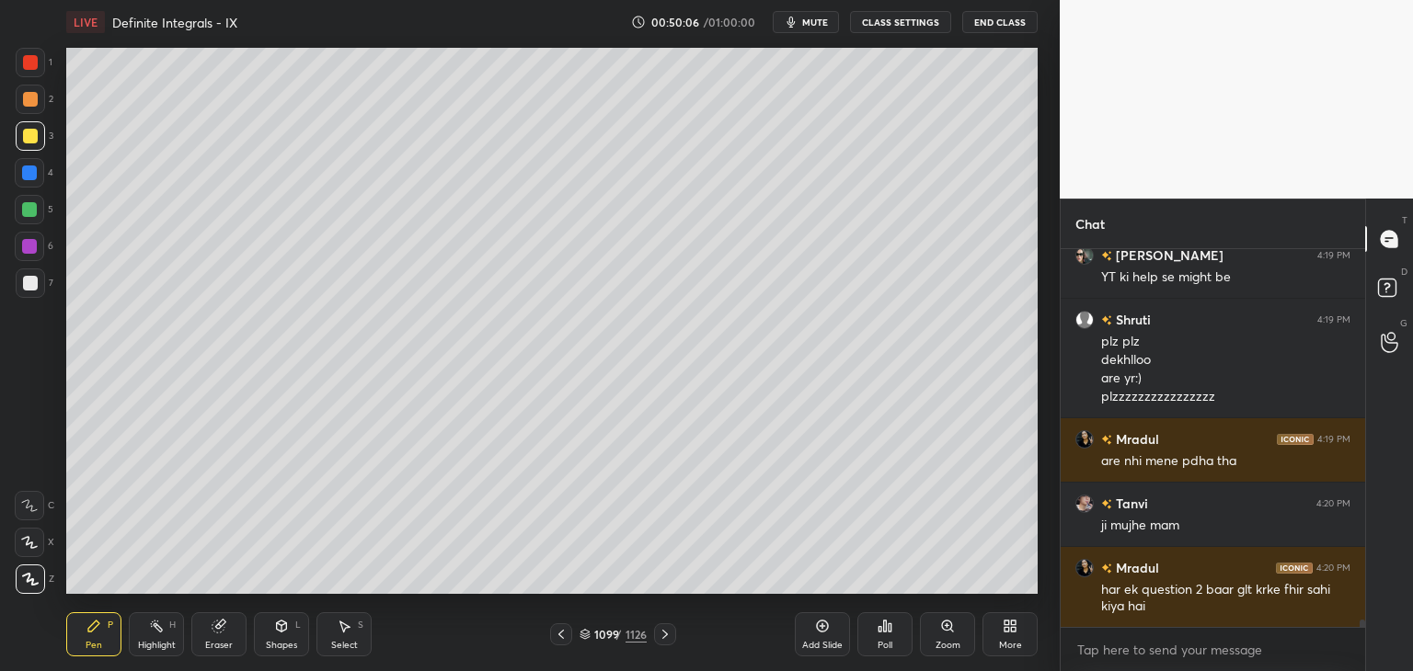
click at [566, 634] on icon at bounding box center [561, 634] width 15 height 15
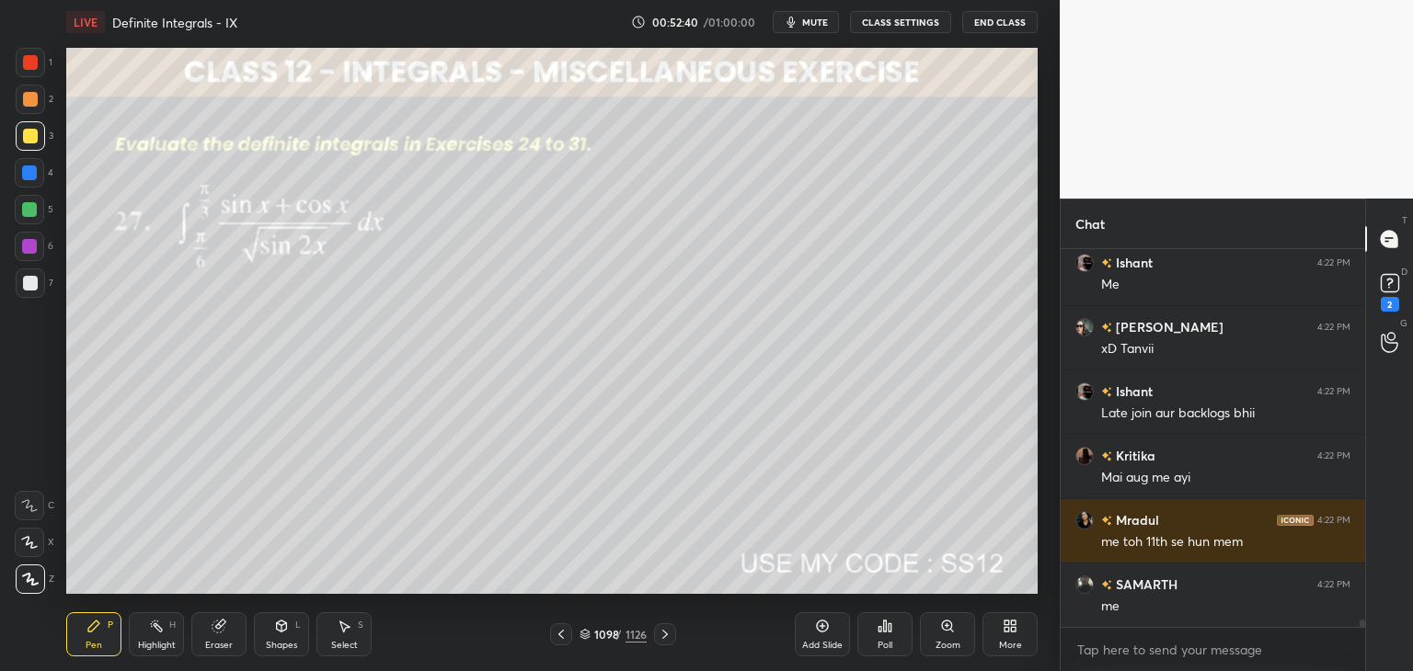
scroll to position [18473, 0]
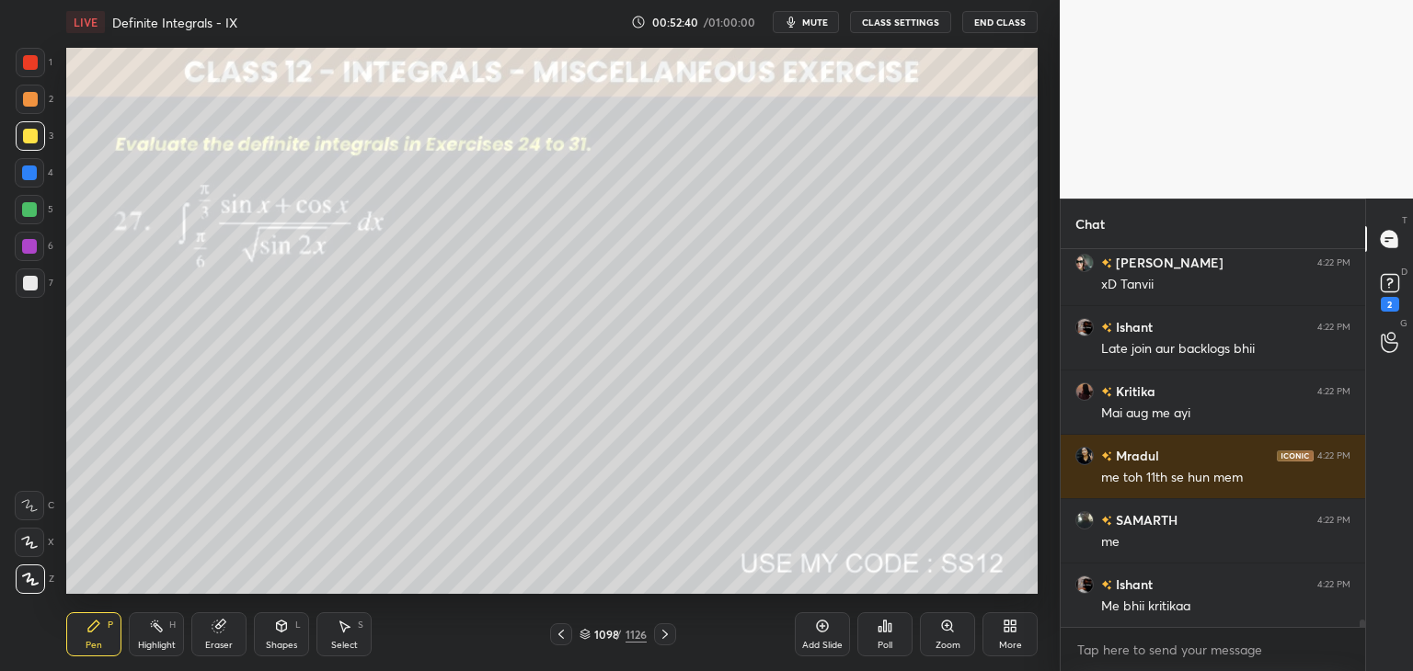
click at [658, 632] on icon at bounding box center [665, 634] width 15 height 15
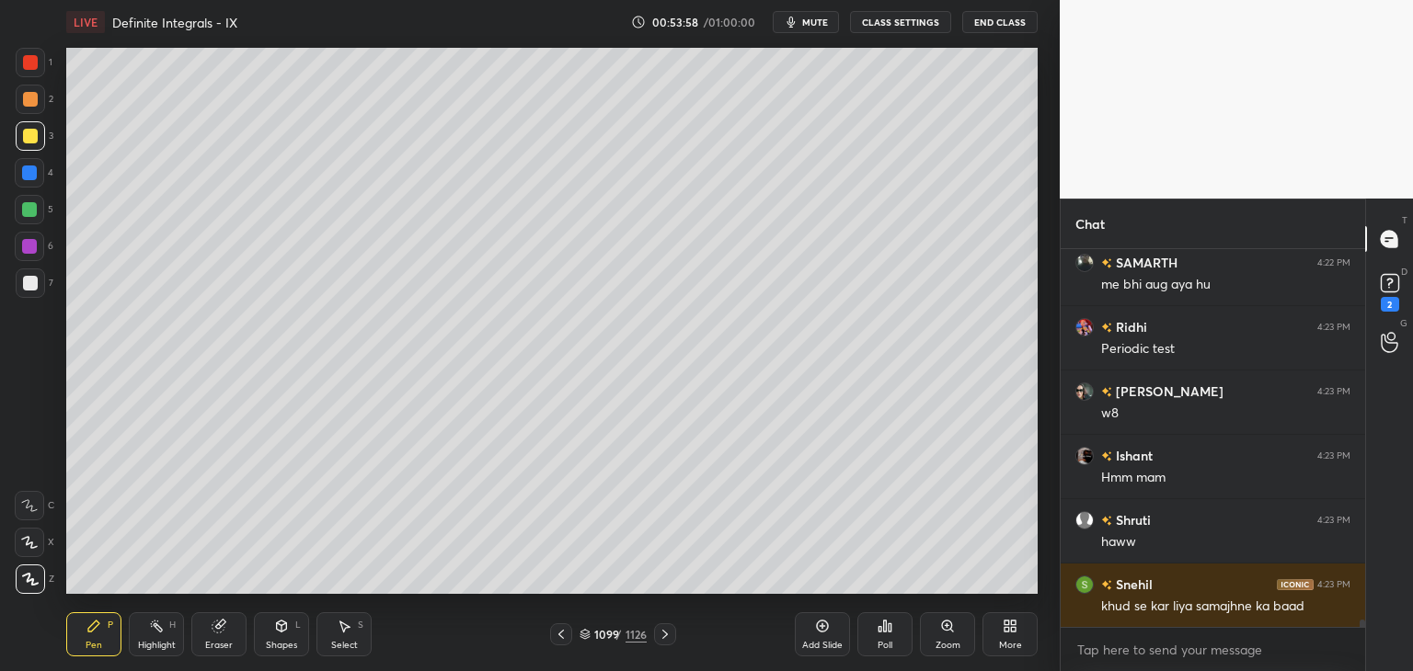
scroll to position [19038, 0]
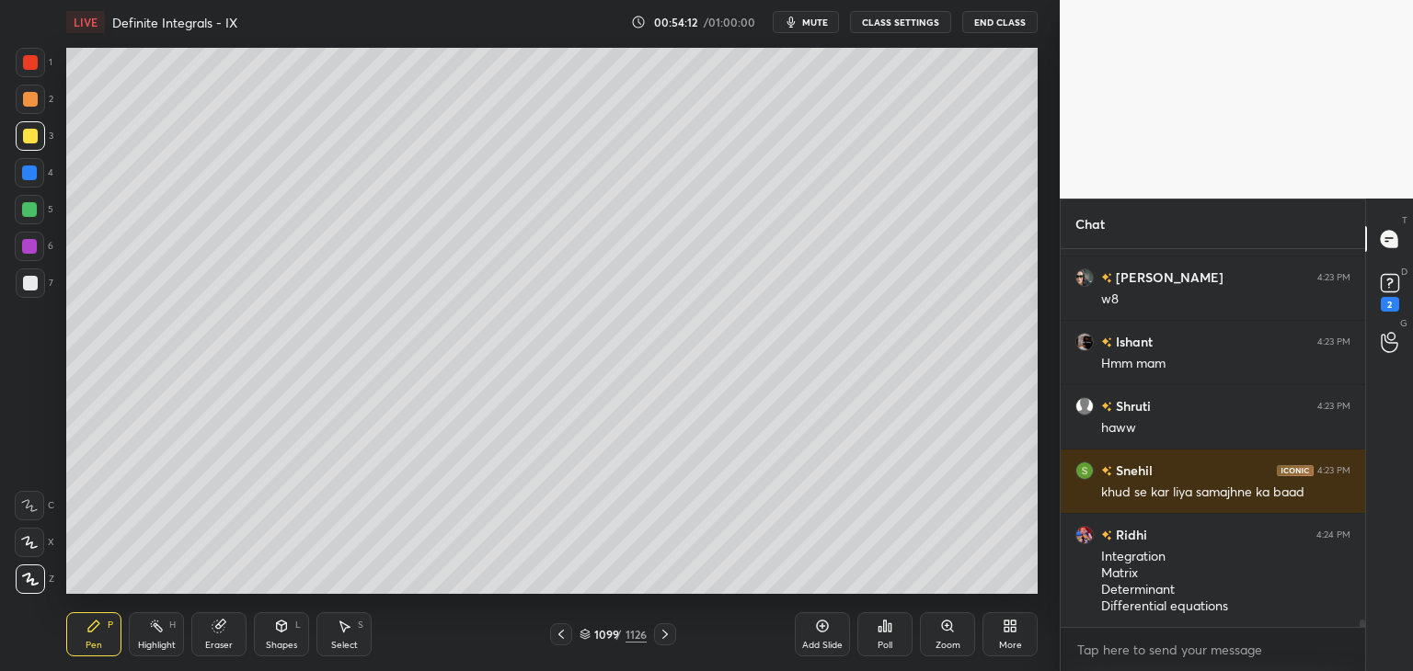
click at [668, 627] on icon at bounding box center [665, 634] width 15 height 15
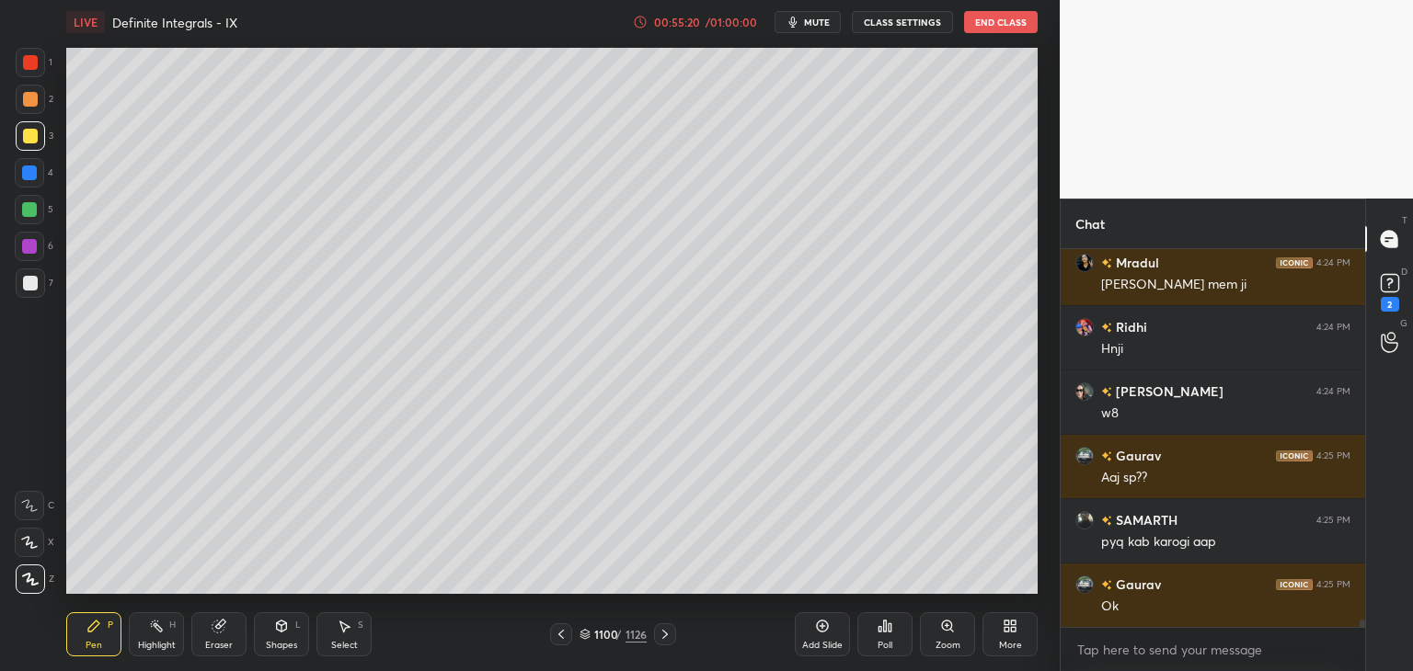
scroll to position [19507, 0]
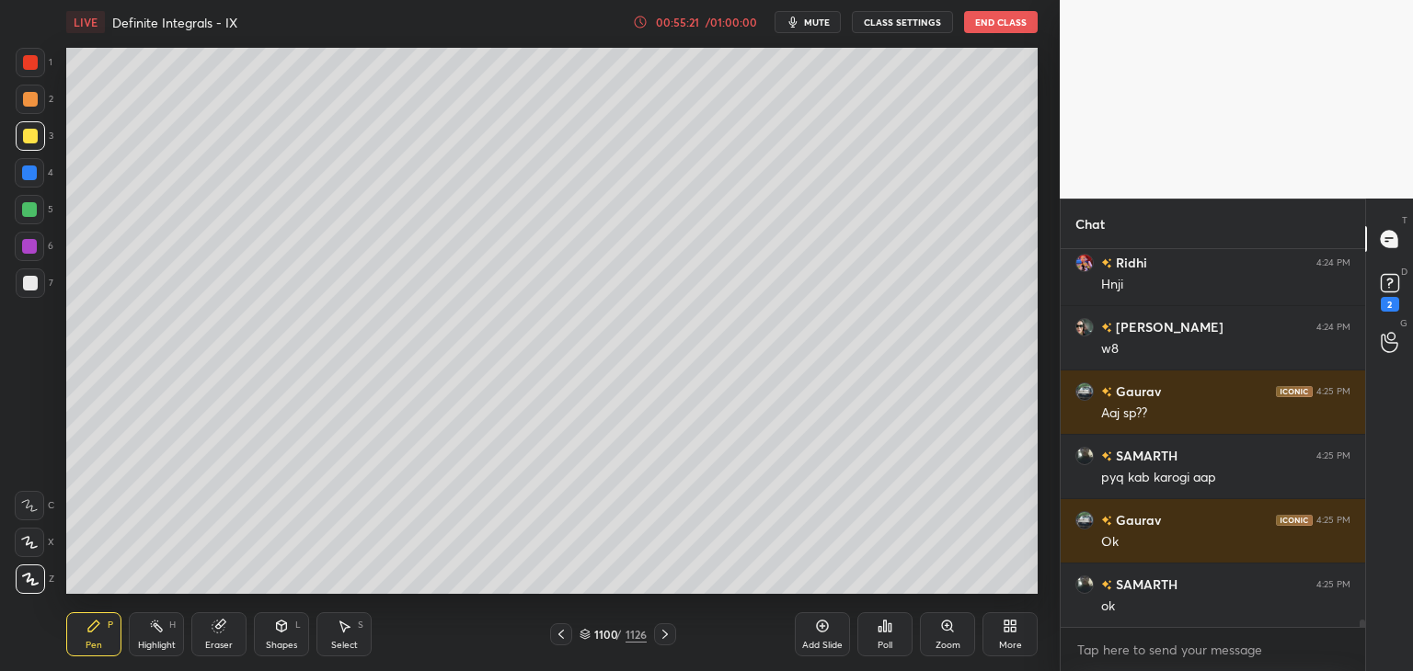
click at [662, 627] on icon at bounding box center [665, 634] width 15 height 15
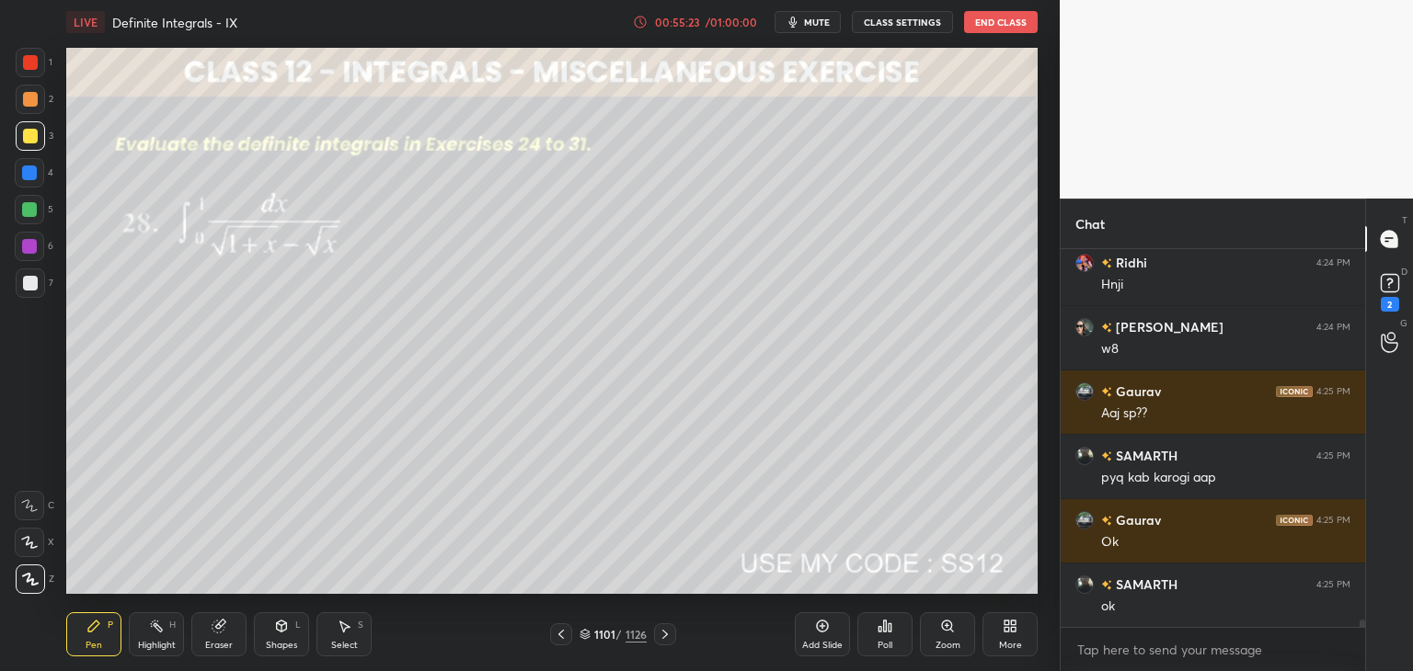
click at [557, 636] on icon at bounding box center [561, 634] width 15 height 15
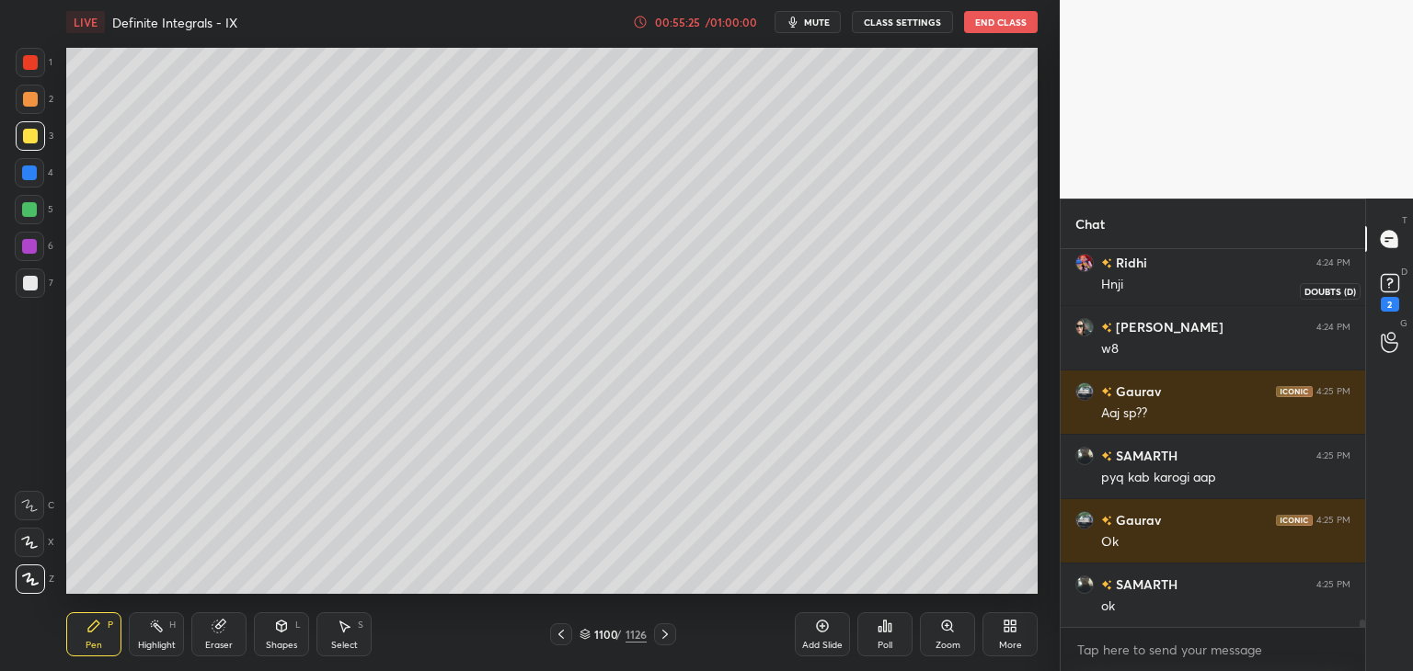
click at [1383, 285] on rect at bounding box center [1388, 283] width 17 height 17
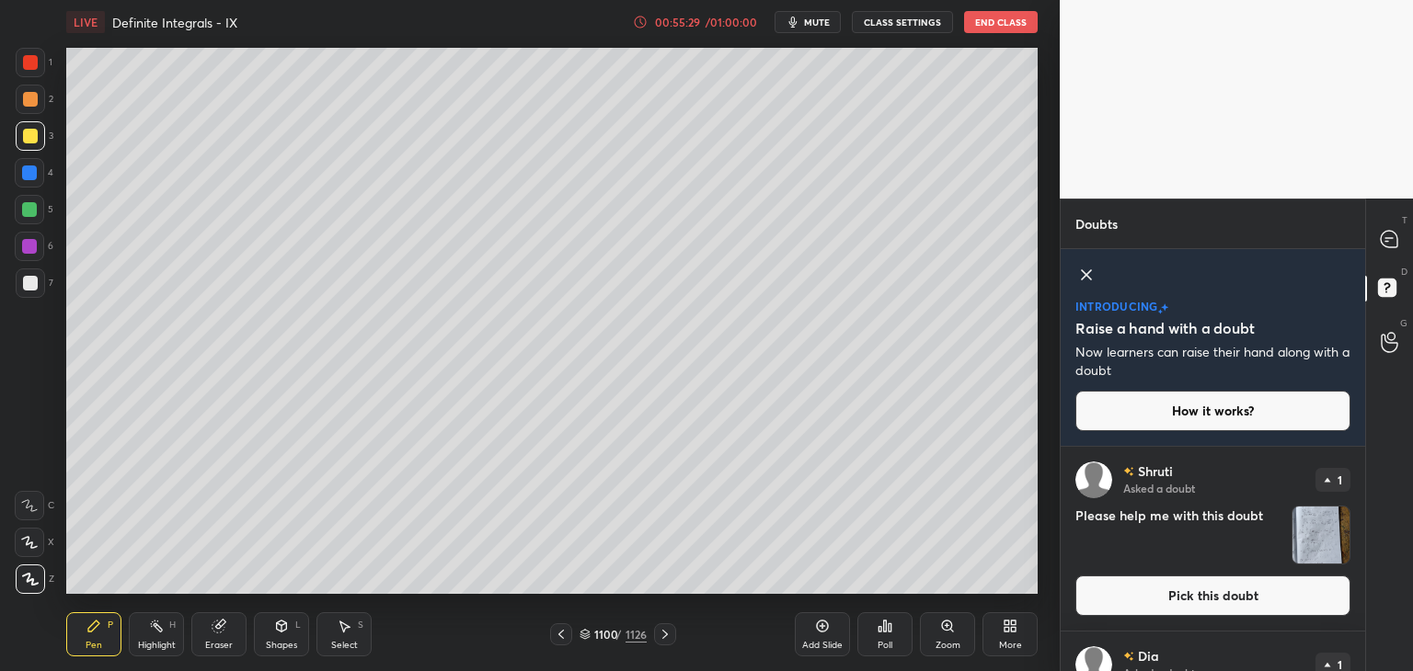
scroll to position [164, 0]
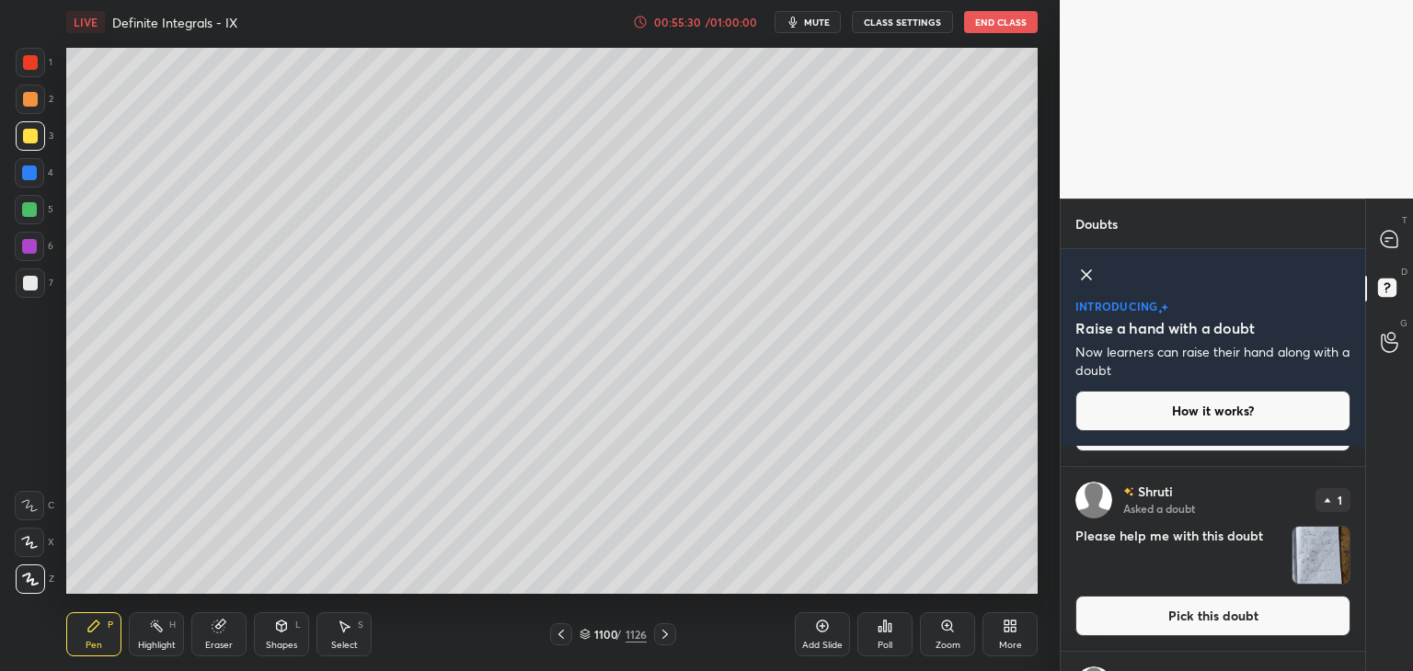
click at [1324, 559] on img "grid" at bounding box center [1320, 555] width 57 height 57
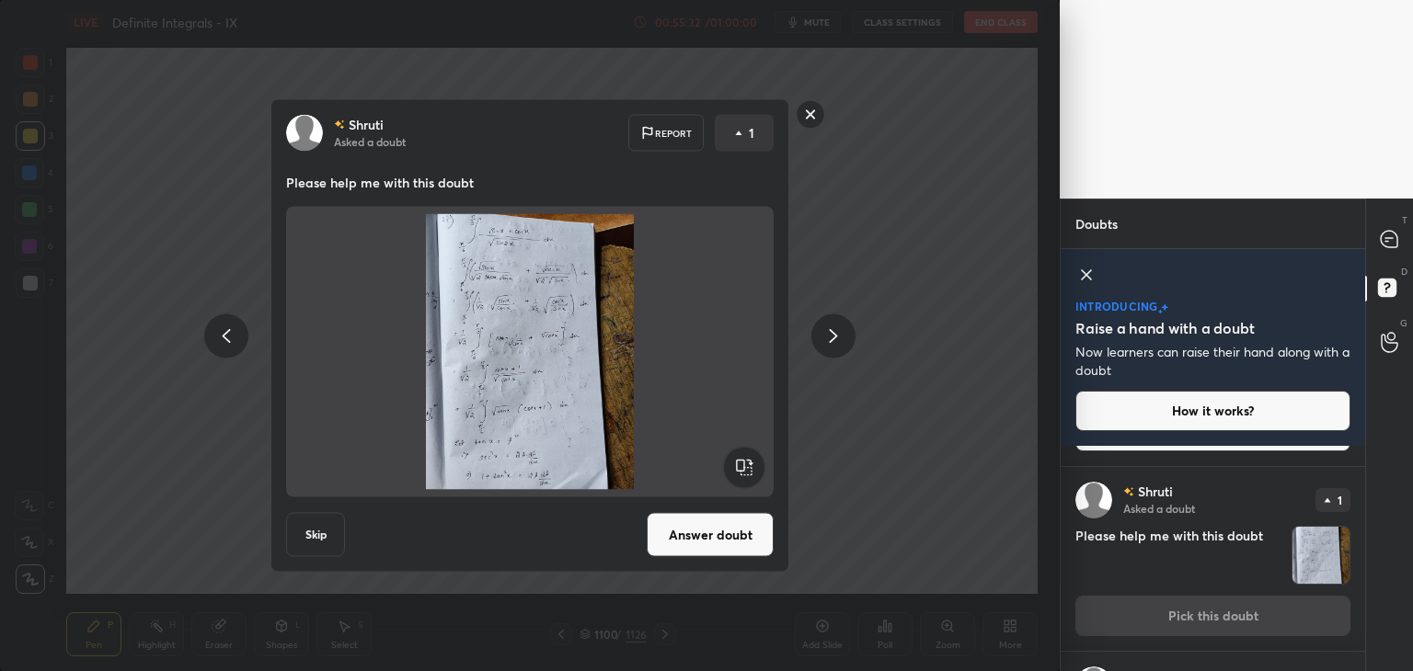
click at [733, 532] on button "Answer doubt" at bounding box center [709, 535] width 127 height 44
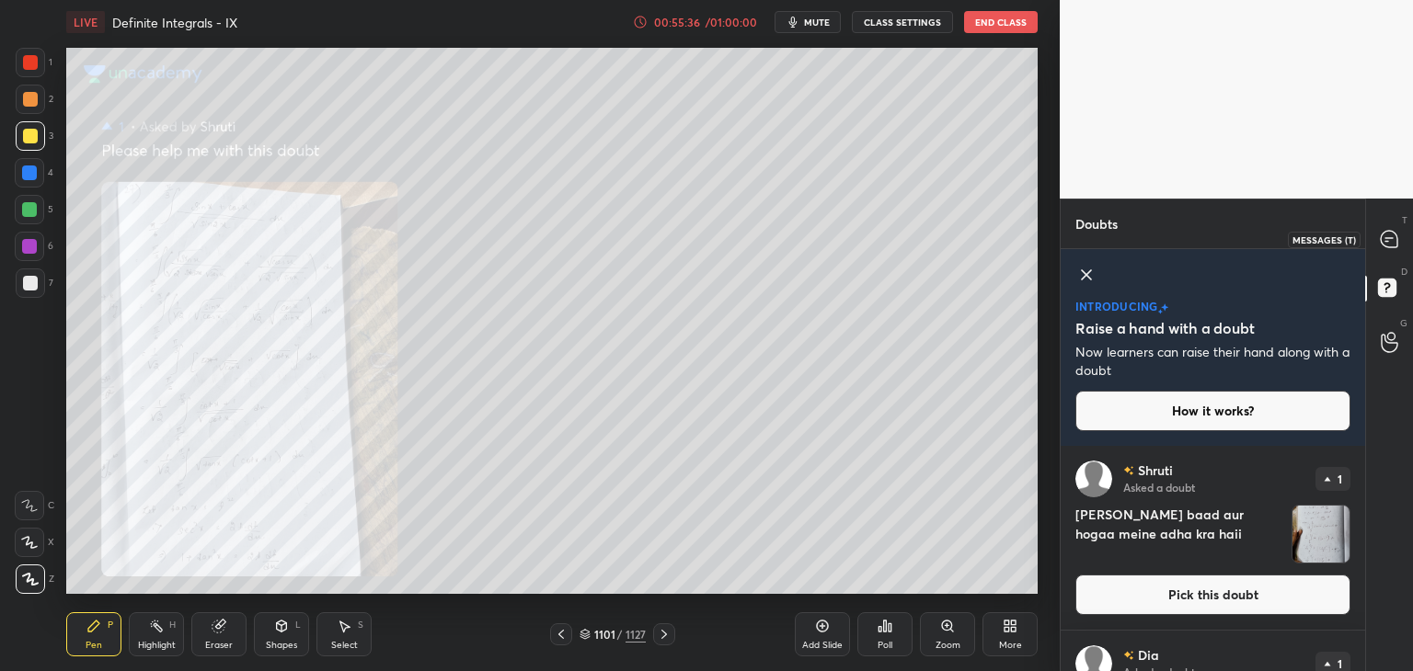
click at [1385, 238] on icon at bounding box center [1388, 239] width 17 height 17
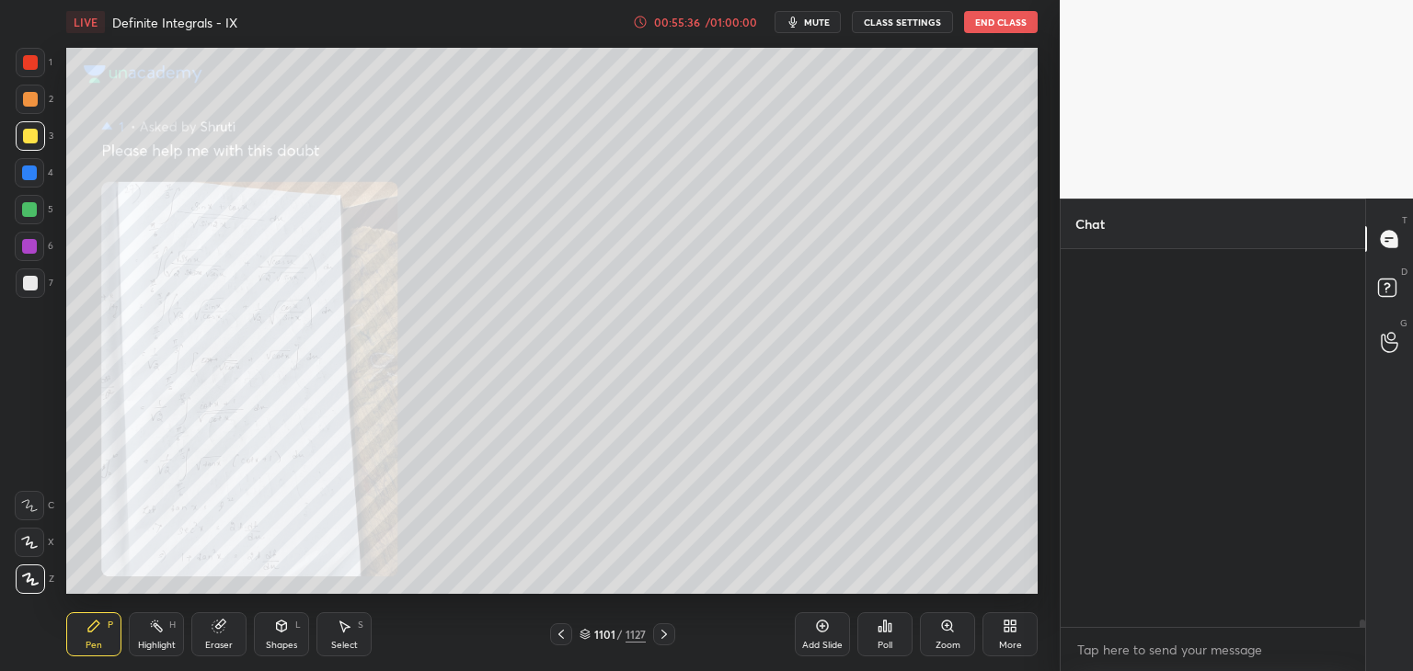
scroll to position [372, 299]
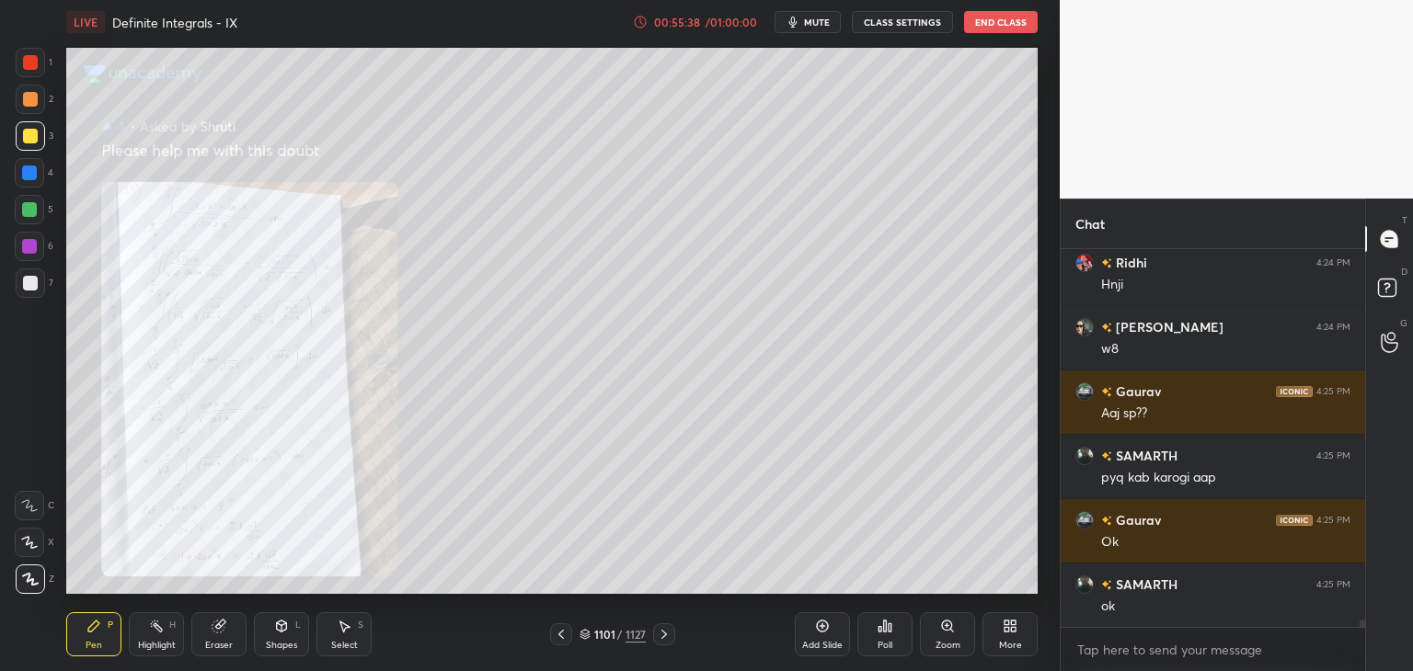
click at [943, 629] on icon at bounding box center [947, 626] width 10 height 10
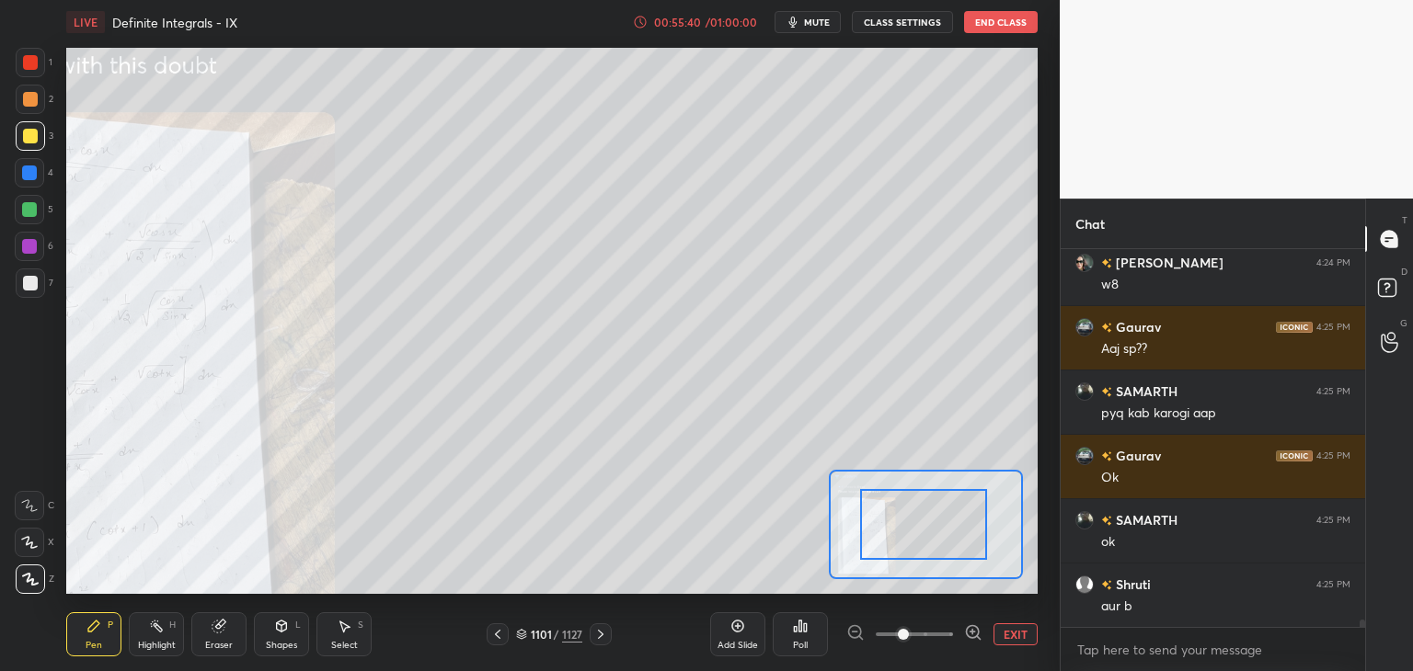
scroll to position [19921, 0]
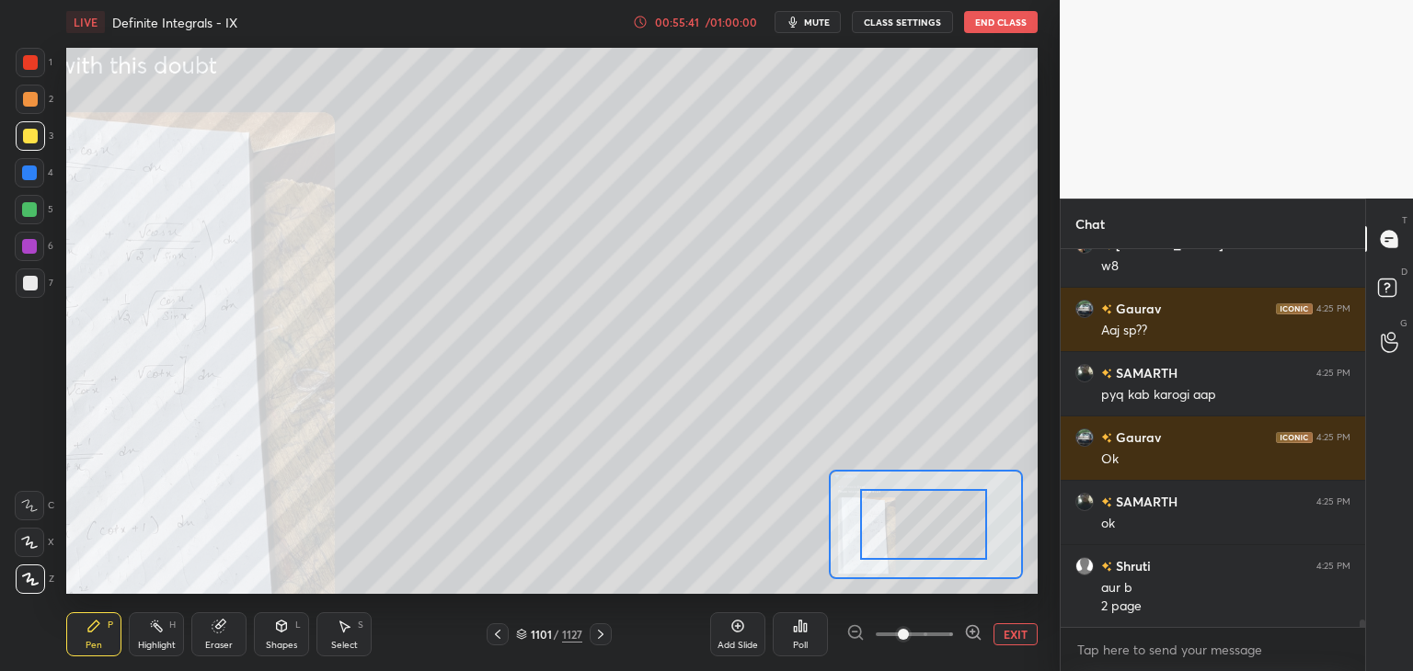
drag, startPoint x: 888, startPoint y: 542, endPoint x: 870, endPoint y: 530, distance: 21.9
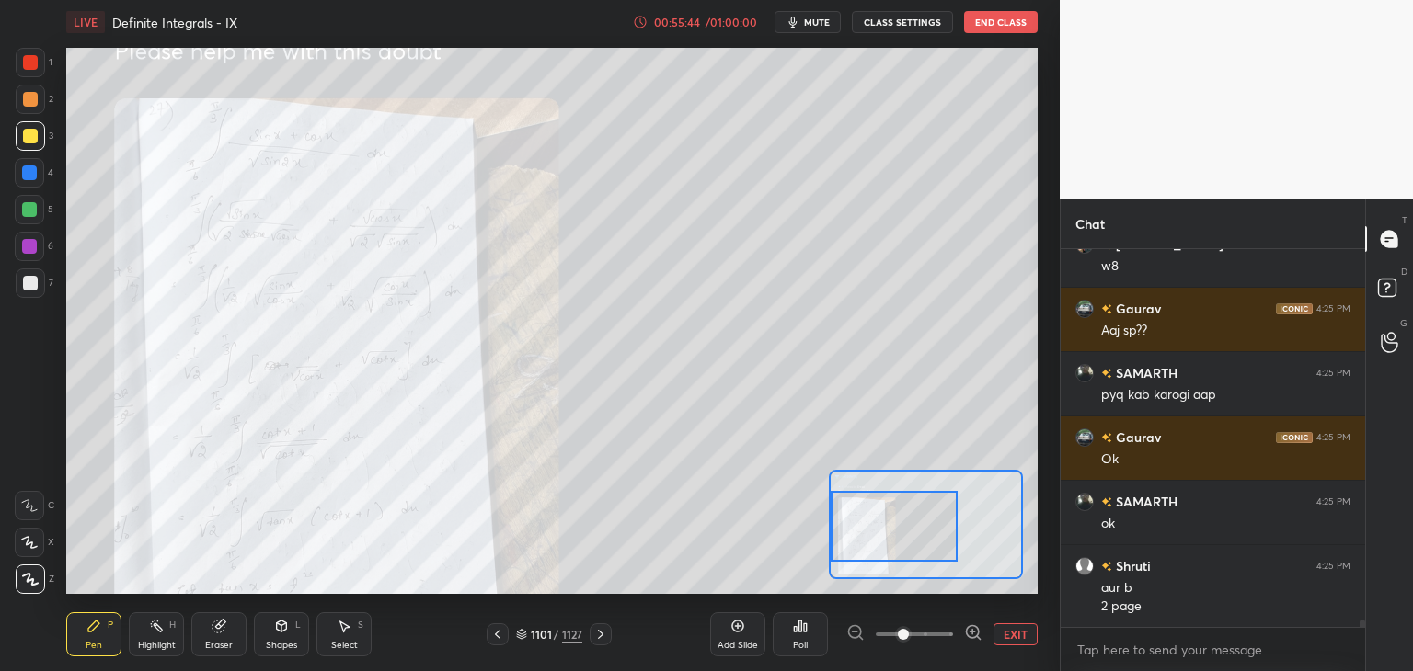
scroll to position [19939, 0]
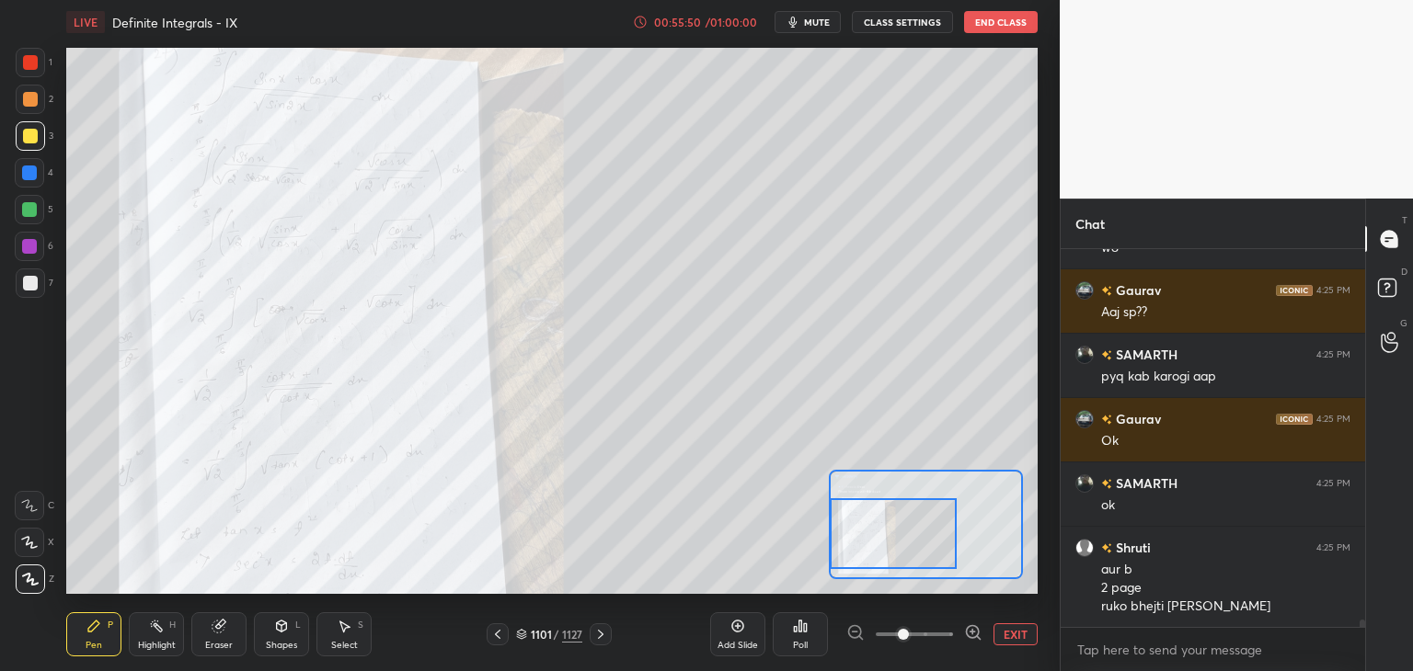
drag, startPoint x: 870, startPoint y: 530, endPoint x: 838, endPoint y: 539, distance: 33.5
click at [838, 539] on div at bounding box center [892, 533] width 127 height 71
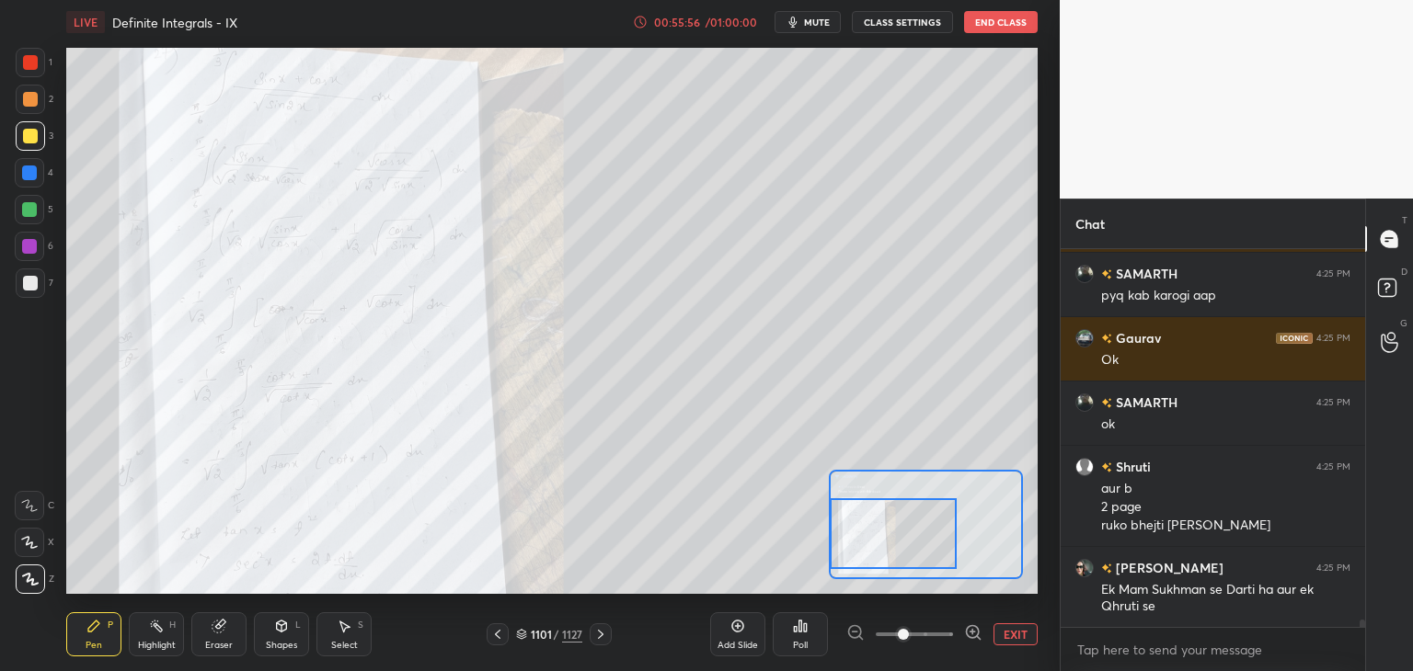
scroll to position [20085, 0]
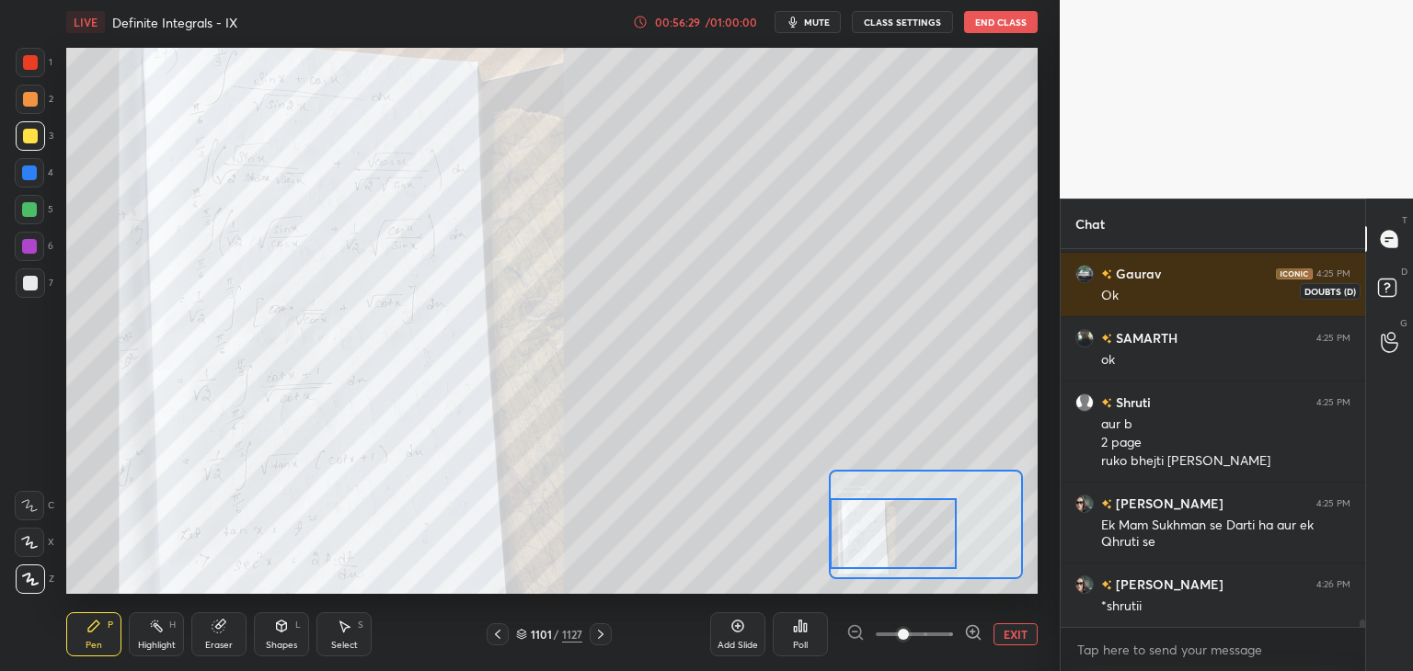
click at [1383, 280] on rect at bounding box center [1386, 288] width 17 height 17
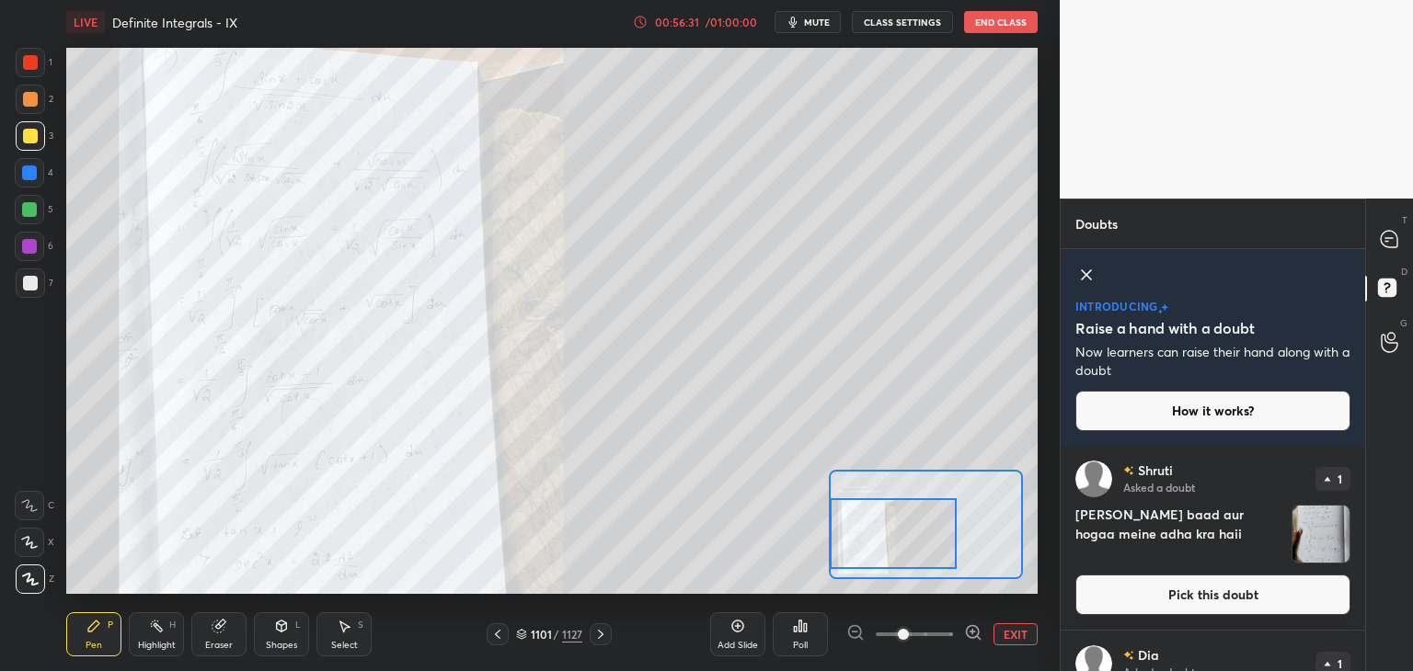
click at [1324, 549] on img "grid" at bounding box center [1320, 534] width 57 height 57
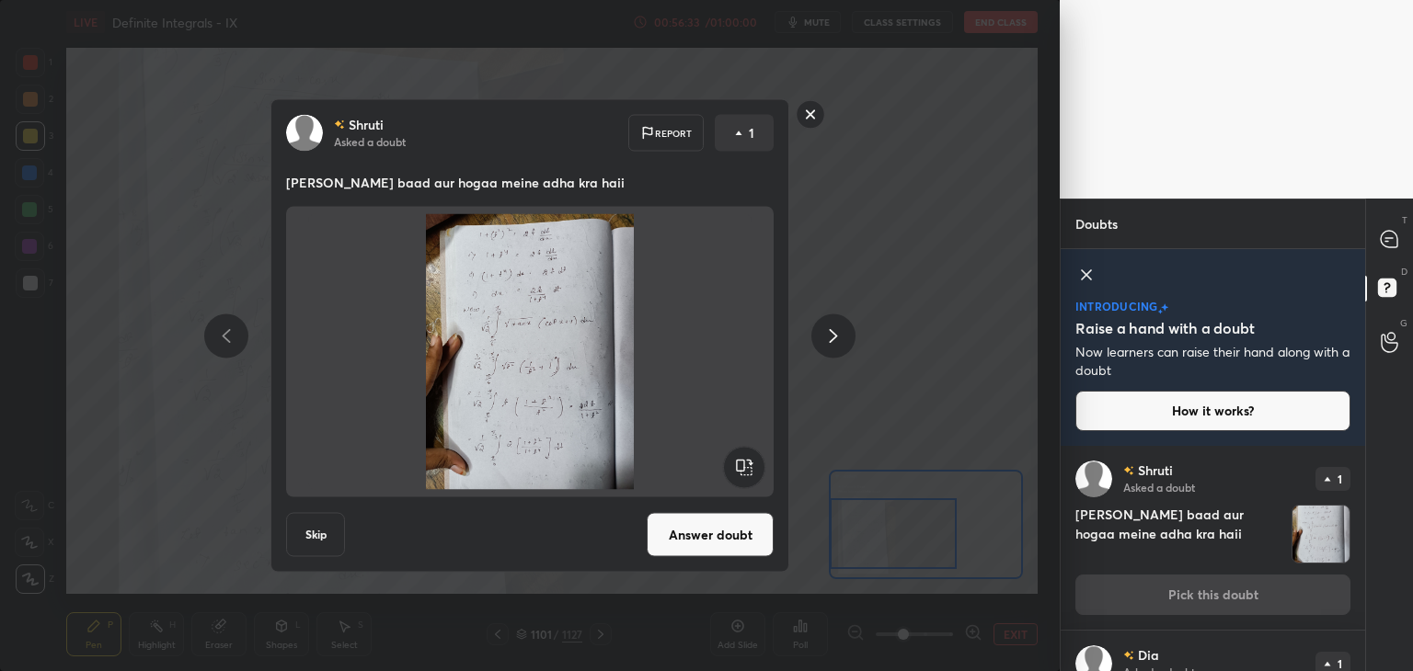
click at [710, 536] on button "Answer doubt" at bounding box center [709, 535] width 127 height 44
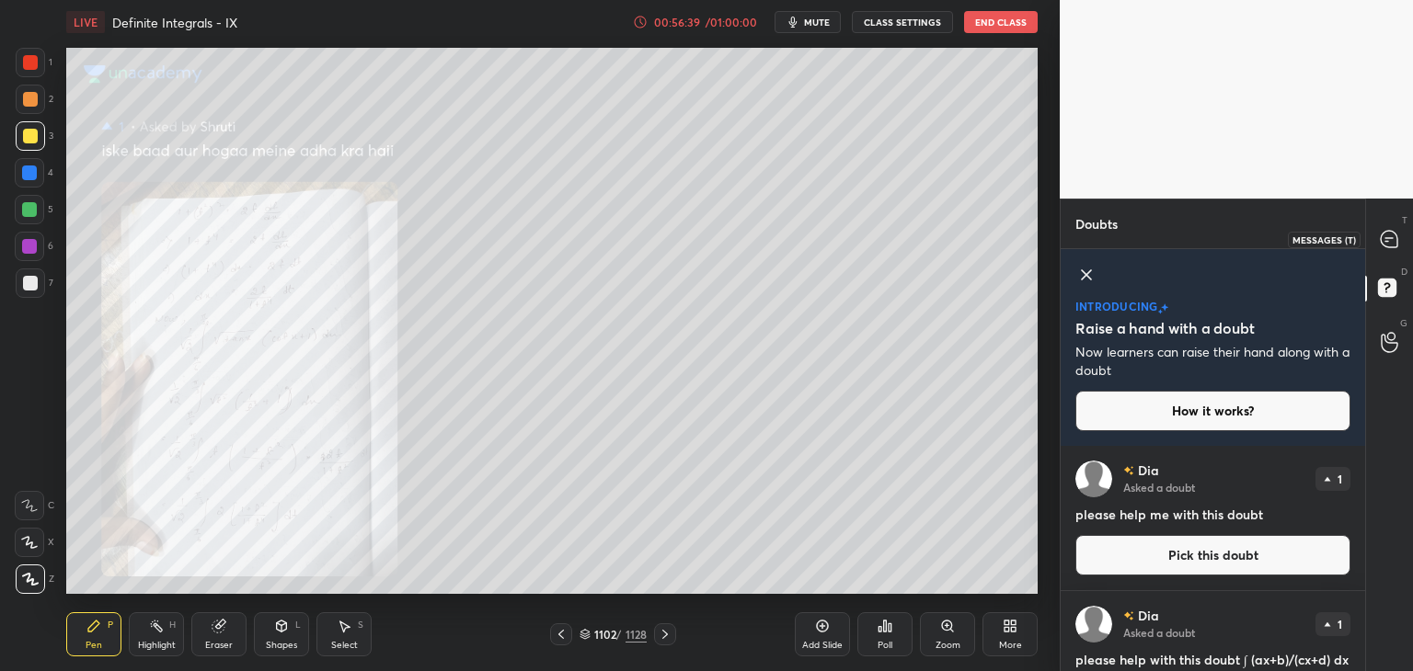
click at [1382, 253] on div at bounding box center [1389, 239] width 37 height 33
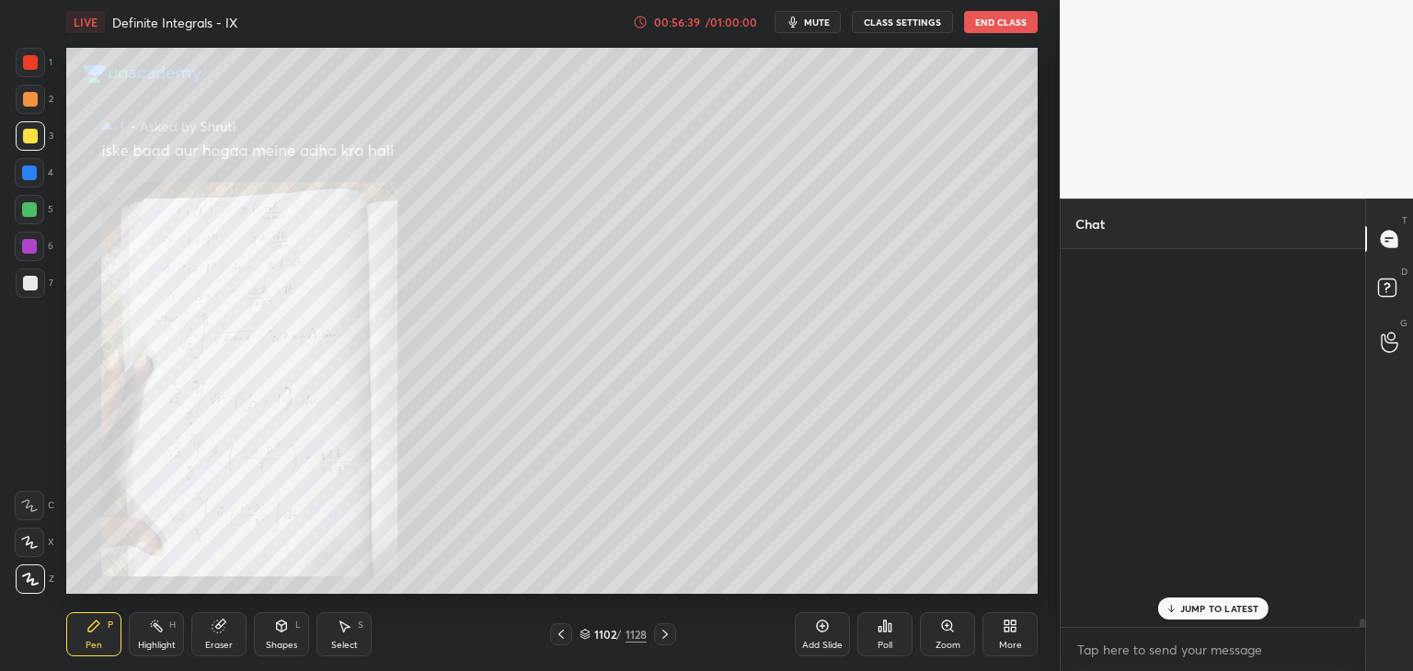
scroll to position [372, 299]
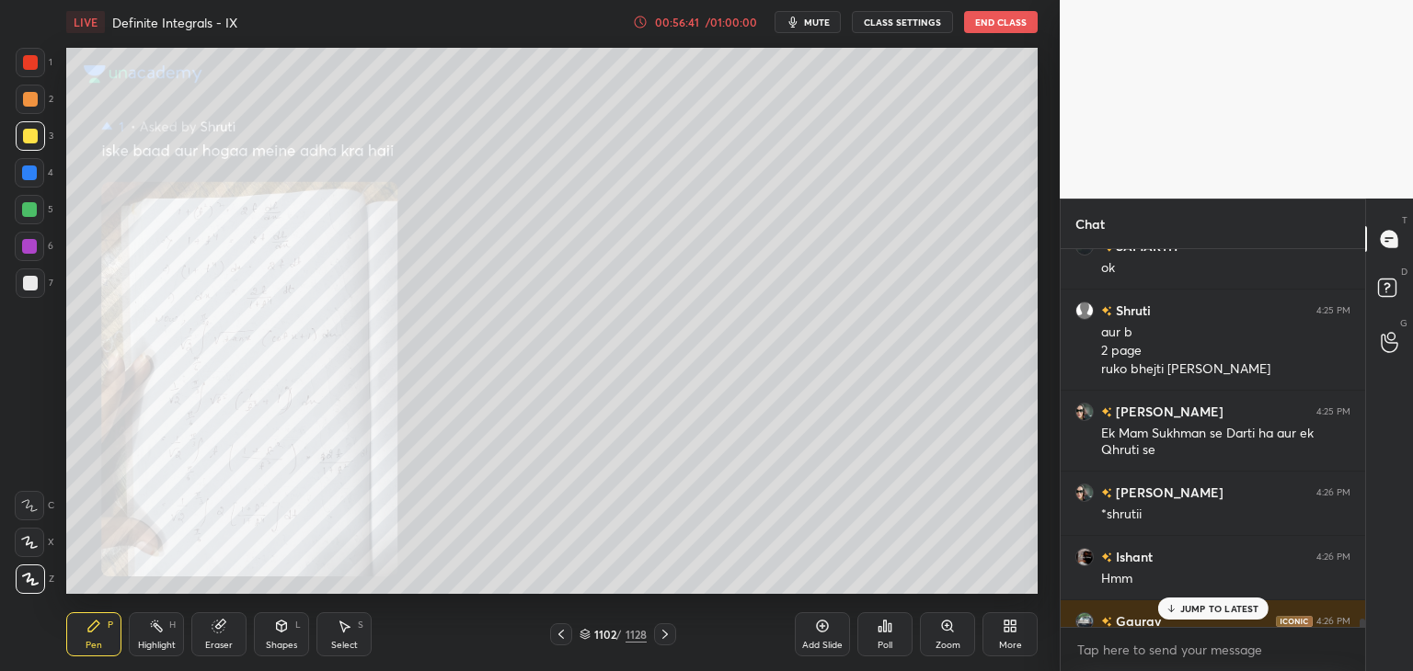
click at [1171, 612] on icon at bounding box center [1171, 611] width 6 height 3
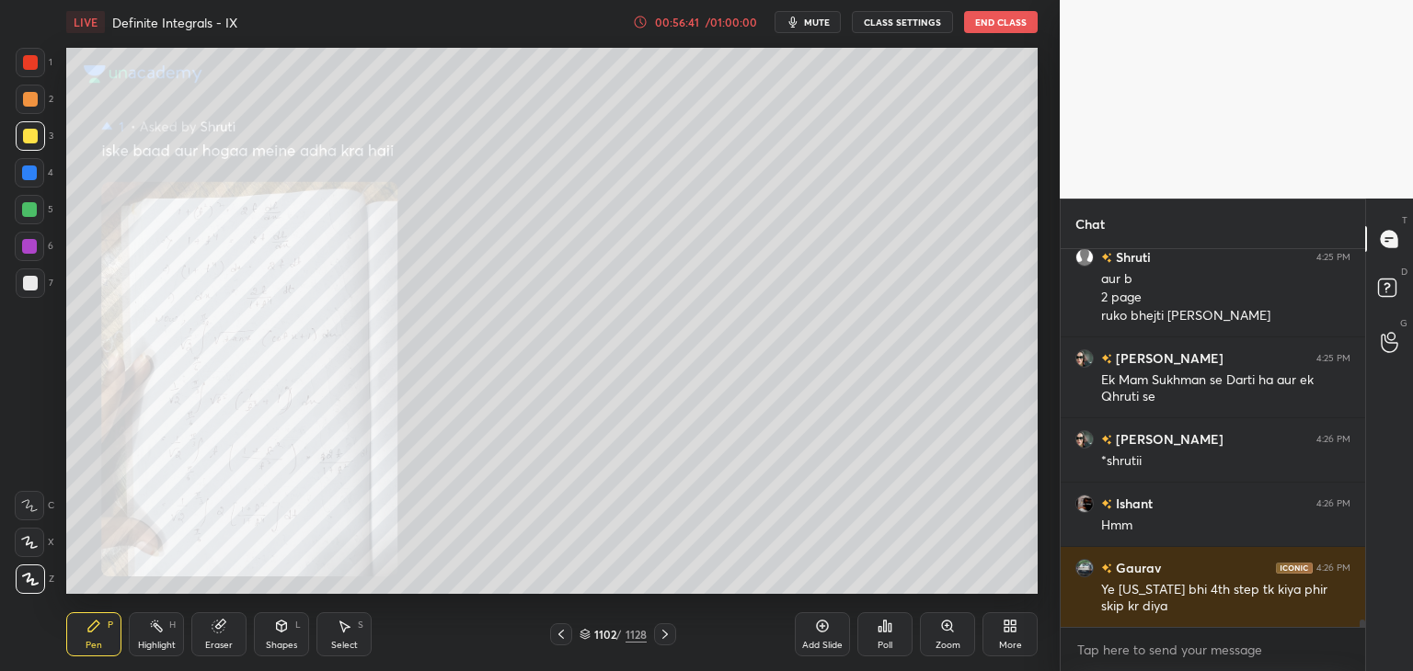
scroll to position [20215, 0]
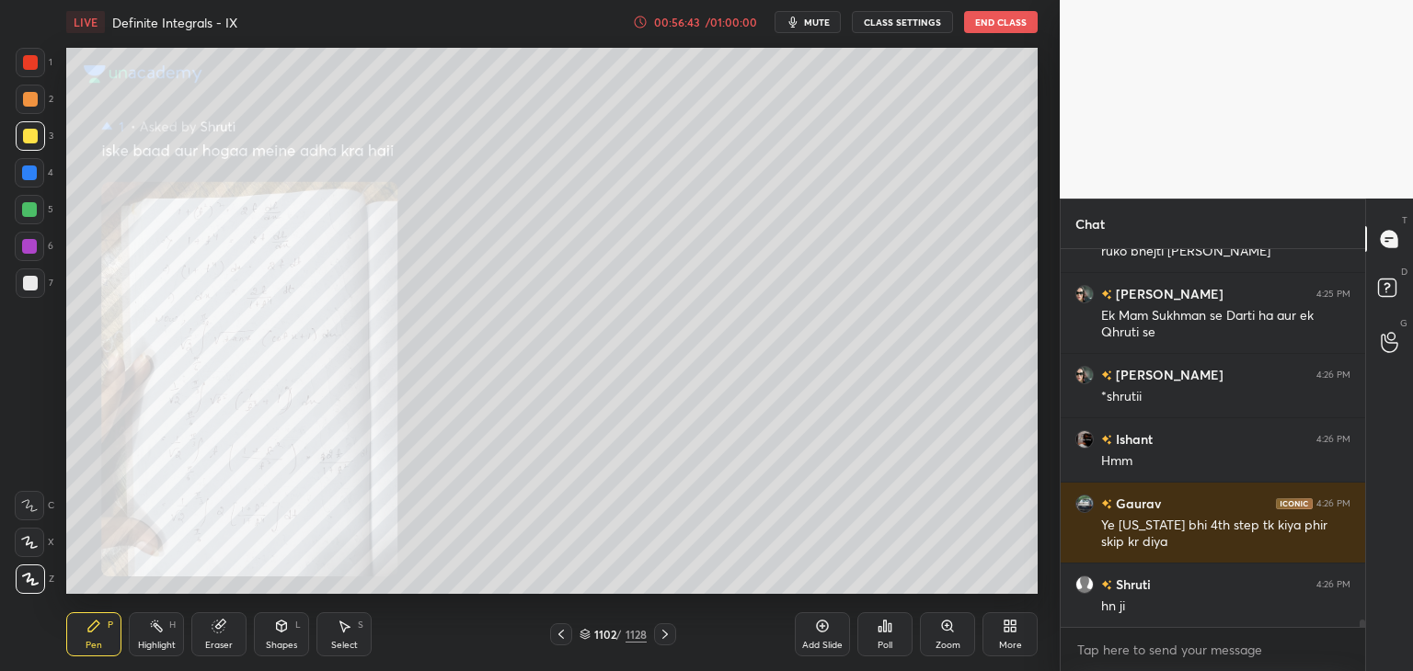
click at [952, 645] on div "Zoom" at bounding box center [947, 645] width 25 height 9
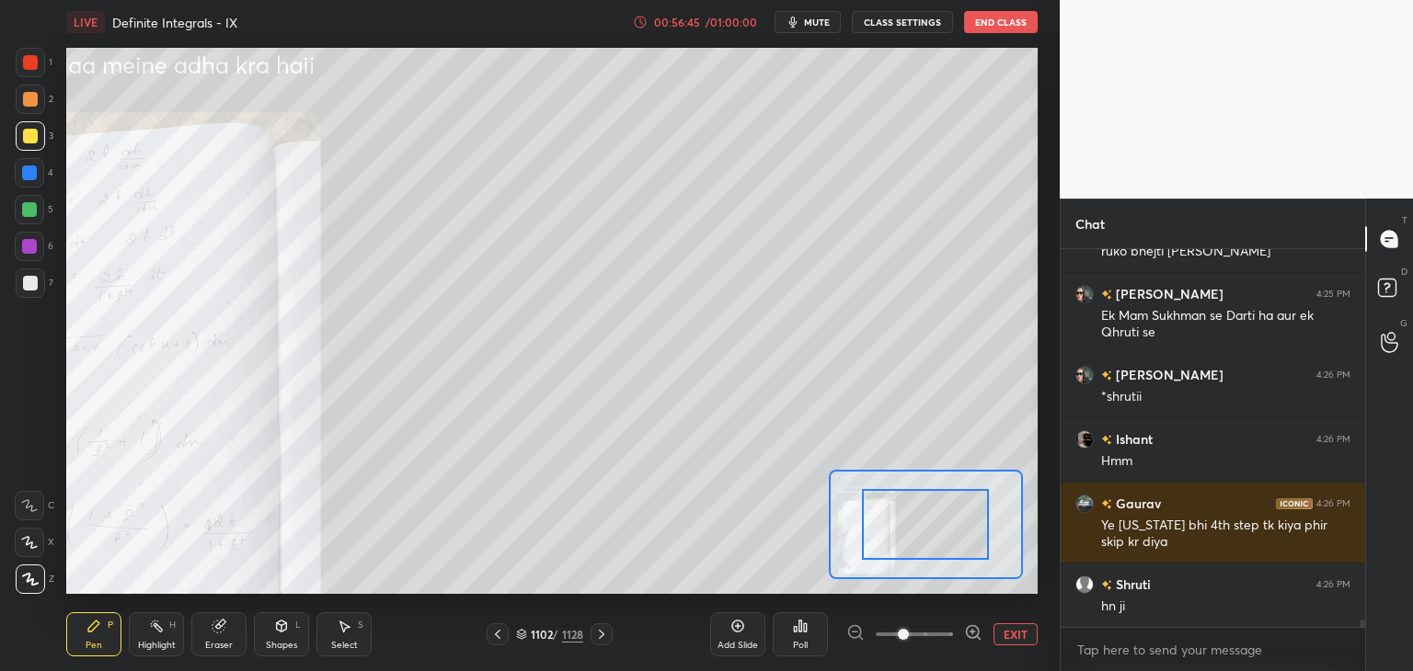
click at [888, 539] on div at bounding box center [925, 524] width 127 height 71
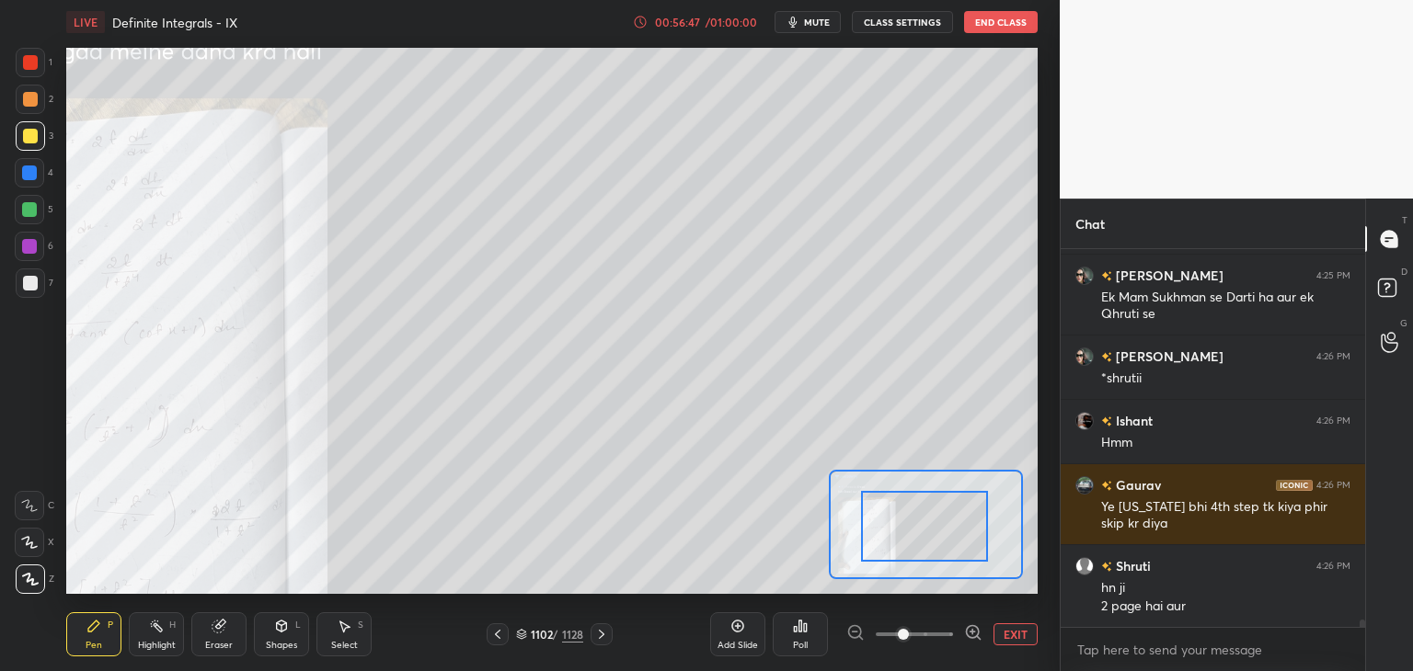
drag, startPoint x: 888, startPoint y: 539, endPoint x: 810, endPoint y: 593, distance: 95.2
click at [810, 593] on div "LIVE Definite Integrals - IX 00:56:47 / 01:00:00 mute CLASS SETTINGS End Class …" at bounding box center [552, 335] width 986 height 671
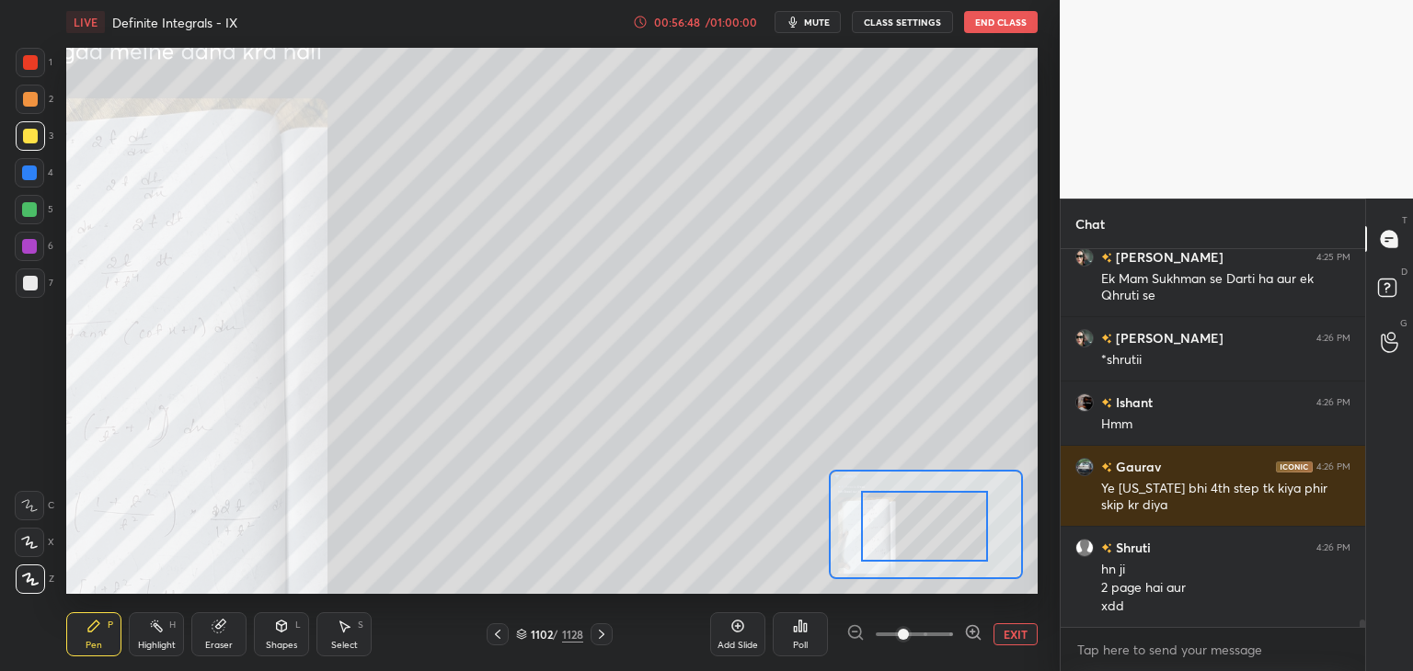
click at [862, 534] on div at bounding box center [924, 526] width 127 height 71
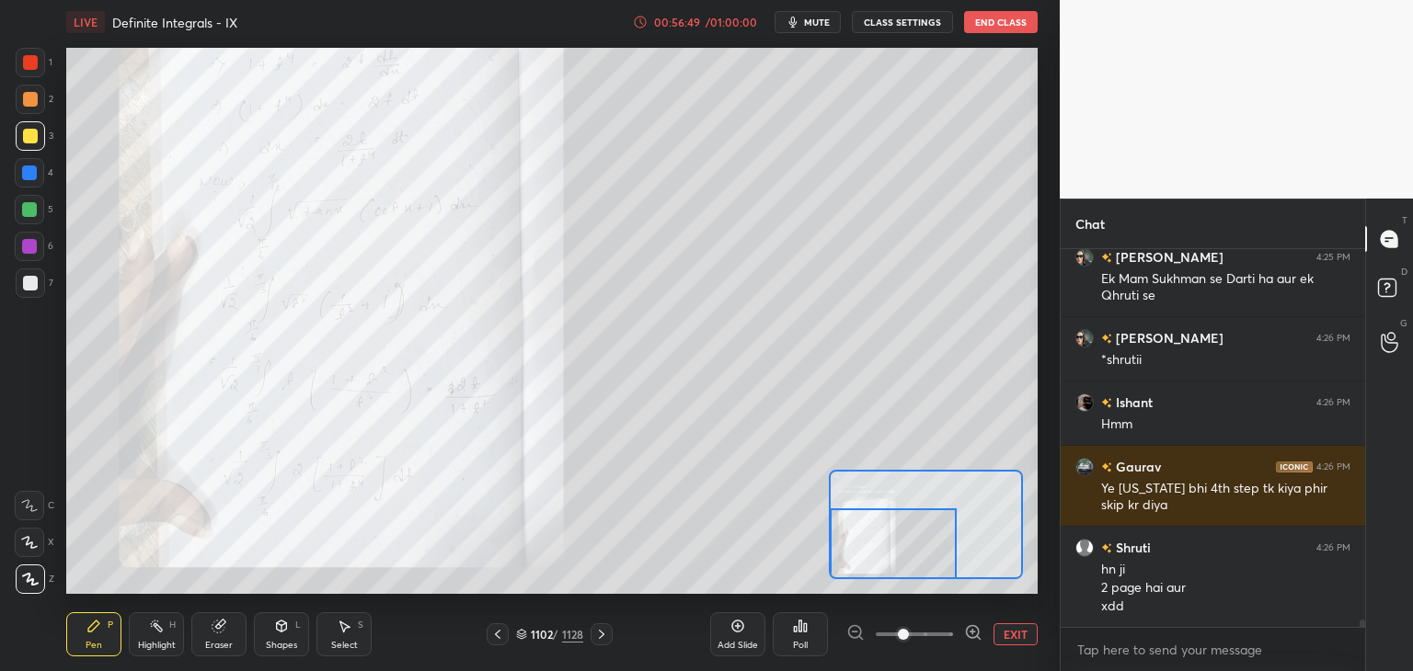
click at [826, 567] on div "Setting up your live class Poll for secs No correct answer Start poll" at bounding box center [551, 321] width 971 height 546
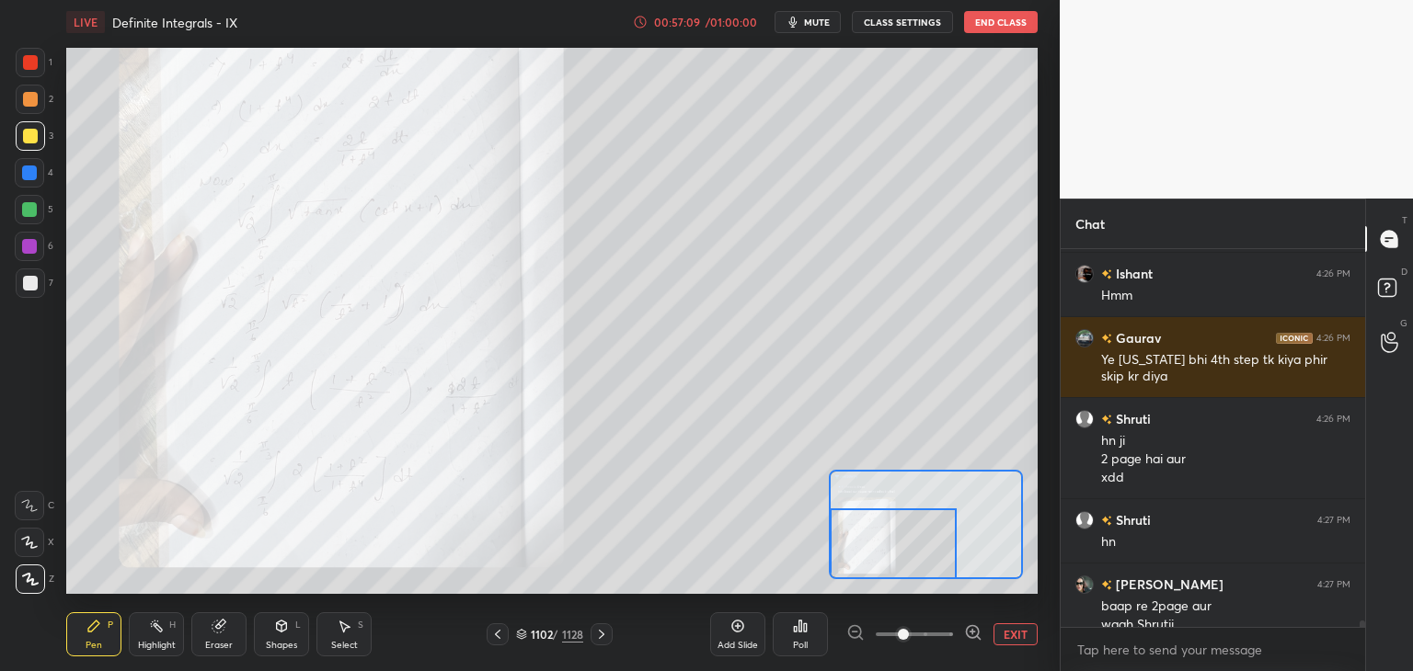
scroll to position [20399, 0]
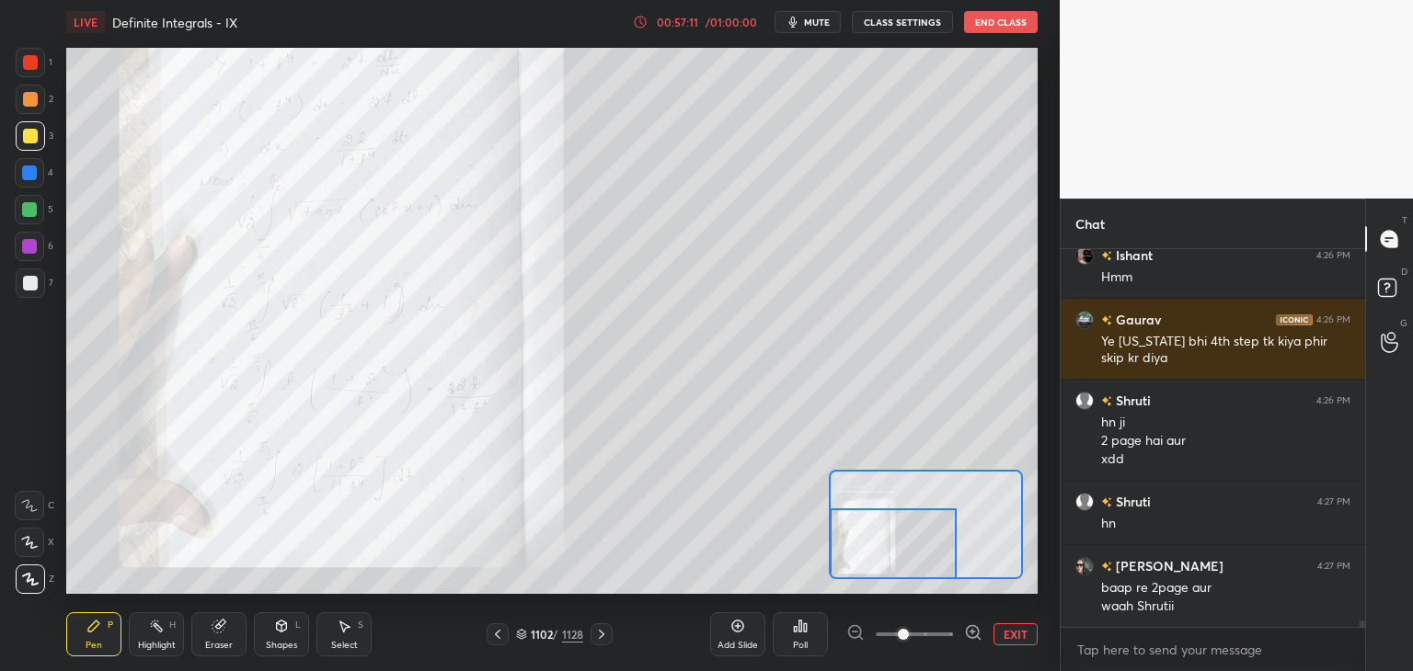
click at [33, 62] on div at bounding box center [30, 62] width 15 height 15
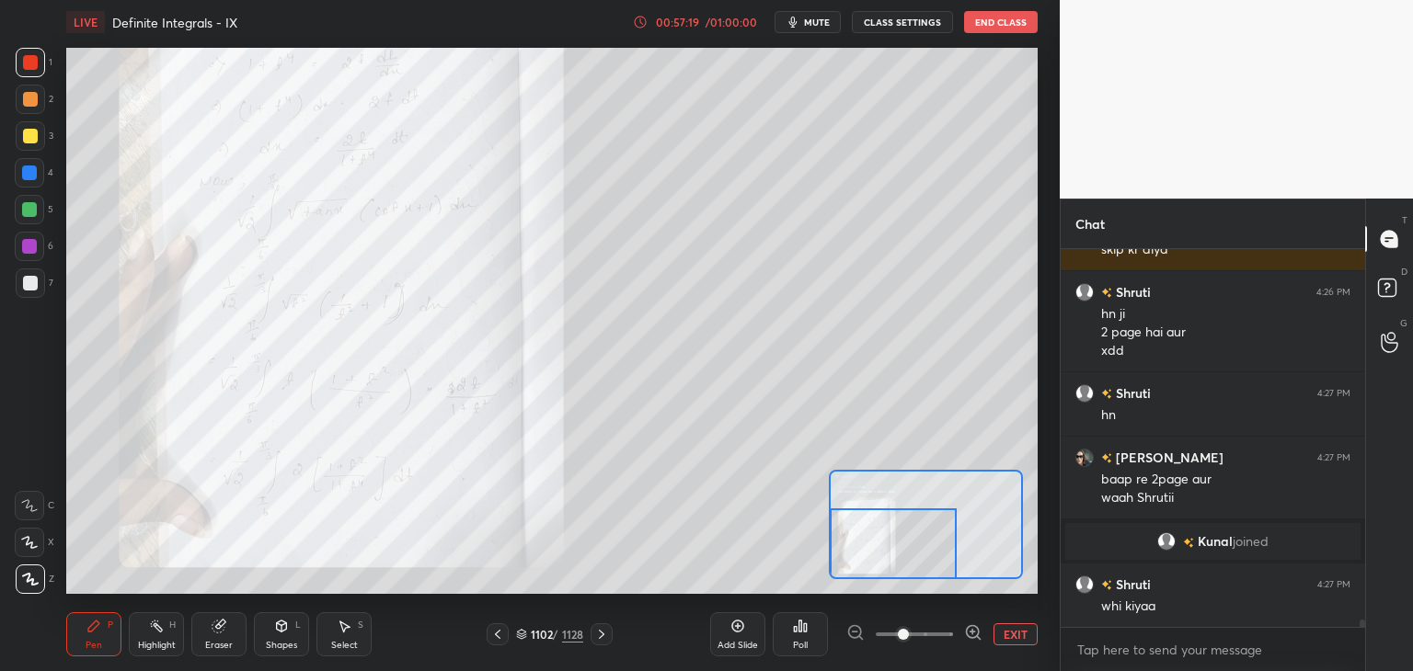
scroll to position [19308, 0]
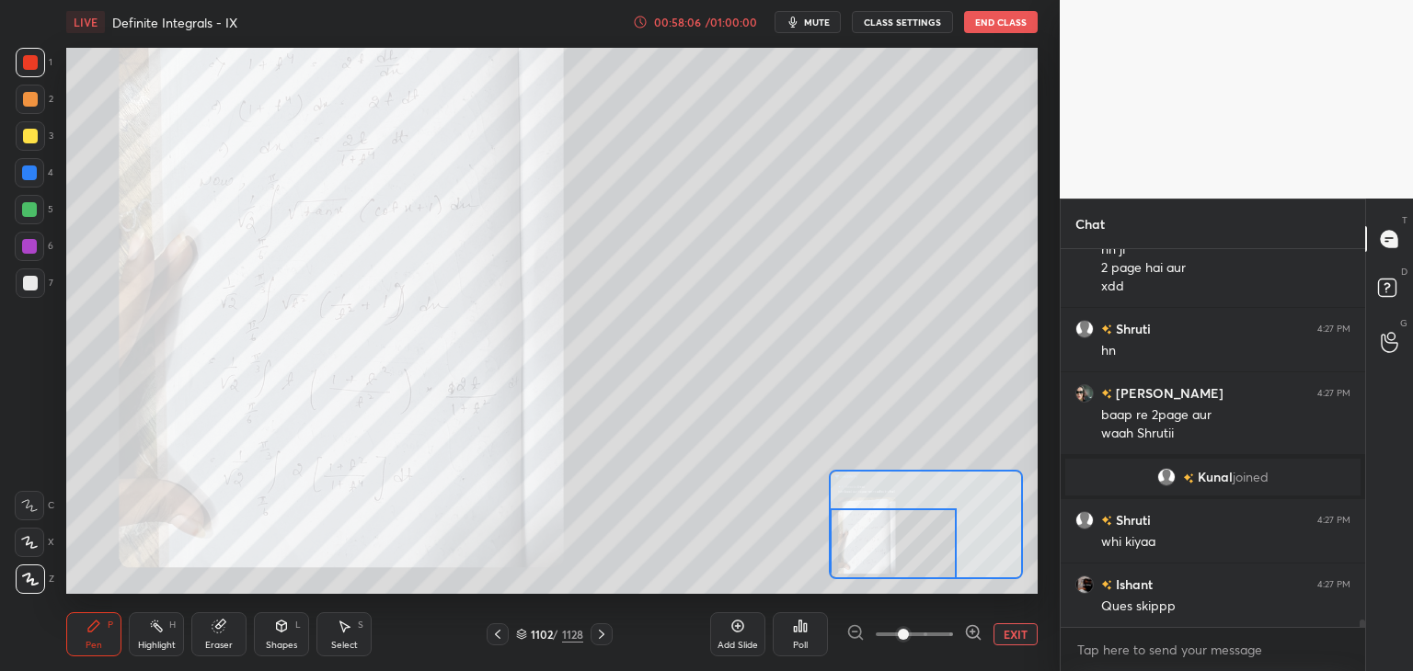
click at [1012, 637] on button "EXIT" at bounding box center [1015, 635] width 44 height 22
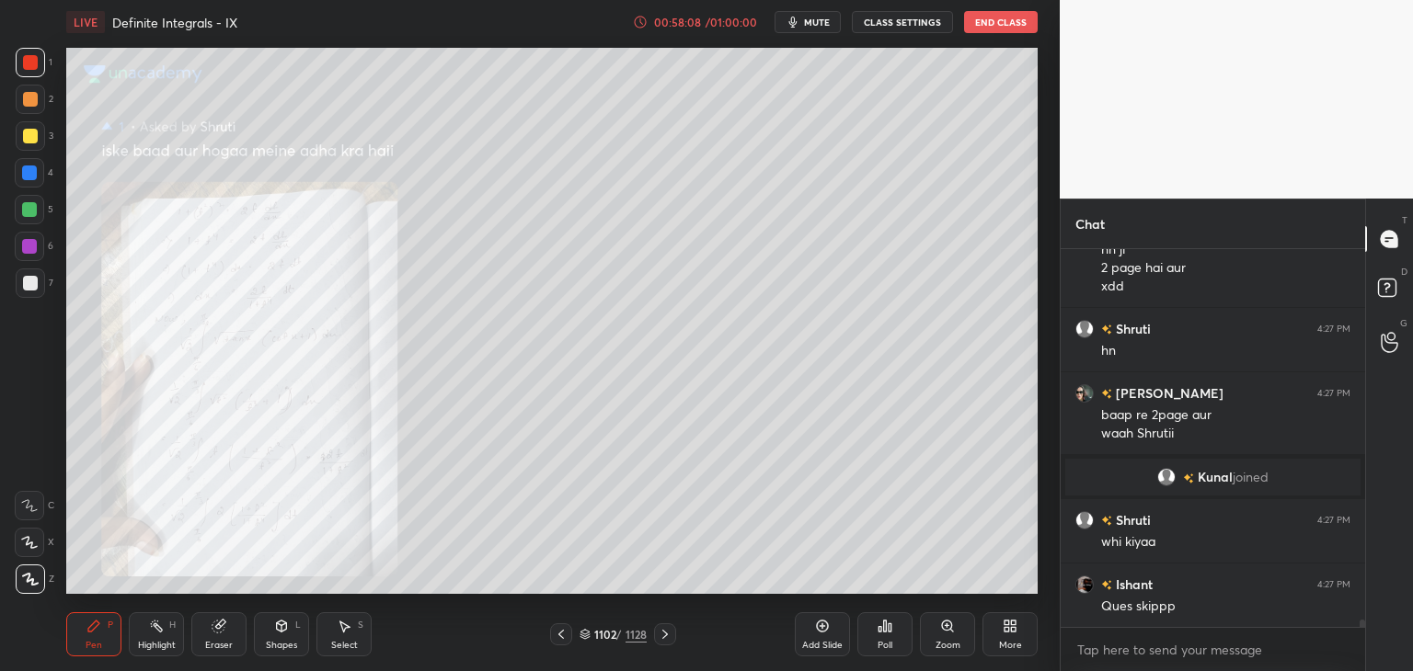
drag, startPoint x: 221, startPoint y: 634, endPoint x: 206, endPoint y: 619, distance: 20.8
click at [218, 635] on div "Eraser" at bounding box center [218, 634] width 55 height 44
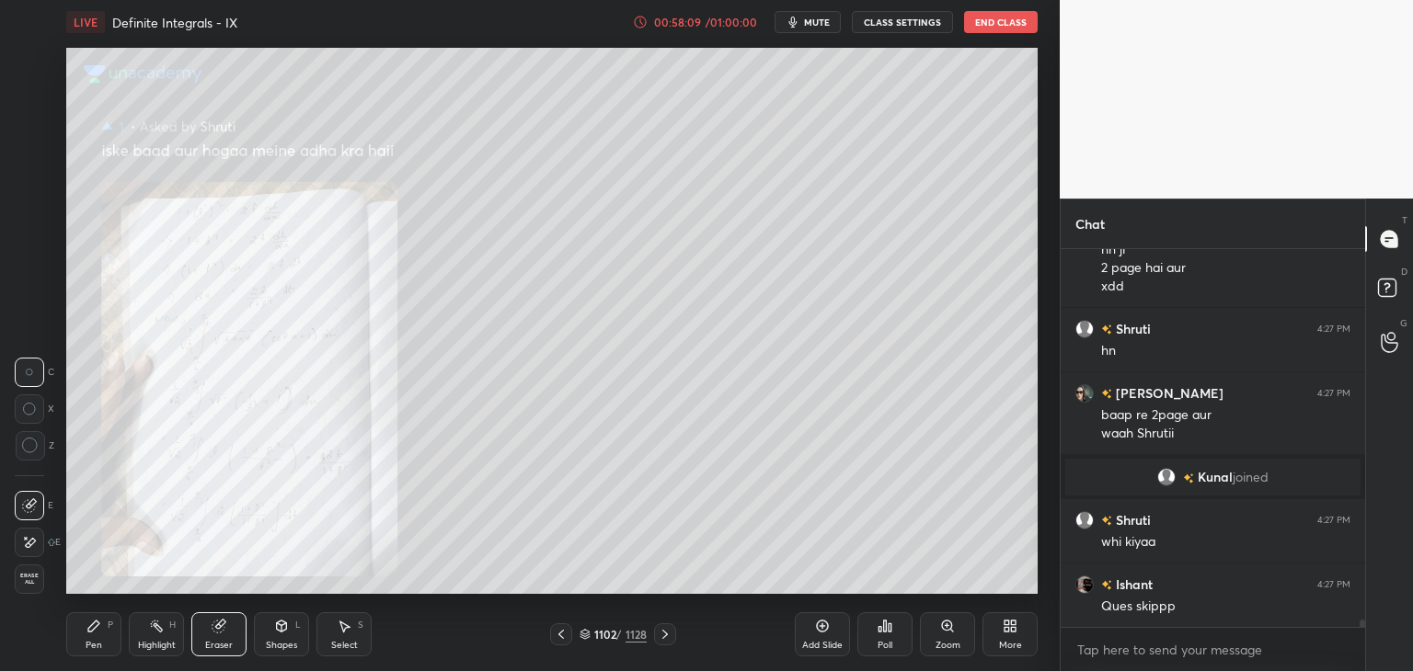
click at [21, 568] on div "Erase all" at bounding box center [29, 579] width 29 height 29
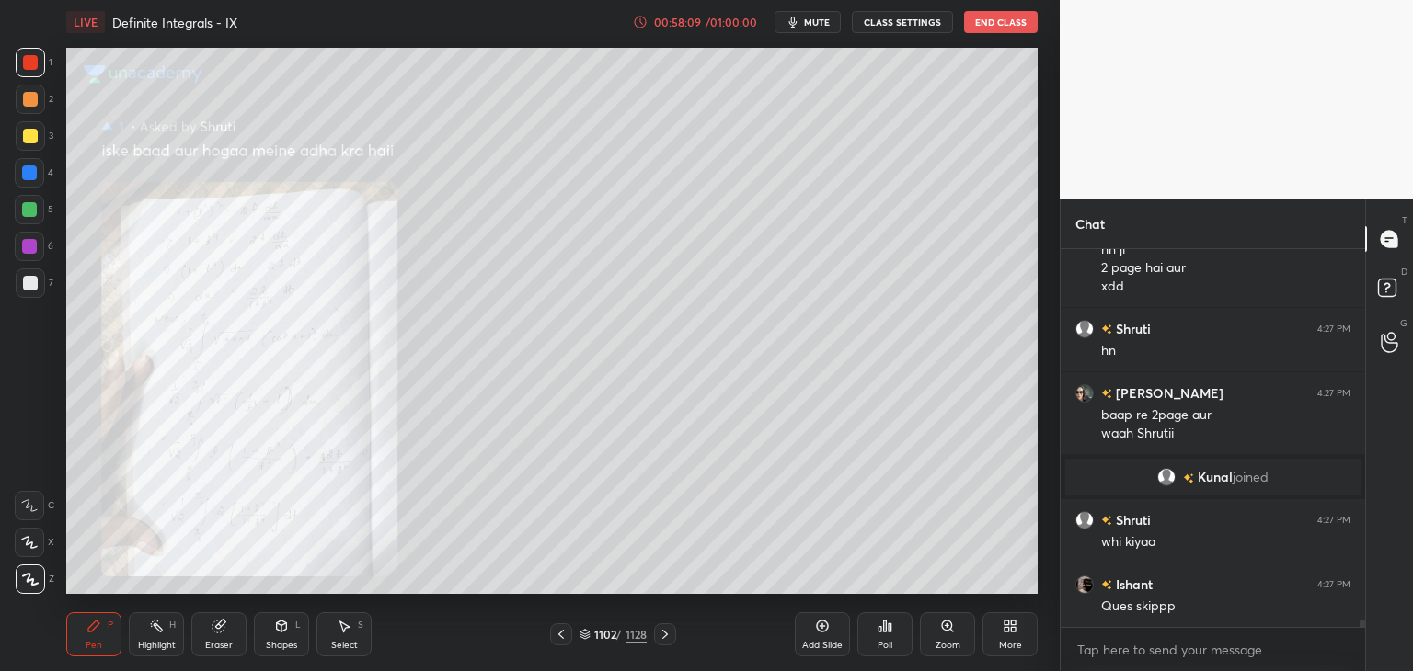
scroll to position [19373, 0]
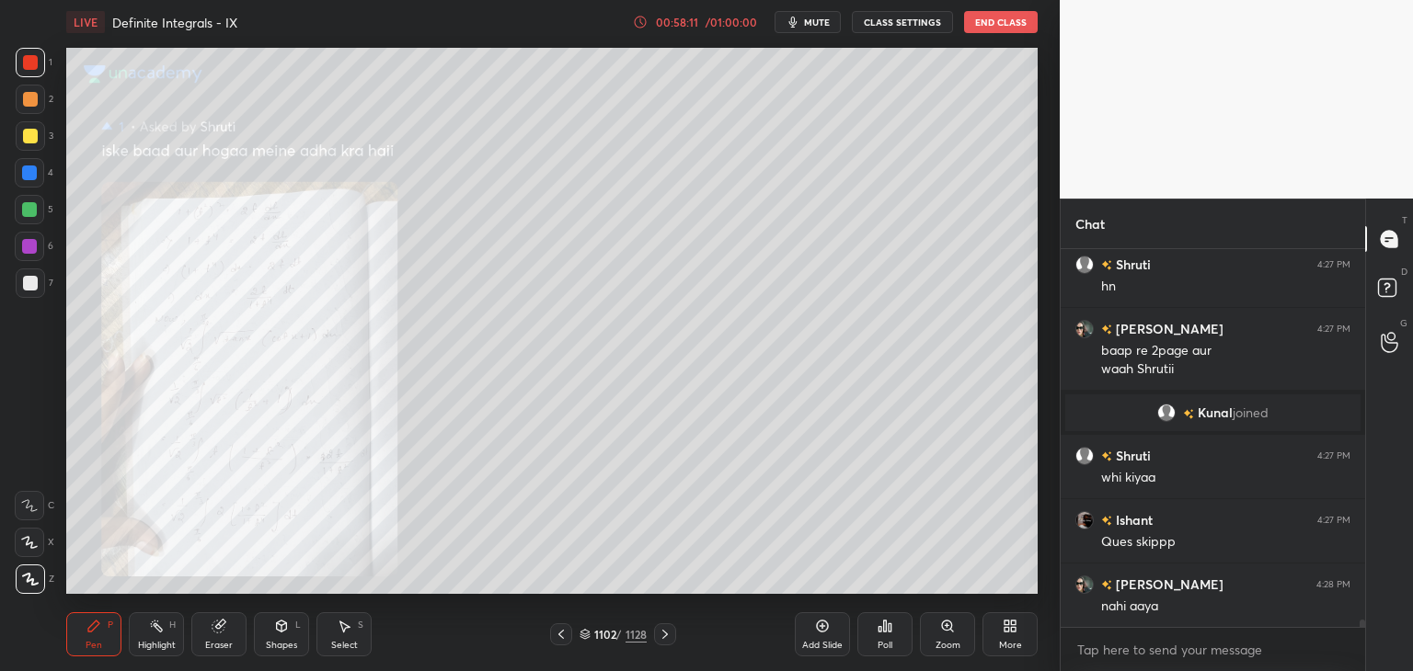
click at [621, 631] on div "/" at bounding box center [619, 634] width 6 height 11
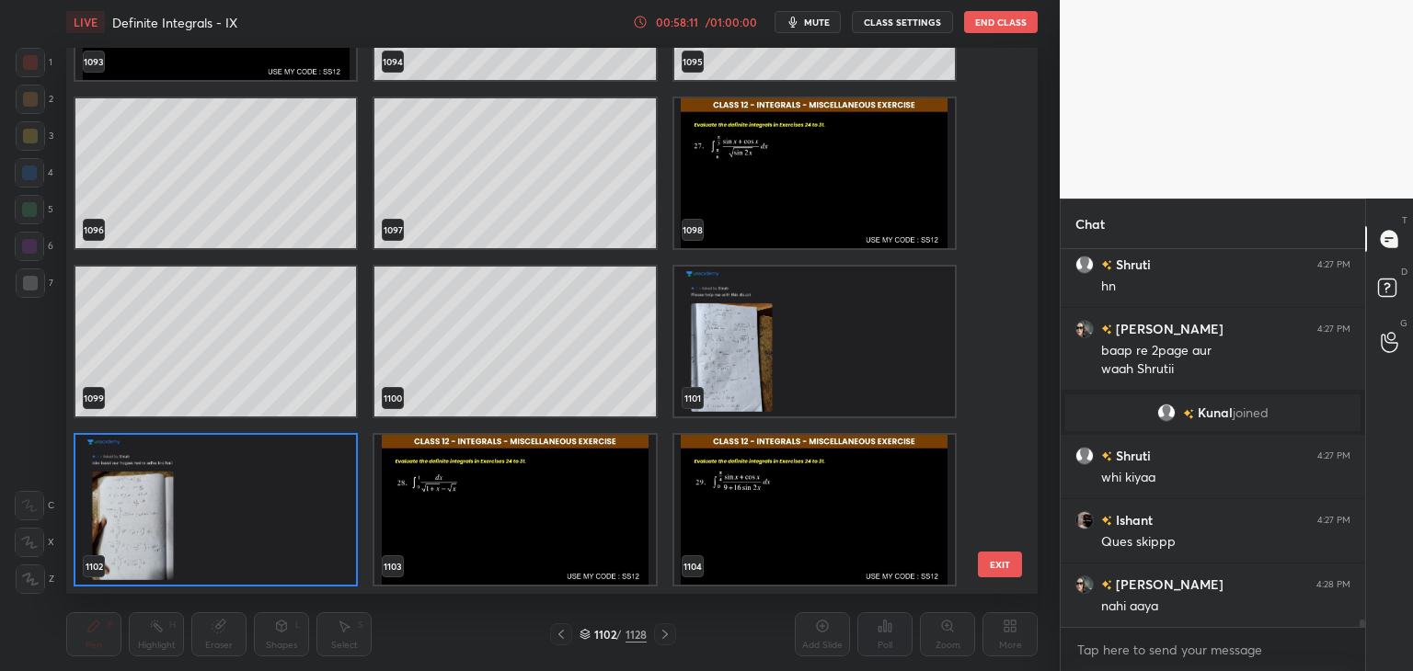
scroll to position [541, 962]
click at [993, 449] on div "1093 1094 1095 1096 1097 1098 1099 1100 1101 1102 1103 1104 1105 1106 1107 1108…" at bounding box center [535, 321] width 939 height 546
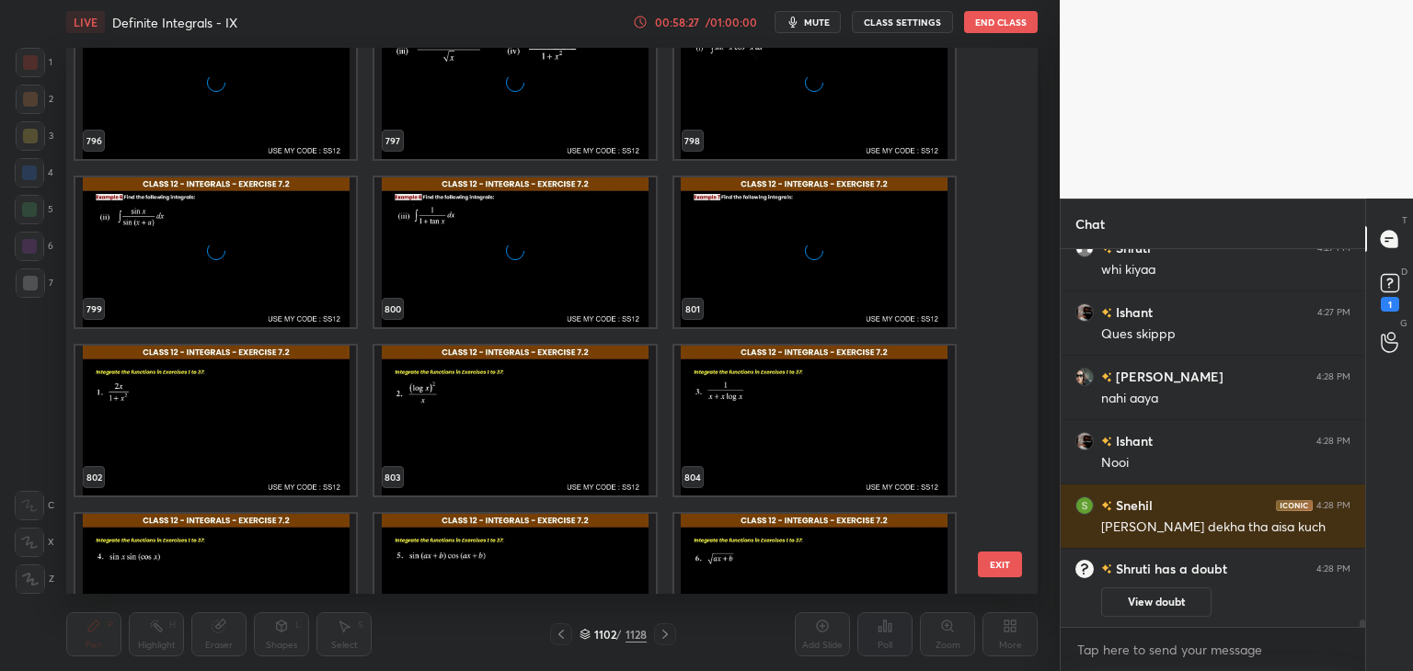
scroll to position [44167, 0]
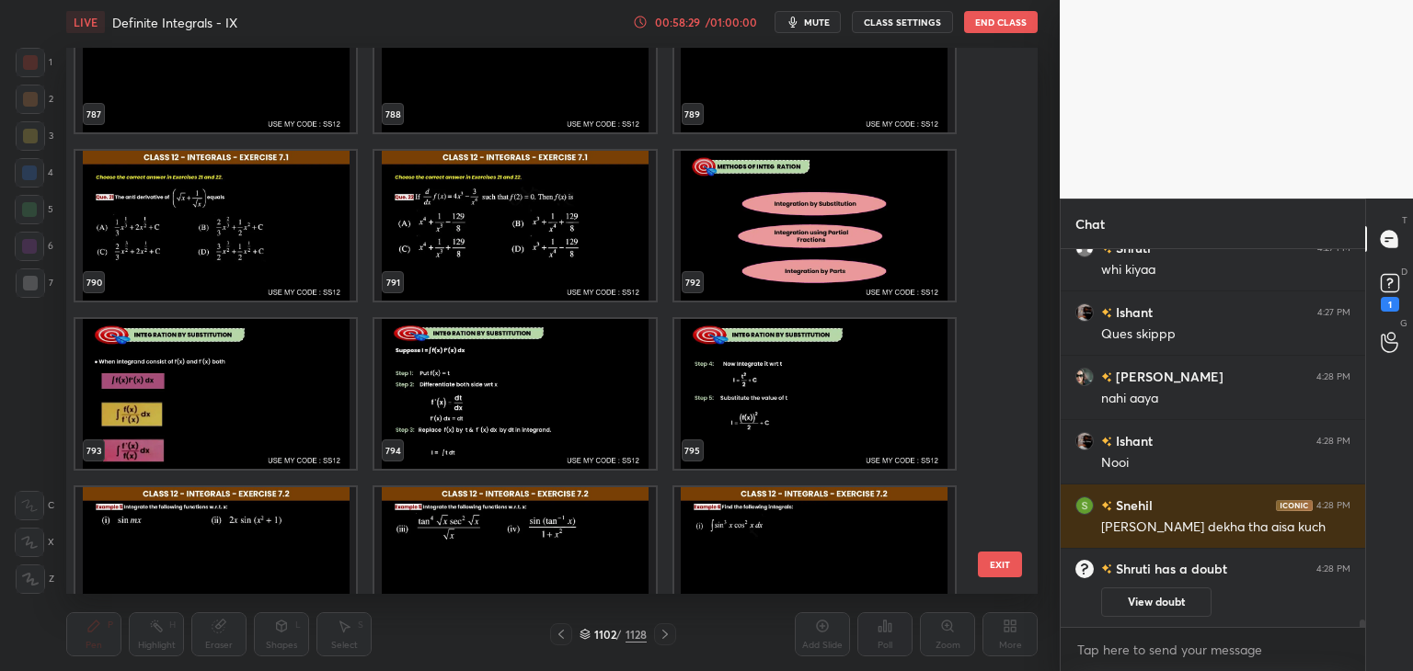
click at [995, 416] on div "784 785 786 787 788 789 790 791 792 793 794 795 796 797 798" at bounding box center [535, 321] width 939 height 546
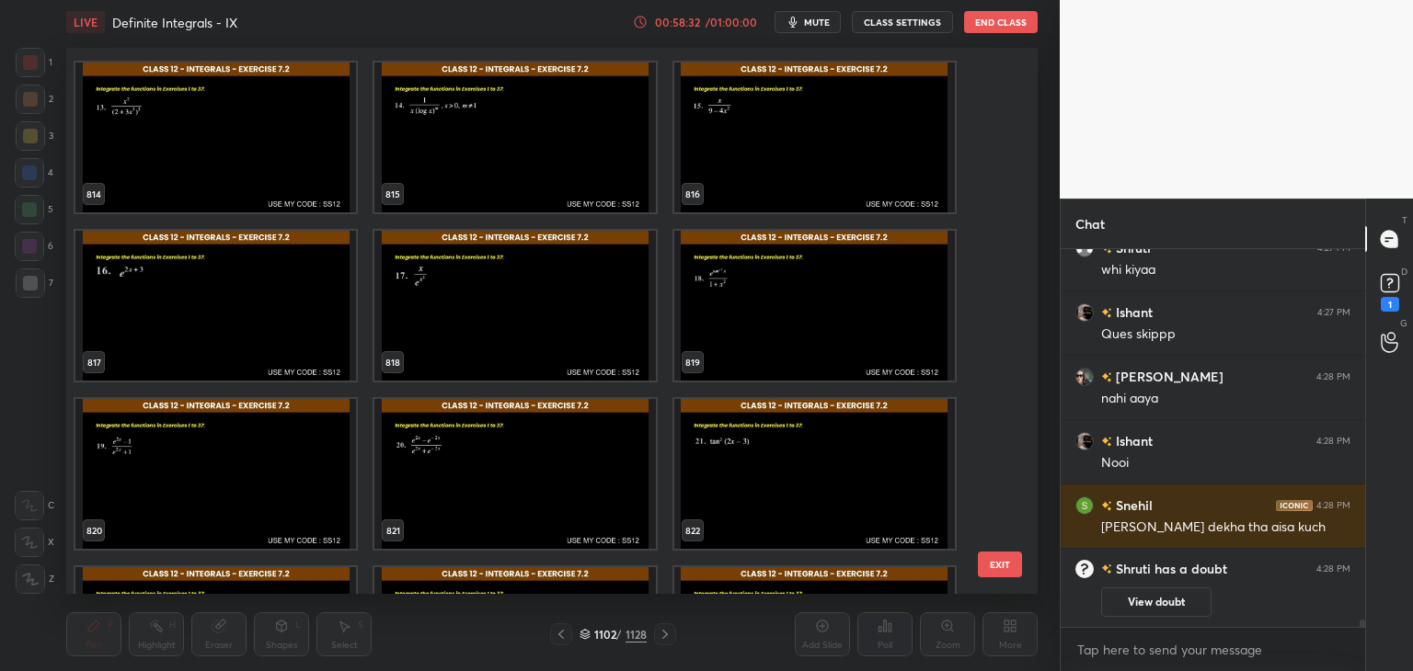
scroll to position [19463, 0]
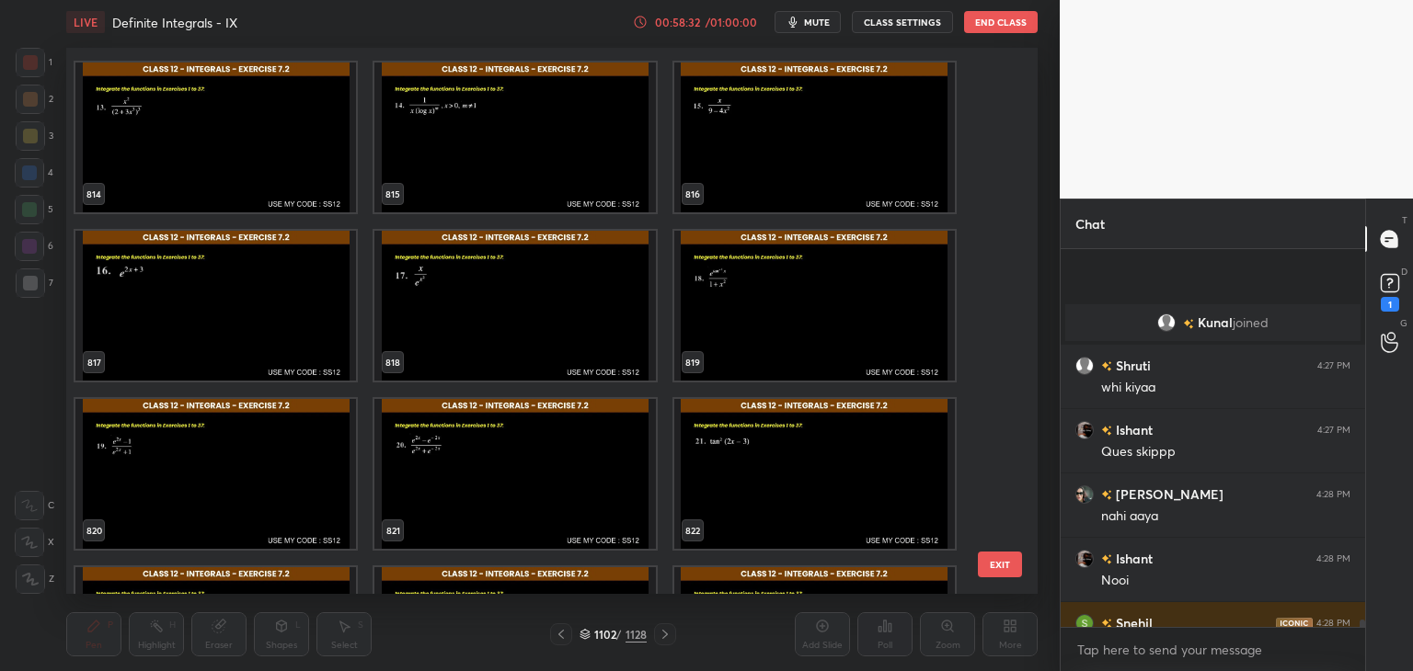
click at [996, 456] on div "811 812 813 814 815 816 817 818 819 820 821 822 823 824 825 826 827 828" at bounding box center [535, 321] width 939 height 546
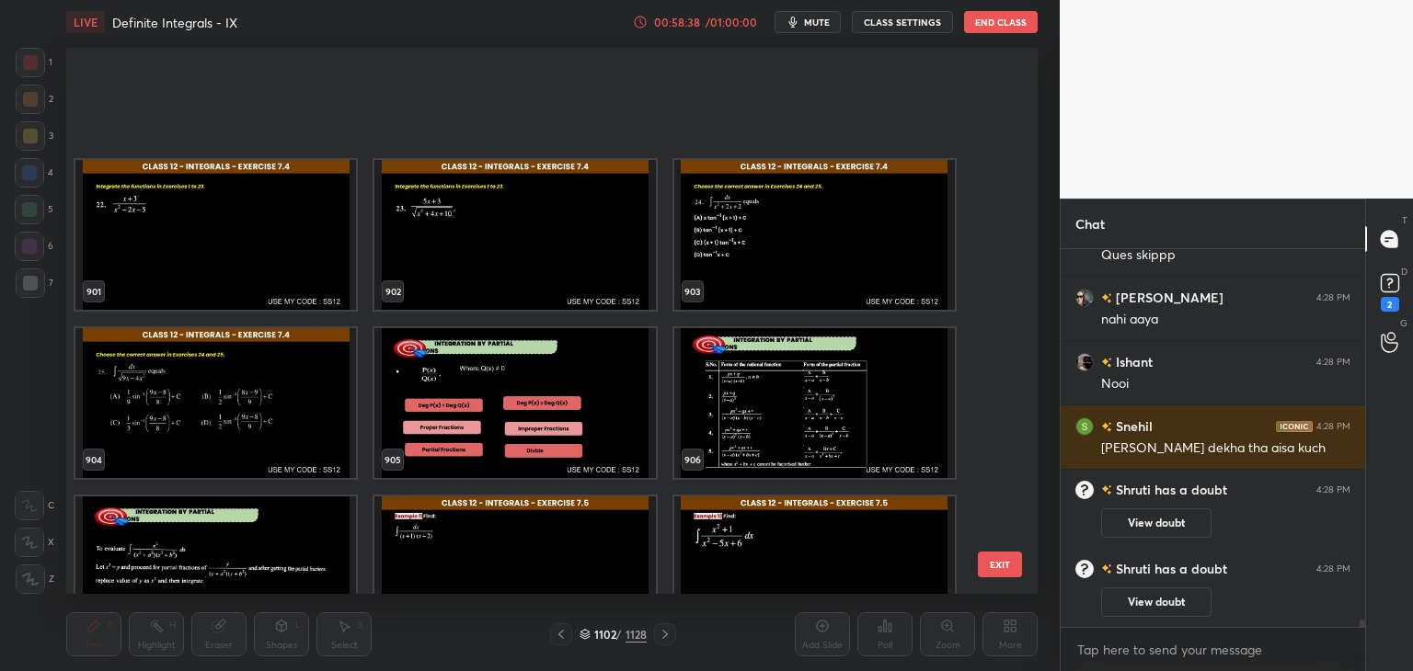
scroll to position [50862, 0]
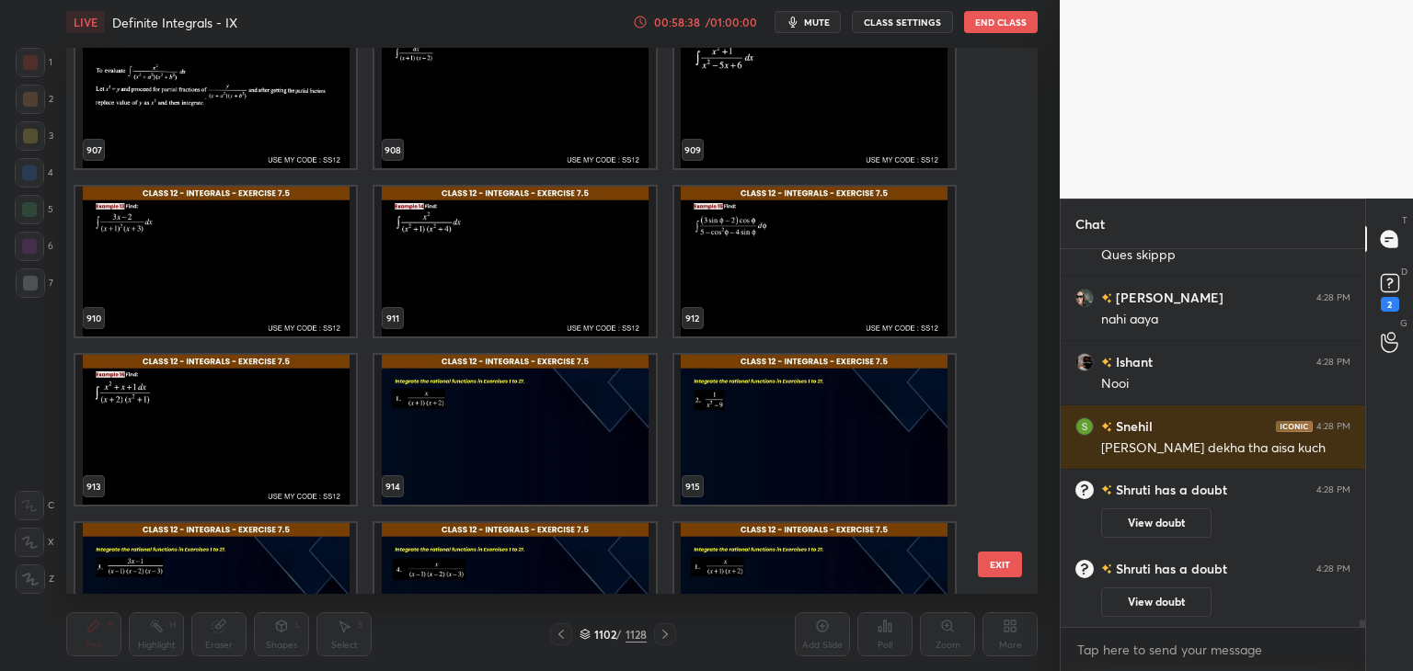
click at [995, 469] on div "907 908 909 910 911 912 913 914 915 916 917 918 919 920 921" at bounding box center [535, 321] width 939 height 546
click at [993, 475] on div "907 908 909 910 911 912 913 914 915 916 917 918 919 920 921" at bounding box center [535, 321] width 939 height 546
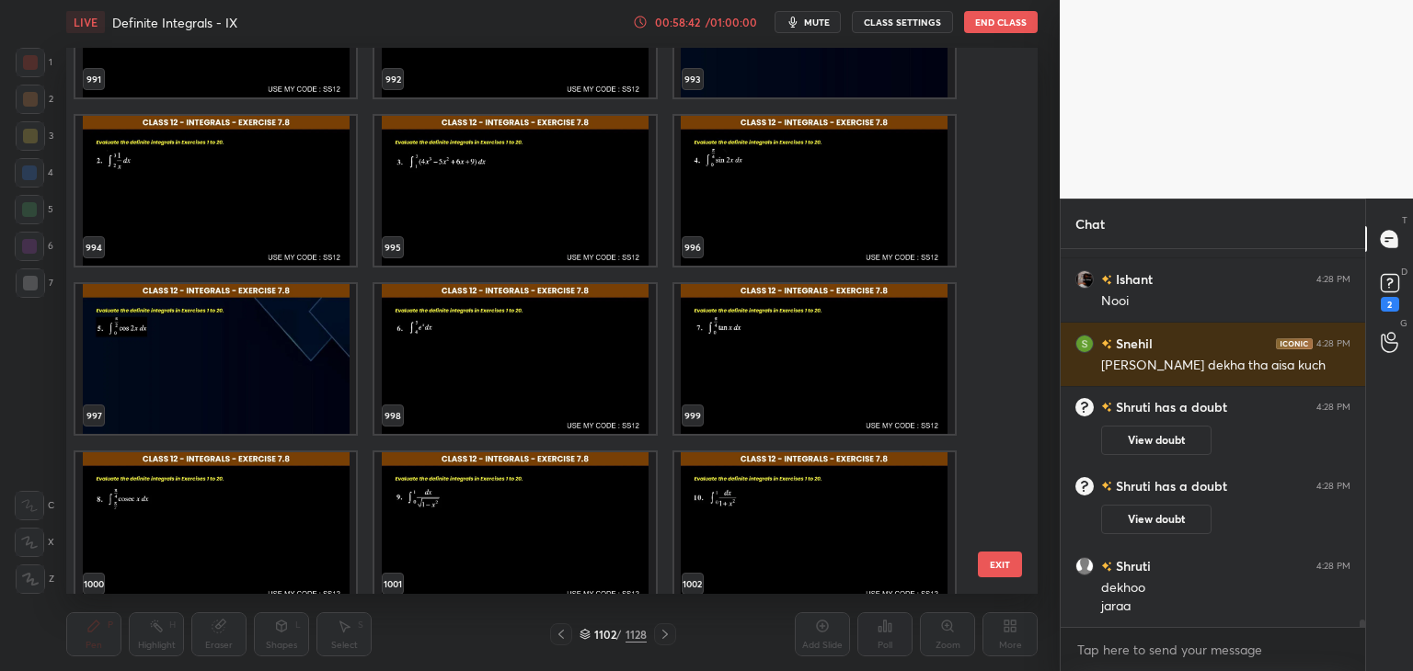
scroll to position [19509, 0]
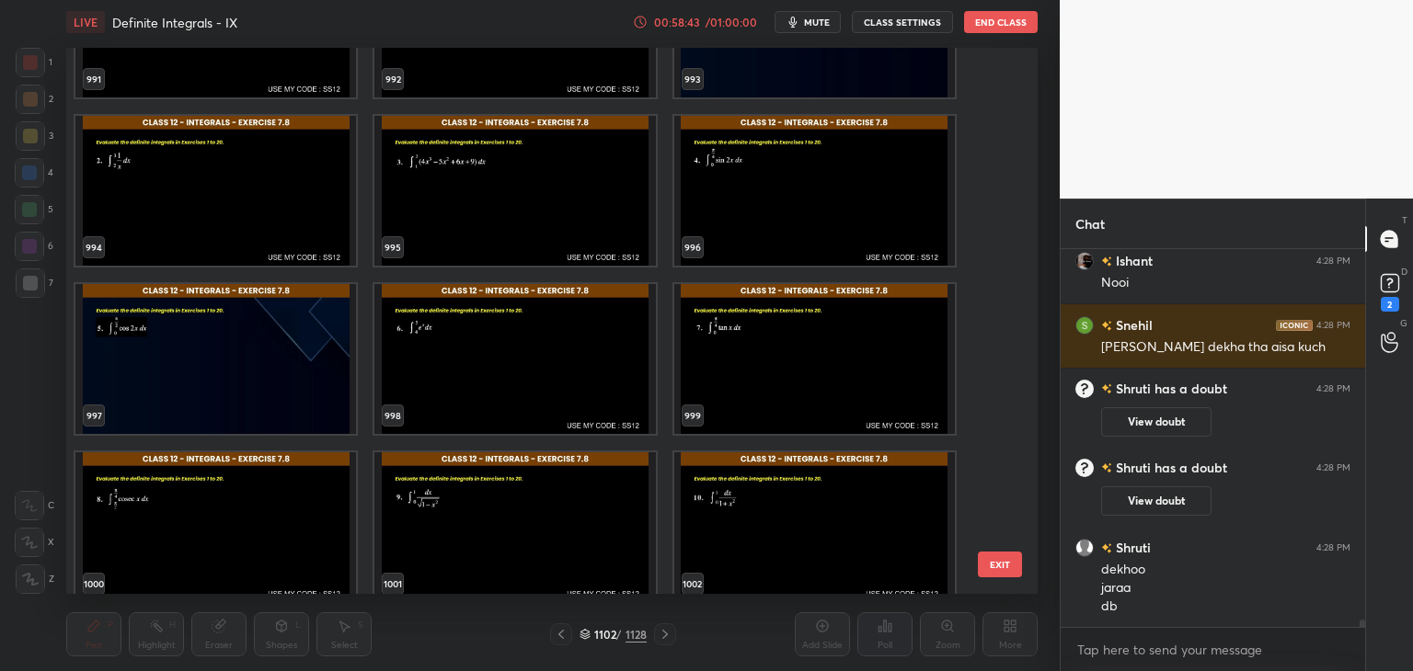
click at [1005, 439] on div "991 992 993 994 995 996 997 998 999 1000 1001 1002 1003 1004 1005 EXIT" at bounding box center [551, 321] width 971 height 546
click at [1001, 439] on div "991 992 993 994 995 996 997 998 999 1000 1001 1002 1003 1004 1005 EXIT" at bounding box center [551, 321] width 971 height 546
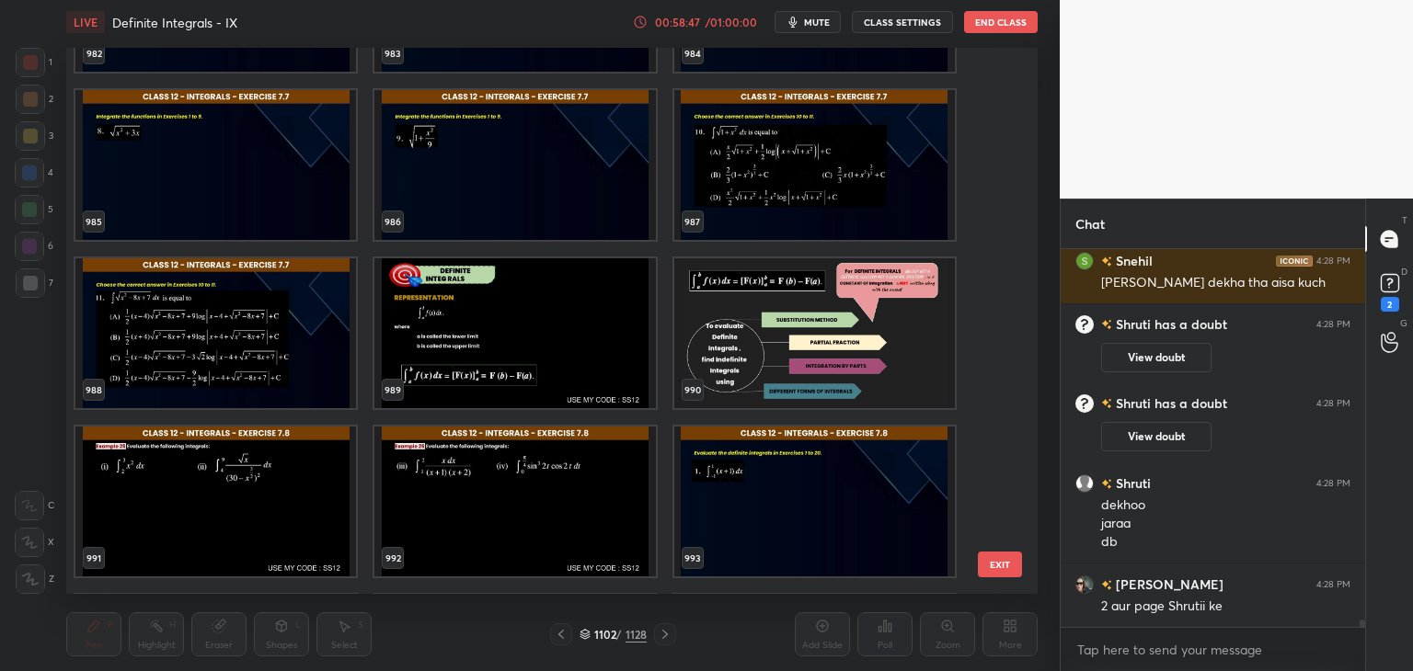
scroll to position [19638, 0]
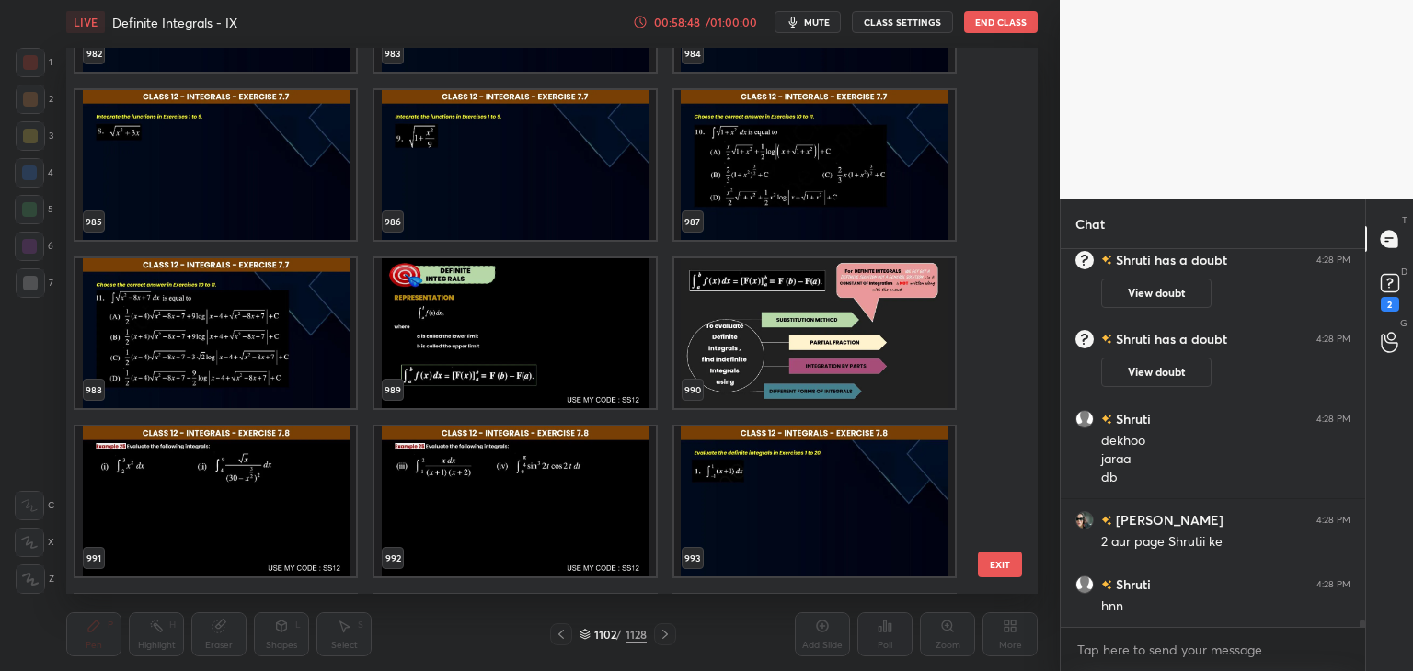
click at [993, 516] on div "979 980 981 982 983 984 985 986 987 988 989 990 991 992 993 994 995 996" at bounding box center [535, 321] width 939 height 546
click at [992, 516] on div "979 980 981 982 983 984 985 986 987 988 989 990 991 992 993 994 995 996" at bounding box center [535, 321] width 939 height 546
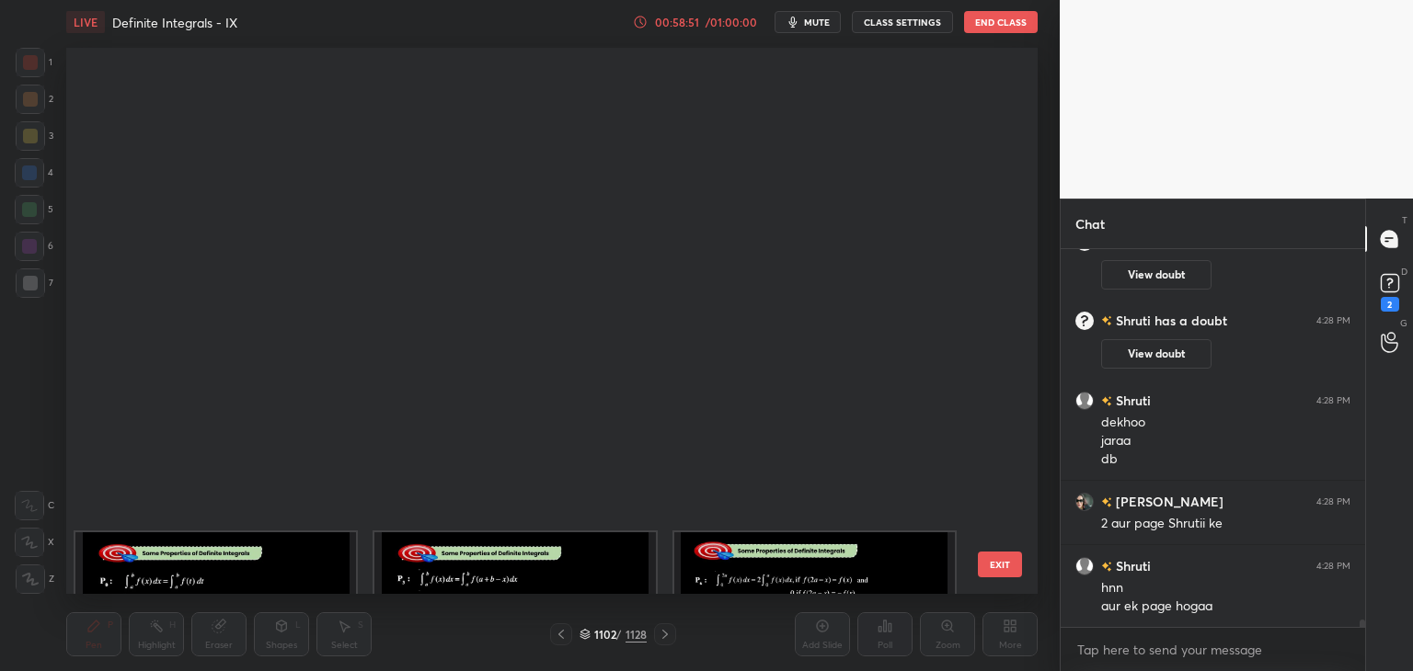
scroll to position [57558, 0]
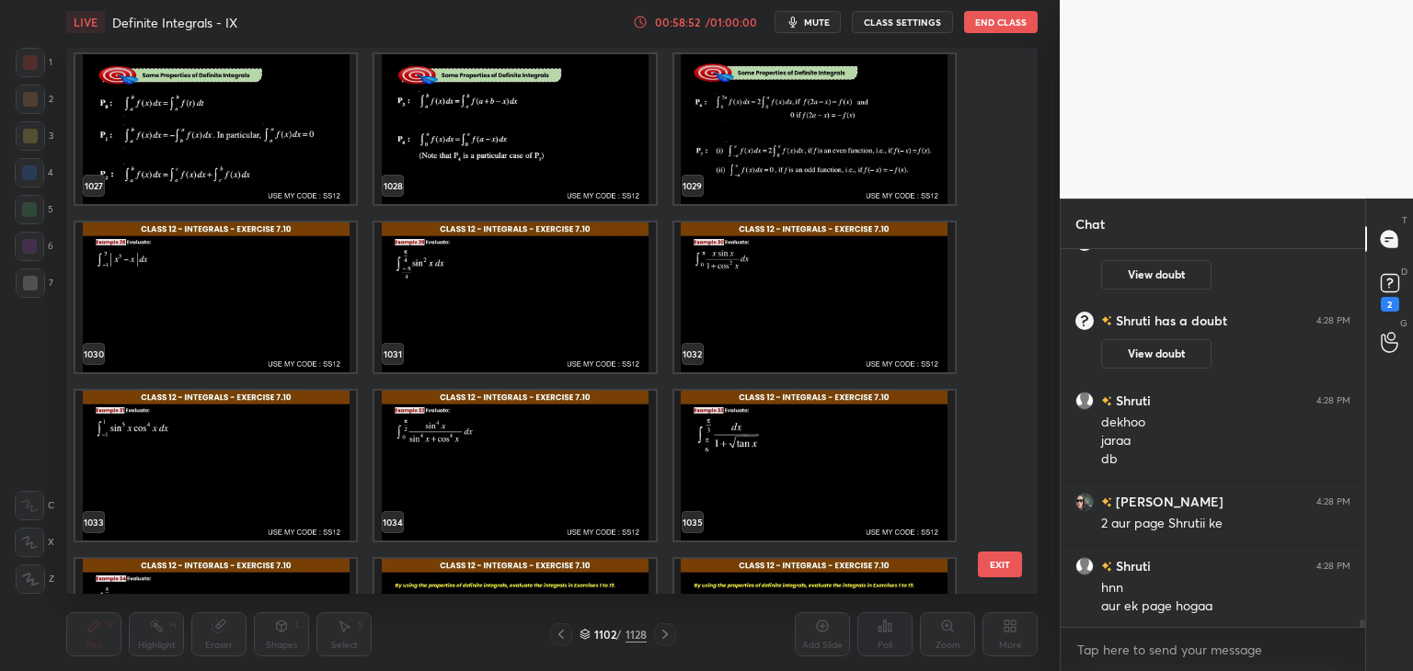
click at [994, 519] on div "1027 1028 1029 1030 1031 1032 1033 1034 1035 1036 1037 1038 1039 1040 1041" at bounding box center [535, 321] width 939 height 546
click at [1005, 519] on div "1027 1028 1029 1030 1031 1032 1033 1034 1035 1036 1037 1038 1039 1040 1041 EXIT" at bounding box center [551, 321] width 971 height 546
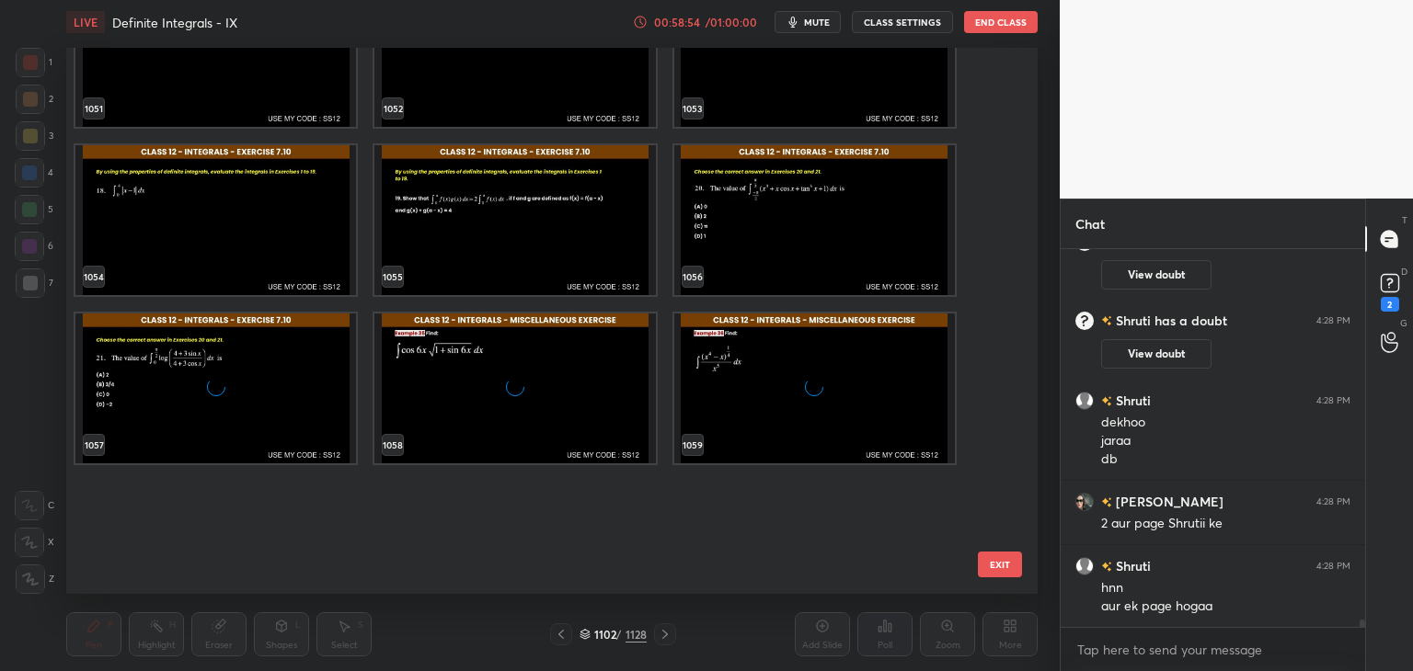
scroll to position [58993, 0]
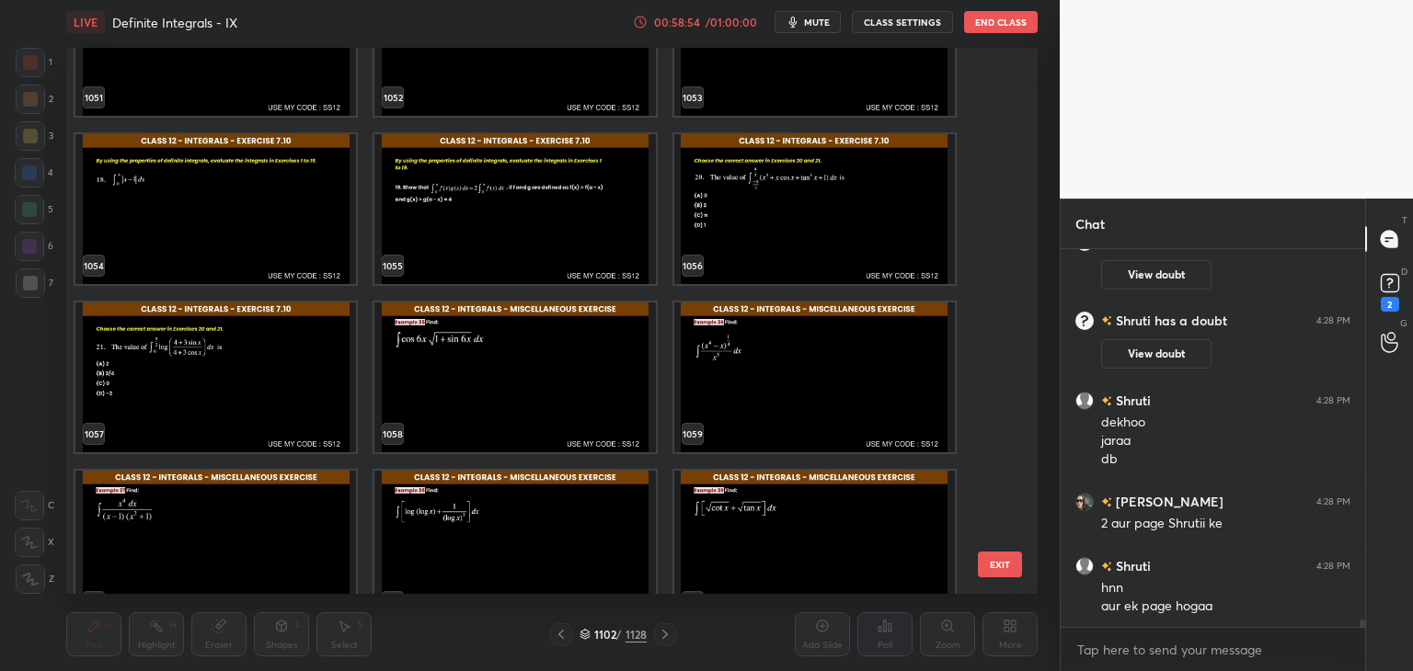
click at [995, 522] on div "1051 1052 1053 1054 1055 1056 1057 1058 1059 1060 1061 1062 1063 1064 1065" at bounding box center [535, 321] width 939 height 546
click at [820, 530] on img "grid" at bounding box center [814, 546] width 280 height 150
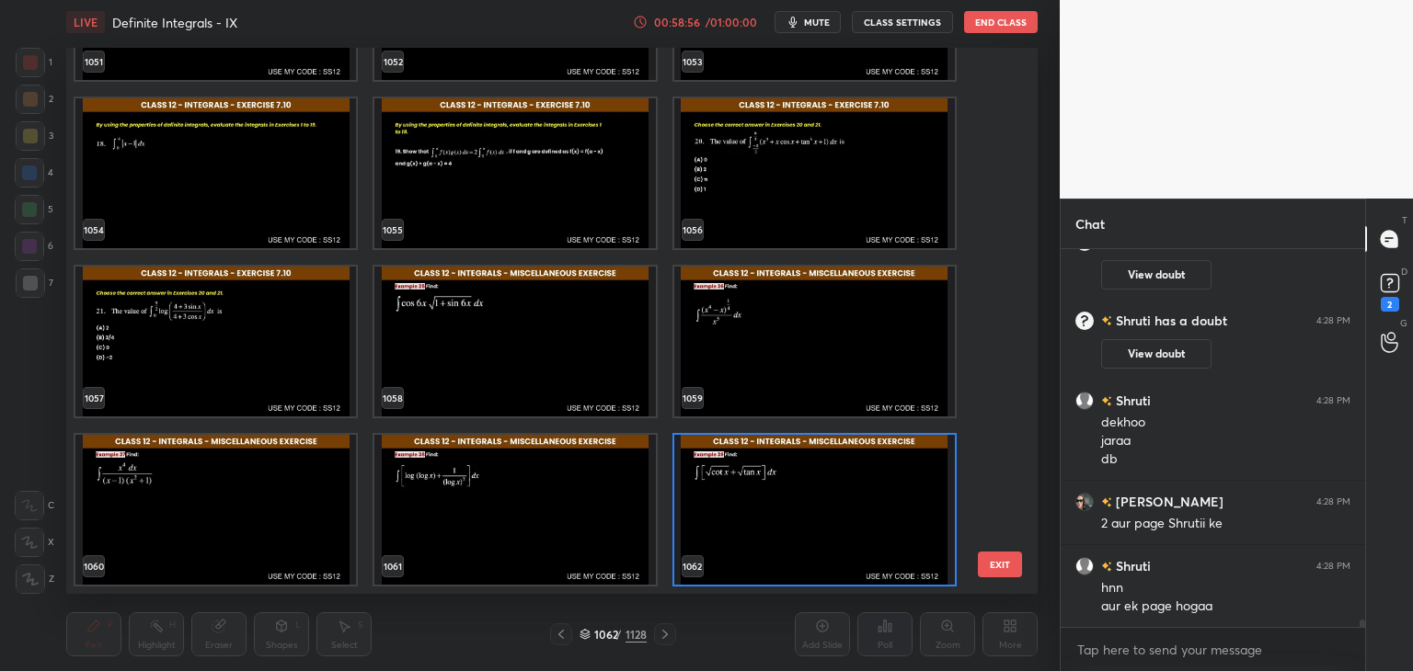
click at [822, 530] on img "grid" at bounding box center [814, 510] width 280 height 150
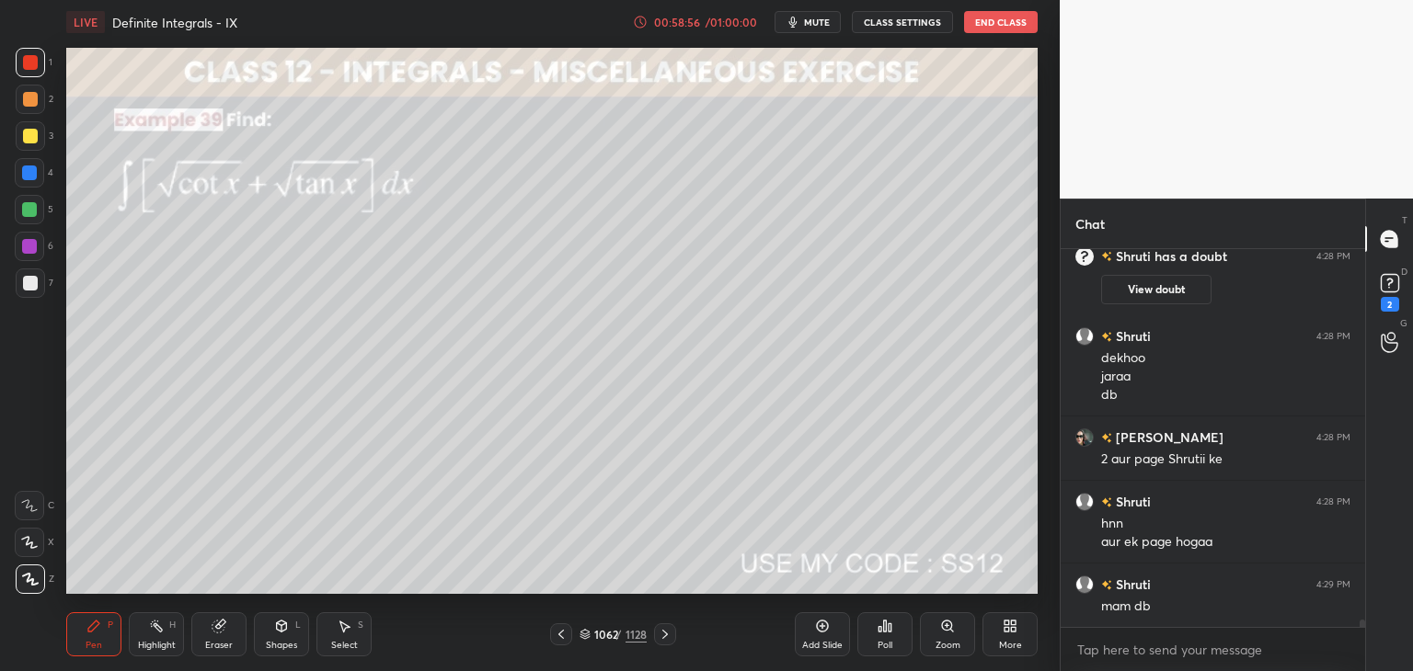
click at [823, 528] on img "grid" at bounding box center [814, 510] width 280 height 150
click at [823, 529] on img "grid" at bounding box center [814, 510] width 280 height 150
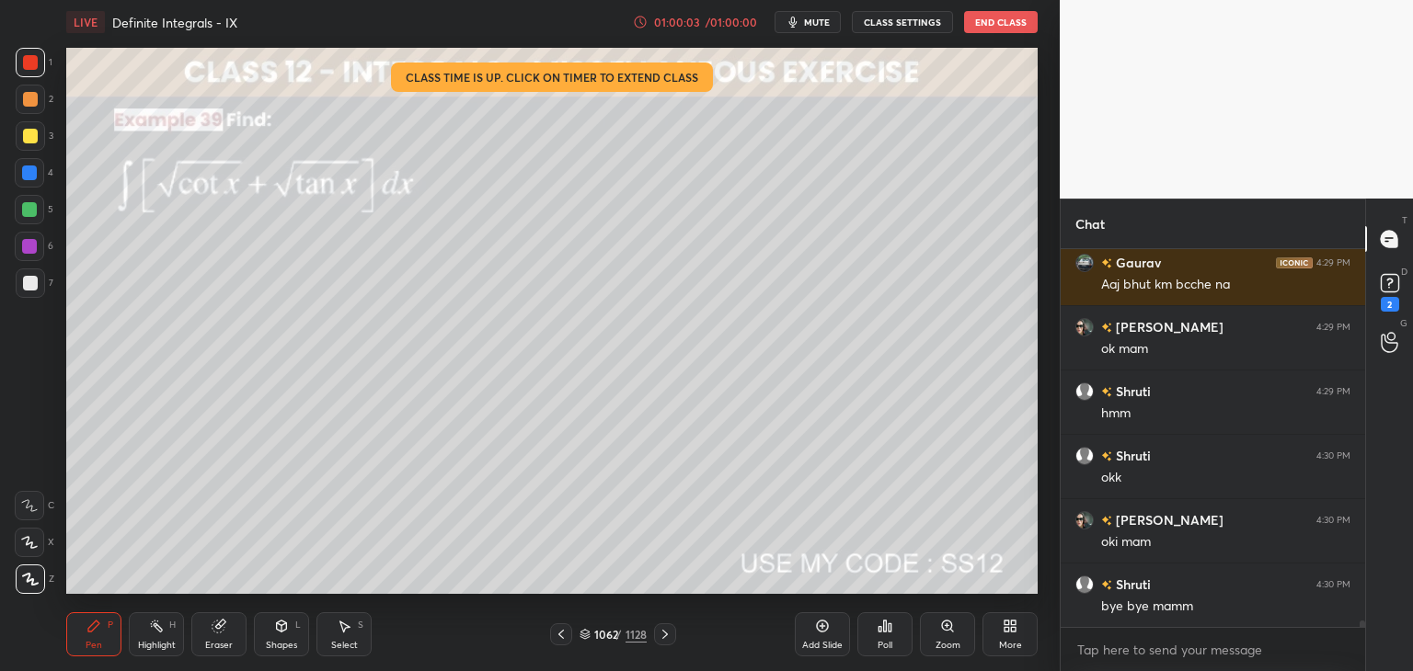
scroll to position [20576, 0]
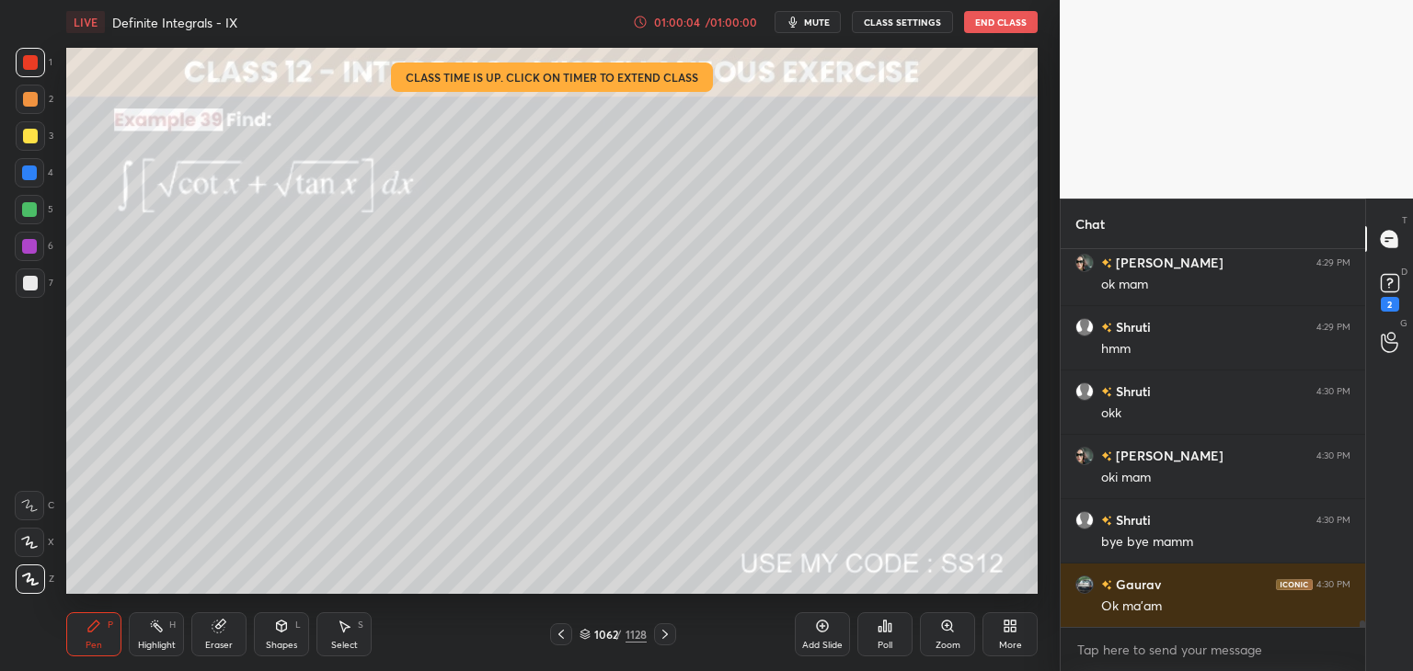
click at [981, 18] on button "End Class" at bounding box center [1001, 22] width 74 height 22
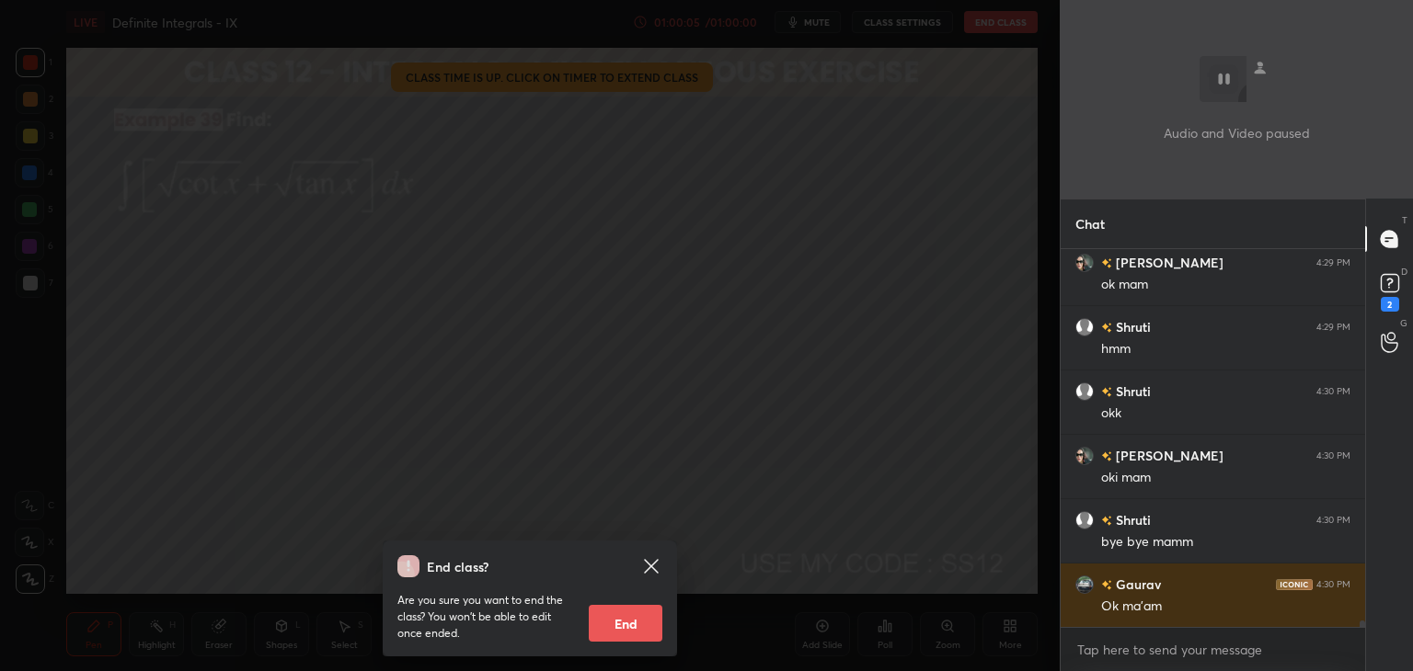
scroll to position [20640, 0]
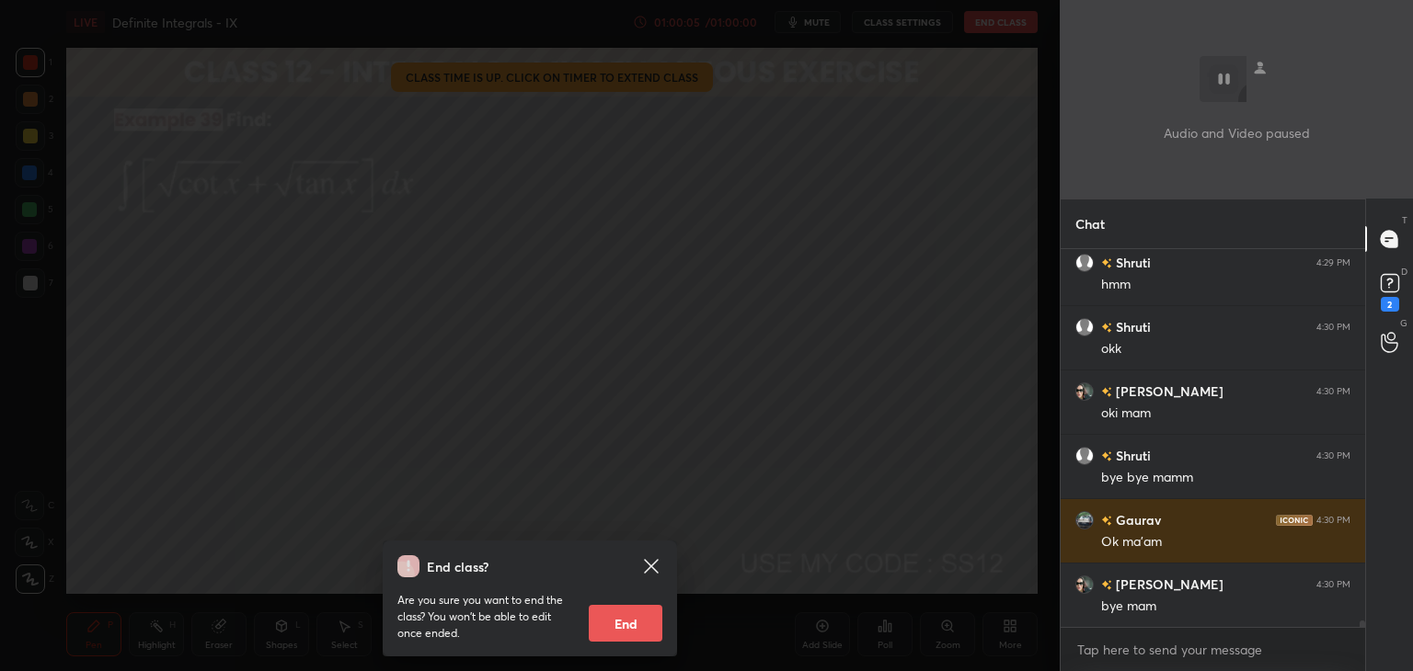
click at [632, 643] on div "End class? Are you sure you want to end the class? You won’t be able to edit on…" at bounding box center [530, 599] width 294 height 116
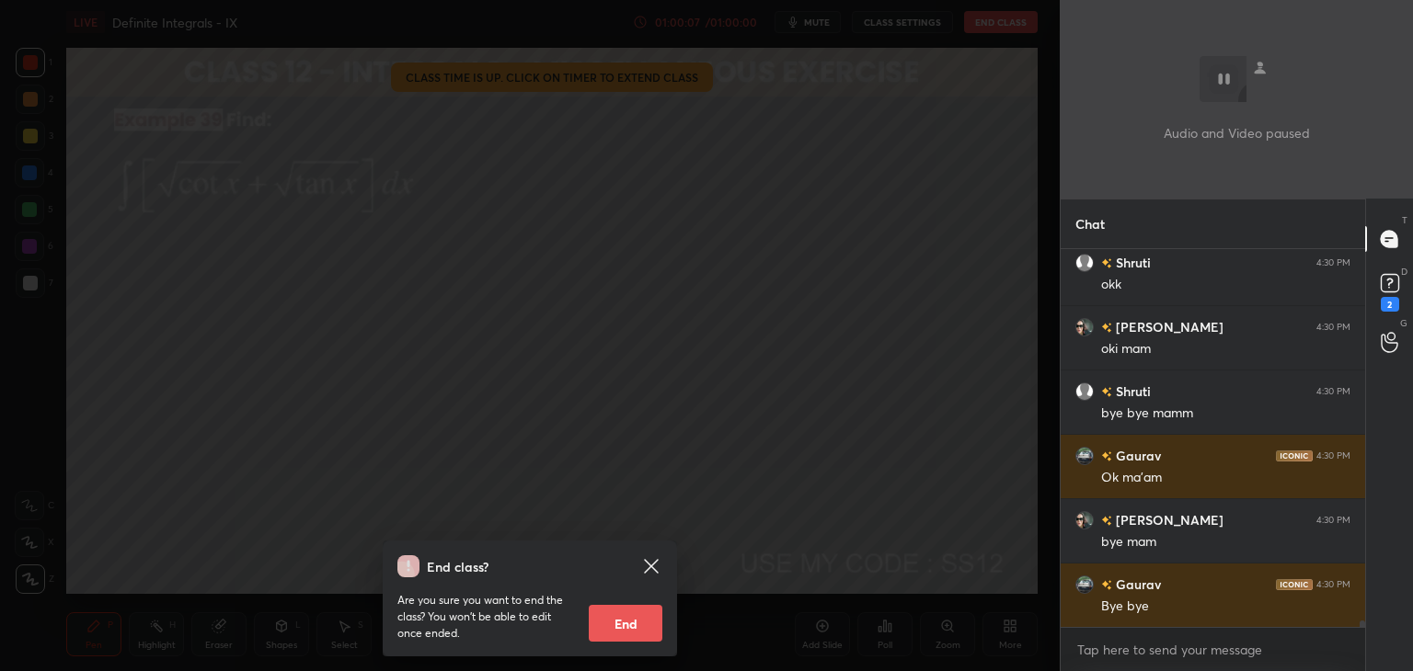
scroll to position [20769, 0]
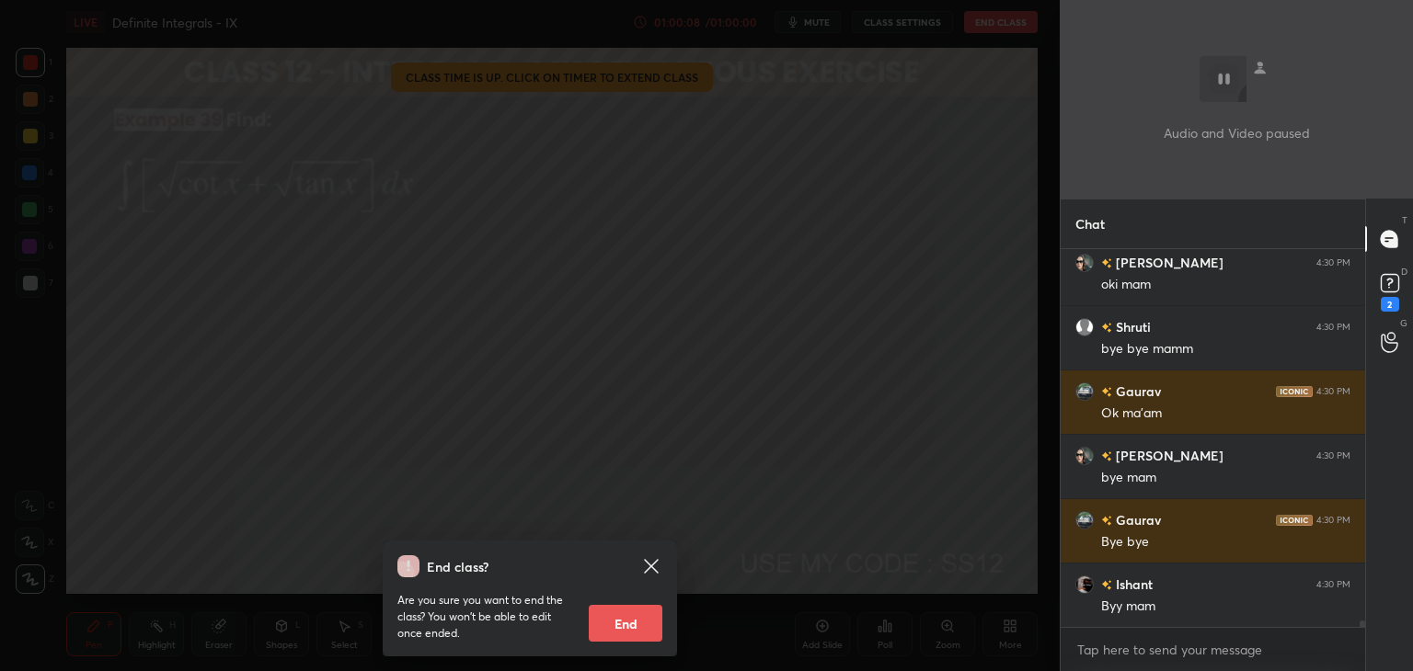
click at [633, 634] on button "End" at bounding box center [626, 623] width 74 height 37
type textarea "x"
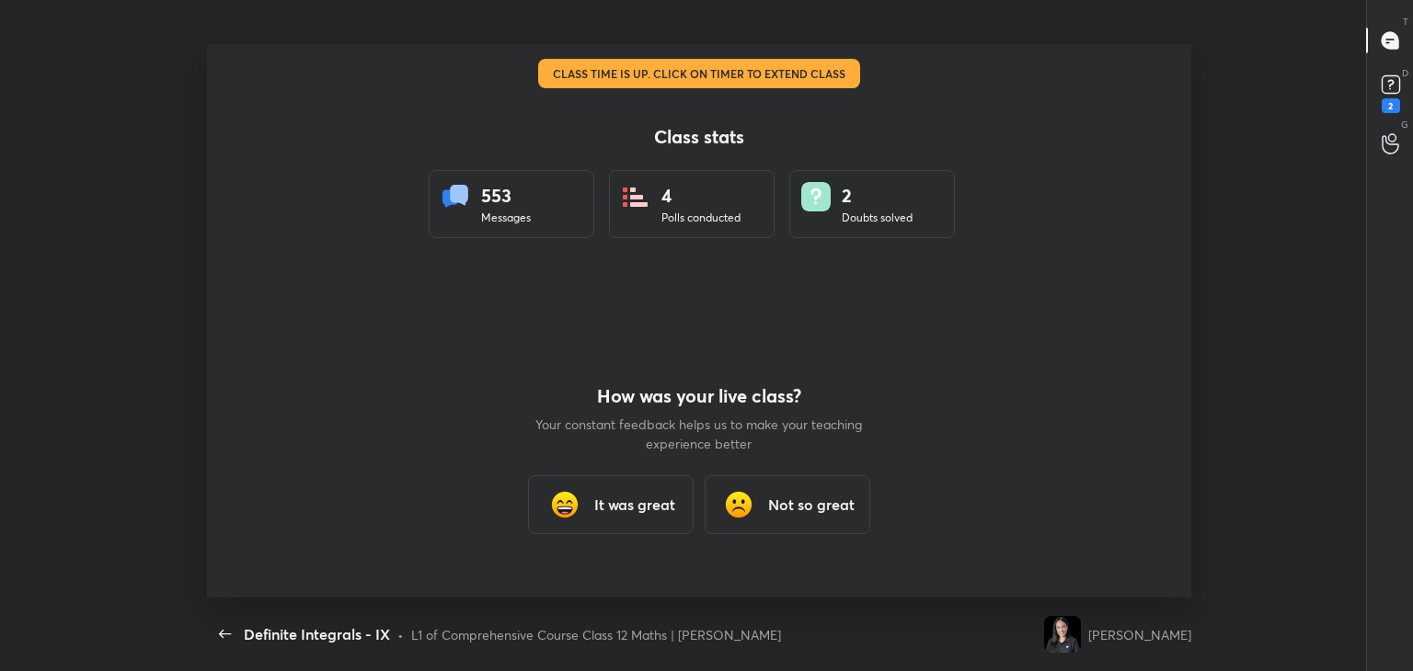
scroll to position [0, 0]
click at [605, 504] on h3 "It was great" at bounding box center [634, 505] width 81 height 22
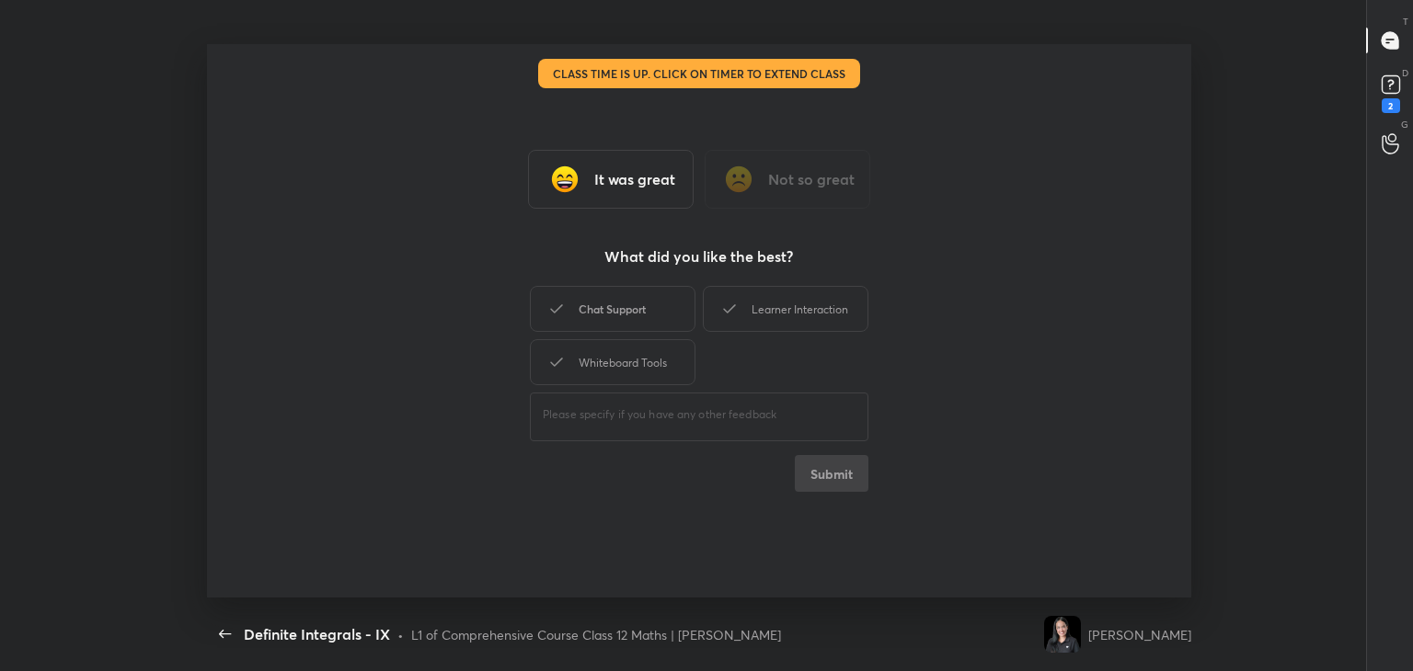
click at [615, 310] on div "Chat Support" at bounding box center [613, 309] width 166 height 46
click at [627, 349] on div "Whiteboard Tools" at bounding box center [613, 362] width 166 height 46
click at [750, 315] on div "Learner Interaction" at bounding box center [786, 309] width 166 height 46
